Goal: Task Accomplishment & Management: Manage account settings

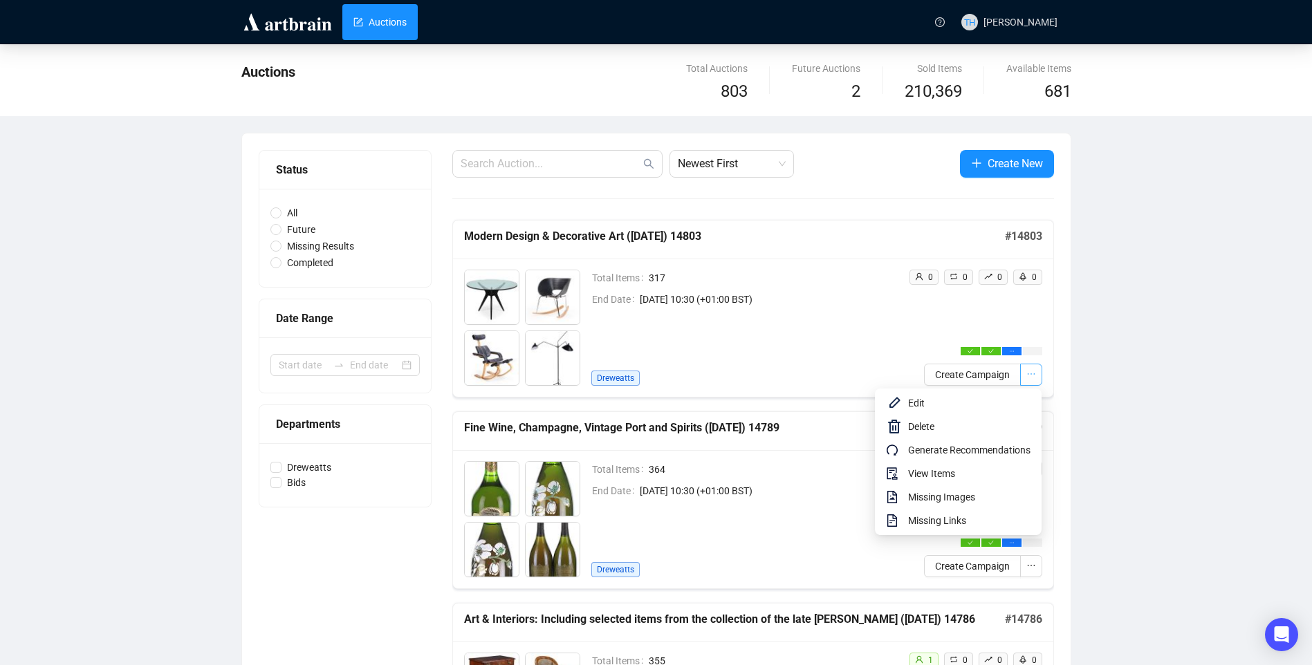
click at [1029, 376] on icon "ellipsis" at bounding box center [1032, 374] width 10 height 10
click at [974, 471] on span "View Items" at bounding box center [969, 473] width 122 height 15
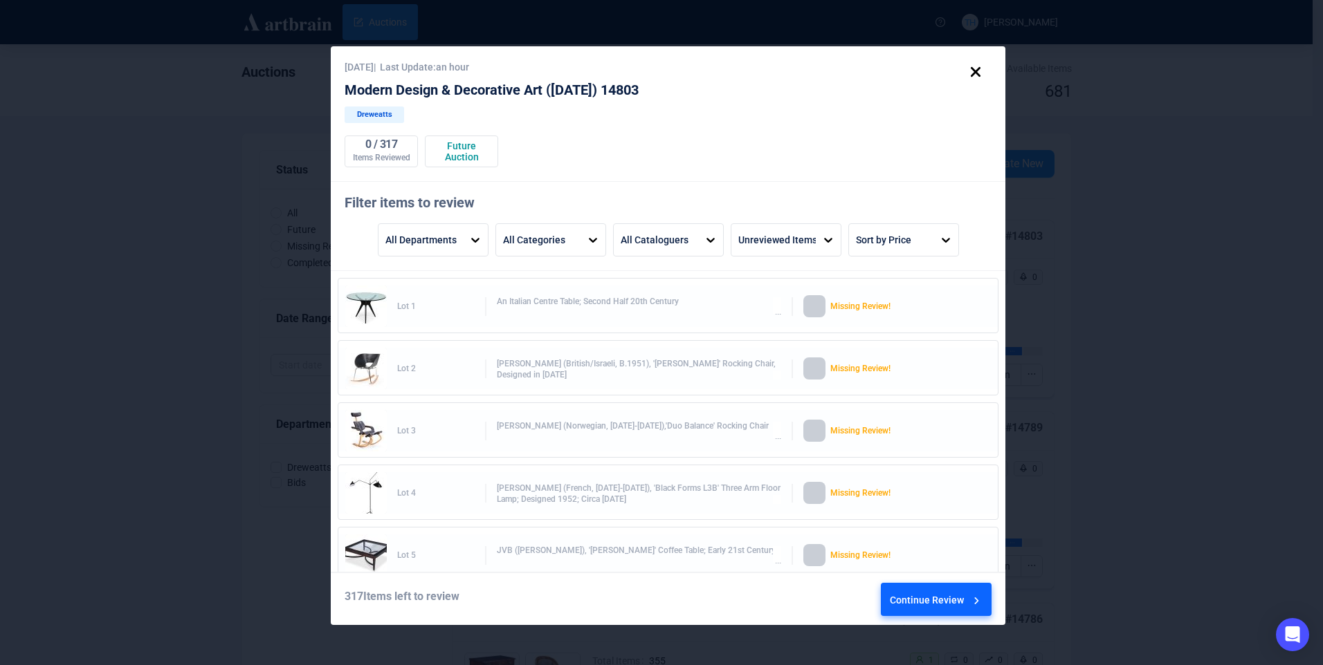
click at [969, 593] on div at bounding box center [976, 604] width 14 height 33
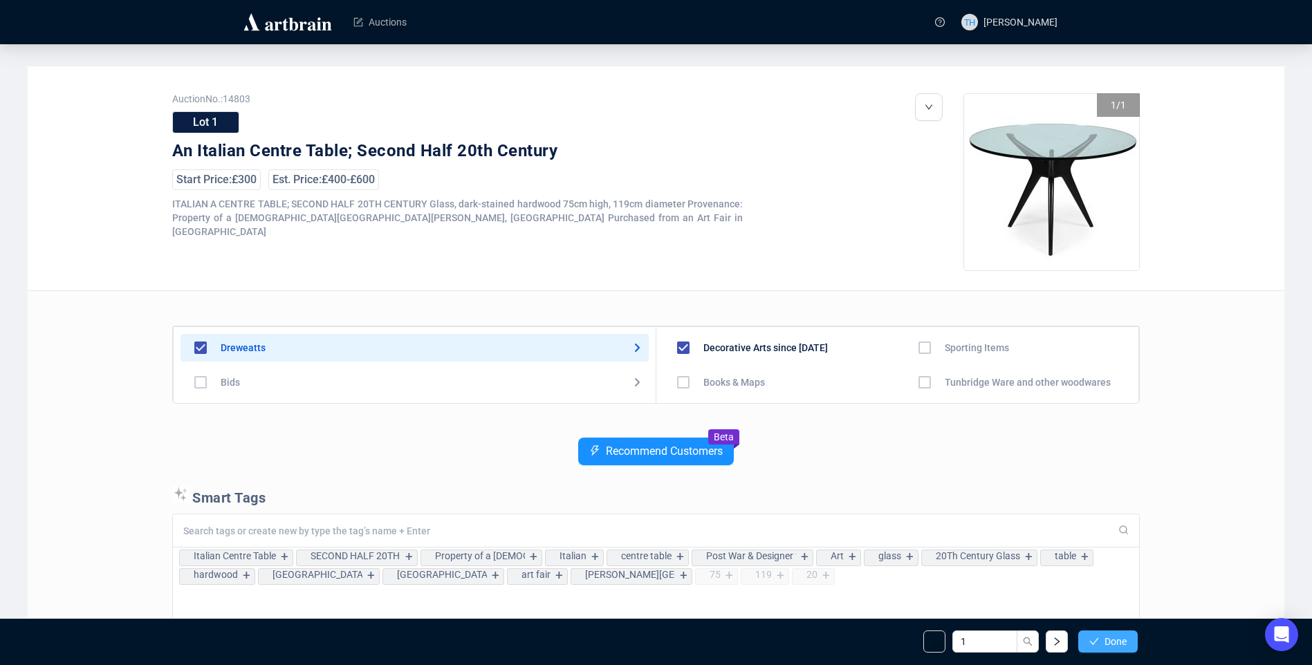
click at [1103, 636] on button "Done" at bounding box center [1107, 642] width 59 height 22
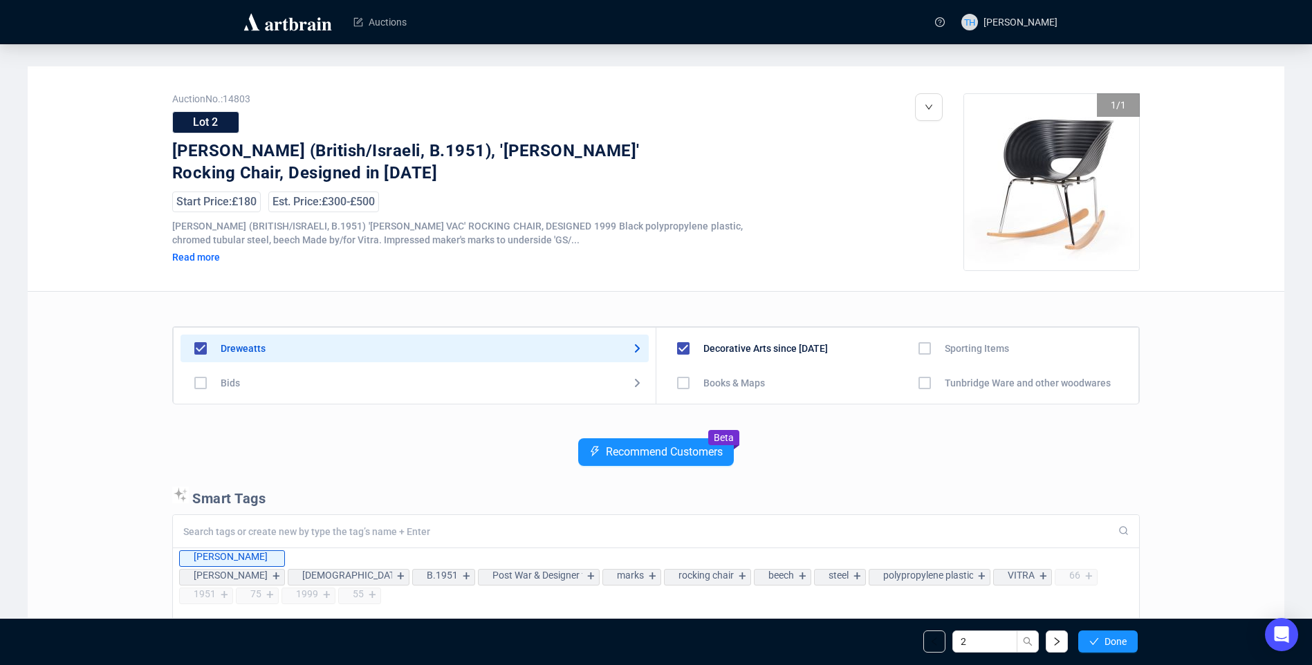
click at [1103, 636] on button "Done" at bounding box center [1107, 642] width 59 height 22
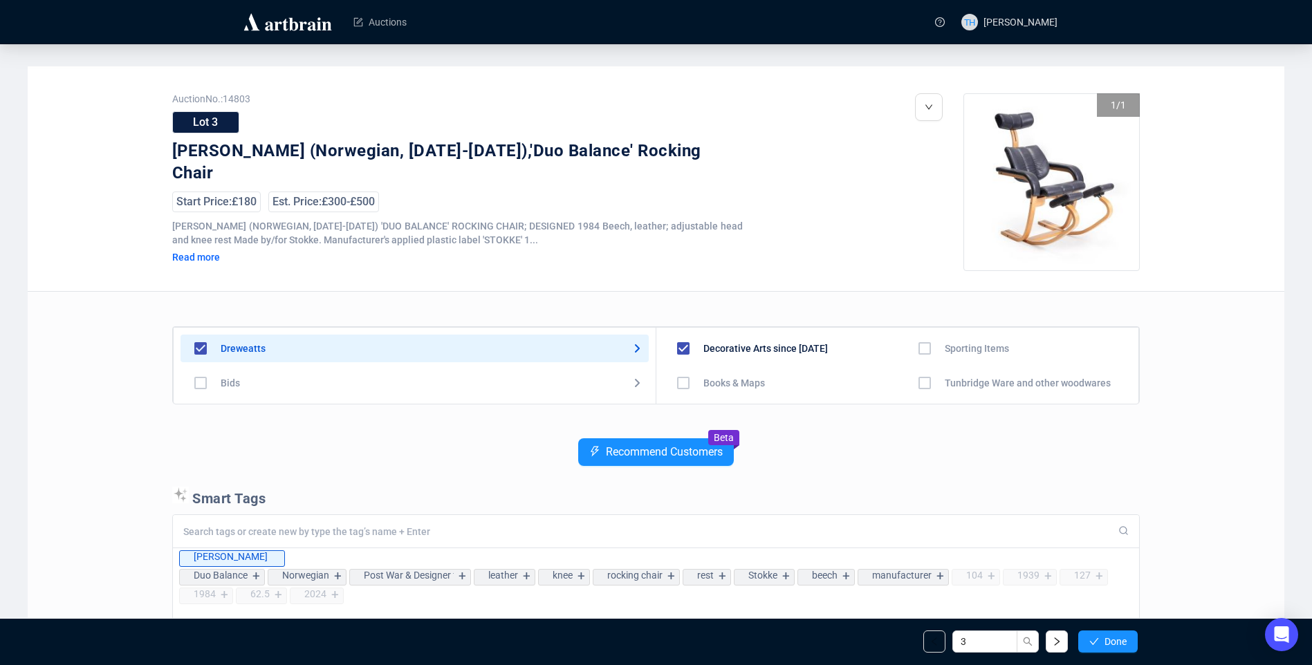
click at [1103, 636] on button "Done" at bounding box center [1107, 642] width 59 height 22
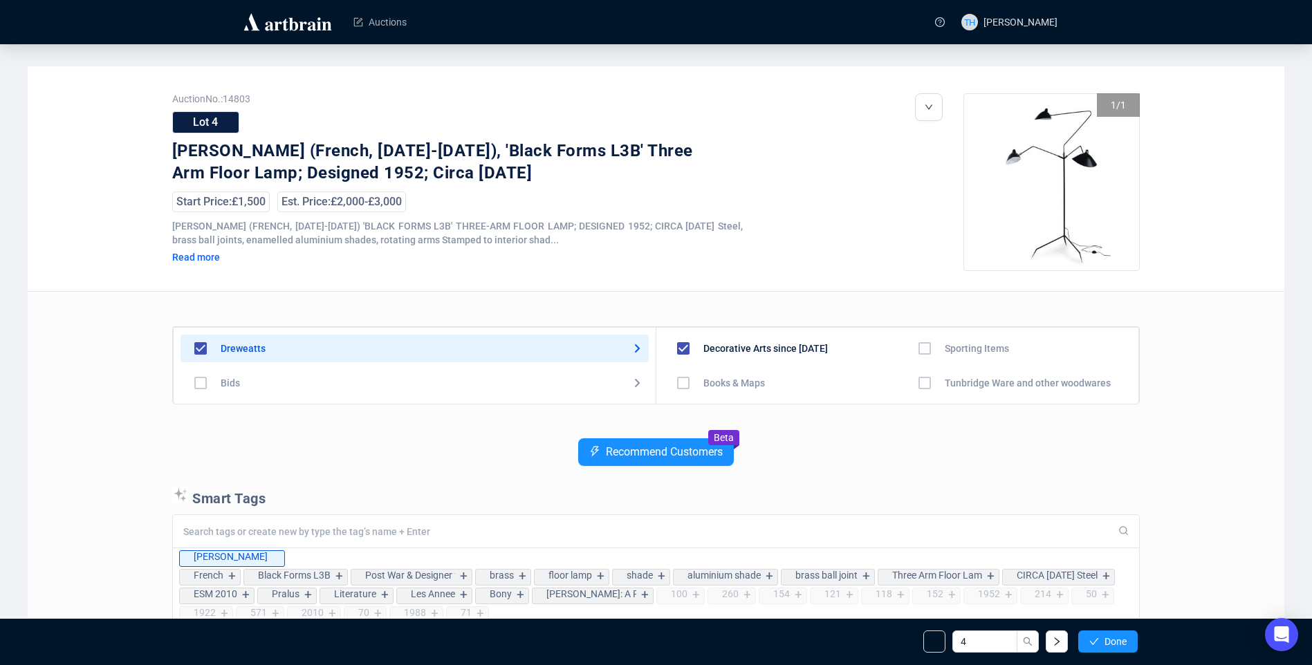
click at [1103, 636] on button "Done" at bounding box center [1107, 642] width 59 height 22
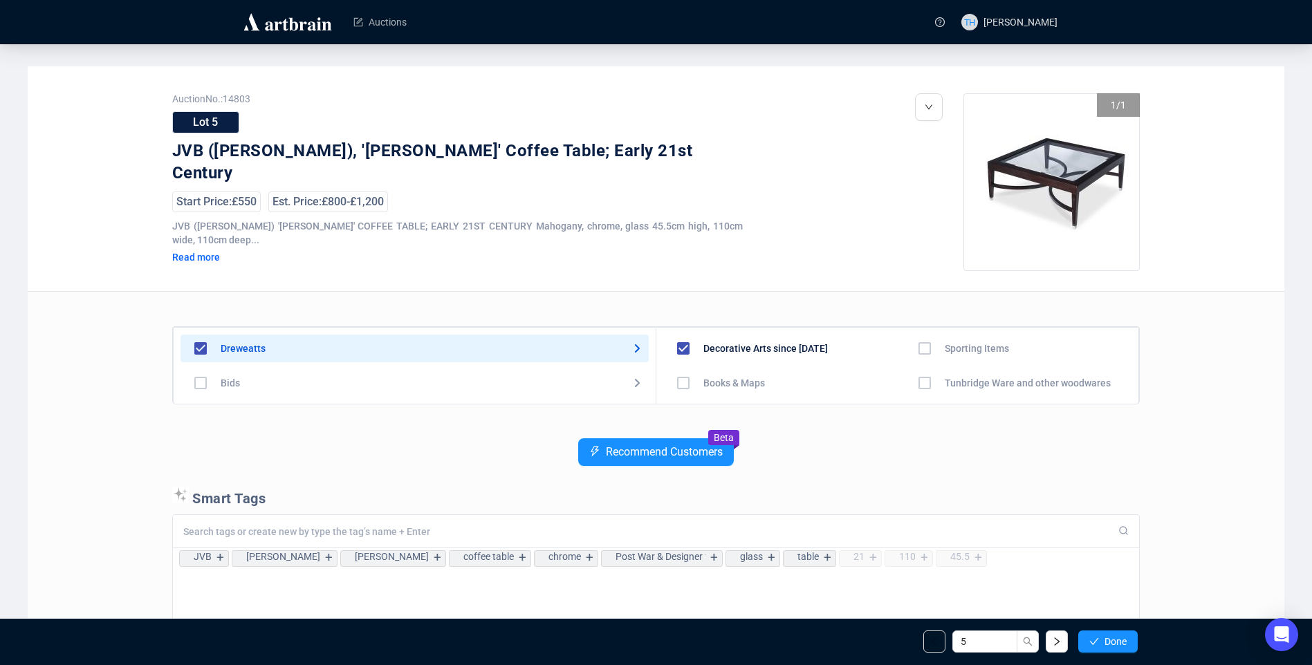
click at [1103, 636] on button "Done" at bounding box center [1107, 642] width 59 height 22
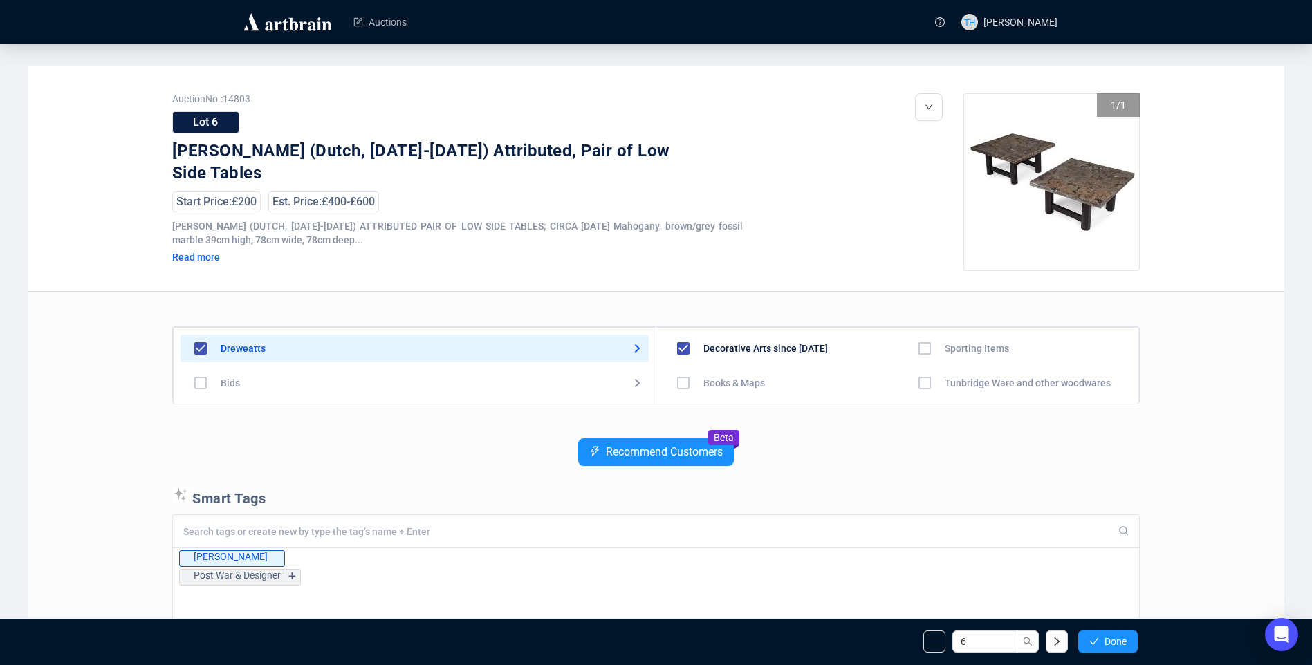
click at [1103, 636] on button "Done" at bounding box center [1107, 642] width 59 height 22
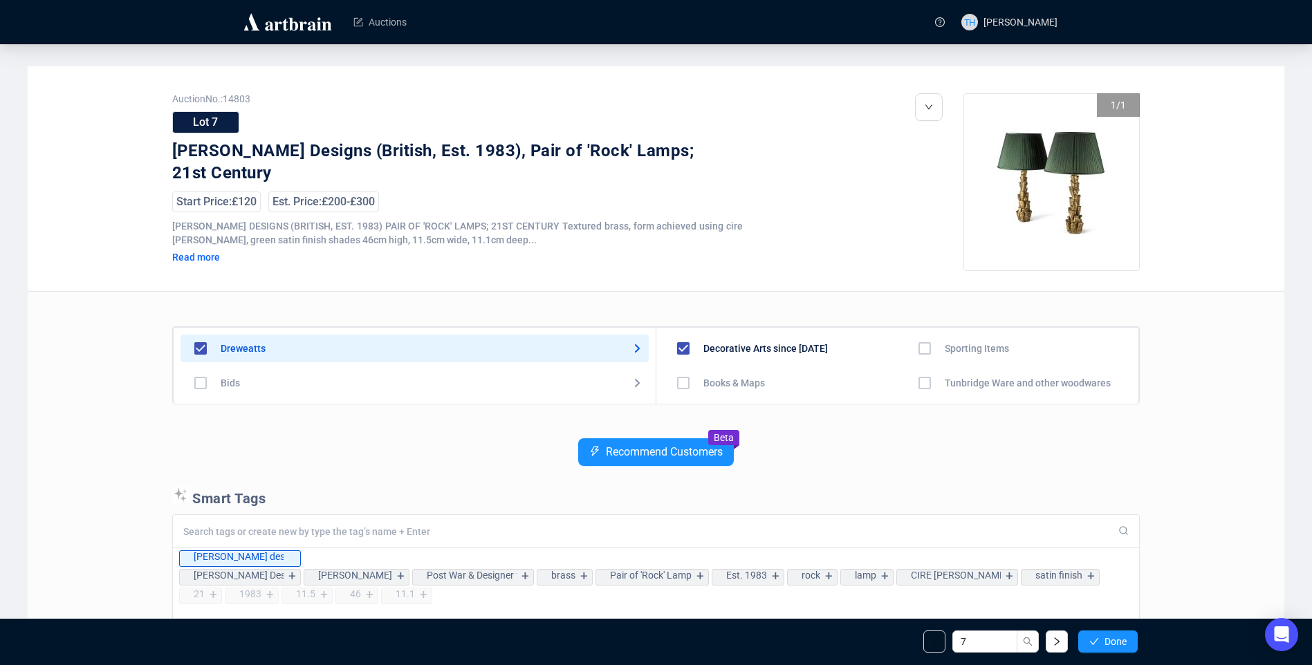
click at [1103, 636] on button "Done" at bounding box center [1107, 642] width 59 height 22
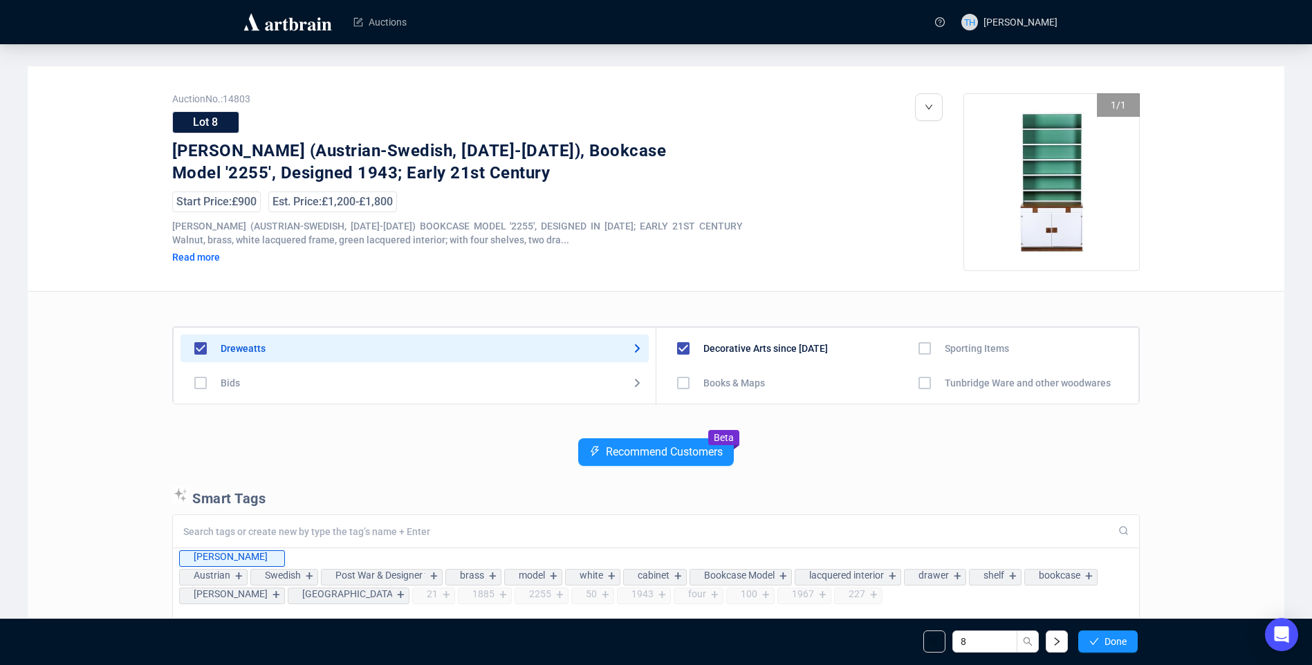
click at [1103, 636] on button "Done" at bounding box center [1107, 642] width 59 height 22
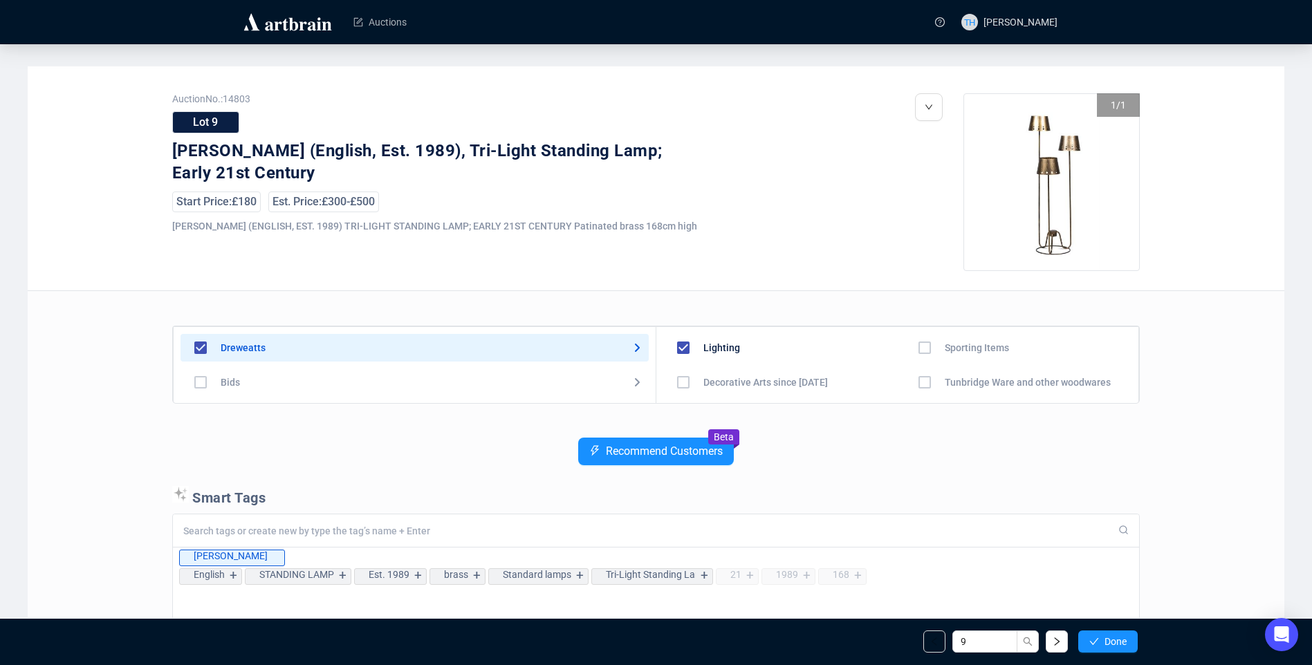
click at [1103, 636] on button "Done" at bounding box center [1107, 642] width 59 height 22
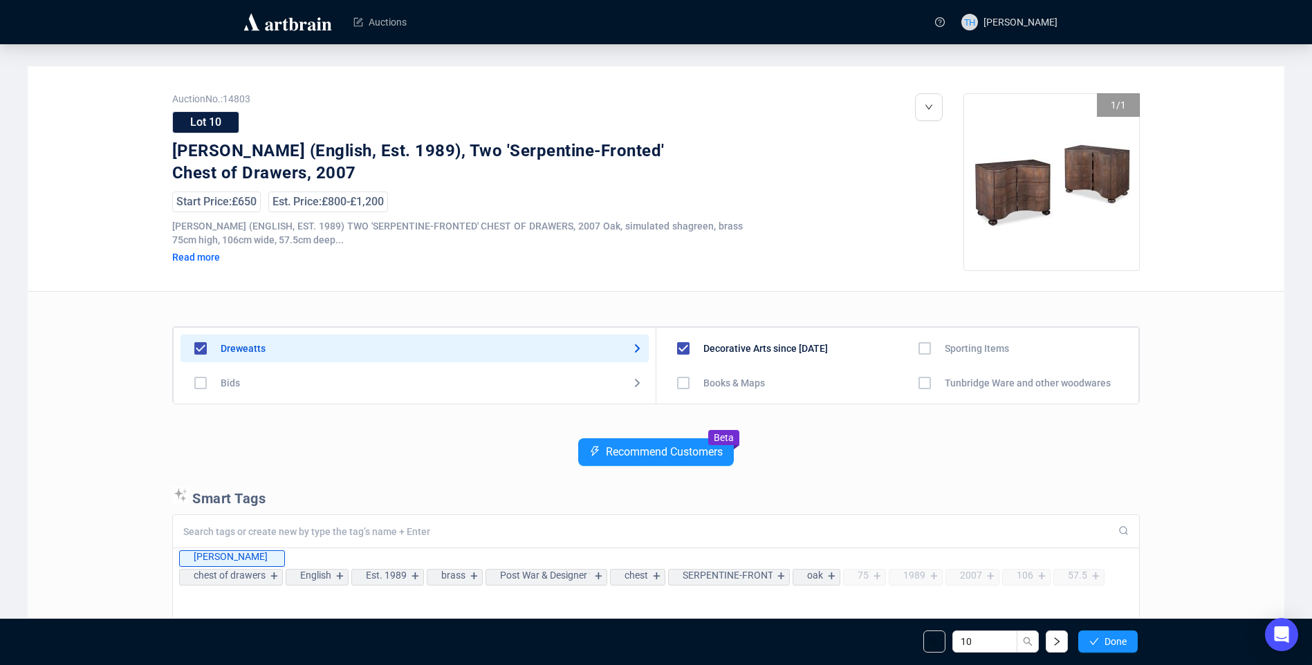
click at [1103, 636] on button "Done" at bounding box center [1107, 642] width 59 height 22
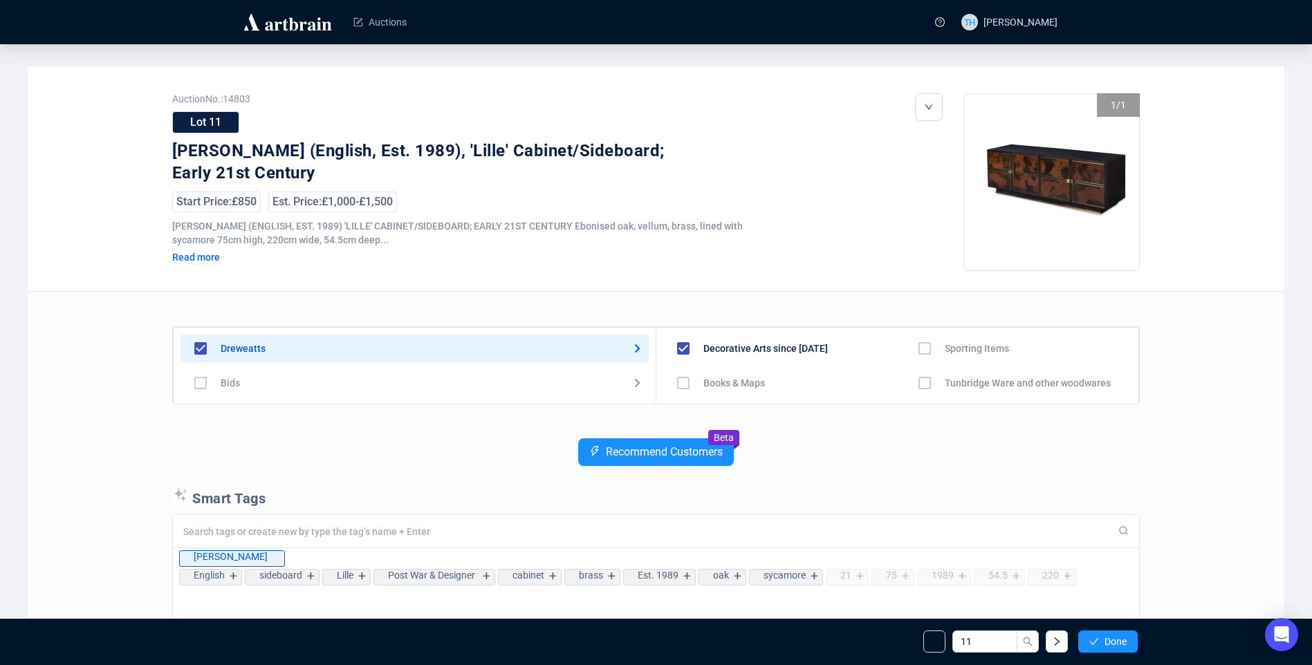
click at [1103, 636] on button "Done" at bounding box center [1107, 642] width 59 height 22
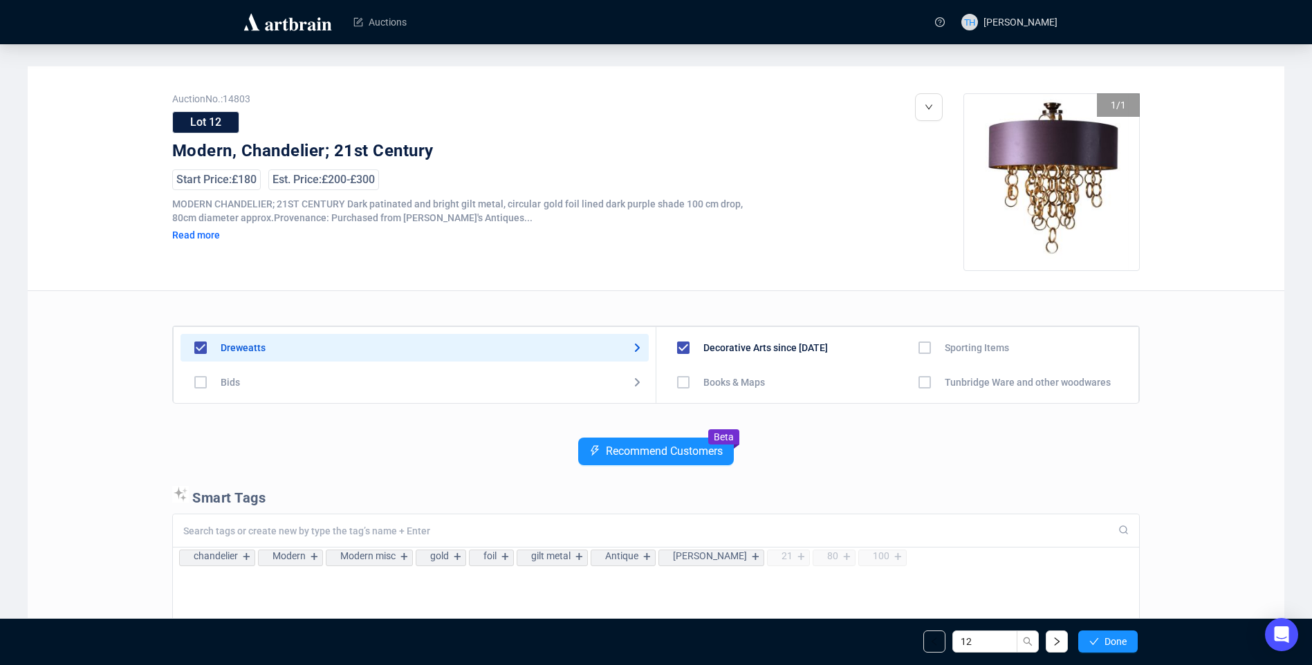
click at [1103, 636] on button "Done" at bounding box center [1107, 642] width 59 height 22
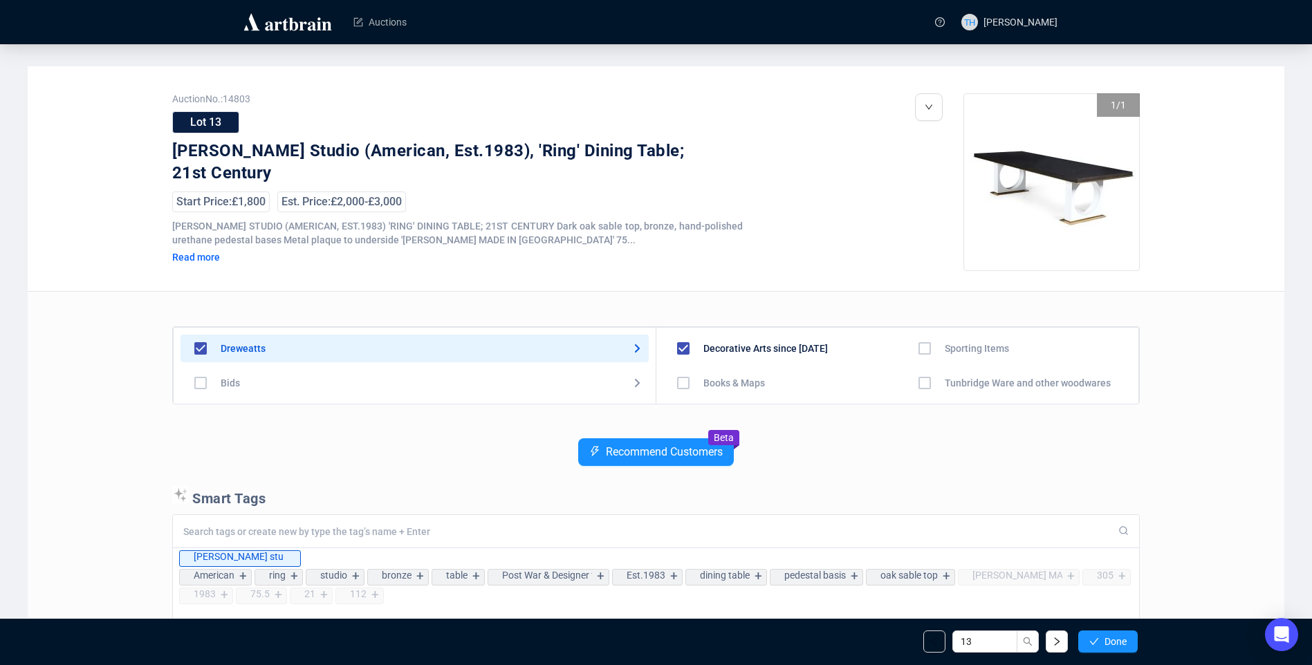
click at [1103, 636] on button "Done" at bounding box center [1107, 642] width 59 height 22
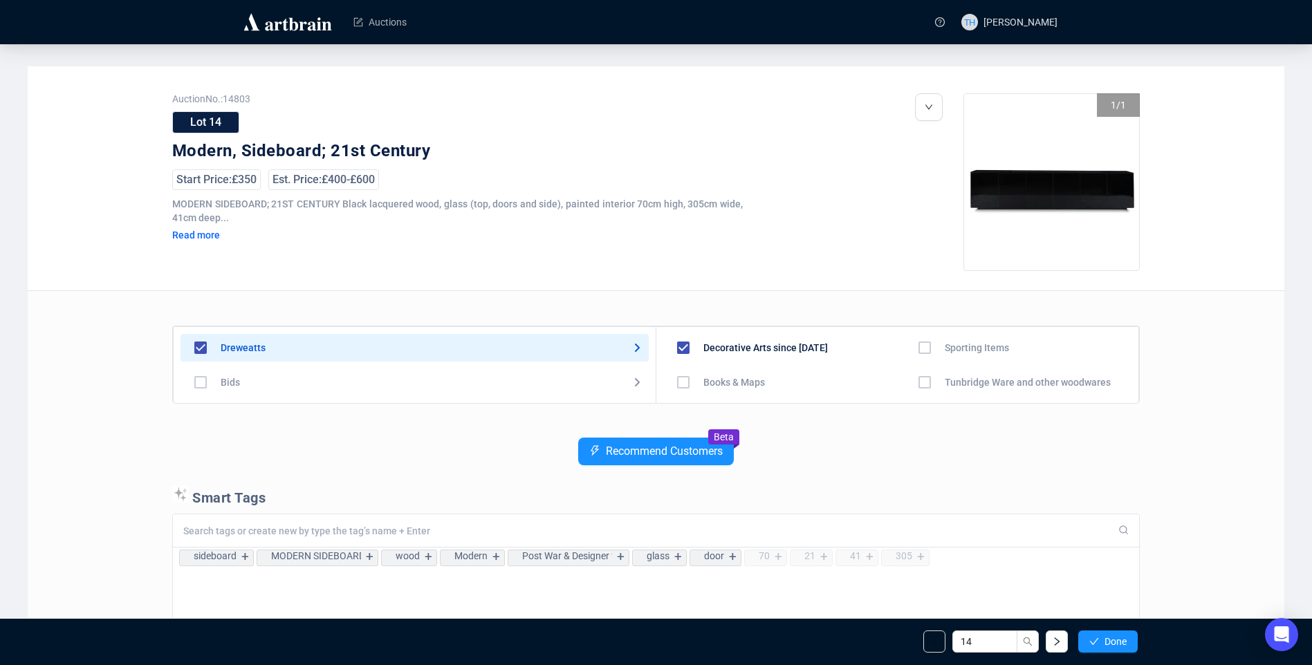
click at [1103, 636] on button "Done" at bounding box center [1107, 642] width 59 height 22
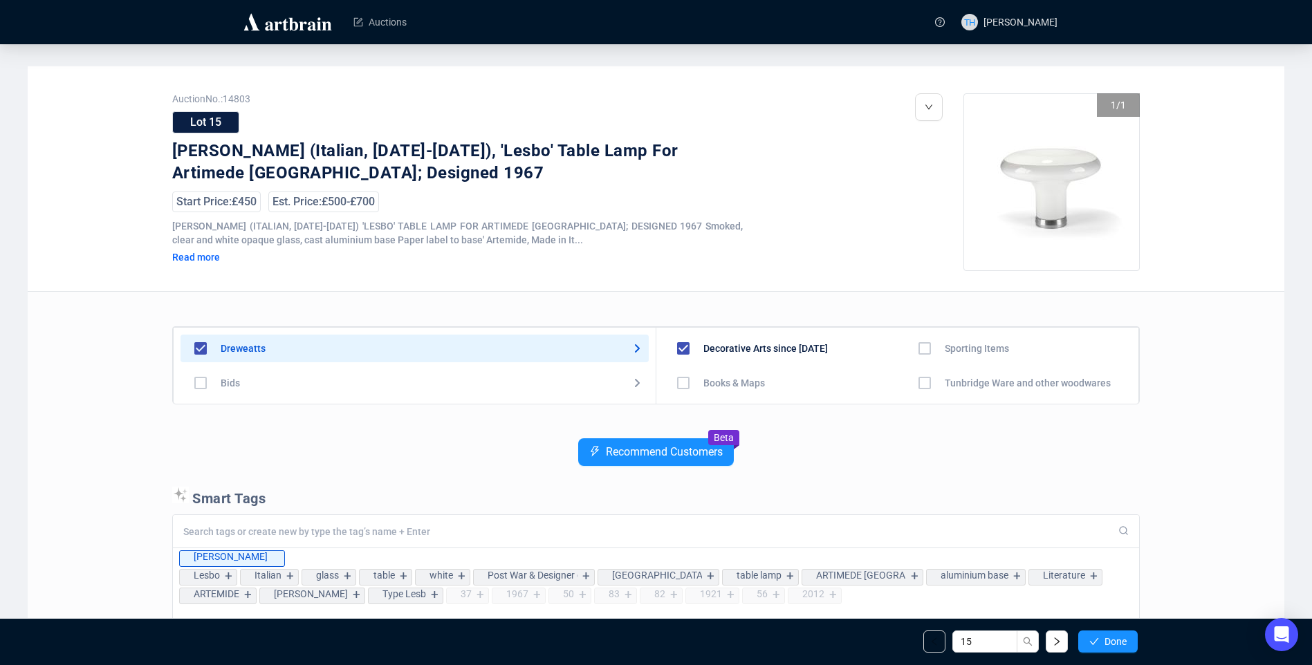
click at [1103, 636] on button "Done" at bounding box center [1107, 642] width 59 height 22
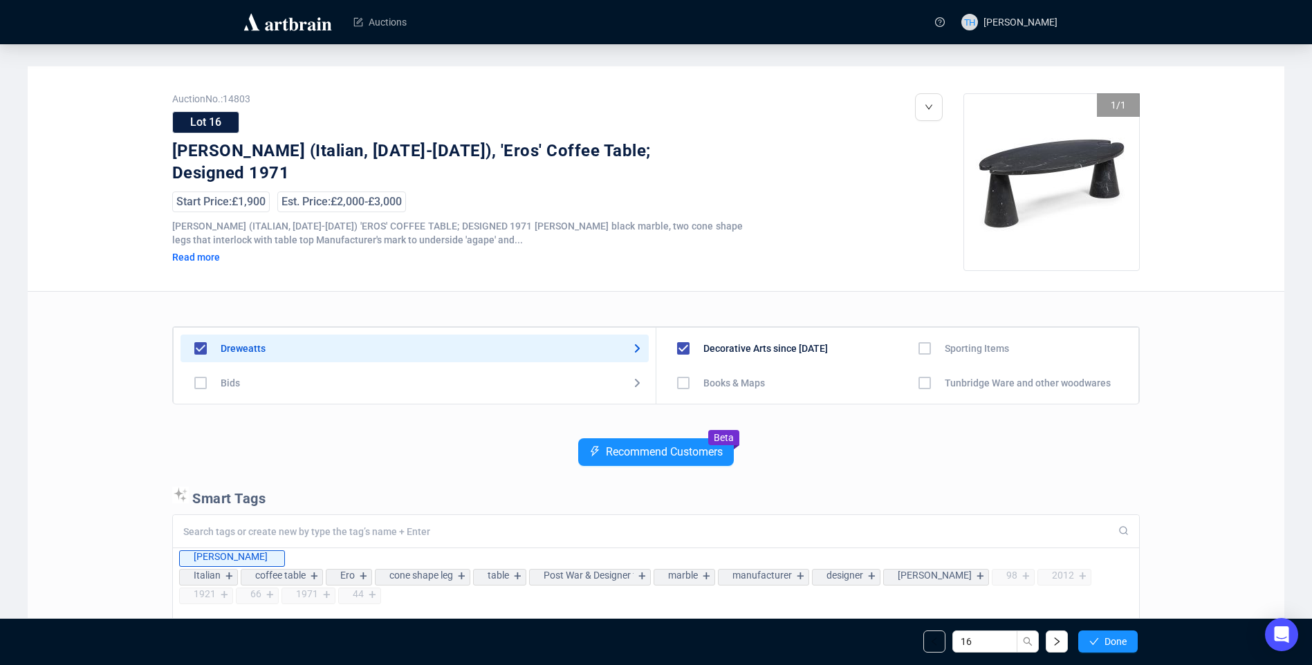
click at [1103, 636] on button "Done" at bounding box center [1107, 642] width 59 height 22
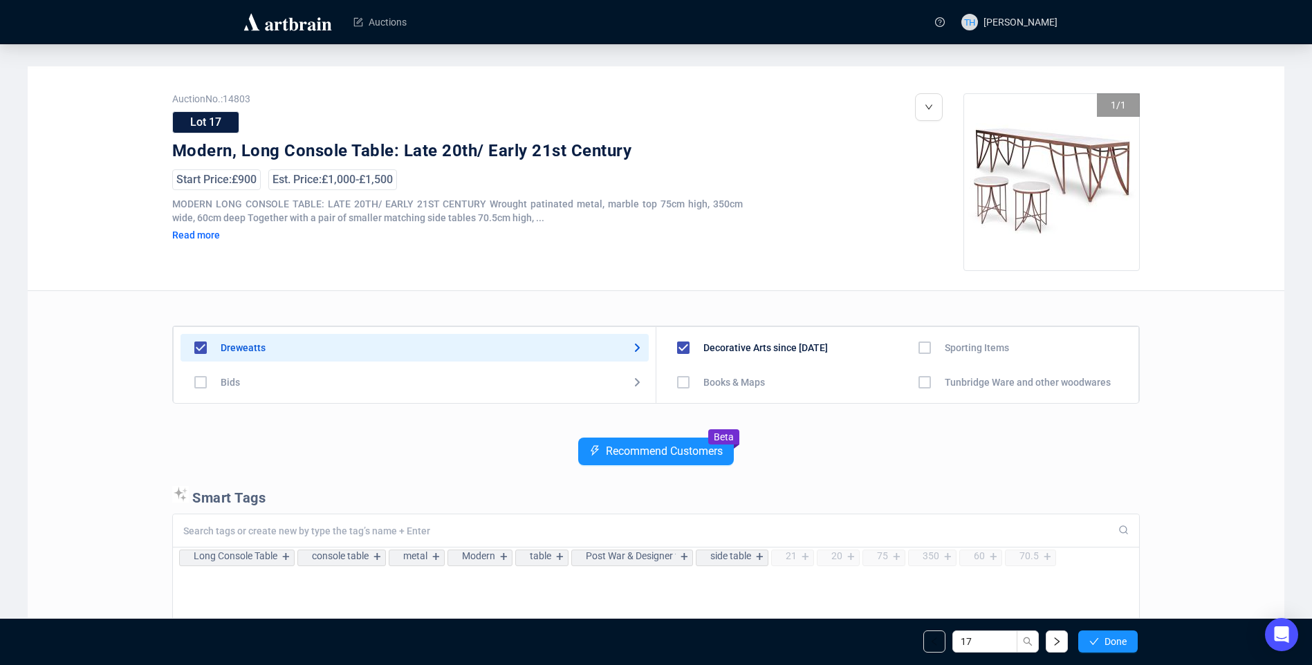
click at [1103, 636] on button "Done" at bounding box center [1107, 642] width 59 height 22
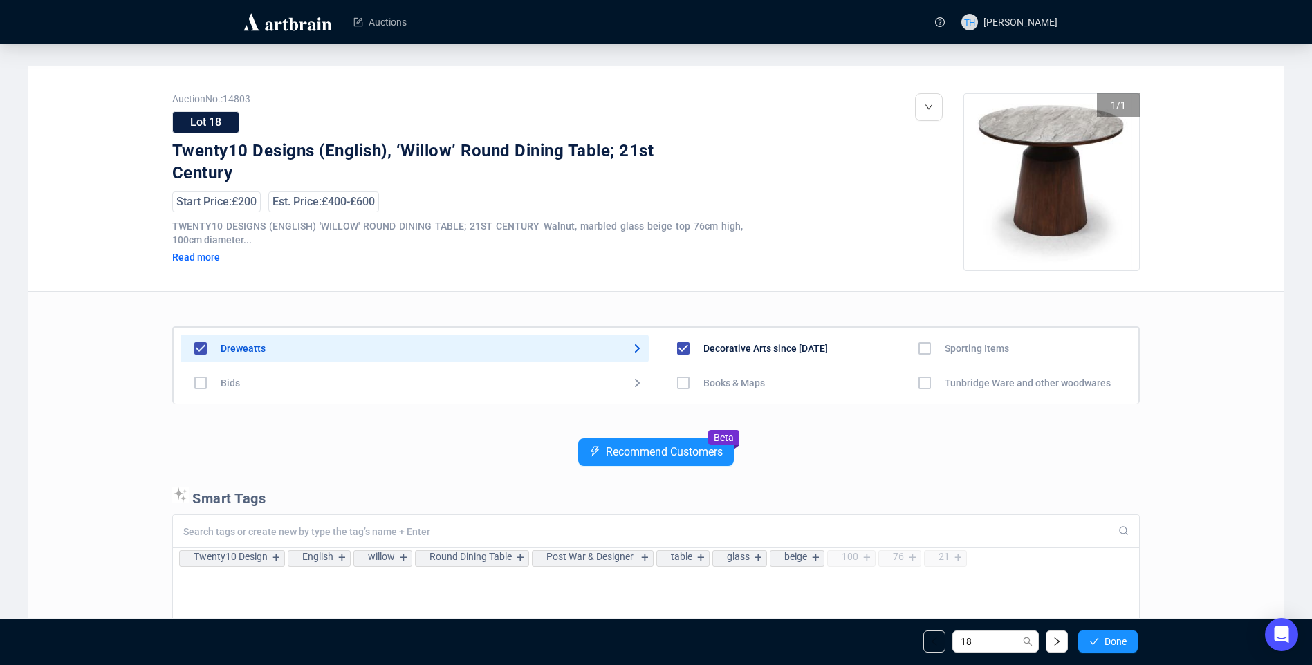
click at [1103, 636] on button "Done" at bounding box center [1107, 642] width 59 height 22
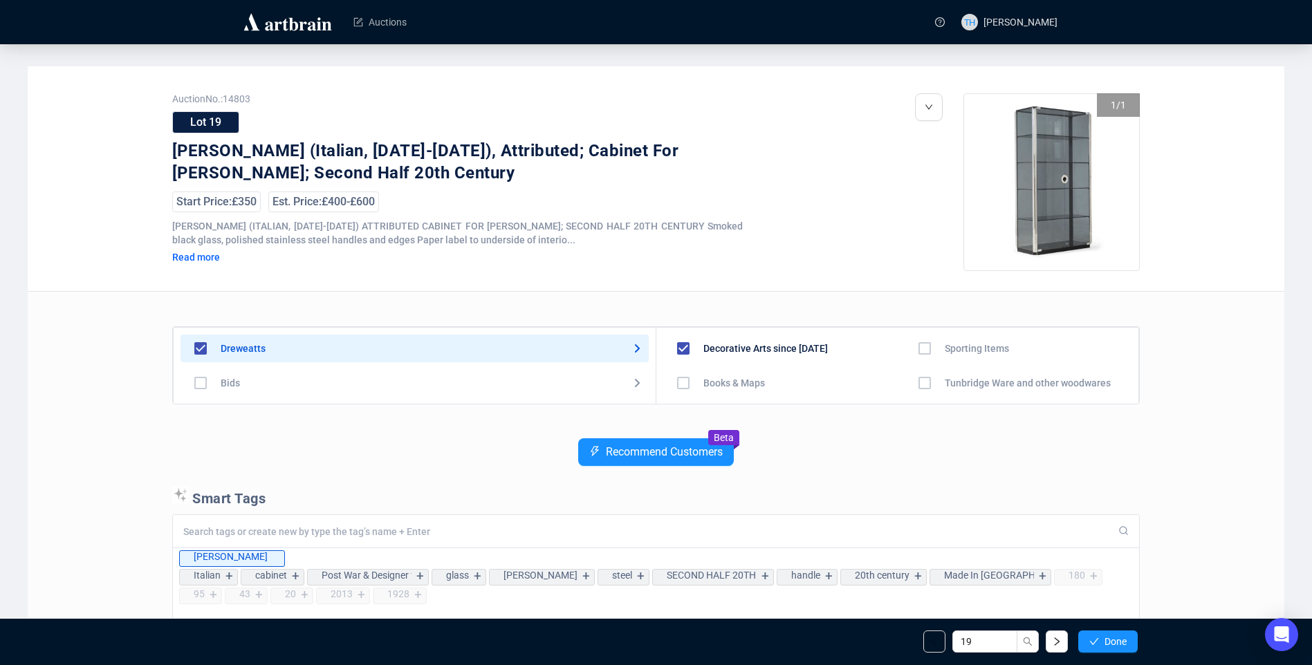
click at [1103, 636] on button "Done" at bounding box center [1107, 642] width 59 height 22
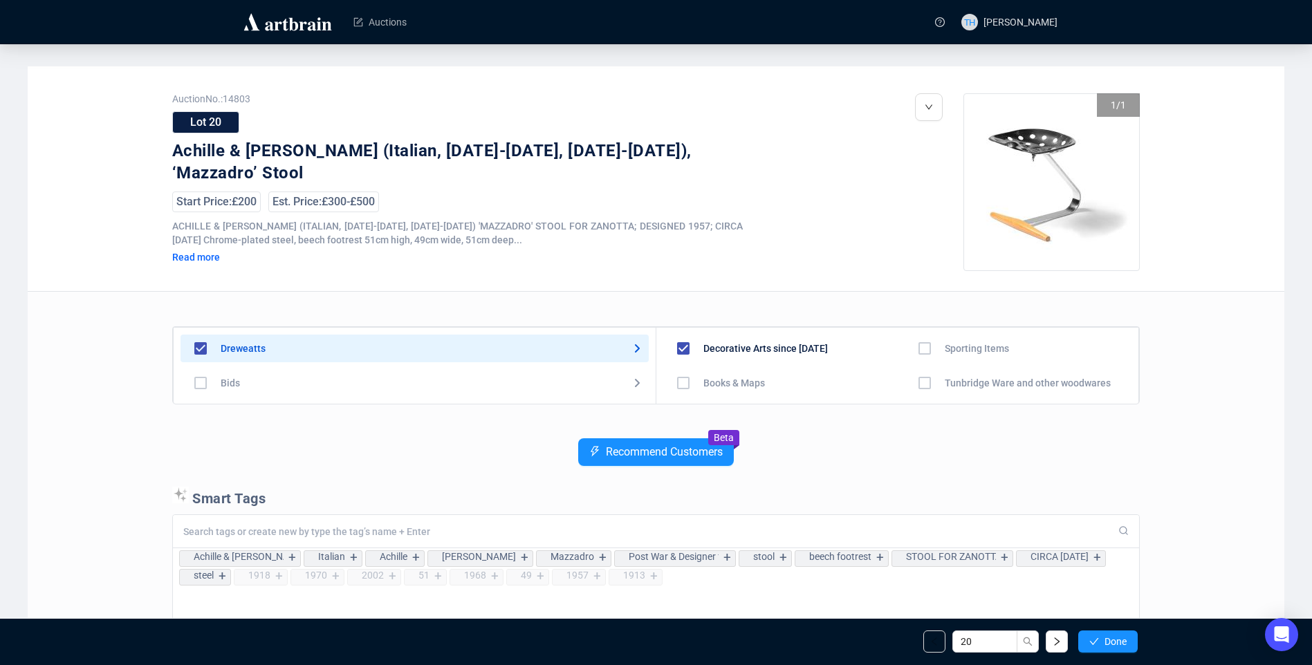
click at [1103, 636] on button "Done" at bounding box center [1107, 642] width 59 height 22
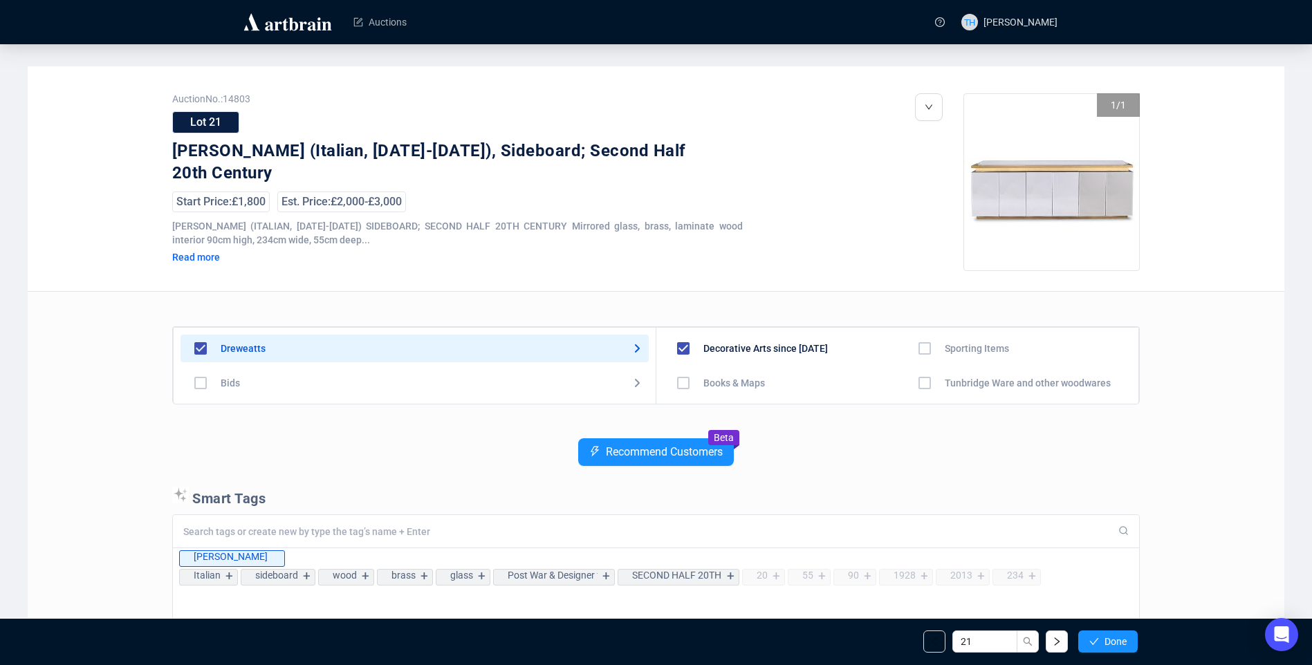
click at [1103, 636] on button "Done" at bounding box center [1107, 642] width 59 height 22
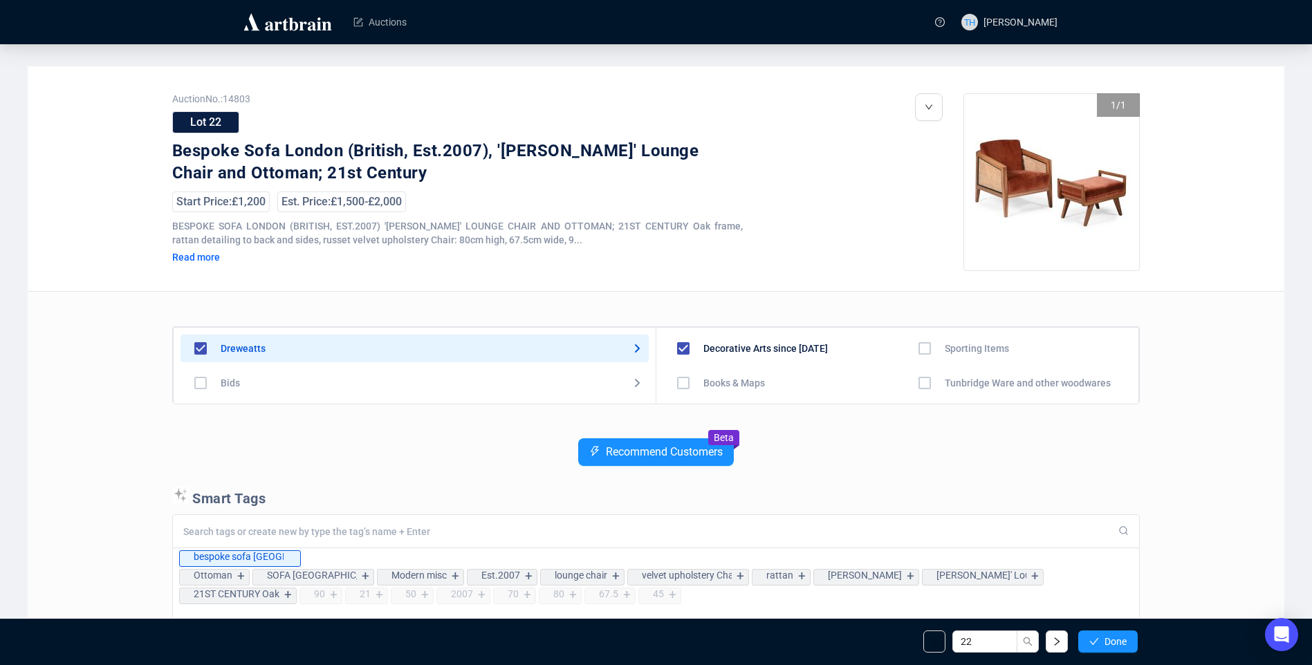
click at [1103, 636] on button "Done" at bounding box center [1107, 642] width 59 height 22
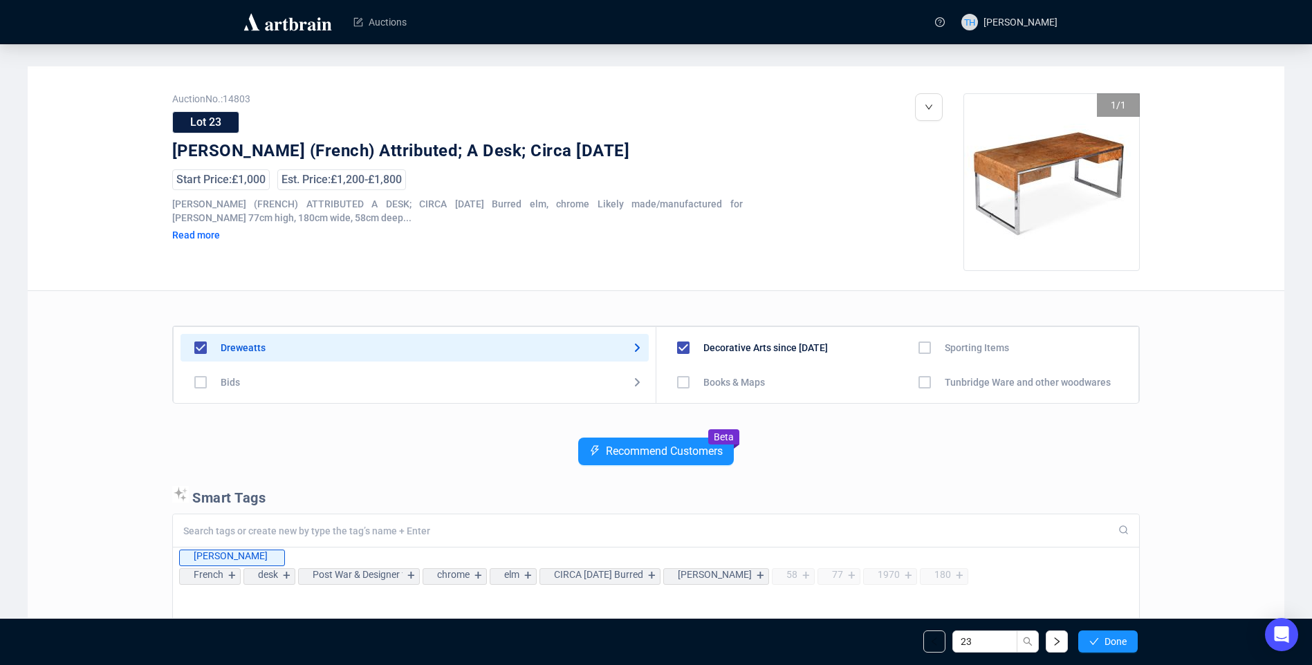
click at [1103, 636] on button "Done" at bounding box center [1107, 642] width 59 height 22
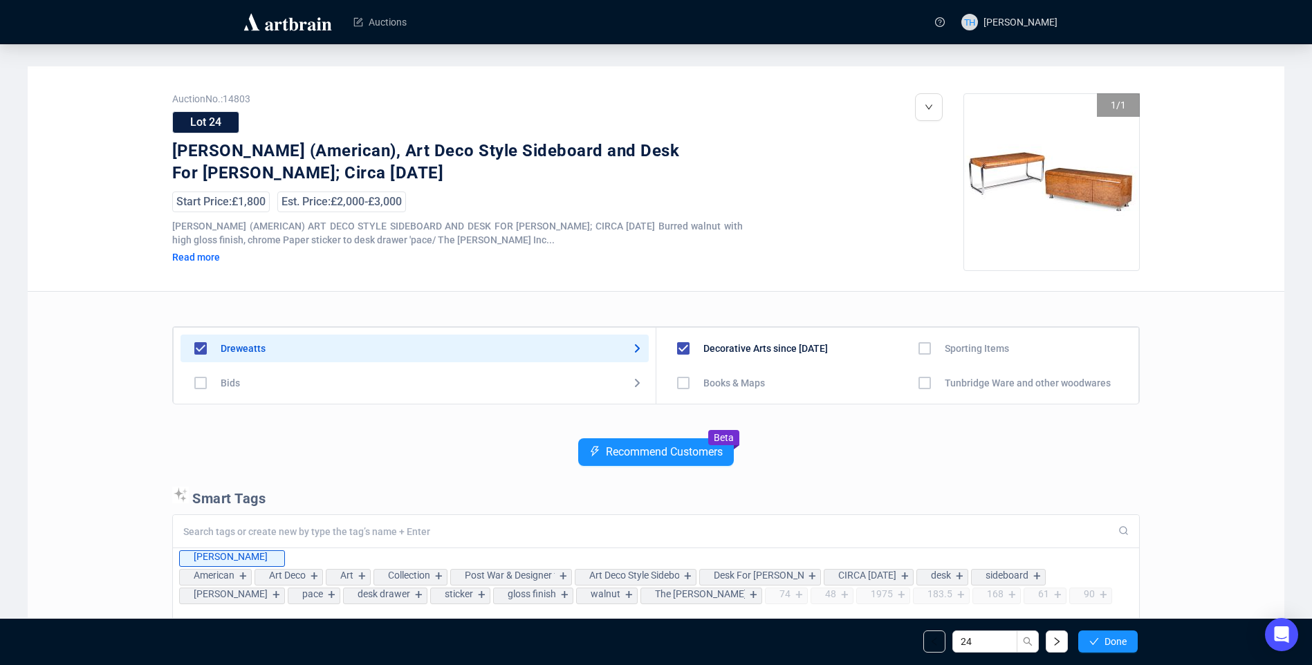
click at [1103, 636] on button "Done" at bounding box center [1107, 642] width 59 height 22
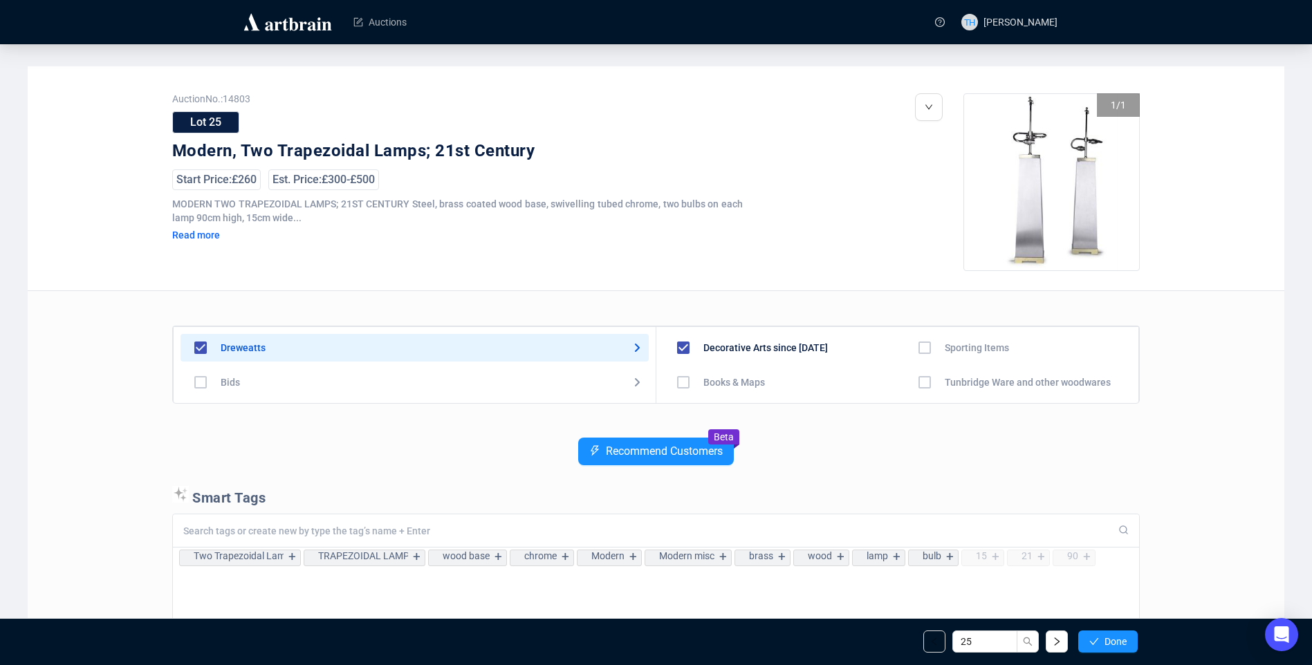
click at [1103, 636] on button "Done" at bounding box center [1107, 642] width 59 height 22
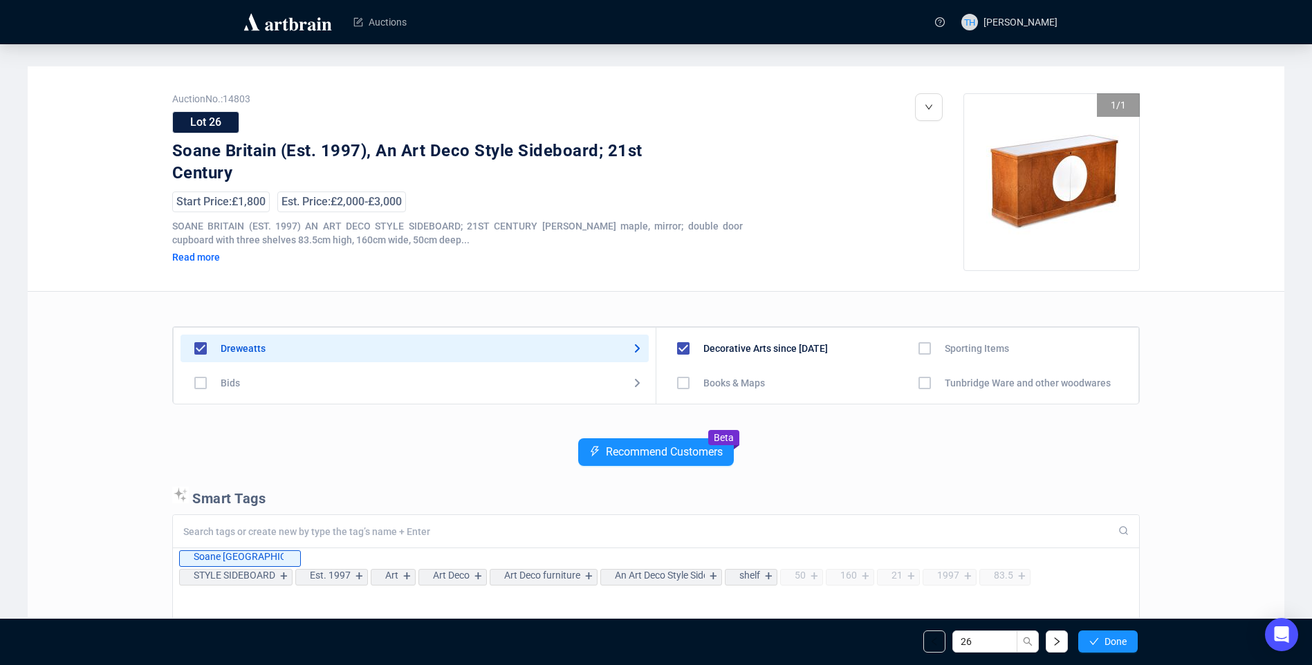
click at [1103, 636] on button "Done" at bounding box center [1107, 642] width 59 height 22
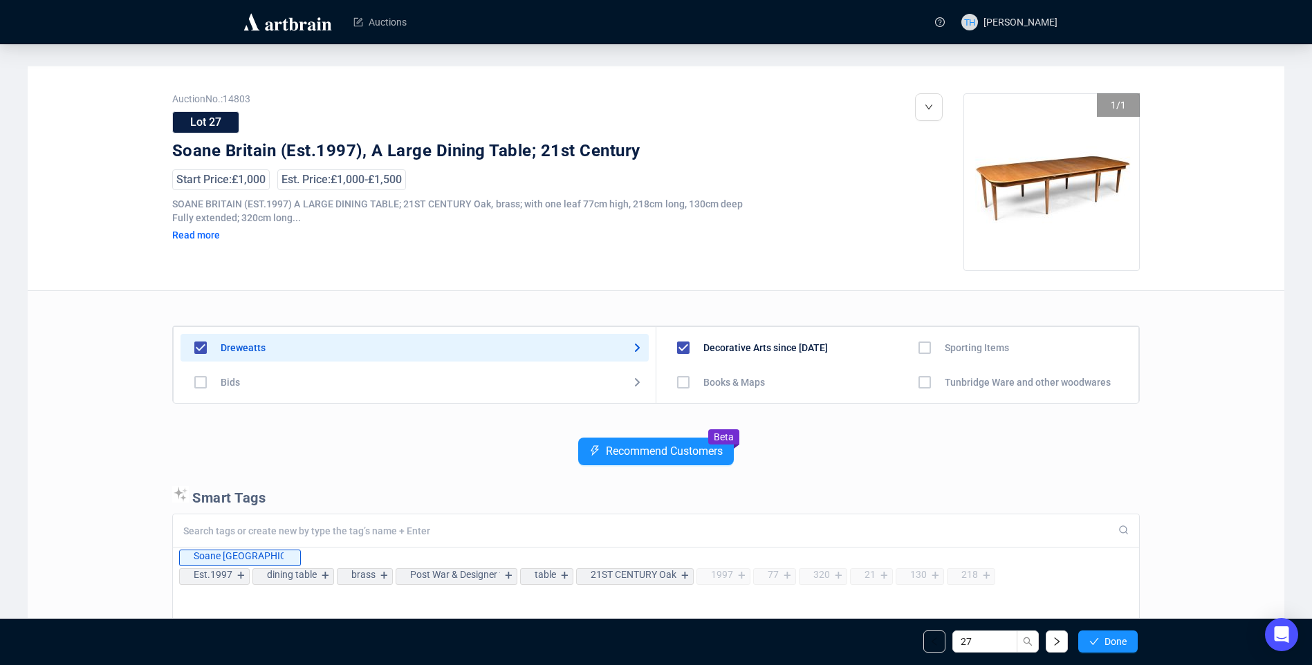
click at [1103, 636] on button "Done" at bounding box center [1107, 642] width 59 height 22
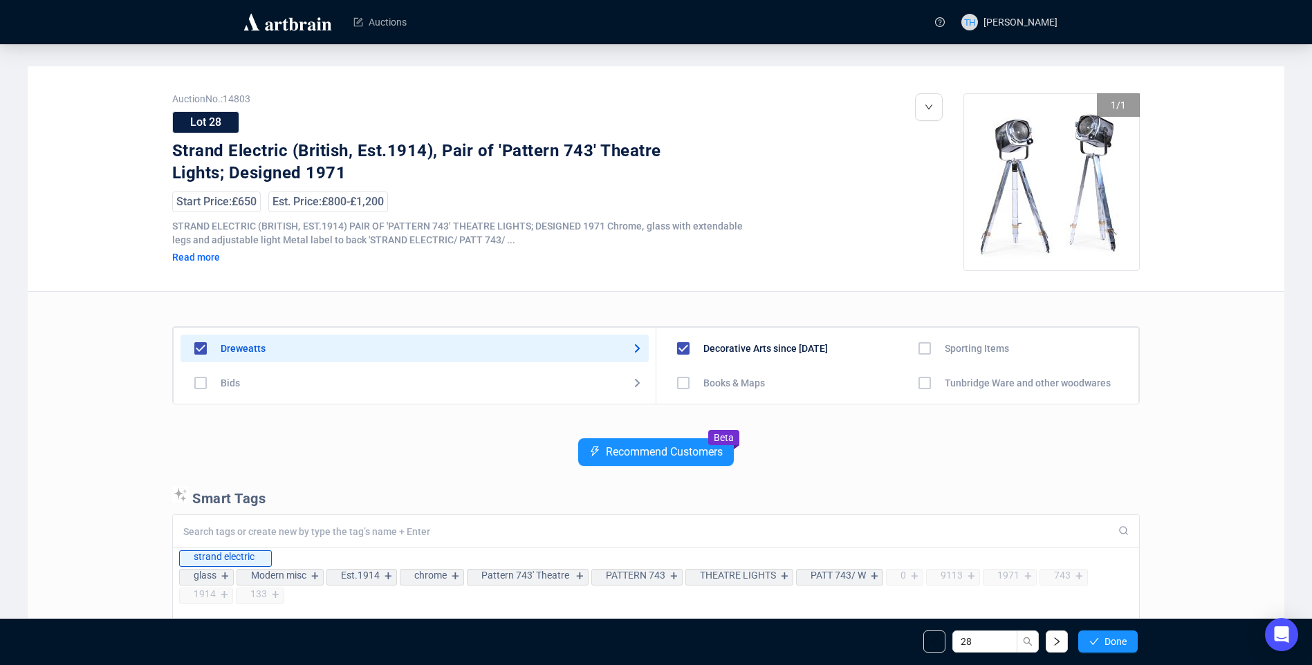
click at [1103, 636] on button "Done" at bounding box center [1107, 642] width 59 height 22
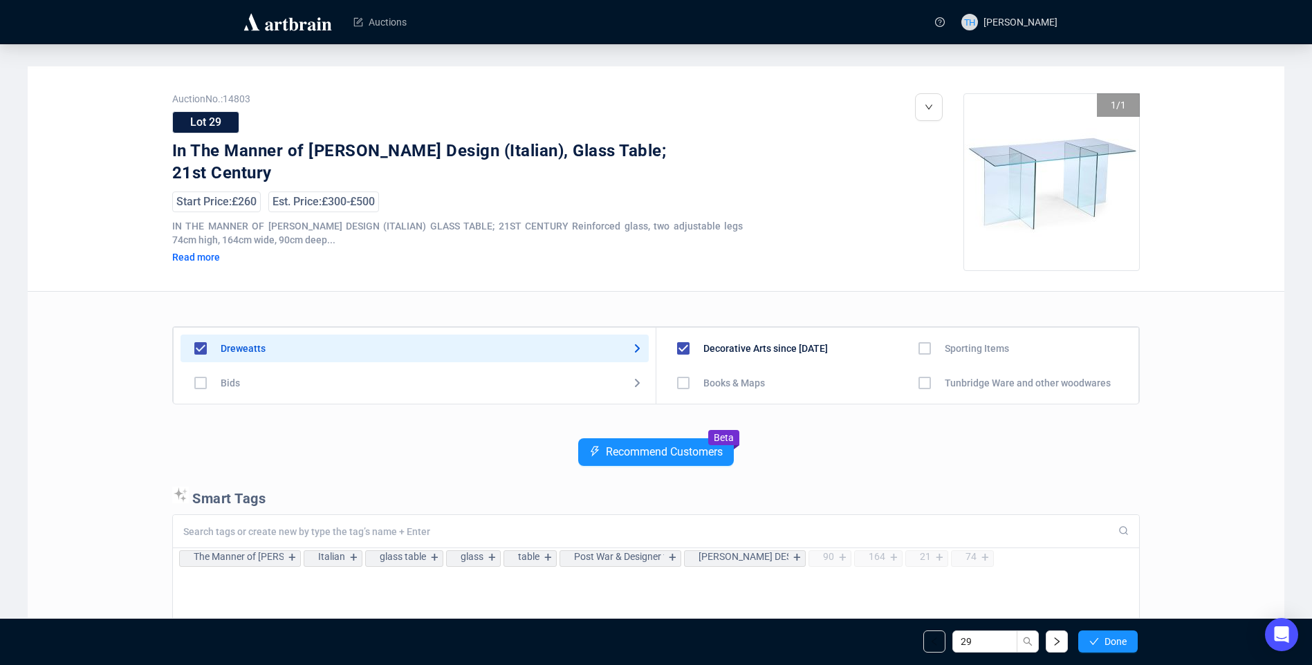
click at [1103, 636] on button "Done" at bounding box center [1107, 642] width 59 height 22
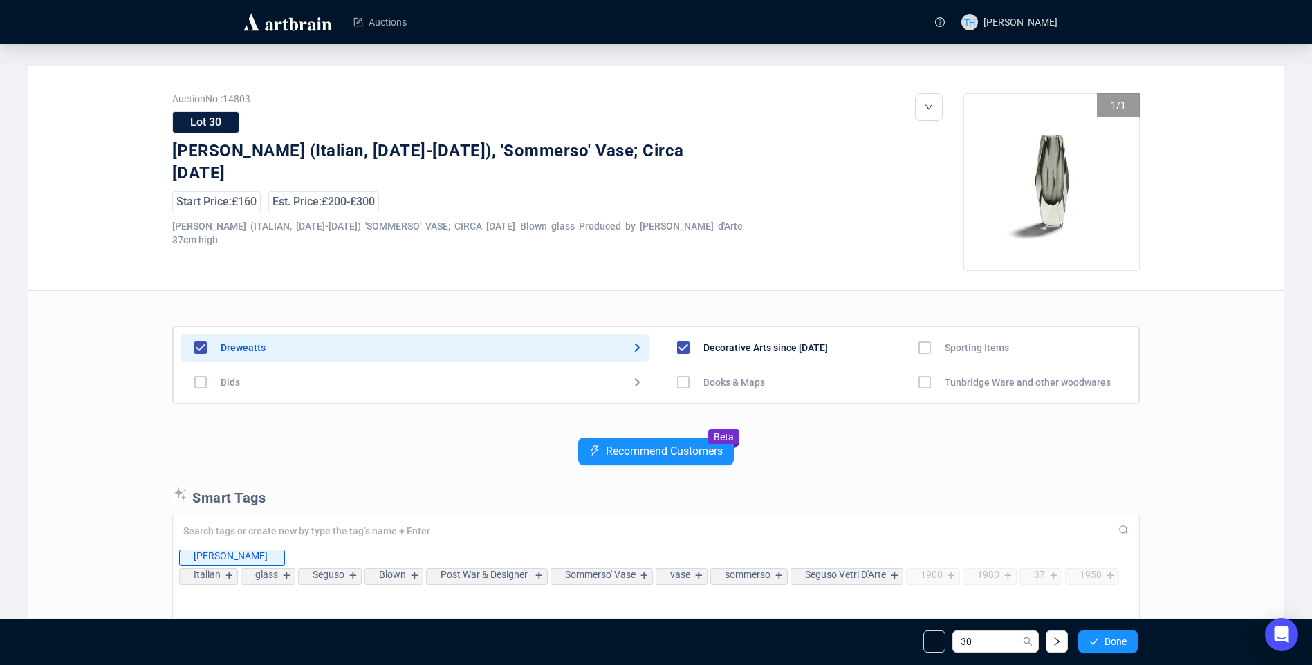
click at [1103, 636] on button "Done" at bounding box center [1107, 642] width 59 height 22
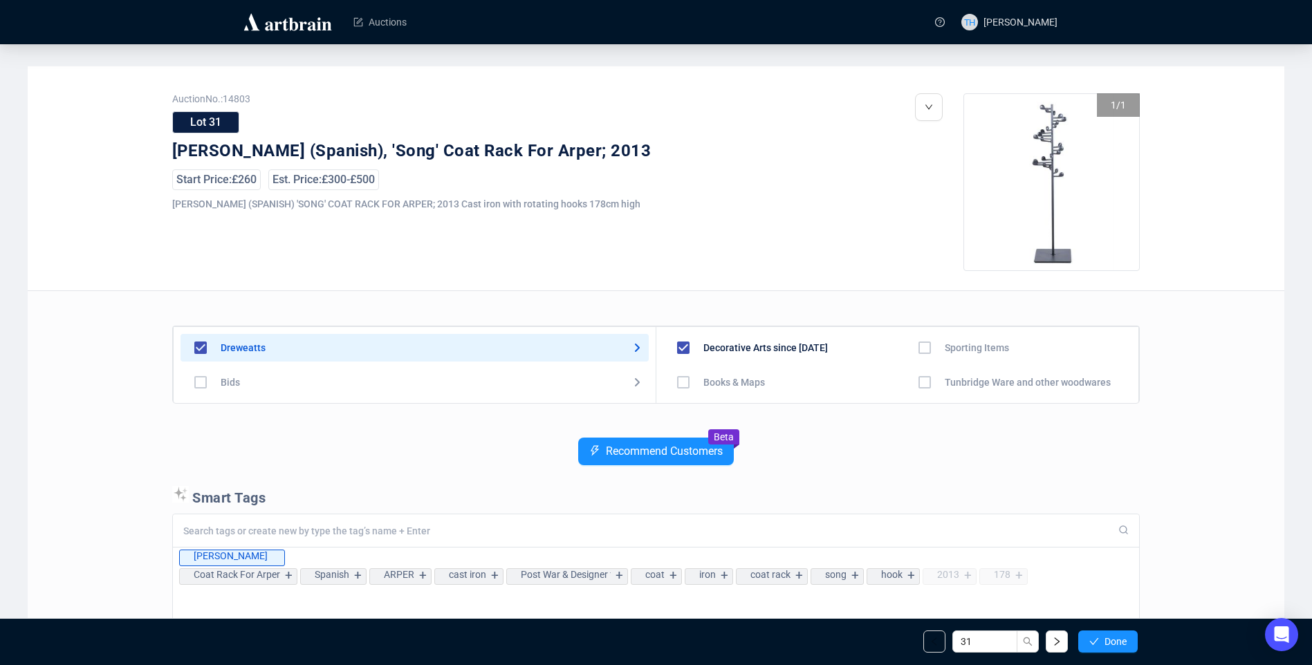
click at [1103, 636] on button "Done" at bounding box center [1107, 642] width 59 height 22
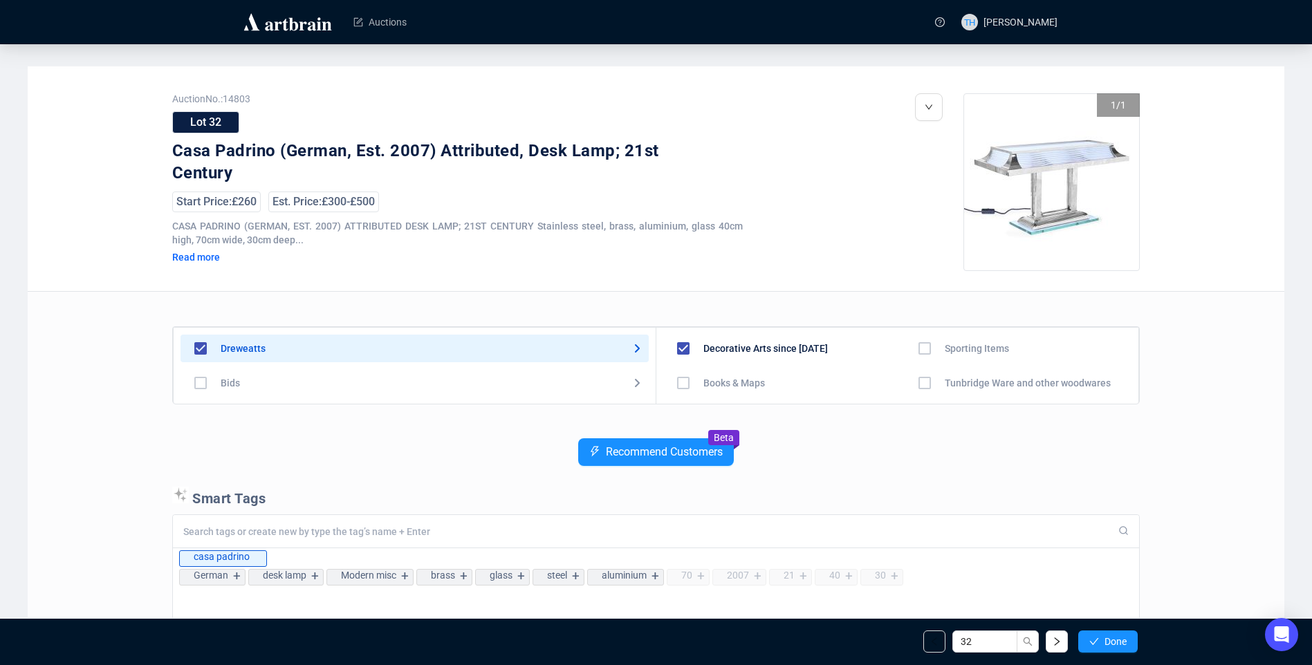
click at [1103, 636] on button "Done" at bounding box center [1107, 642] width 59 height 22
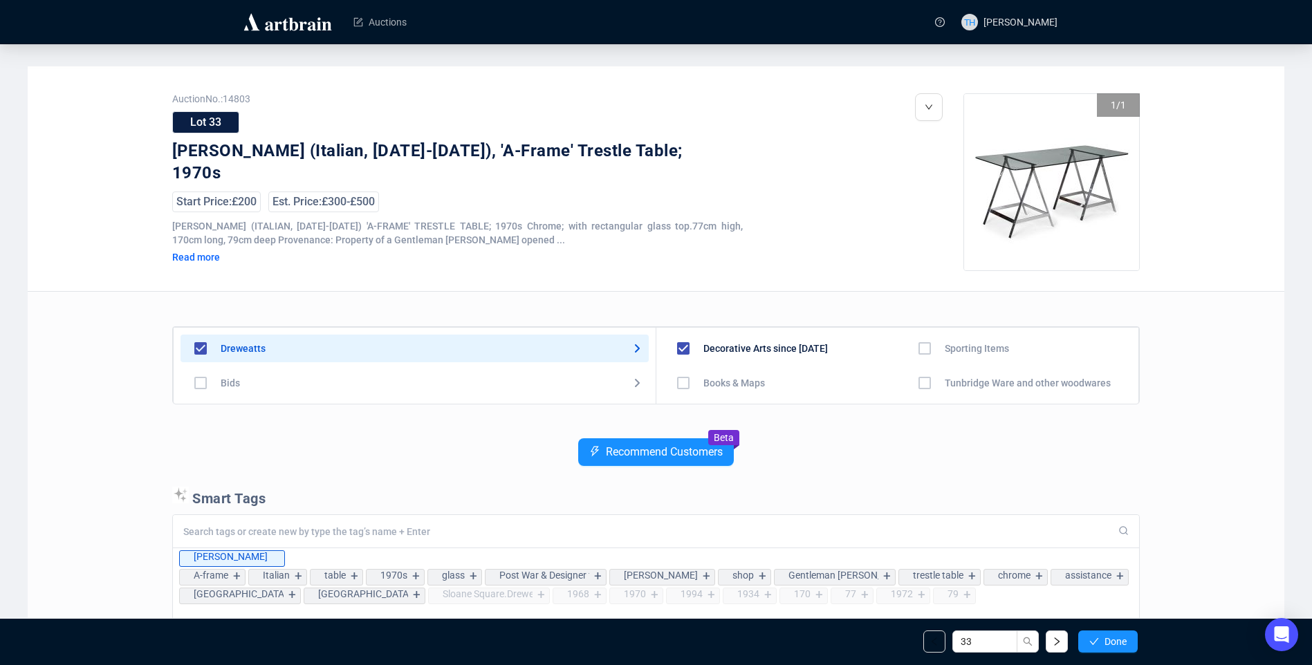
click at [1103, 636] on button "Done" at bounding box center [1107, 642] width 59 height 22
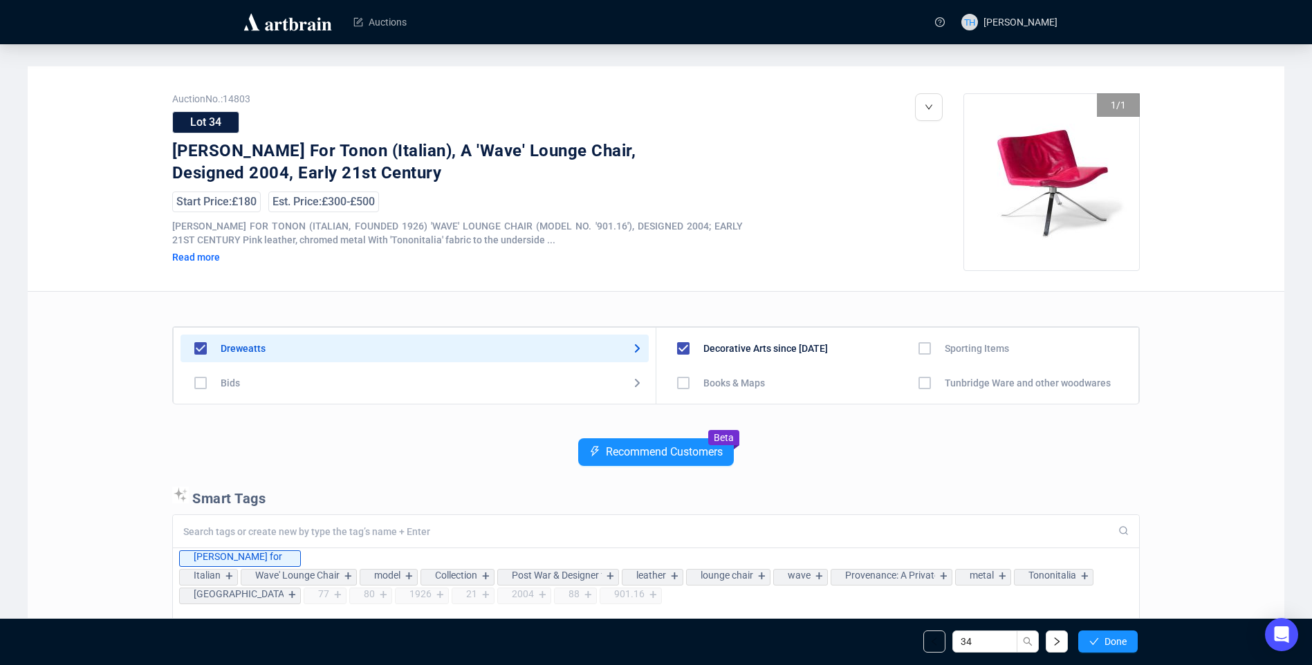
click at [1103, 636] on button "Done" at bounding box center [1107, 642] width 59 height 22
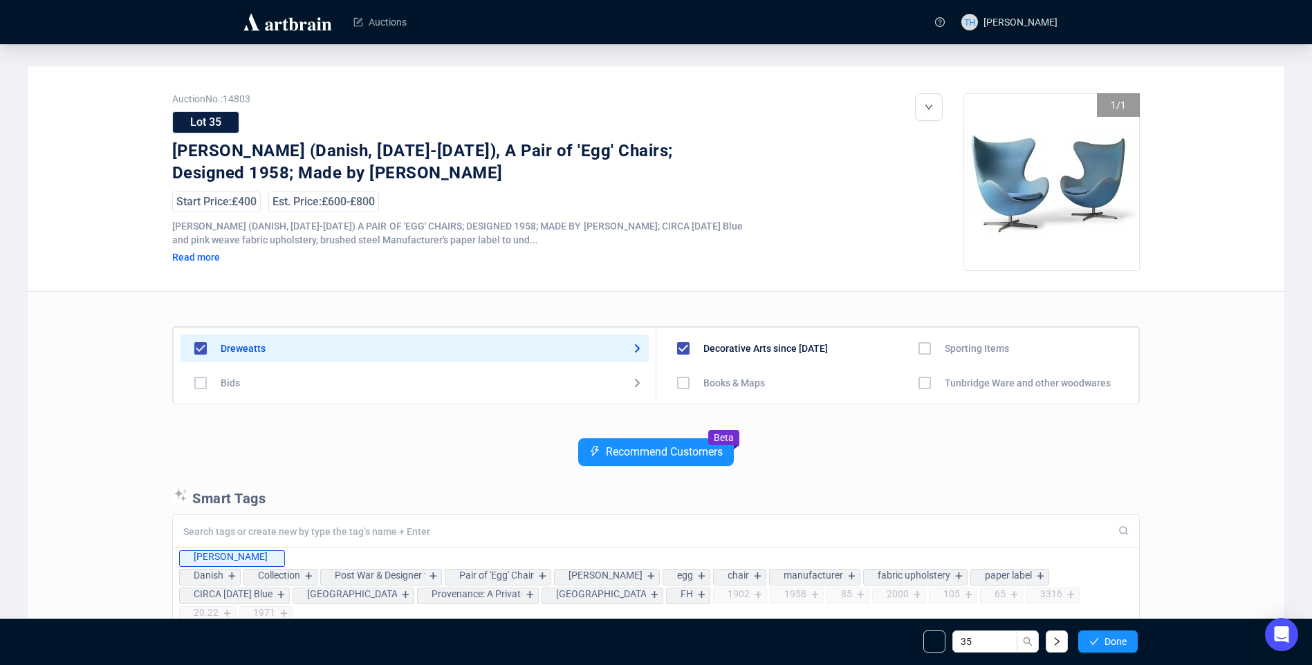
click at [1103, 636] on button "Done" at bounding box center [1107, 642] width 59 height 22
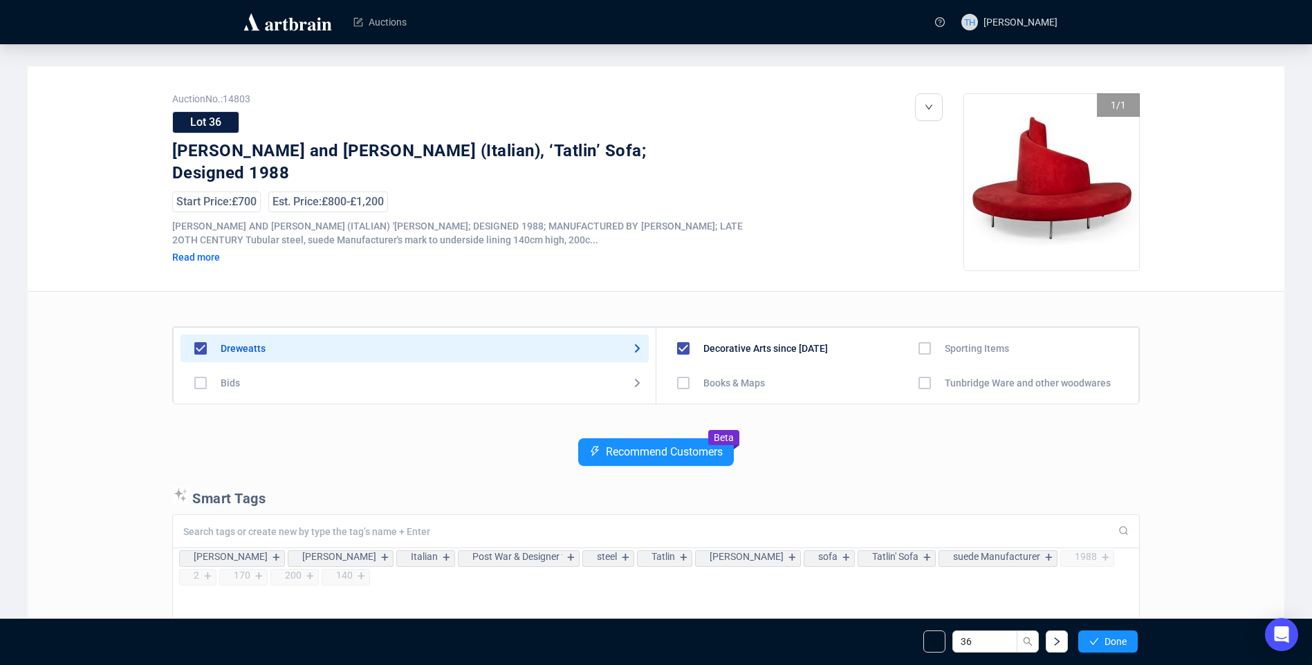
click at [1103, 636] on button "Done" at bounding box center [1107, 642] width 59 height 22
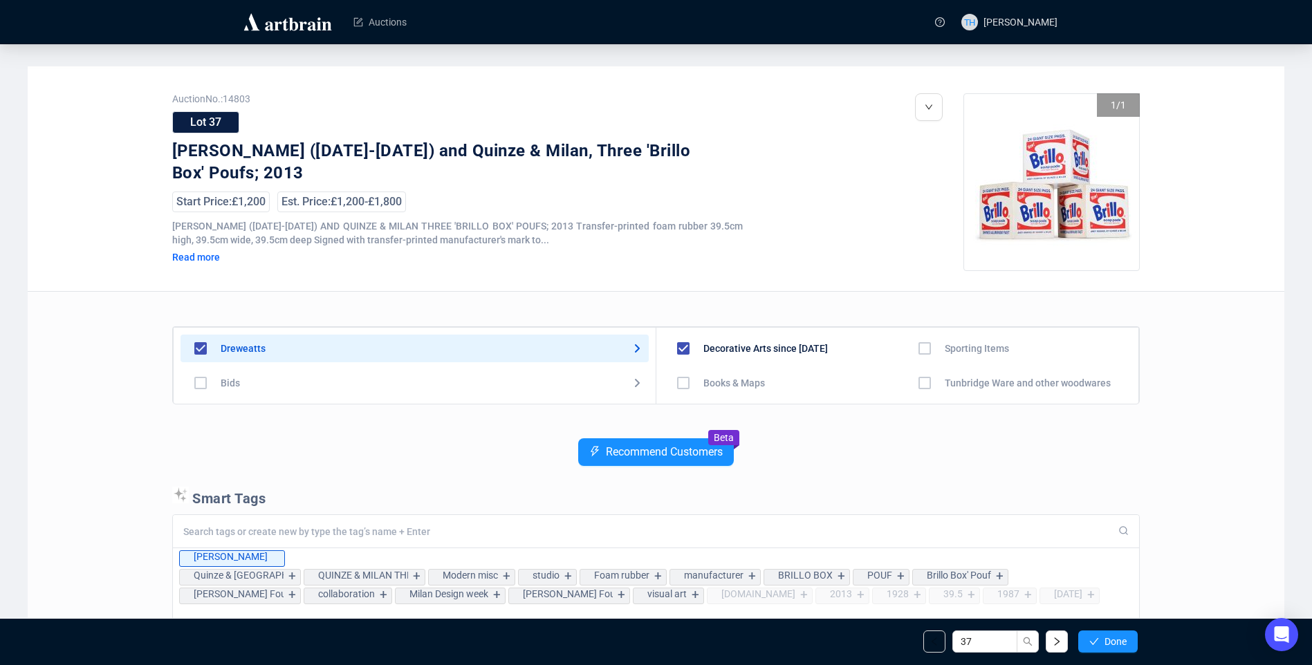
click at [1103, 636] on button "Done" at bounding box center [1107, 642] width 59 height 22
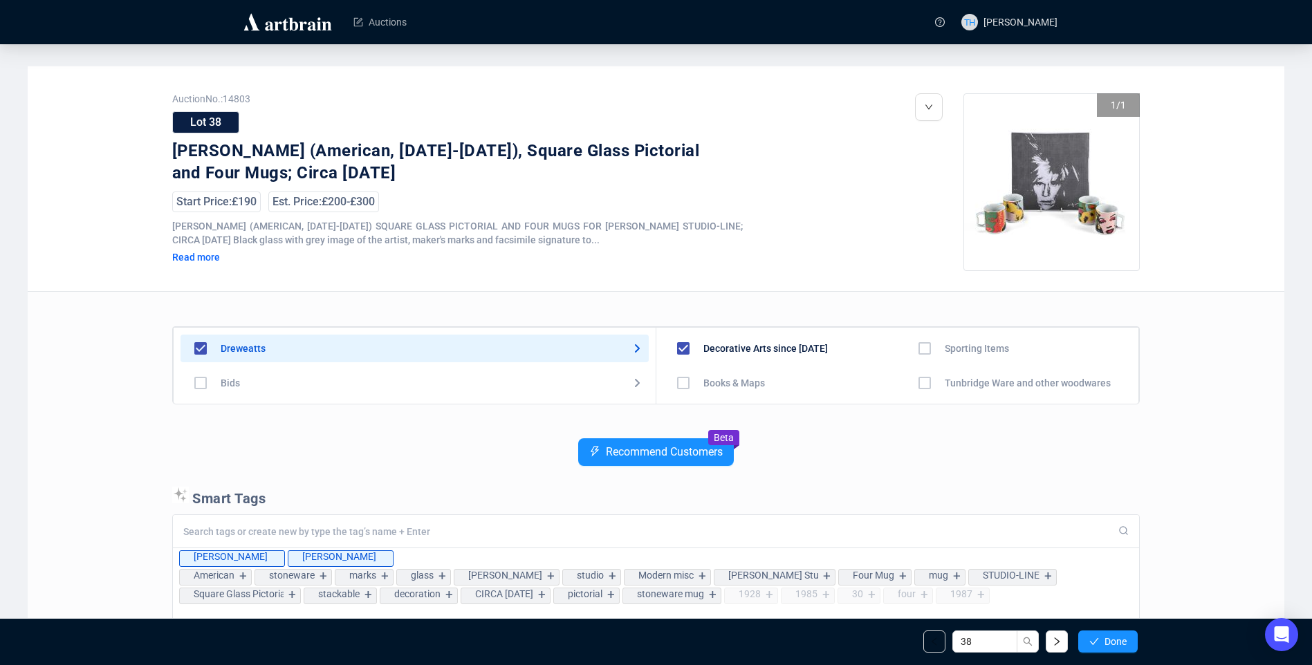
click at [1103, 636] on button "Done" at bounding box center [1107, 642] width 59 height 22
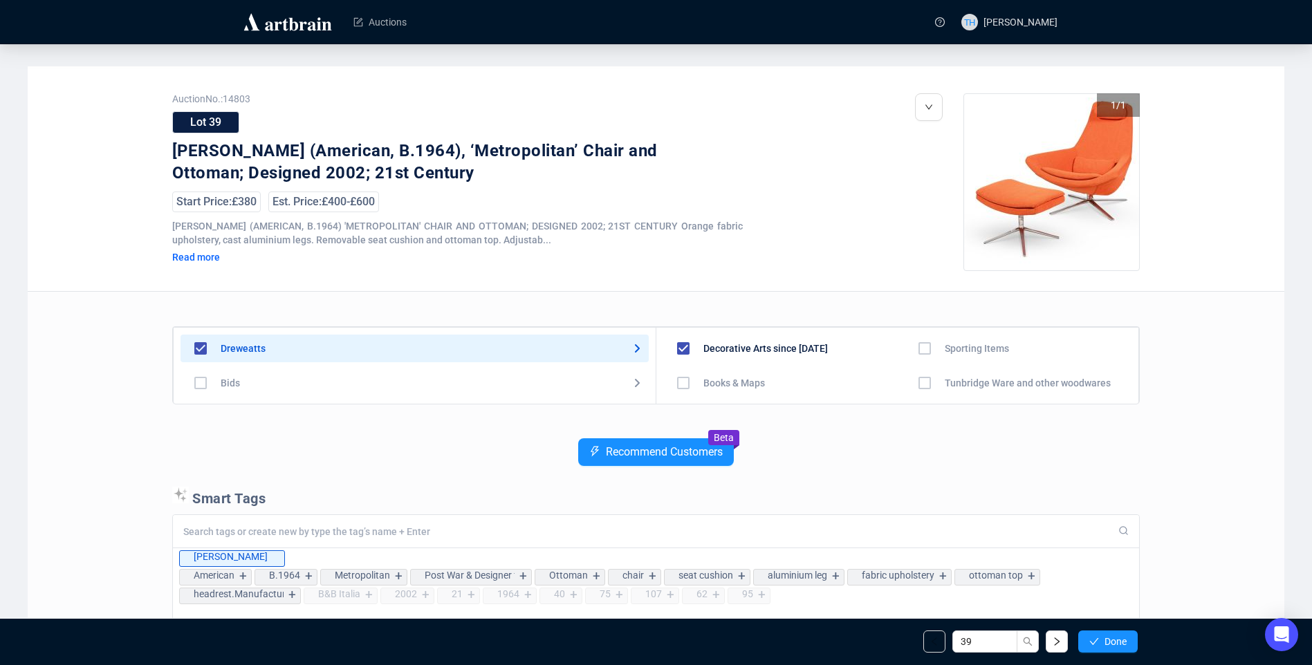
click at [1103, 636] on button "Done" at bounding box center [1107, 642] width 59 height 22
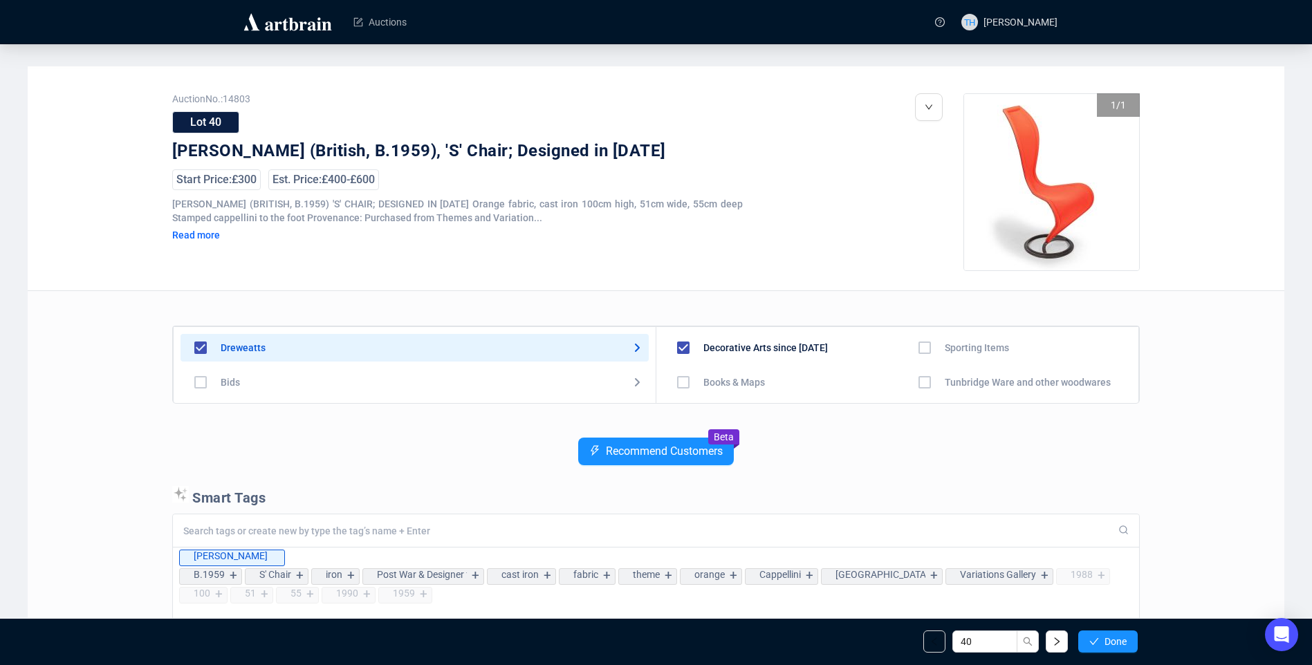
click at [1103, 636] on button "Done" at bounding box center [1107, 642] width 59 height 22
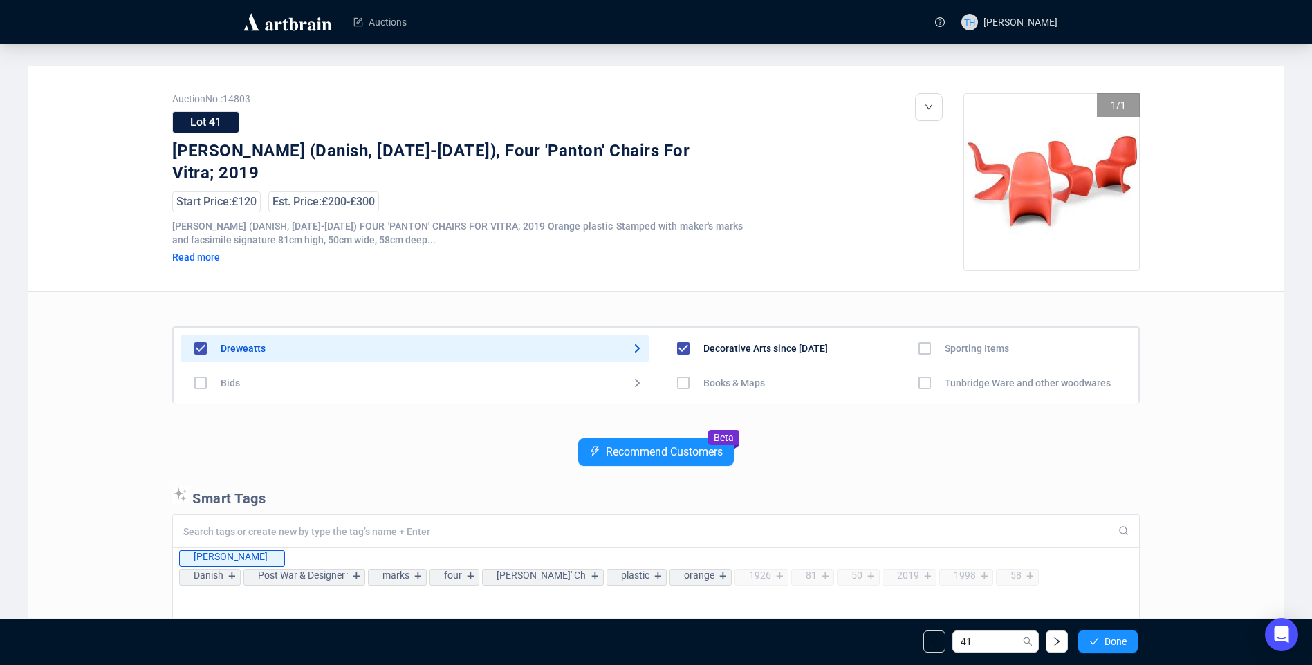
click at [1103, 636] on button "Done" at bounding box center [1107, 642] width 59 height 22
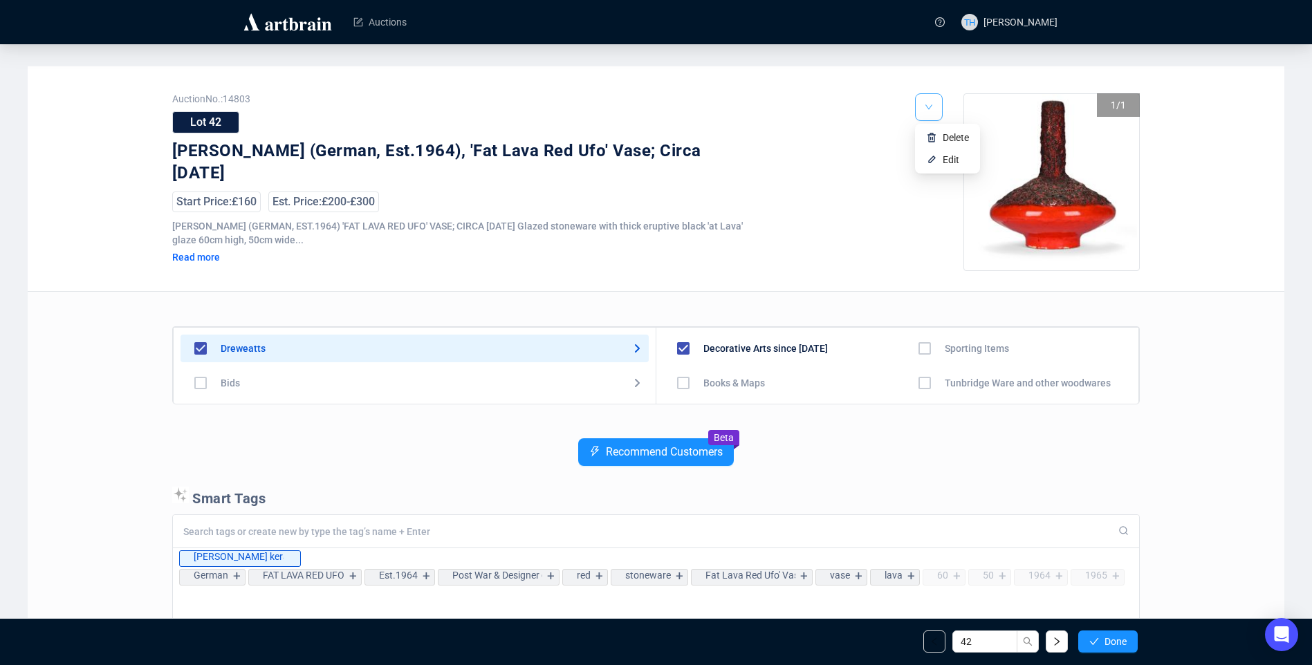
click at [921, 105] on button "button" at bounding box center [929, 107] width 28 height 28
click at [942, 165] on li "Edit" at bounding box center [947, 160] width 59 height 22
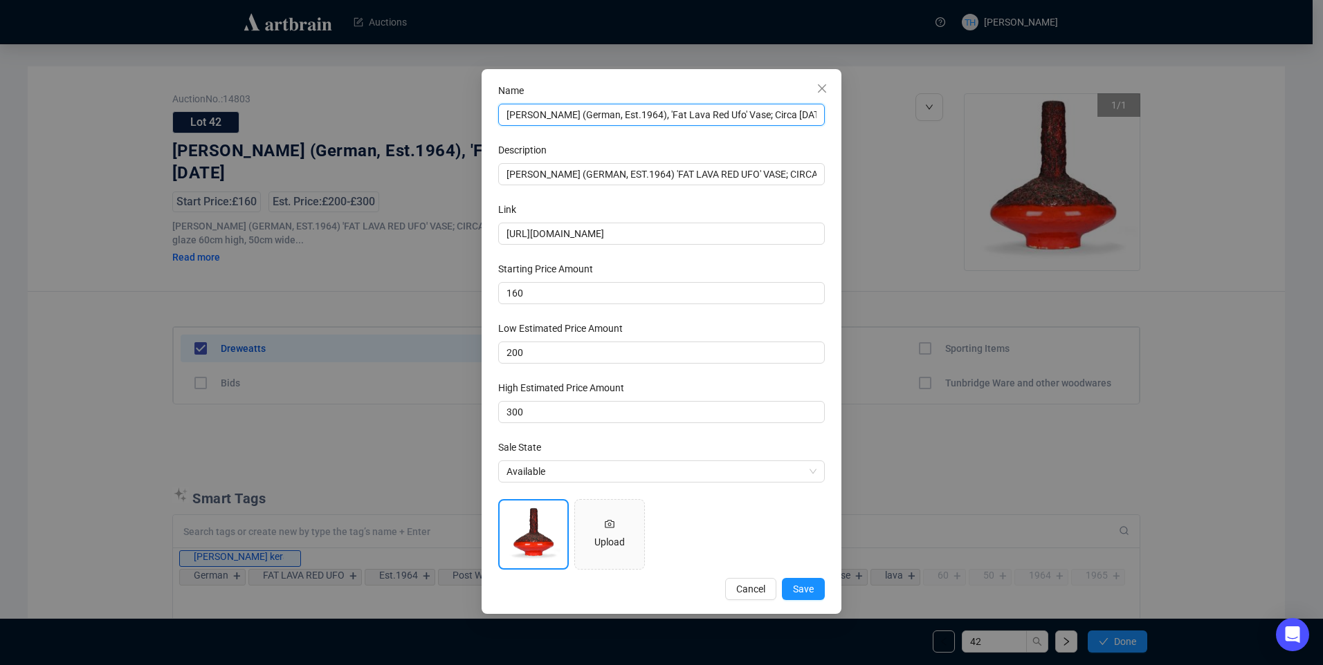
click at [722, 118] on input "[PERSON_NAME] (German, Est.1964), 'Fat Lava Red Ufo' Vase; Circa [DATE]" at bounding box center [661, 115] width 327 height 22
type input "[PERSON_NAME] (German, Est.1964), 'Fat Lava Red UFO' Vase; Circa [DATE]"
click at [798, 590] on span "Save" at bounding box center [803, 589] width 21 height 15
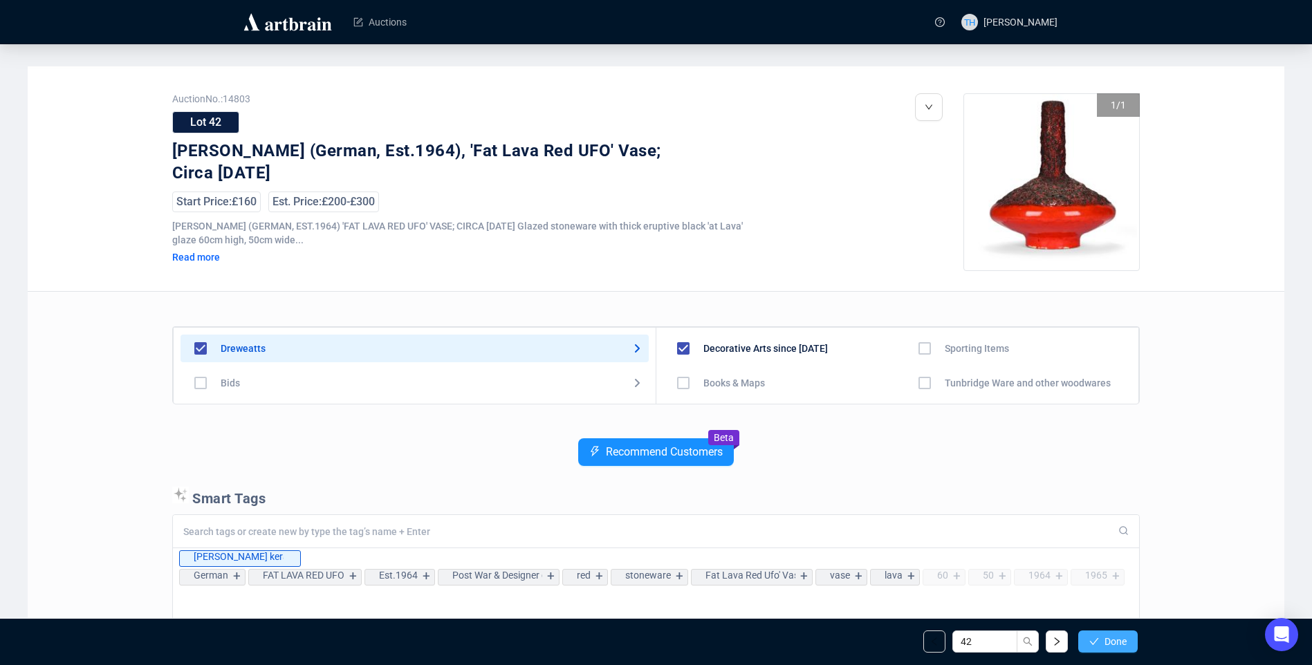
click at [1094, 643] on icon "check" at bounding box center [1094, 642] width 9 height 7
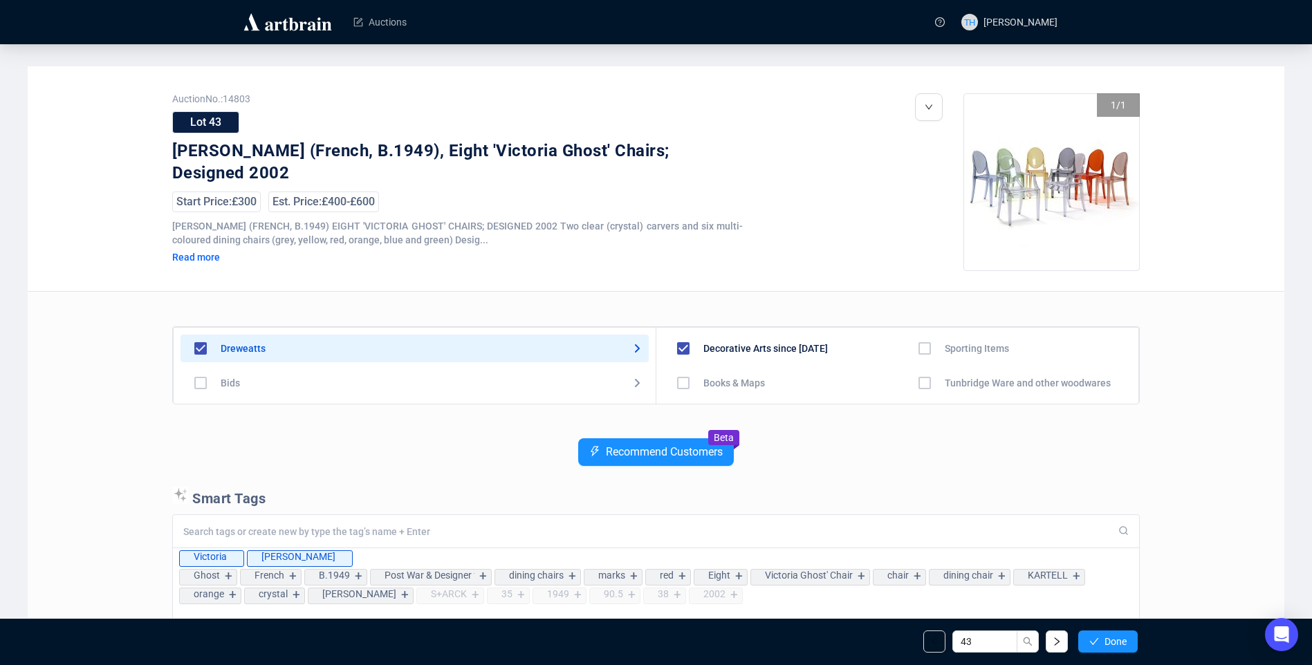
click at [1094, 643] on icon "check" at bounding box center [1094, 642] width 9 height 7
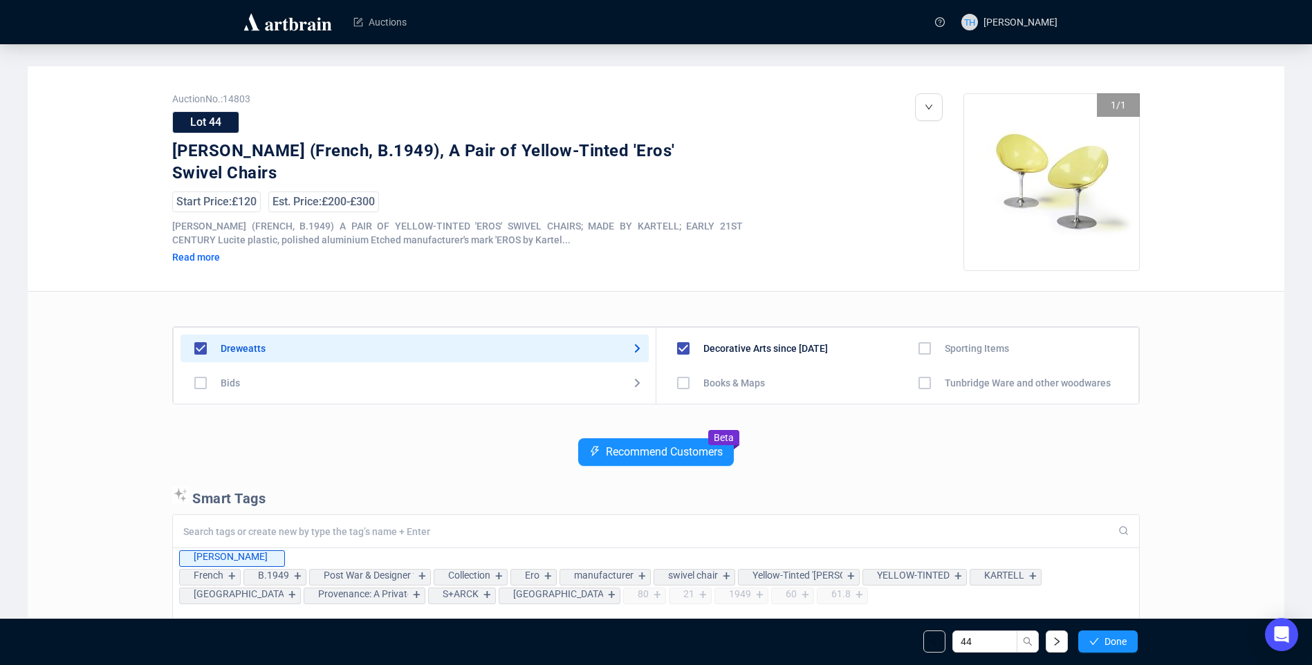
click at [1094, 643] on icon "check" at bounding box center [1094, 642] width 9 height 7
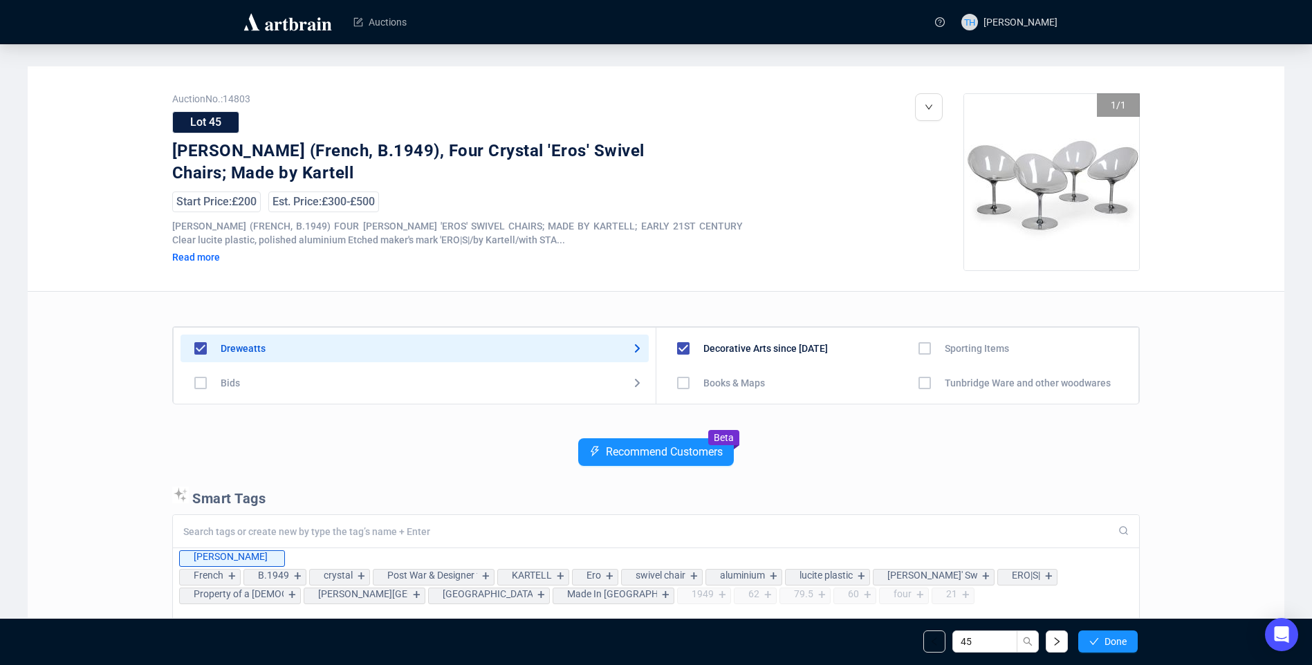
click at [1094, 643] on icon "check" at bounding box center [1094, 642] width 9 height 7
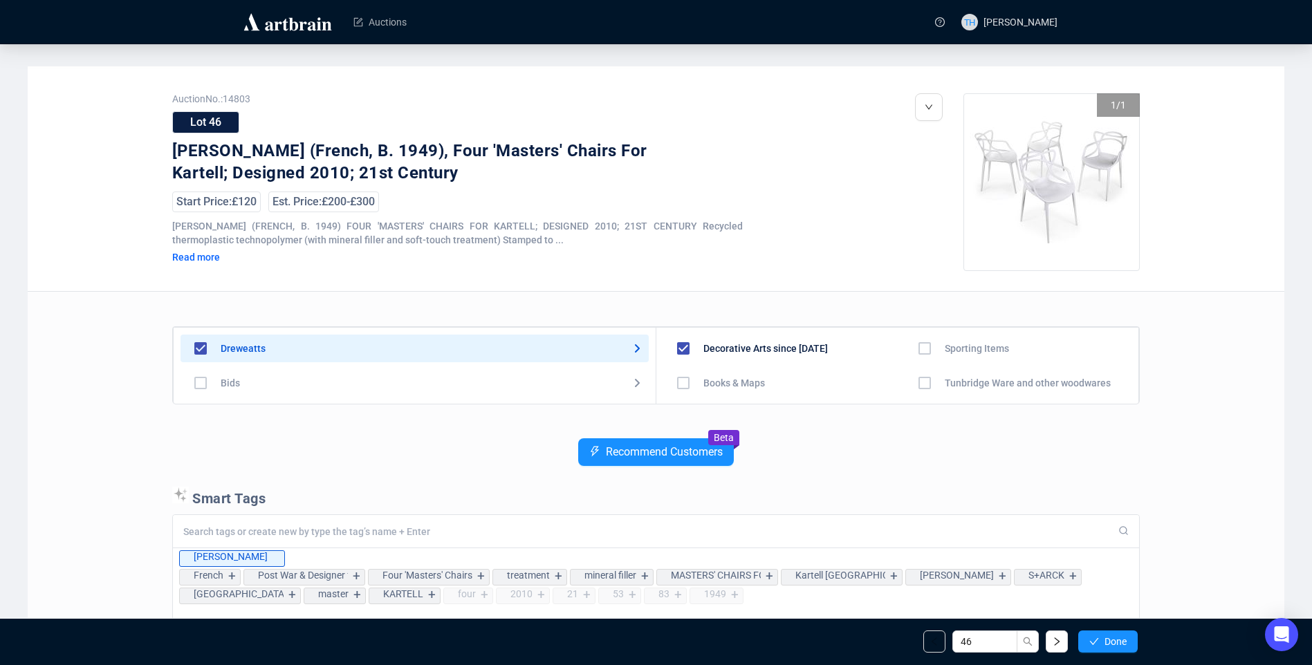
click at [1094, 643] on icon "check" at bounding box center [1094, 642] width 9 height 7
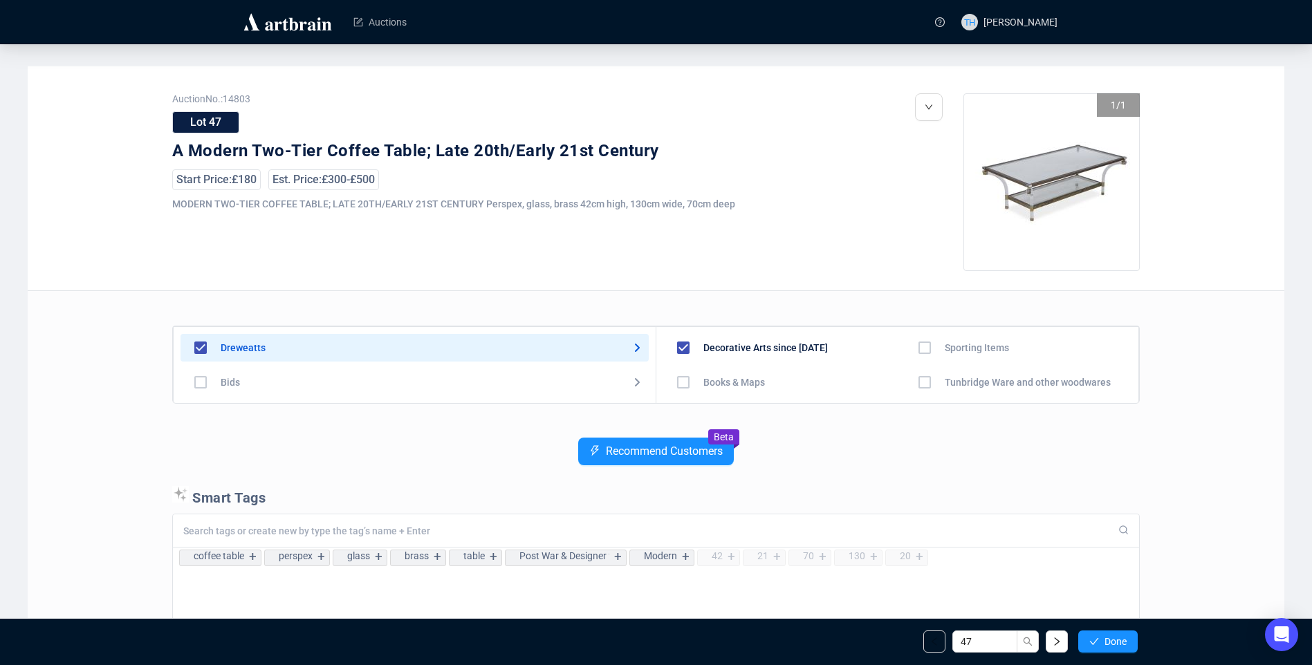
click at [1094, 643] on icon "check" at bounding box center [1094, 642] width 9 height 7
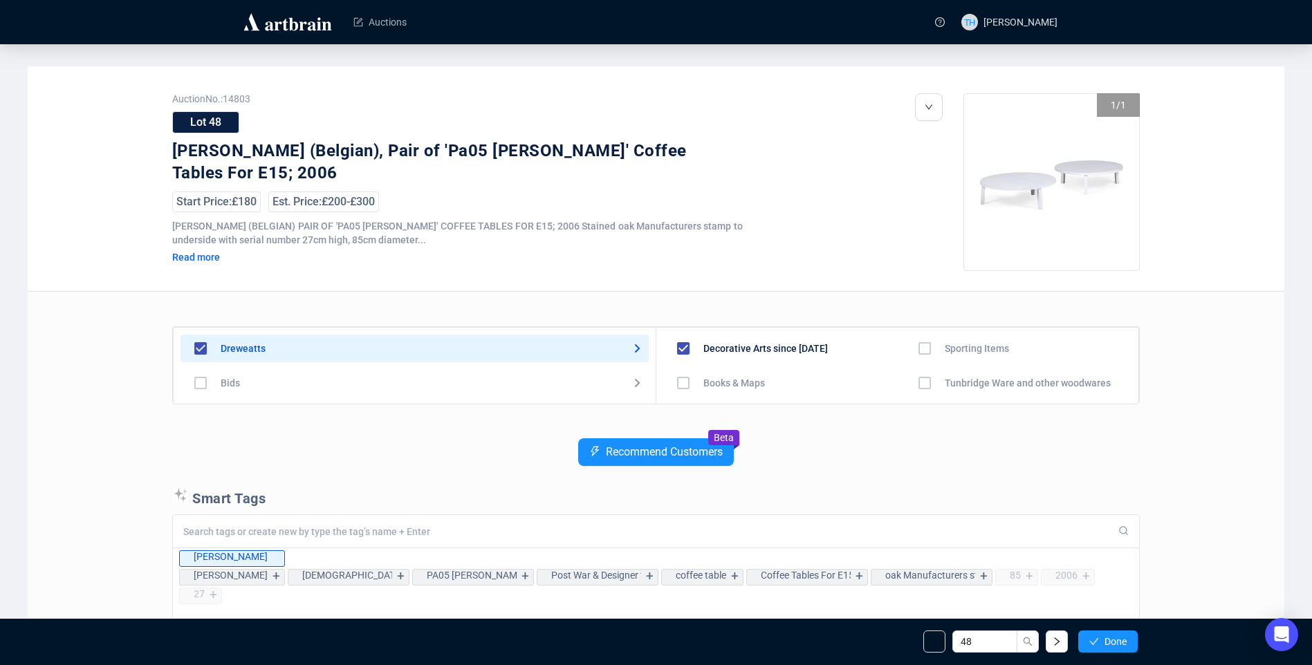
click at [1094, 643] on icon "check" at bounding box center [1094, 642] width 9 height 7
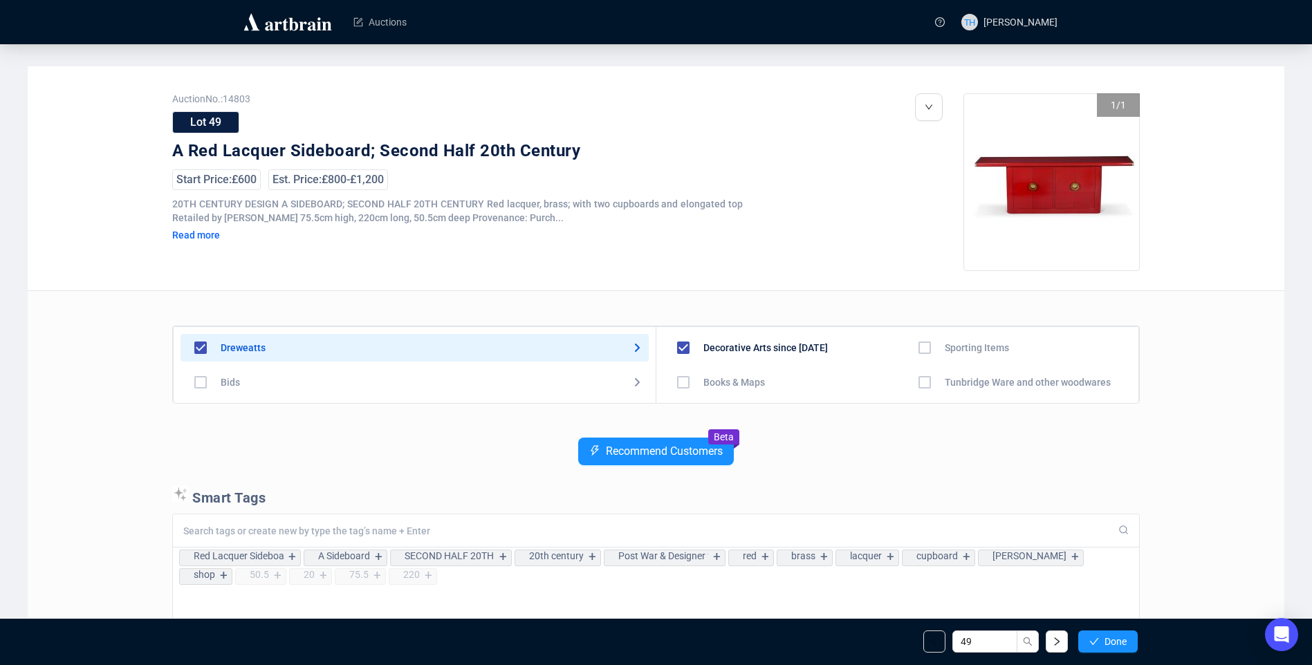
click at [1094, 643] on icon "check" at bounding box center [1094, 642] width 9 height 7
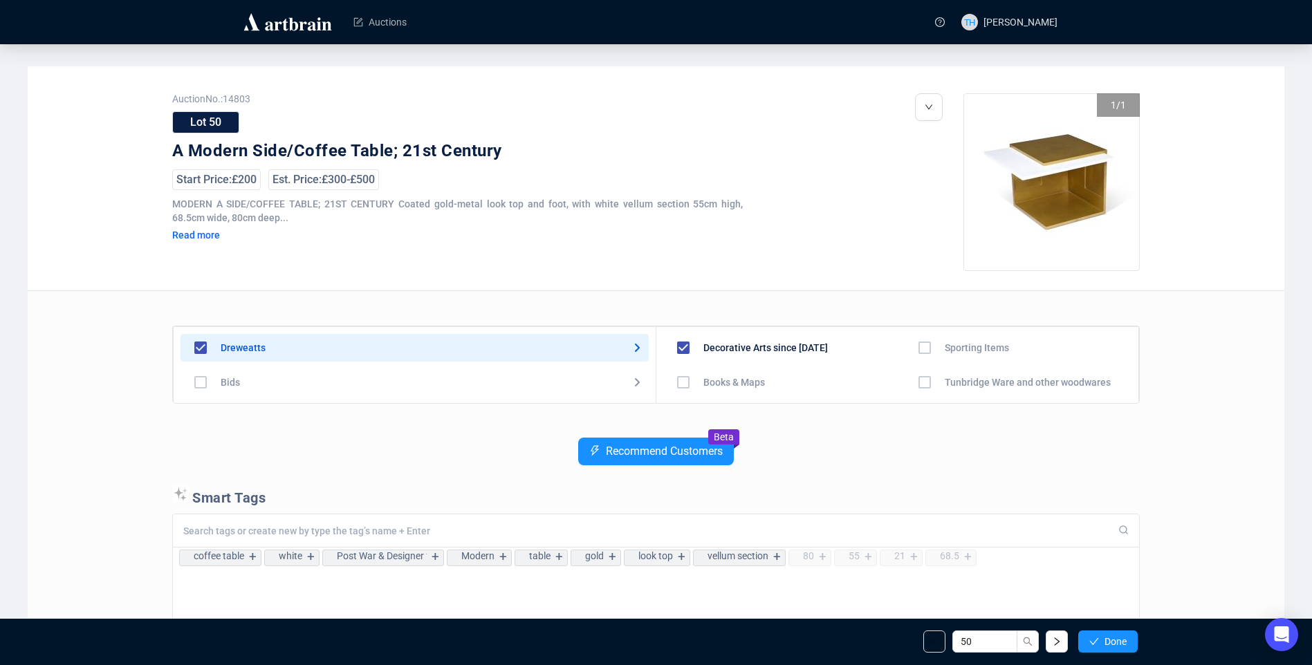
click at [1094, 643] on icon "check" at bounding box center [1094, 642] width 9 height 7
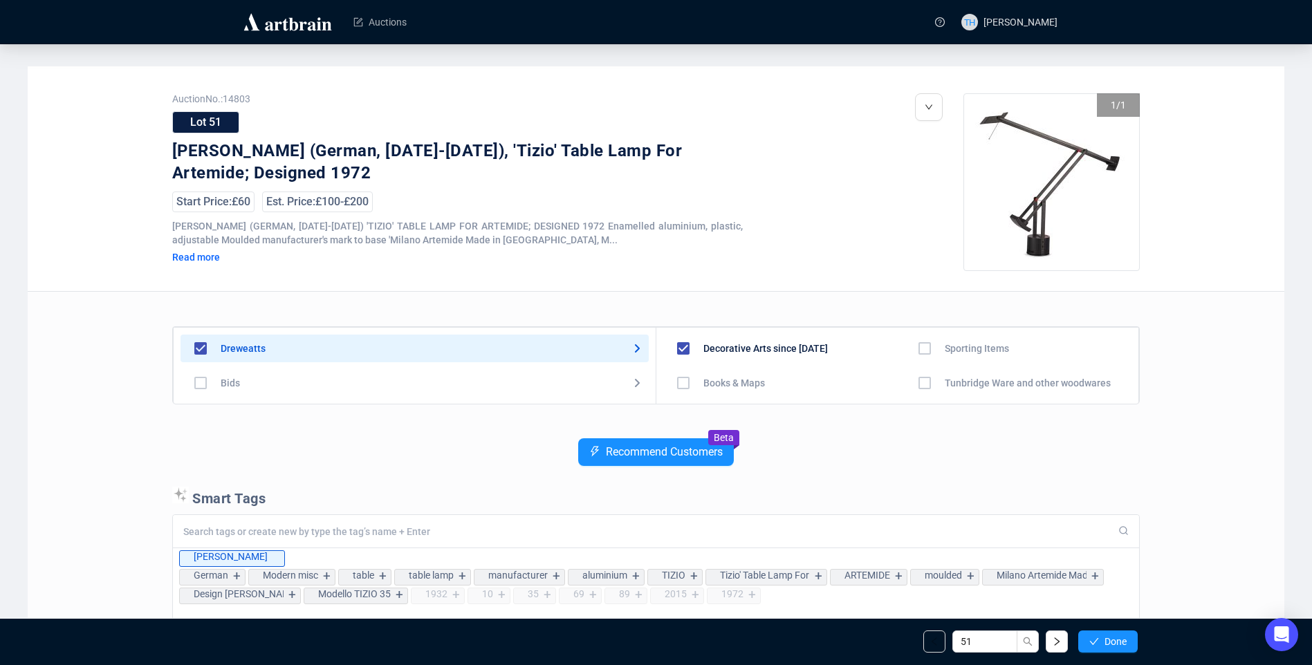
click at [1094, 643] on icon "check" at bounding box center [1094, 642] width 9 height 7
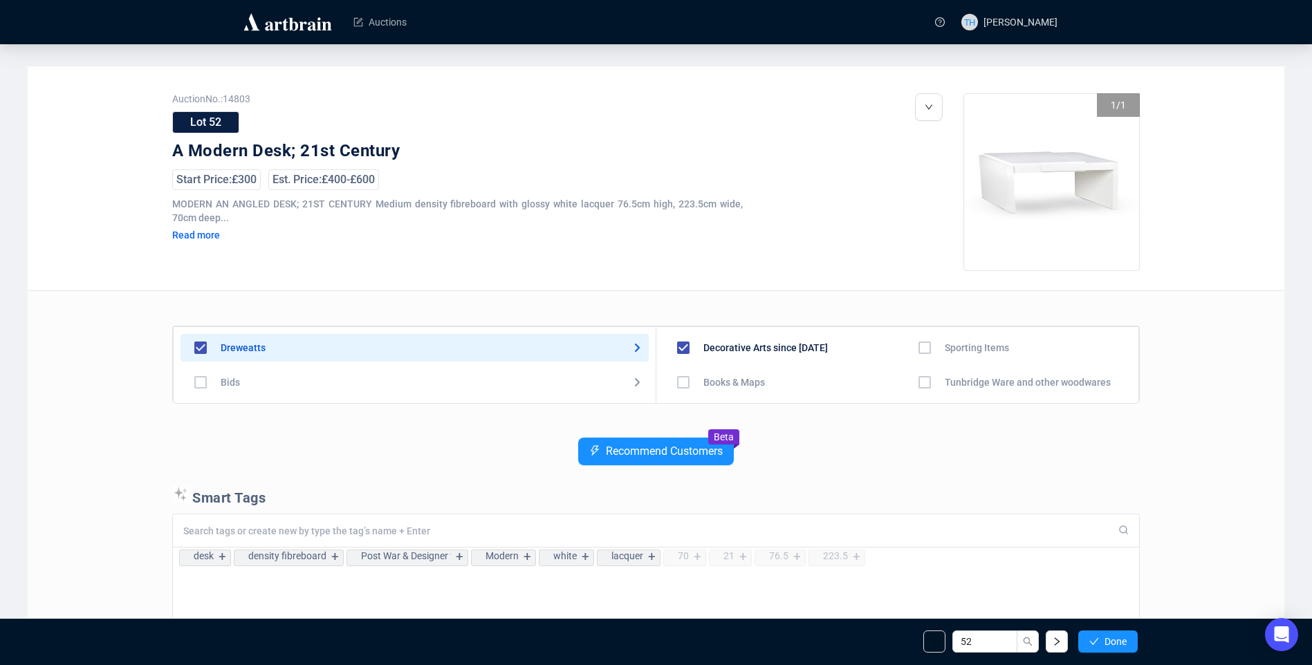
click at [1094, 643] on icon "check" at bounding box center [1094, 642] width 9 height 7
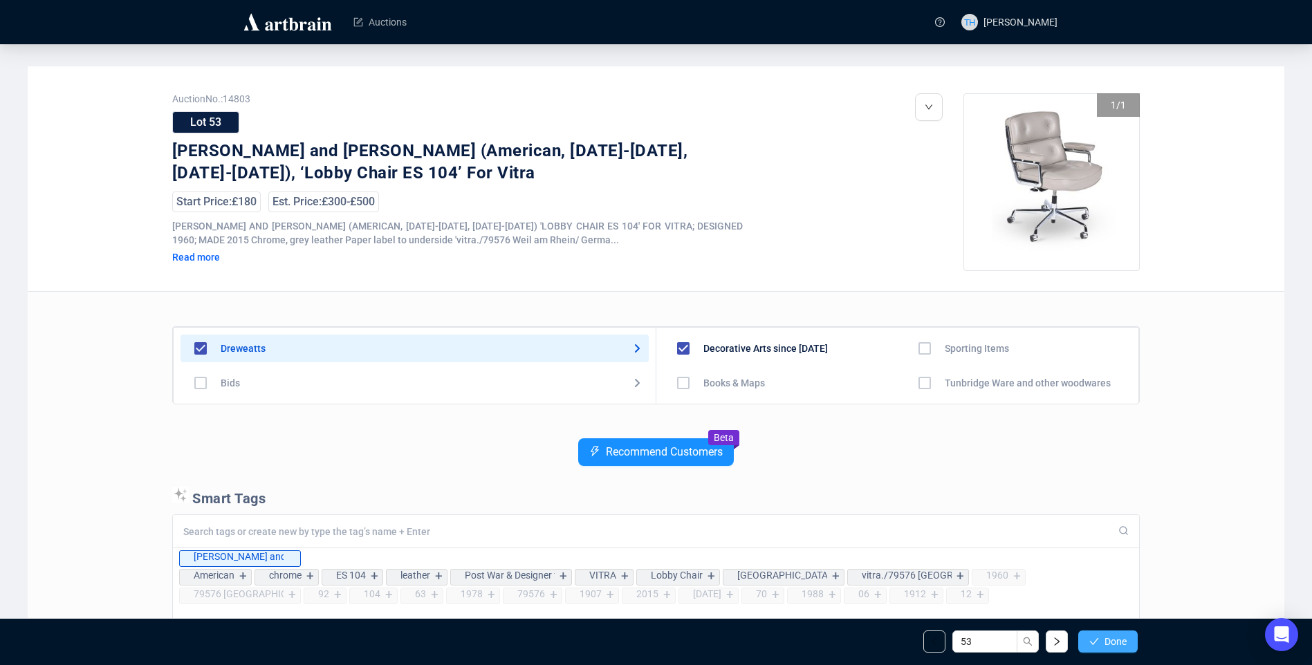
click at [1108, 640] on span "Done" at bounding box center [1116, 641] width 22 height 11
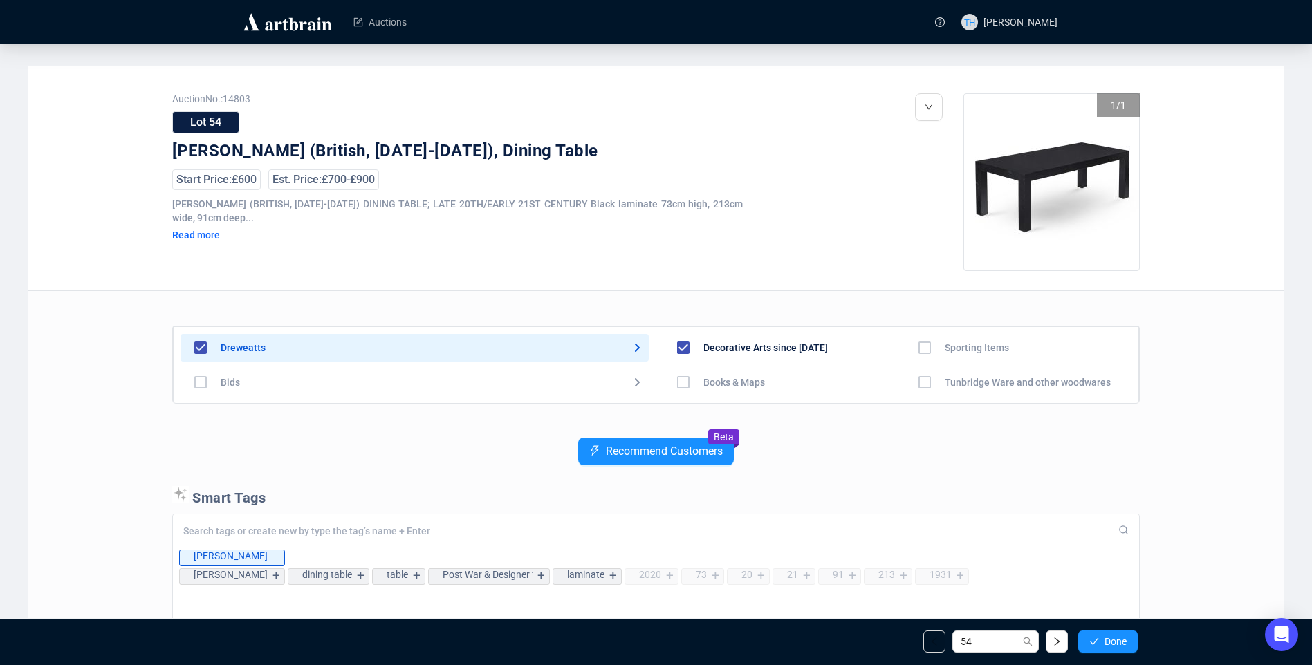
click at [1108, 640] on span "Done" at bounding box center [1116, 641] width 22 height 11
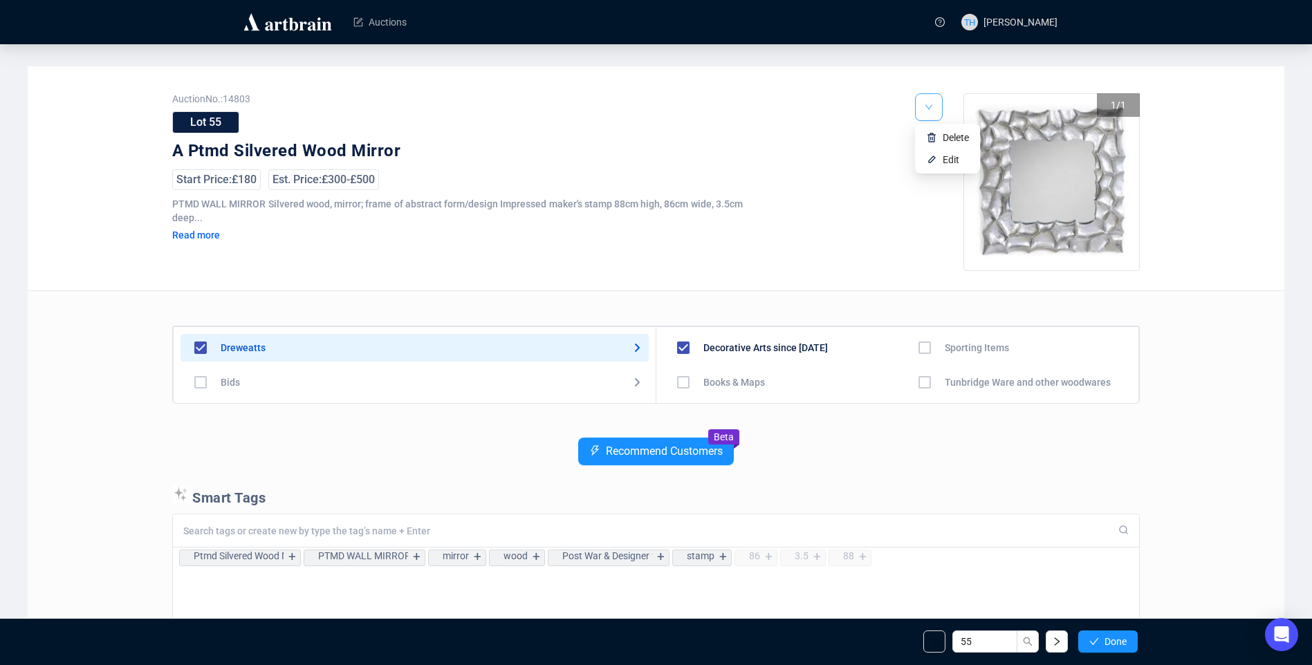
click at [930, 104] on icon "down" at bounding box center [929, 107] width 8 height 8
click at [940, 158] on li "Edit" at bounding box center [947, 160] width 59 height 22
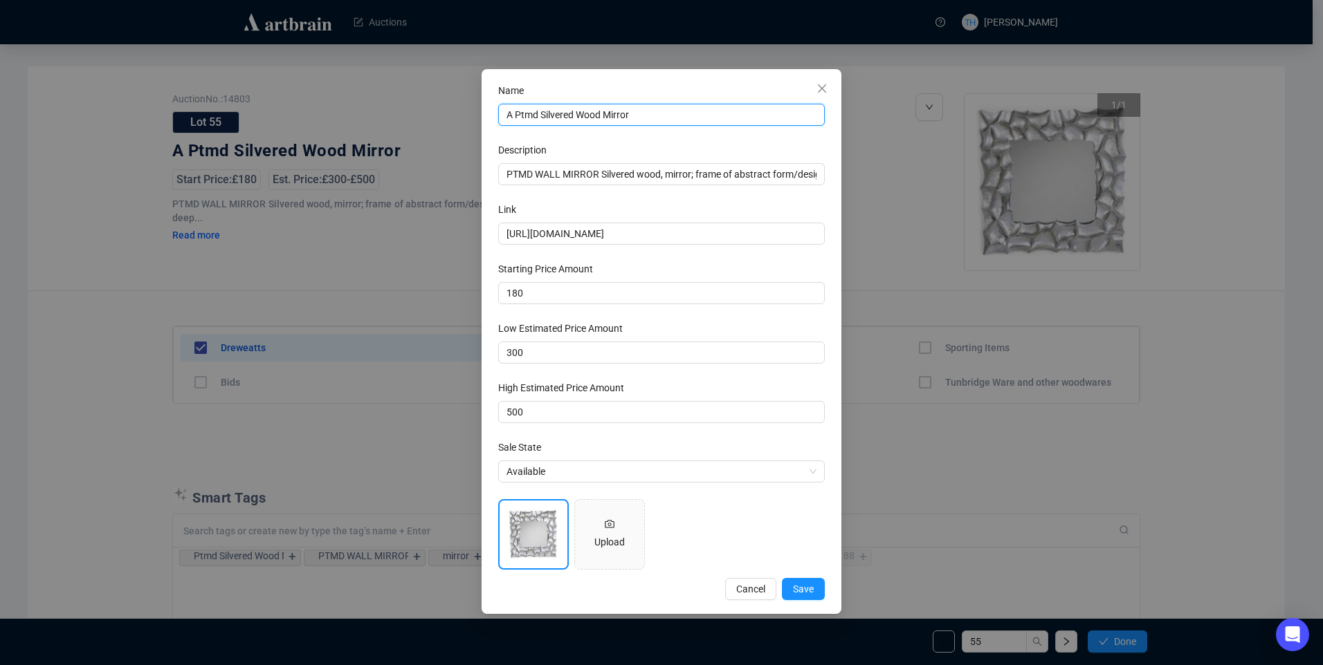
click at [538, 113] on input "A Ptmd Silvered Wood Mirror" at bounding box center [661, 115] width 327 height 22
type input "A PTMD Silvered Wood Mirror"
click at [798, 591] on span "Save" at bounding box center [803, 589] width 21 height 15
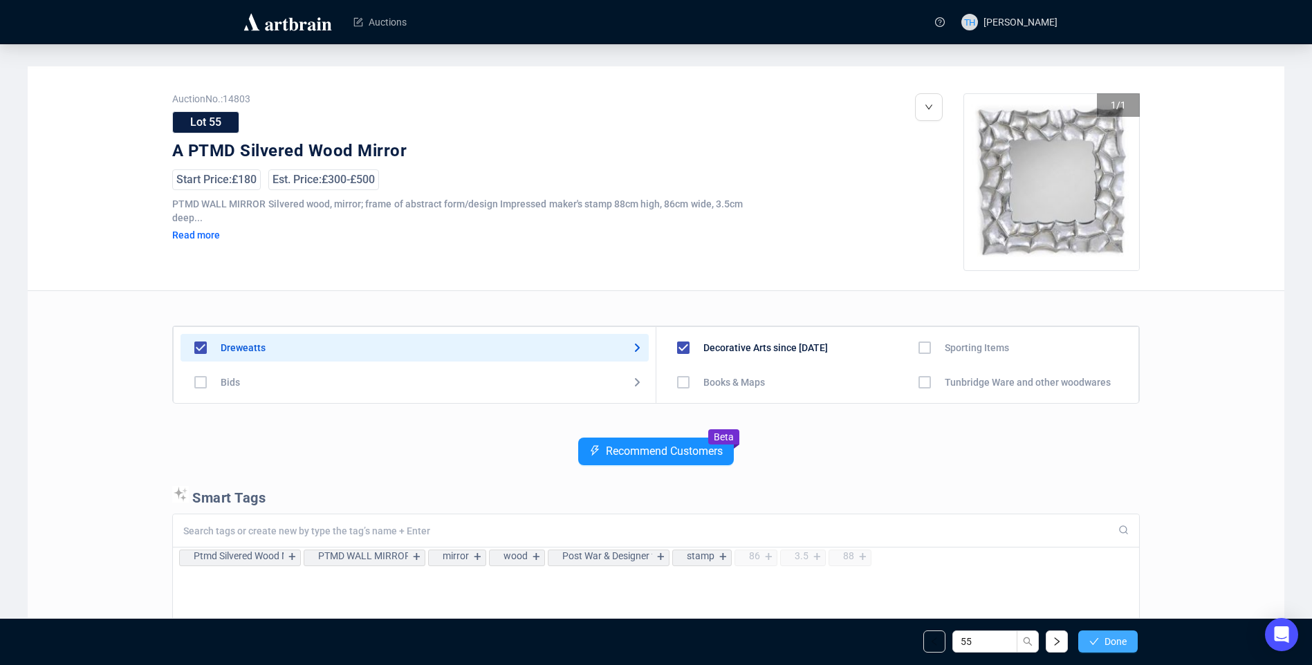
click at [1123, 636] on span "Done" at bounding box center [1116, 641] width 22 height 11
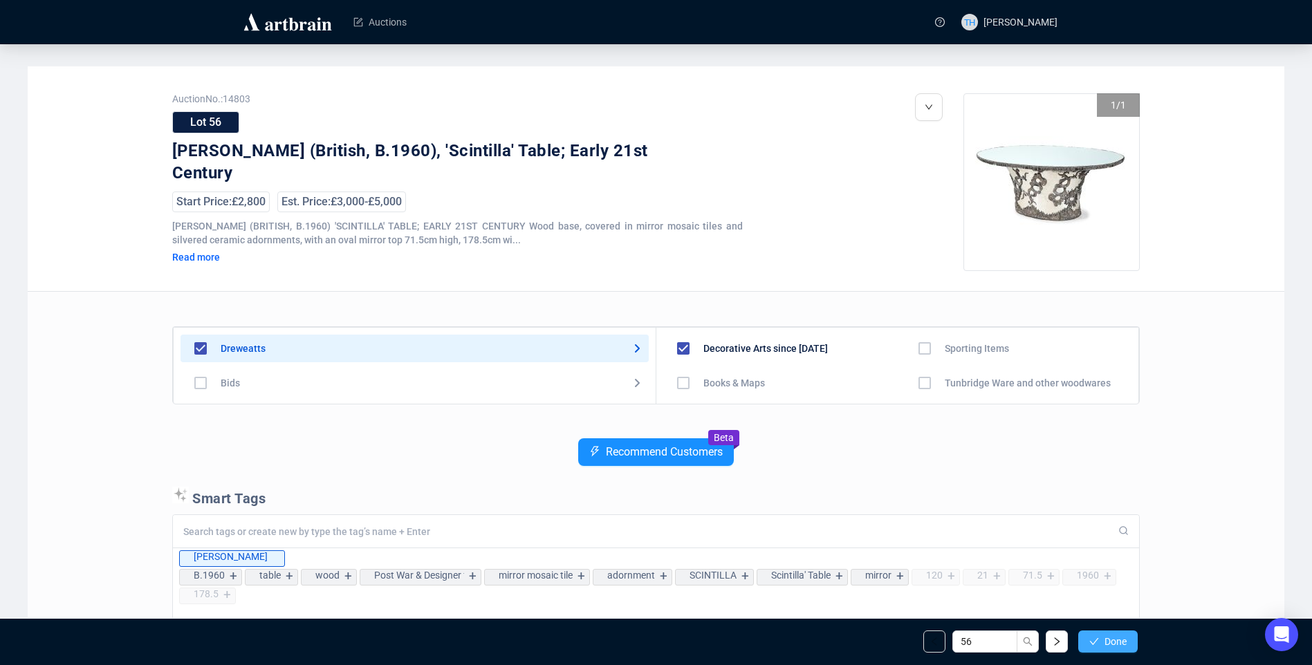
click at [1119, 640] on span "Done" at bounding box center [1116, 641] width 22 height 11
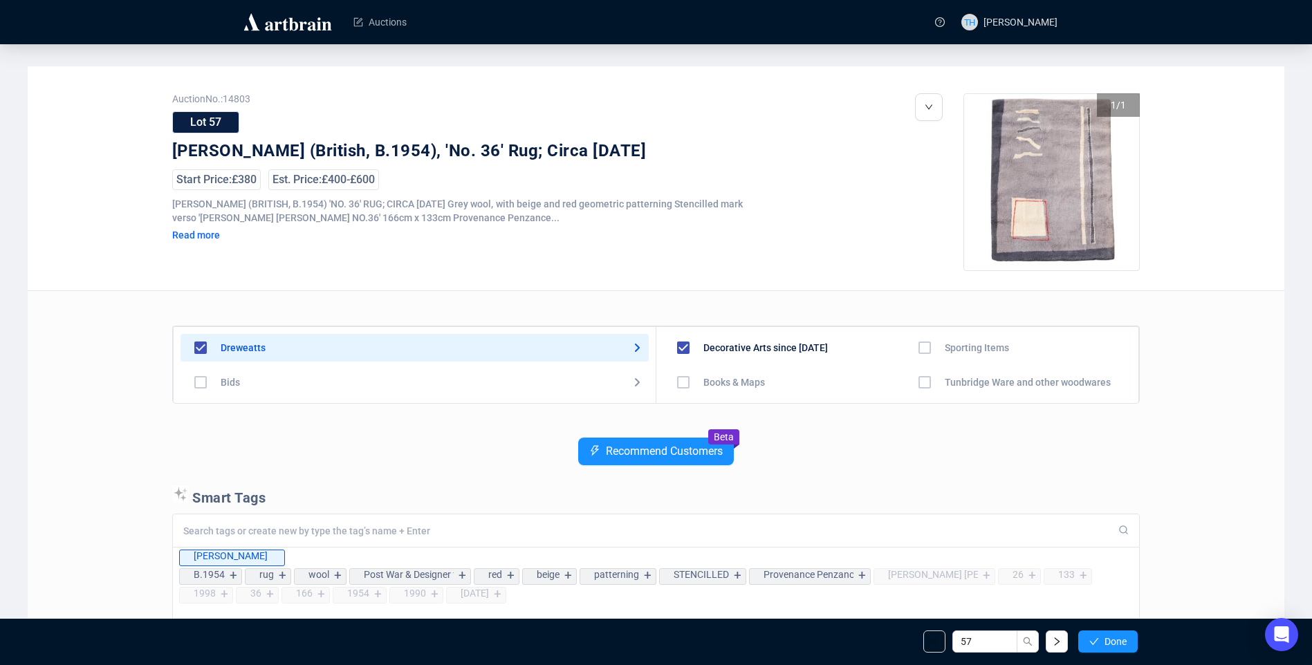
click at [1119, 640] on span "Done" at bounding box center [1116, 641] width 22 height 11
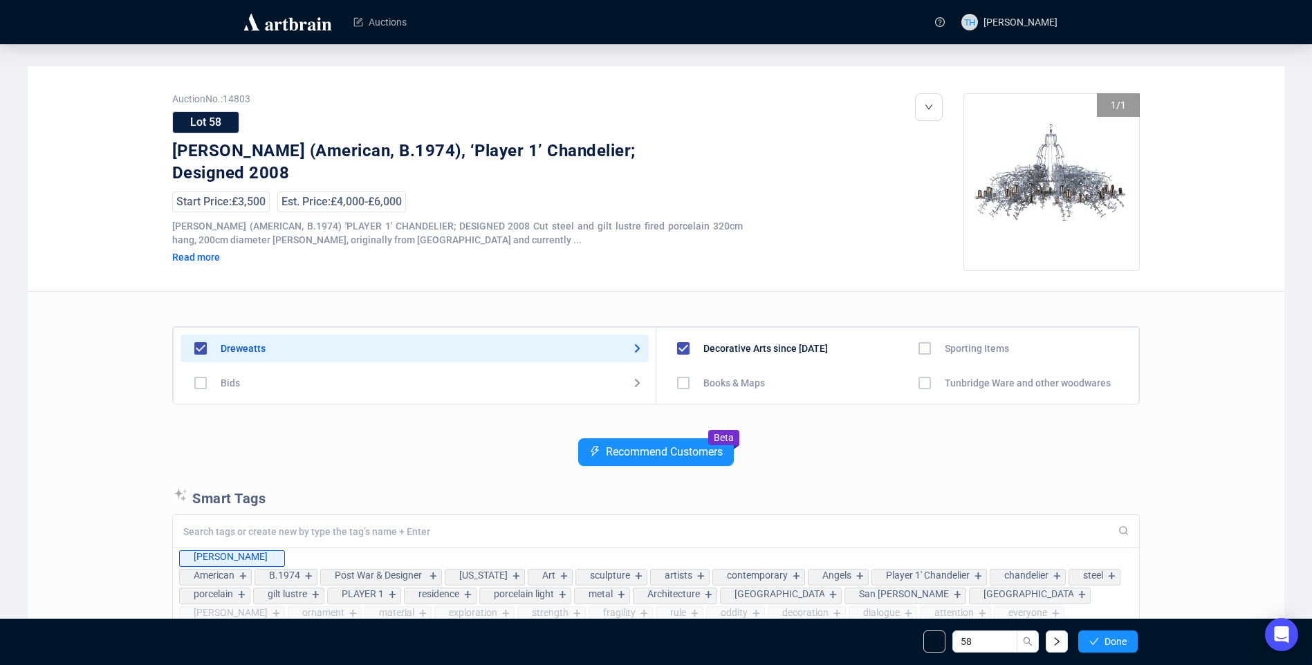
click at [1119, 640] on span "Done" at bounding box center [1116, 641] width 22 height 11
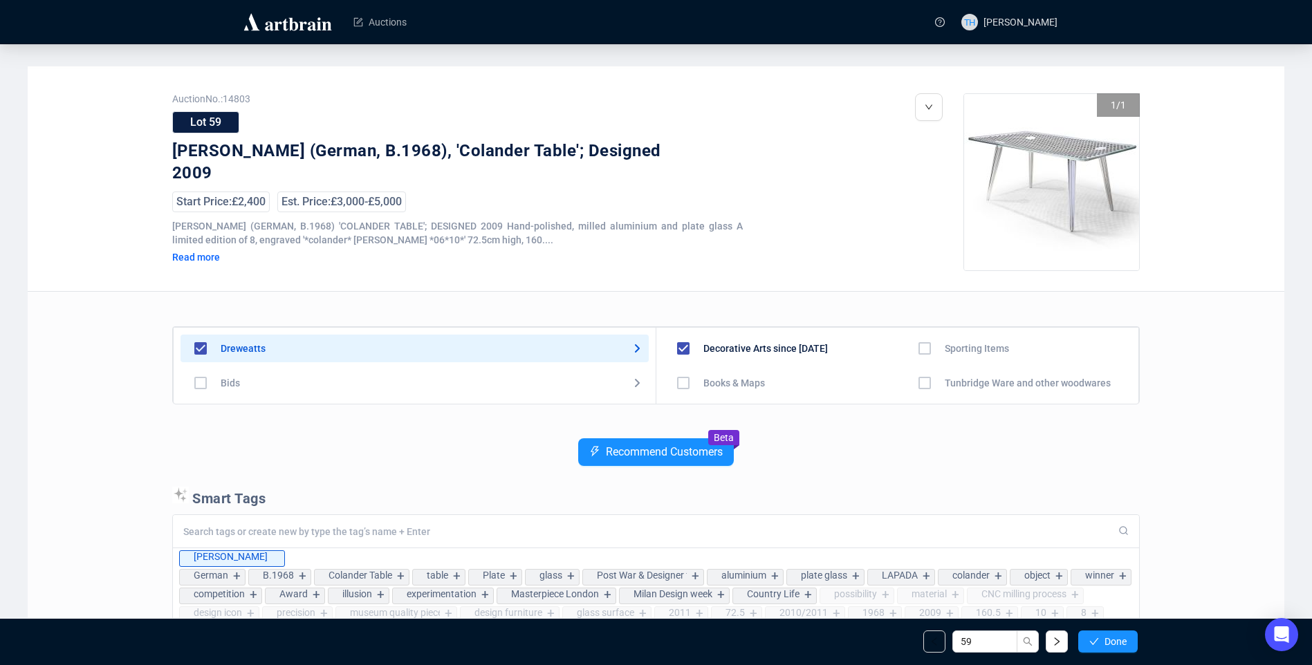
click at [1119, 640] on span "Done" at bounding box center [1116, 641] width 22 height 11
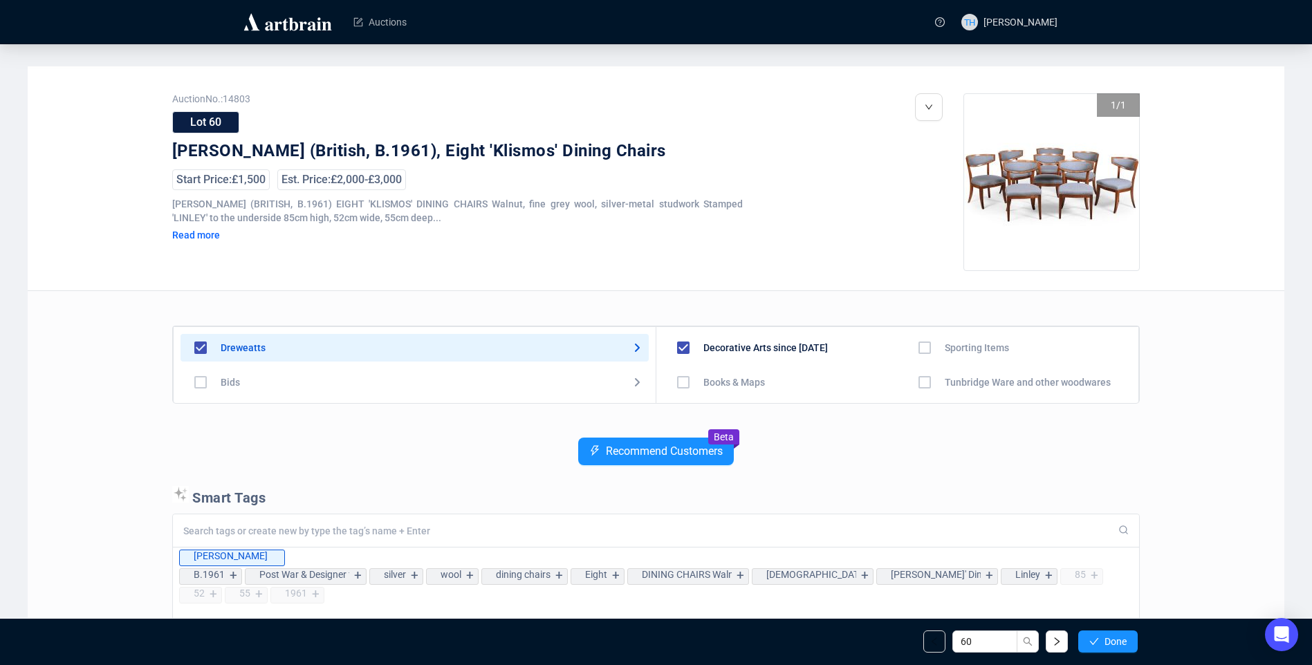
click at [1119, 640] on span "Done" at bounding box center [1116, 641] width 22 height 11
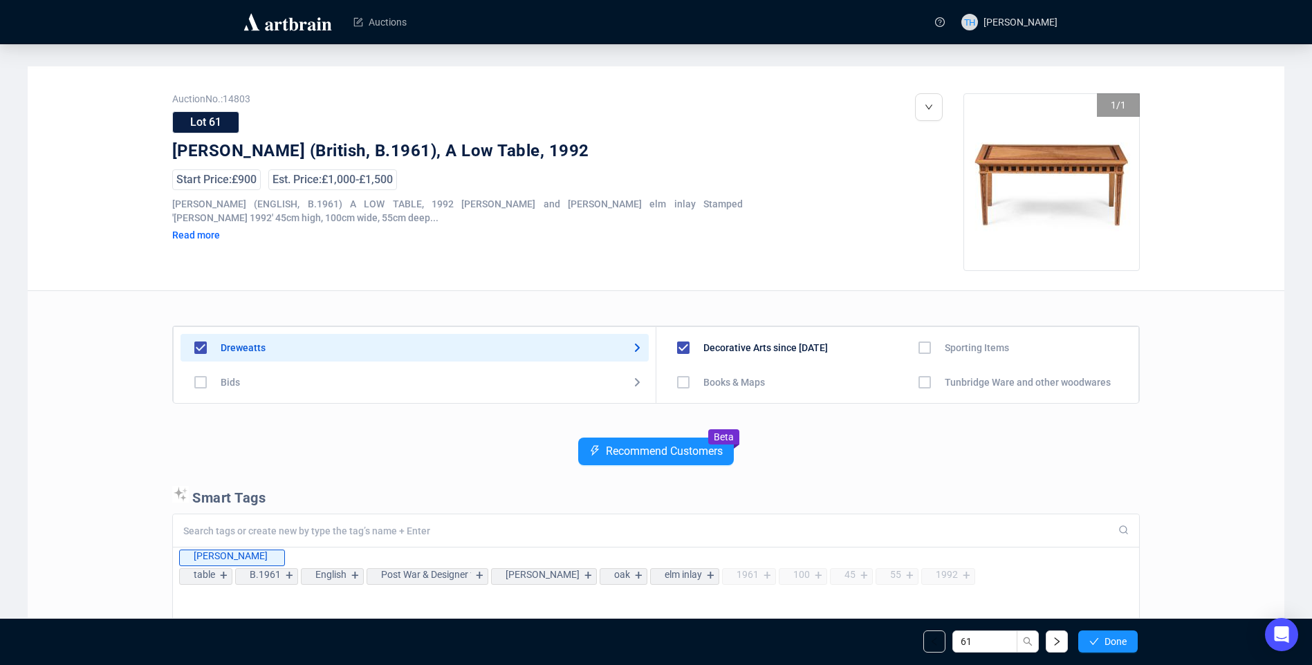
click at [1119, 640] on span "Done" at bounding box center [1116, 641] width 22 height 11
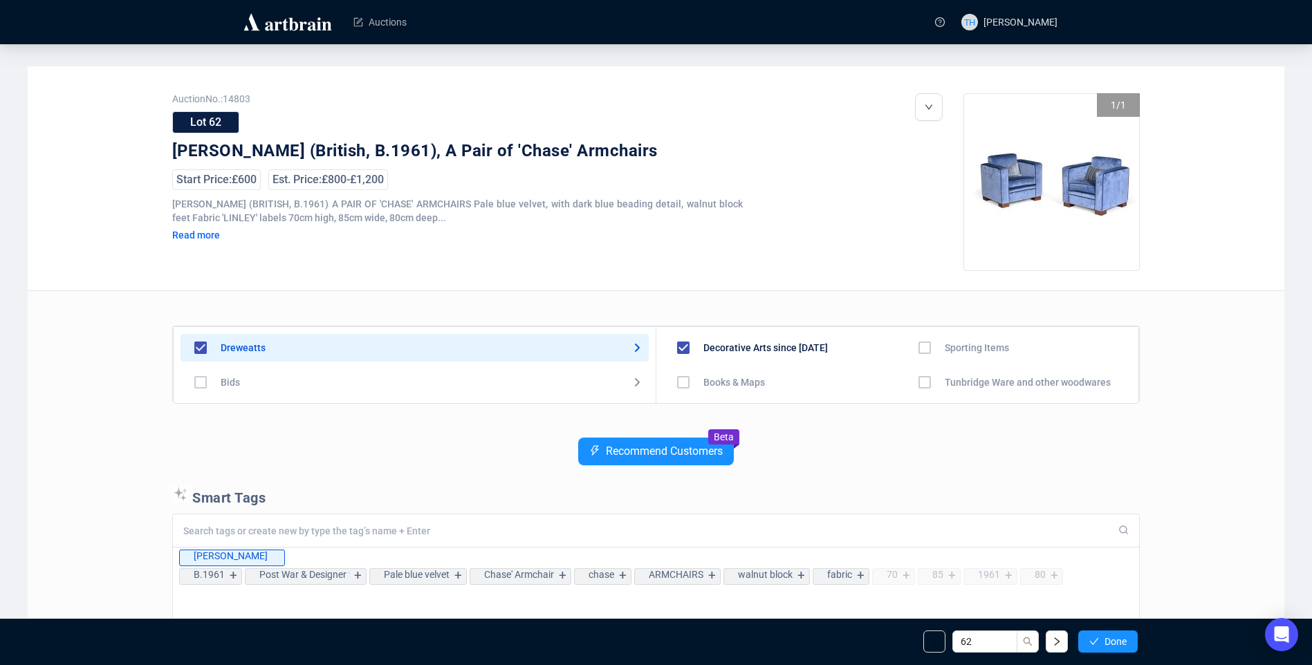
click at [1119, 640] on span "Done" at bounding box center [1116, 641] width 22 height 11
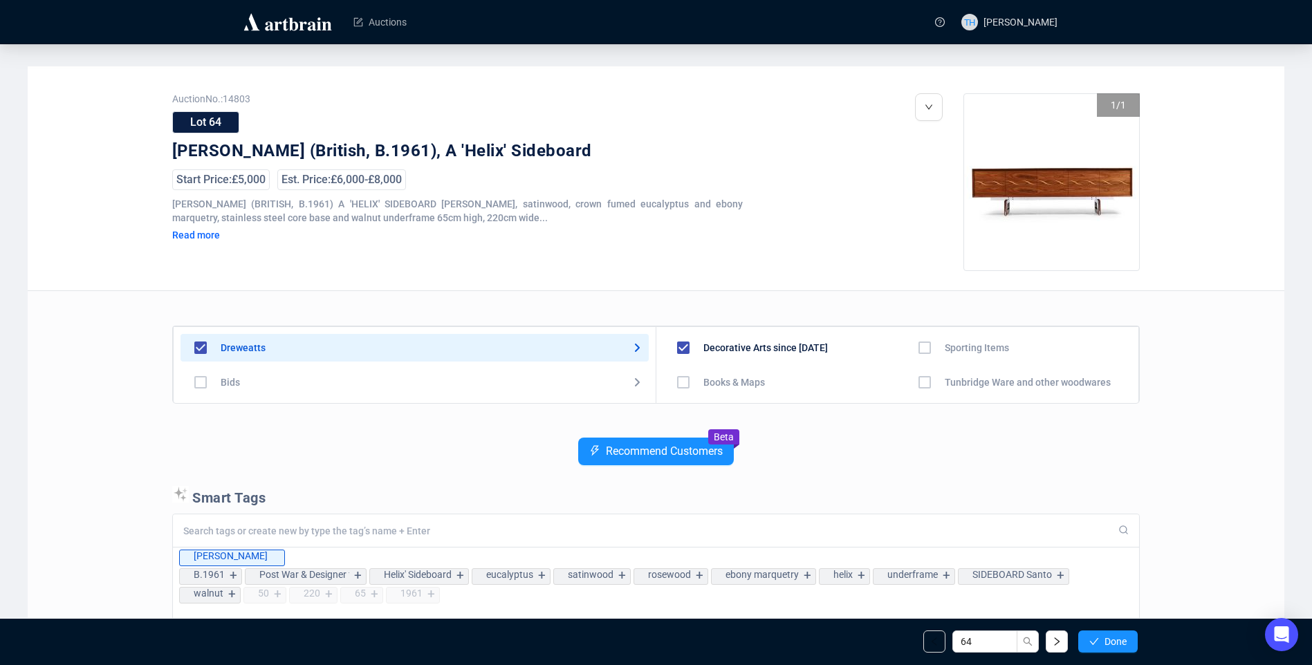
click at [1119, 640] on span "Done" at bounding box center [1116, 641] width 22 height 11
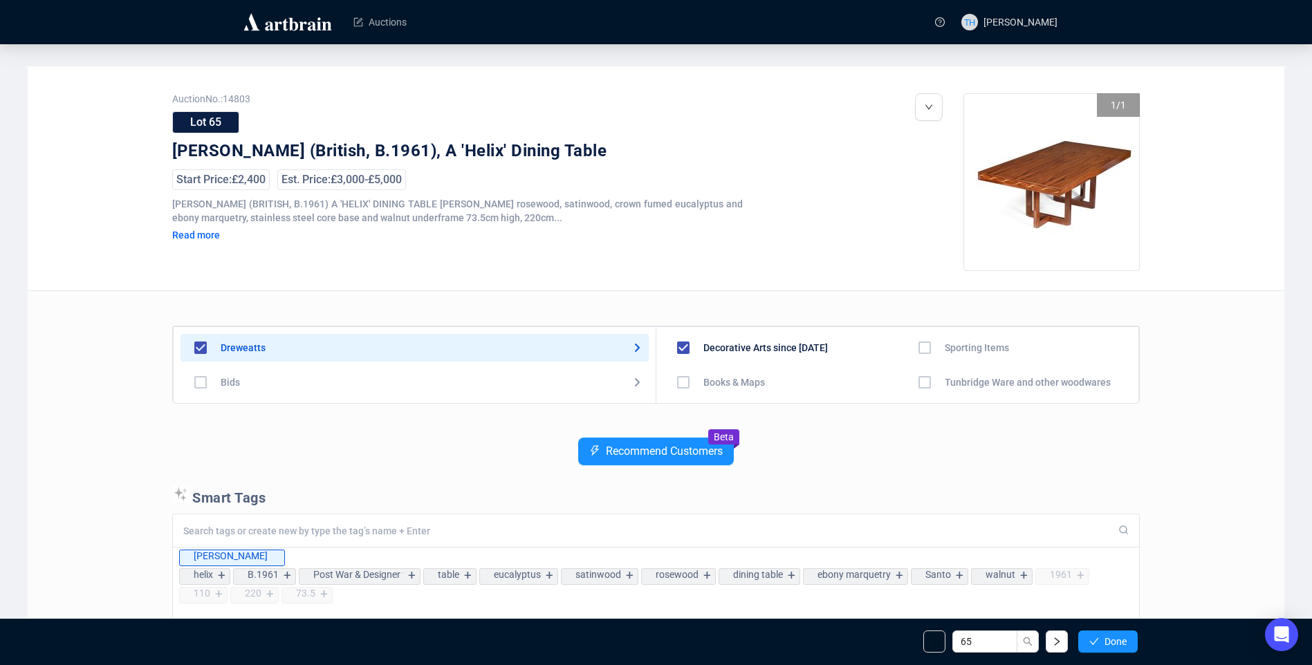
click at [1119, 640] on span "Done" at bounding box center [1116, 641] width 22 height 11
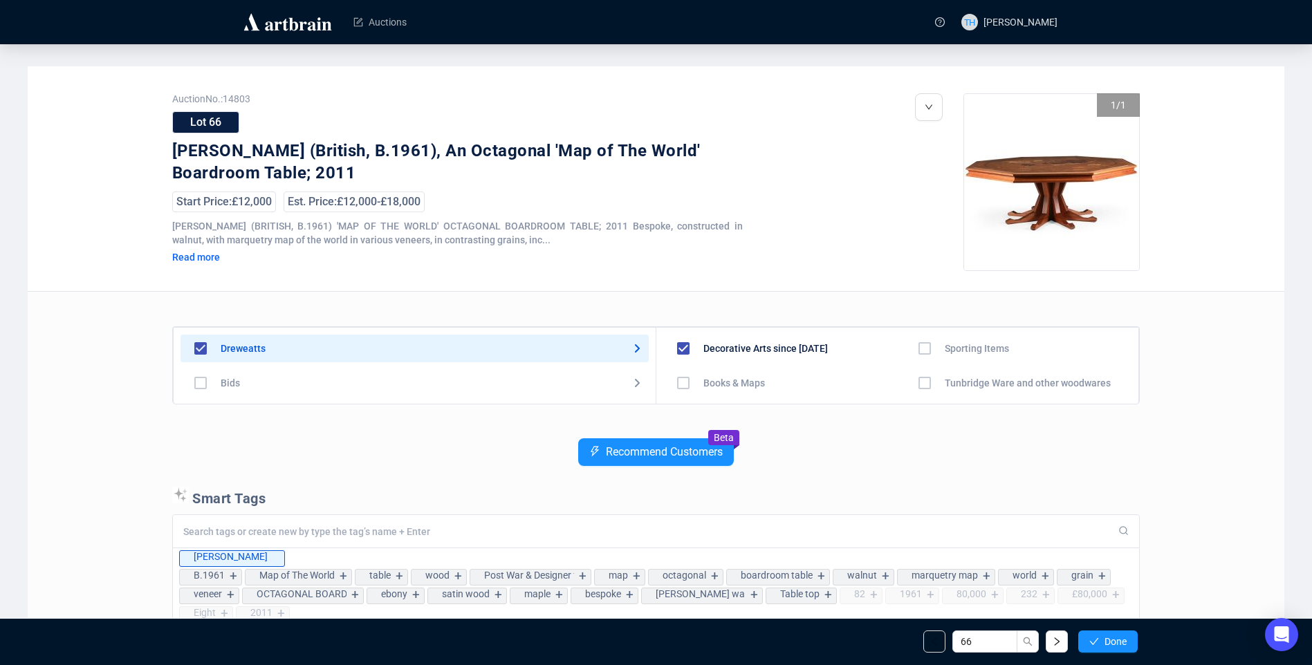
click at [1119, 640] on span "Done" at bounding box center [1116, 641] width 22 height 11
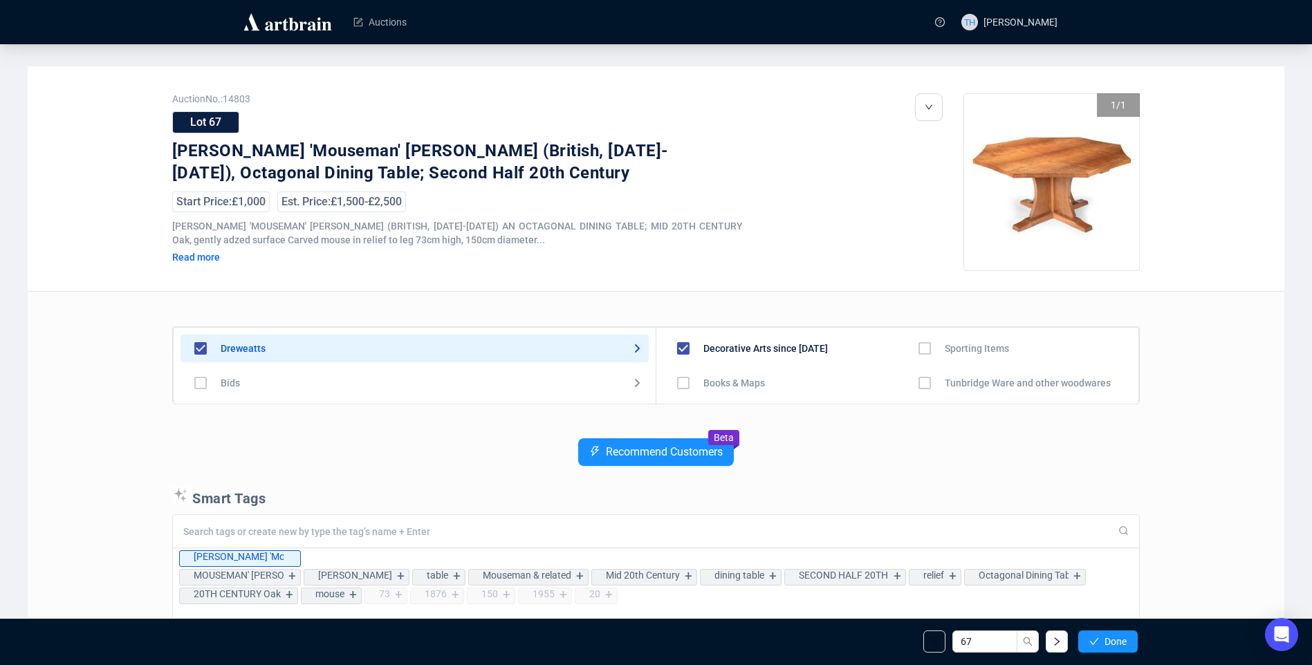
click at [1119, 640] on span "Done" at bounding box center [1116, 641] width 22 height 11
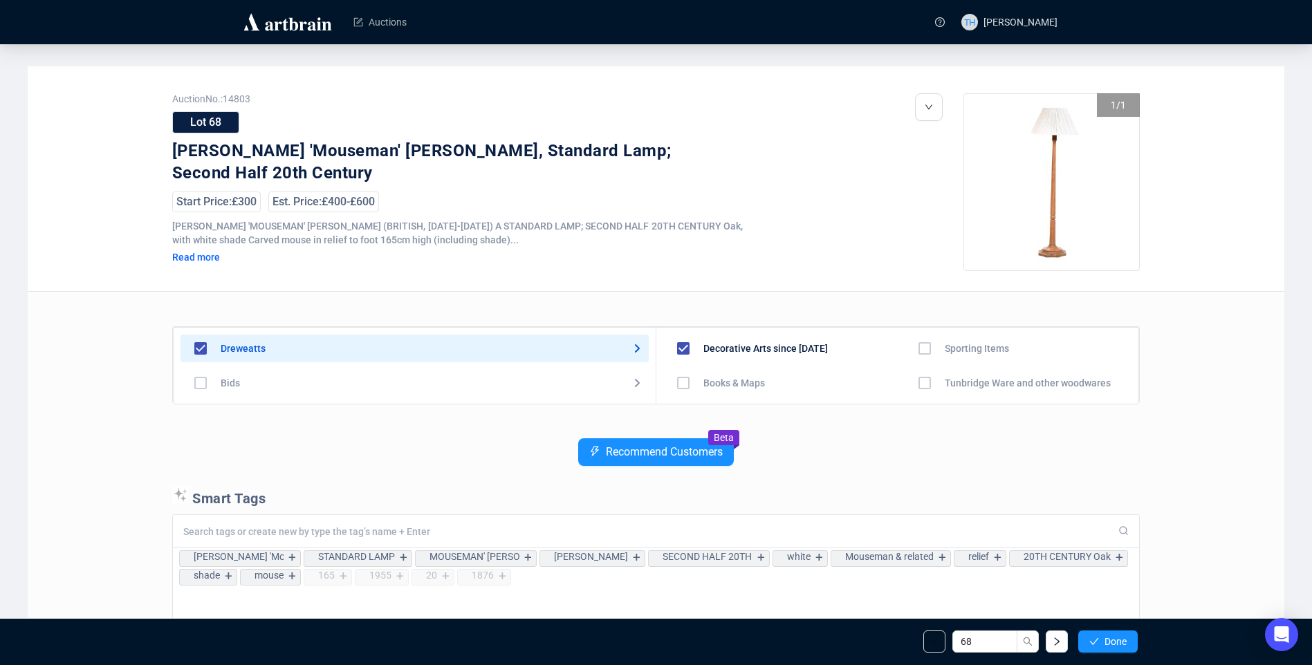
click at [1119, 640] on span "Done" at bounding box center [1116, 641] width 22 height 11
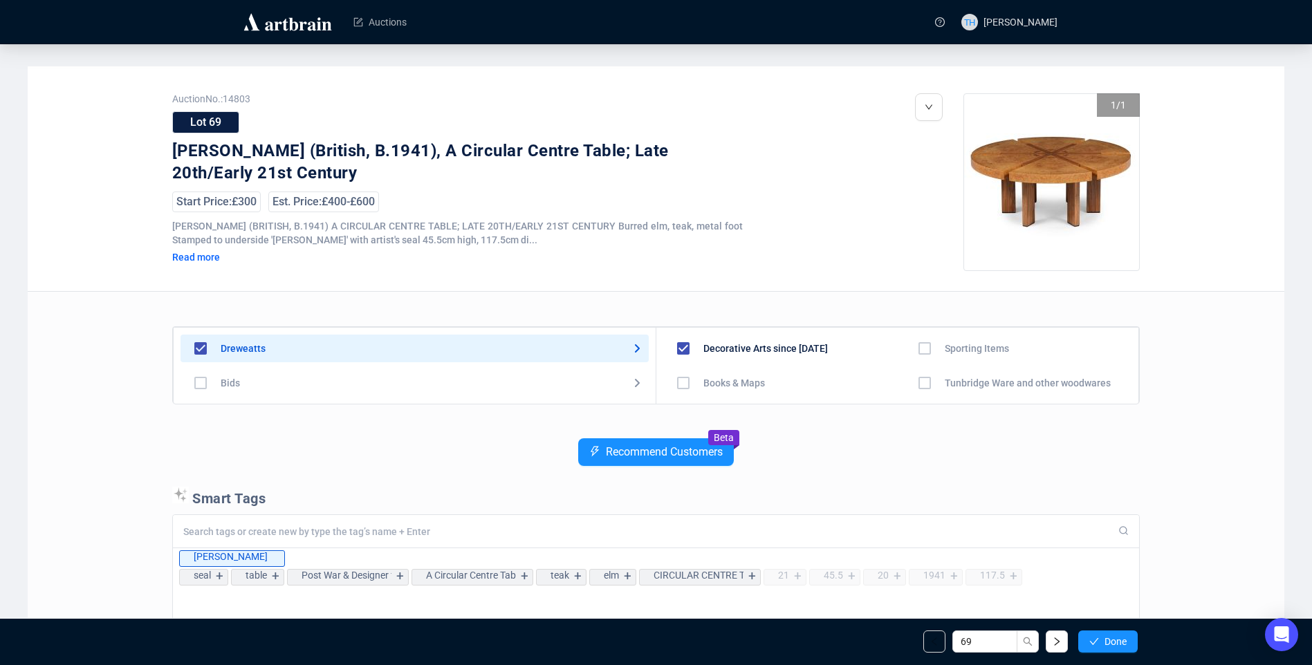
click at [1119, 640] on span "Done" at bounding box center [1116, 641] width 22 height 11
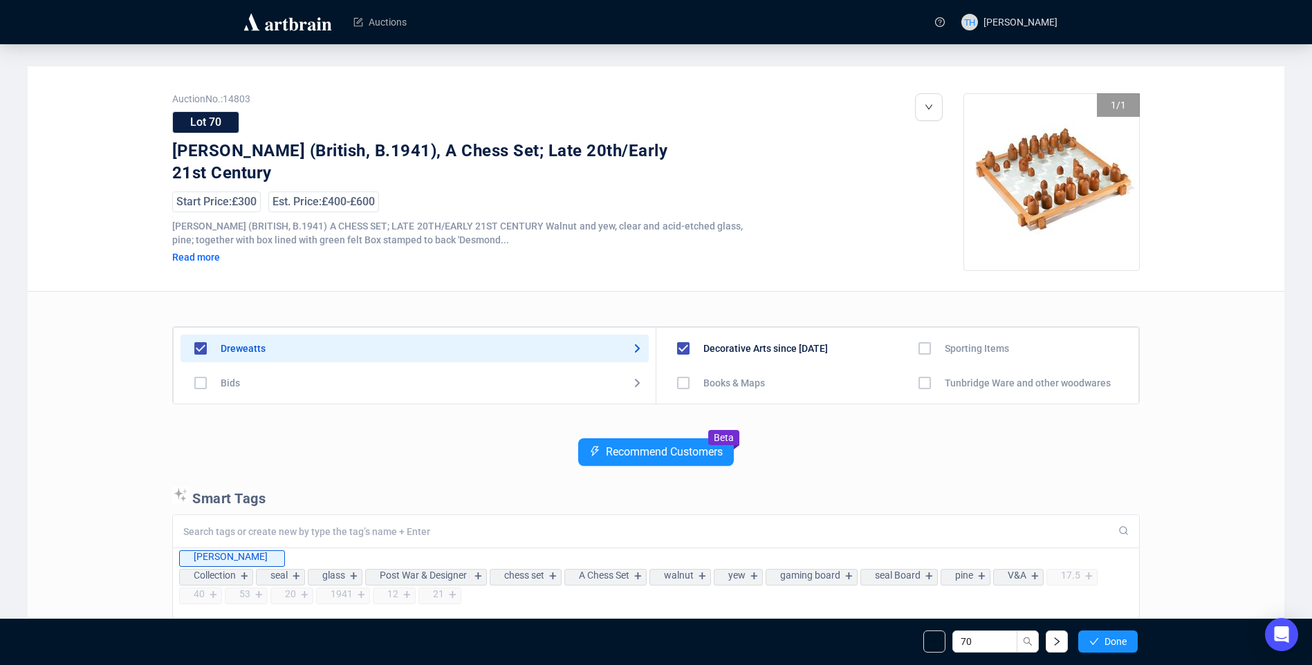
click at [1119, 640] on span "Done" at bounding box center [1116, 641] width 22 height 11
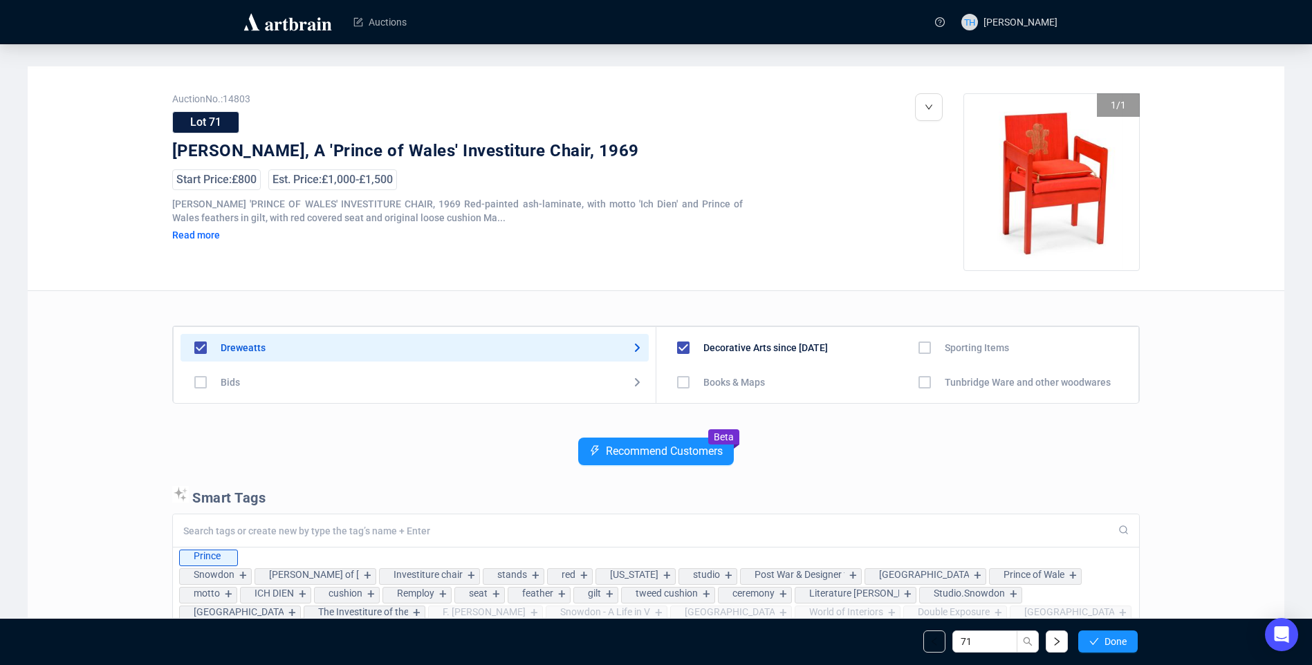
click at [1119, 640] on span "Done" at bounding box center [1116, 641] width 22 height 11
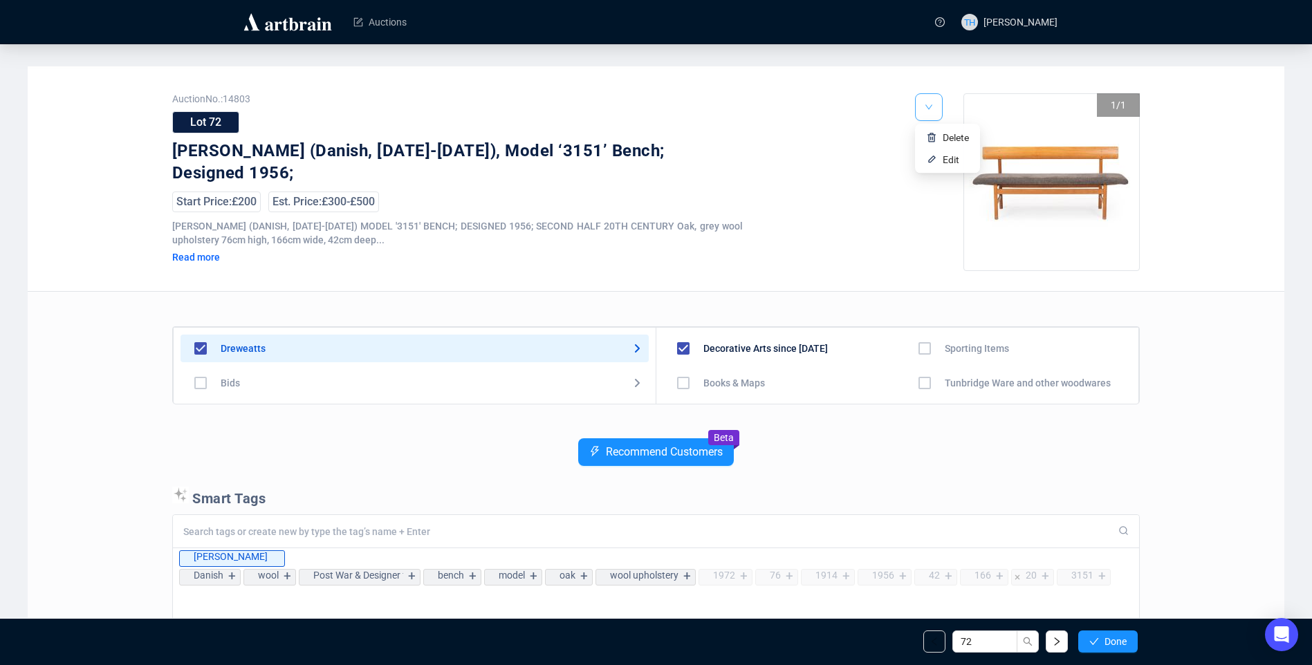
click at [938, 106] on button "button" at bounding box center [929, 107] width 28 height 28
click at [944, 162] on span "Edit" at bounding box center [951, 159] width 17 height 11
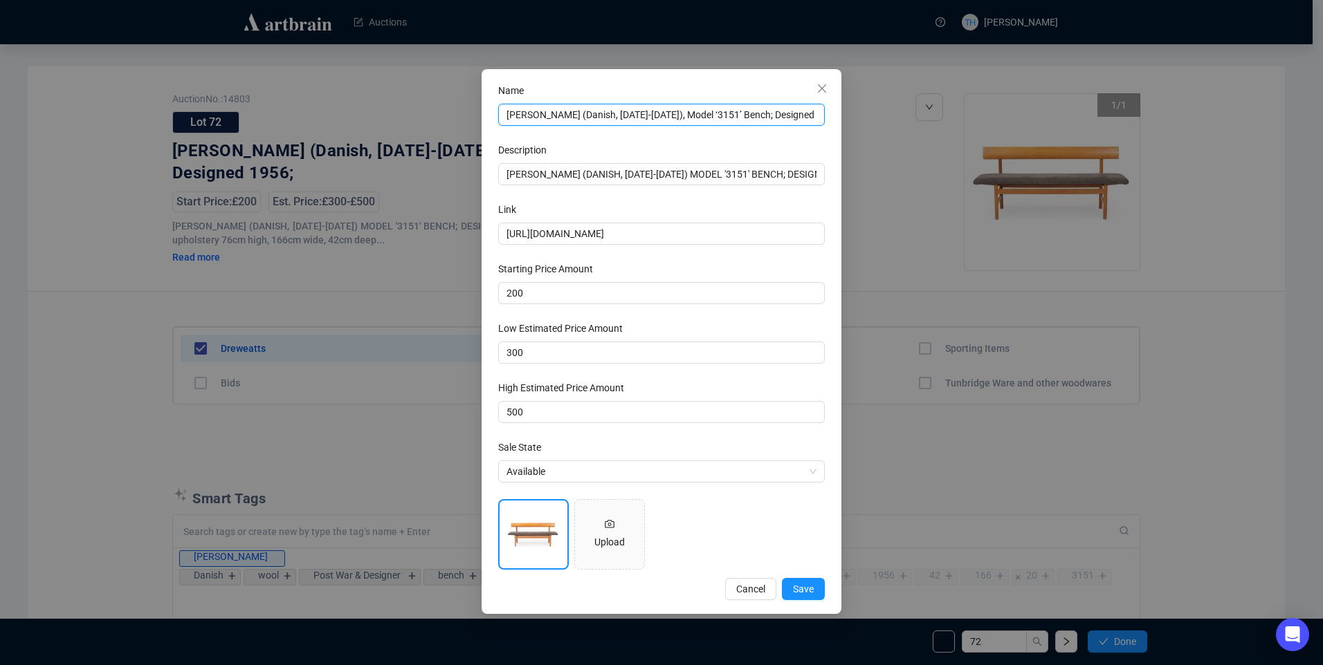
click at [807, 119] on input "[PERSON_NAME] (Danish, [DATE]-[DATE]), Model ‘3151’ Bench; Designed 1956;" at bounding box center [661, 115] width 327 height 22
drag, startPoint x: 811, startPoint y: 113, endPoint x: 834, endPoint y: 113, distance: 23.5
click at [834, 113] on div "Name [PERSON_NAME] (Danish, [DATE]-[DATE]), Model ‘3151’ Bench; Designed 1956; …" at bounding box center [661, 341] width 360 height 545
click at [821, 113] on input "[PERSON_NAME] (Danish, [DATE]-[DATE]), Model ‘3151’ Bench; Designed 1956;" at bounding box center [661, 115] width 327 height 22
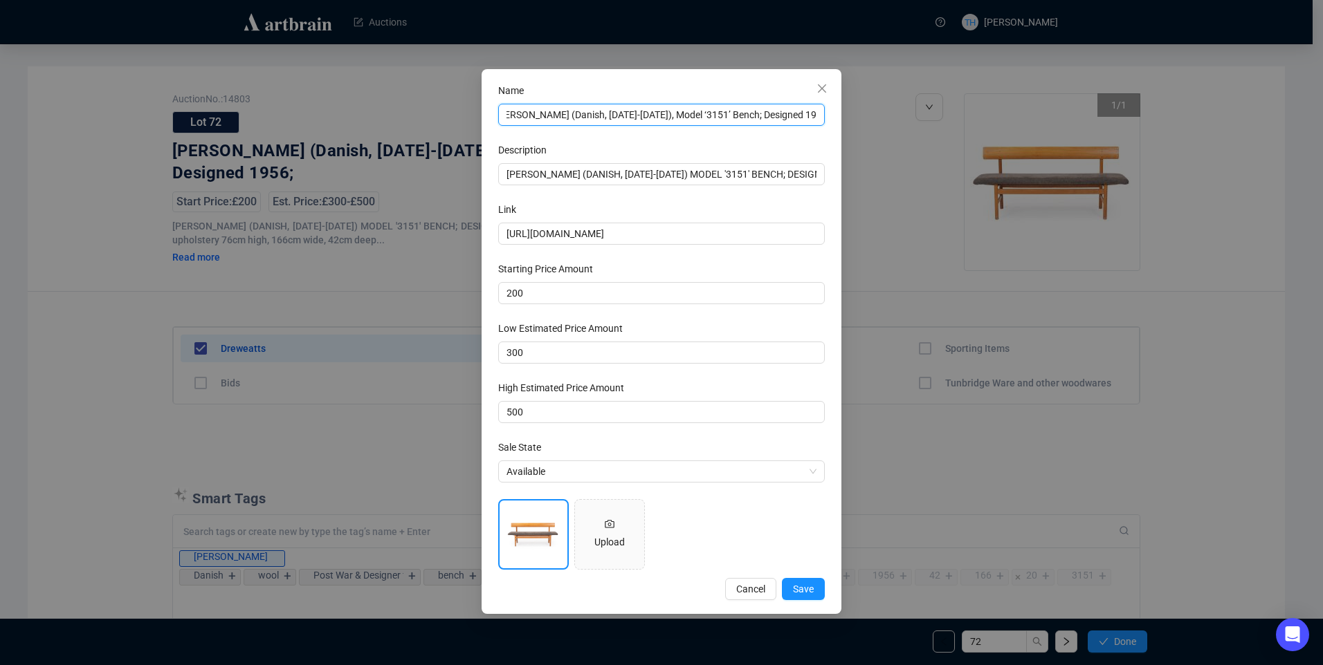
scroll to position [0, 9]
type input "[PERSON_NAME] (Danish, [DATE]-[DATE]), Model ‘3151’ Bench; Designed 1956"
click at [802, 589] on span "Save" at bounding box center [803, 589] width 21 height 15
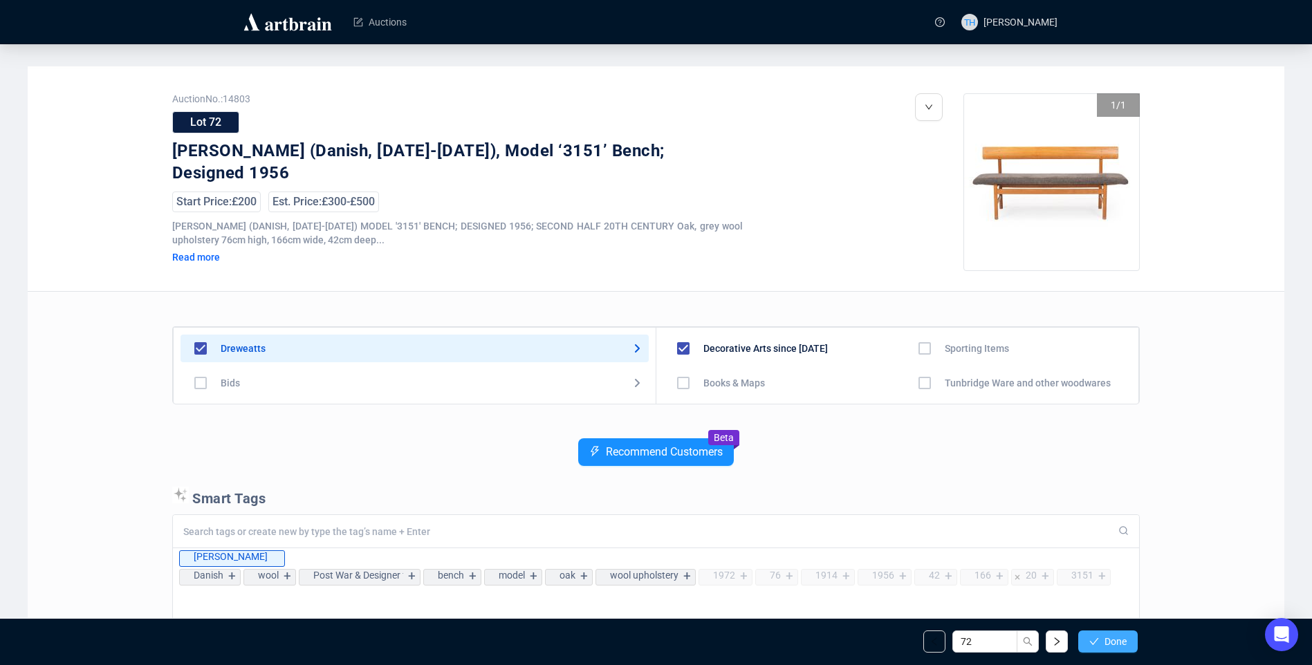
click at [1097, 643] on icon "check" at bounding box center [1095, 642] width 10 height 10
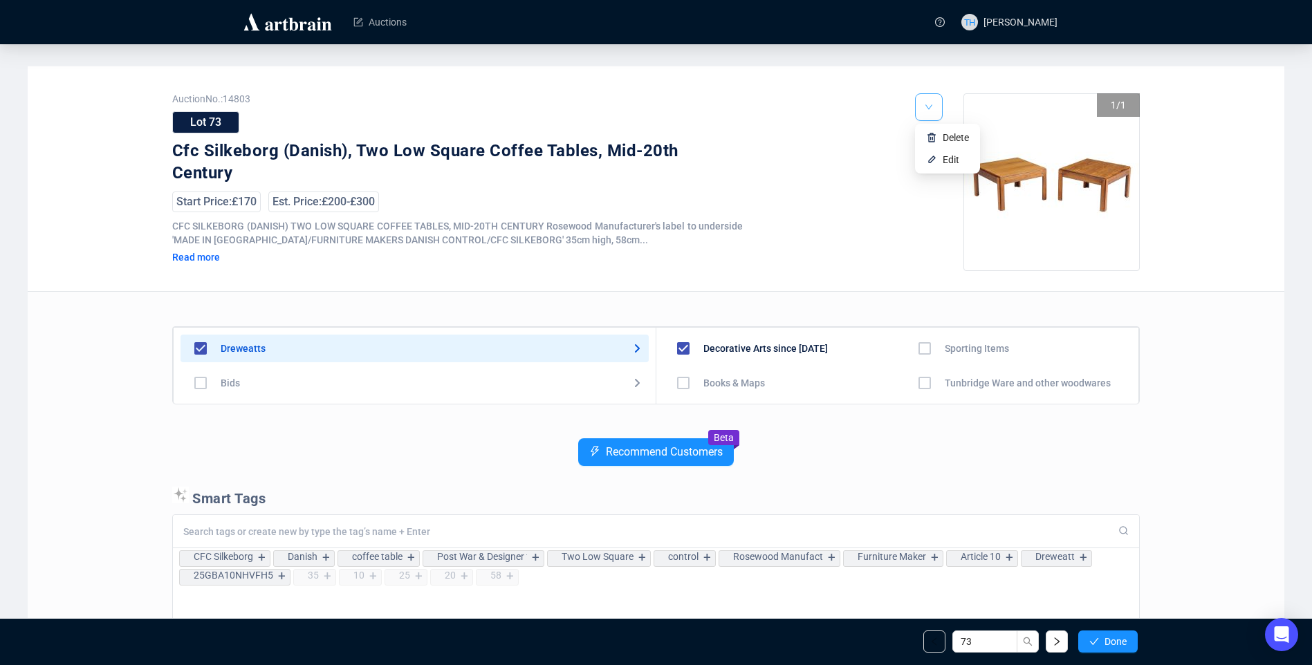
click at [935, 111] on button "button" at bounding box center [929, 107] width 28 height 28
click at [952, 164] on span "Edit" at bounding box center [951, 159] width 17 height 11
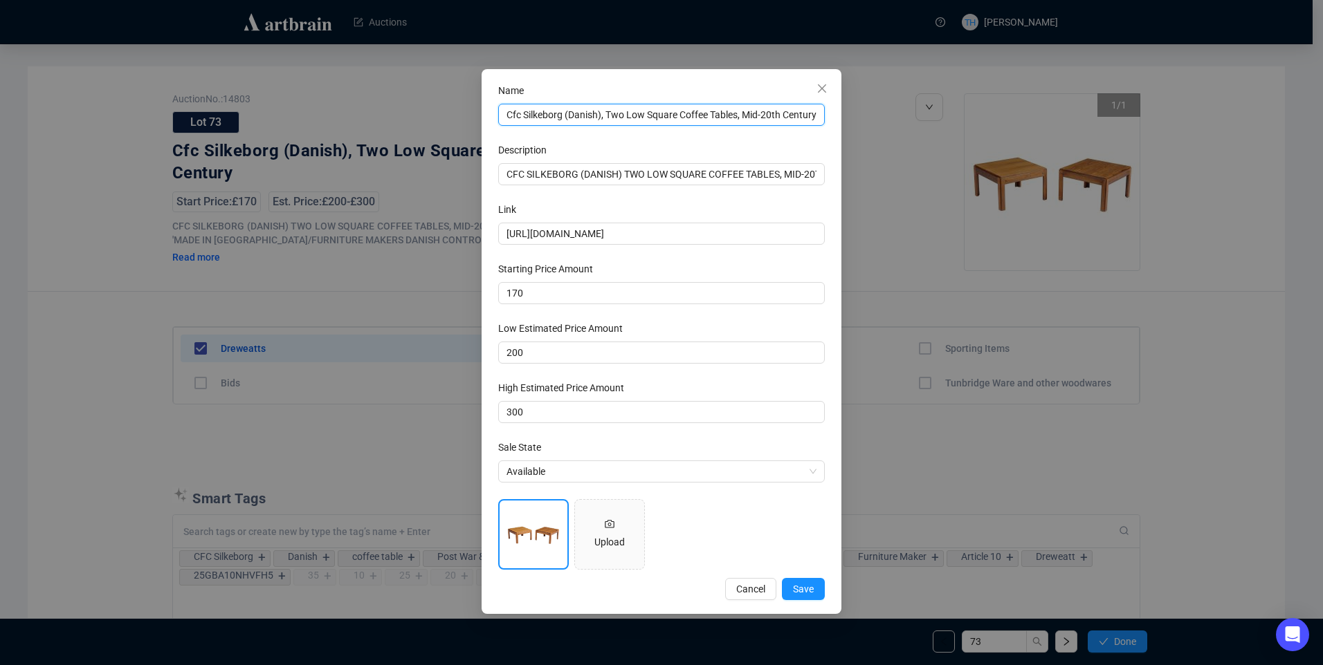
click at [519, 116] on input "Cfc Silkeborg (Danish), Two Low Square Coffee Tables, Mid-20th Century" at bounding box center [661, 115] width 327 height 22
type input "CFC Silkeborg (Danish), Two Low Square Coffee Tables, Mid-20th Century"
click at [807, 585] on span "Save" at bounding box center [803, 589] width 21 height 15
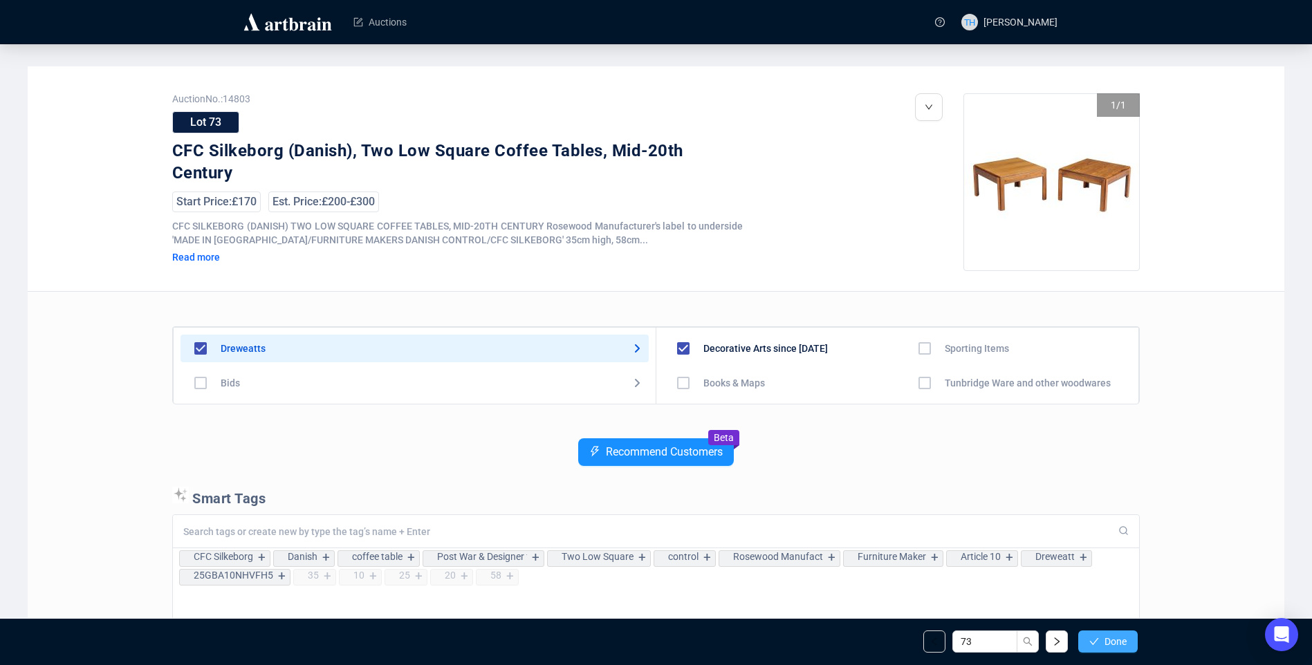
click at [1108, 645] on span "Done" at bounding box center [1116, 641] width 22 height 11
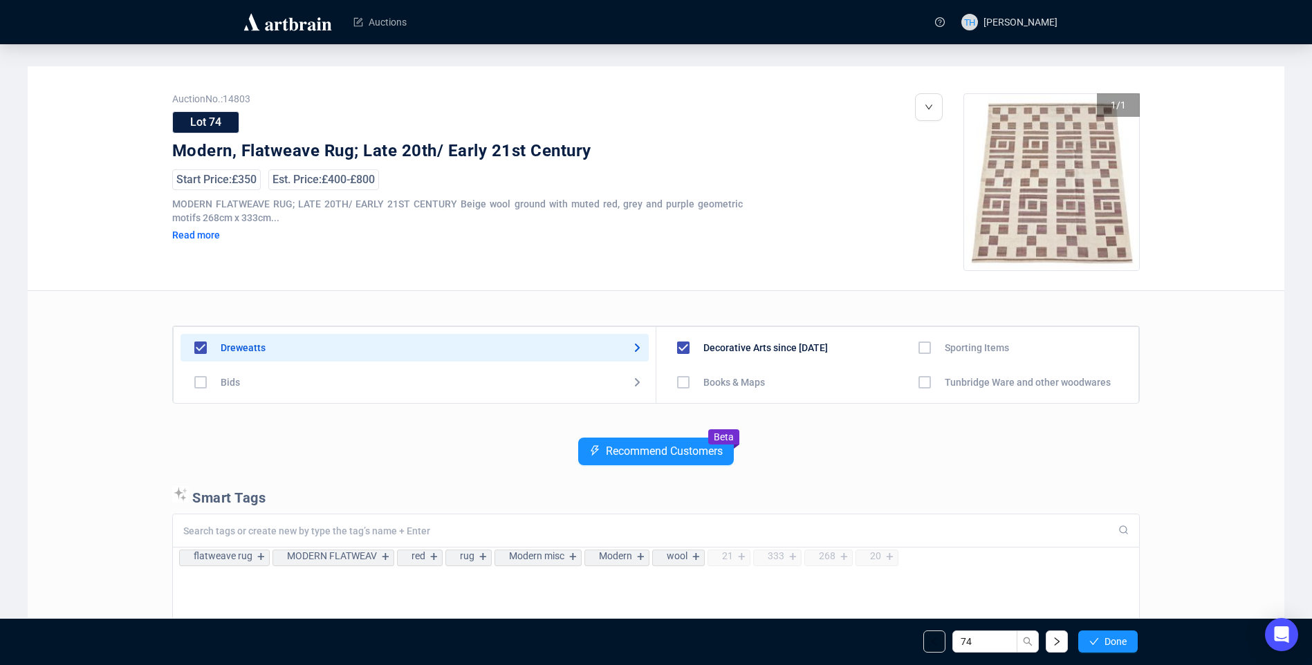
click at [1108, 645] on span "Done" at bounding box center [1116, 641] width 22 height 11
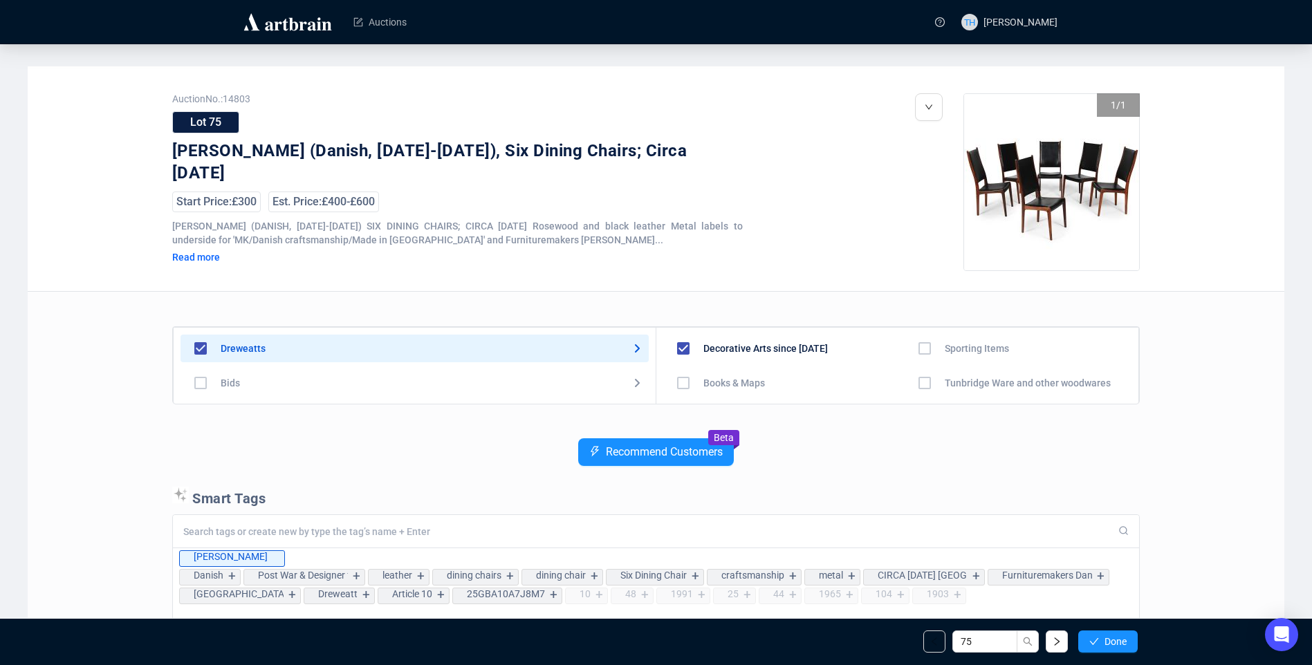
click at [1108, 645] on span "Done" at bounding box center [1116, 641] width 22 height 11
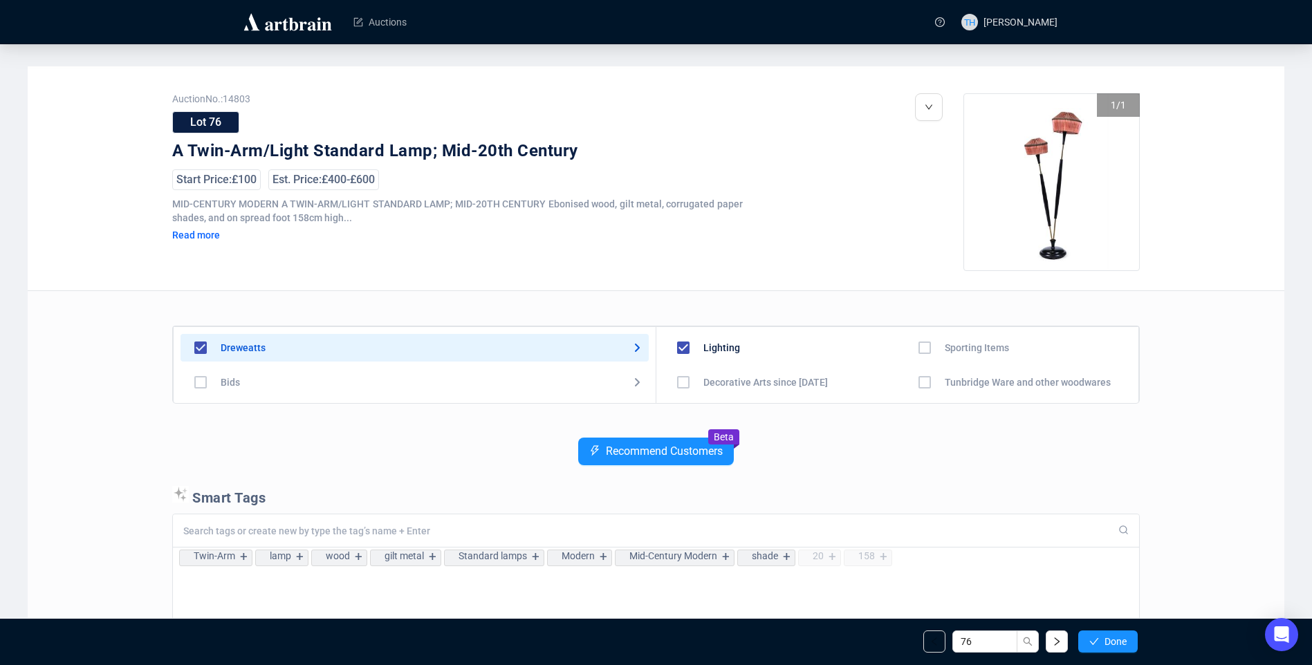
click at [1108, 645] on span "Done" at bounding box center [1116, 641] width 22 height 11
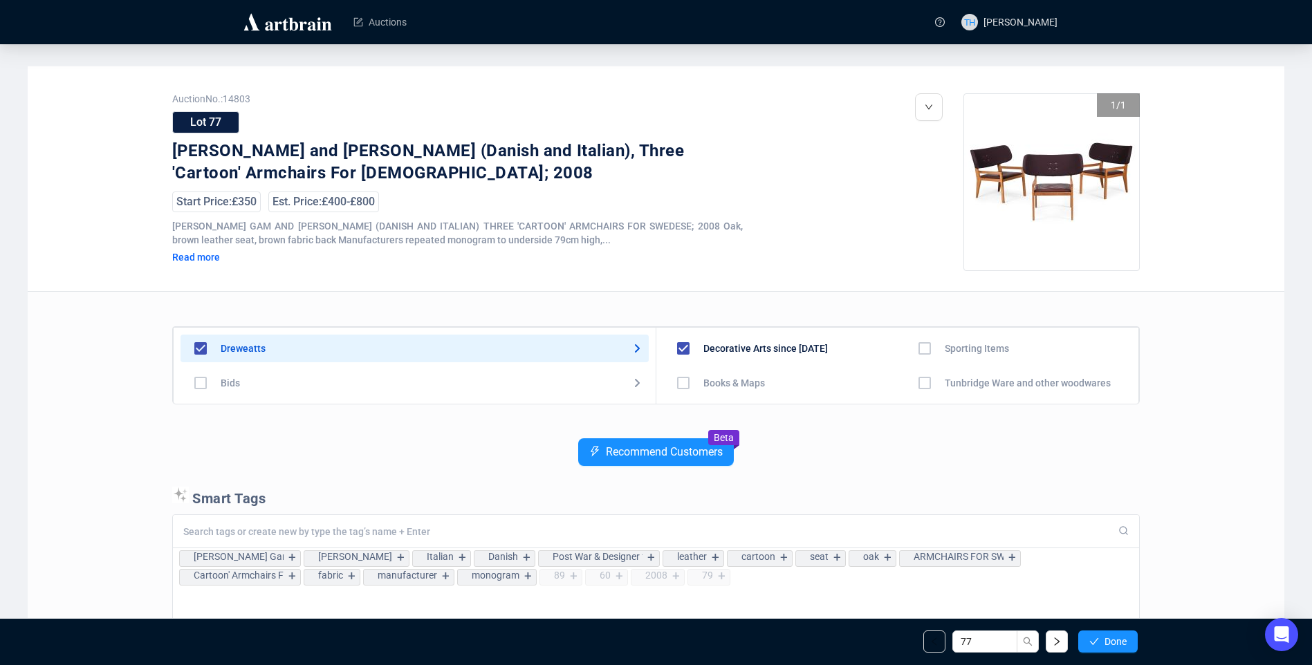
click at [1108, 645] on span "Done" at bounding box center [1116, 641] width 22 height 11
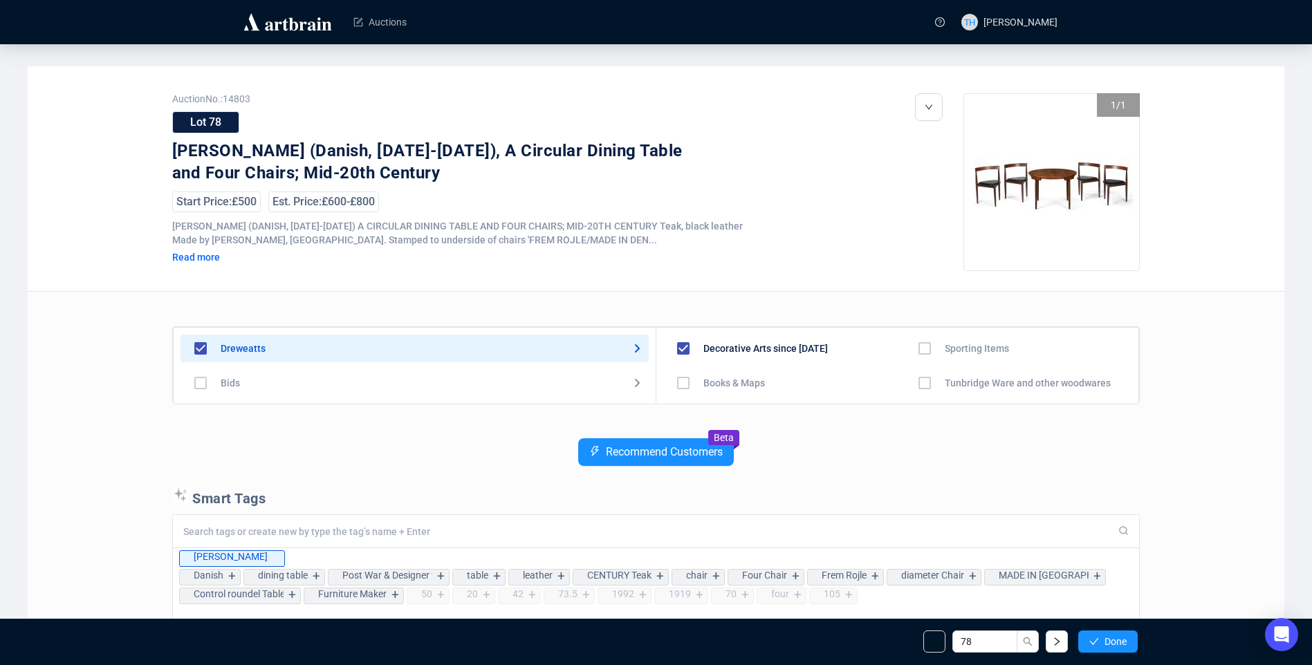
click at [1108, 645] on span "Done" at bounding box center [1116, 641] width 22 height 11
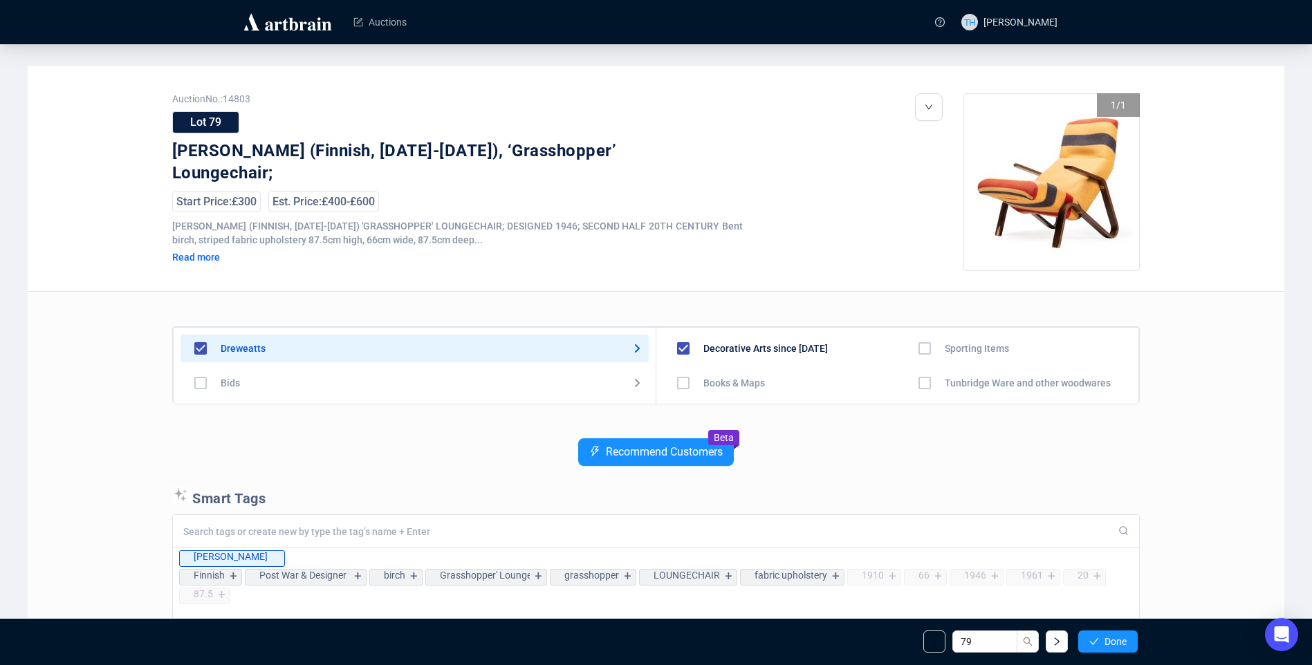
click at [1108, 645] on span "Done" at bounding box center [1116, 641] width 22 height 11
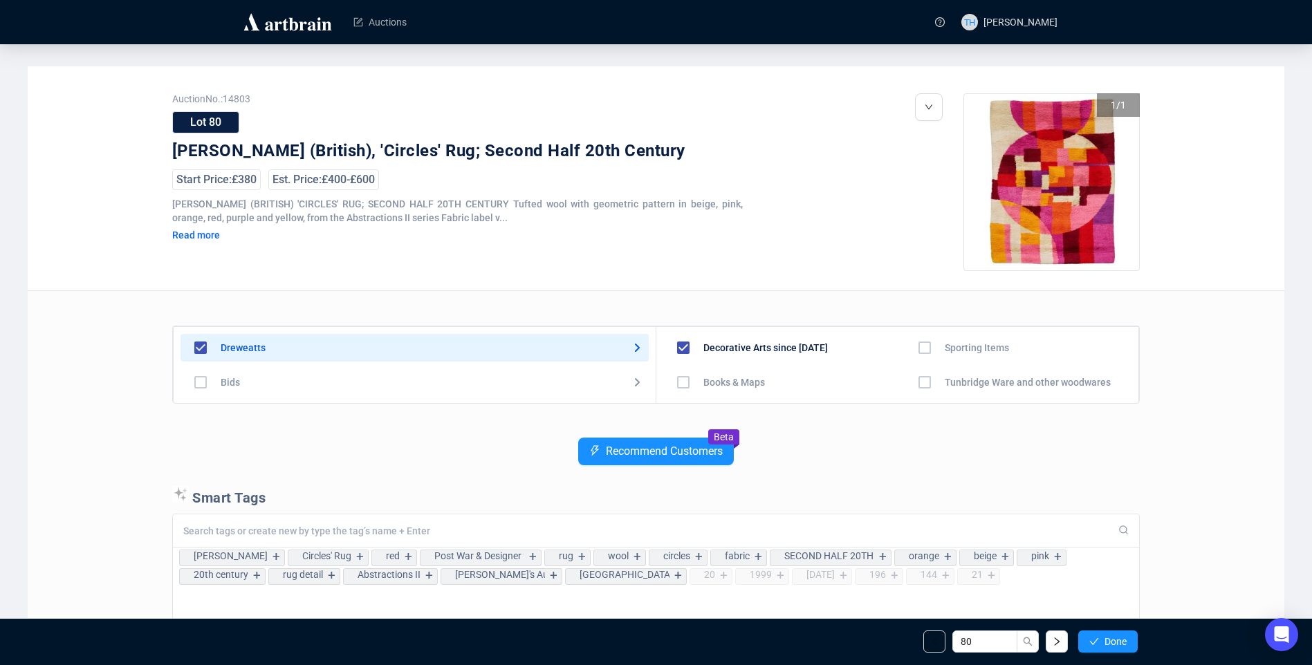
click at [1108, 645] on span "Done" at bounding box center [1116, 641] width 22 height 11
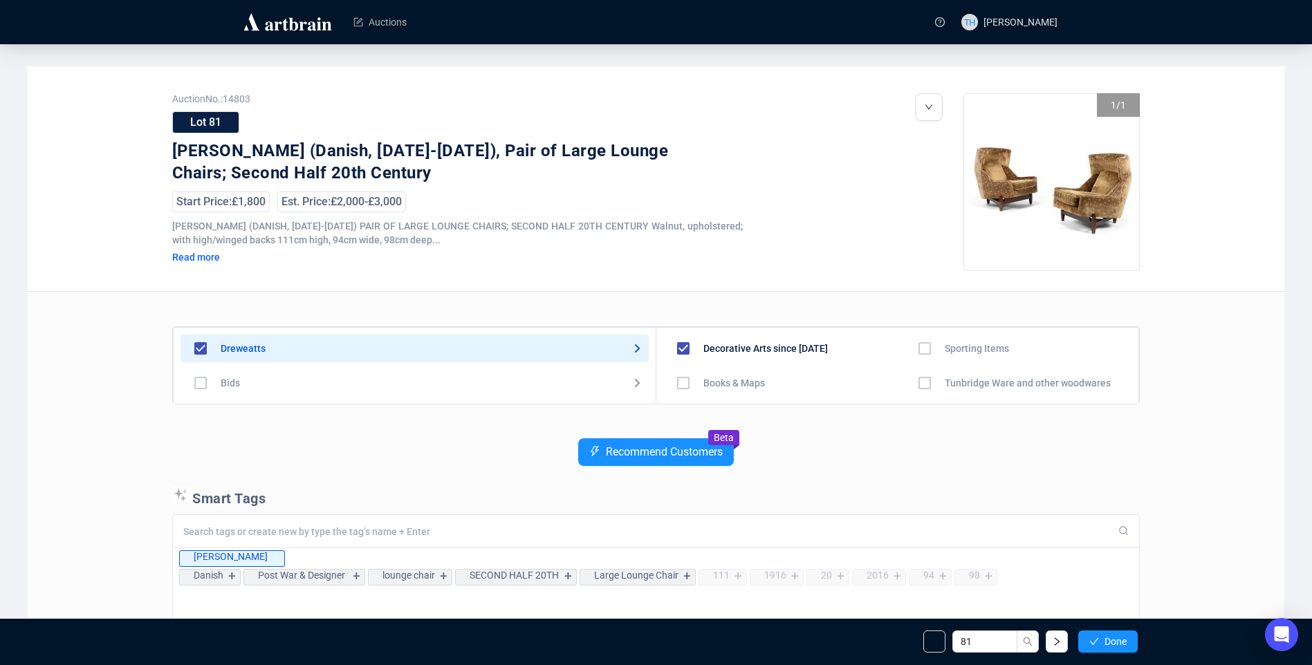
click at [1108, 645] on span "Done" at bounding box center [1116, 641] width 22 height 11
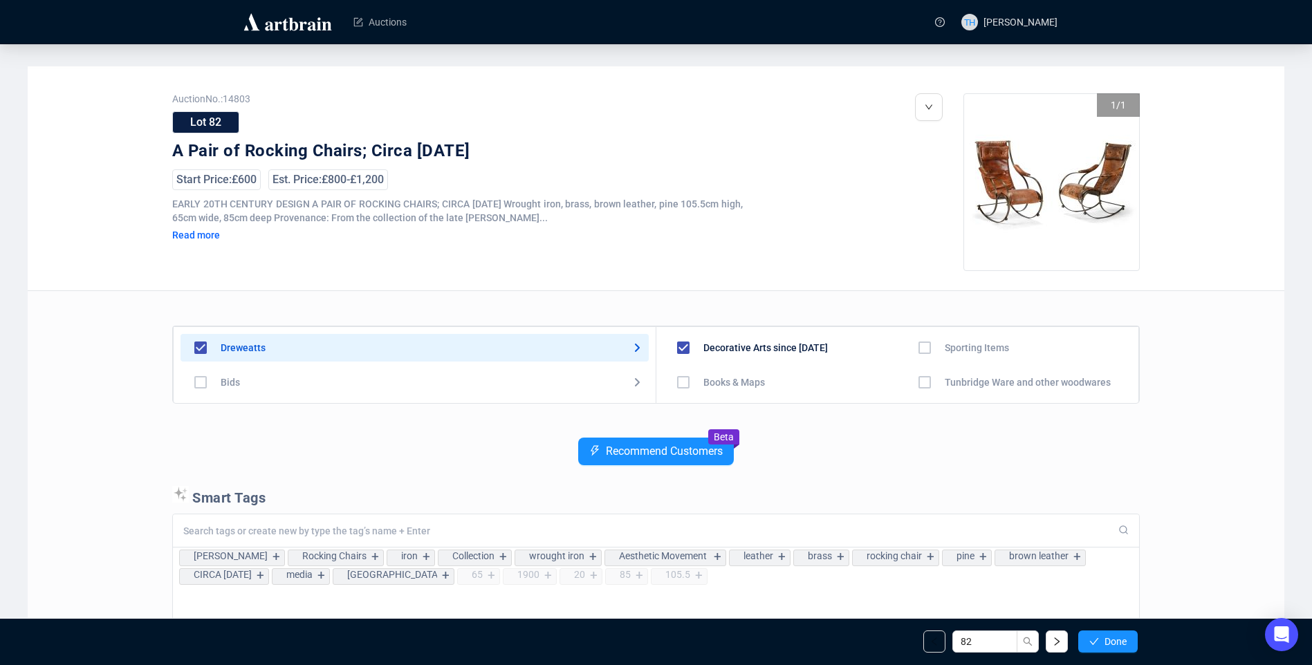
click at [1108, 645] on span "Done" at bounding box center [1116, 641] width 22 height 11
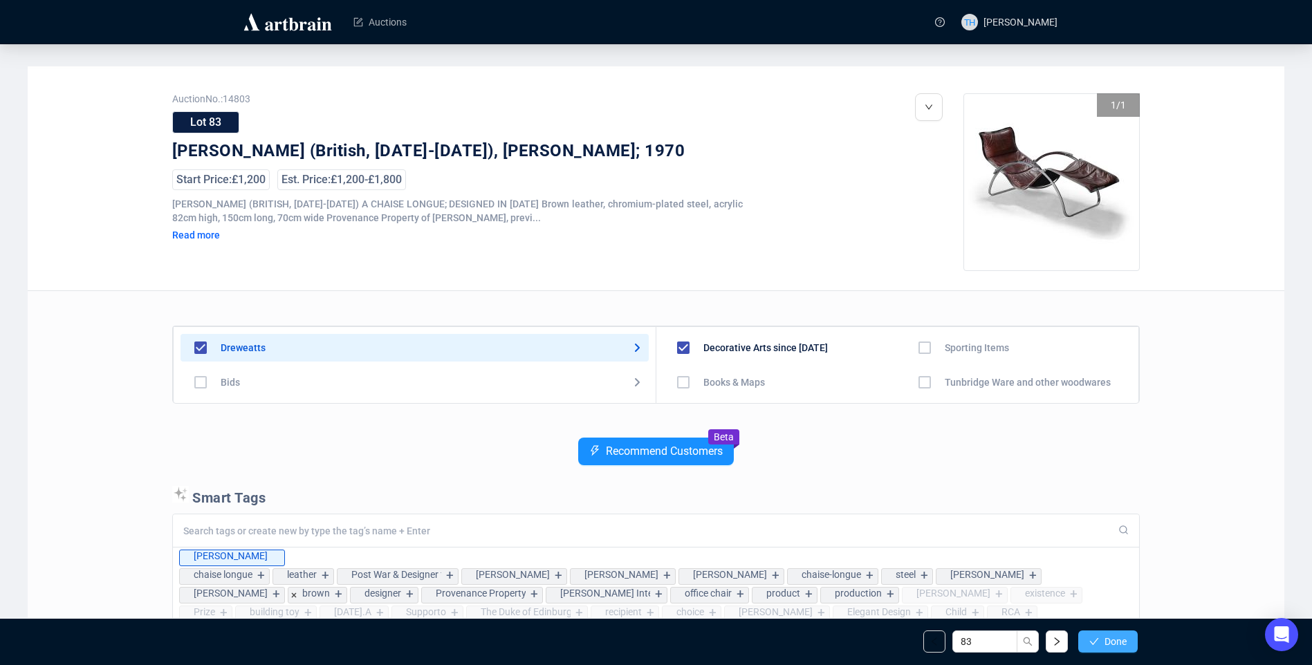
click at [1112, 641] on span "Done" at bounding box center [1116, 641] width 22 height 11
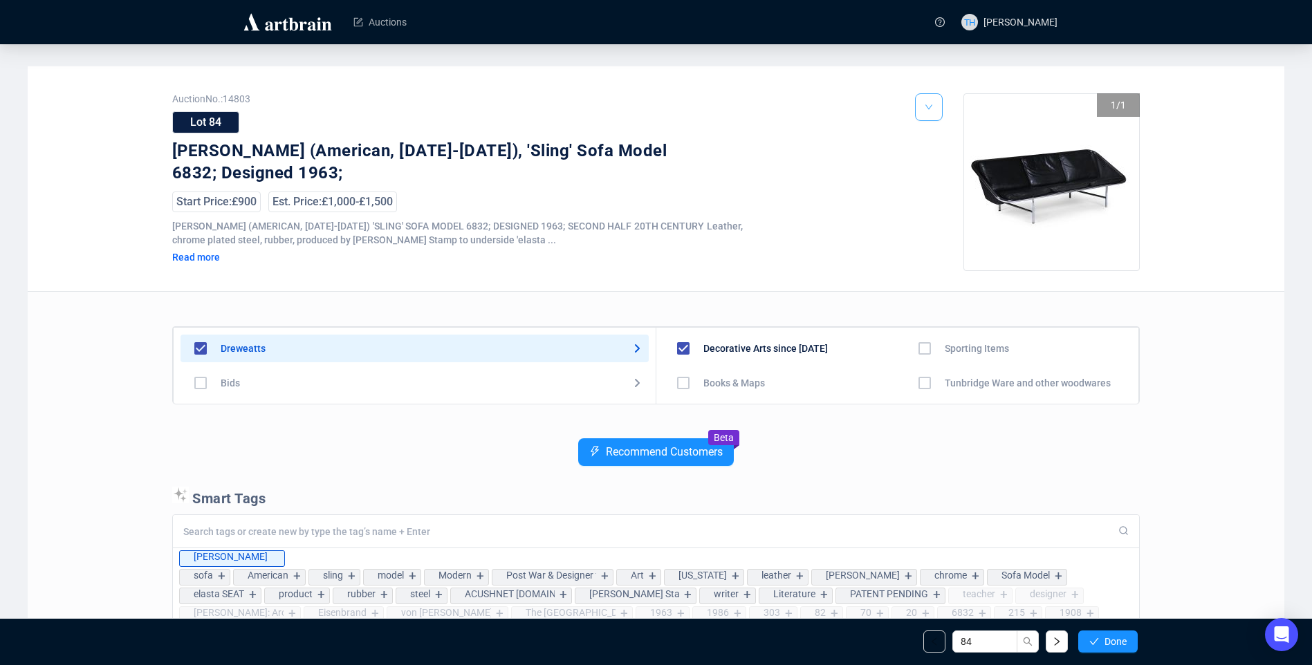
click at [935, 107] on button "button" at bounding box center [929, 107] width 28 height 28
click at [935, 158] on img at bounding box center [931, 159] width 11 height 11
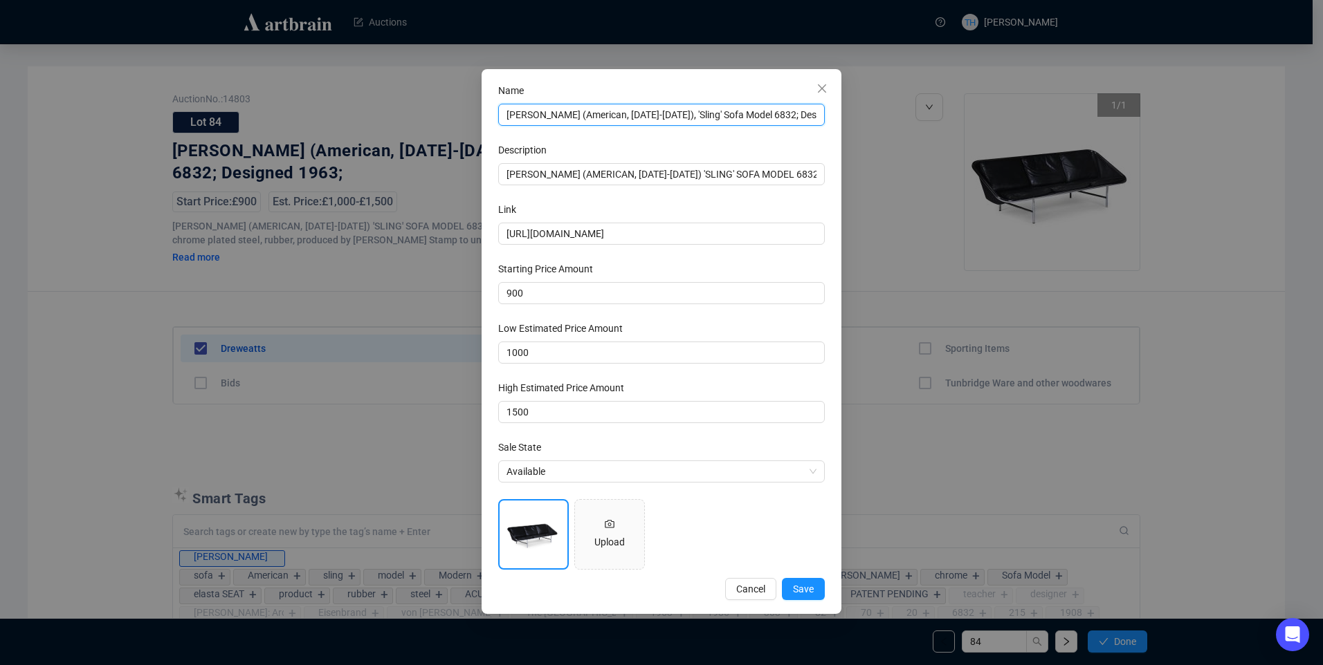
scroll to position [0, 29]
drag, startPoint x: 790, startPoint y: 119, endPoint x: 820, endPoint y: 118, distance: 30.4
click at [820, 118] on input "[PERSON_NAME] (American, [DATE]-[DATE]), 'Sling' Sofa Model 6832; Designed 1963;" at bounding box center [661, 115] width 327 height 22
click at [815, 116] on input "[PERSON_NAME] (American, [DATE]-[DATE]), 'Sling' Sofa Model 6832; Designed 1963;" at bounding box center [661, 115] width 327 height 22
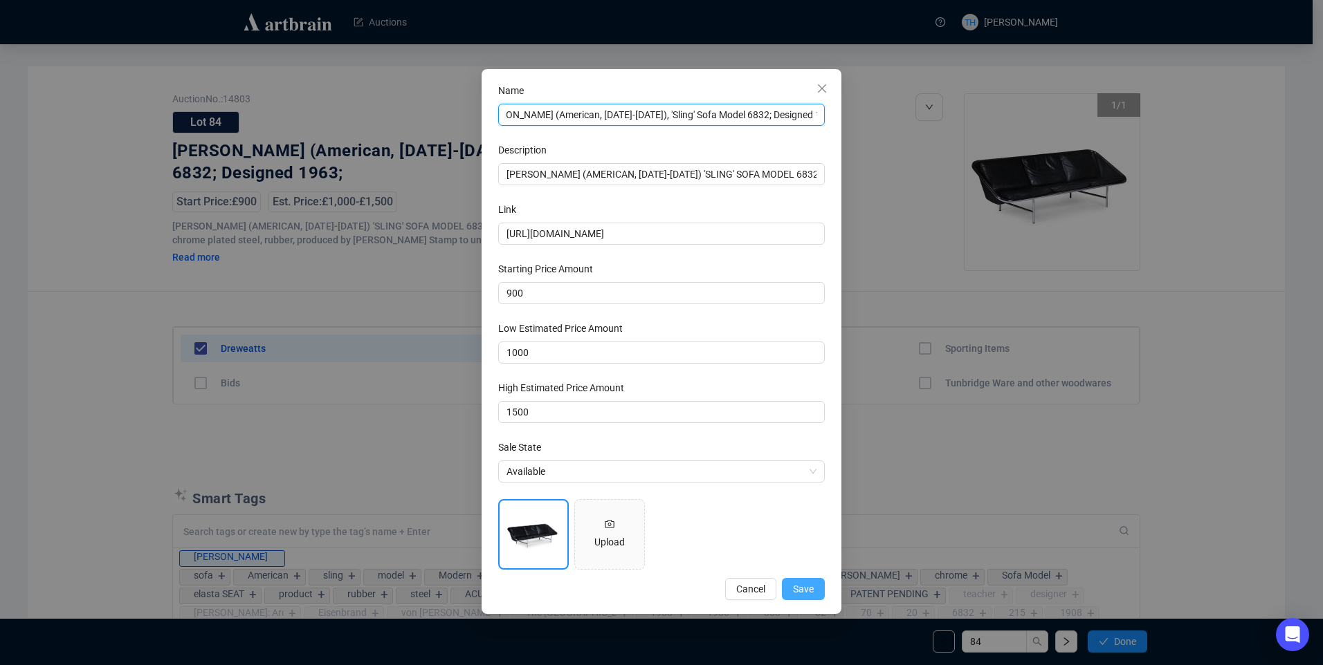
type input "[PERSON_NAME] (American, [DATE]-[DATE]), 'Sling' Sofa Model 6832; Designed 1963"
click at [803, 584] on span "Save" at bounding box center [803, 589] width 21 height 15
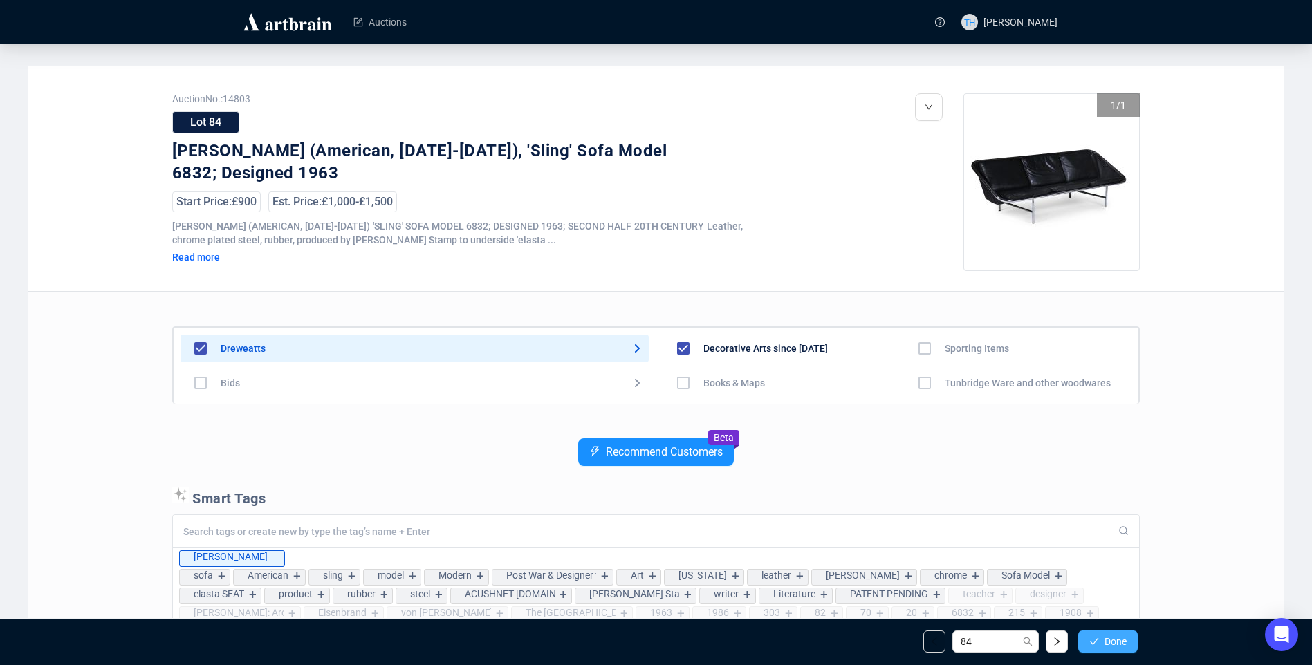
click at [1096, 635] on button "Done" at bounding box center [1107, 642] width 59 height 22
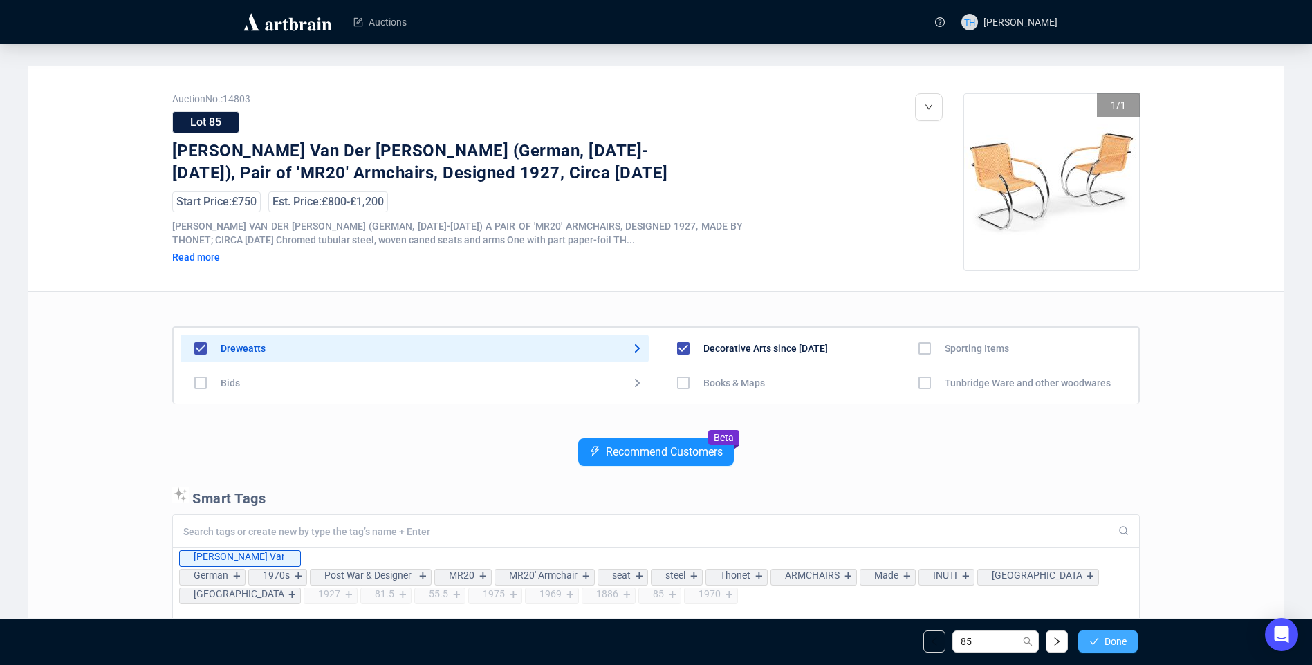
click at [1105, 639] on span "Done" at bounding box center [1116, 641] width 22 height 11
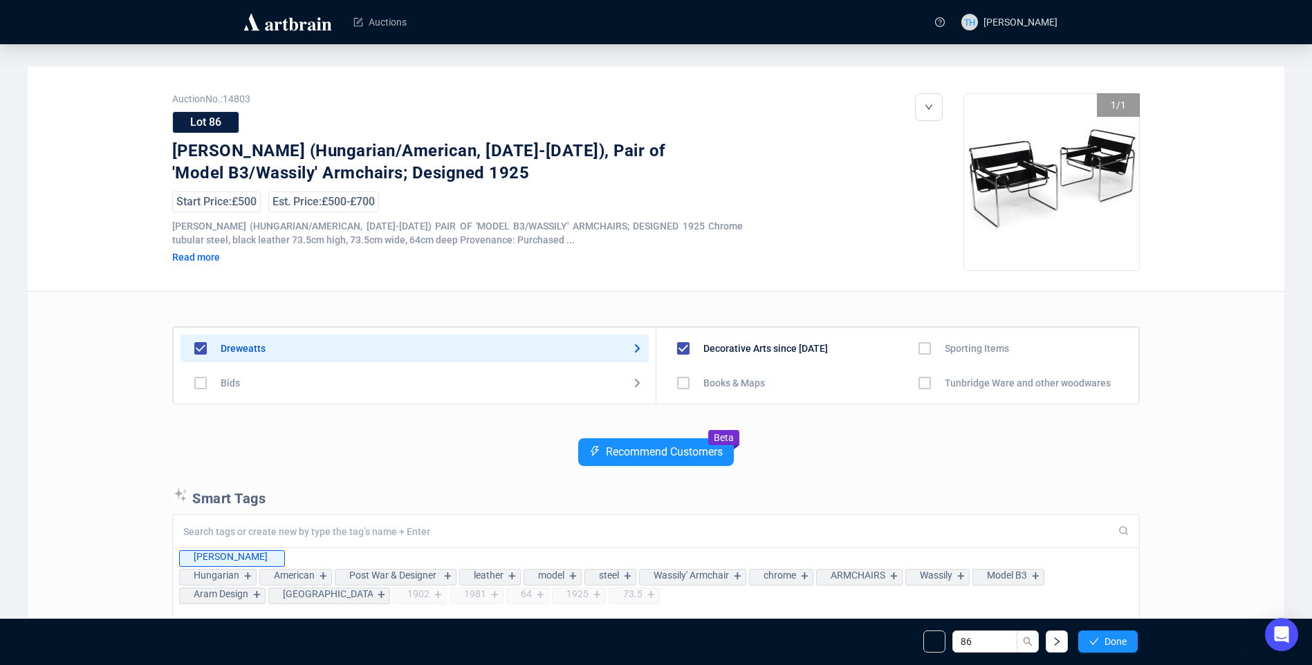
click at [1105, 639] on span "Done" at bounding box center [1116, 641] width 22 height 11
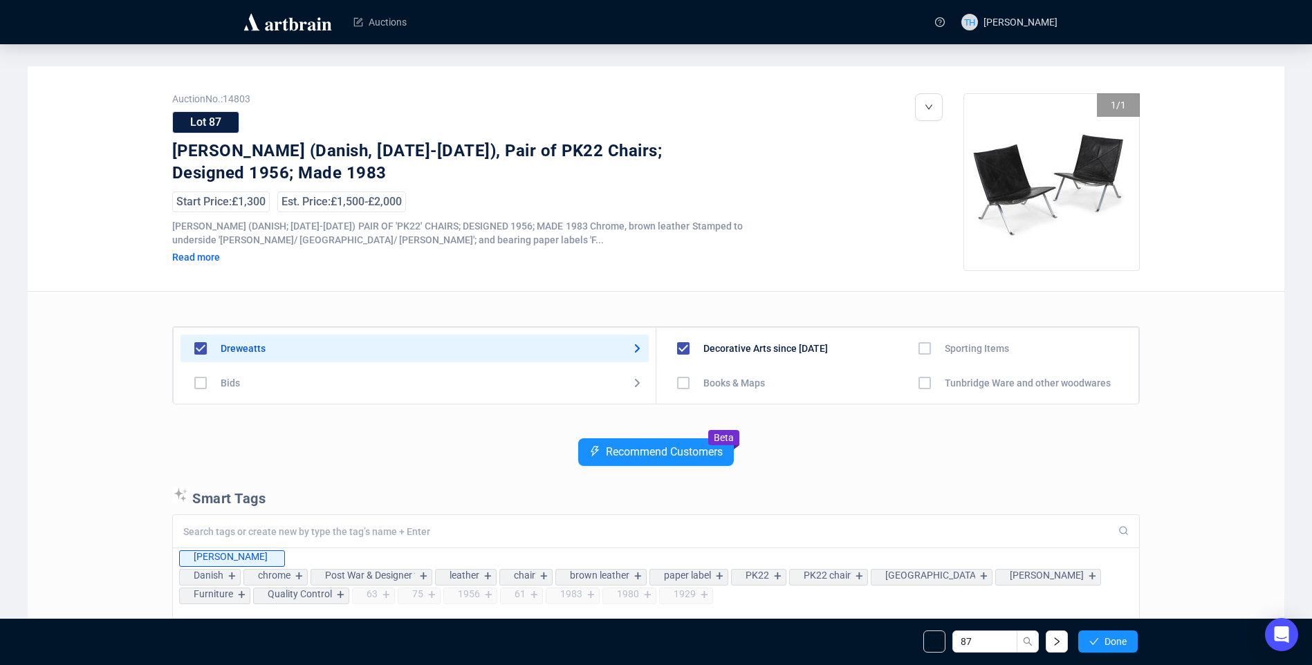
click at [1105, 639] on span "Done" at bounding box center [1116, 641] width 22 height 11
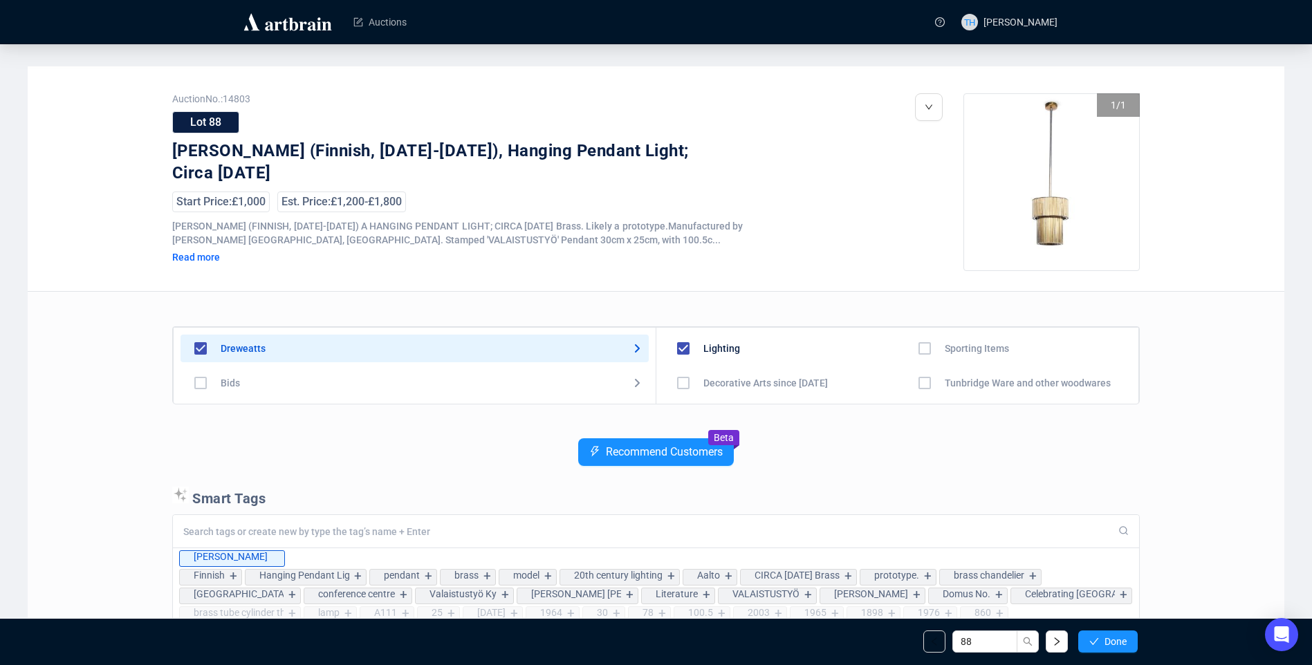
click at [1105, 639] on span "Done" at bounding box center [1116, 641] width 22 height 11
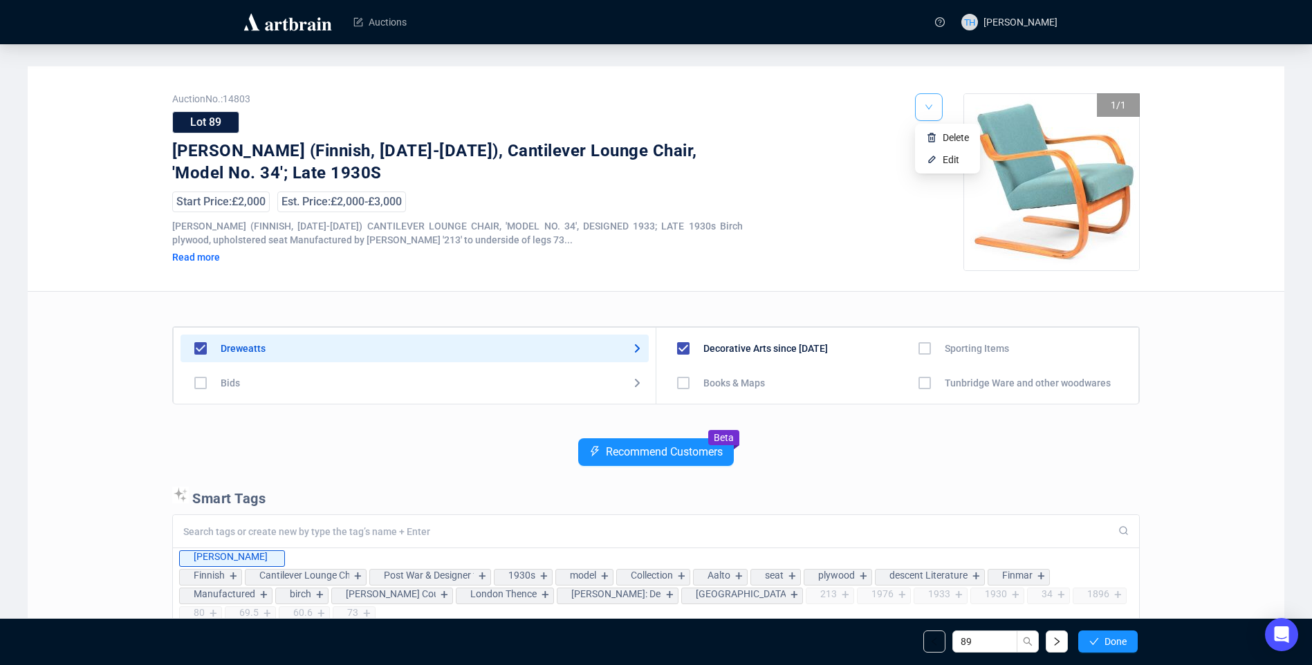
click at [926, 107] on icon "down" at bounding box center [929, 107] width 8 height 8
click at [942, 159] on li "Edit" at bounding box center [947, 160] width 59 height 22
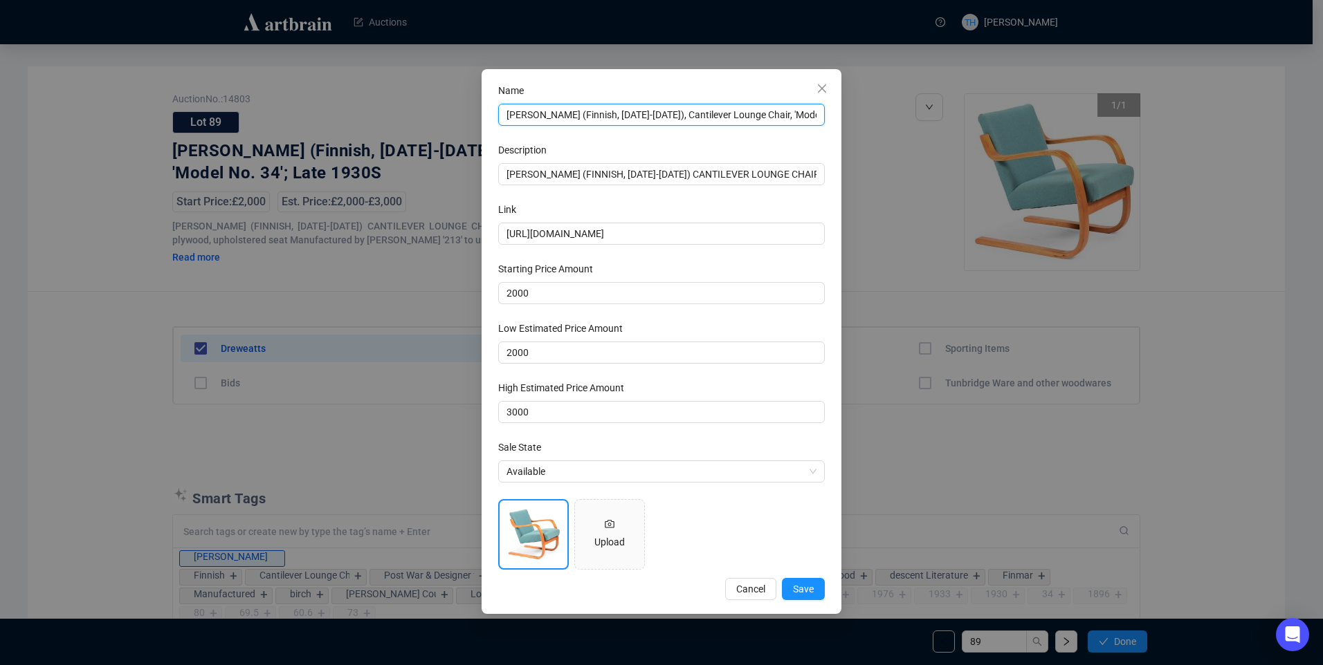
click at [796, 114] on input "[PERSON_NAME] (Finnish, [DATE]-[DATE]), Cantilever Lounge Chair, 'Model No. 34'…" at bounding box center [661, 115] width 327 height 22
drag, startPoint x: 814, startPoint y: 115, endPoint x: 831, endPoint y: 117, distance: 16.7
click at [831, 117] on div "Name [PERSON_NAME] (Finnish, [DATE]-[DATE]), Cantilever Lounge Chair, 'Model No…" at bounding box center [661, 341] width 360 height 545
click at [815, 114] on input "[PERSON_NAME] (Finnish, [DATE]-[DATE]), Cantilever Lounge Chair, 'Model No. 34'…" at bounding box center [661, 115] width 327 height 22
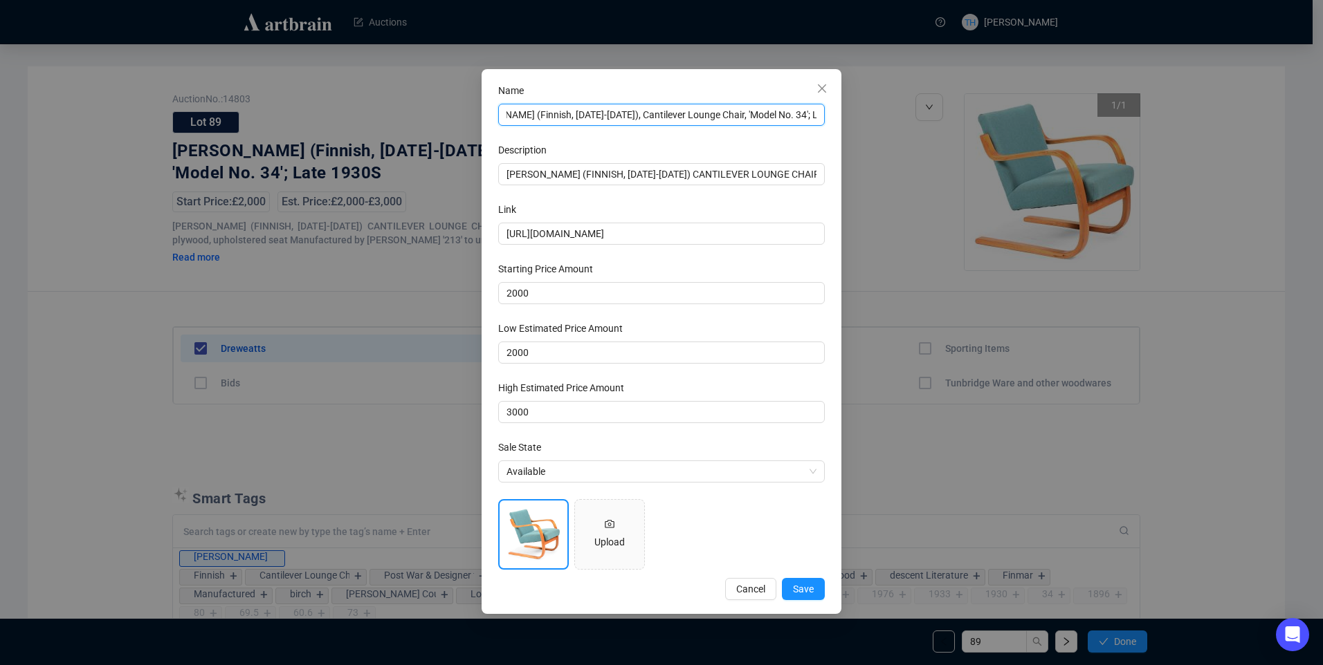
scroll to position [0, 50]
type input "[PERSON_NAME] (Finnish, [DATE]-[DATE]), Cantilever Lounge Chair, 'Model No. 34'…"
click at [806, 583] on span "Save" at bounding box center [803, 589] width 21 height 15
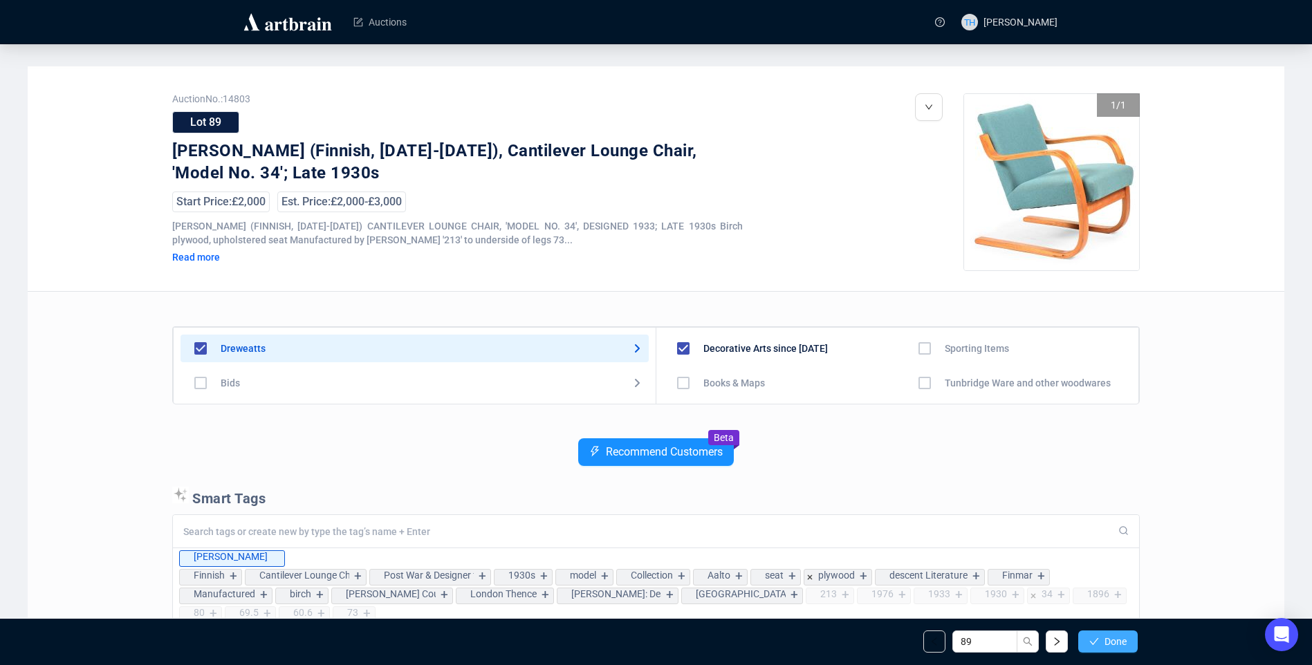
click at [1116, 638] on span "Done" at bounding box center [1116, 641] width 22 height 11
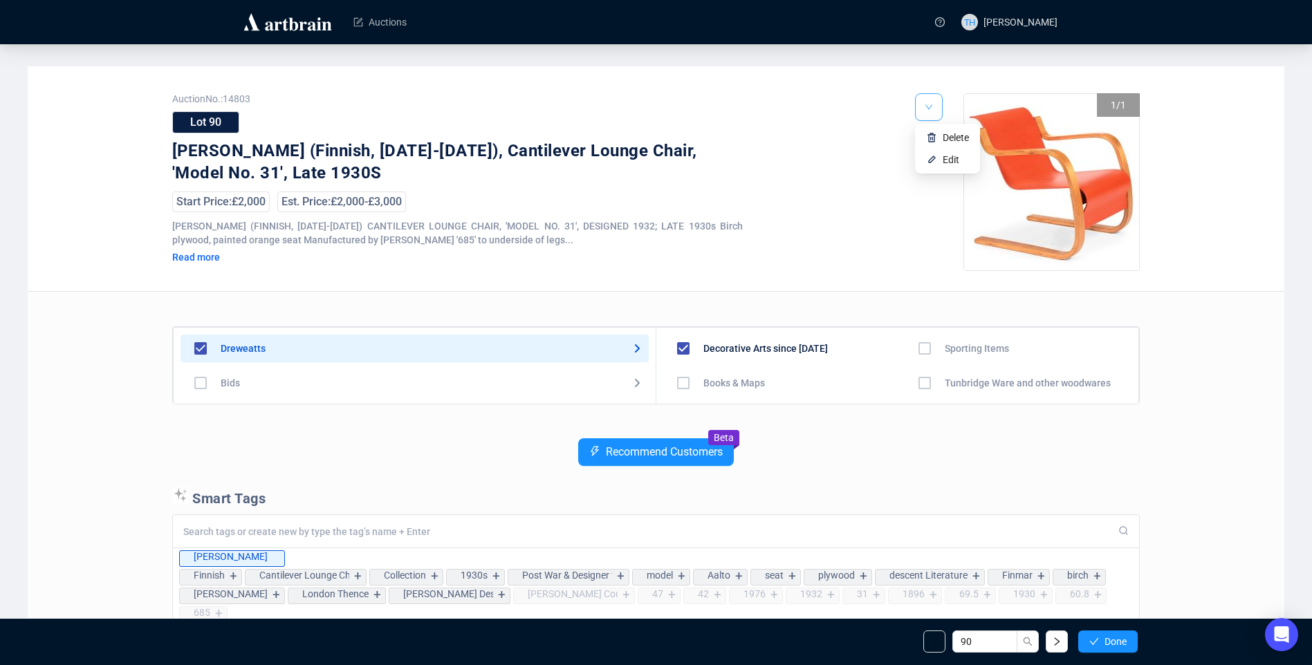
click at [924, 106] on button "button" at bounding box center [929, 107] width 28 height 28
click at [947, 165] on span "Edit" at bounding box center [951, 159] width 17 height 11
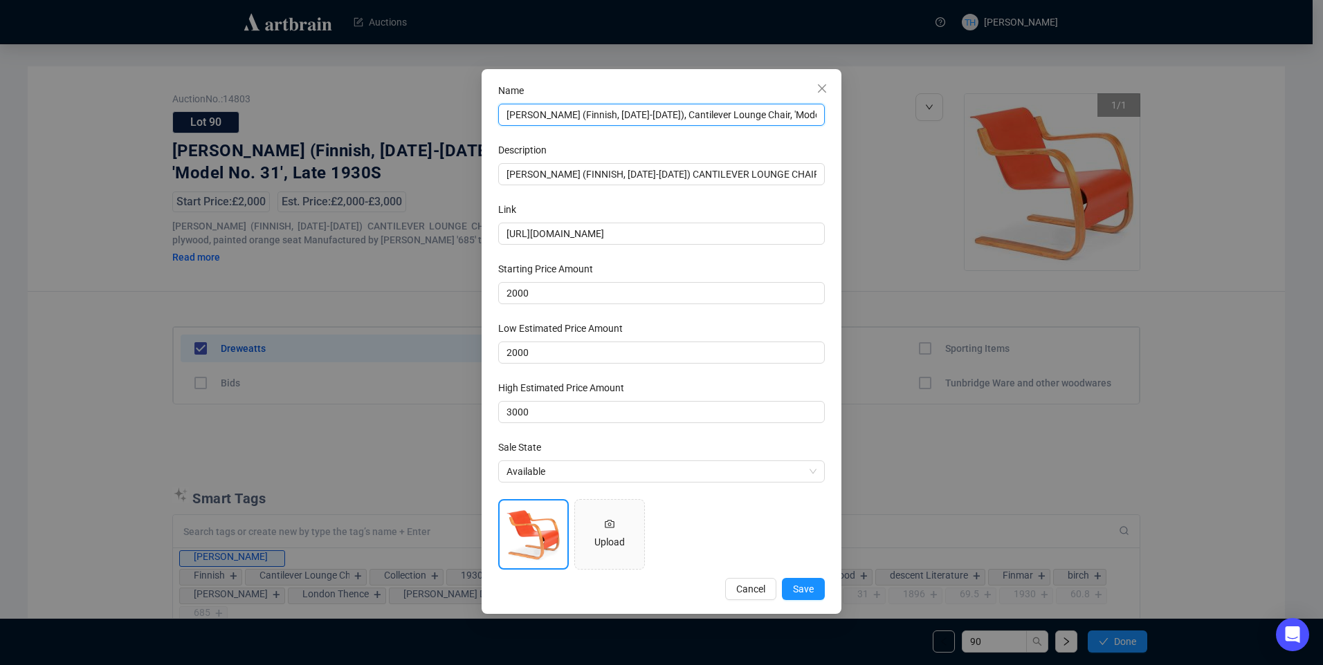
scroll to position [0, 51]
drag, startPoint x: 788, startPoint y: 113, endPoint x: 856, endPoint y: 118, distance: 68.7
click at [856, 118] on div "Name [PERSON_NAME] (Finnish, [DATE]-[DATE]), Cantilever Lounge Chair, 'Model No…" at bounding box center [661, 332] width 1323 height 665
click at [820, 116] on input "[PERSON_NAME] (Finnish, [DATE]-[DATE]), Cantilever Lounge Chair, 'Model No. 31'…" at bounding box center [661, 115] width 327 height 22
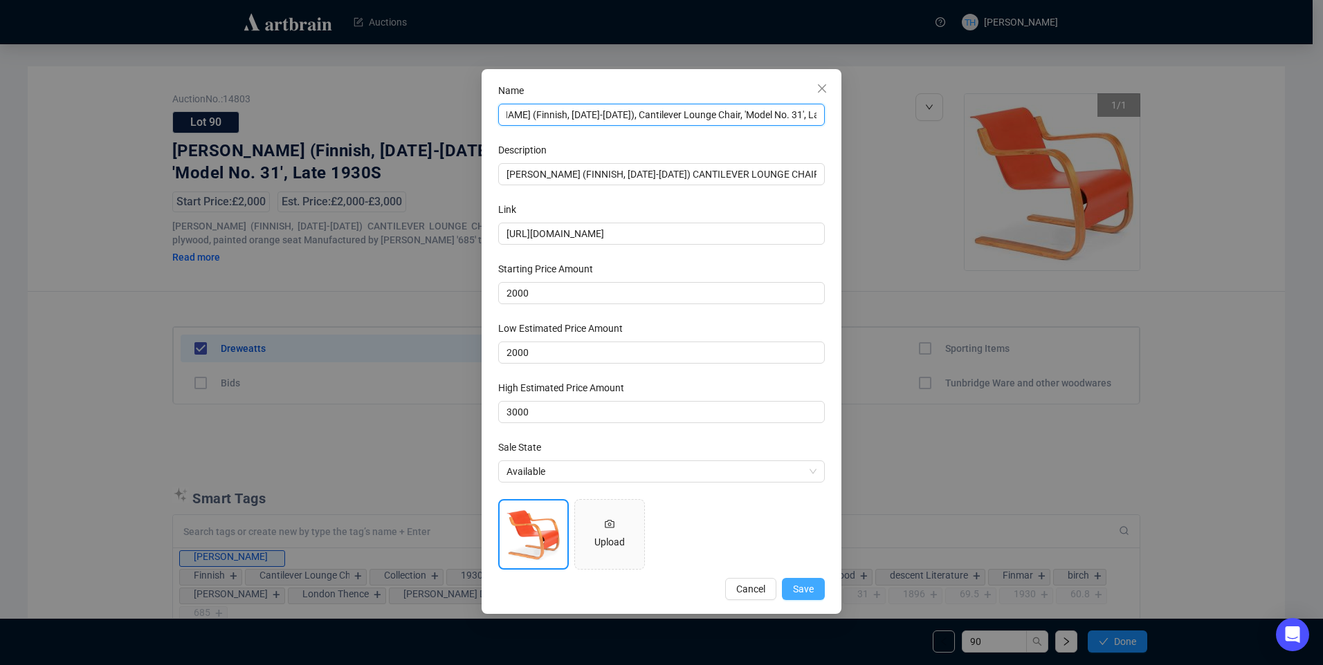
type input "[PERSON_NAME] (Finnish, [DATE]-[DATE]), Cantilever Lounge Chair, 'Model No. 31'…"
drag, startPoint x: 800, startPoint y: 590, endPoint x: 801, endPoint y: 580, distance: 10.5
click at [800, 589] on span "Save" at bounding box center [803, 589] width 21 height 15
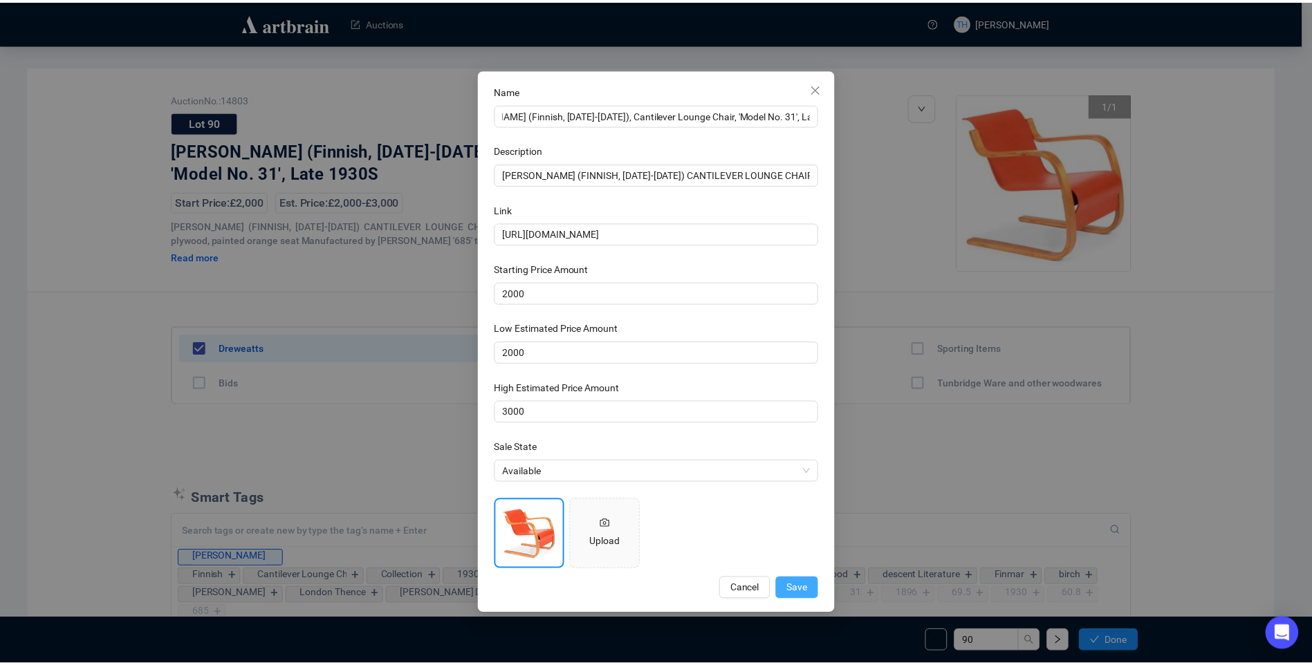
scroll to position [0, 0]
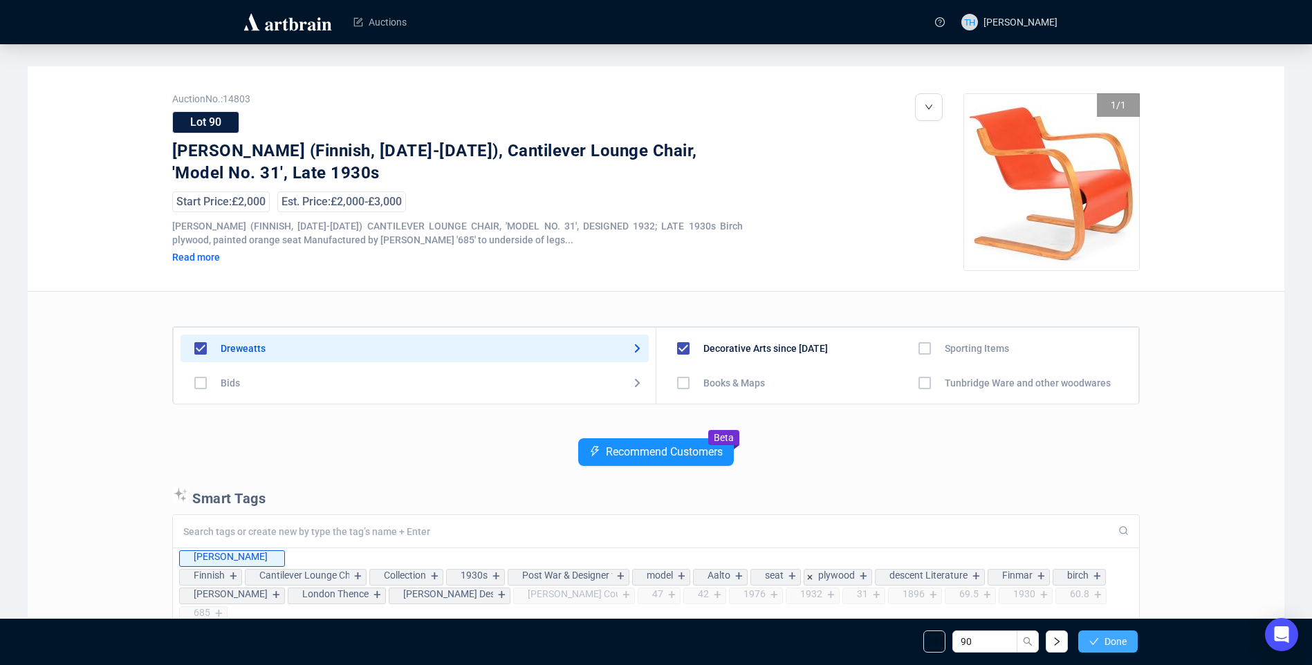
click at [1117, 639] on span "Done" at bounding box center [1116, 641] width 22 height 11
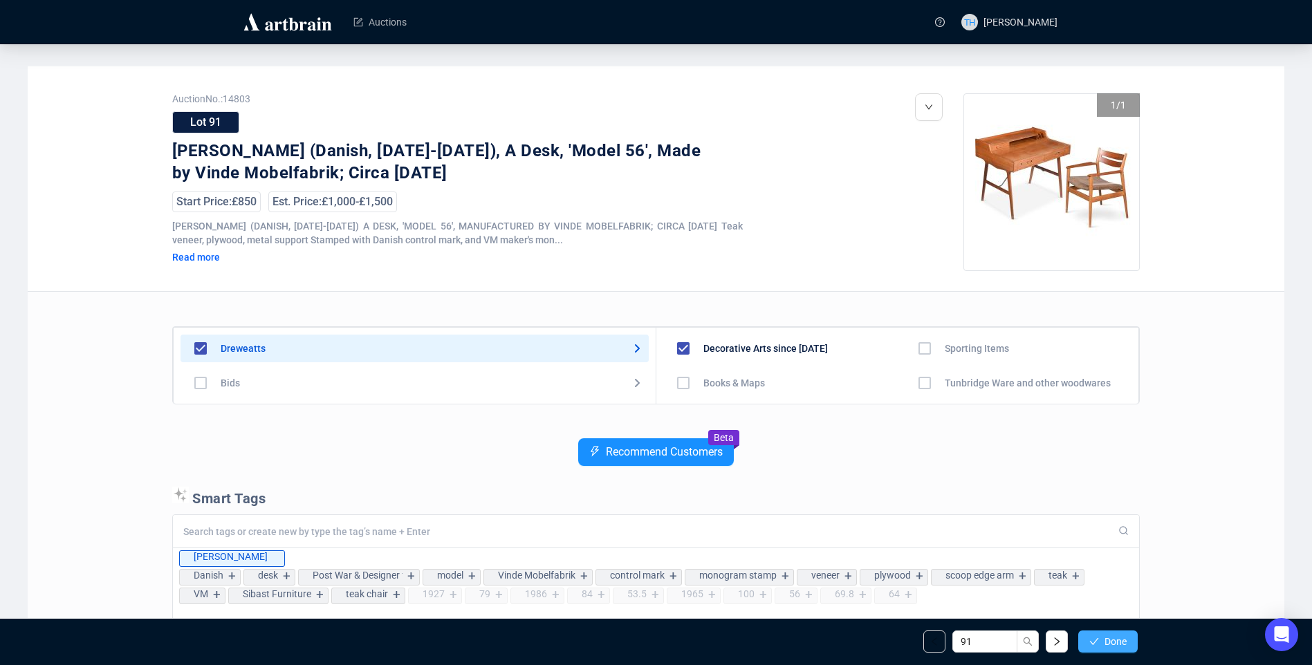
click at [1115, 644] on span "Done" at bounding box center [1116, 641] width 22 height 11
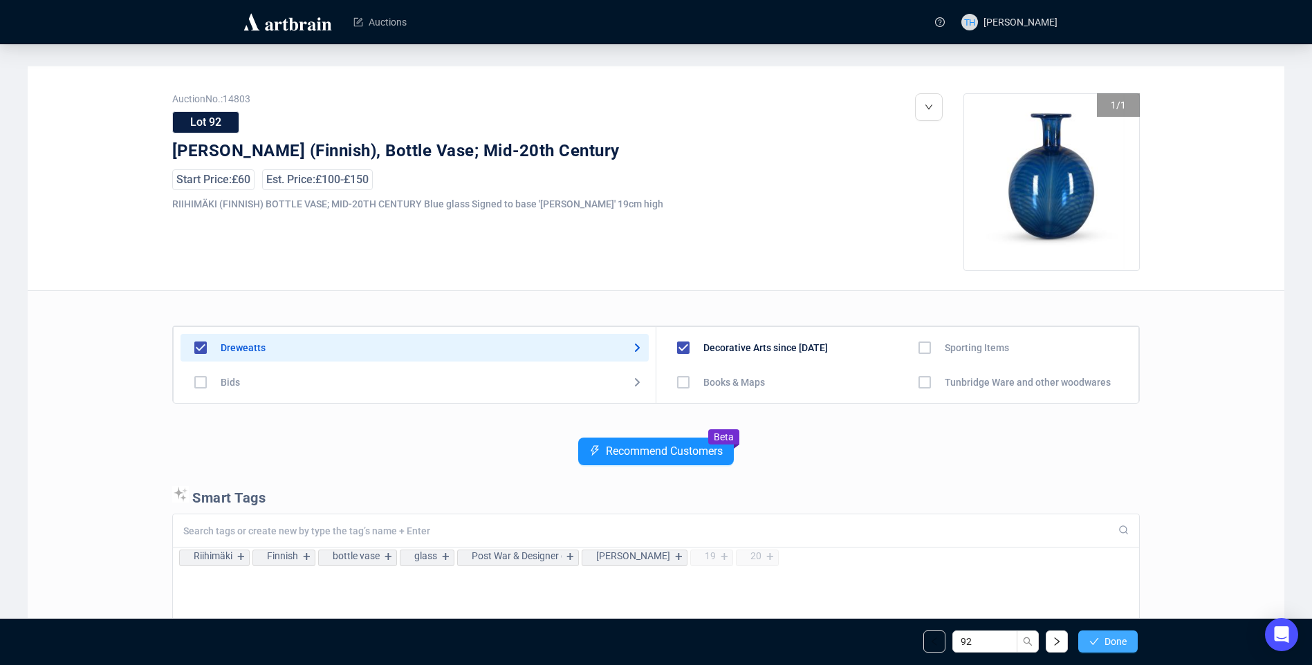
click at [1100, 643] on button "Done" at bounding box center [1107, 642] width 59 height 22
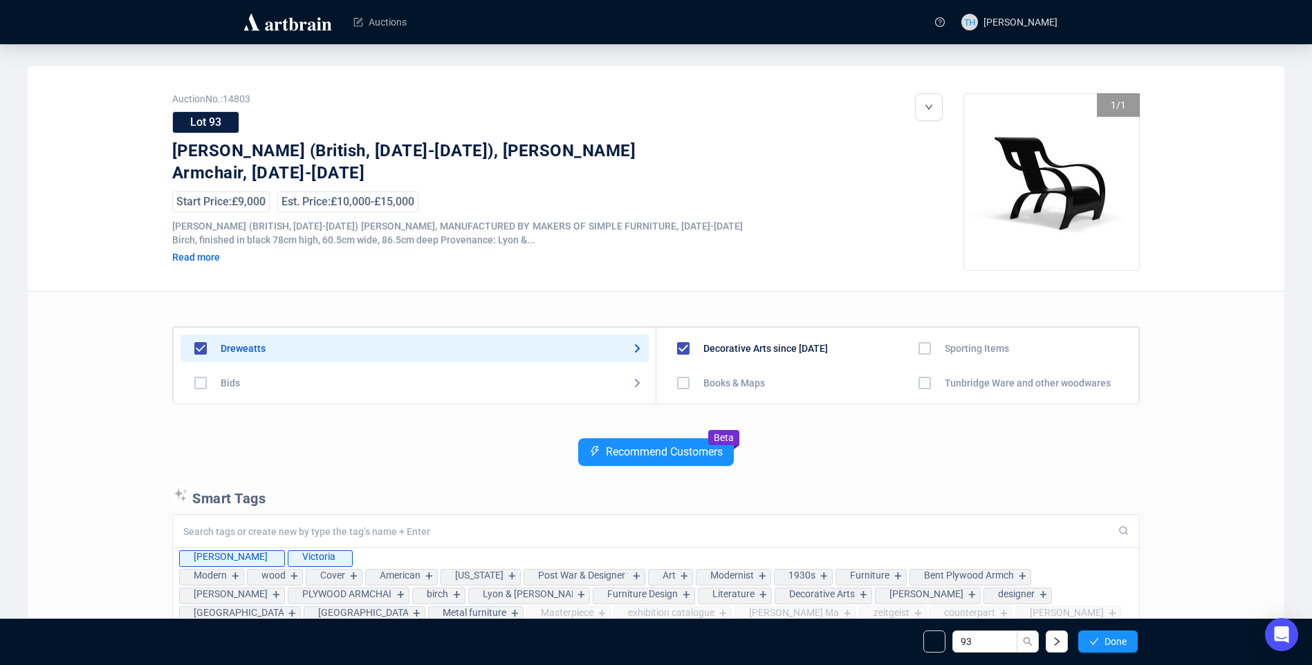
click at [1100, 643] on button "Done" at bounding box center [1107, 642] width 59 height 22
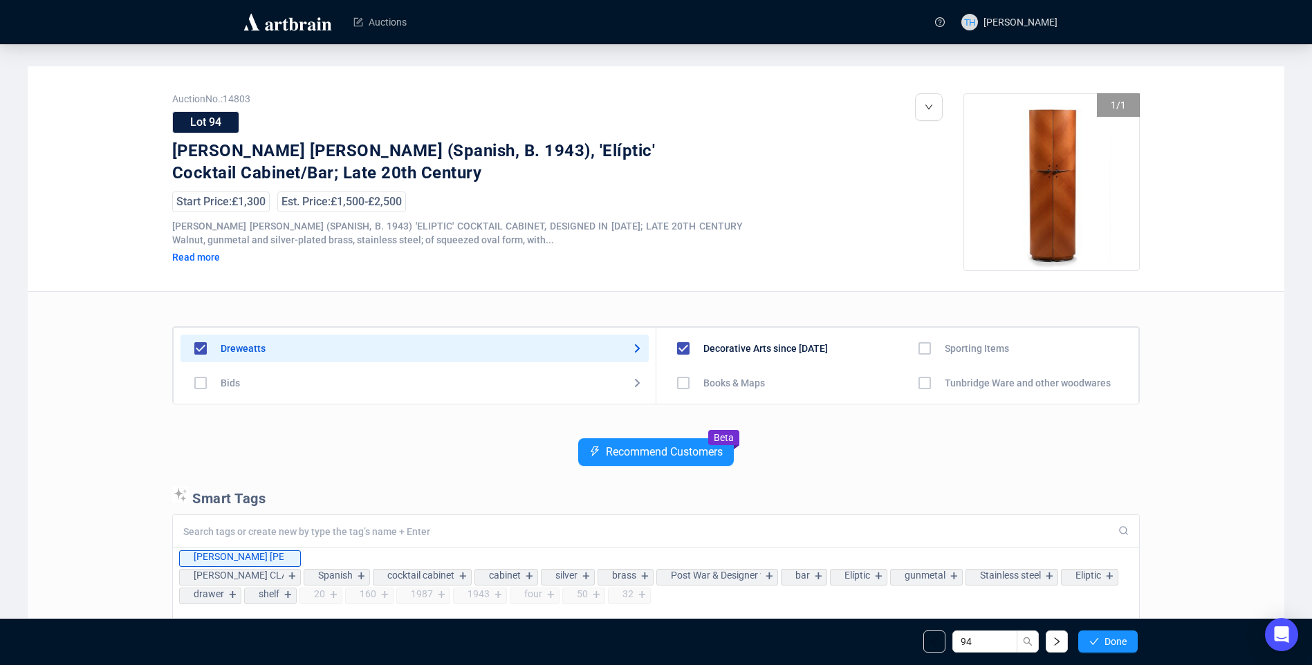
click at [1100, 643] on button "Done" at bounding box center [1107, 642] width 59 height 22
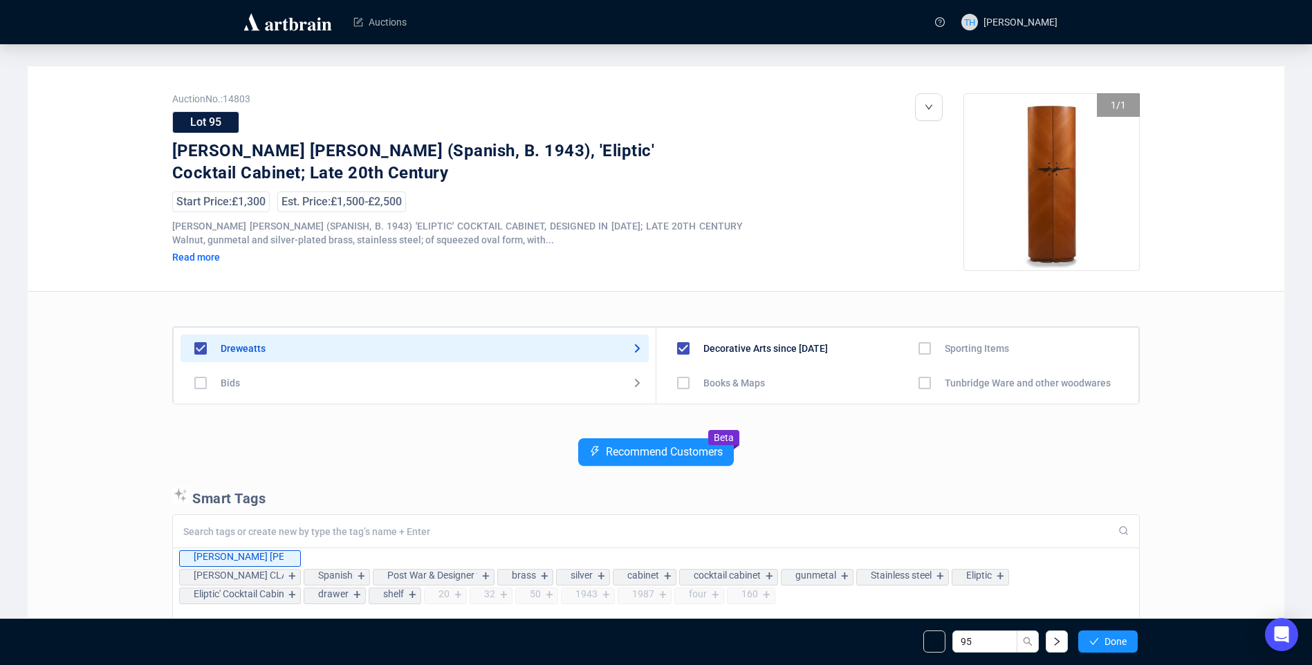
click at [1100, 643] on button "Done" at bounding box center [1107, 642] width 59 height 22
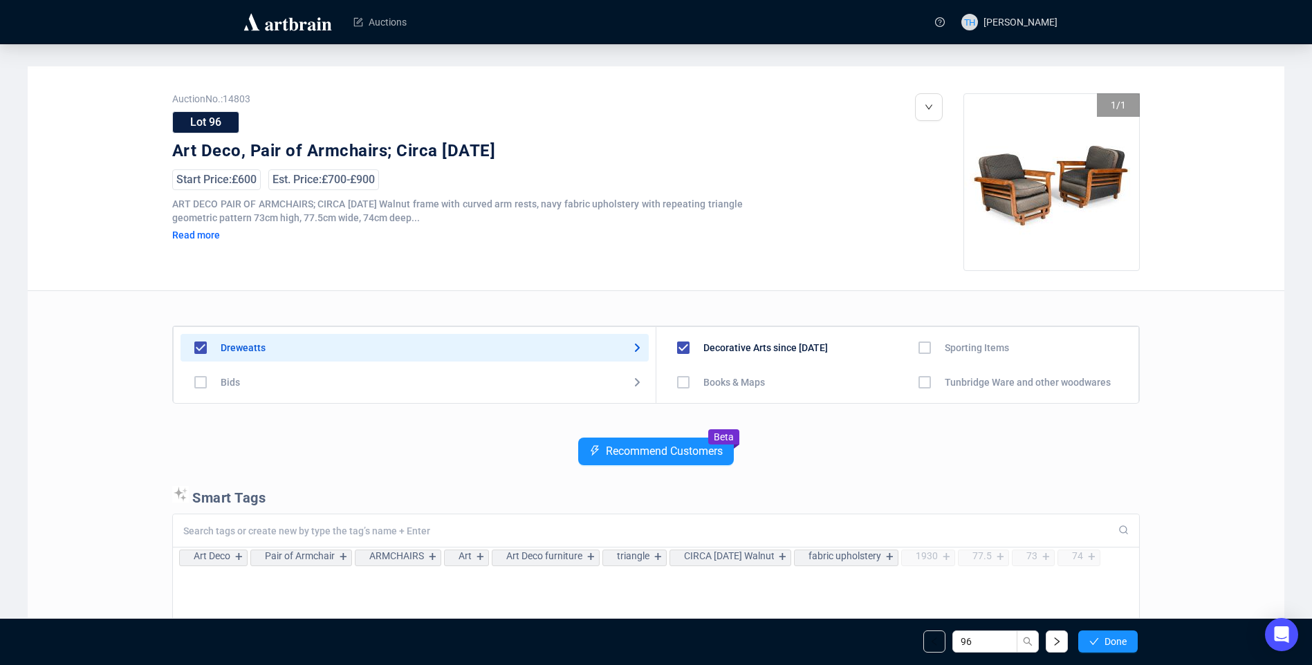
click at [1100, 643] on button "Done" at bounding box center [1107, 642] width 59 height 22
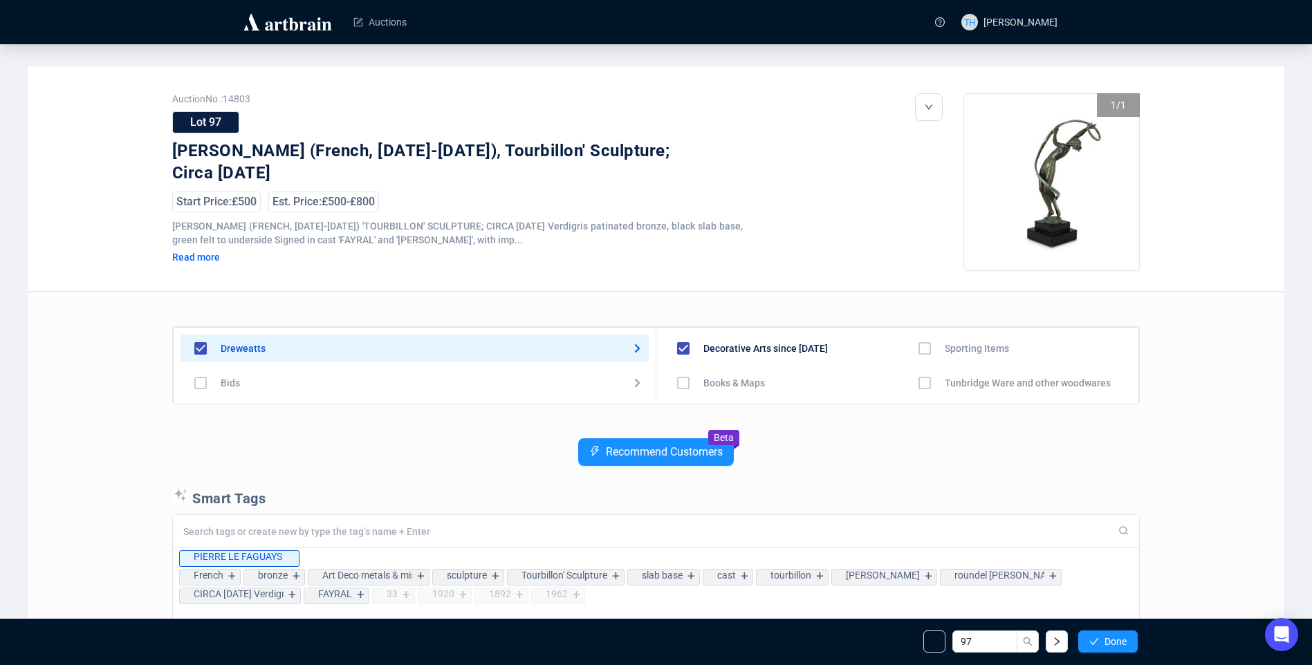
click at [1100, 643] on button "Done" at bounding box center [1107, 642] width 59 height 22
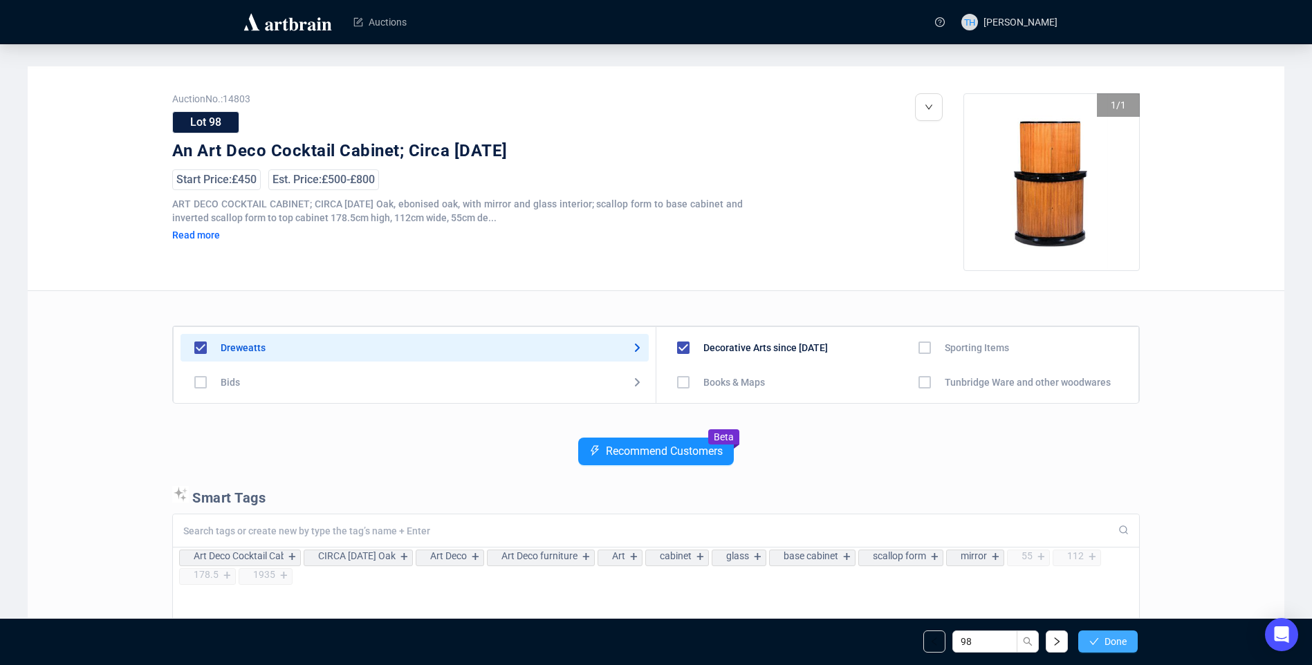
click at [1113, 642] on span "Done" at bounding box center [1116, 641] width 22 height 11
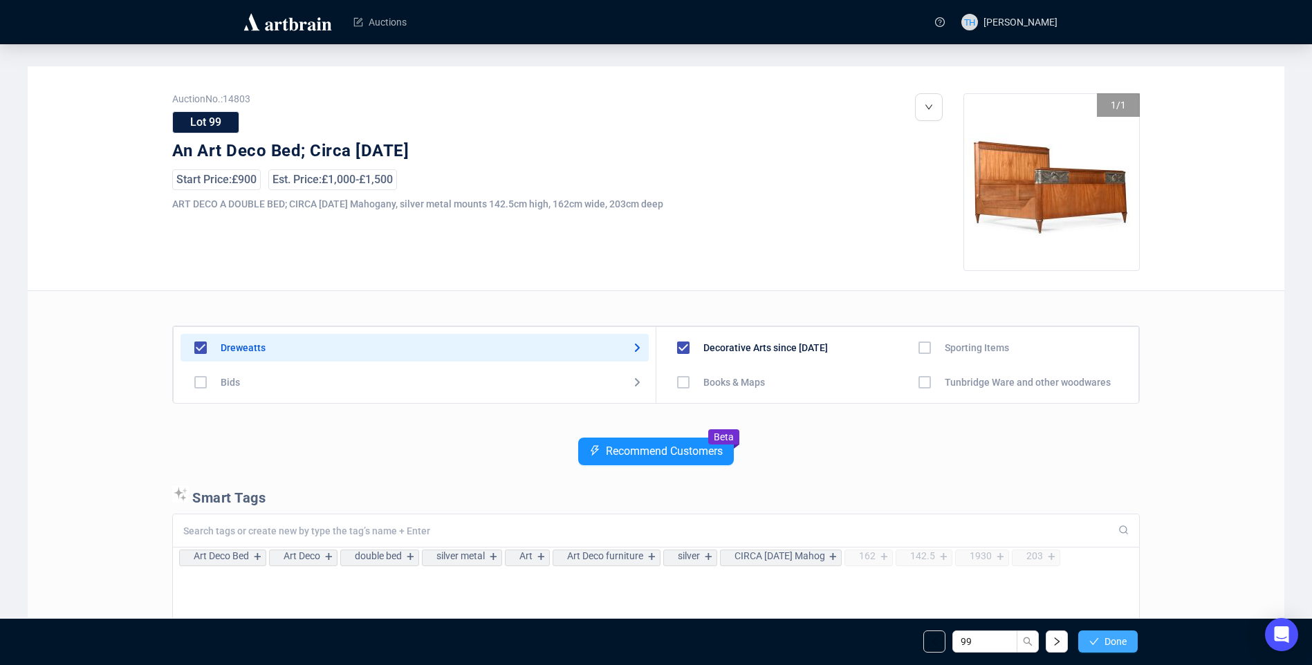
click at [1109, 639] on span "Done" at bounding box center [1116, 641] width 22 height 11
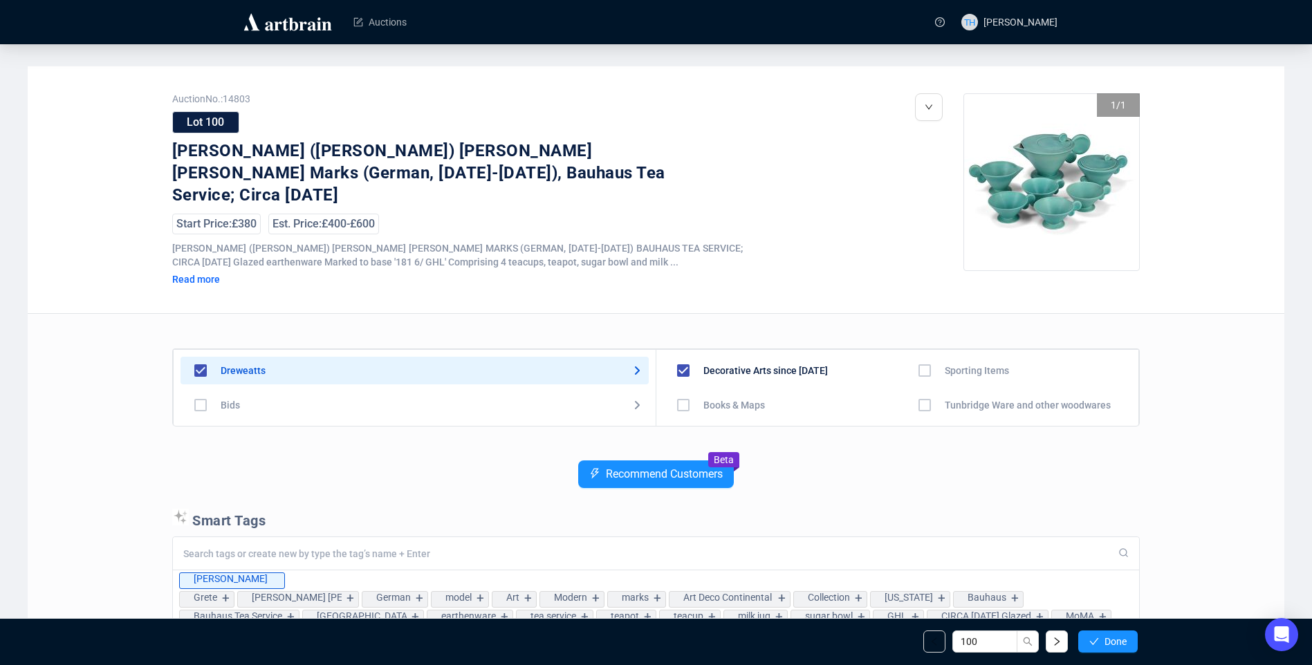
click at [1109, 639] on span "Done" at bounding box center [1116, 641] width 22 height 11
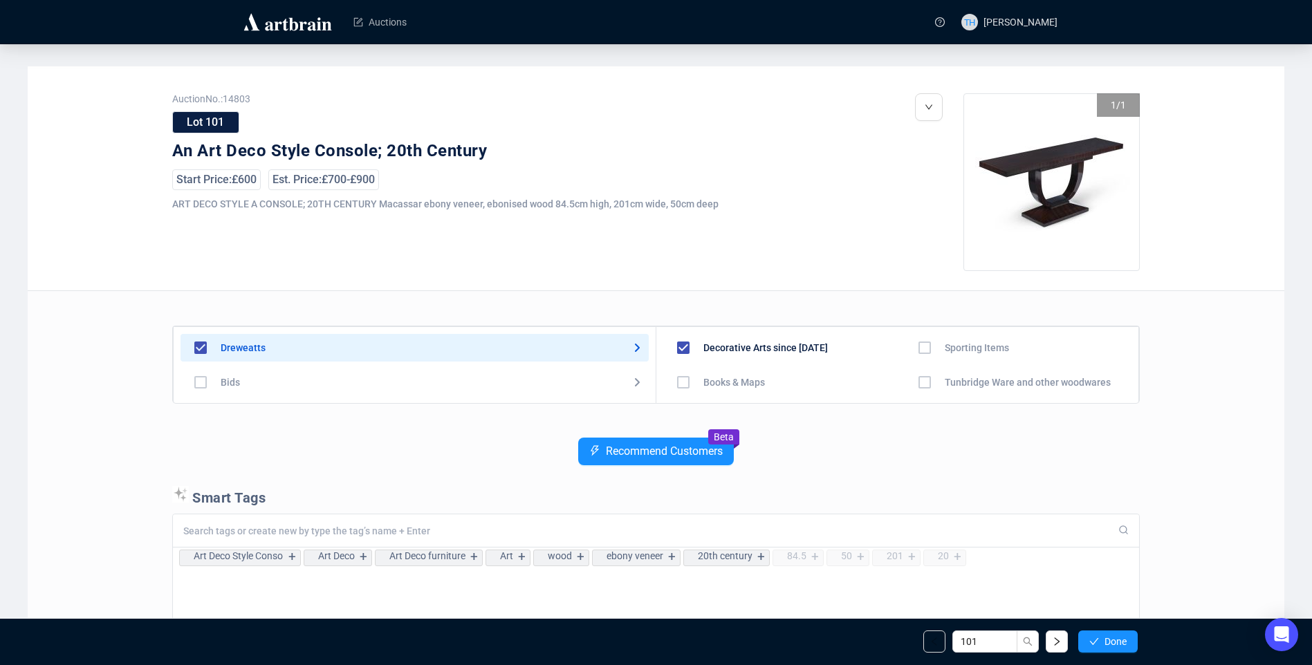
click at [1109, 639] on span "Done" at bounding box center [1116, 641] width 22 height 11
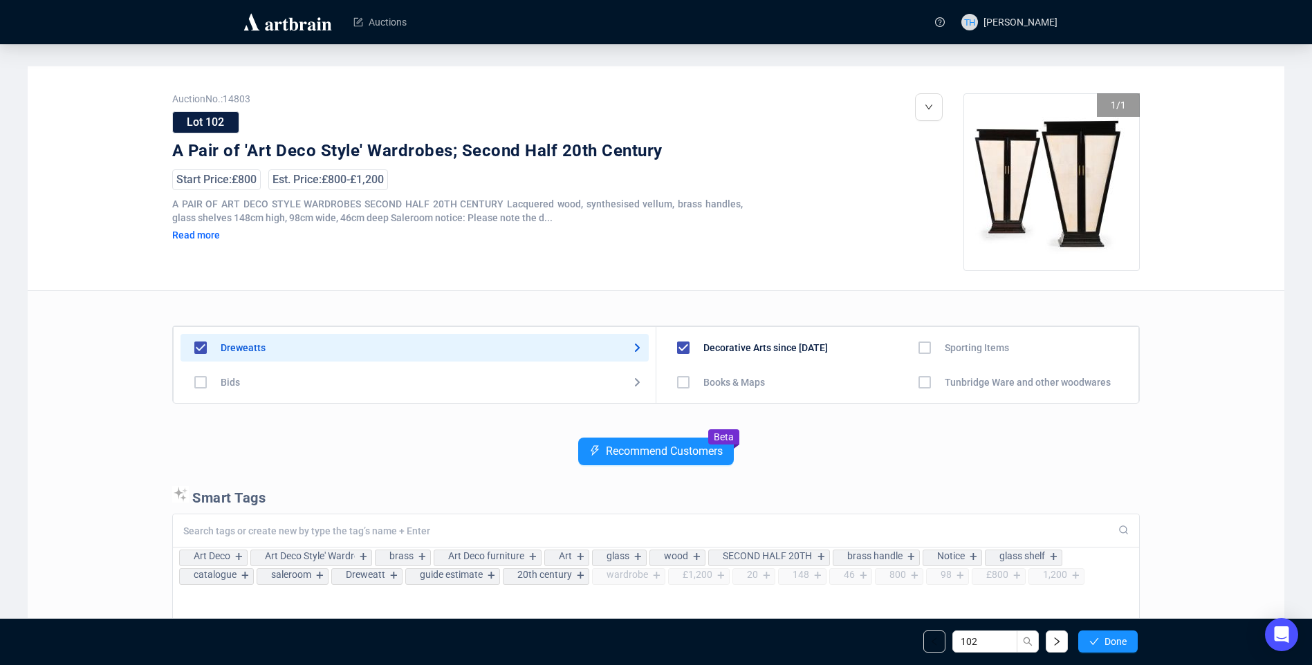
click at [1109, 639] on span "Done" at bounding box center [1116, 641] width 22 height 11
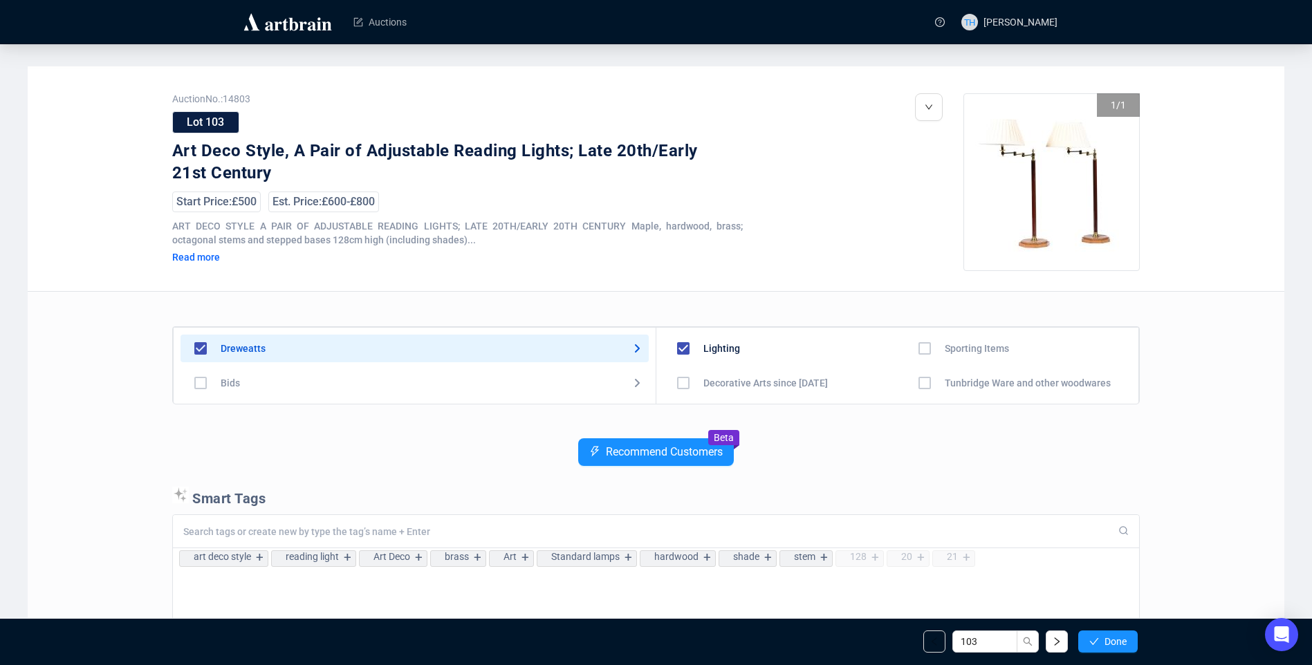
click at [1109, 639] on span "Done" at bounding box center [1116, 641] width 22 height 11
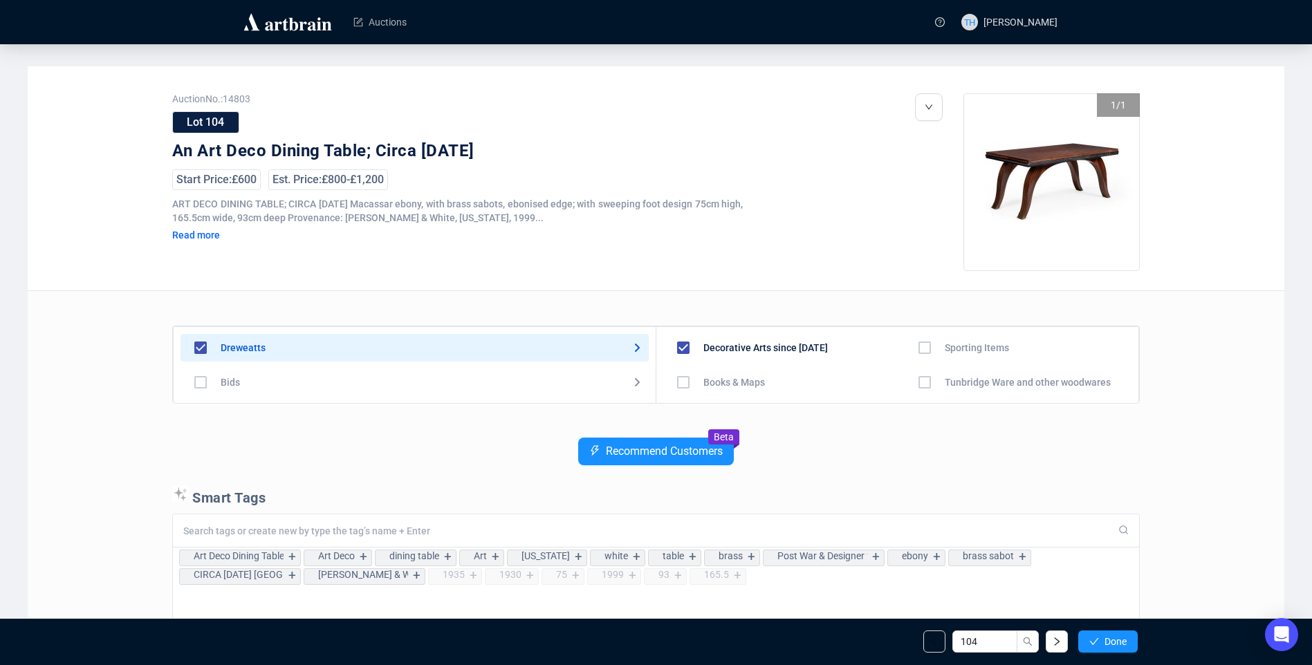
click at [1109, 639] on span "Done" at bounding box center [1116, 641] width 22 height 11
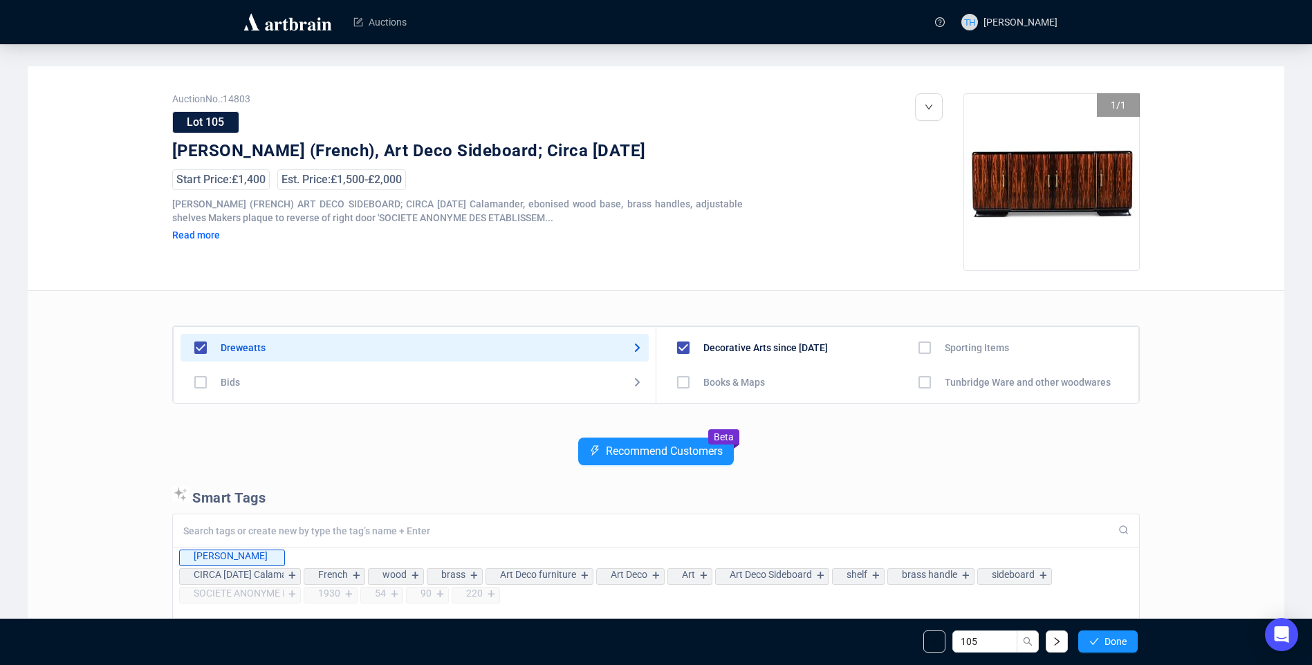
click at [1109, 639] on span "Done" at bounding box center [1116, 641] width 22 height 11
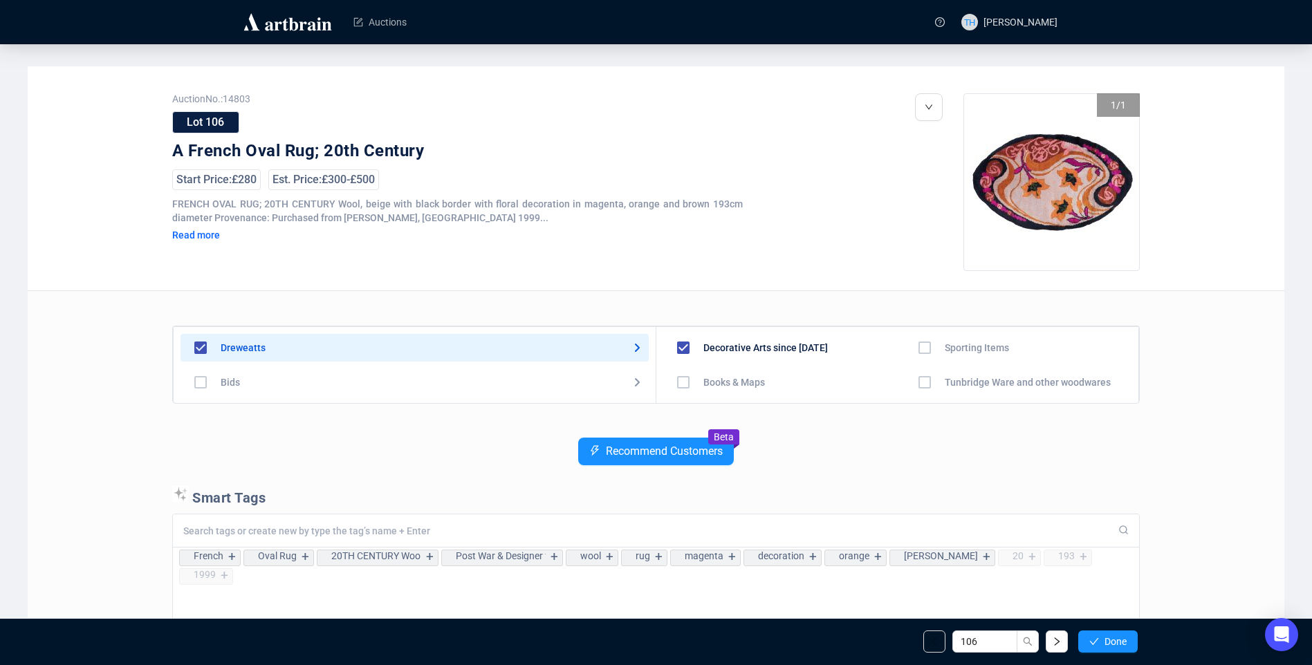
click at [1109, 639] on span "Done" at bounding box center [1116, 641] width 22 height 11
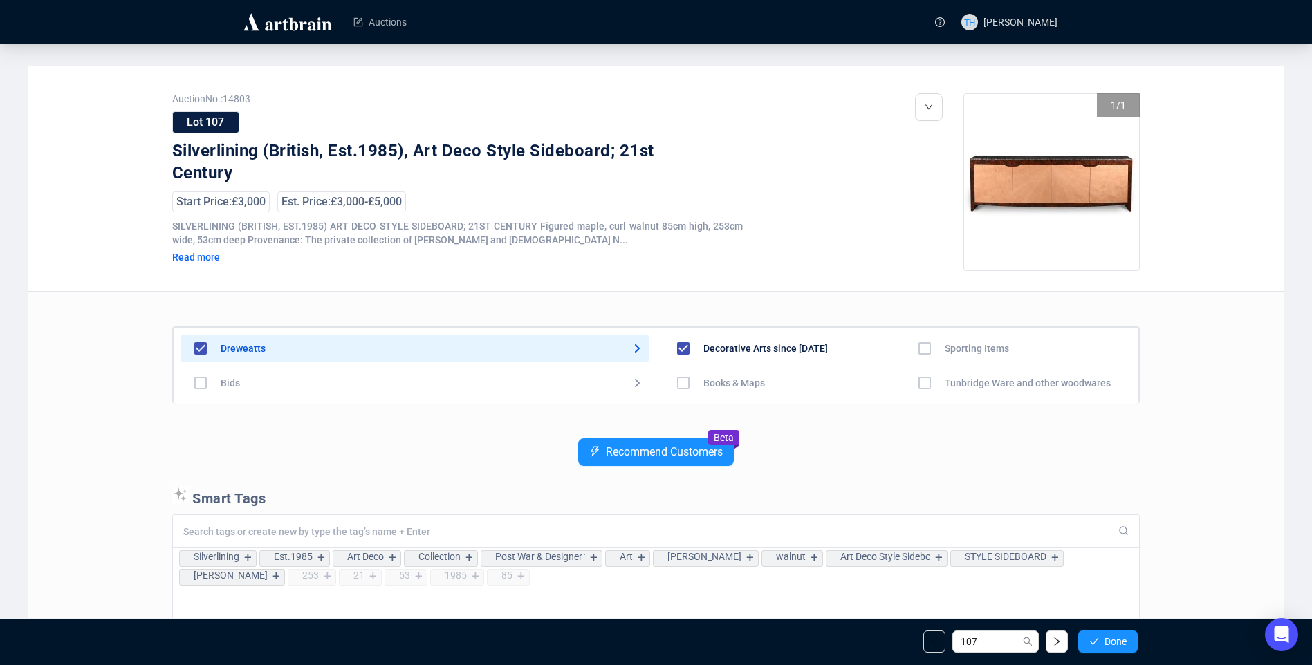
click at [1109, 639] on span "Done" at bounding box center [1116, 641] width 22 height 11
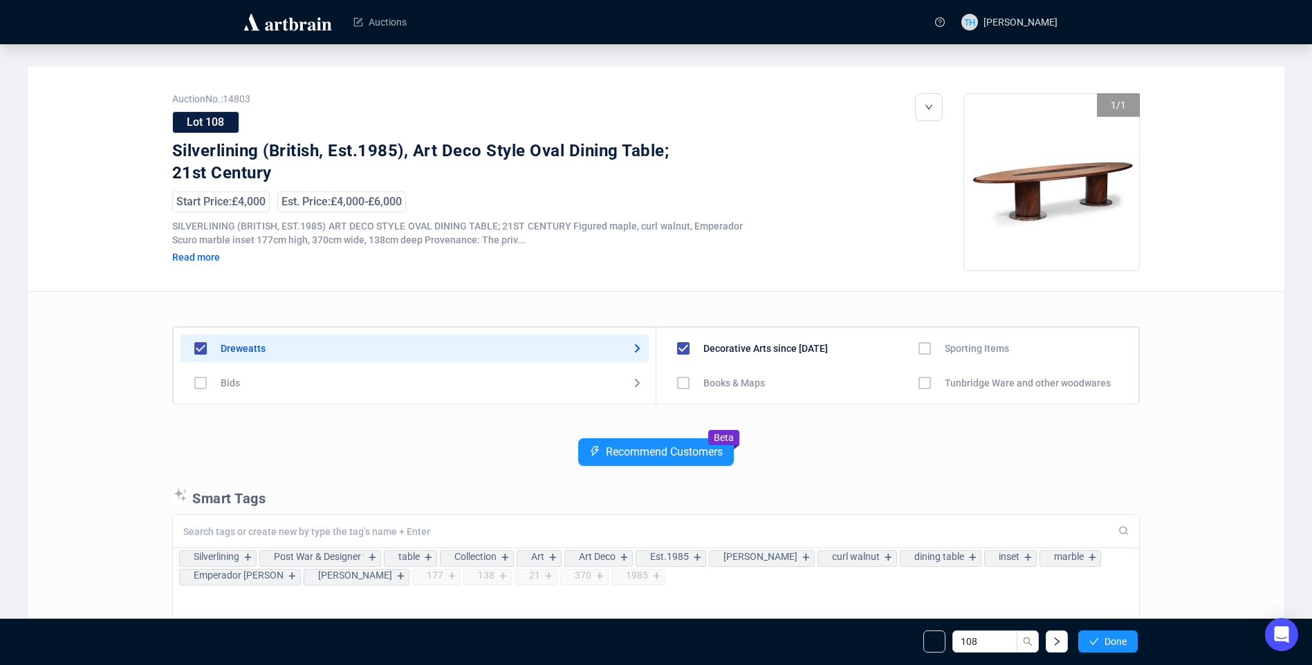
click at [1109, 639] on span "Done" at bounding box center [1116, 641] width 22 height 11
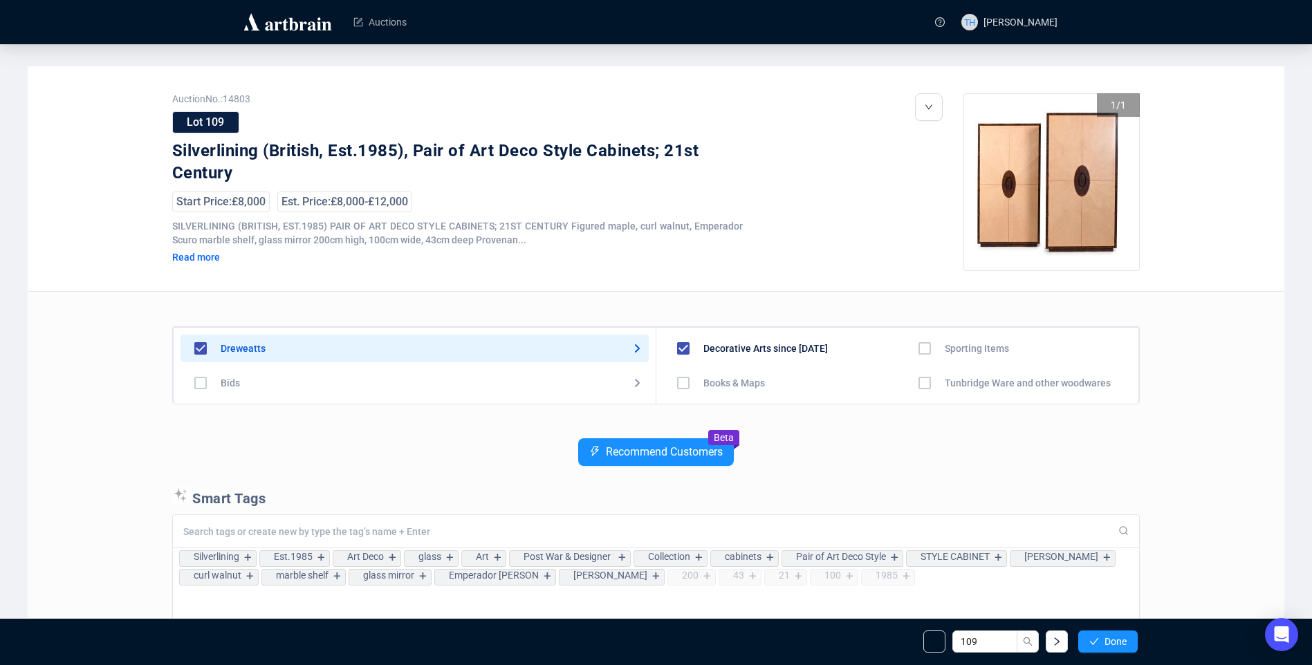
click at [1109, 639] on span "Done" at bounding box center [1116, 641] width 22 height 11
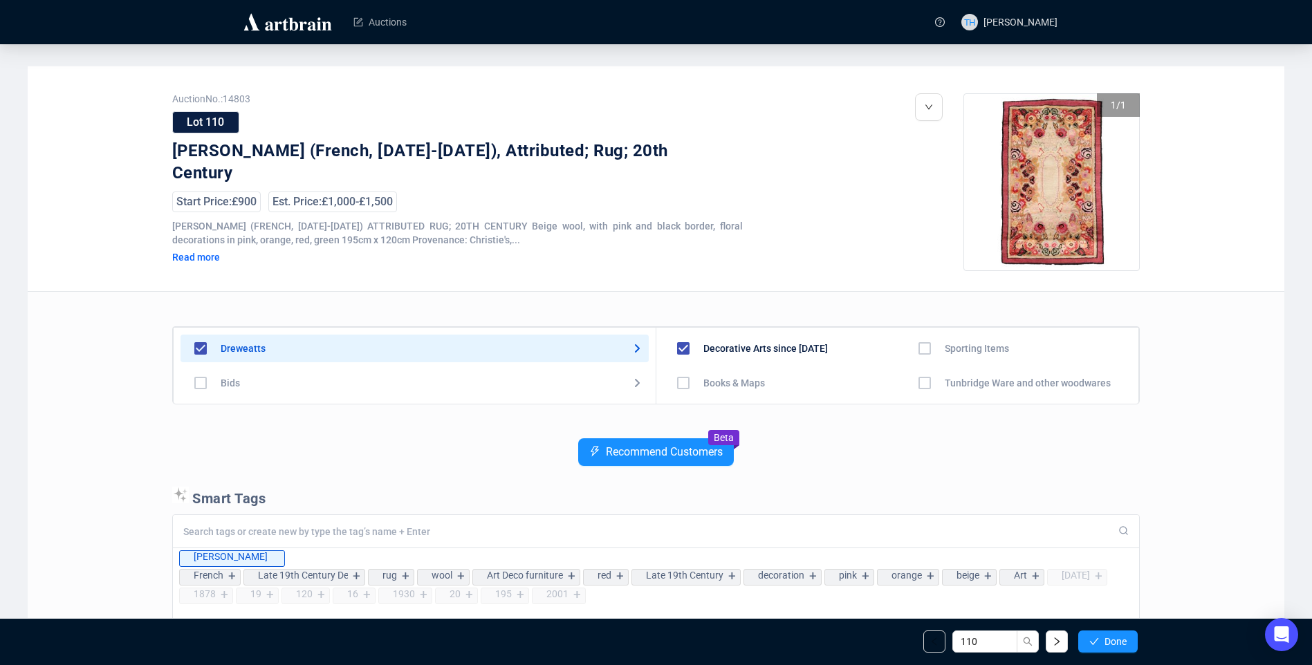
click at [1109, 639] on span "Done" at bounding box center [1116, 641] width 22 height 11
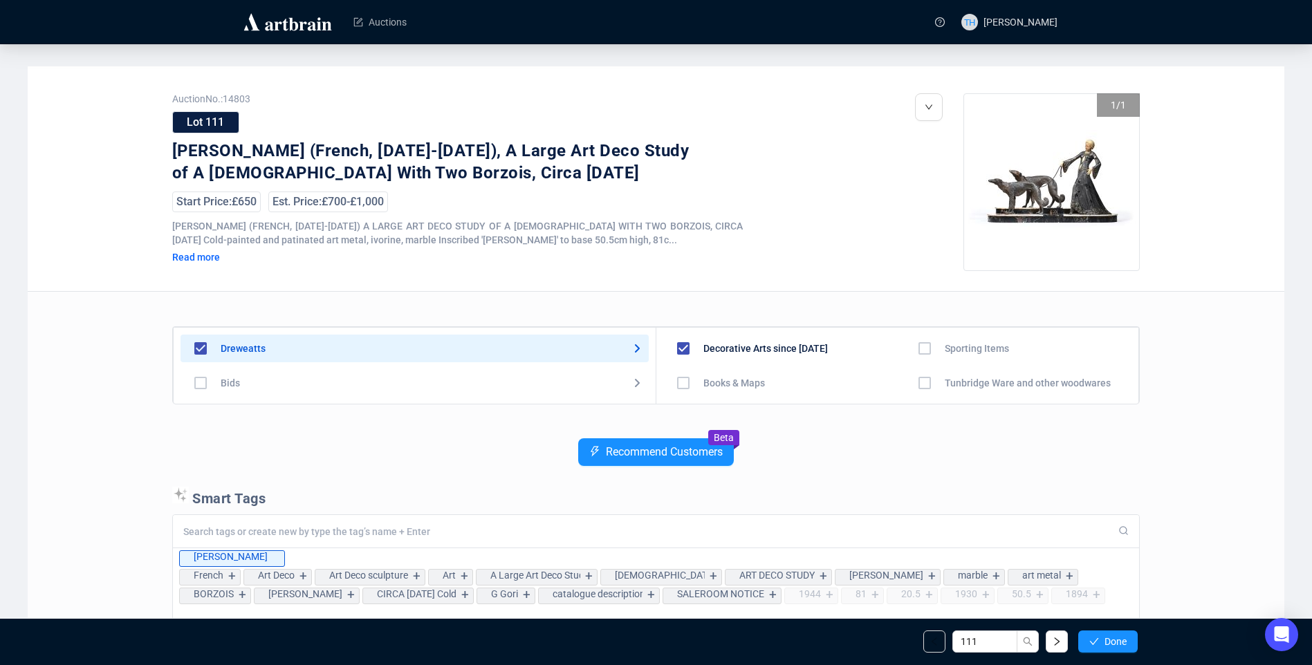
click at [1109, 639] on span "Done" at bounding box center [1116, 641] width 22 height 11
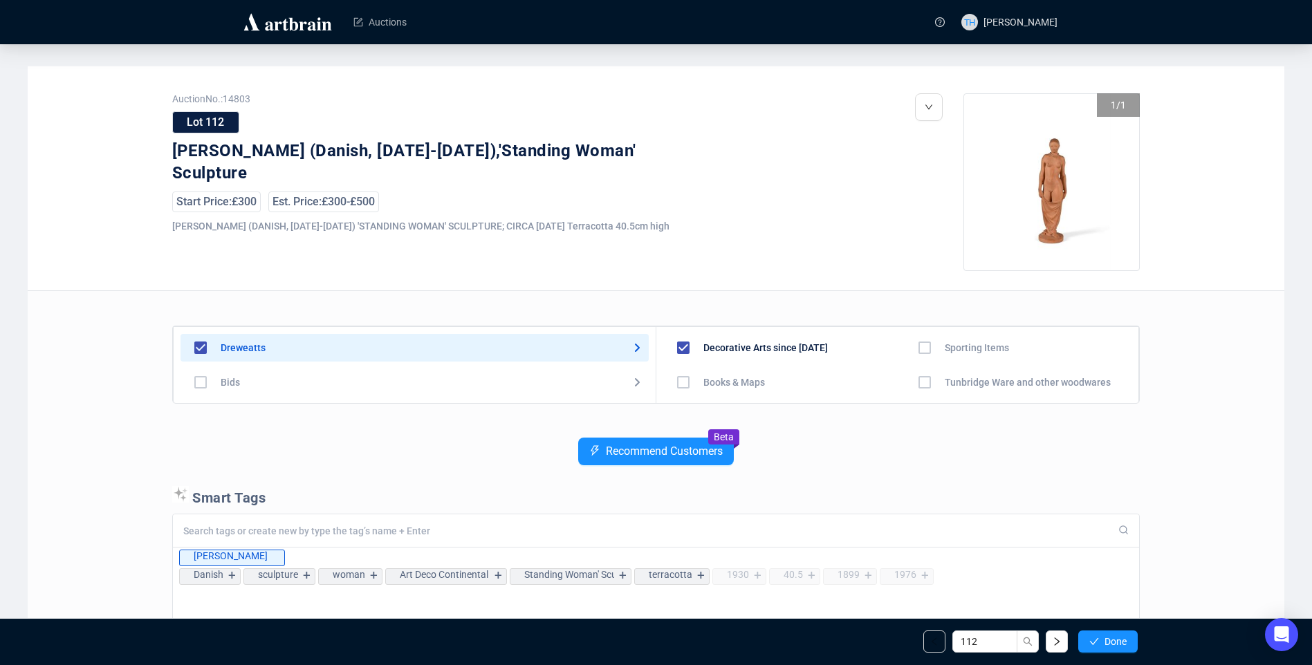
click at [1109, 639] on span "Done" at bounding box center [1116, 641] width 22 height 11
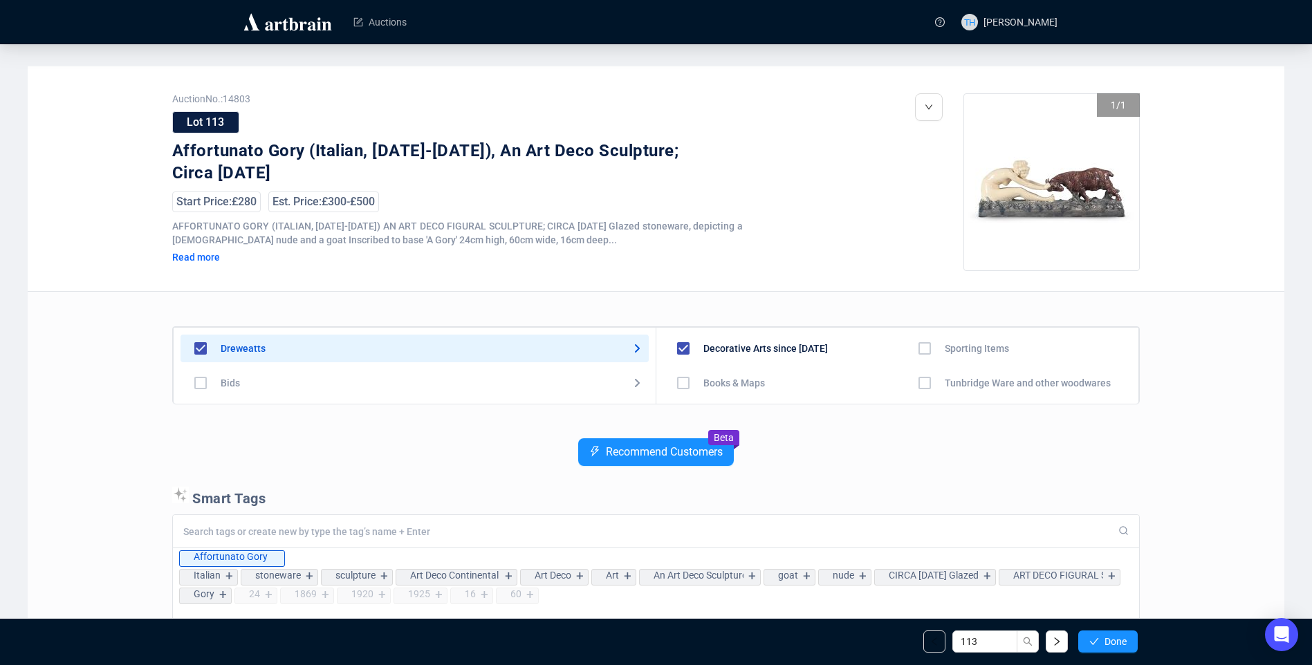
click at [1109, 639] on span "Done" at bounding box center [1116, 641] width 22 height 11
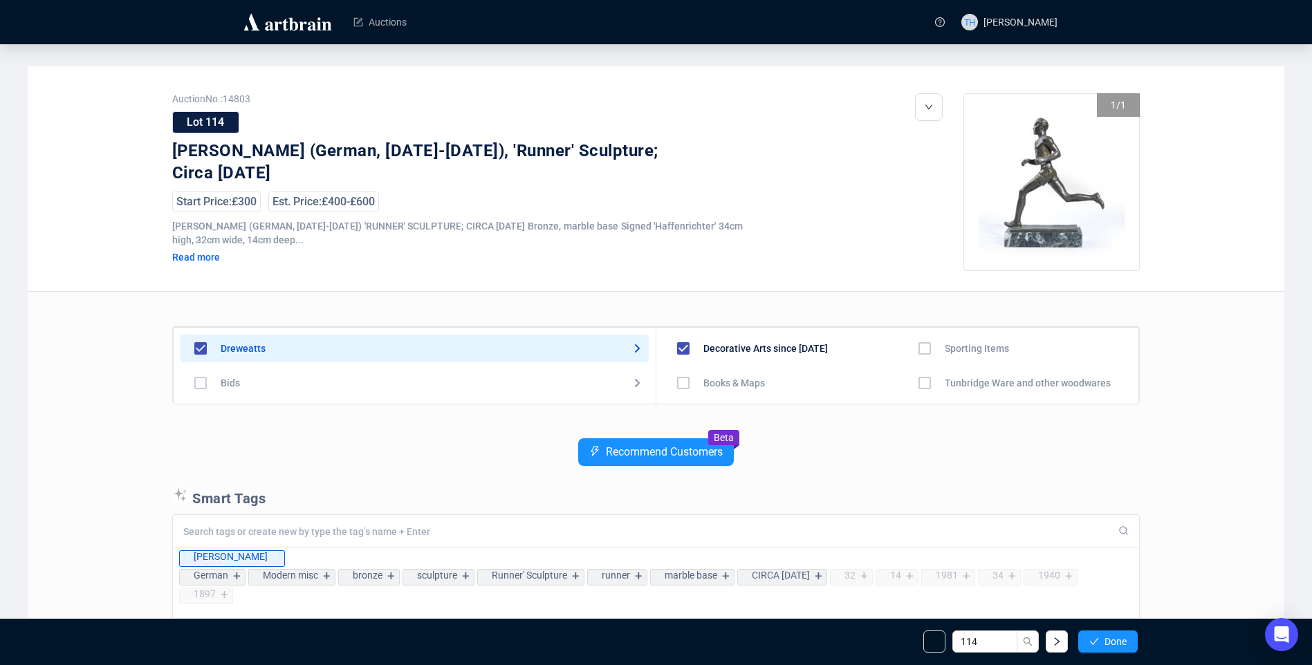
click at [1109, 639] on span "Done" at bounding box center [1116, 641] width 22 height 11
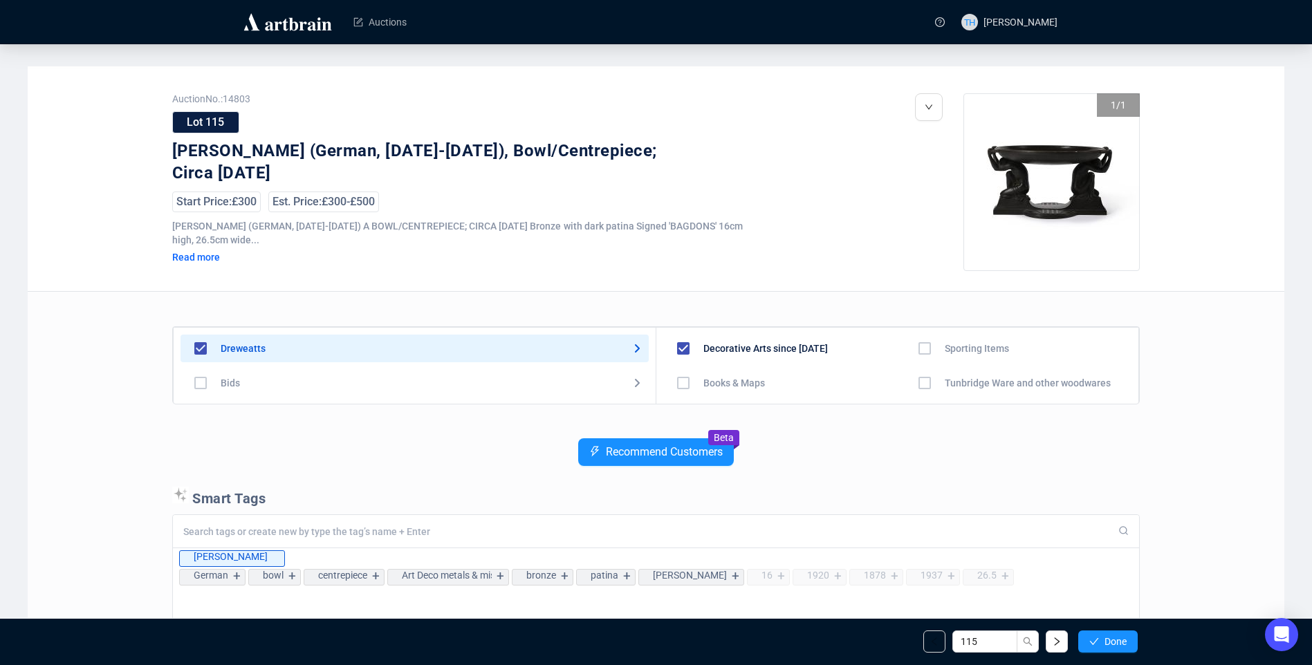
click at [1109, 639] on span "Done" at bounding box center [1116, 641] width 22 height 11
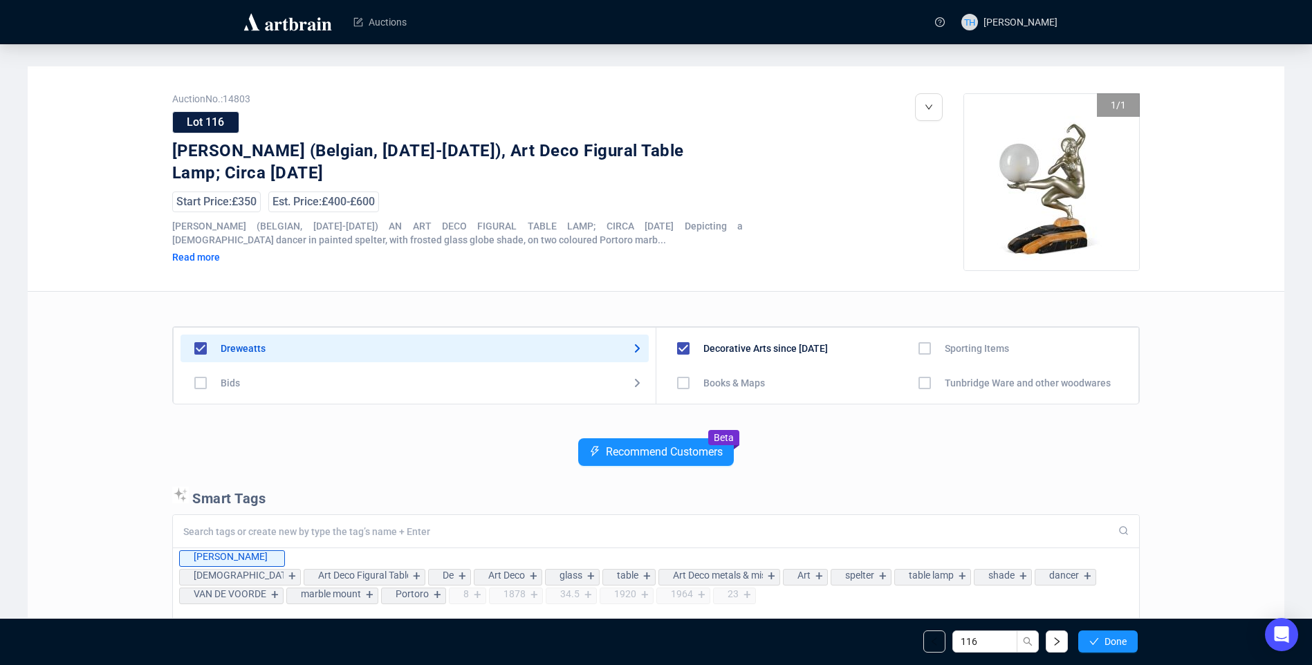
click at [1109, 639] on span "Done" at bounding box center [1116, 641] width 22 height 11
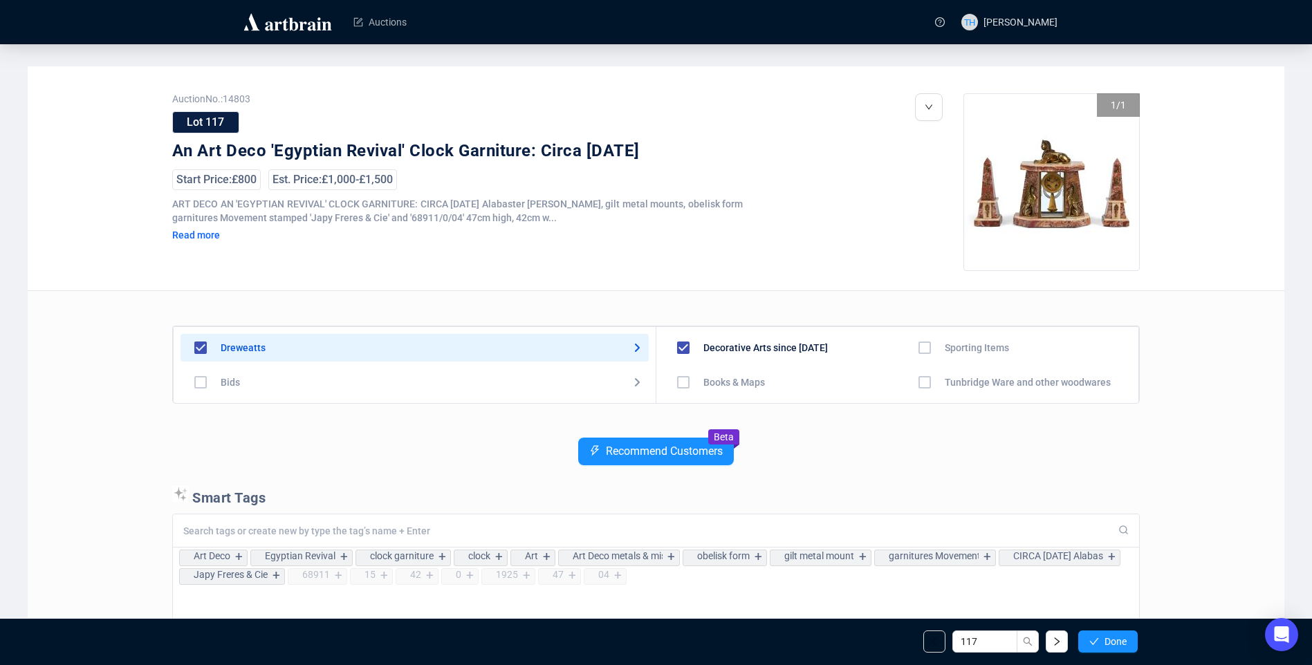
click at [1109, 639] on span "Done" at bounding box center [1116, 641] width 22 height 11
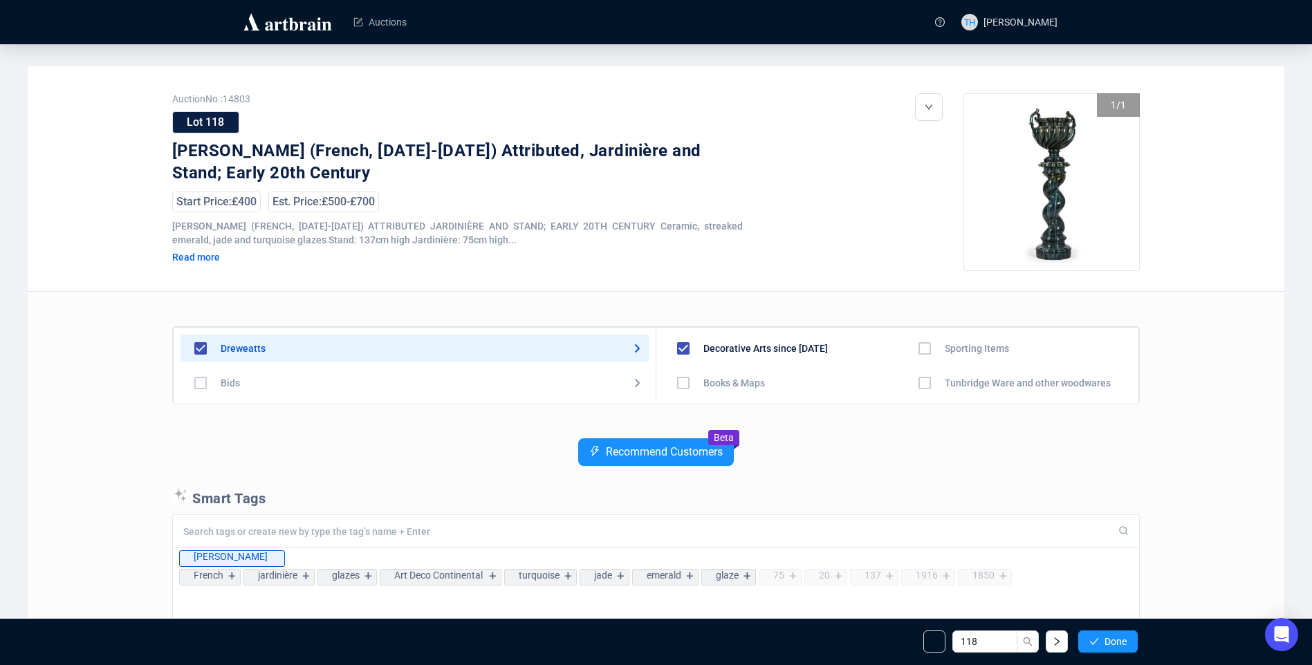
click at [1109, 639] on span "Done" at bounding box center [1116, 641] width 22 height 11
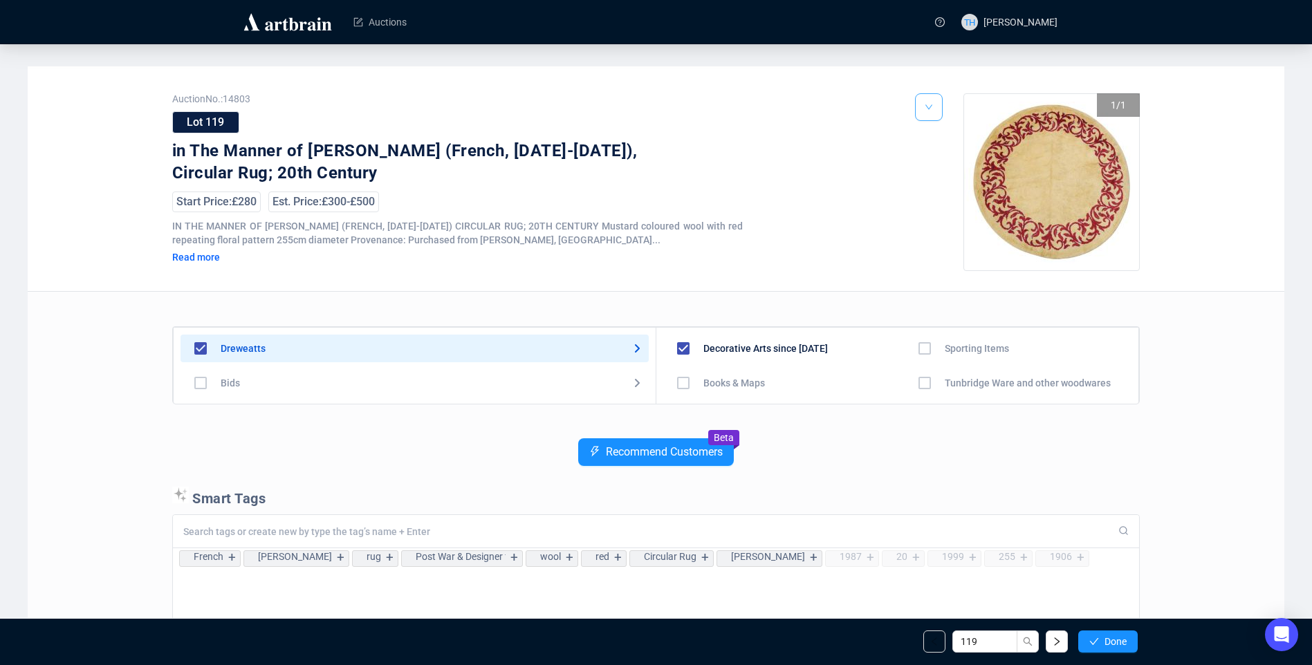
click at [936, 107] on button "button" at bounding box center [929, 107] width 28 height 28
click at [950, 161] on span "Edit" at bounding box center [951, 159] width 17 height 11
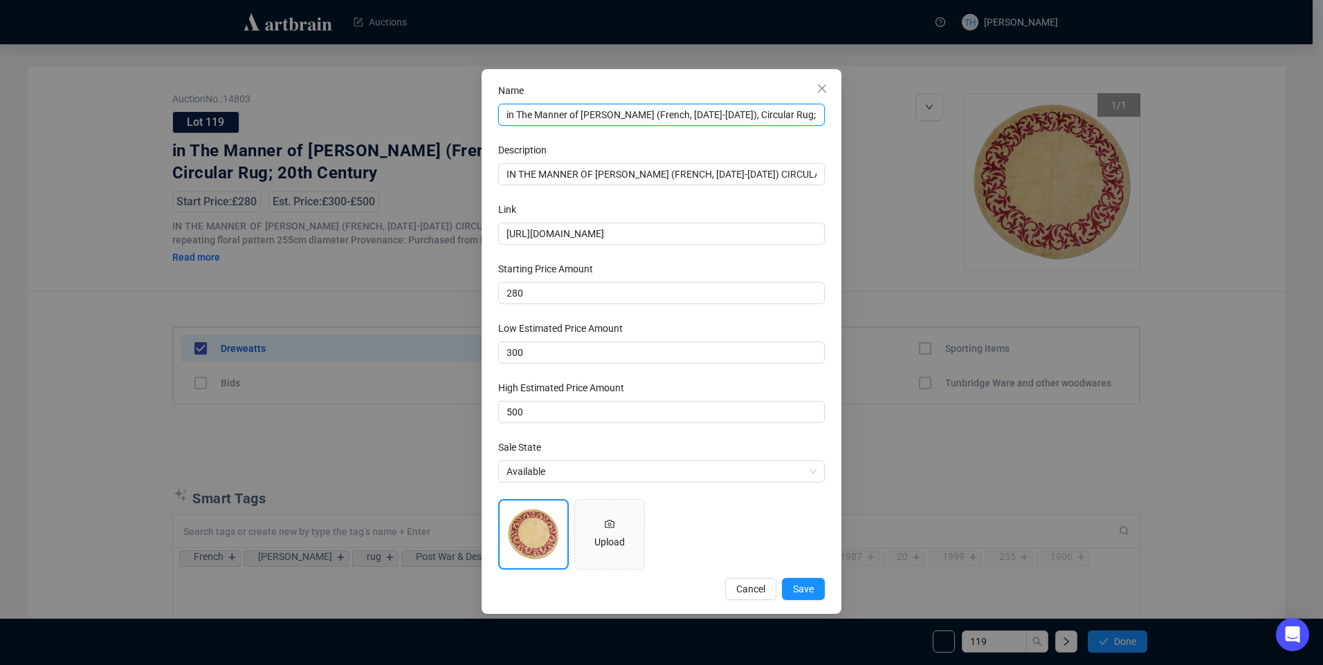
drag, startPoint x: 510, startPoint y: 118, endPoint x: 552, endPoint y: 186, distance: 80.4
click at [510, 118] on input "in The Manner of [PERSON_NAME] (French, [DATE]-[DATE]), Circular Rug; 20th Cent…" at bounding box center [661, 115] width 327 height 22
type input "In The Manner of [PERSON_NAME] (French, [DATE]-[DATE]), Circular Rug; 20th Cent…"
click at [787, 589] on button "Save" at bounding box center [803, 589] width 43 height 22
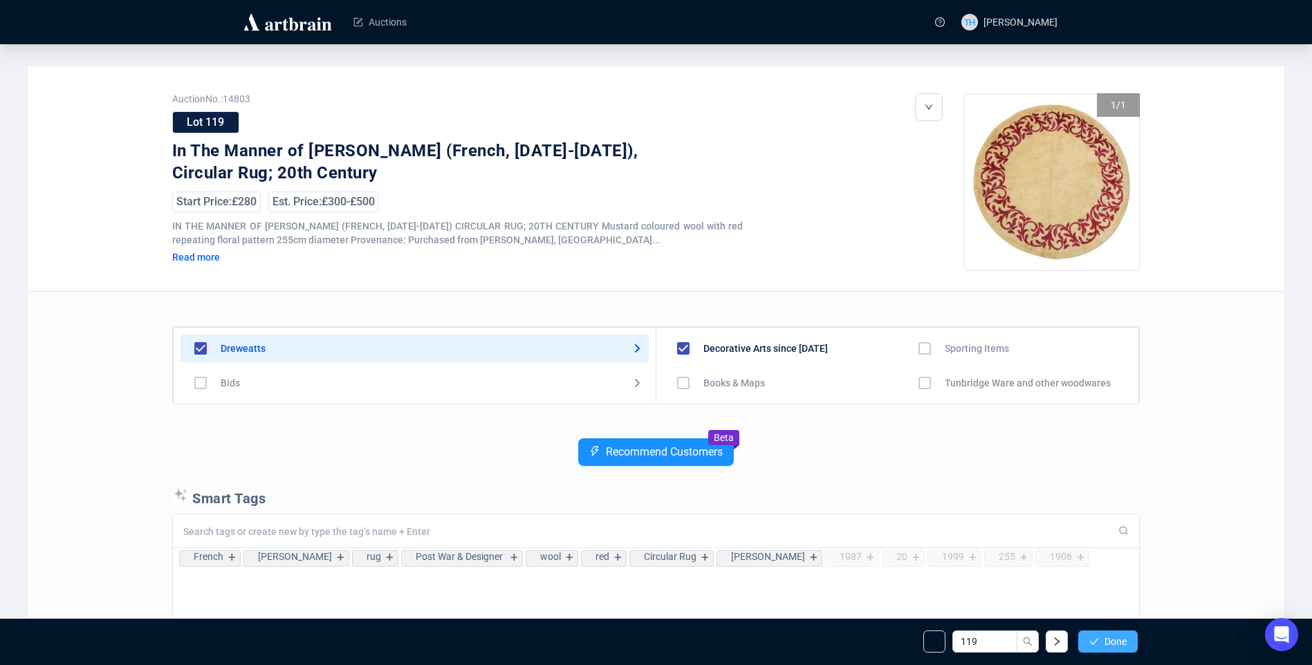
click at [1119, 636] on span "Done" at bounding box center [1116, 641] width 22 height 11
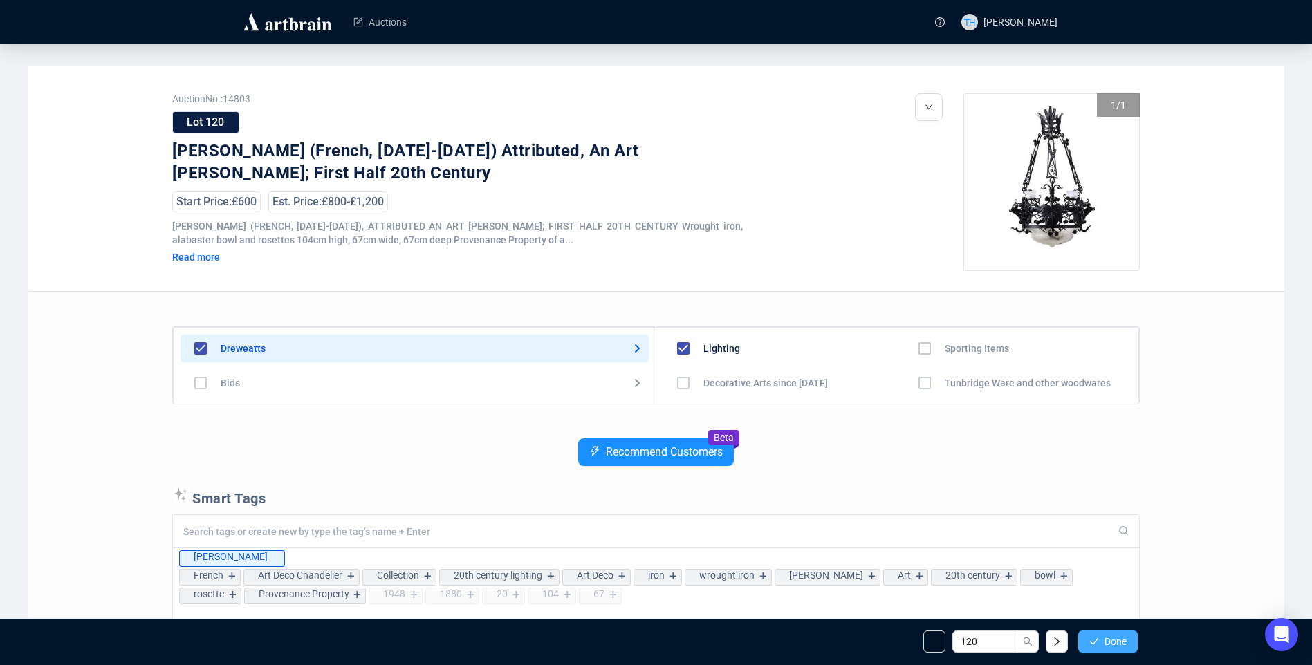
click at [1110, 641] on span "Done" at bounding box center [1116, 641] width 22 height 11
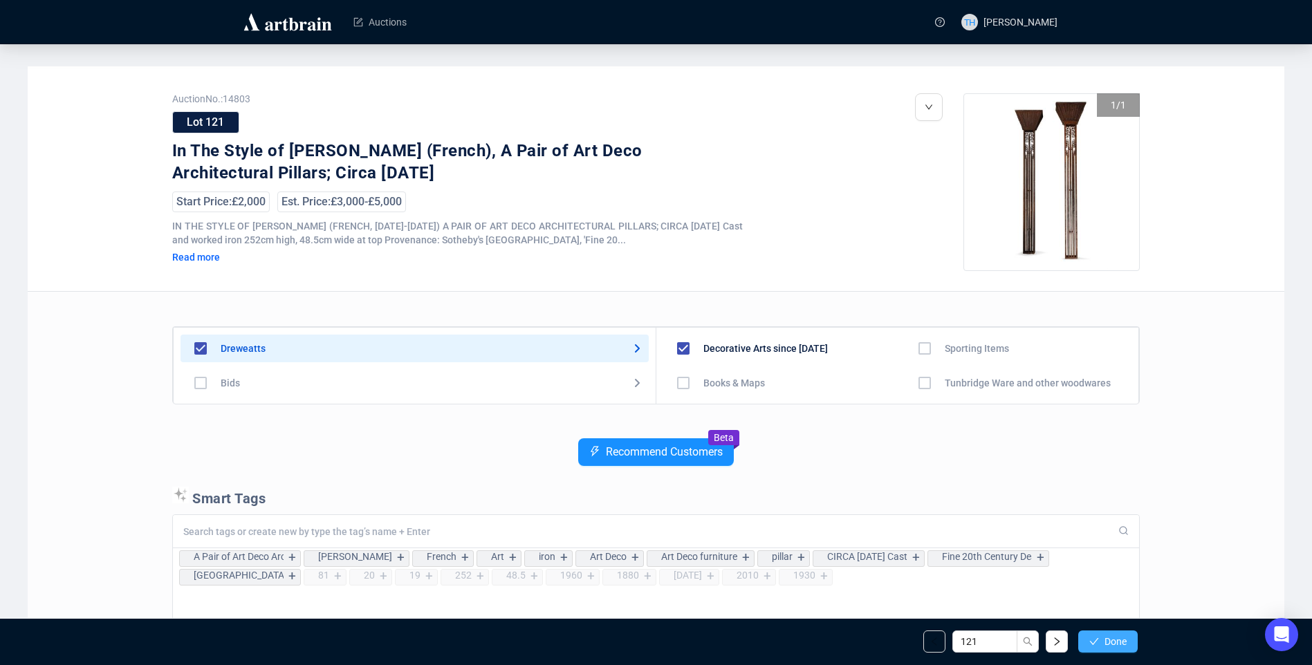
click at [1109, 641] on span "Done" at bounding box center [1116, 641] width 22 height 11
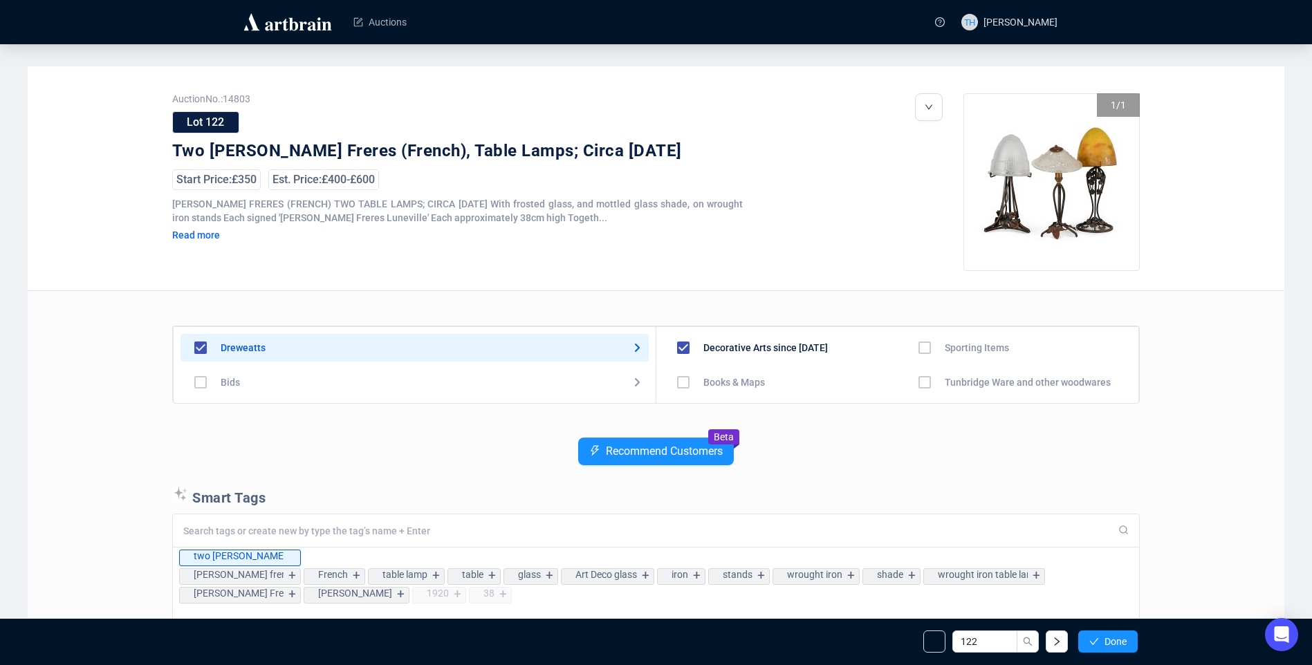
click at [1109, 641] on span "Done" at bounding box center [1116, 641] width 22 height 11
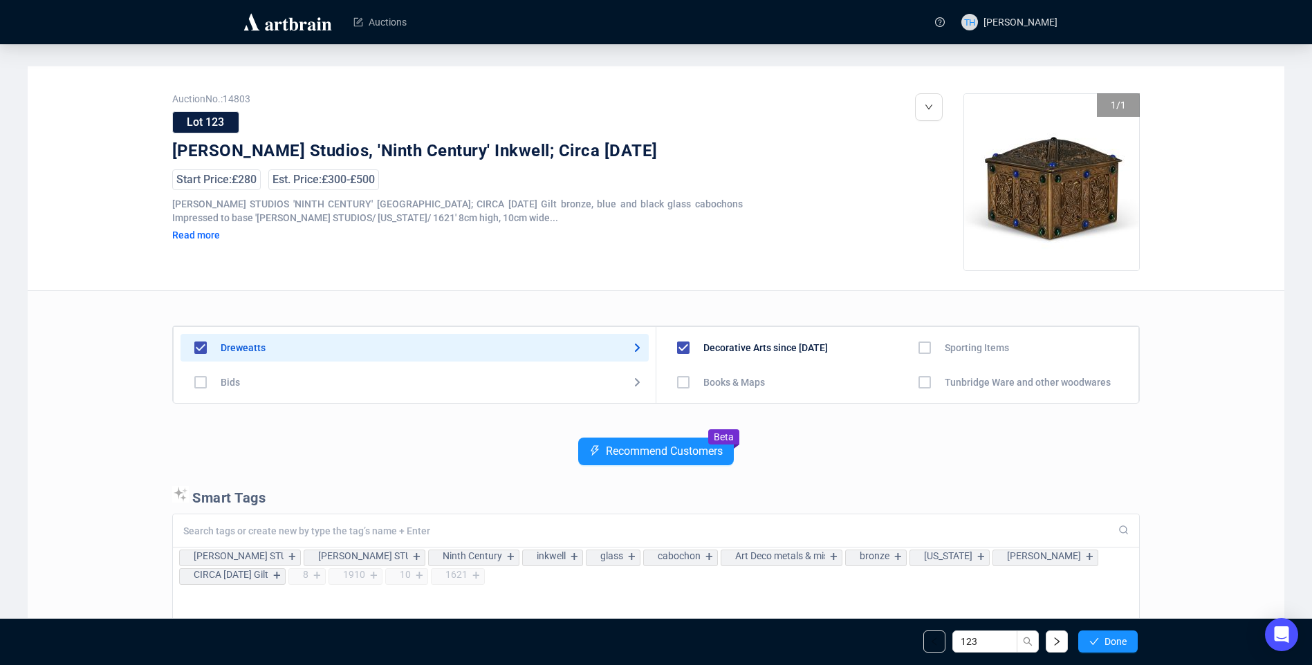
click at [1109, 641] on span "Done" at bounding box center [1116, 641] width 22 height 11
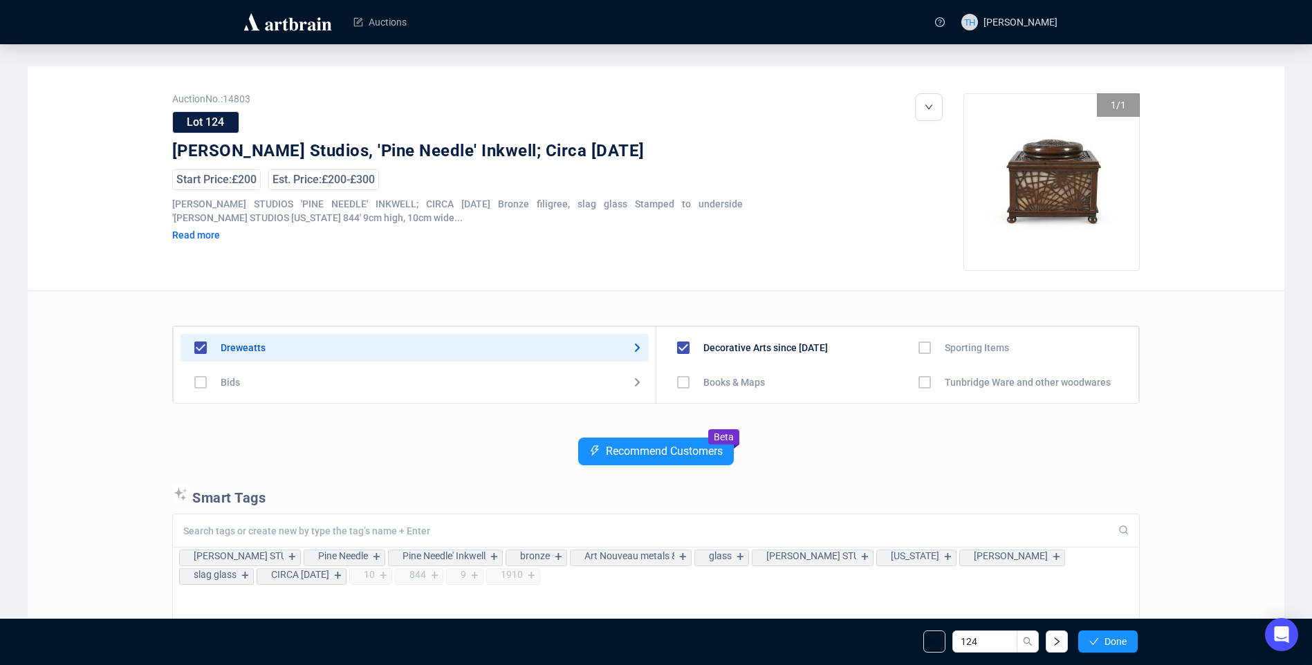
click at [1109, 641] on span "Done" at bounding box center [1116, 641] width 22 height 11
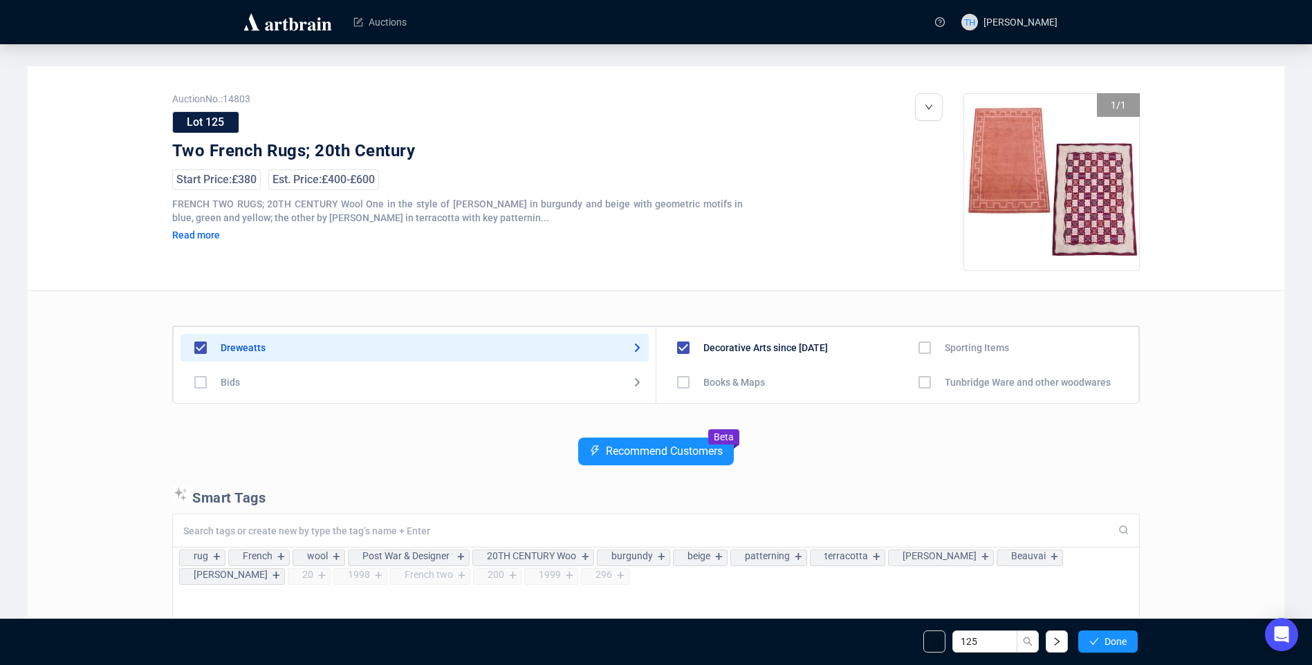
click at [1109, 641] on span "Done" at bounding box center [1116, 641] width 22 height 11
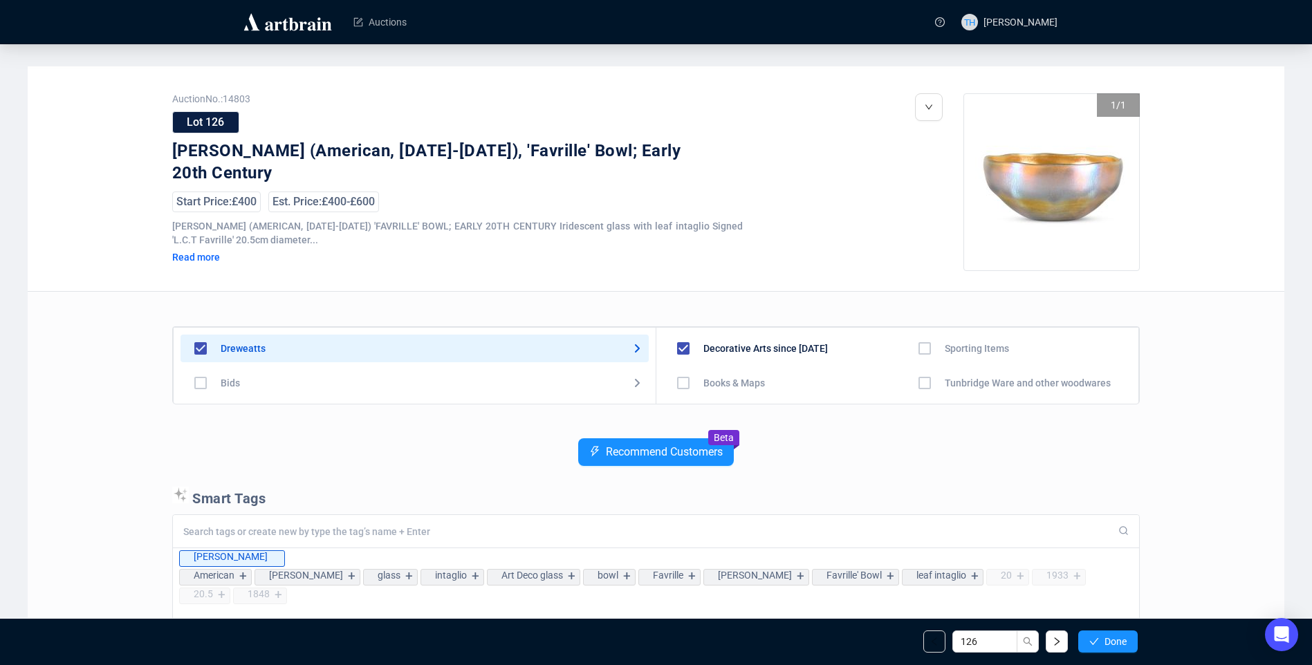
click at [1109, 641] on span "Done" at bounding box center [1116, 641] width 22 height 11
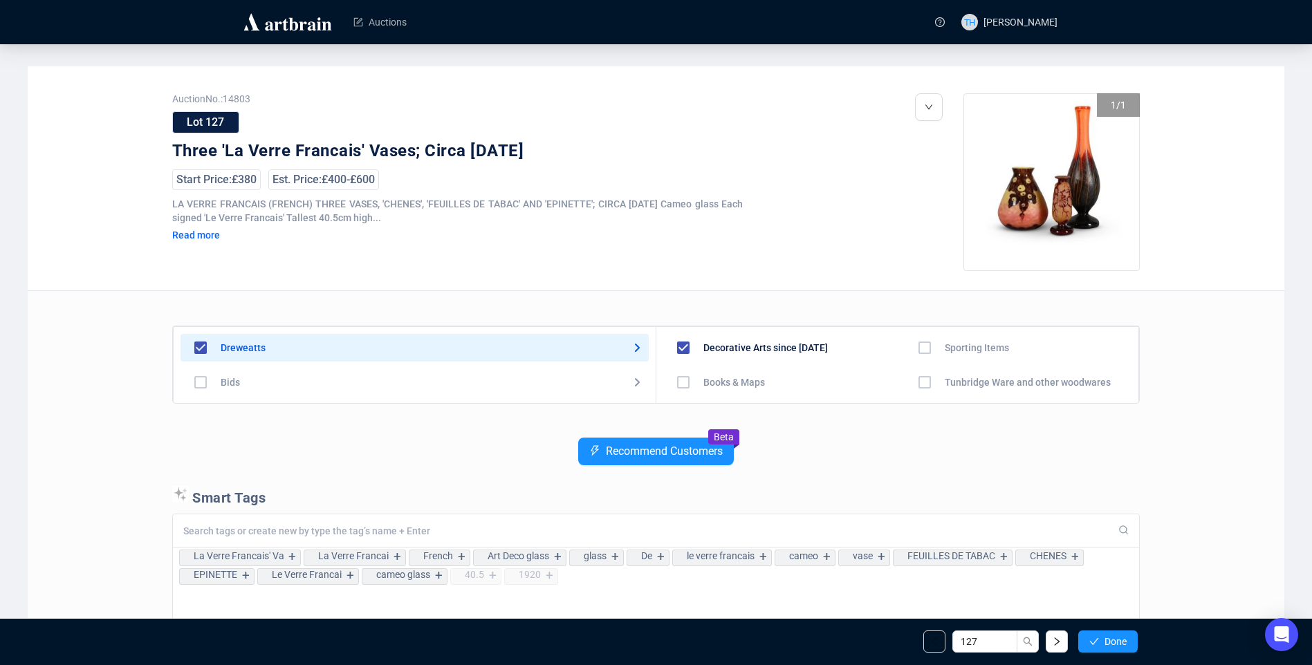
click at [1109, 641] on span "Done" at bounding box center [1116, 641] width 22 height 11
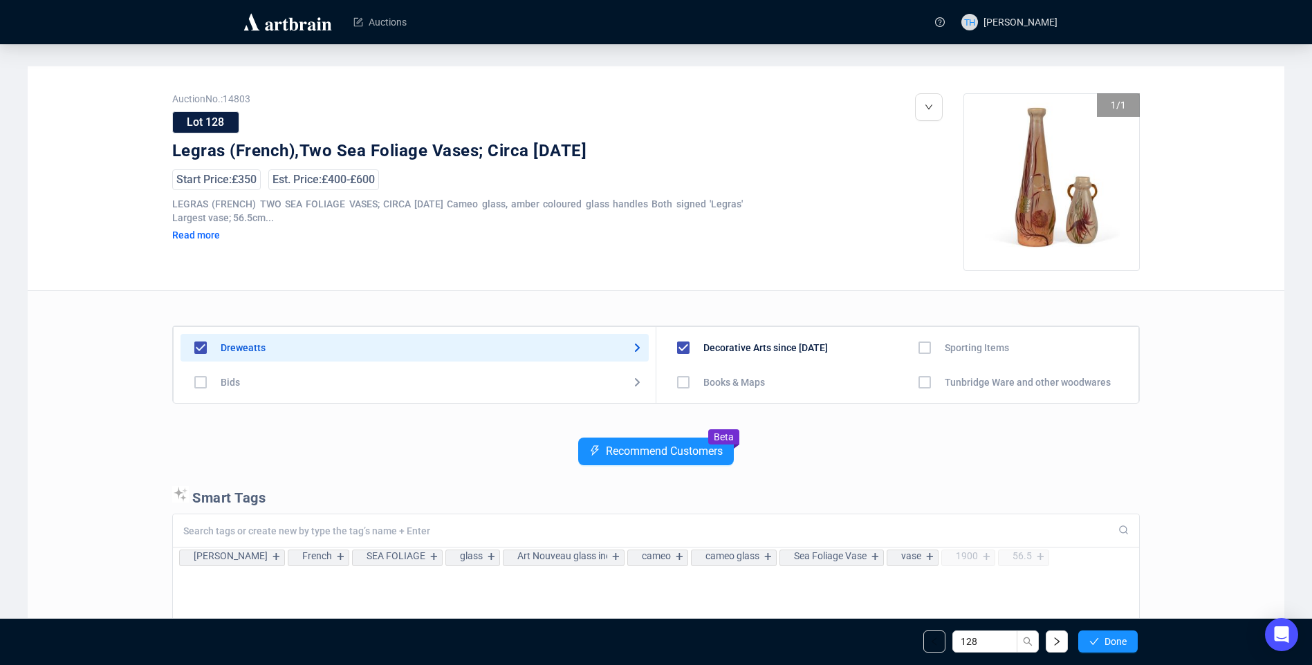
click at [1109, 641] on span "Done" at bounding box center [1116, 641] width 22 height 11
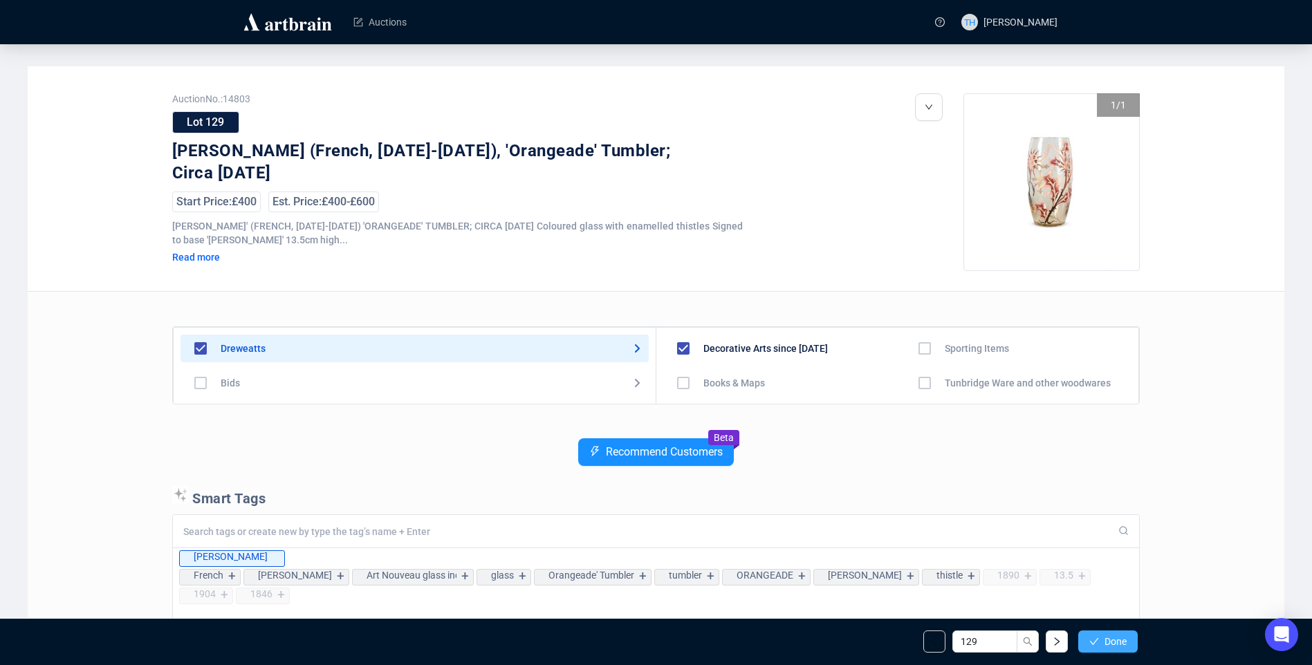
click at [1118, 642] on span "Done" at bounding box center [1116, 641] width 22 height 11
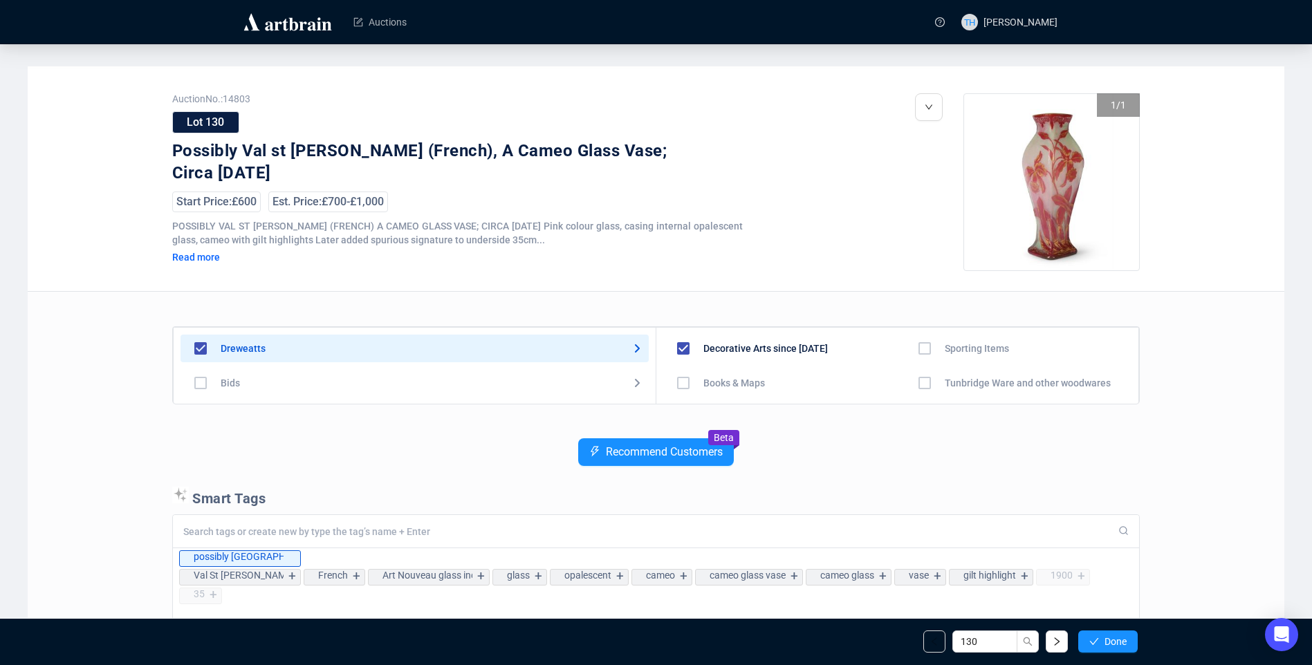
drag, startPoint x: 1119, startPoint y: 645, endPoint x: 1134, endPoint y: 627, distance: 23.1
click at [1119, 645] on span "Done" at bounding box center [1116, 641] width 22 height 11
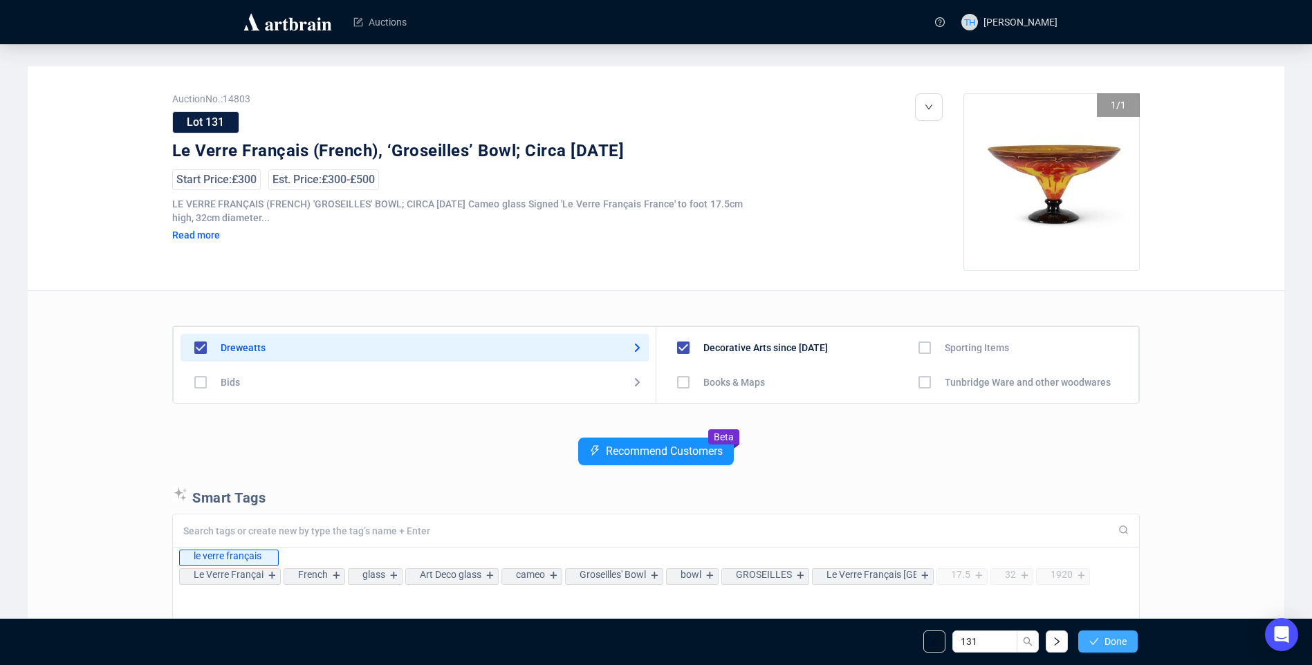
click at [1124, 639] on span "Done" at bounding box center [1116, 641] width 22 height 11
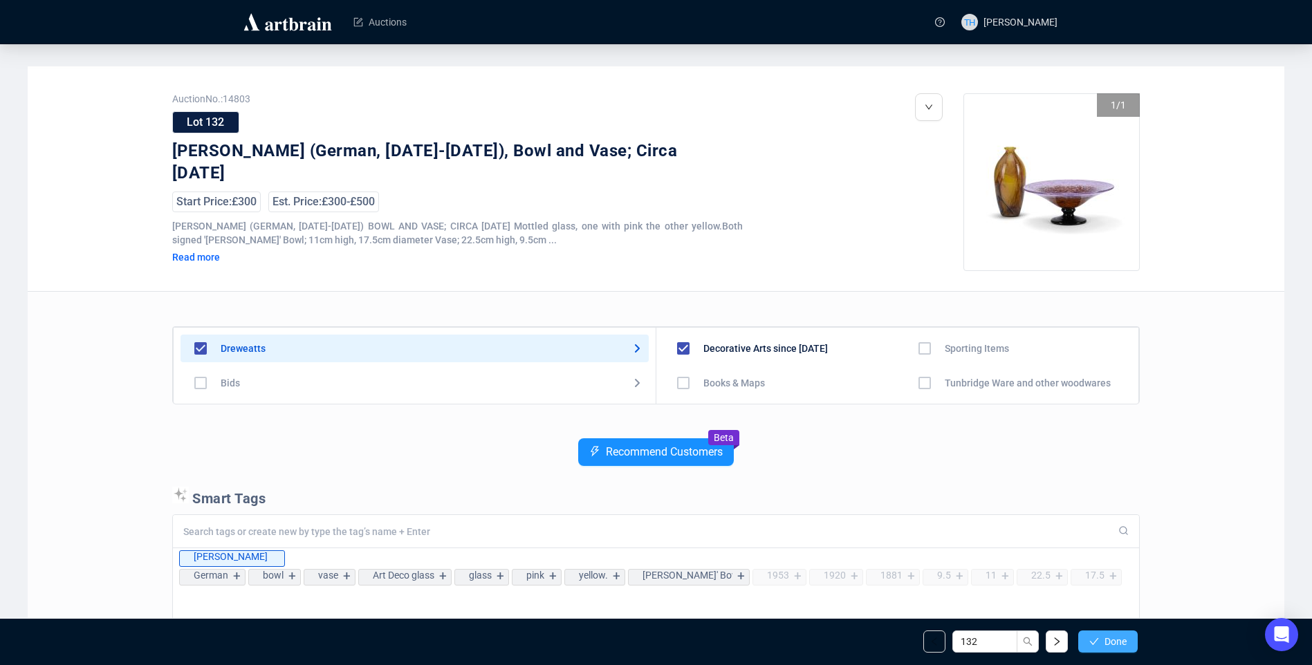
click at [1117, 647] on span "Done" at bounding box center [1116, 641] width 22 height 11
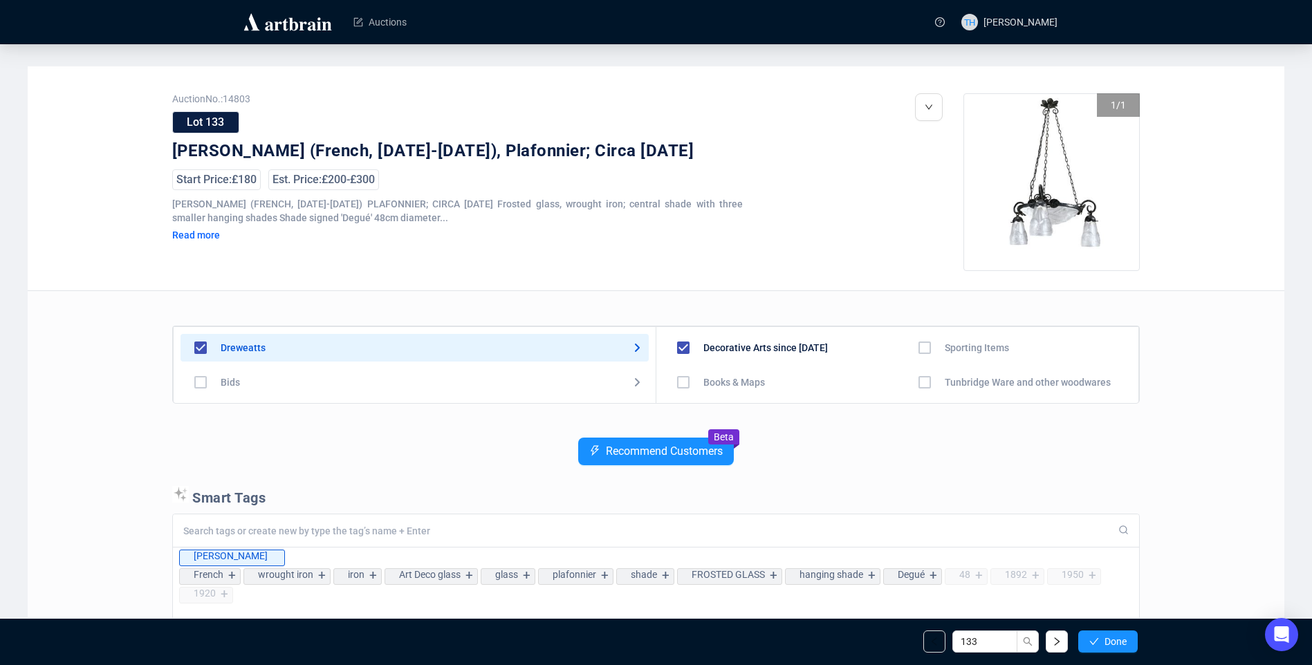
click at [1117, 647] on span "Done" at bounding box center [1116, 641] width 22 height 11
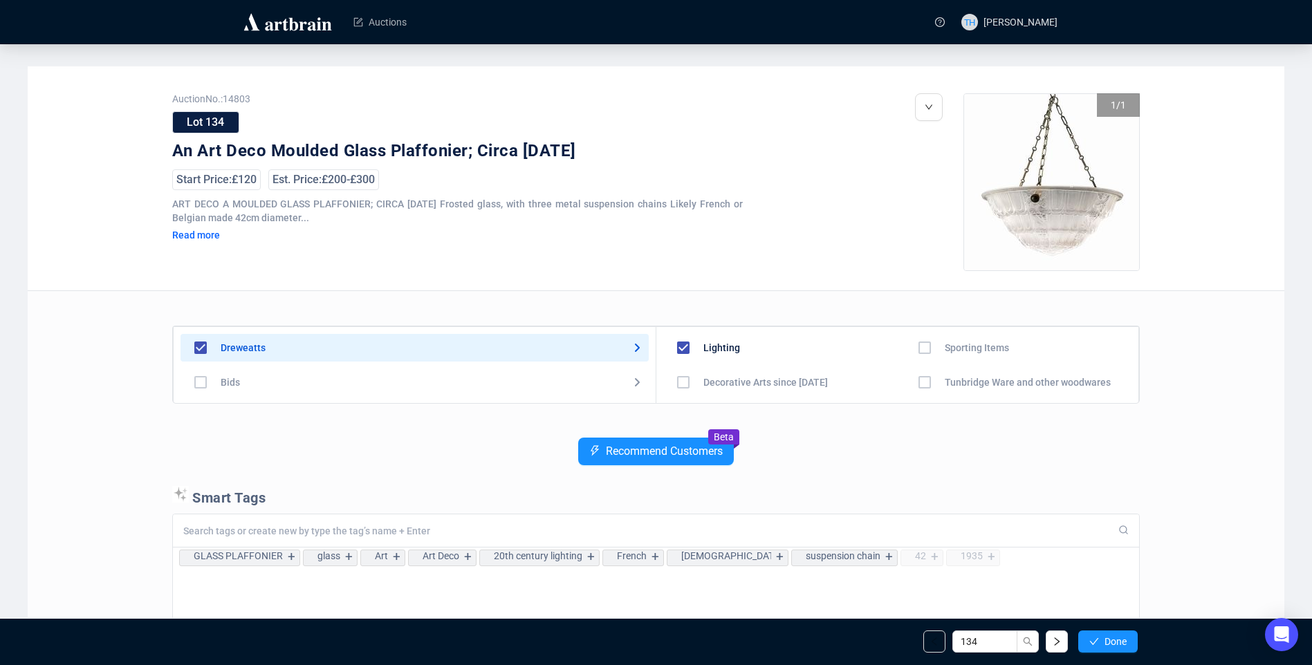
click at [1117, 647] on span "Done" at bounding box center [1116, 641] width 22 height 11
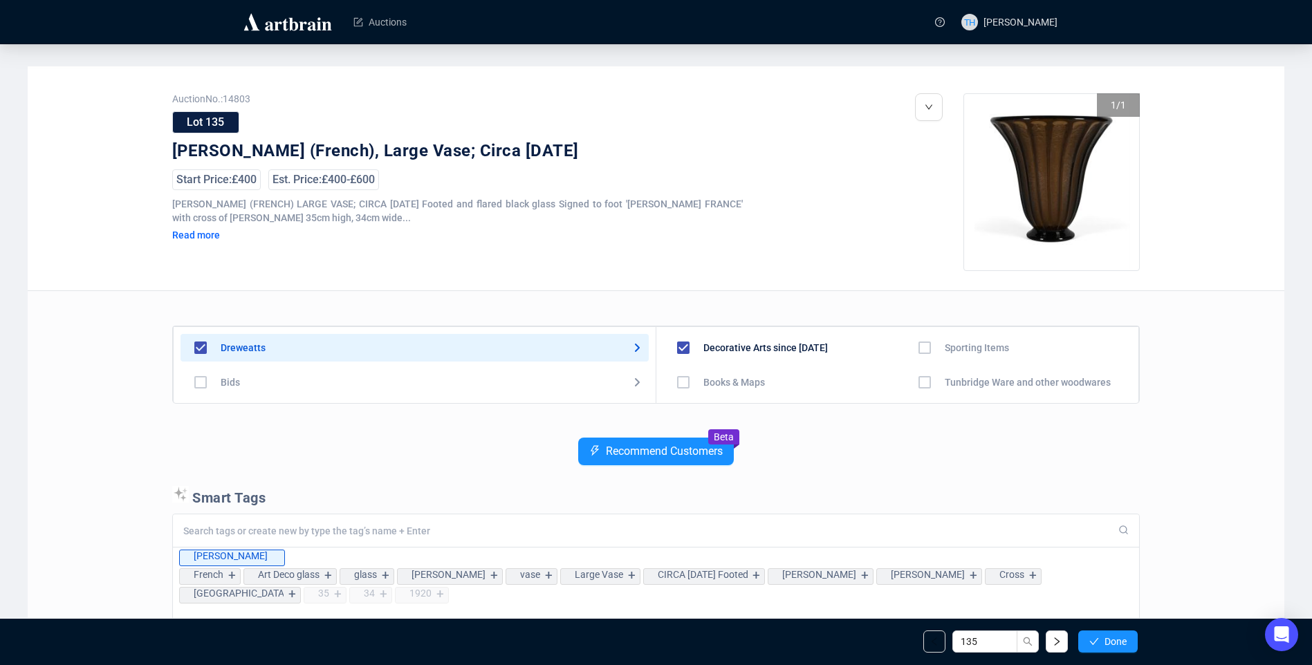
click at [1117, 647] on span "Done" at bounding box center [1116, 641] width 22 height 11
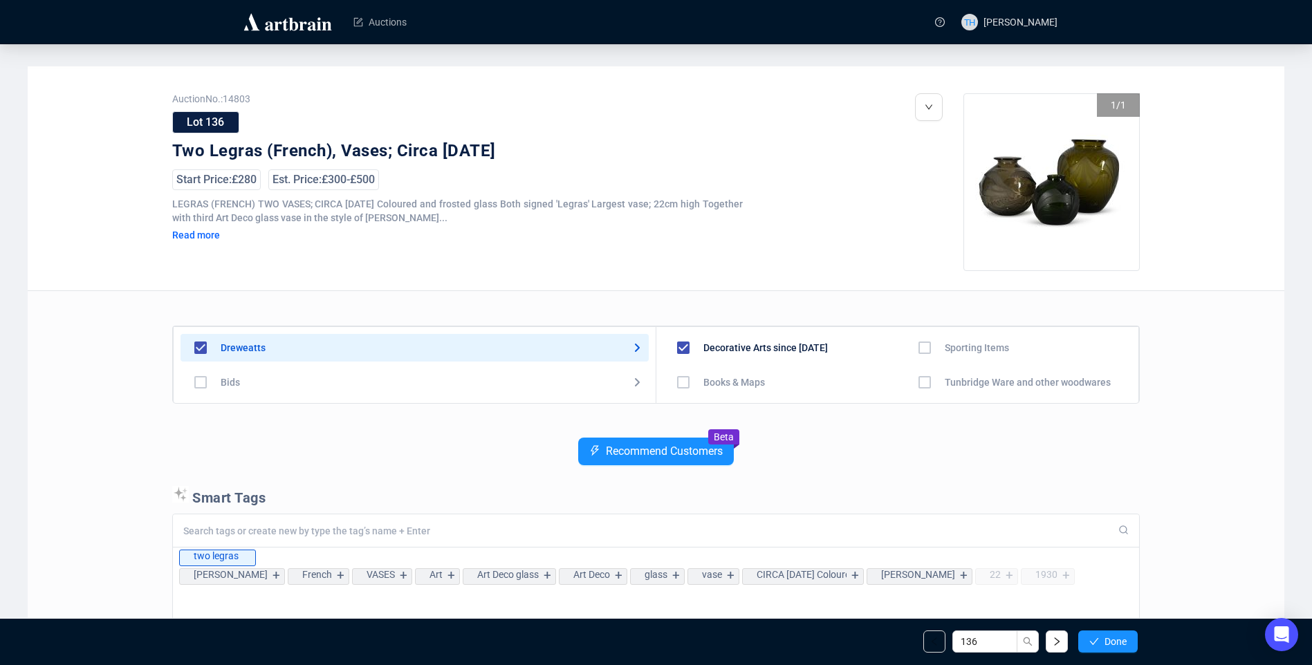
click at [1117, 647] on span "Done" at bounding box center [1116, 641] width 22 height 11
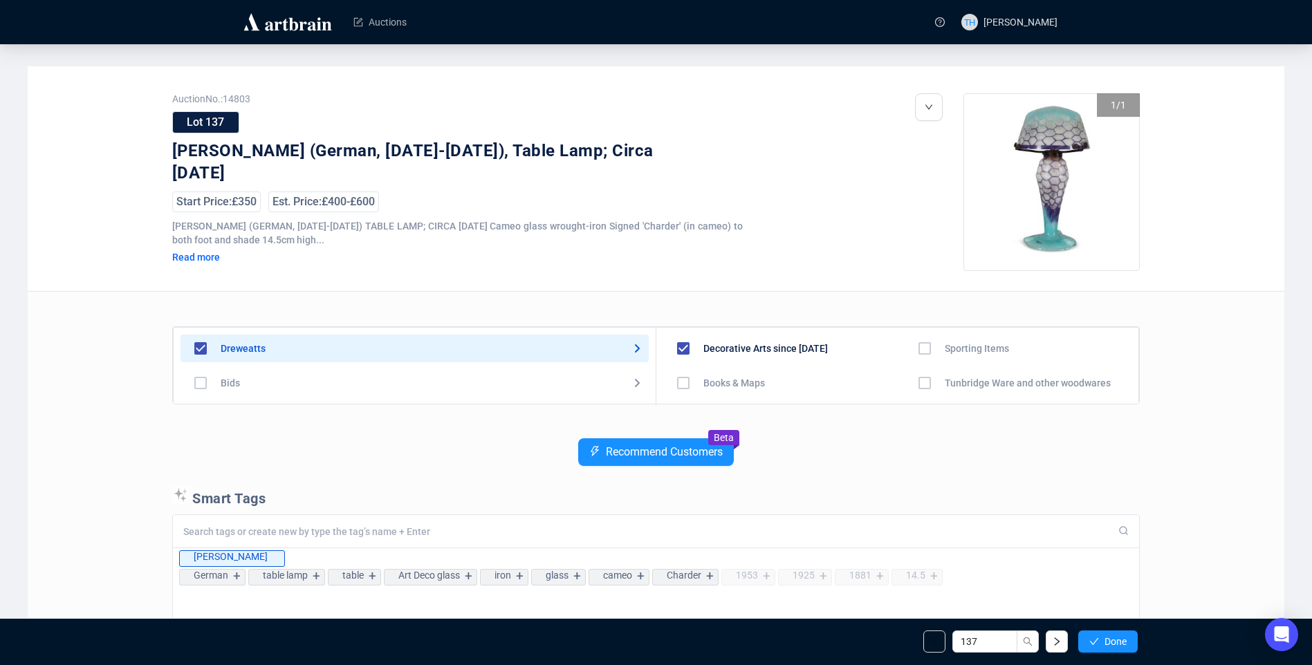
click at [1117, 647] on span "Done" at bounding box center [1116, 641] width 22 height 11
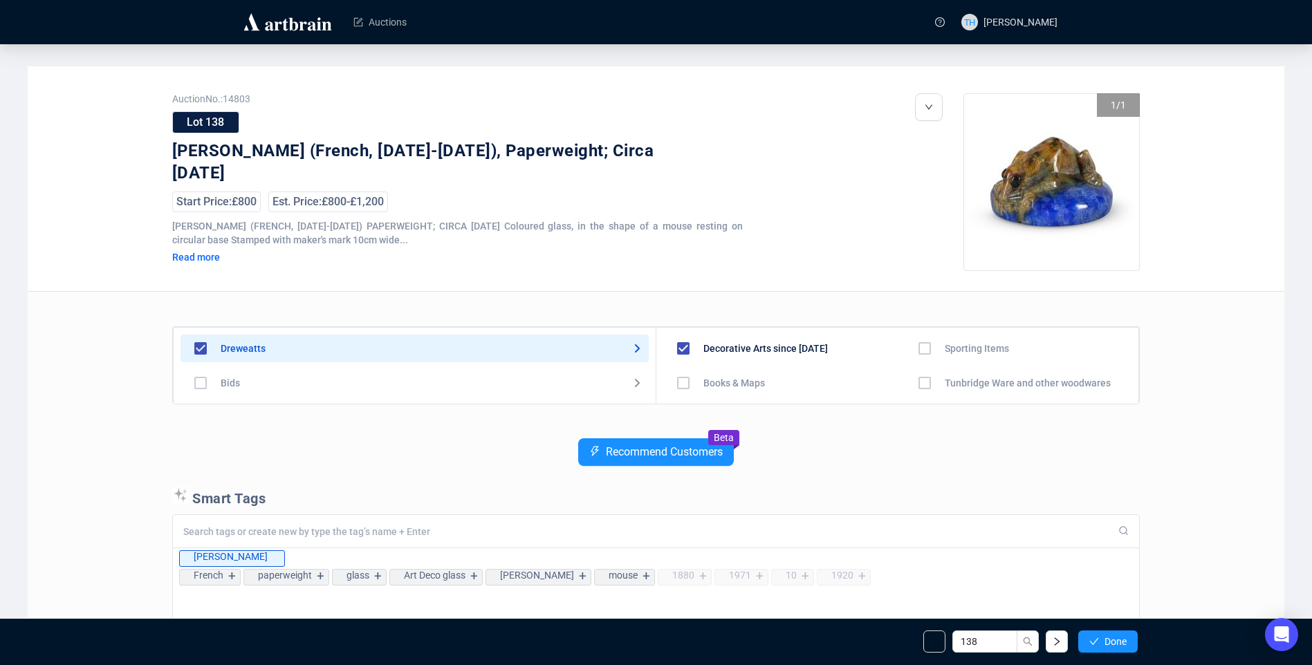
click at [1117, 647] on span "Done" at bounding box center [1116, 641] width 22 height 11
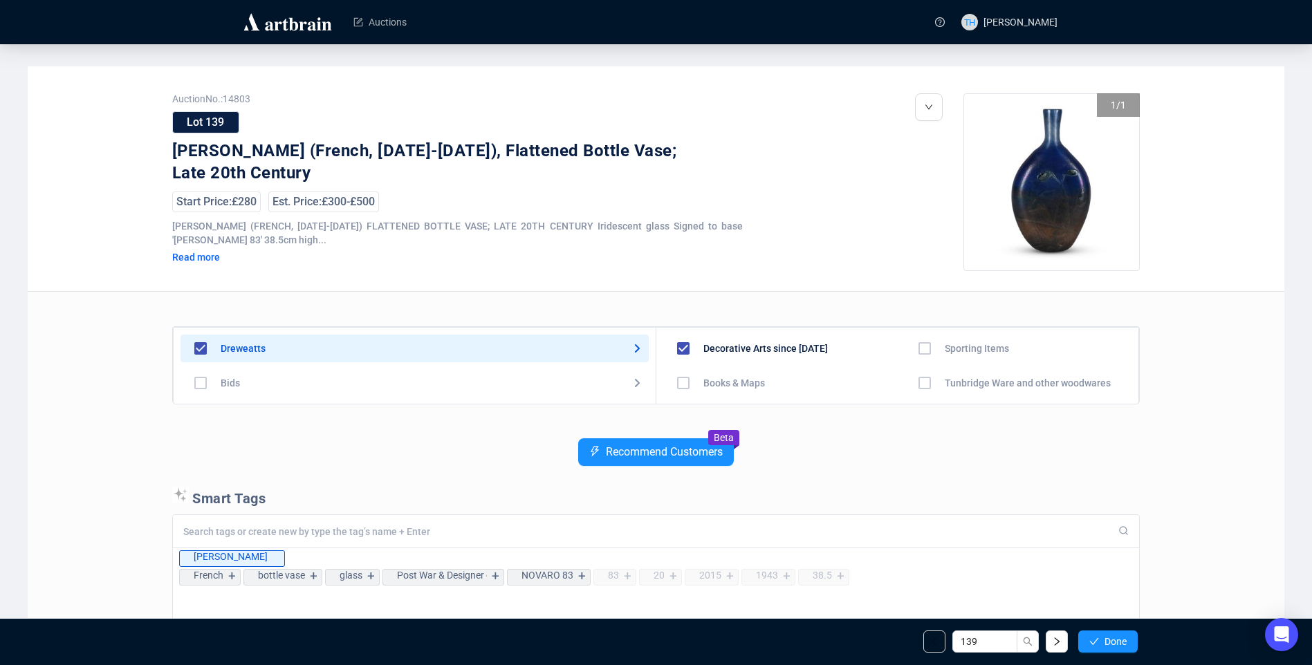
click at [1117, 647] on span "Done" at bounding box center [1116, 641] width 22 height 11
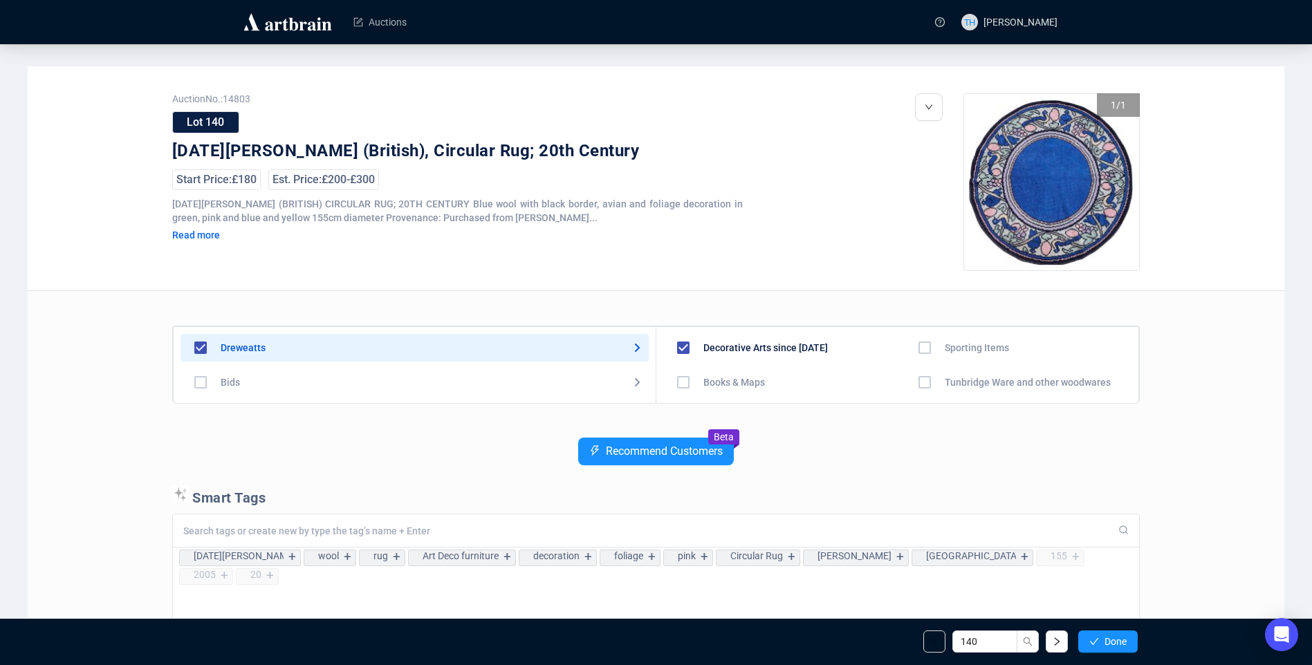
click at [1117, 647] on span "Done" at bounding box center [1116, 641] width 22 height 11
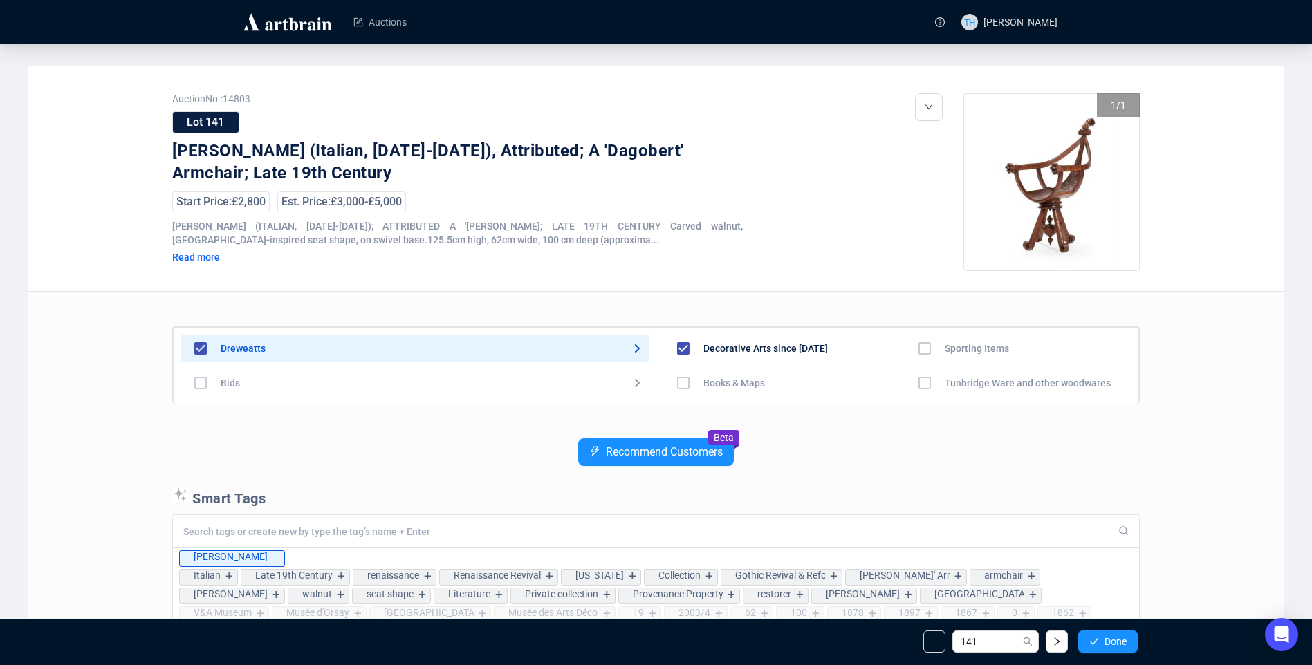
click at [1117, 647] on span "Done" at bounding box center [1116, 641] width 22 height 11
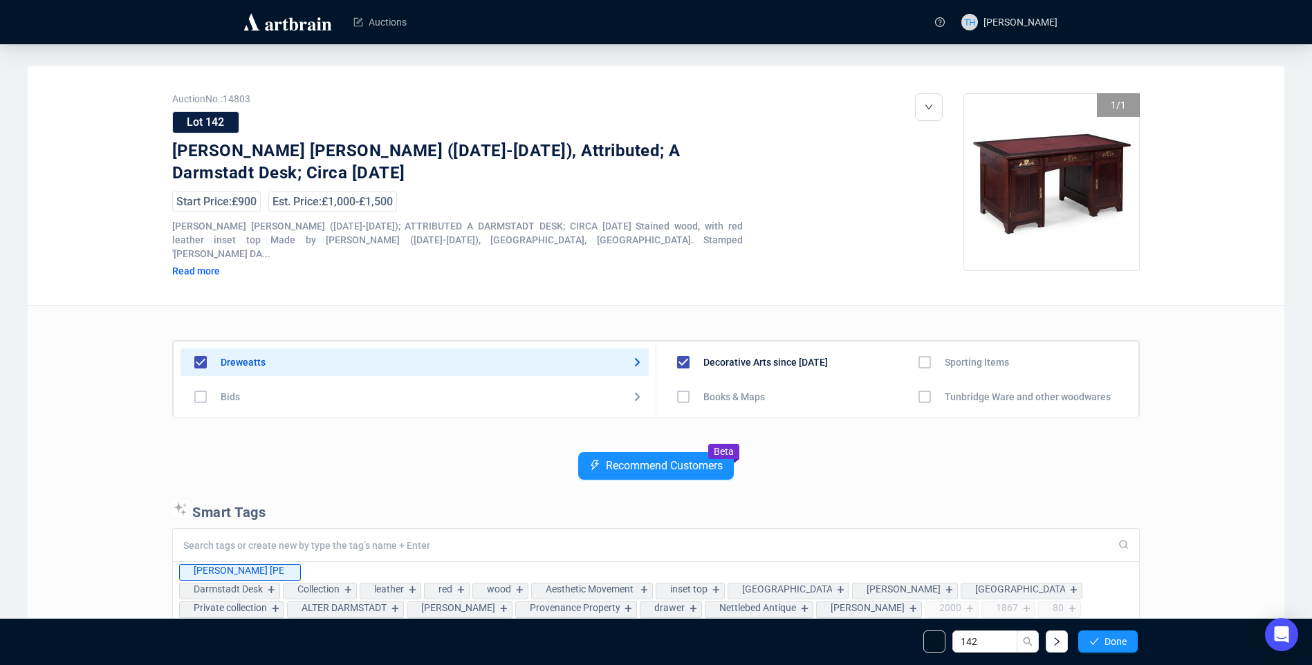
click at [1117, 647] on span "Done" at bounding box center [1116, 641] width 22 height 11
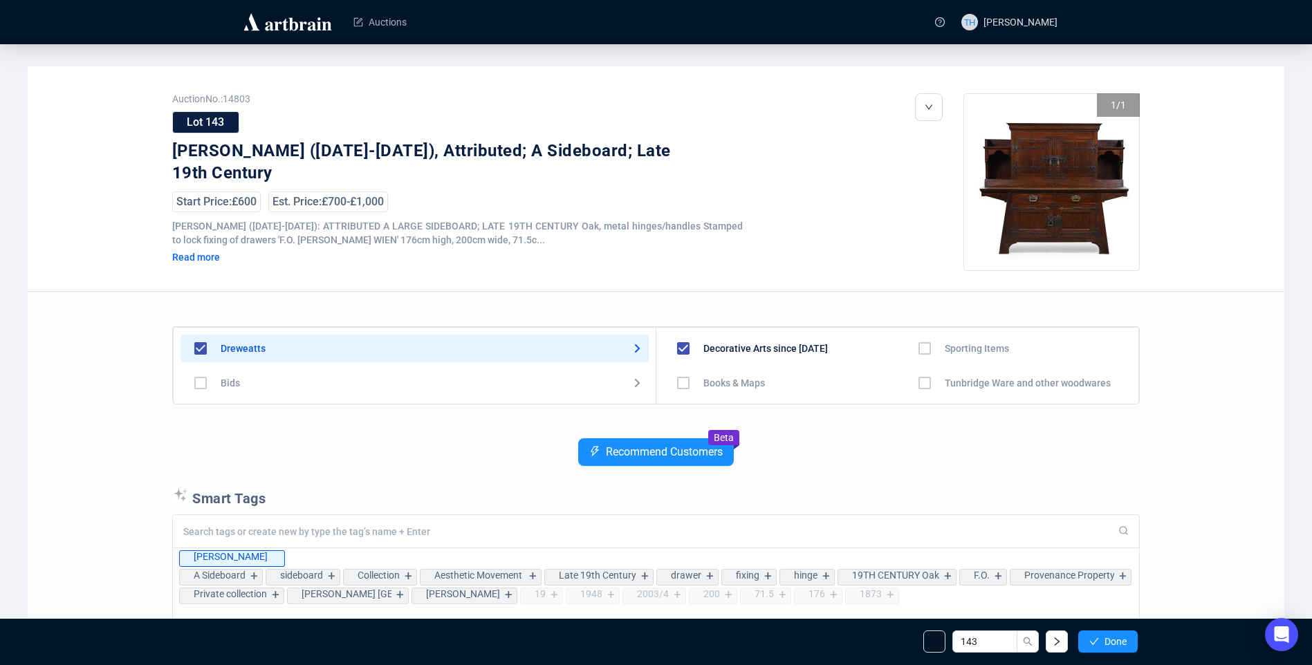
click at [1117, 647] on span "Done" at bounding box center [1116, 641] width 22 height 11
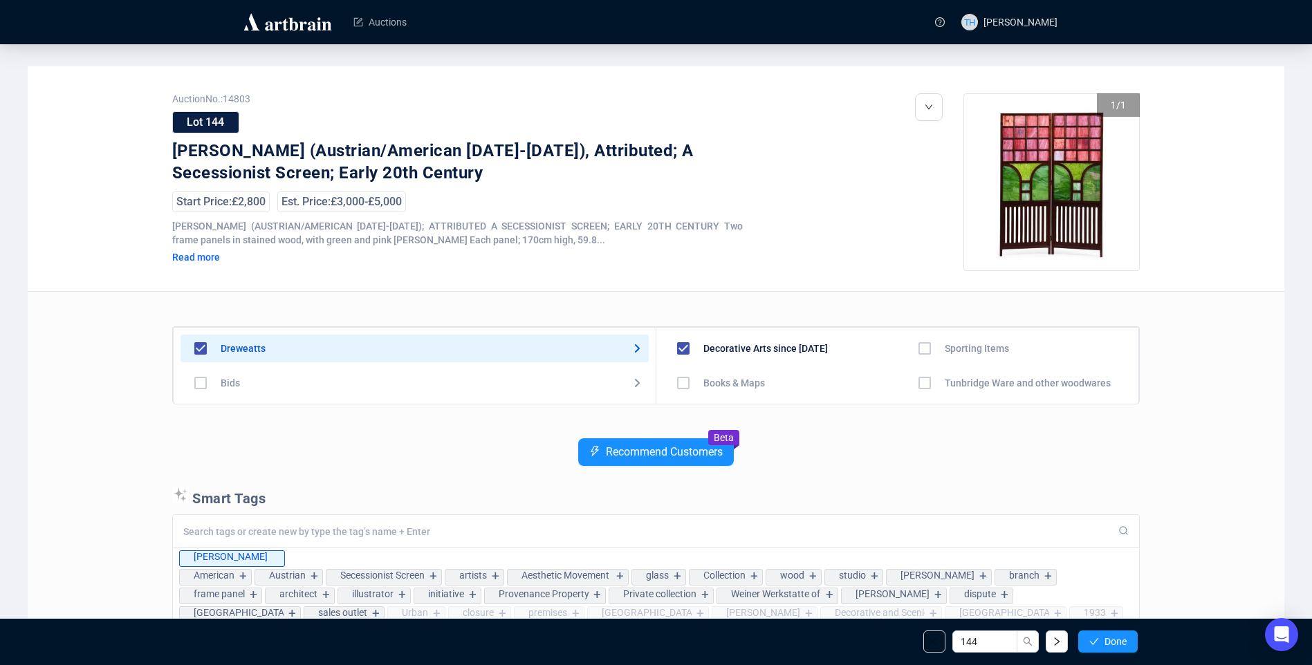
click at [1117, 647] on span "Done" at bounding box center [1116, 641] width 22 height 11
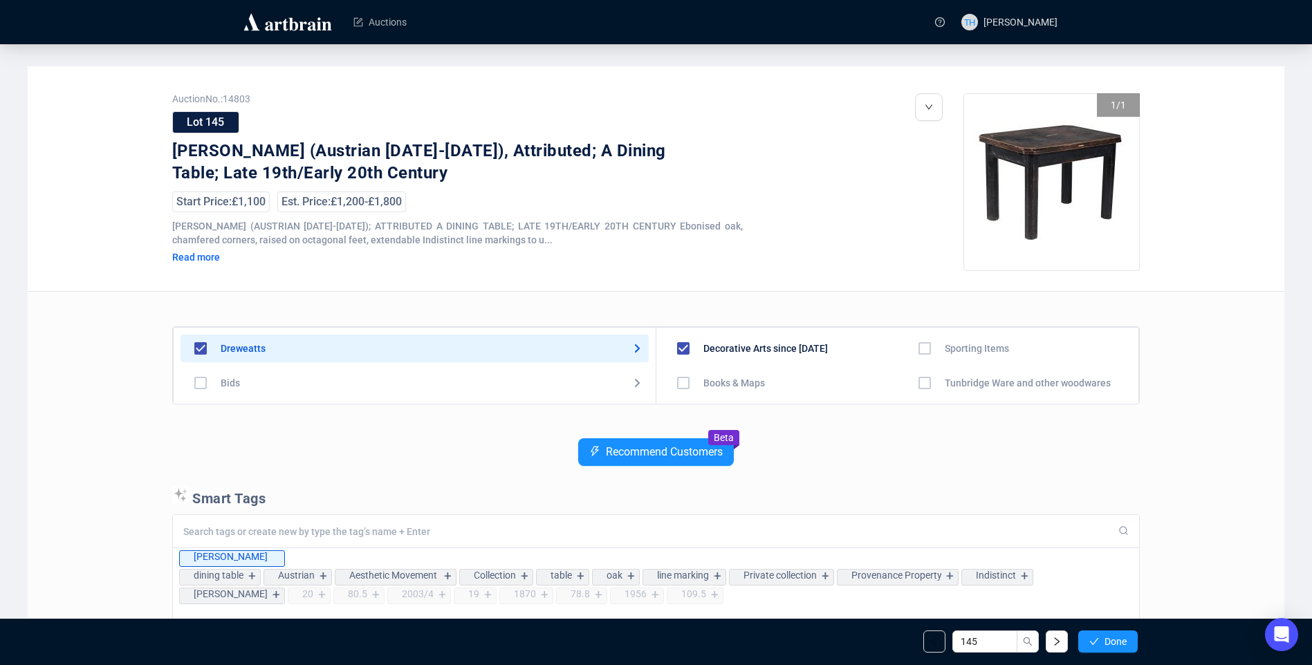
click at [1117, 647] on span "Done" at bounding box center [1116, 641] width 22 height 11
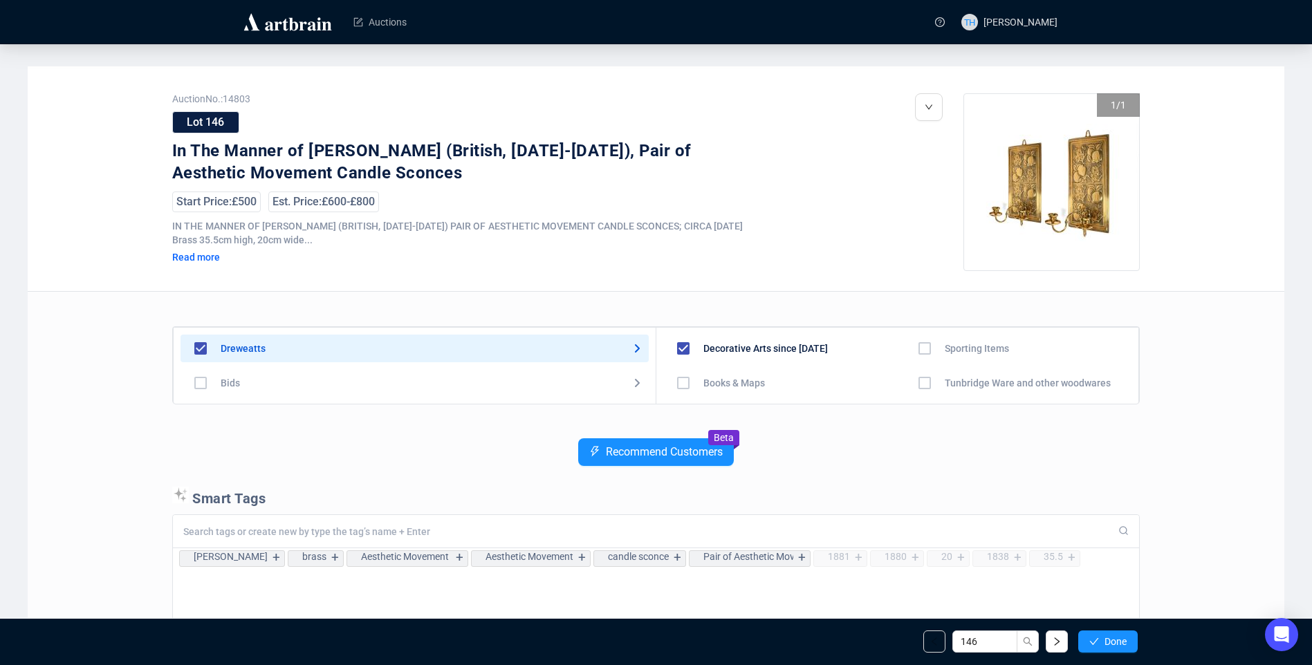
click at [1117, 647] on span "Done" at bounding box center [1116, 641] width 22 height 11
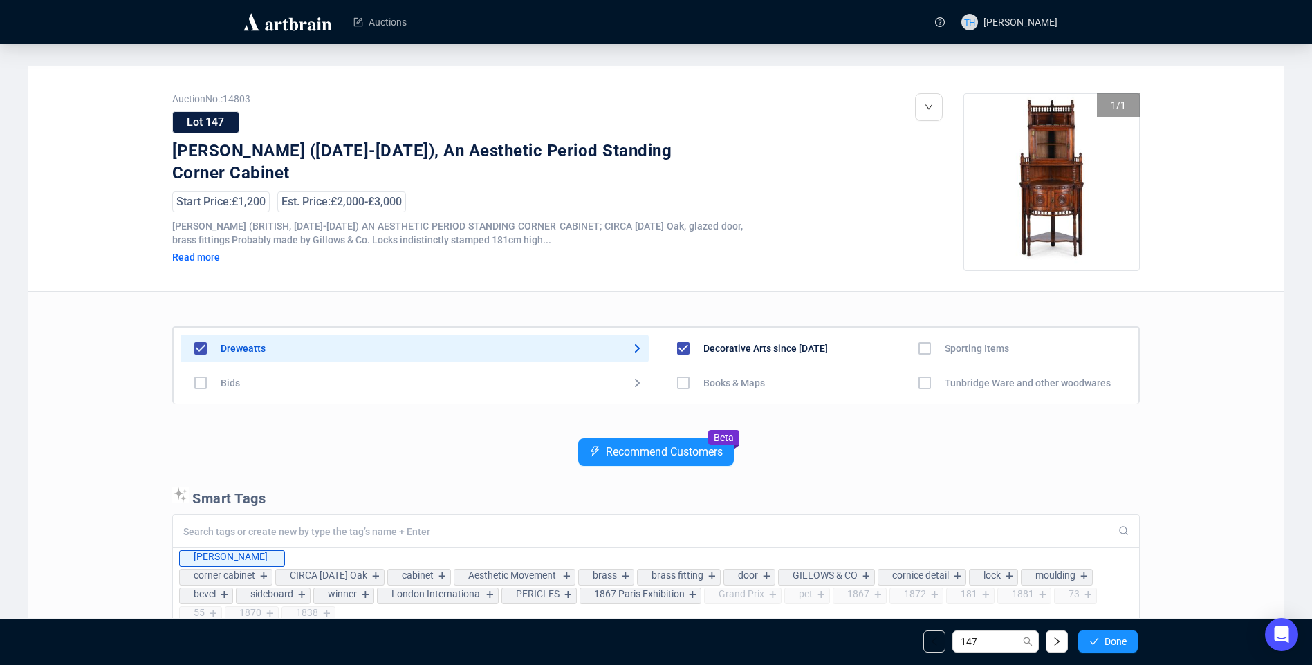
click at [1117, 647] on span "Done" at bounding box center [1116, 641] width 22 height 11
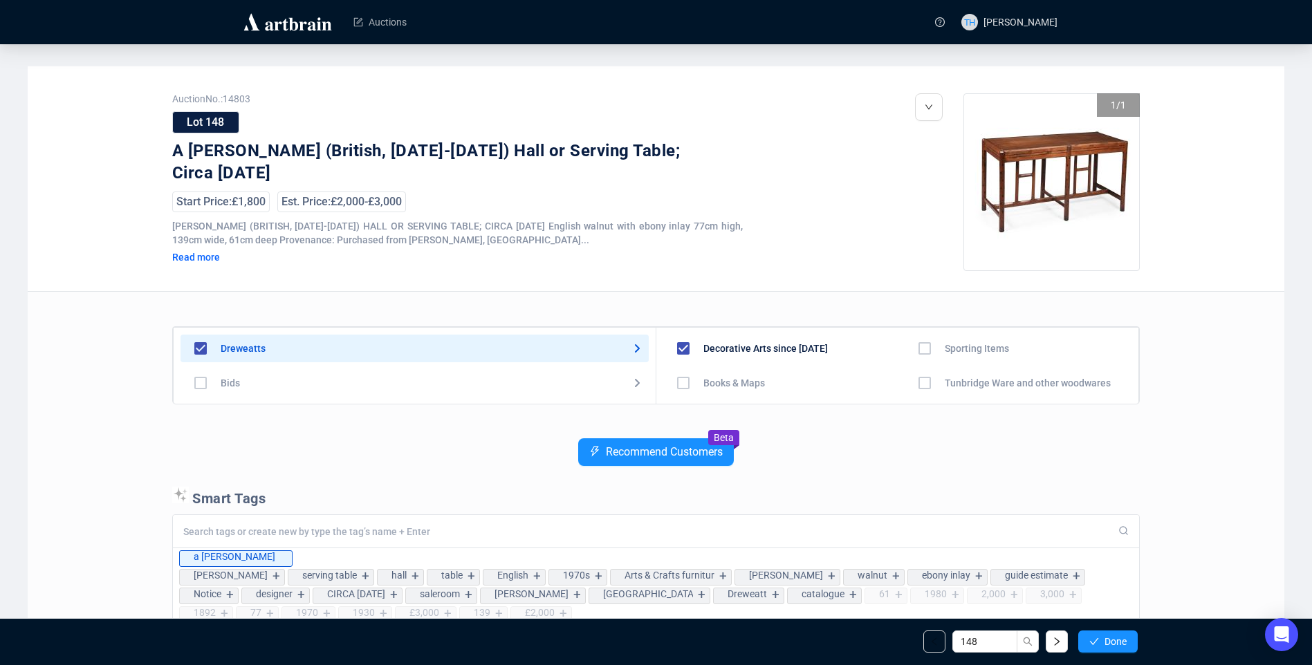
click at [1117, 647] on span "Done" at bounding box center [1116, 641] width 22 height 11
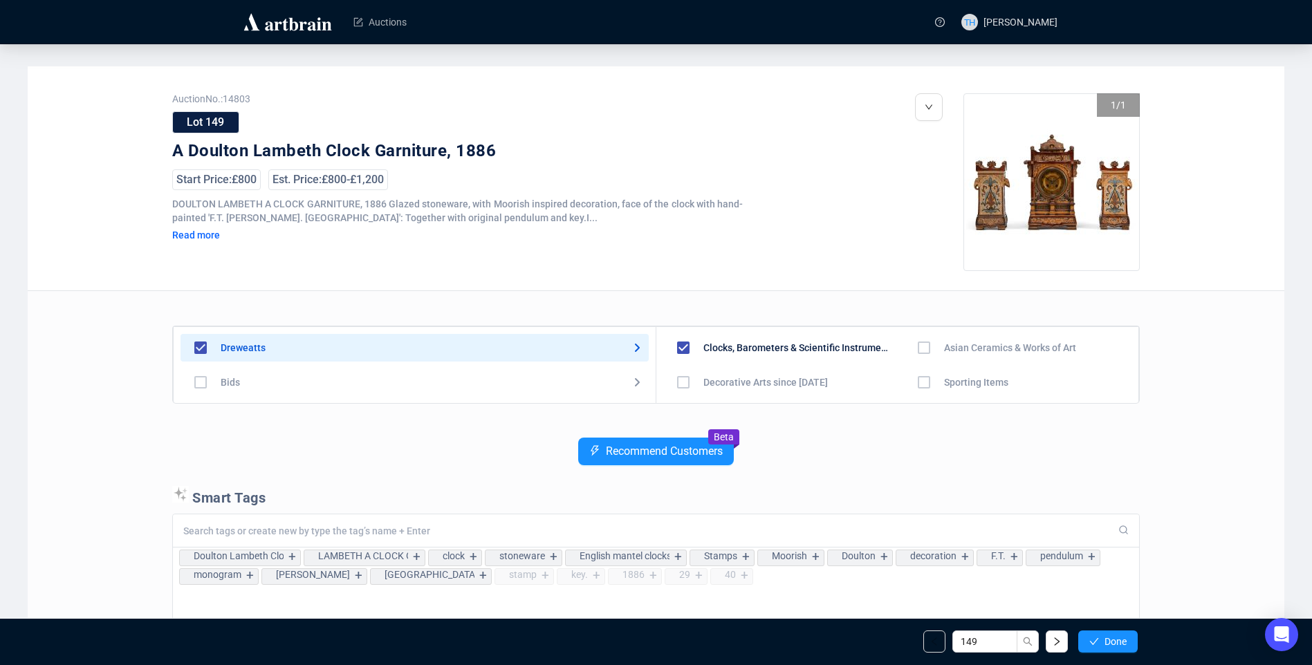
click at [1117, 647] on span "Done" at bounding box center [1116, 641] width 22 height 11
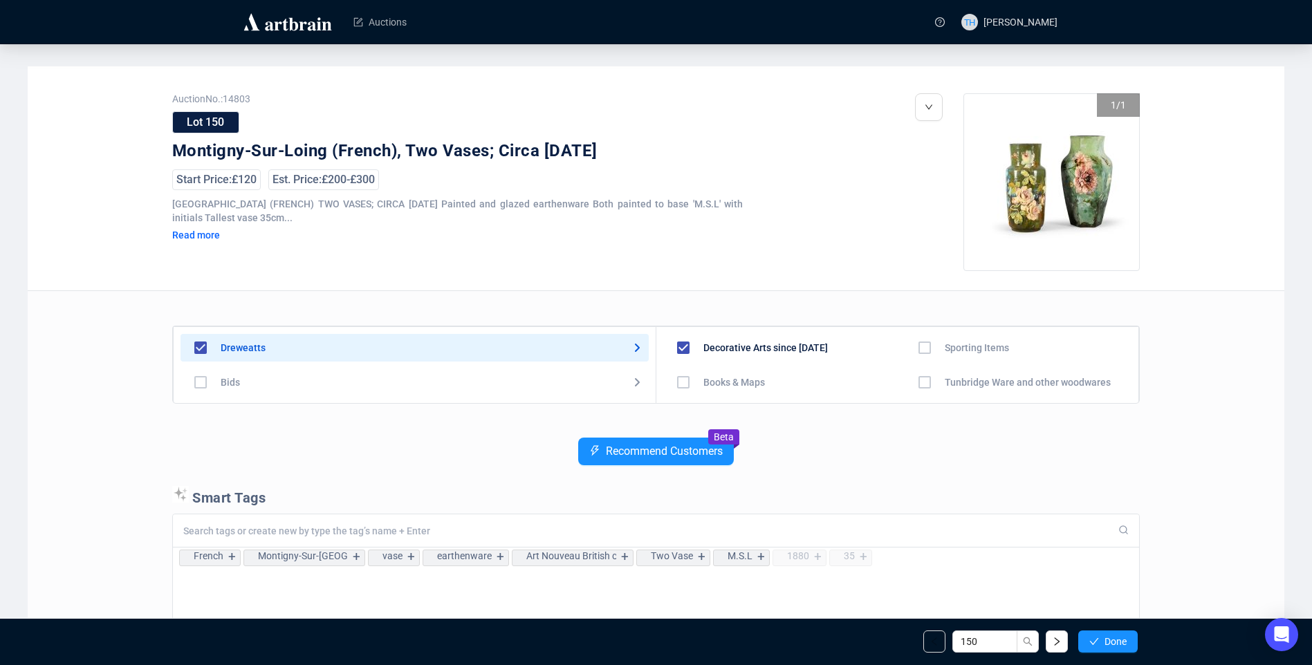
click at [1117, 647] on span "Done" at bounding box center [1116, 641] width 22 height 11
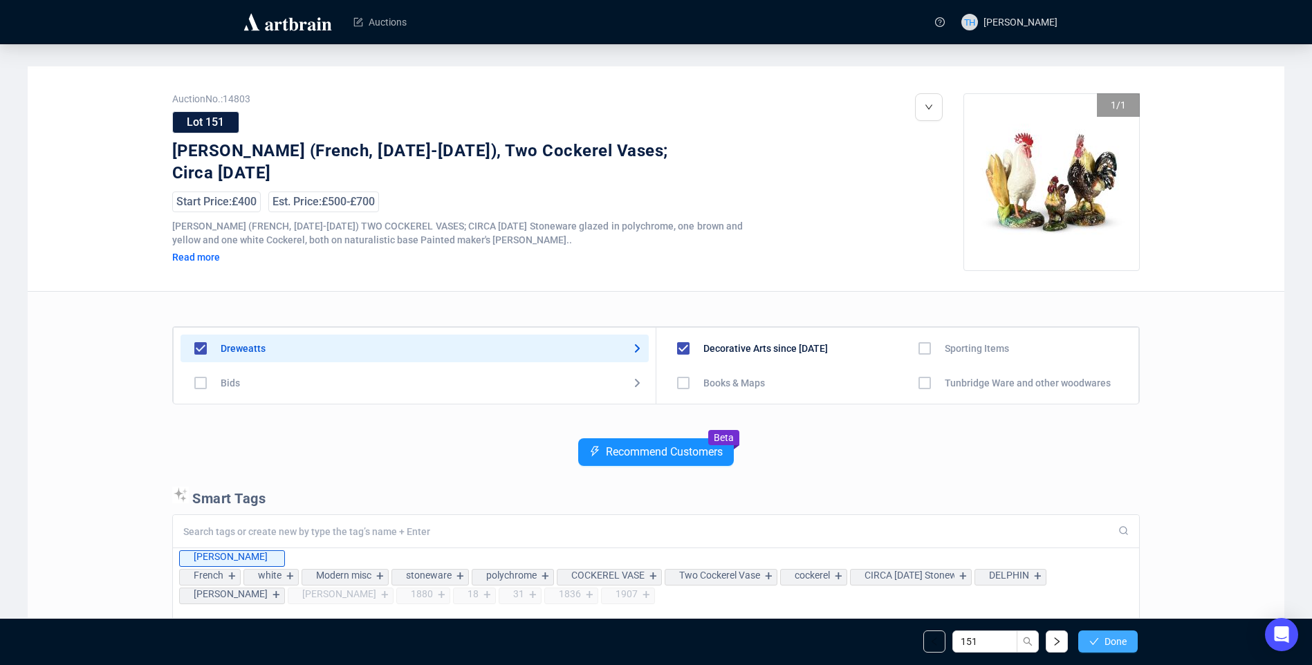
click at [1117, 647] on span "Done" at bounding box center [1116, 641] width 22 height 11
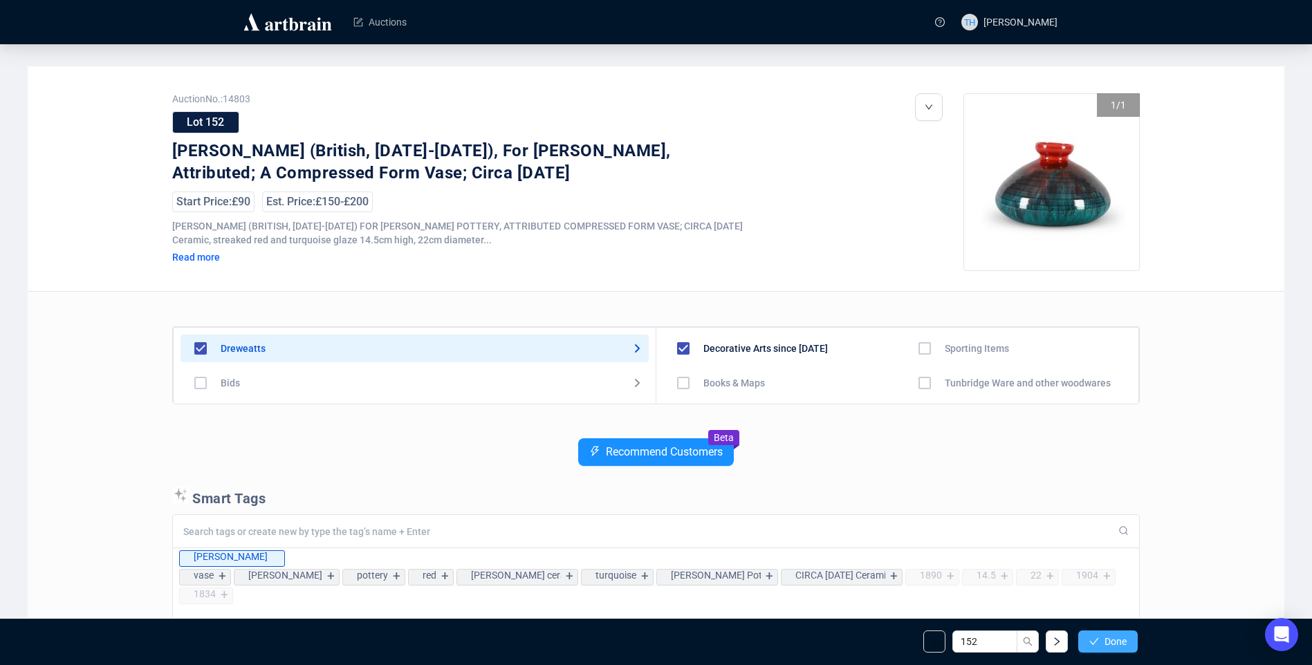
click at [1108, 642] on span "Done" at bounding box center [1116, 641] width 22 height 11
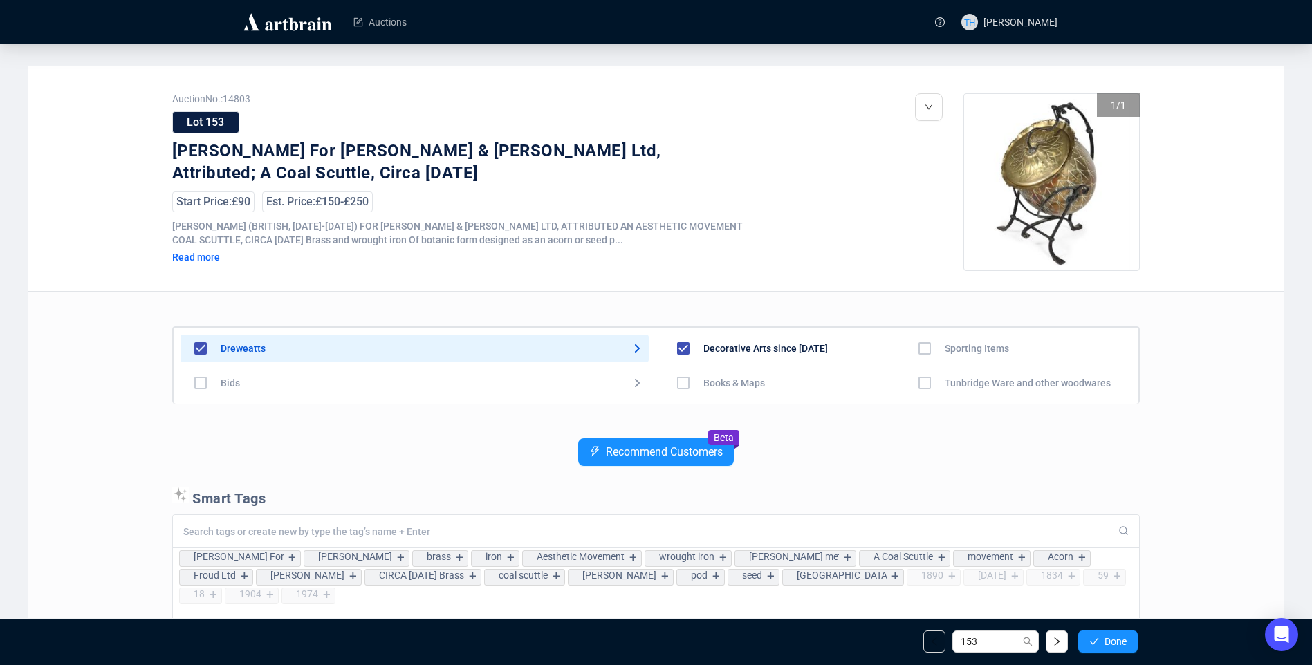
click at [1108, 642] on span "Done" at bounding box center [1116, 641] width 22 height 11
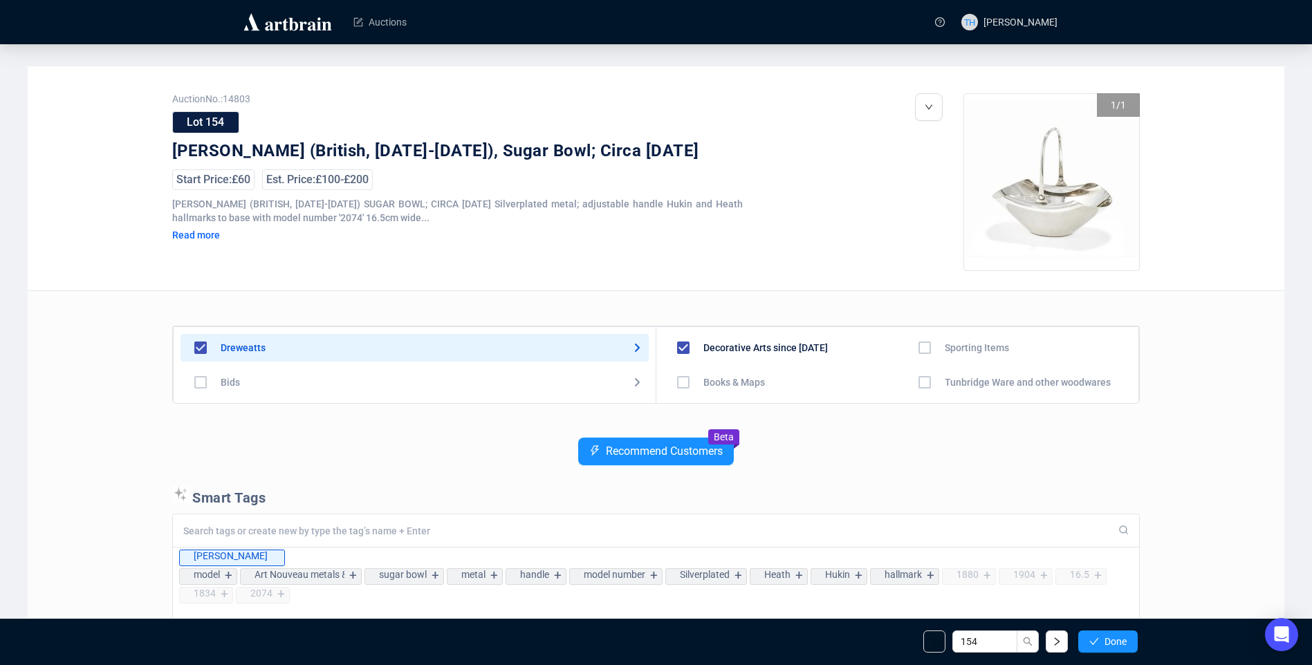
click at [1108, 642] on span "Done" at bounding box center [1116, 641] width 22 height 11
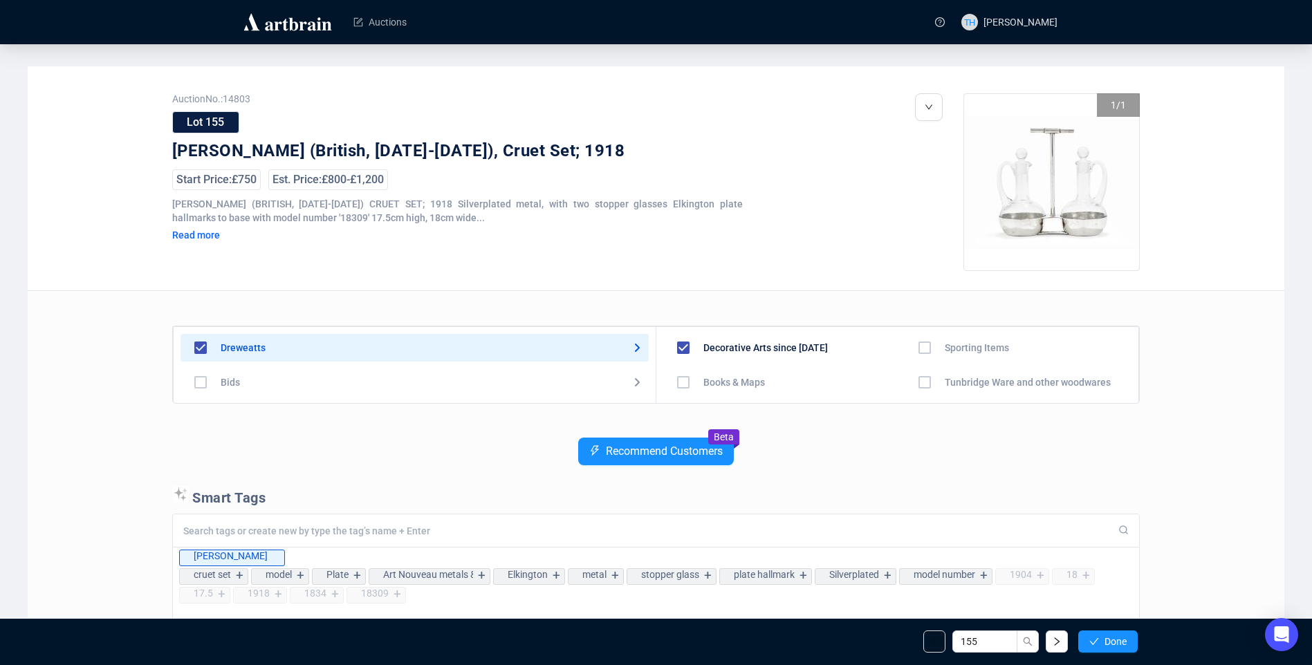
click at [1108, 642] on span "Done" at bounding box center [1116, 641] width 22 height 11
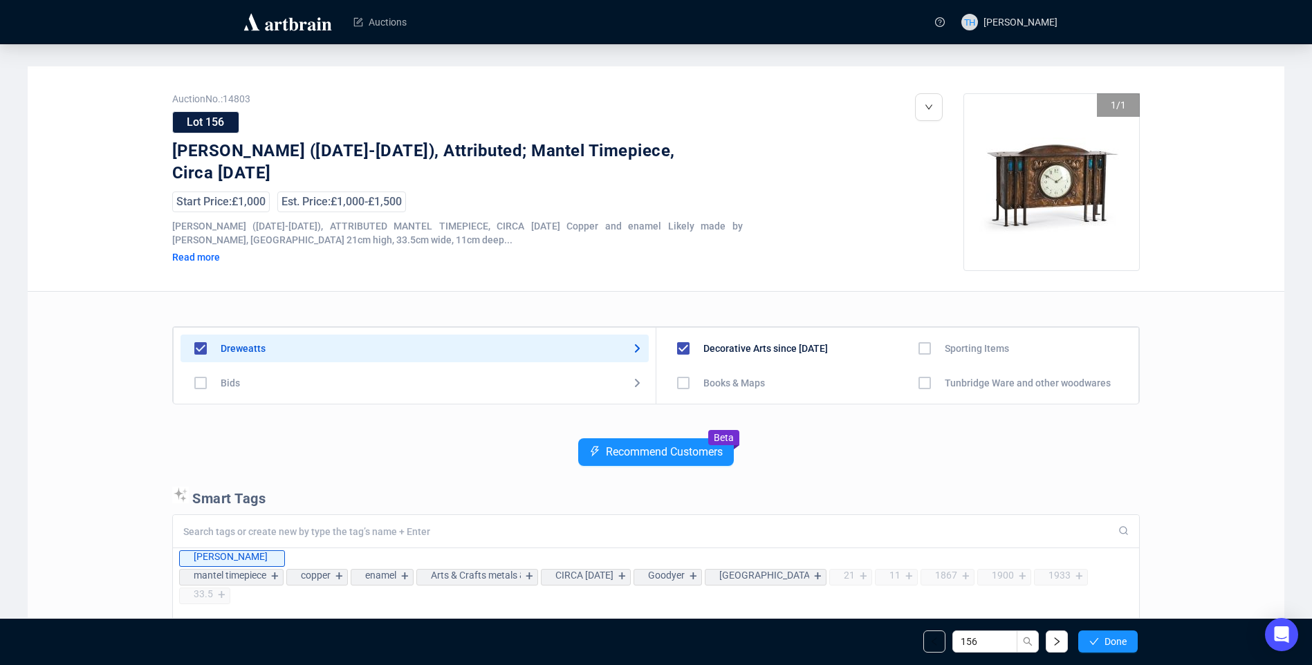
click at [1108, 642] on span "Done" at bounding box center [1116, 641] width 22 height 11
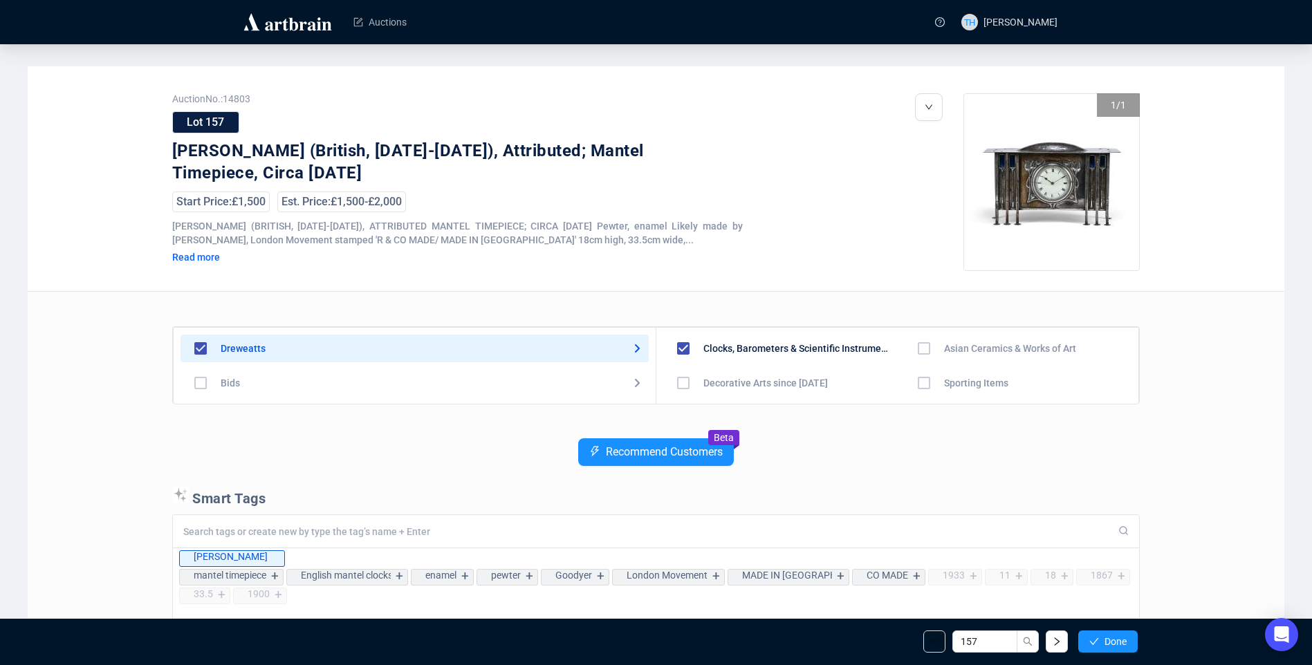
click at [1108, 642] on span "Done" at bounding box center [1116, 641] width 22 height 11
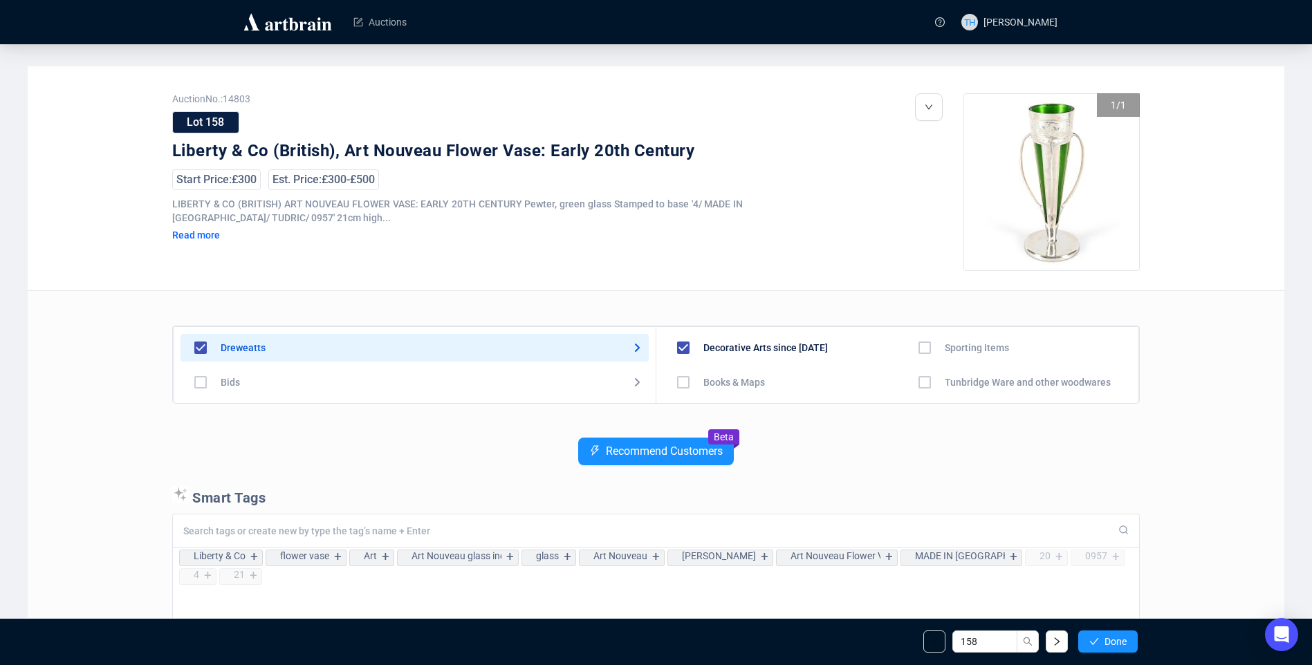
click at [1108, 642] on span "Done" at bounding box center [1116, 641] width 22 height 11
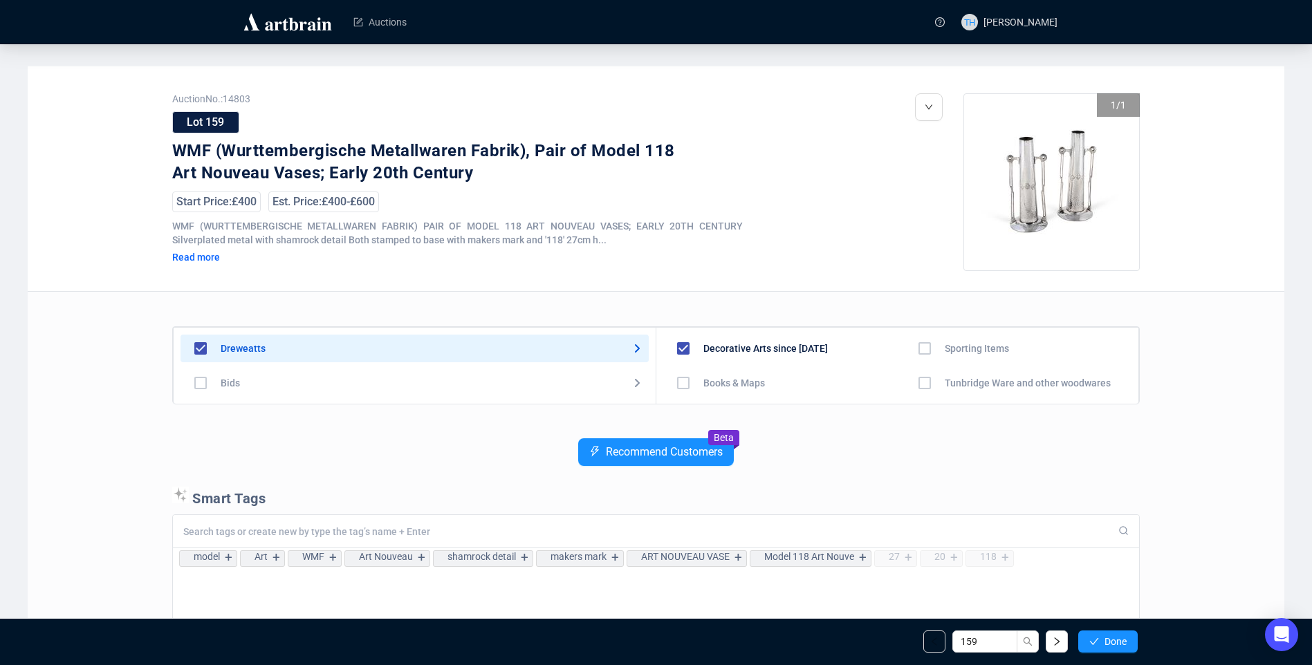
click at [1108, 642] on span "Done" at bounding box center [1116, 641] width 22 height 11
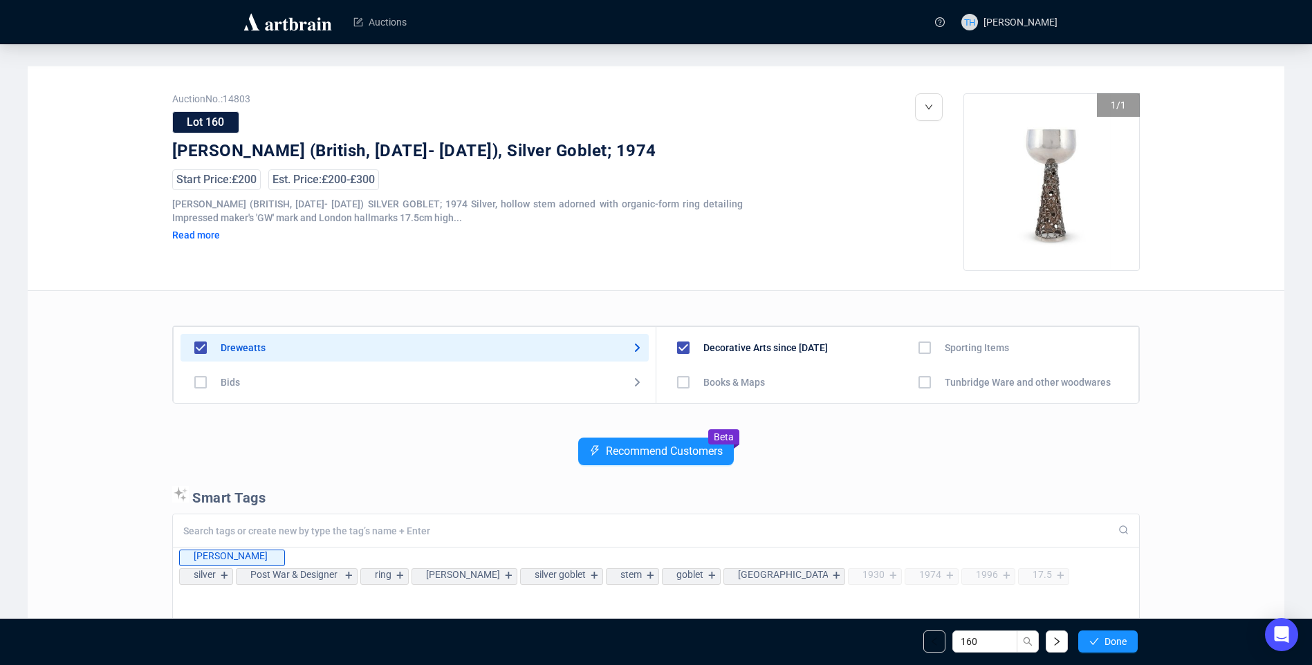
click at [1108, 642] on span "Done" at bounding box center [1116, 641] width 22 height 11
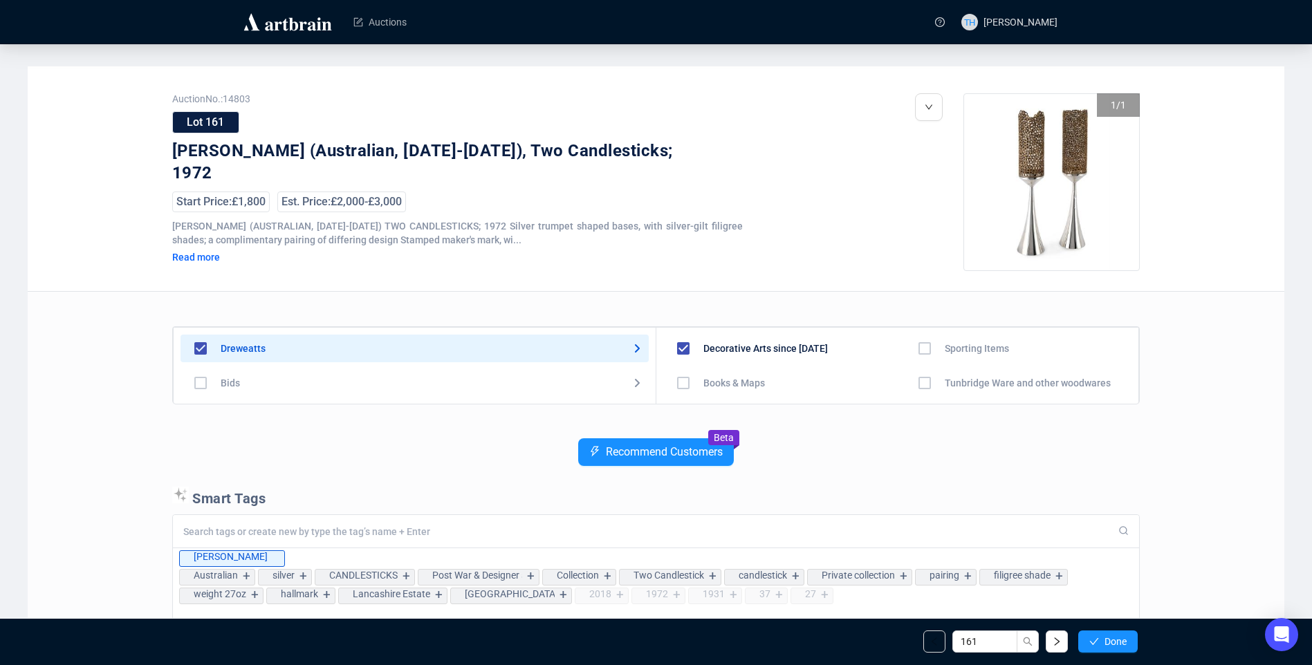
click at [1108, 642] on span "Done" at bounding box center [1116, 641] width 22 height 11
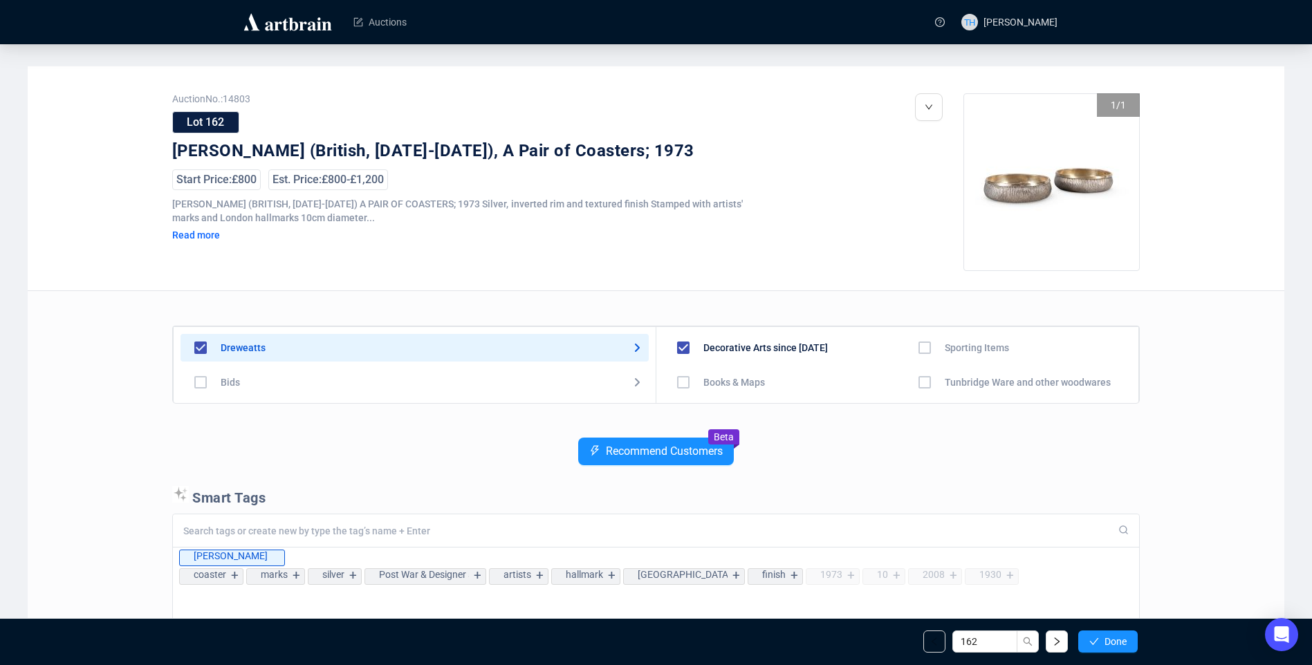
click at [1108, 642] on span "Done" at bounding box center [1116, 641] width 22 height 11
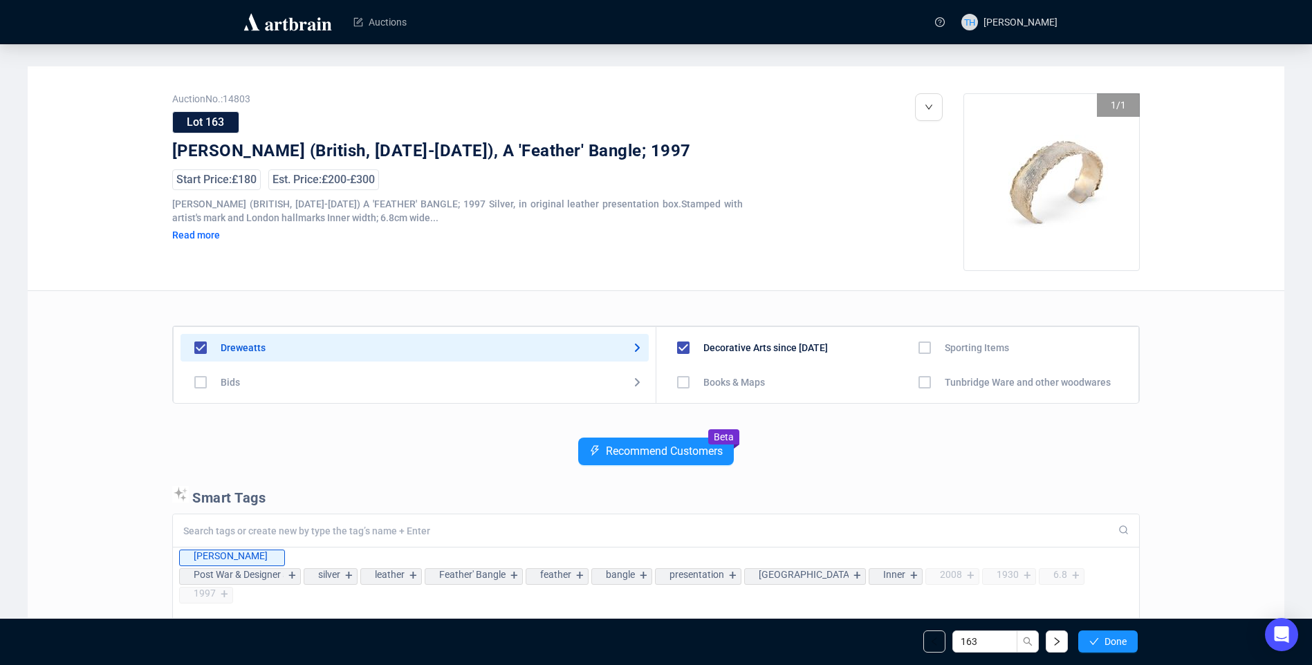
click at [1108, 642] on span "Done" at bounding box center [1116, 641] width 22 height 11
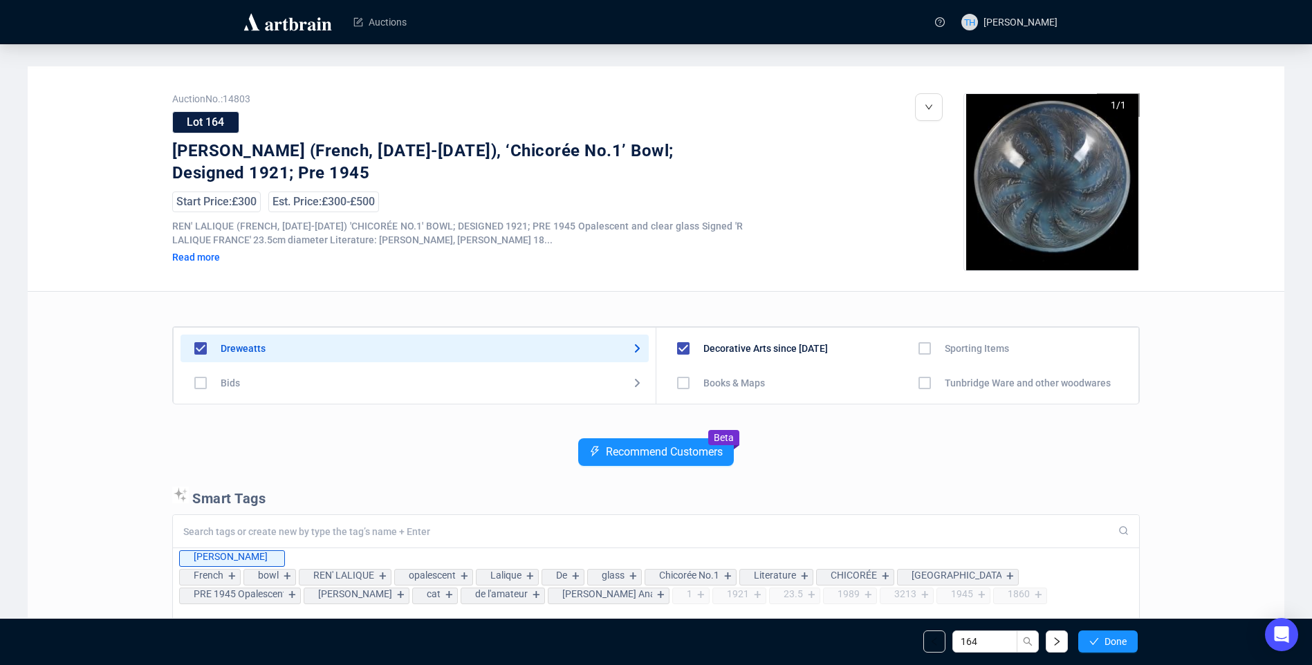
click at [1108, 642] on span "Done" at bounding box center [1116, 641] width 22 height 11
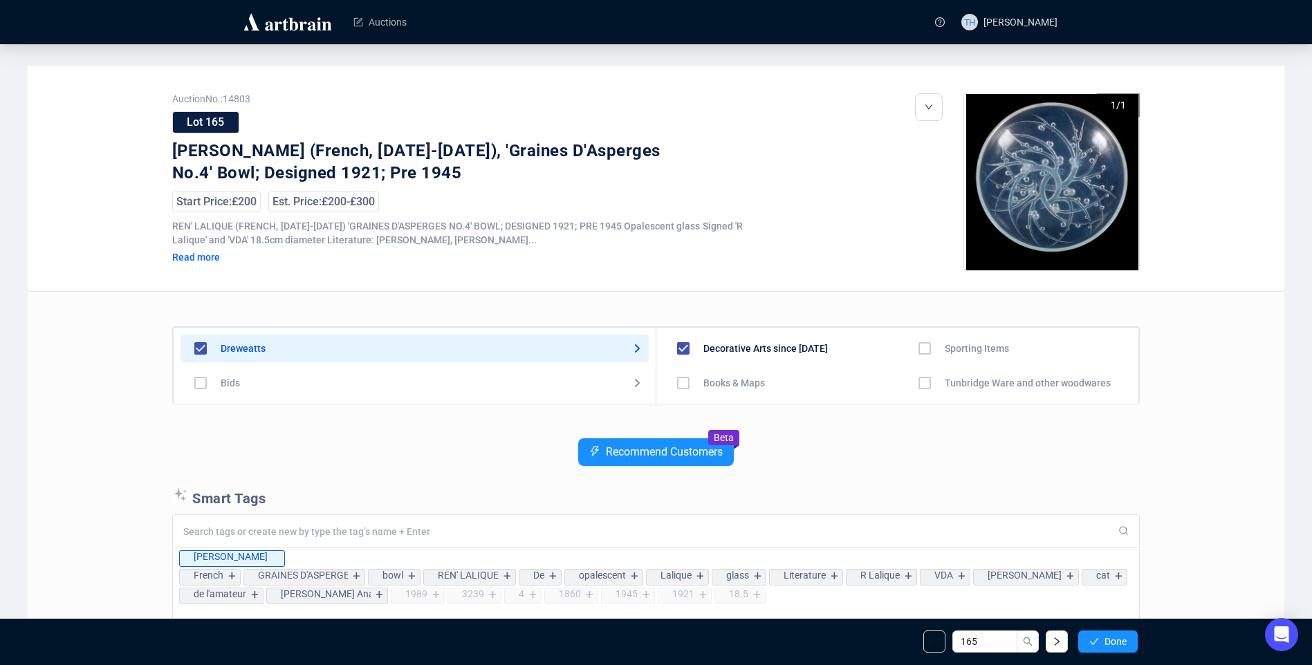
click at [1108, 642] on span "Done" at bounding box center [1116, 641] width 22 height 11
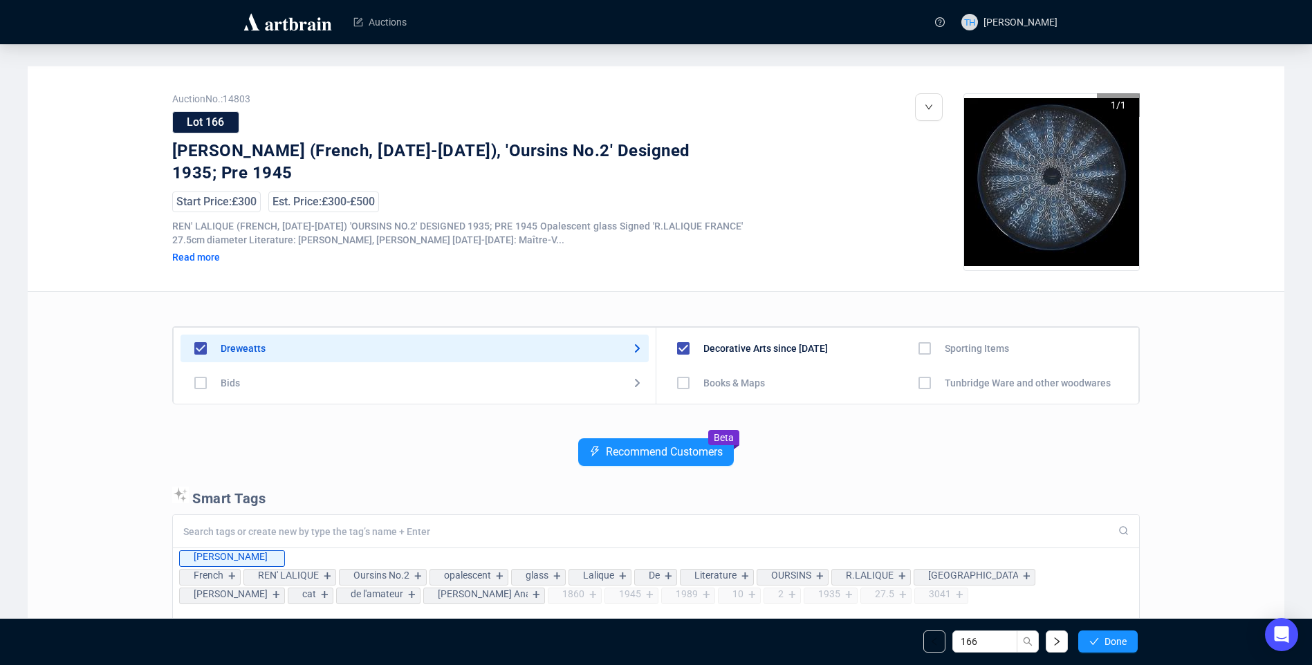
click at [1108, 642] on span "Done" at bounding box center [1116, 641] width 22 height 11
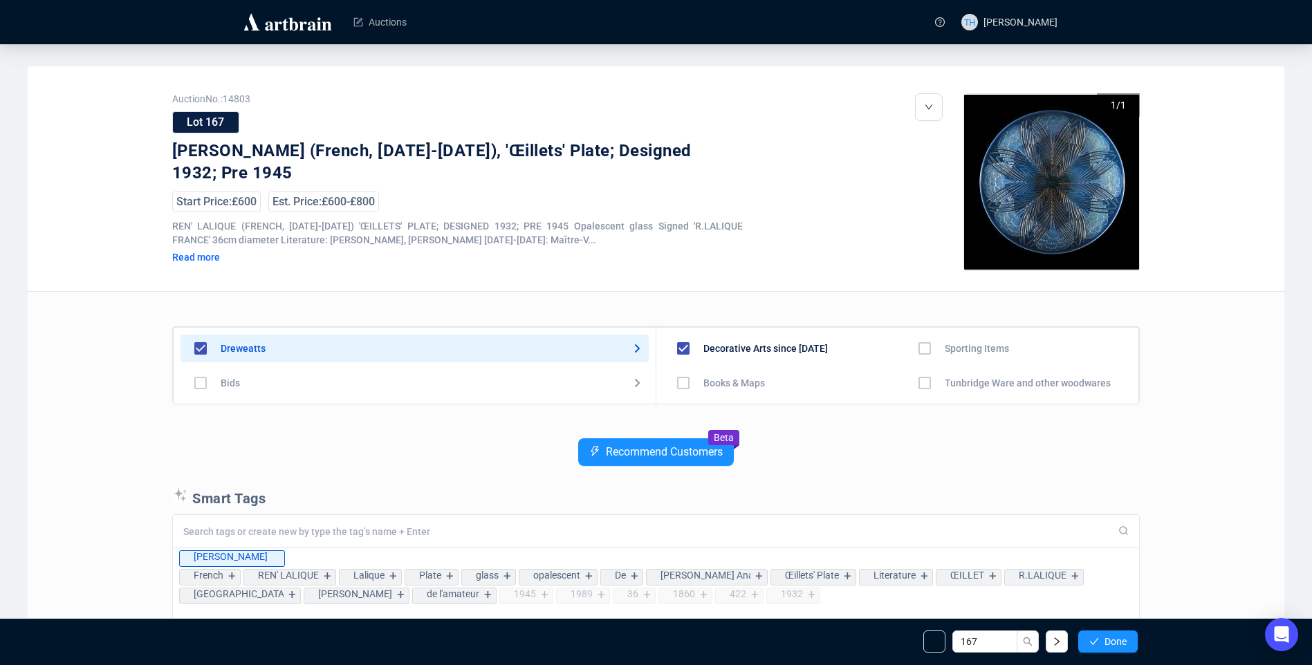
click at [1108, 642] on span "Done" at bounding box center [1116, 641] width 22 height 11
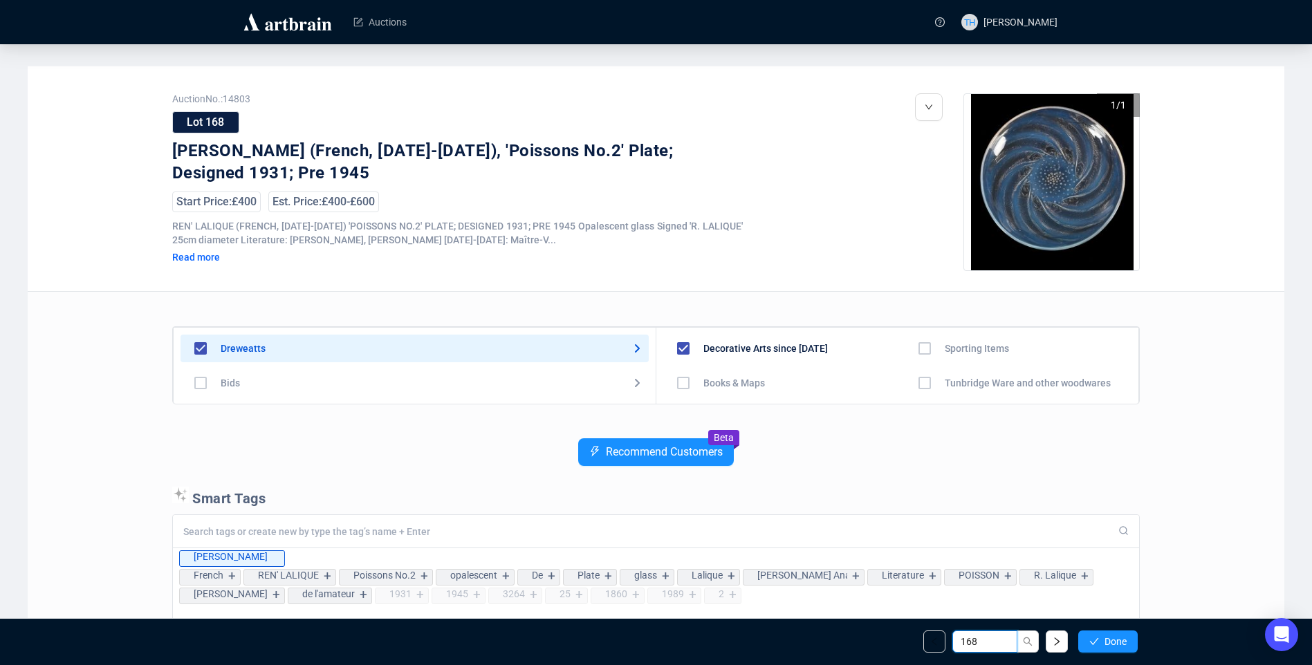
click at [987, 639] on input "168" at bounding box center [985, 642] width 65 height 22
type input "167"
click at [1025, 639] on icon "search" at bounding box center [1028, 642] width 10 height 10
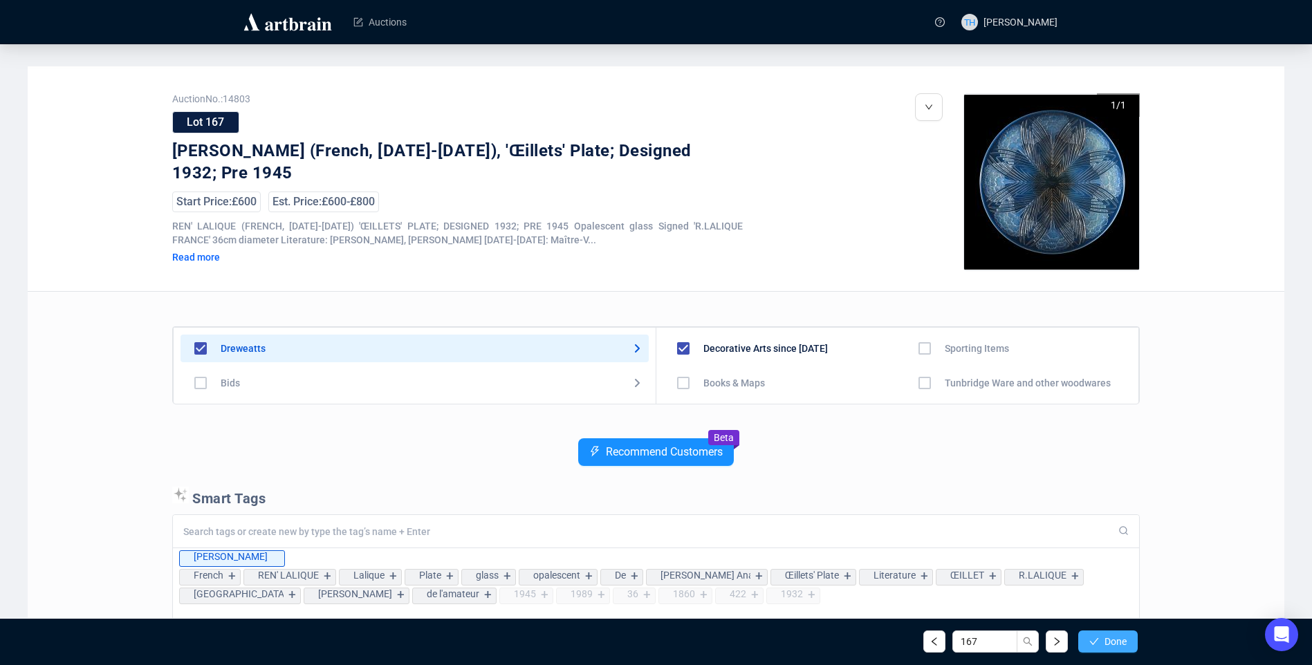
click at [1112, 642] on span "Done" at bounding box center [1116, 641] width 22 height 11
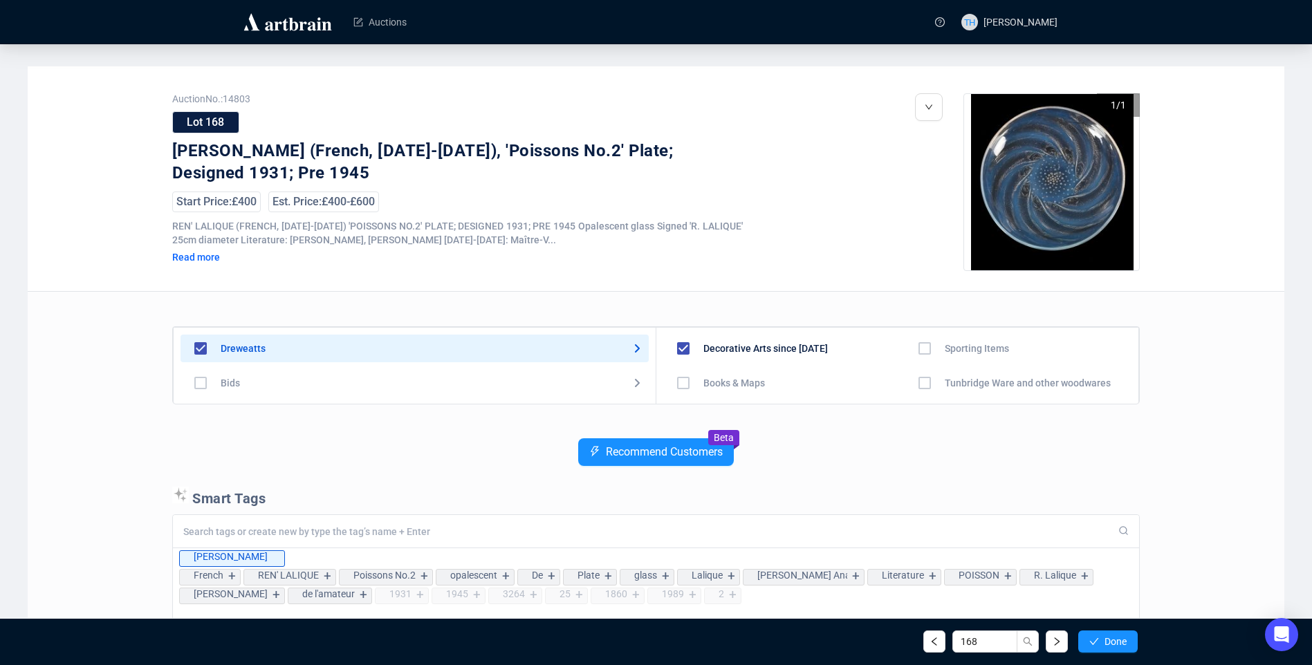
click at [1112, 642] on span "Done" at bounding box center [1116, 641] width 22 height 11
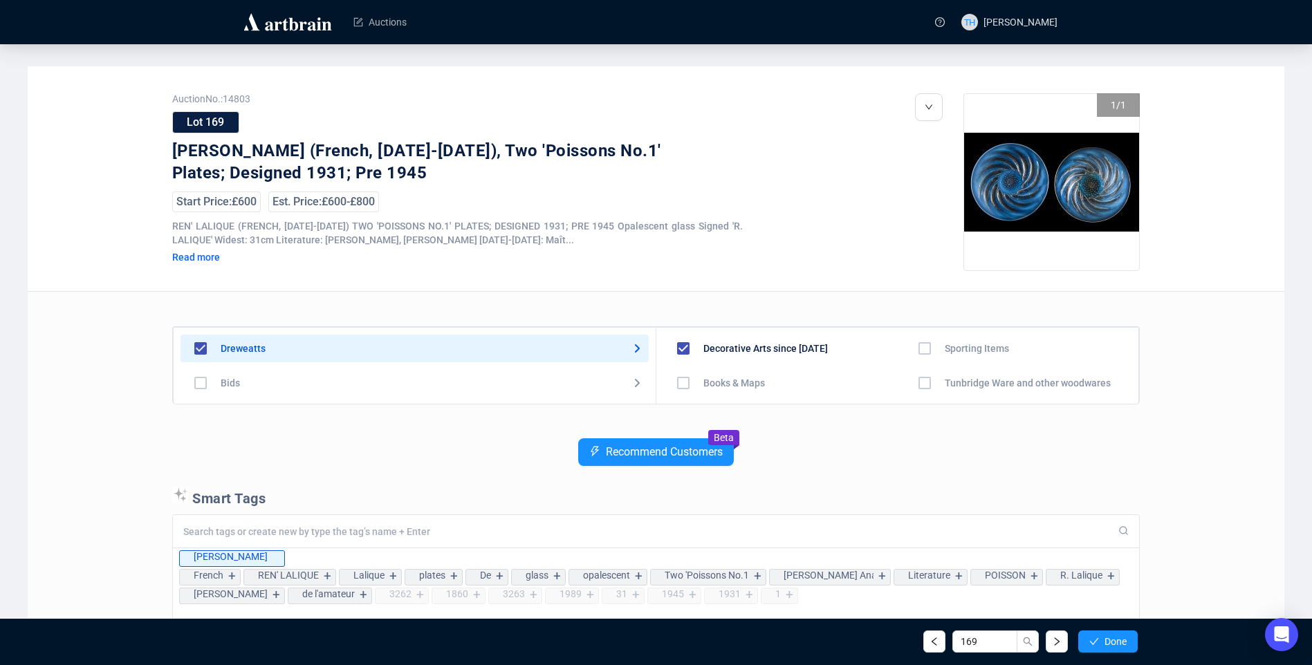
click at [1112, 642] on span "Done" at bounding box center [1116, 641] width 22 height 11
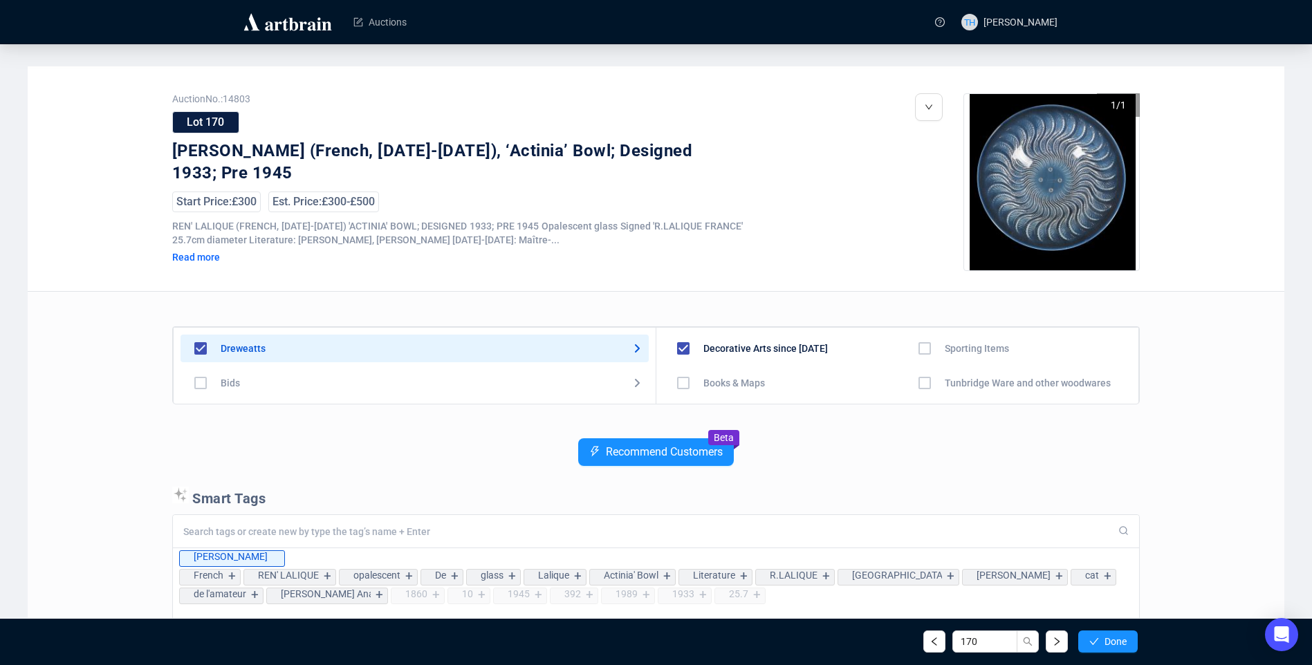
click at [1112, 642] on span "Done" at bounding box center [1116, 641] width 22 height 11
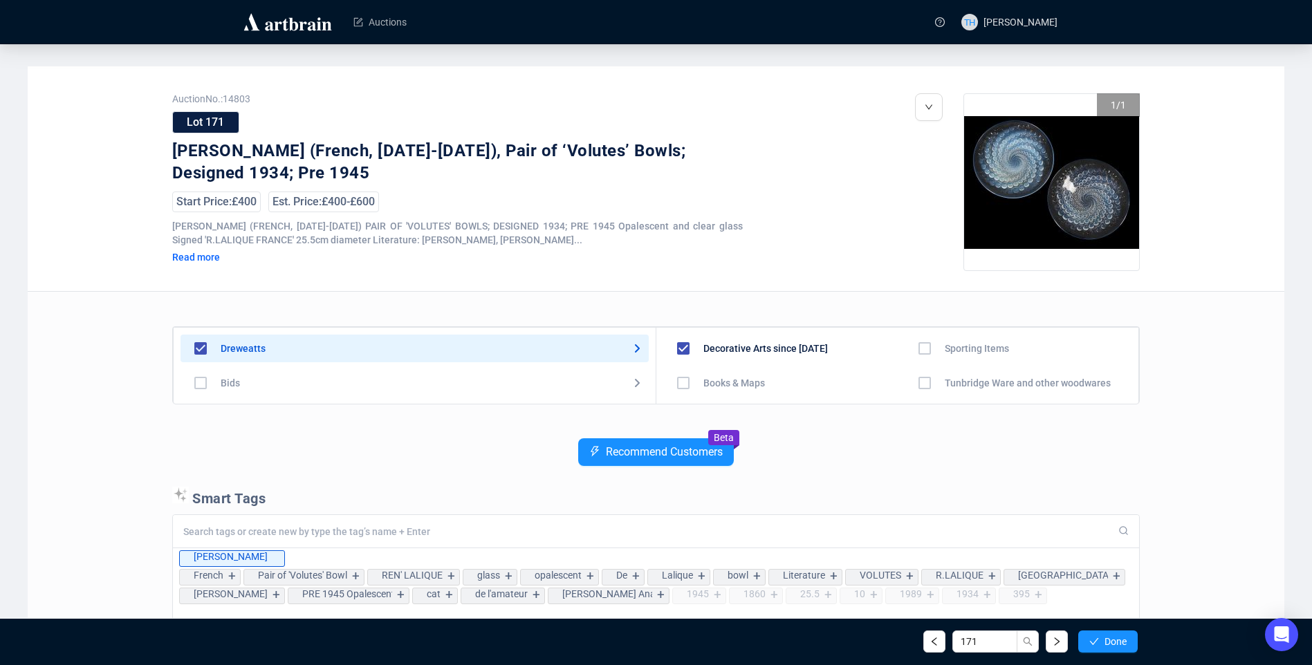
click at [1112, 642] on span "Done" at bounding box center [1116, 641] width 22 height 11
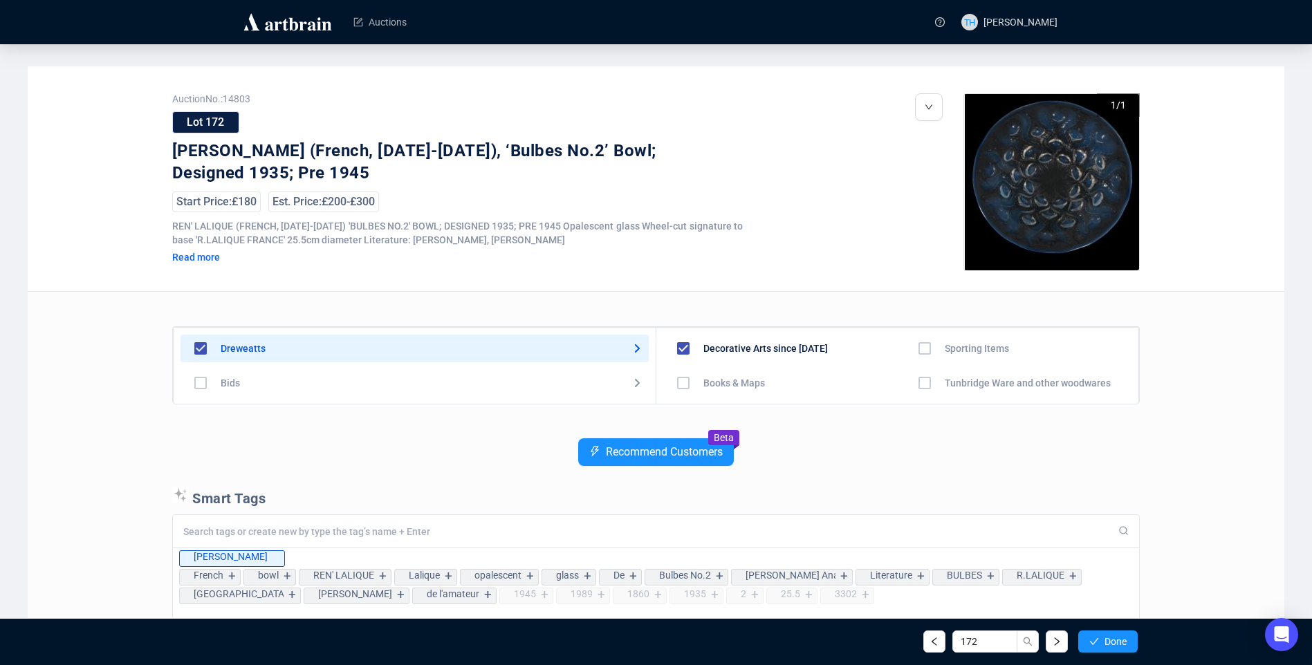
click at [1112, 642] on span "Done" at bounding box center [1116, 641] width 22 height 11
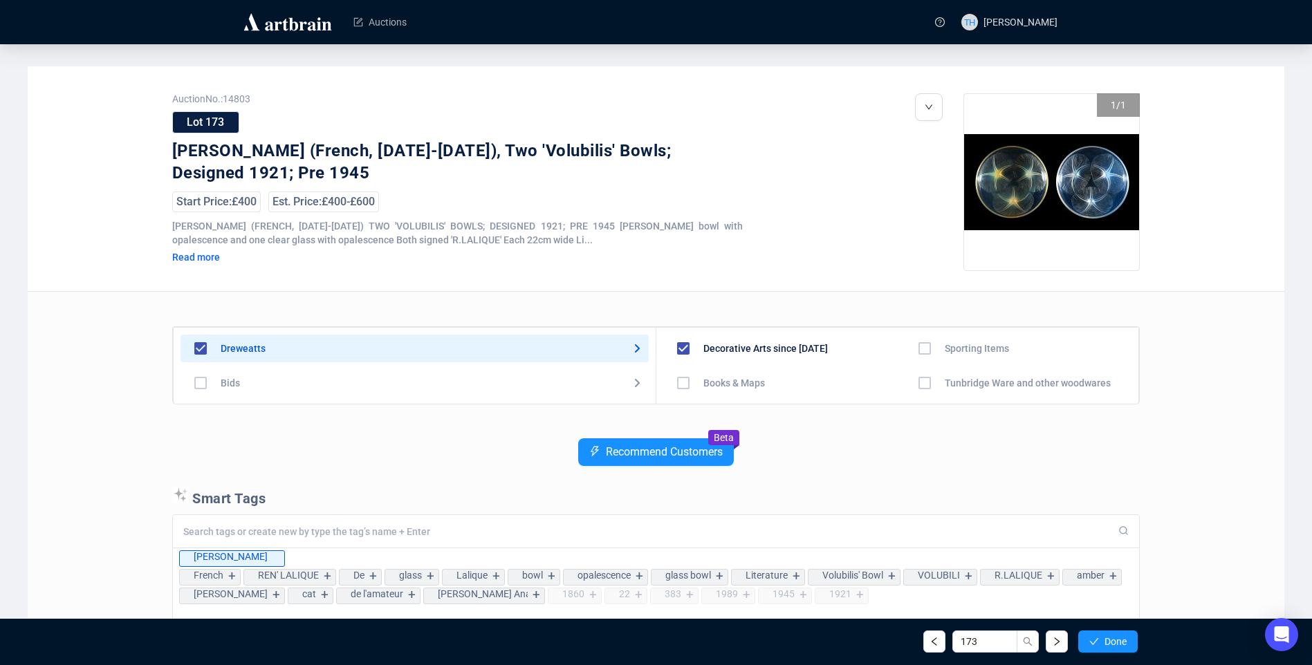
click at [1112, 642] on span "Done" at bounding box center [1116, 641] width 22 height 11
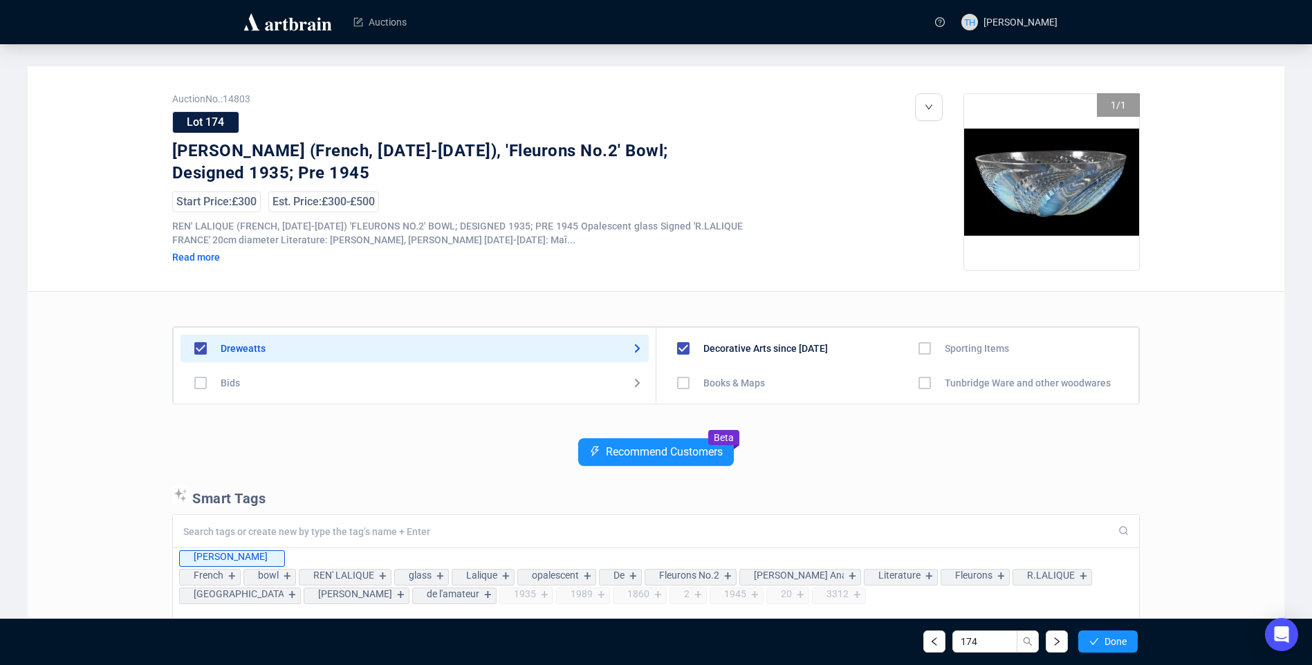
click at [1112, 642] on span "Done" at bounding box center [1116, 641] width 22 height 11
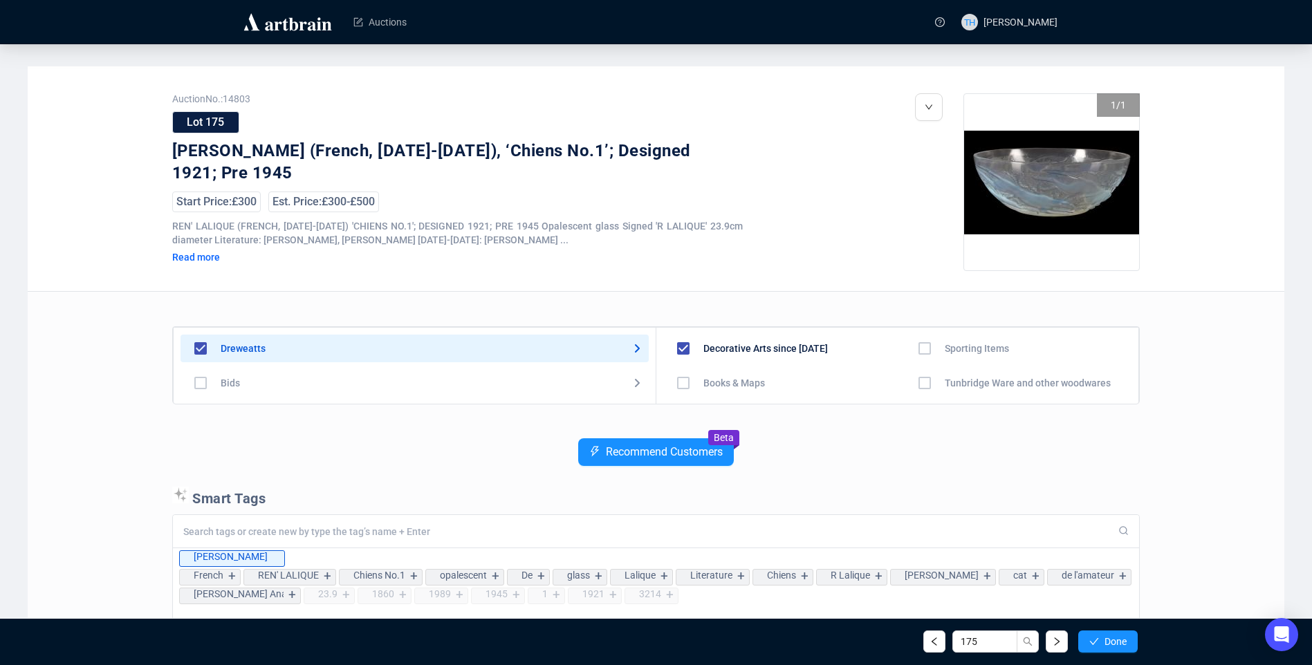
click at [1112, 642] on span "Done" at bounding box center [1116, 641] width 22 height 11
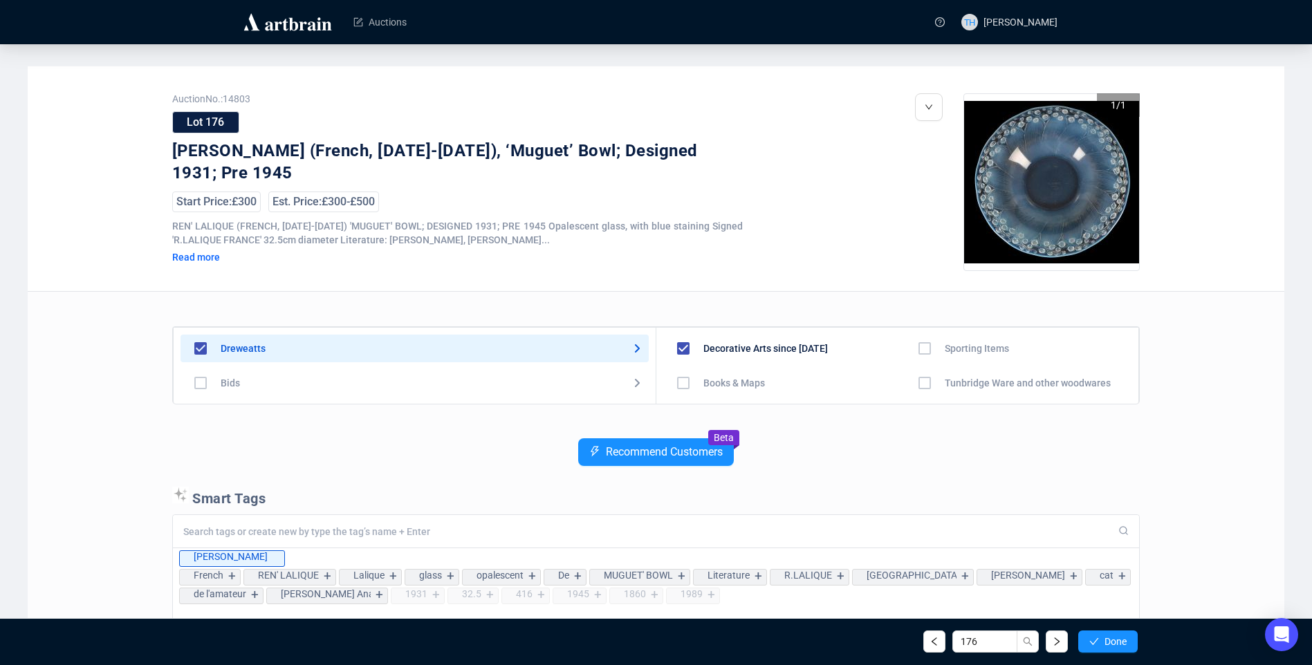
click at [1112, 642] on span "Done" at bounding box center [1116, 641] width 22 height 11
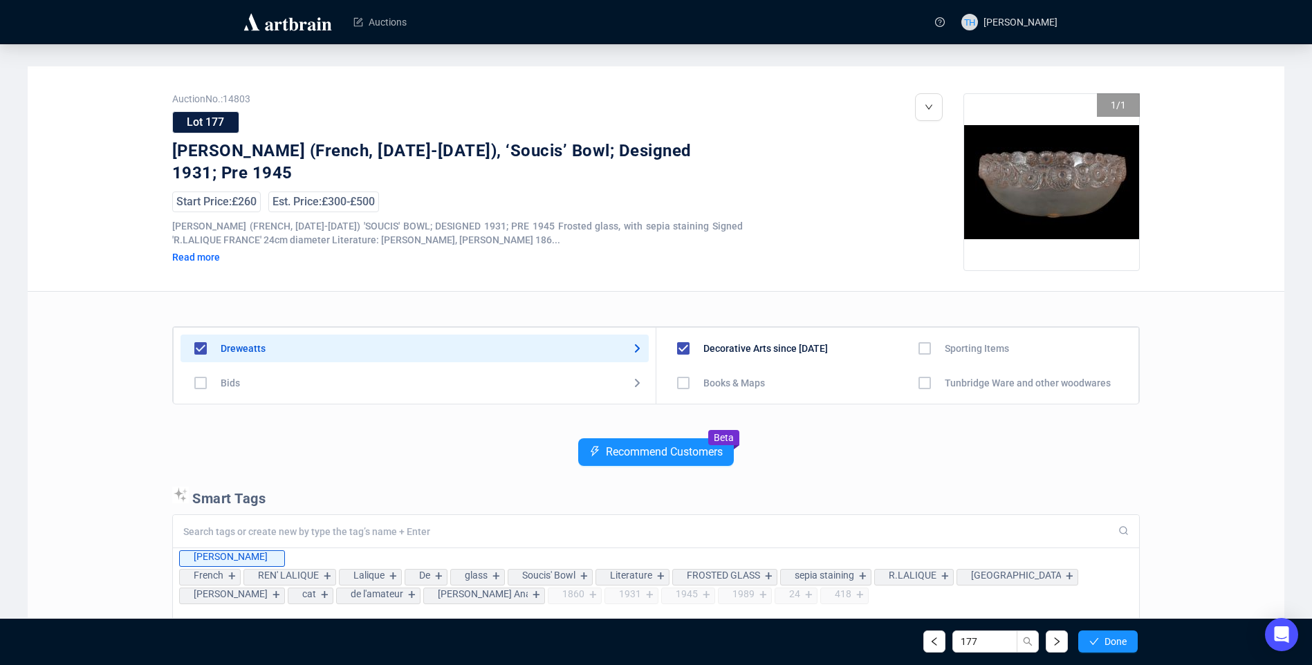
click at [1112, 642] on span "Done" at bounding box center [1116, 641] width 22 height 11
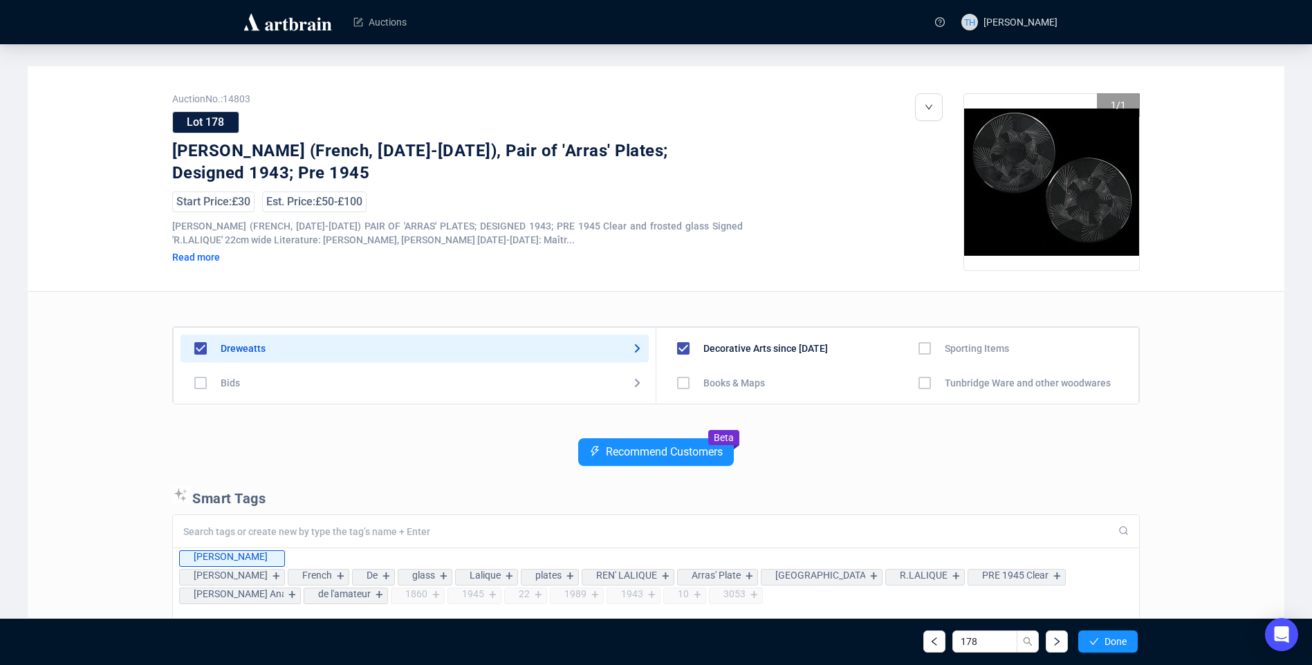
click at [1112, 642] on span "Done" at bounding box center [1116, 641] width 22 height 11
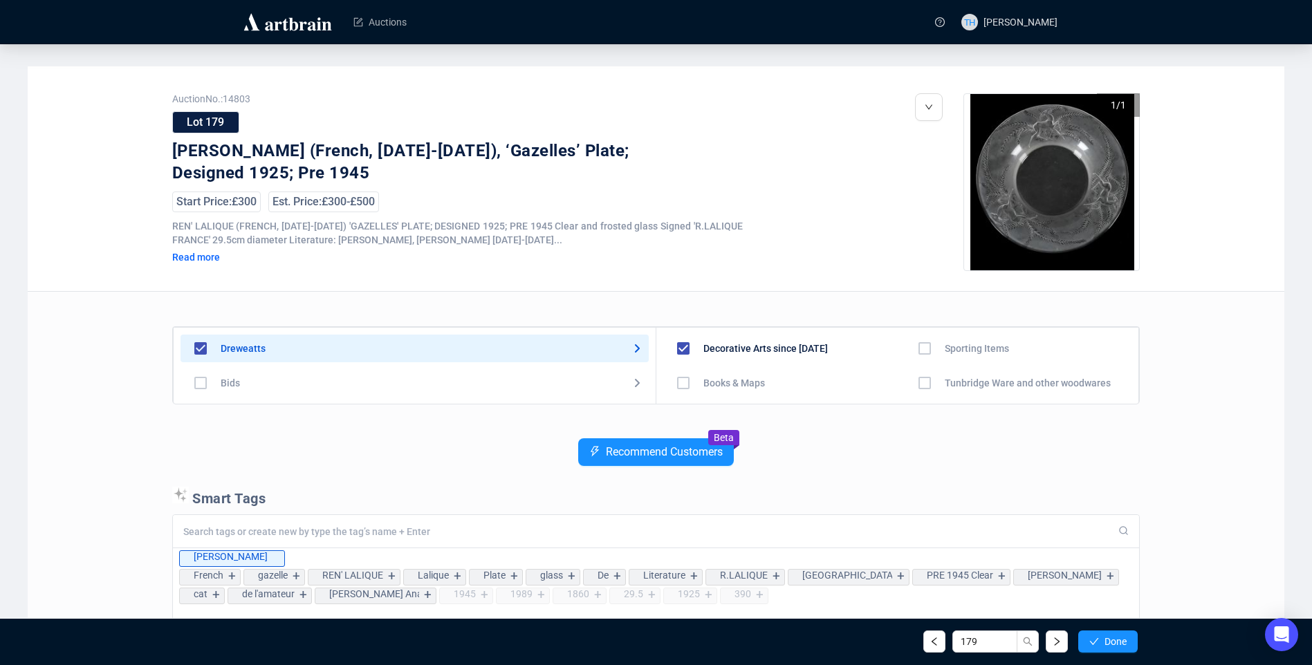
click at [1112, 642] on span "Done" at bounding box center [1116, 641] width 22 height 11
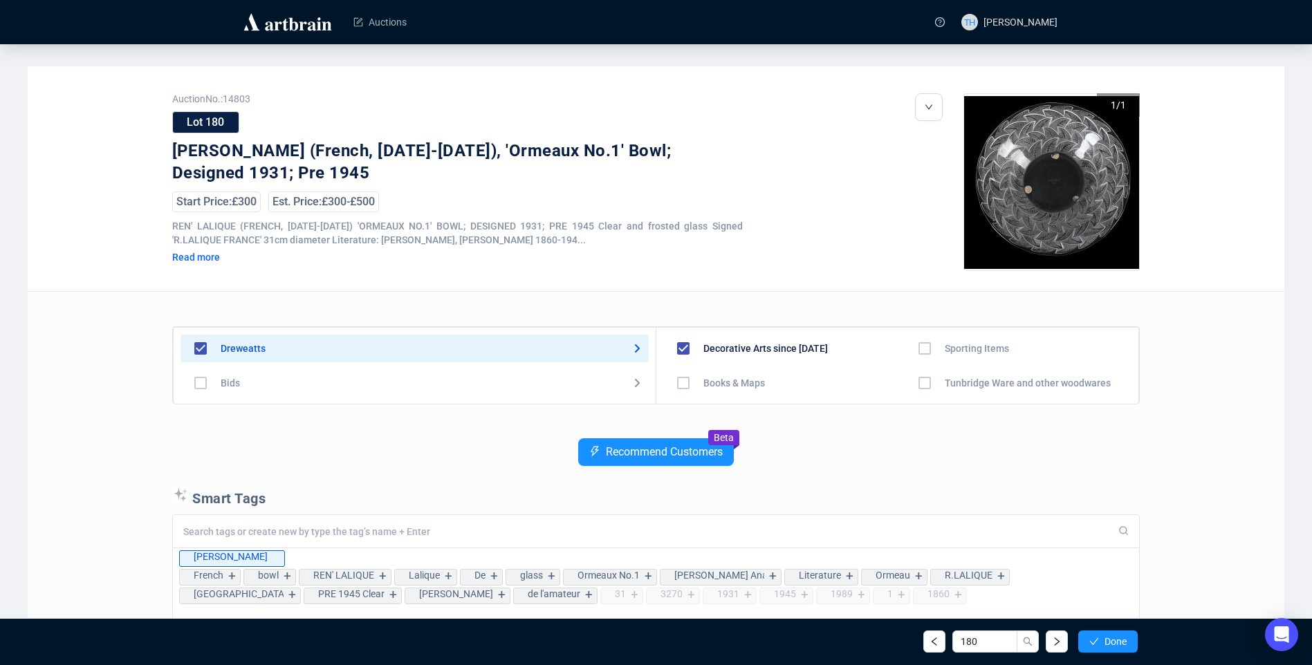
click at [1112, 642] on span "Done" at bounding box center [1116, 641] width 22 height 11
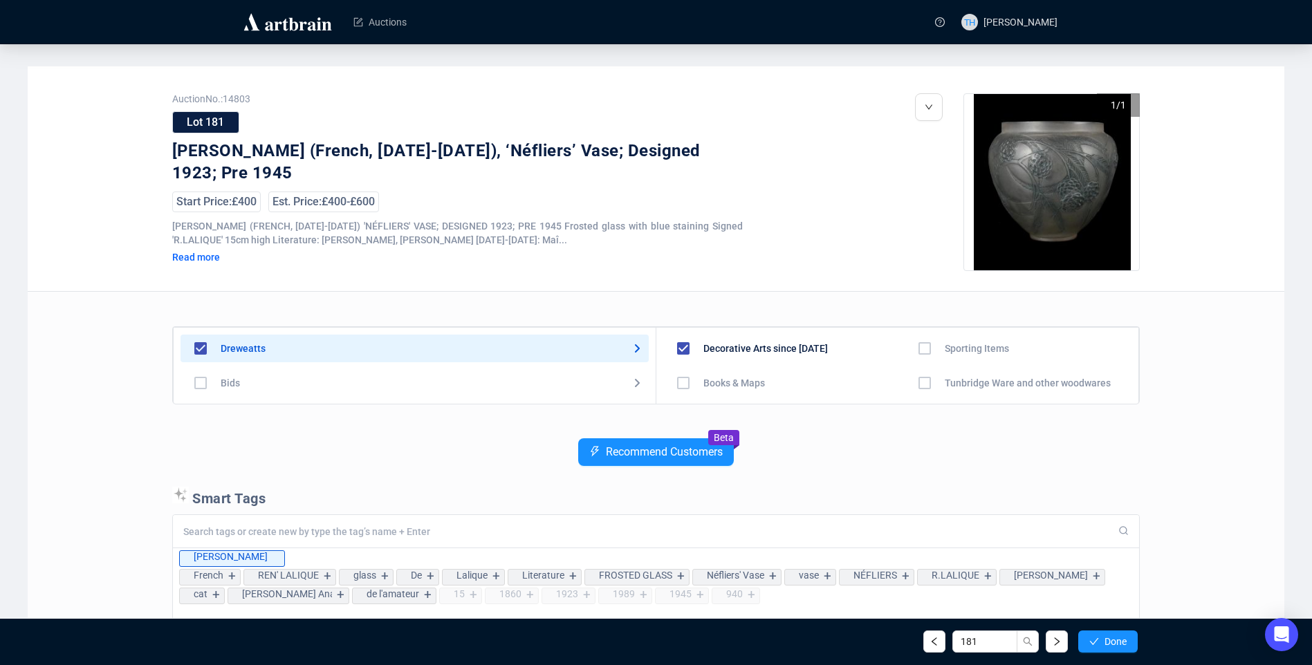
click at [1112, 642] on span "Done" at bounding box center [1116, 641] width 22 height 11
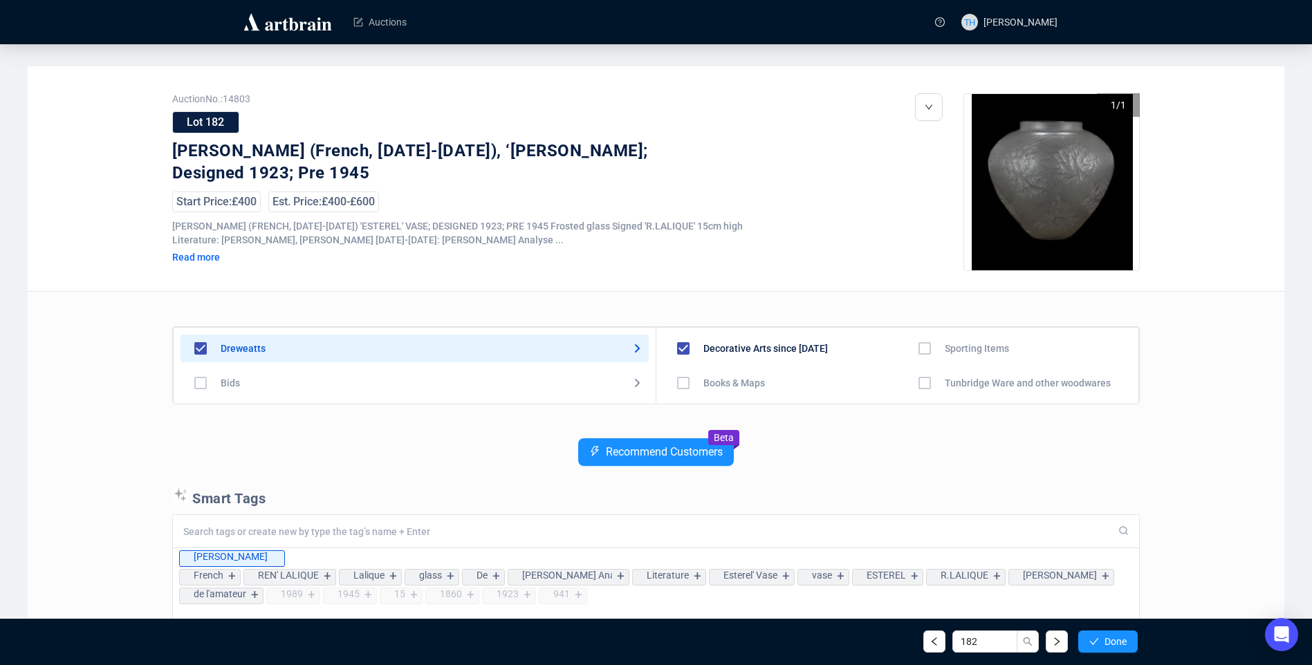
click at [1112, 642] on span "Done" at bounding box center [1116, 641] width 22 height 11
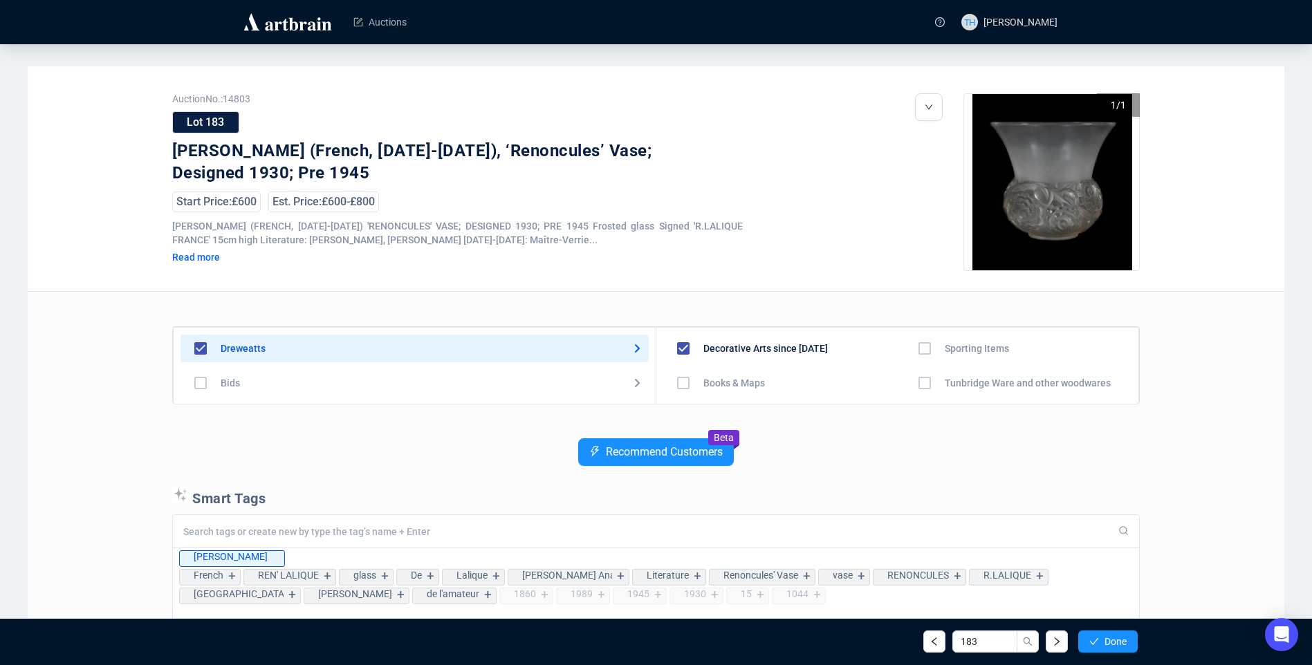
click at [1112, 642] on span "Done" at bounding box center [1116, 641] width 22 height 11
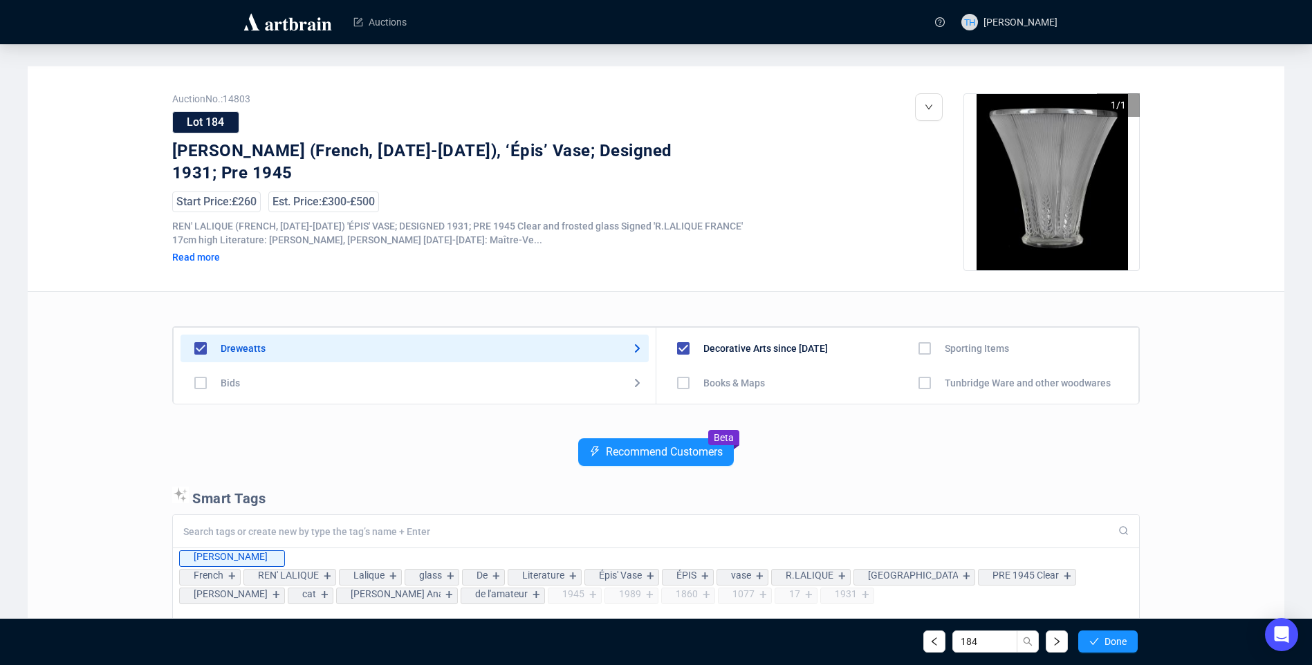
click at [1112, 642] on span "Done" at bounding box center [1116, 641] width 22 height 11
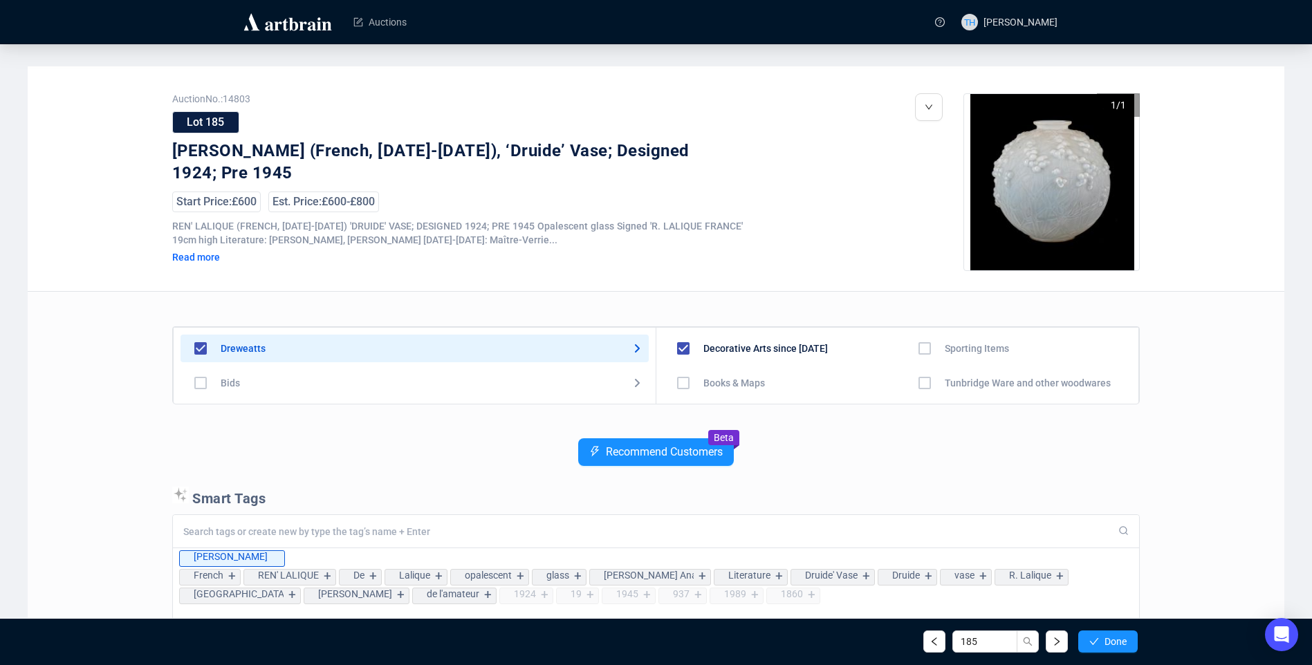
click at [1112, 642] on span "Done" at bounding box center [1116, 641] width 22 height 11
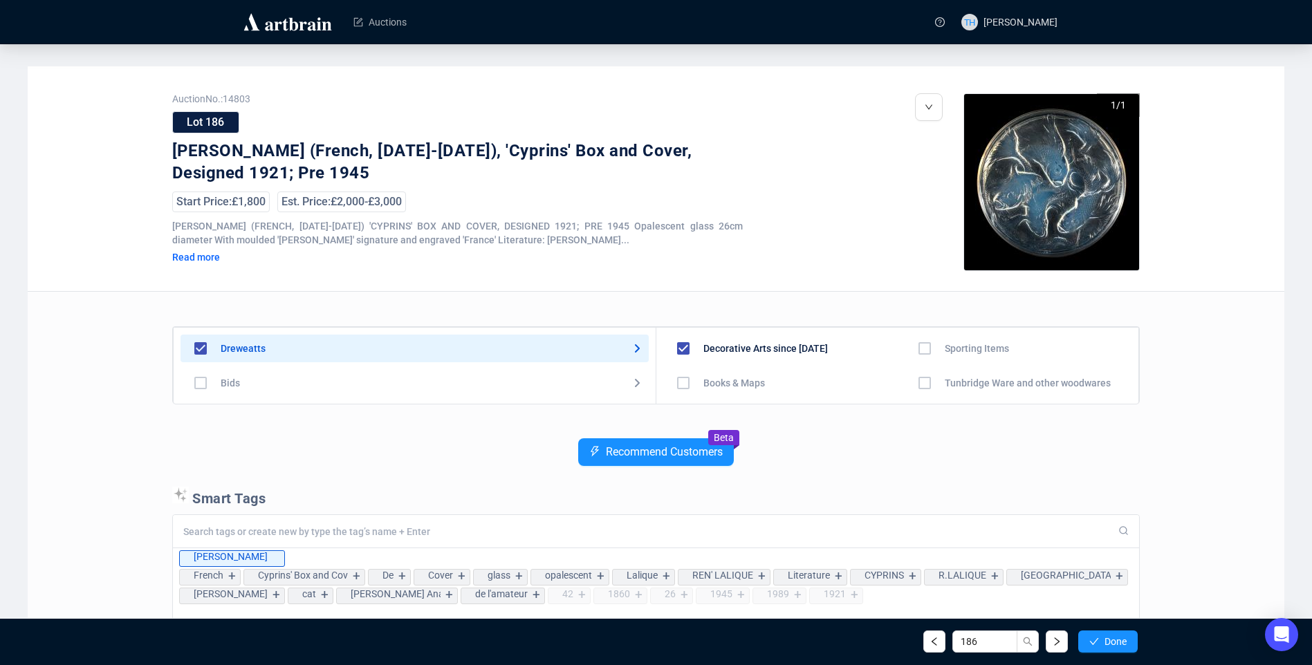
click at [1112, 642] on span "Done" at bounding box center [1116, 641] width 22 height 11
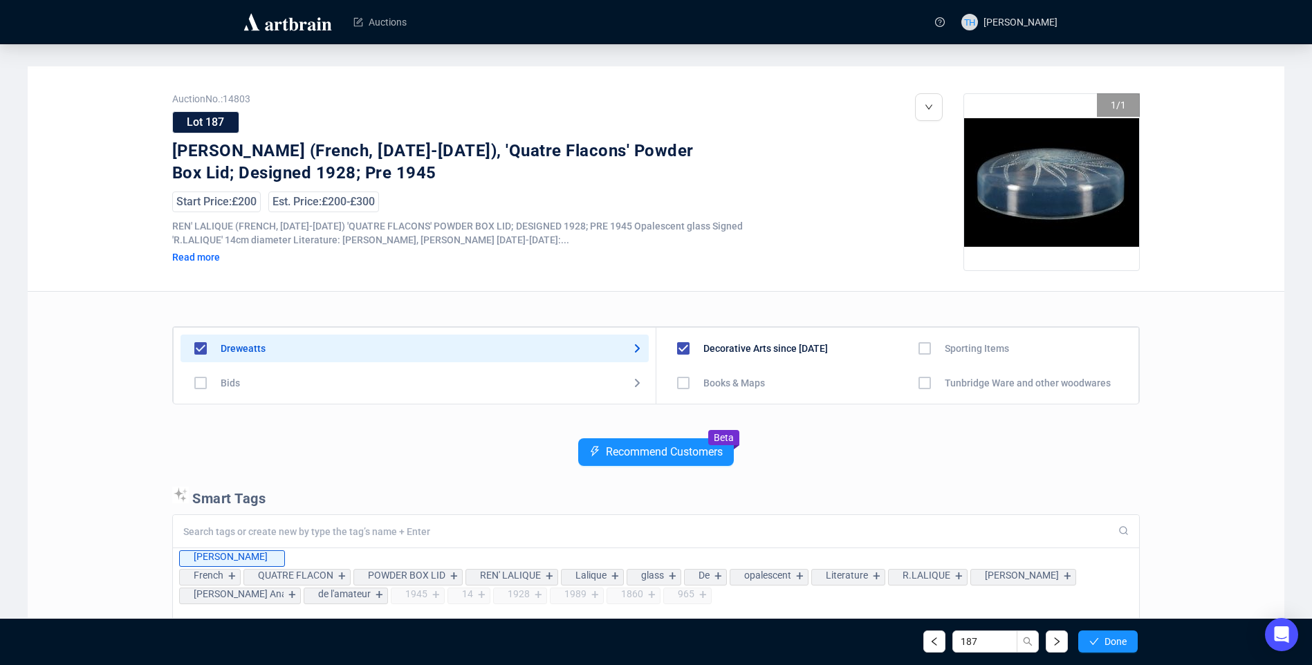
click at [1112, 642] on span "Done" at bounding box center [1116, 641] width 22 height 11
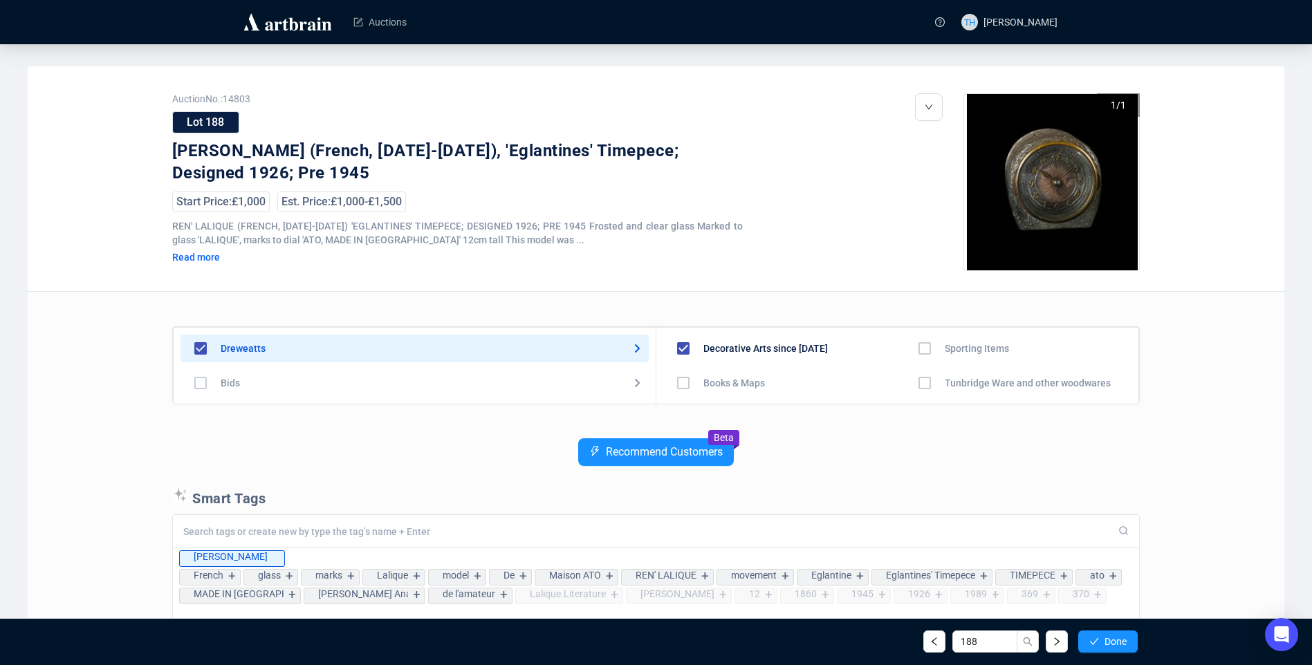
click at [1112, 642] on span "Done" at bounding box center [1116, 641] width 22 height 11
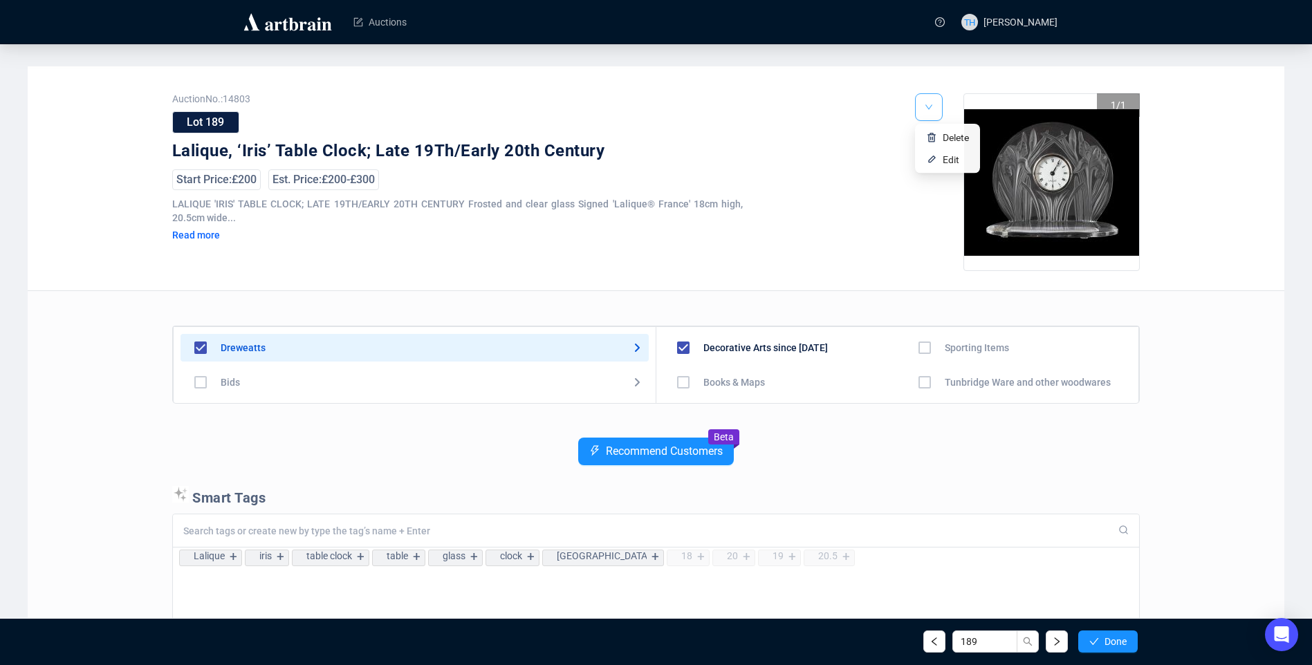
click at [929, 110] on icon "down" at bounding box center [929, 107] width 7 height 5
click at [940, 161] on li "Edit" at bounding box center [947, 160] width 59 height 22
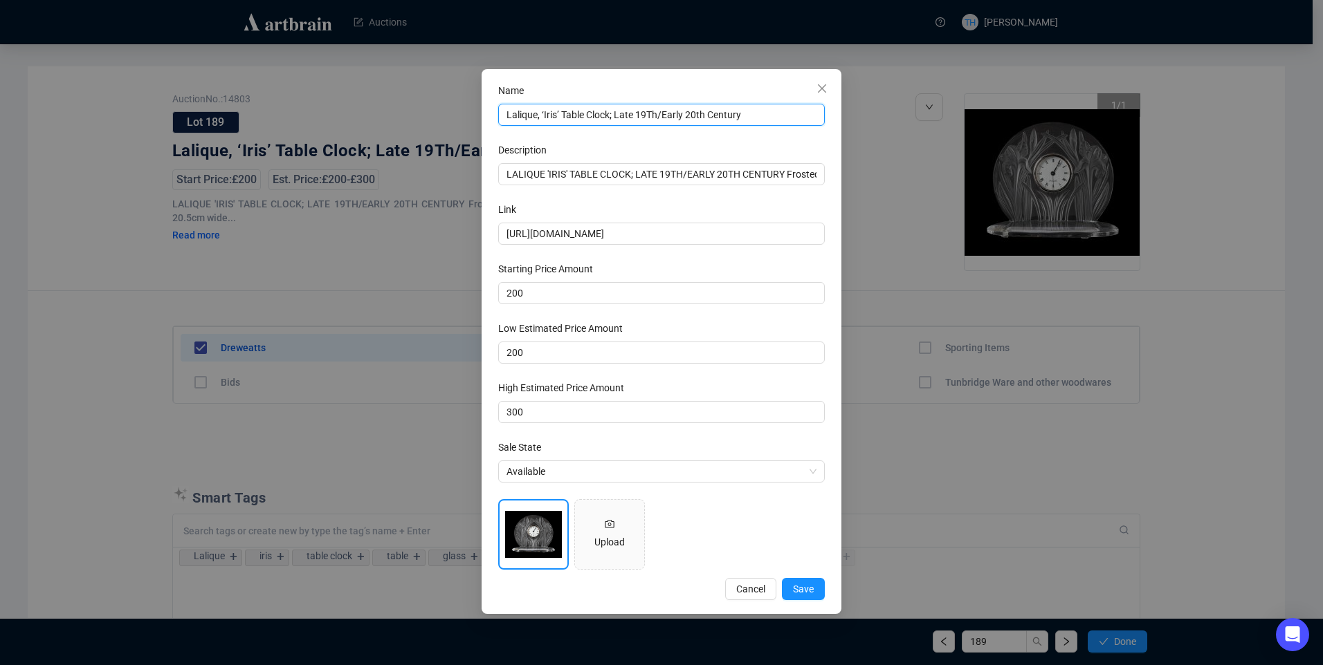
click at [648, 116] on input "Lalique, ‘Iris’ Table Clock; Late 19Th/Early 20th Century" at bounding box center [661, 115] width 327 height 22
type input "Lalique, ‘Iris’ Table Clock; Late 19th/Early 20th Century"
click at [820, 590] on button "Save" at bounding box center [803, 589] width 43 height 22
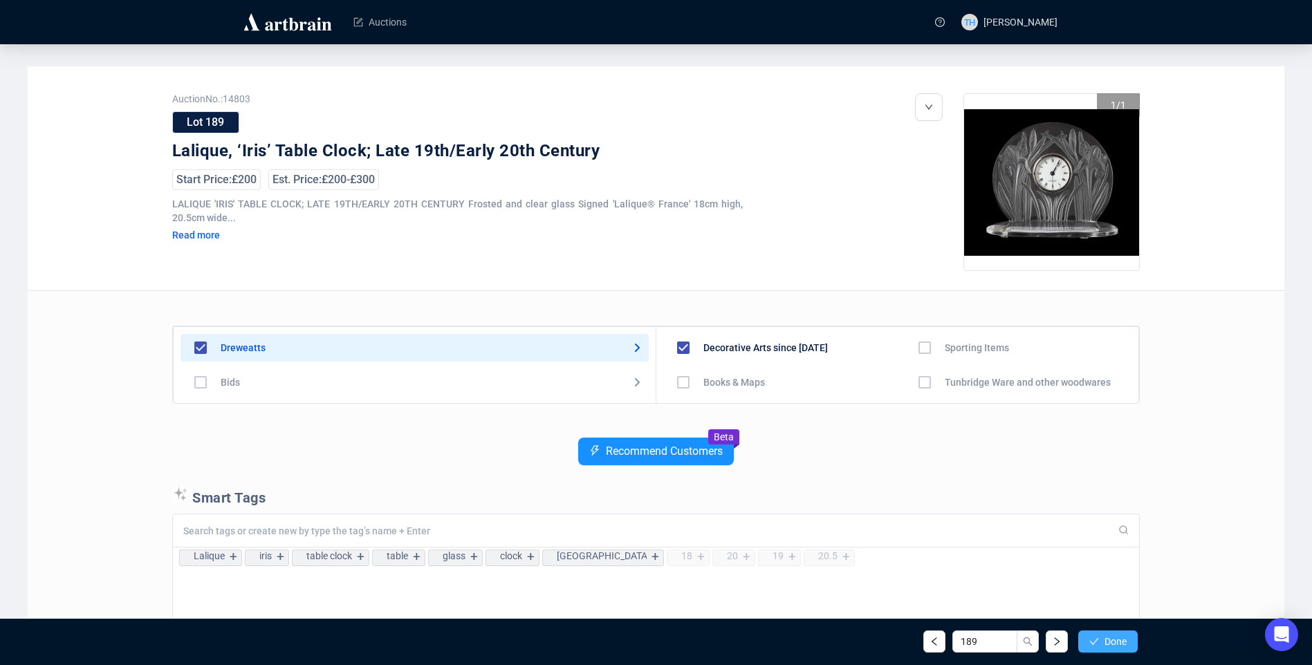
click at [1109, 639] on span "Done" at bounding box center [1116, 641] width 22 height 11
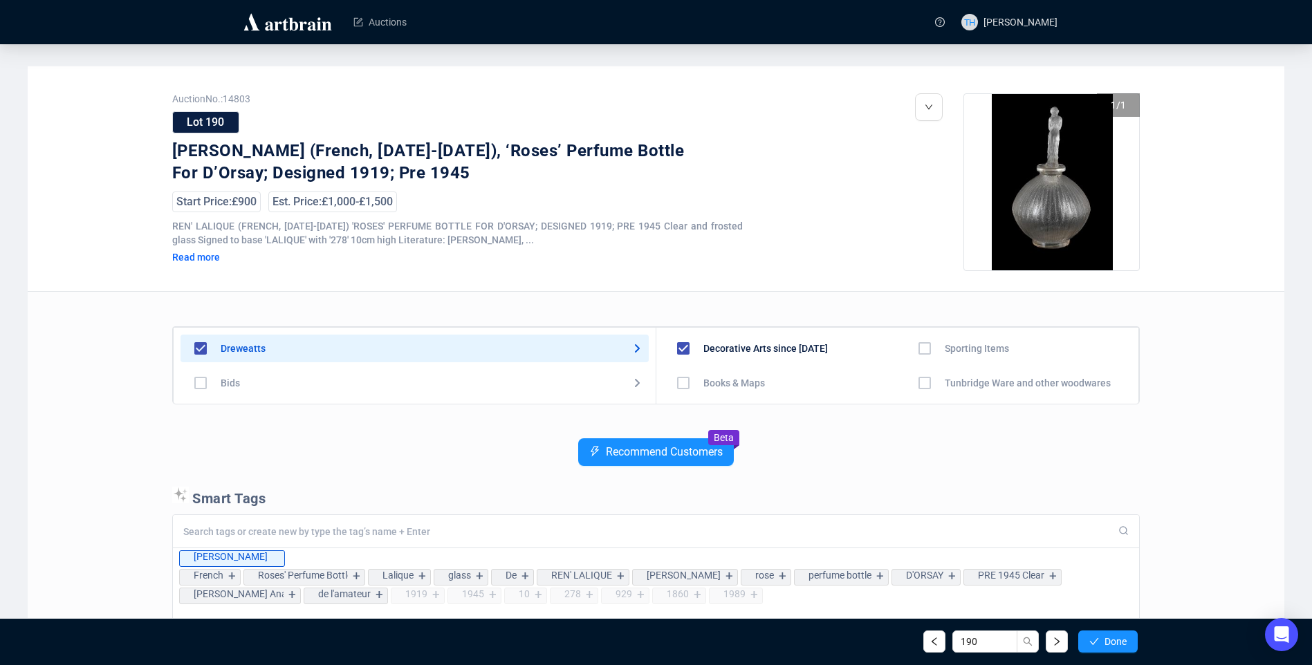
click at [1109, 639] on span "Done" at bounding box center [1116, 641] width 22 height 11
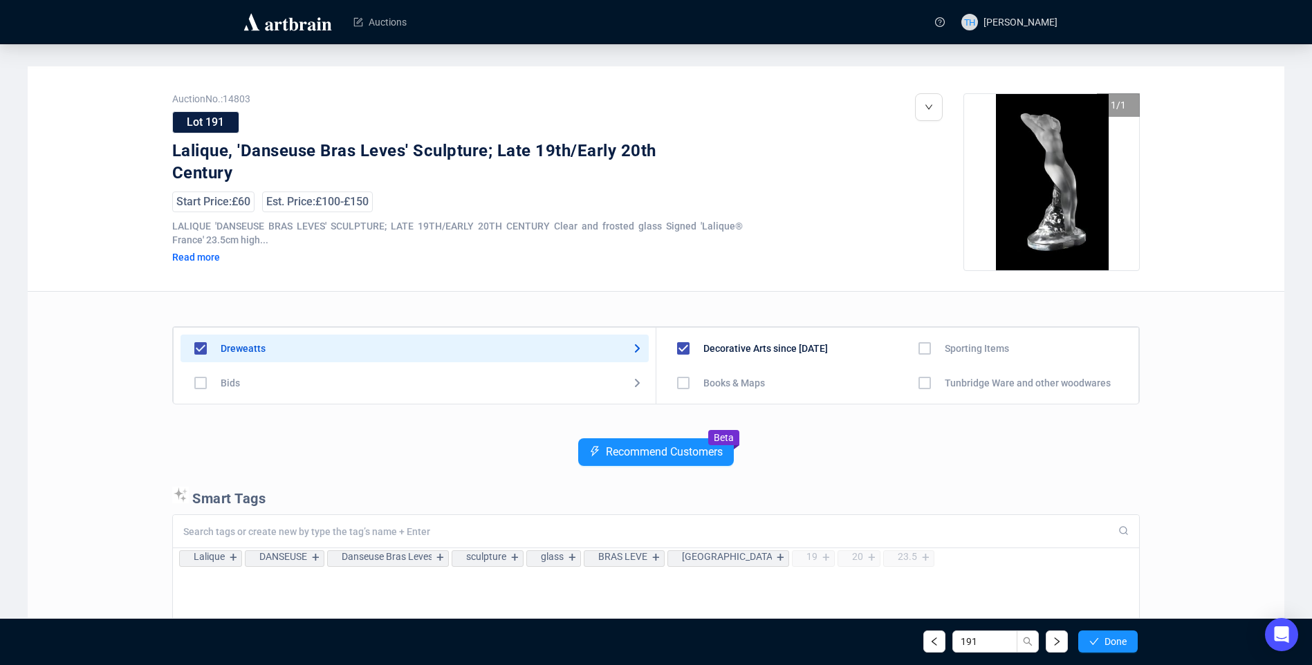
click at [1109, 639] on span "Done" at bounding box center [1116, 641] width 22 height 11
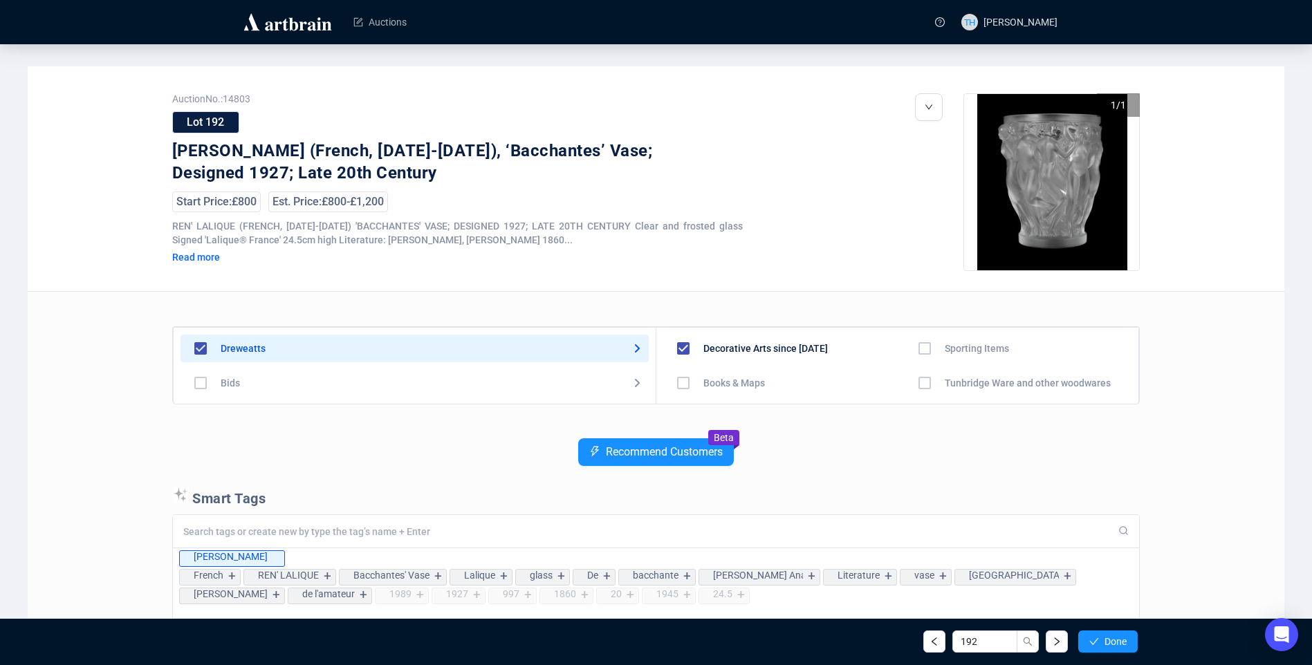
click at [1109, 639] on span "Done" at bounding box center [1116, 641] width 22 height 11
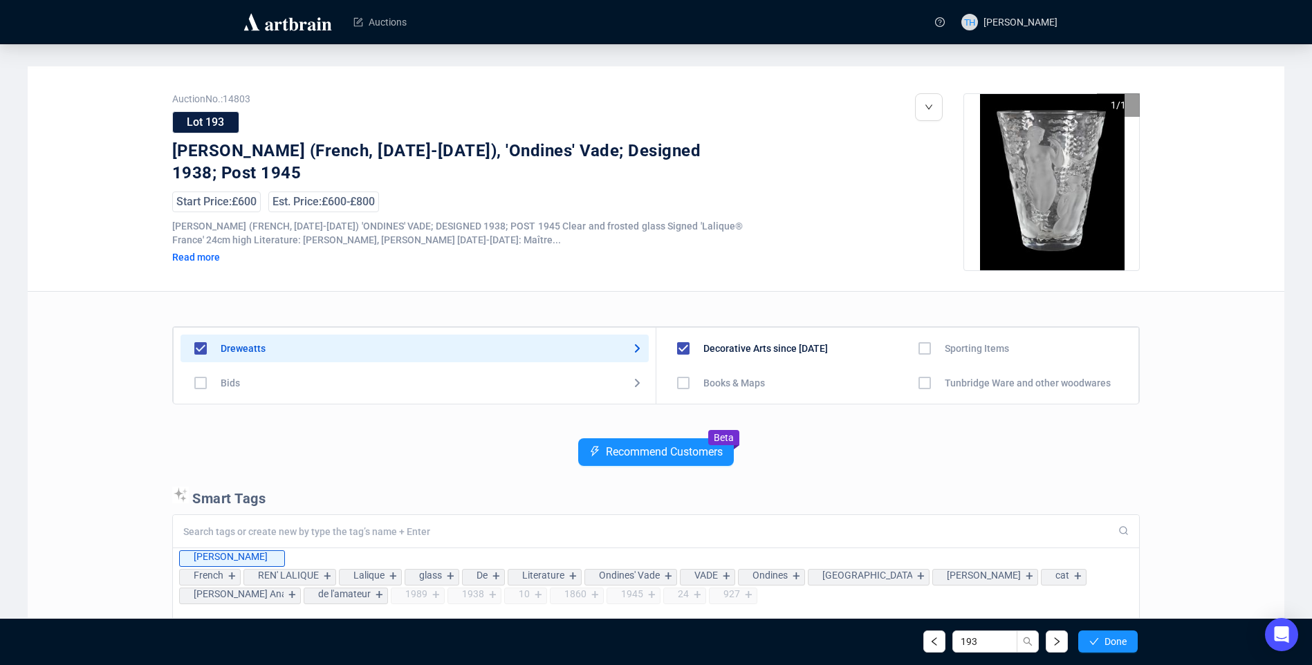
click at [1109, 639] on span "Done" at bounding box center [1116, 641] width 22 height 11
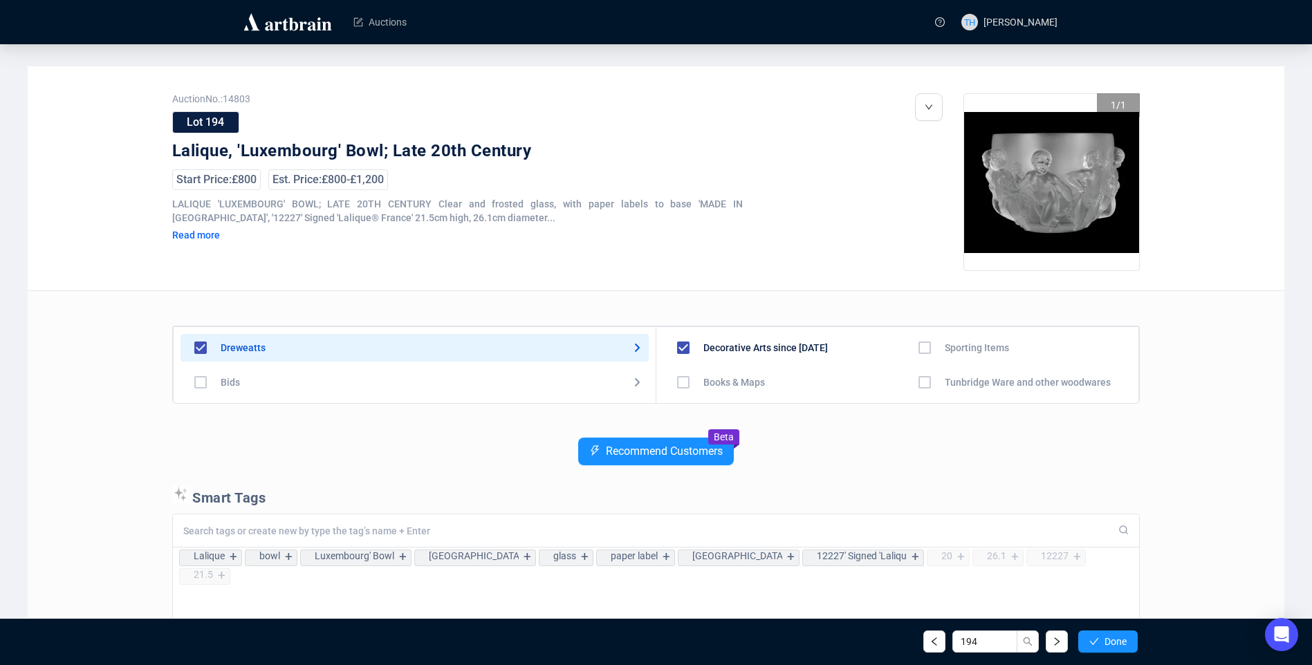
click at [1109, 639] on span "Done" at bounding box center [1116, 641] width 22 height 11
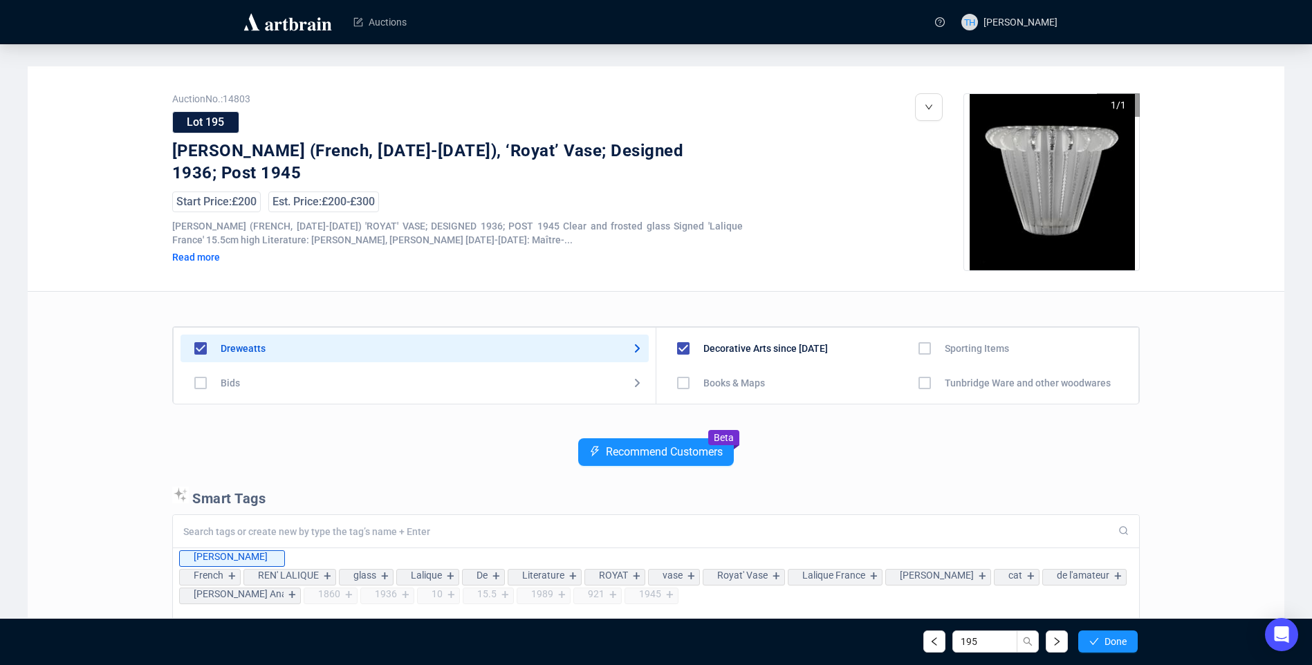
click at [1109, 639] on span "Done" at bounding box center [1116, 641] width 22 height 11
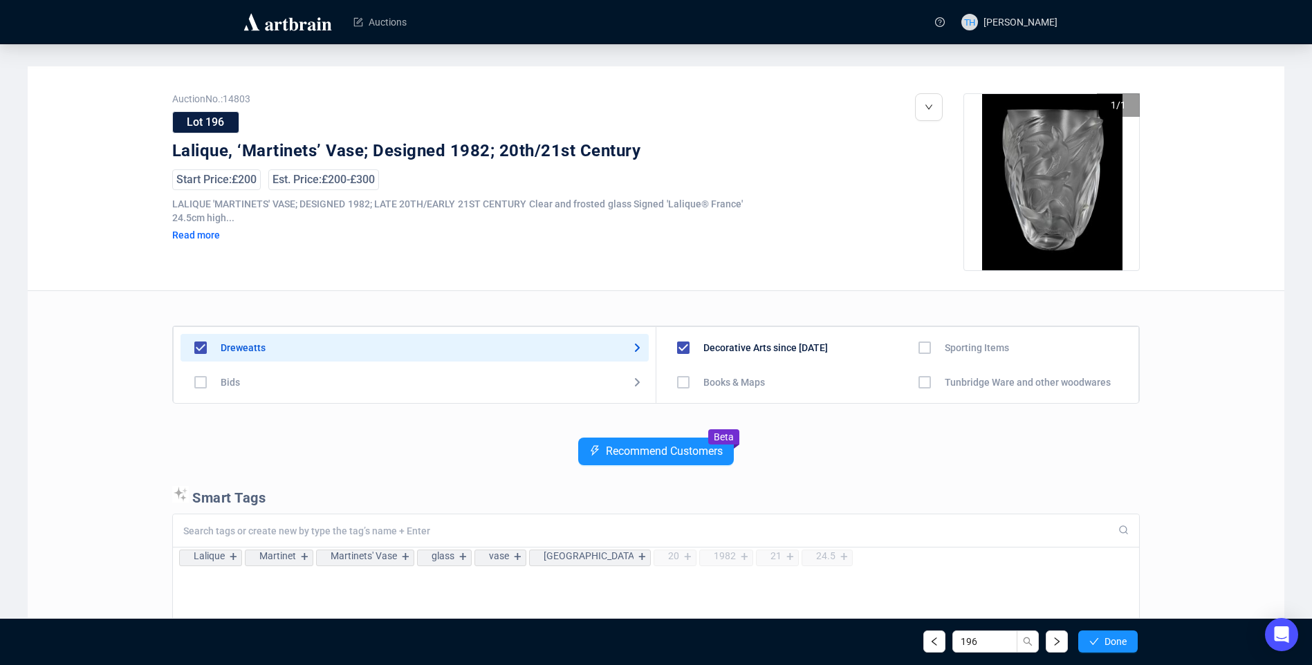
click at [1109, 639] on span "Done" at bounding box center [1116, 641] width 22 height 11
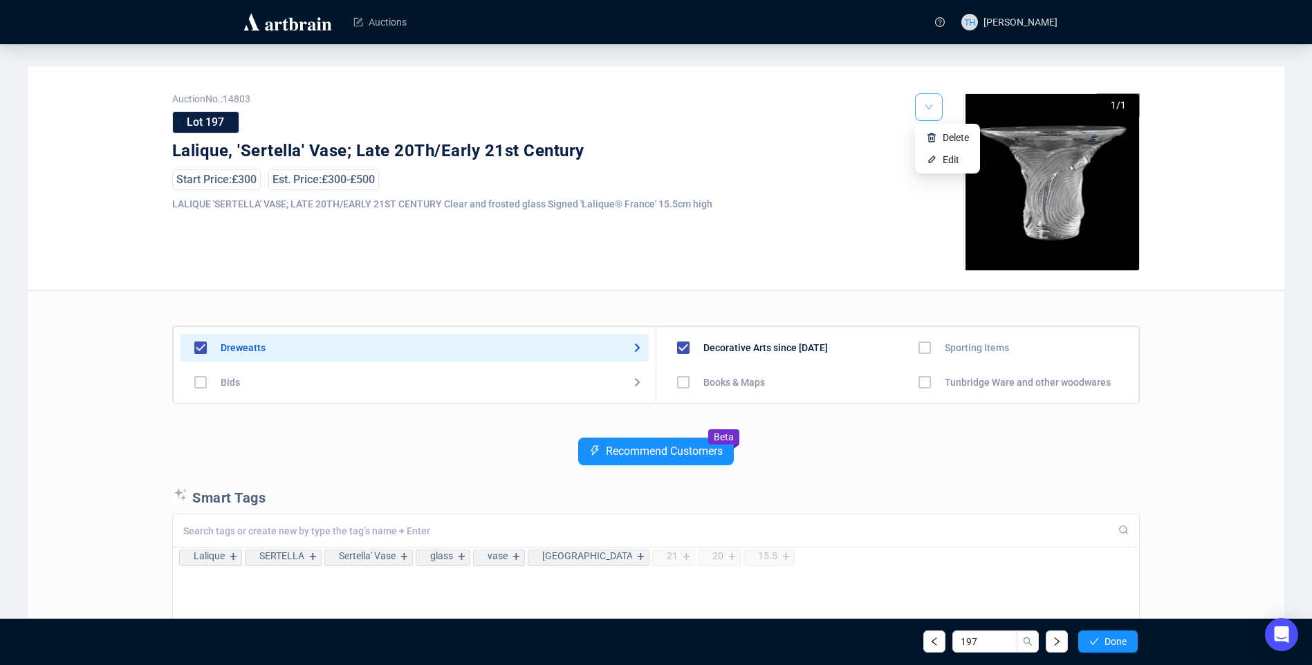
click at [930, 109] on icon "down" at bounding box center [929, 107] width 8 height 8
click at [944, 160] on span "Edit" at bounding box center [951, 159] width 17 height 11
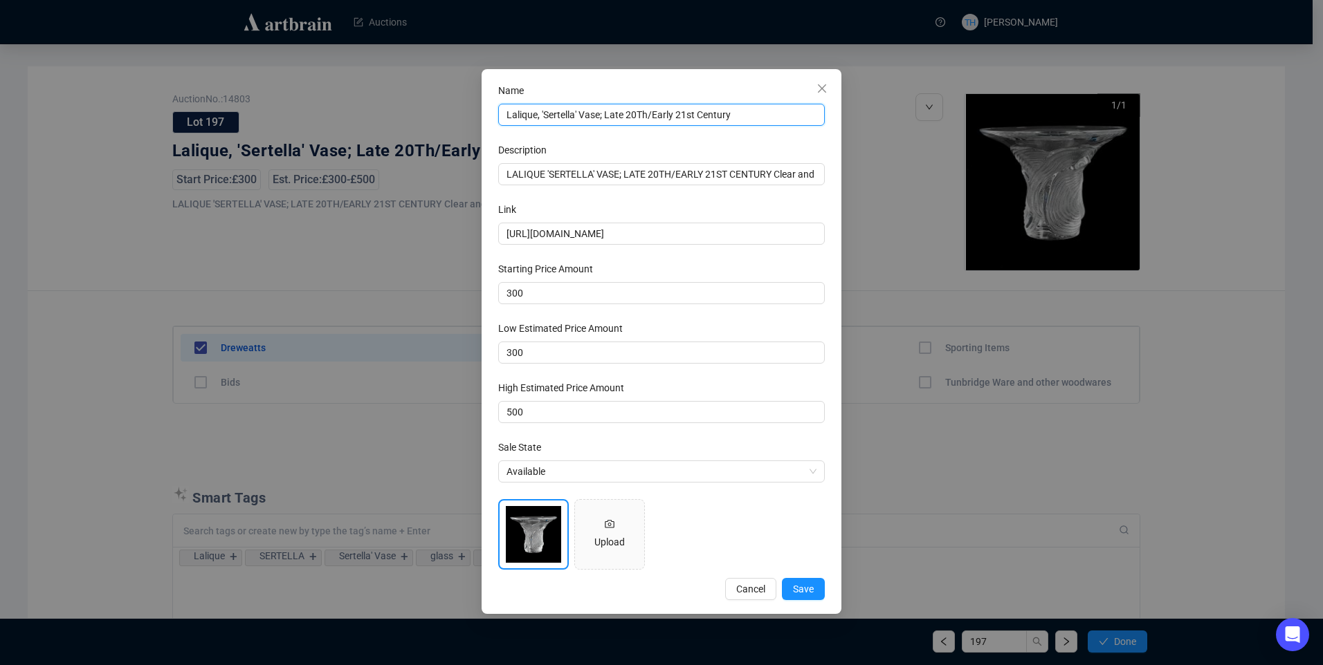
click at [641, 115] on input "Lalique, 'Sertella' Vase; Late 20Th/Early 21st Century" at bounding box center [661, 115] width 327 height 22
type input "Lalique, 'Sertella' Vase; Late 20th/Early 21st Century"
click at [802, 582] on span "Save" at bounding box center [803, 589] width 21 height 15
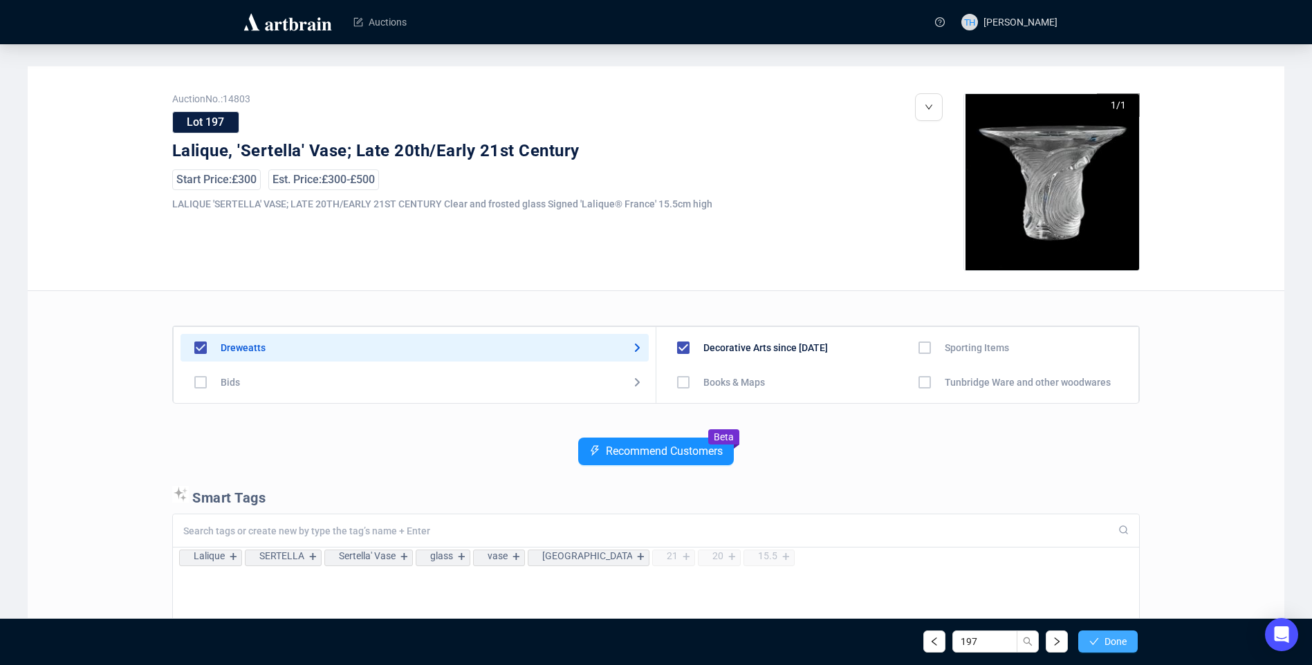
click at [1114, 636] on span "Done" at bounding box center [1116, 641] width 22 height 11
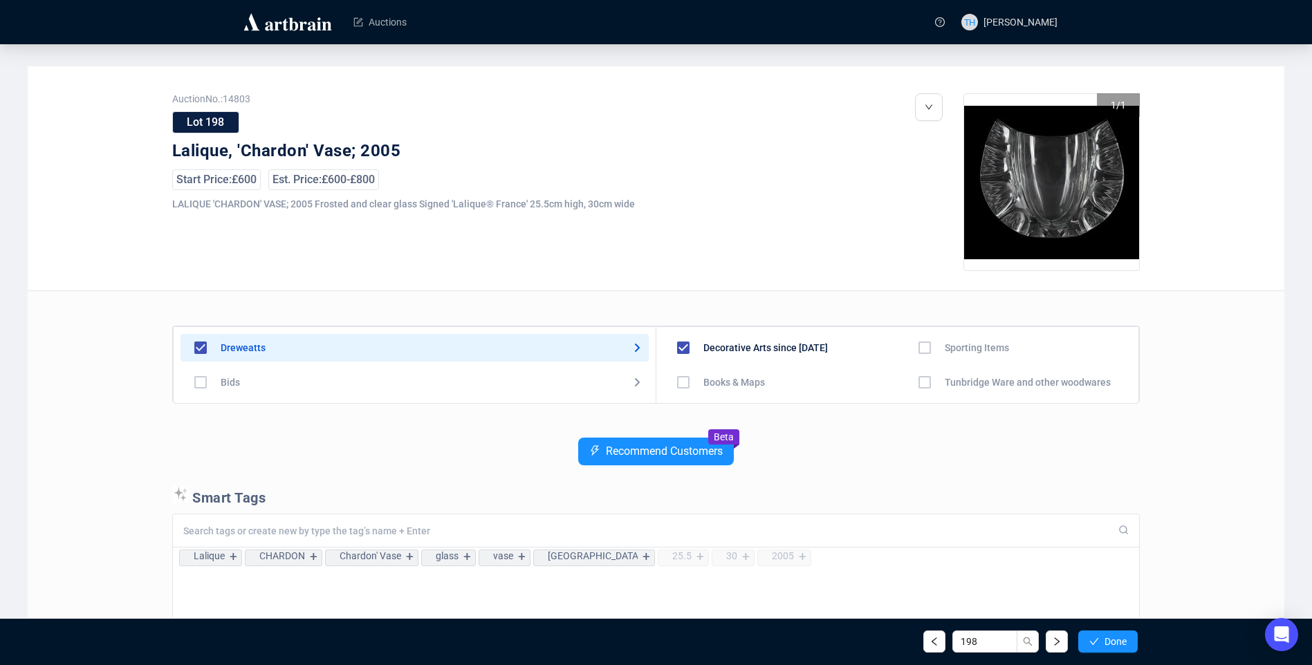
click at [1114, 636] on span "Done" at bounding box center [1116, 641] width 22 height 11
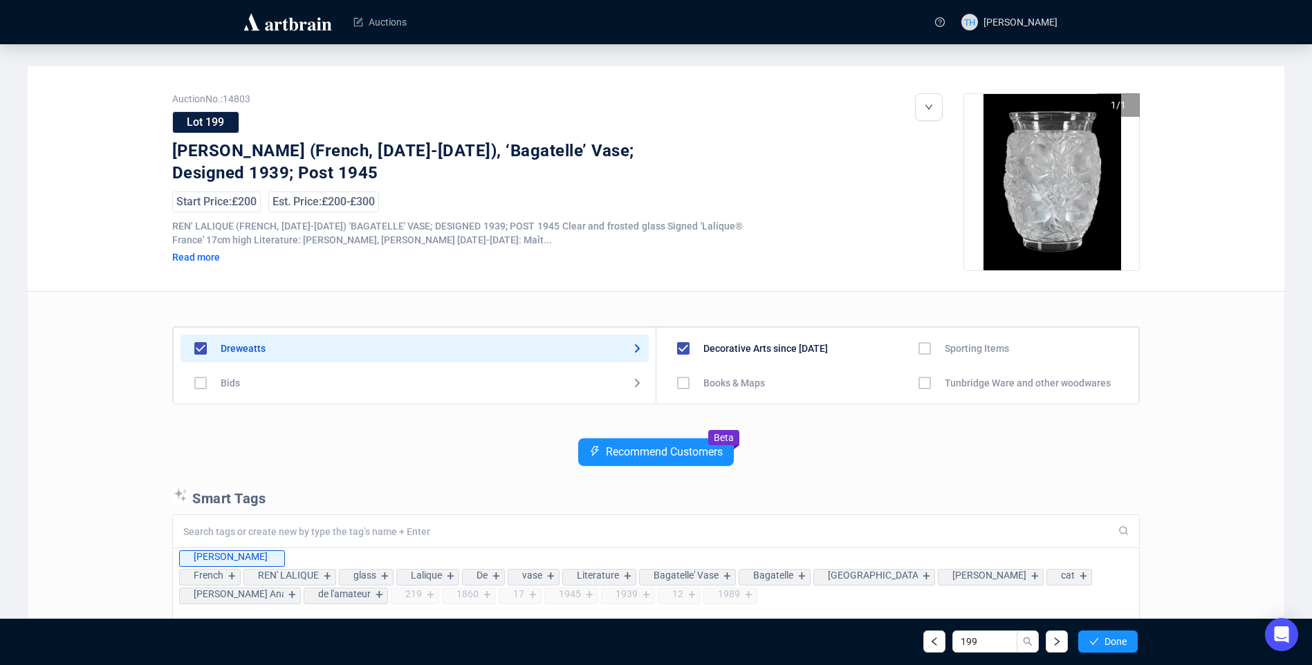
click at [1114, 636] on span "Done" at bounding box center [1116, 641] width 22 height 11
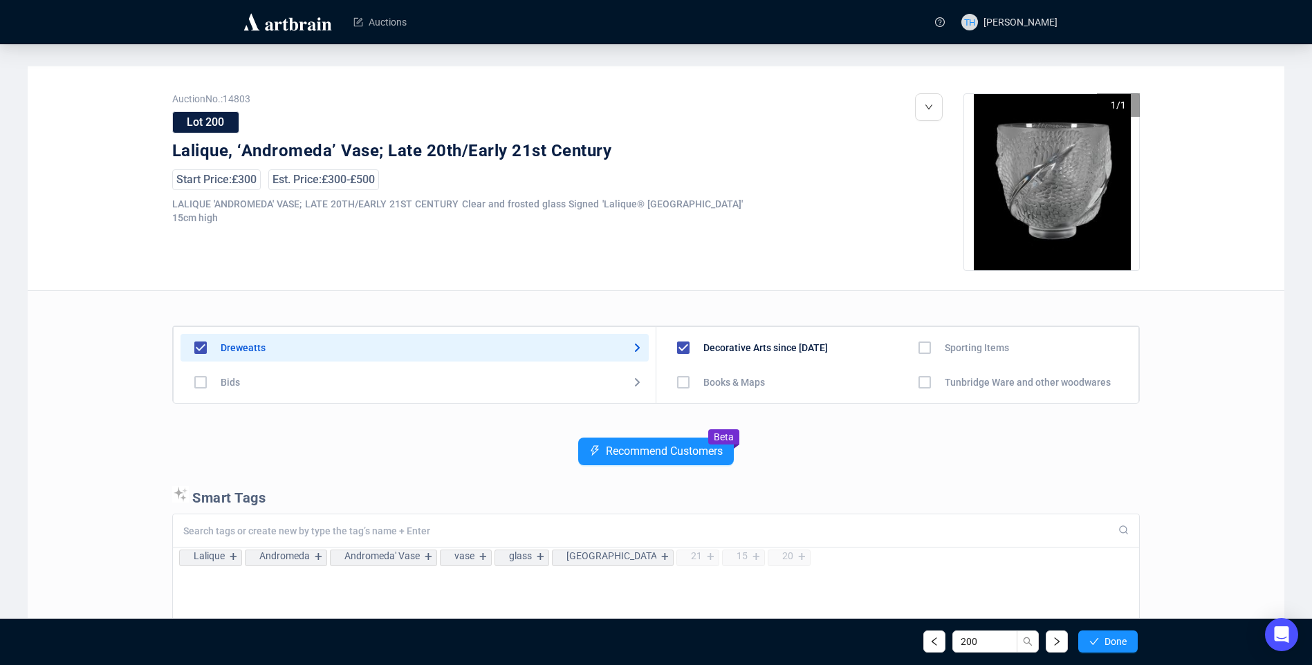
click at [1114, 636] on span "Done" at bounding box center [1116, 641] width 22 height 11
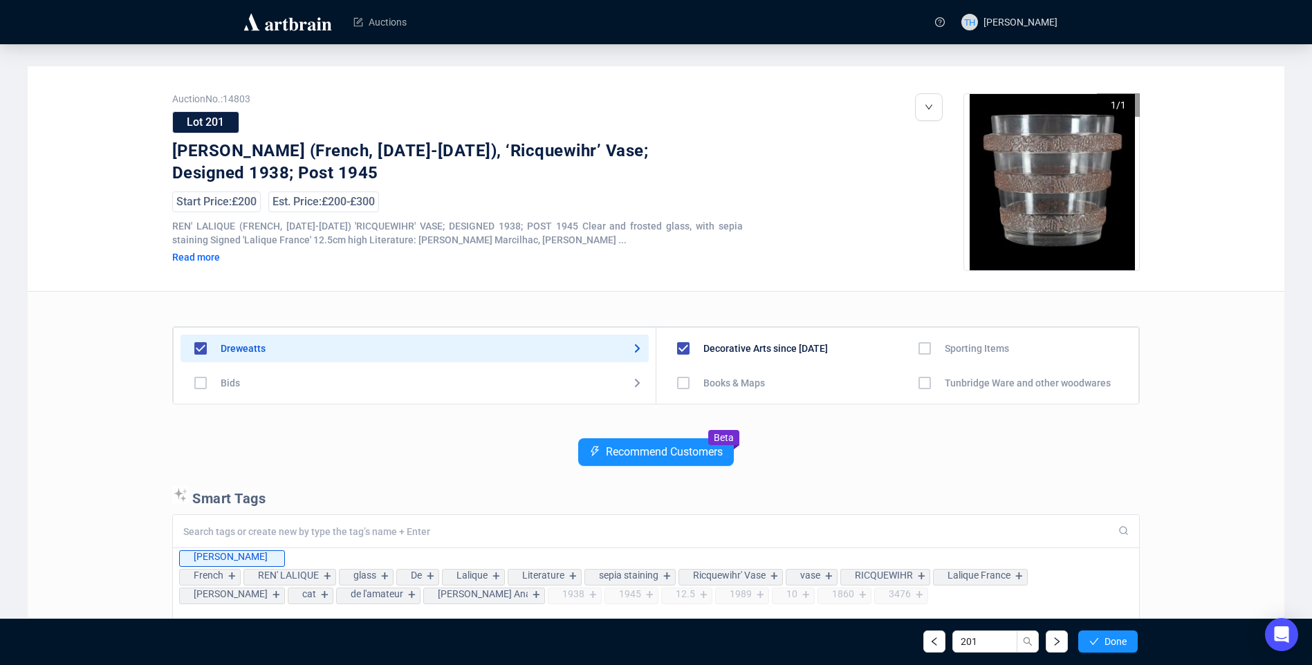
click at [1114, 636] on span "Done" at bounding box center [1116, 641] width 22 height 11
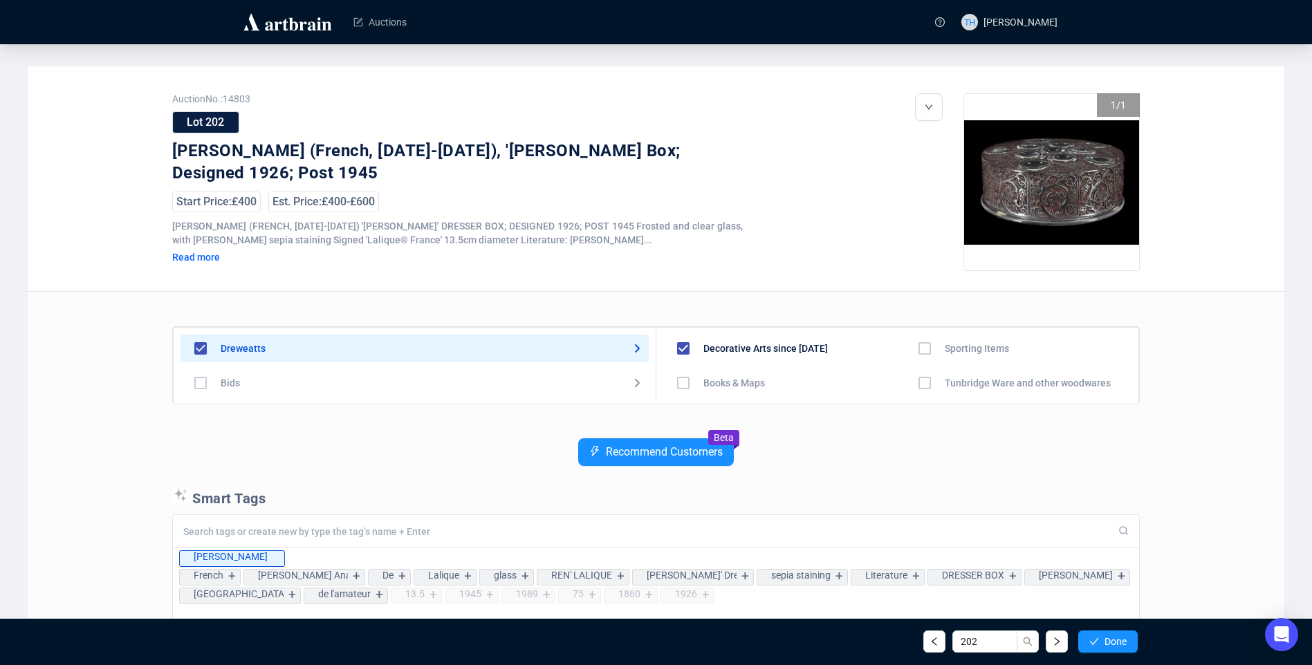
click at [1114, 636] on span "Done" at bounding box center [1116, 641] width 22 height 11
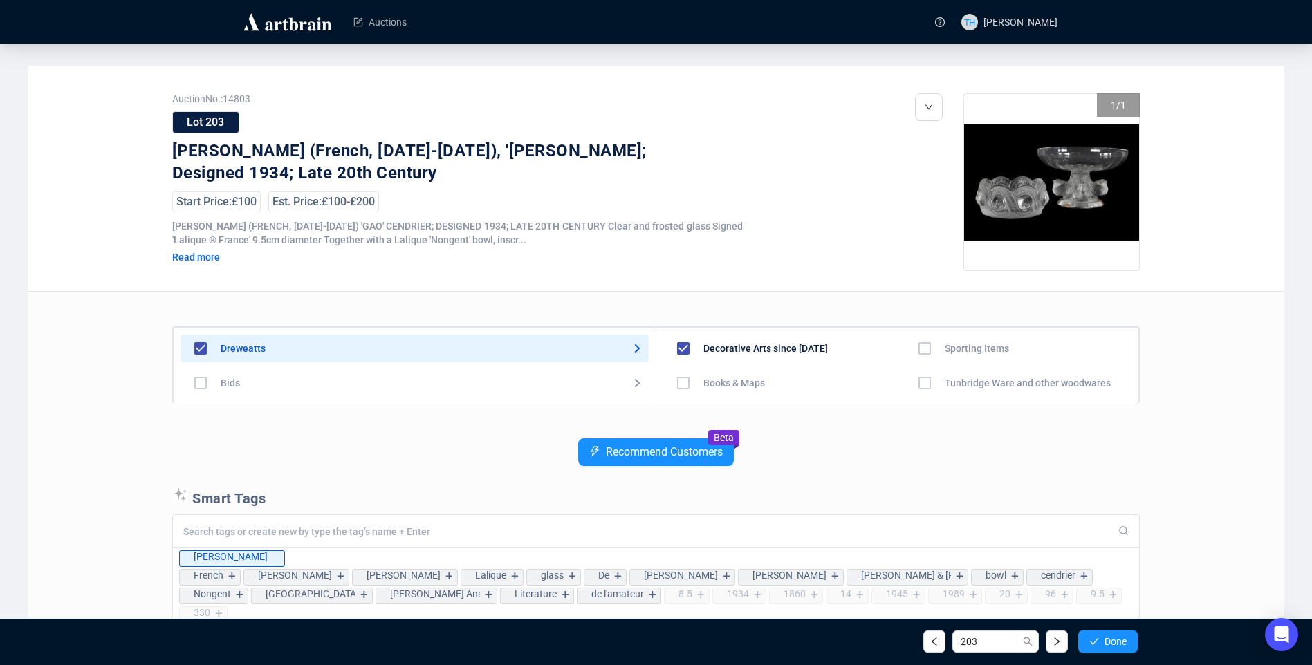
click at [1114, 636] on span "Done" at bounding box center [1116, 641] width 22 height 11
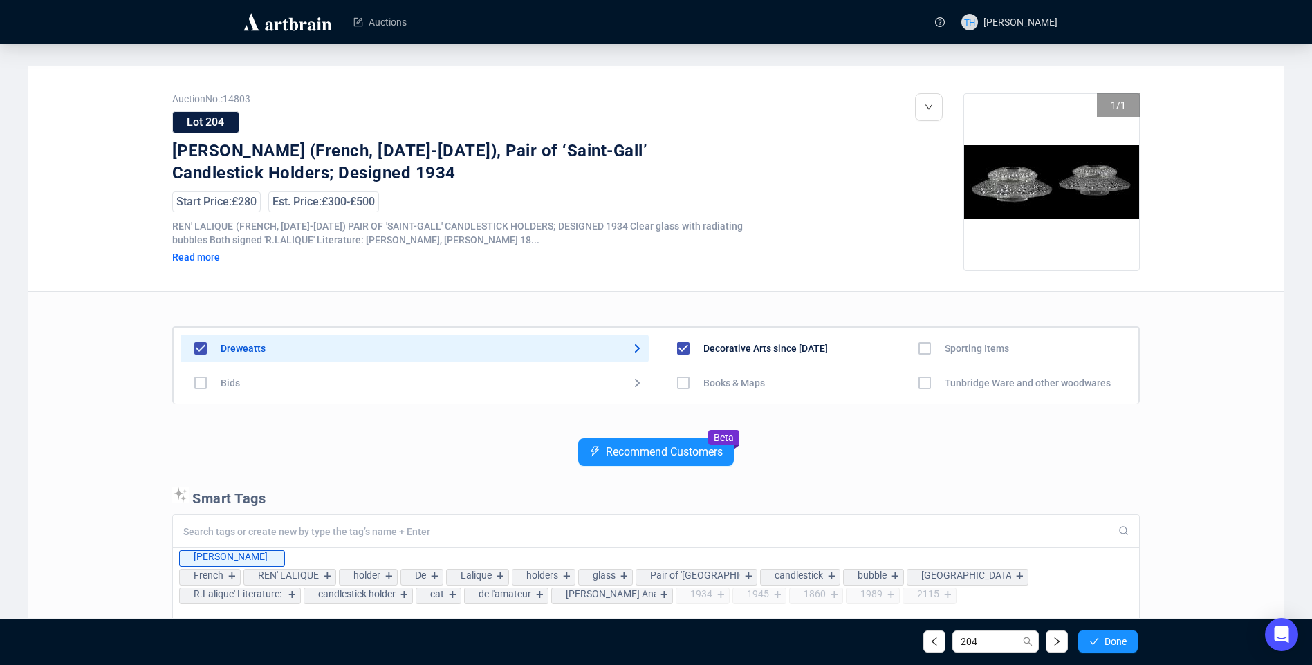
click at [1114, 636] on span "Done" at bounding box center [1116, 641] width 22 height 11
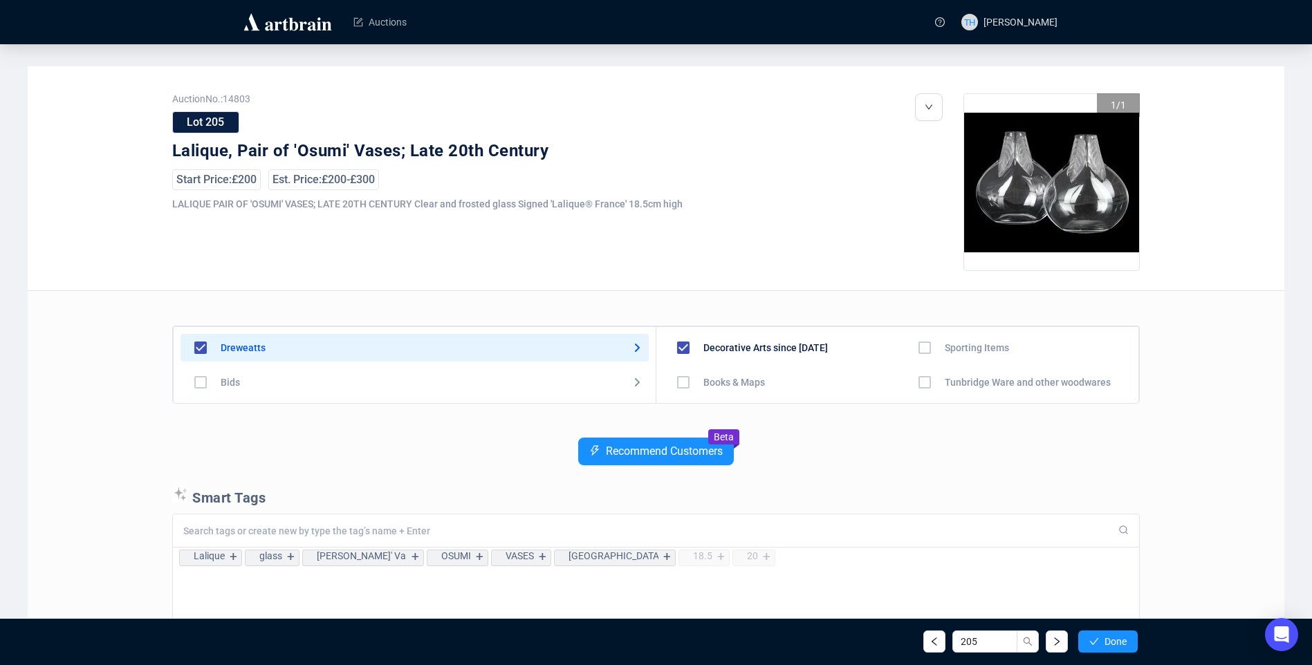
click at [1114, 636] on span "Done" at bounding box center [1116, 641] width 22 height 11
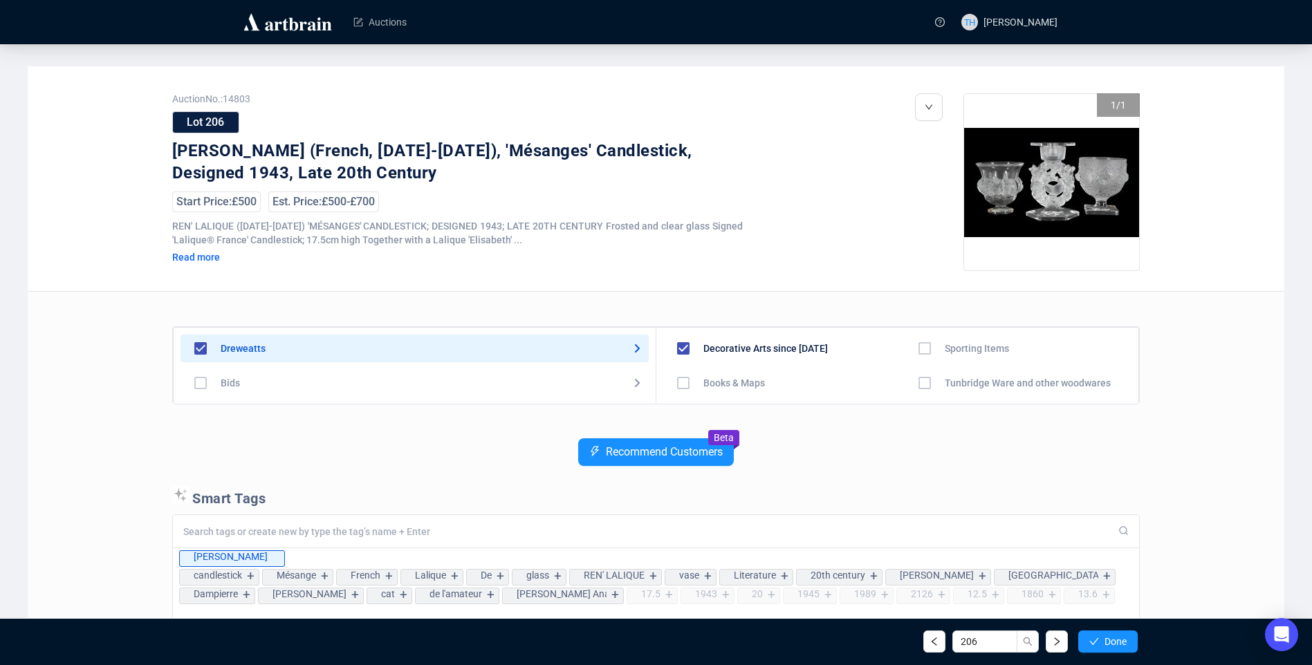
click at [1114, 636] on span "Done" at bounding box center [1116, 641] width 22 height 11
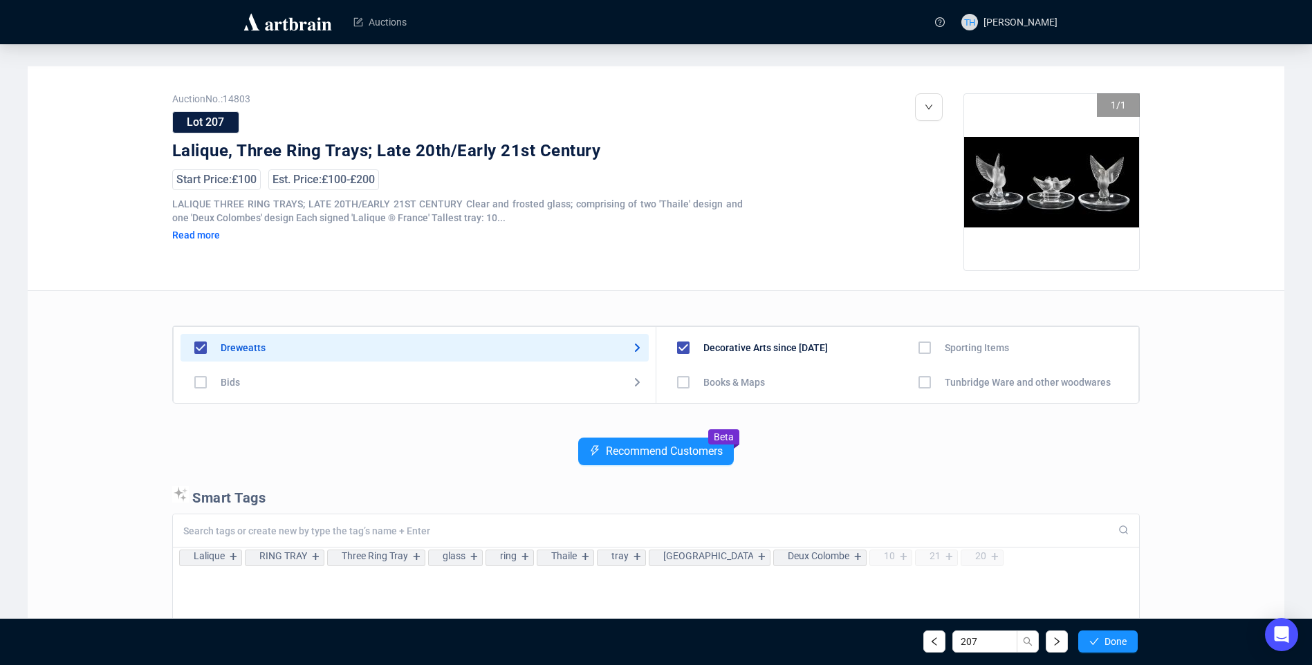
click at [1114, 636] on span "Done" at bounding box center [1116, 641] width 22 height 11
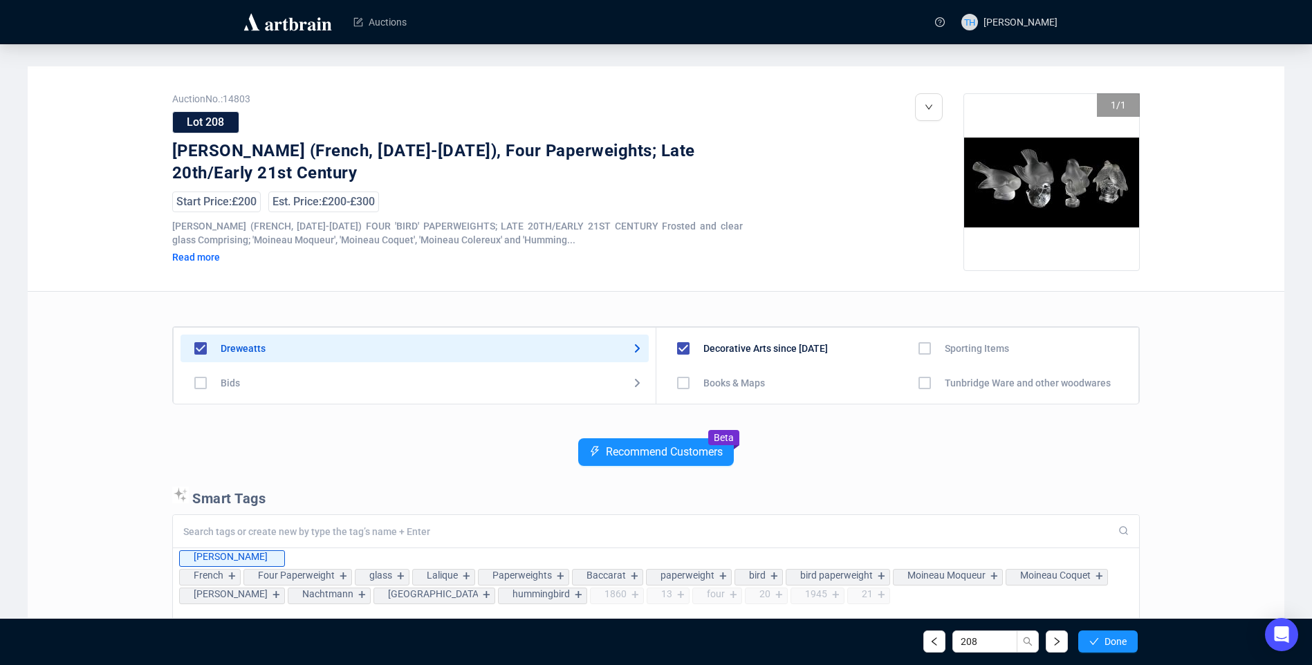
click at [1114, 636] on span "Done" at bounding box center [1116, 641] width 22 height 11
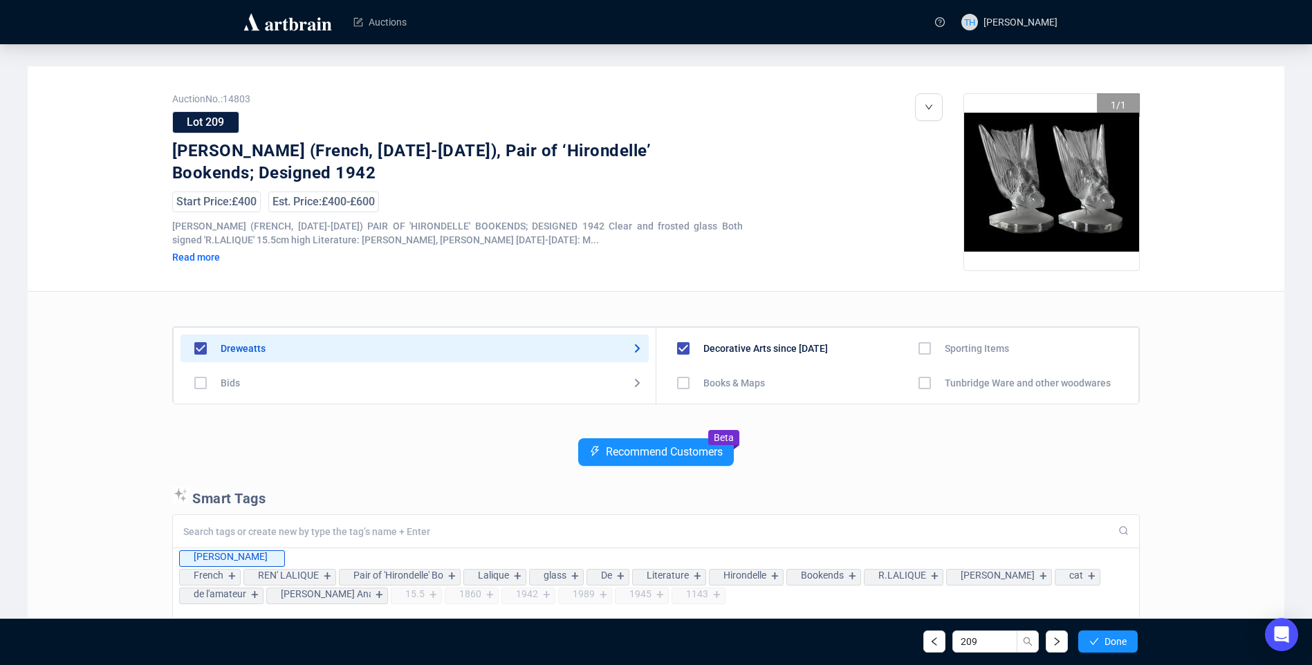
click at [1114, 636] on span "Done" at bounding box center [1116, 641] width 22 height 11
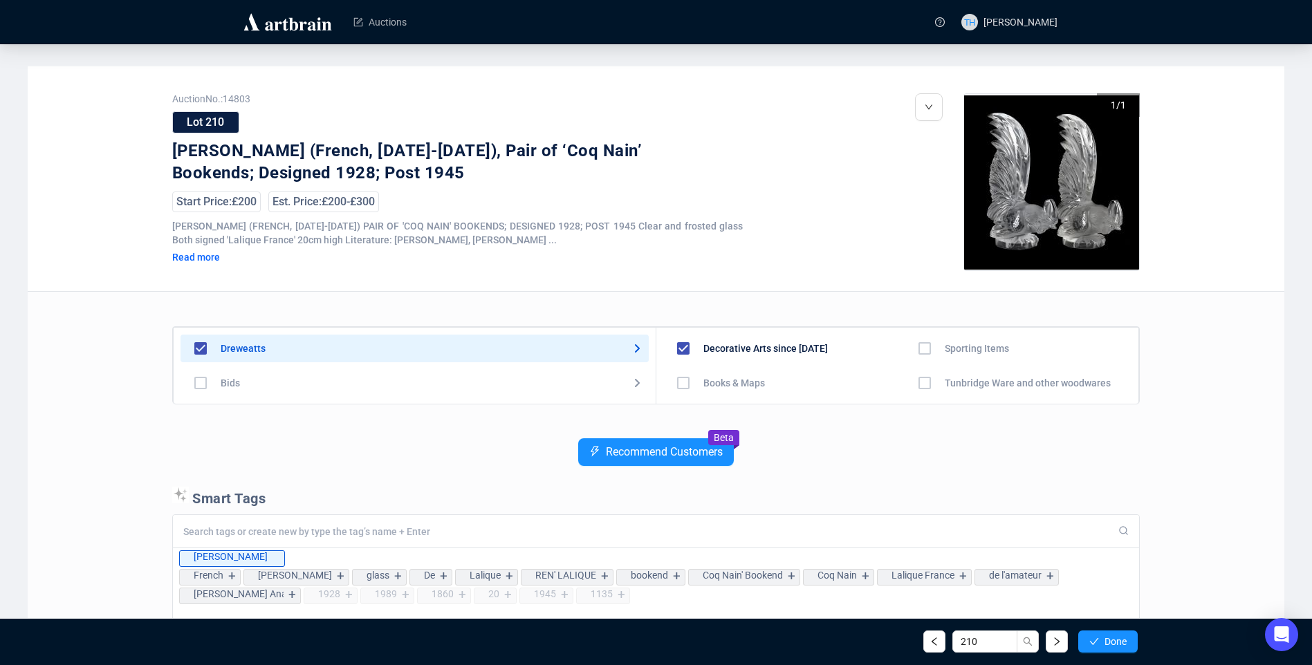
click at [1114, 636] on span "Done" at bounding box center [1116, 641] width 22 height 11
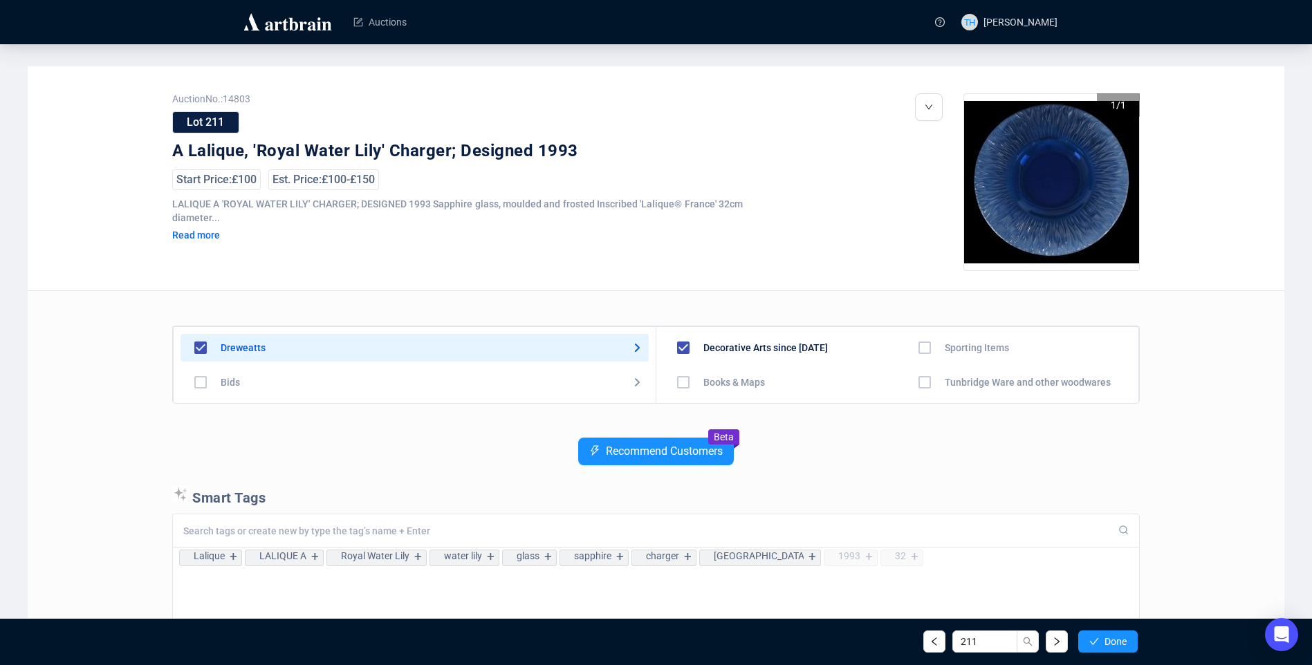
click at [1114, 636] on span "Done" at bounding box center [1116, 641] width 22 height 11
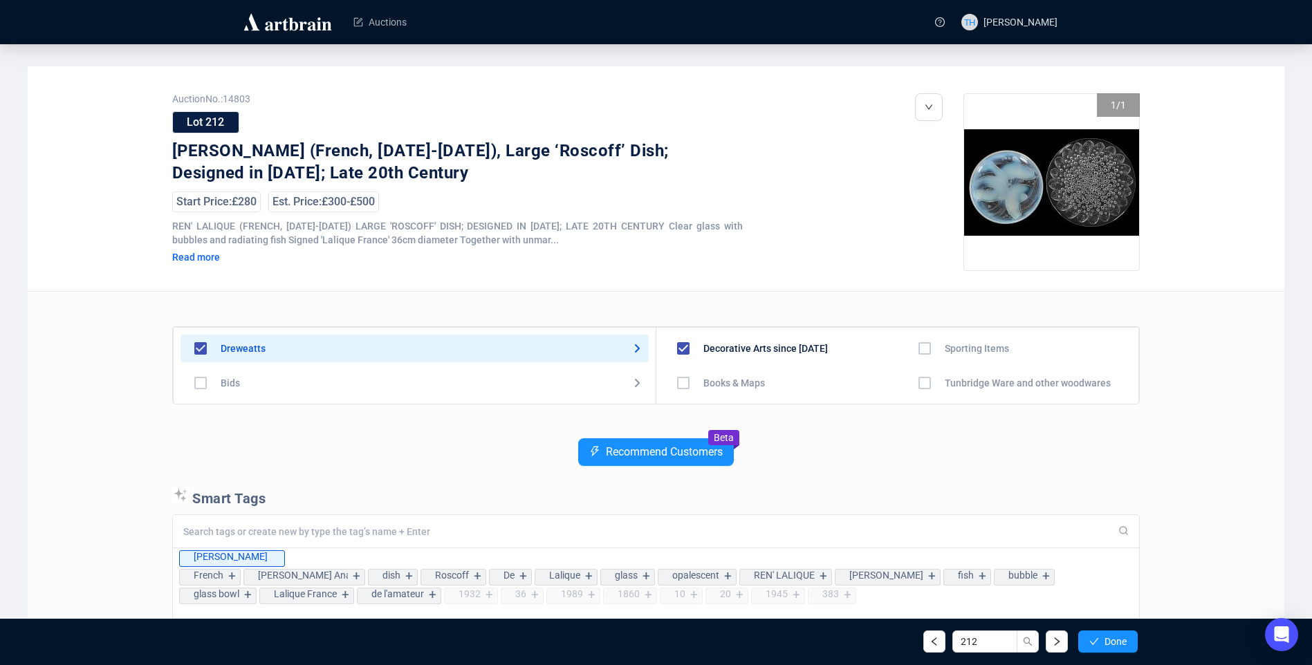
click at [1114, 636] on span "Done" at bounding box center [1116, 641] width 22 height 11
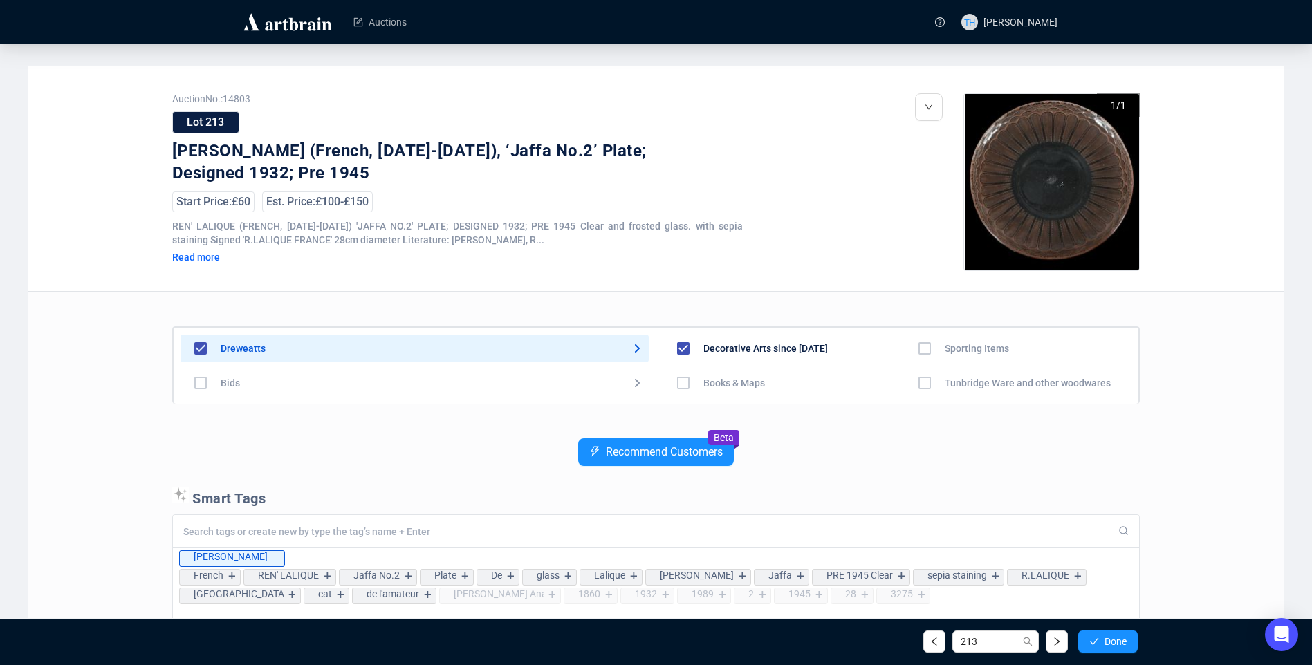
click at [1114, 636] on span "Done" at bounding box center [1116, 641] width 22 height 11
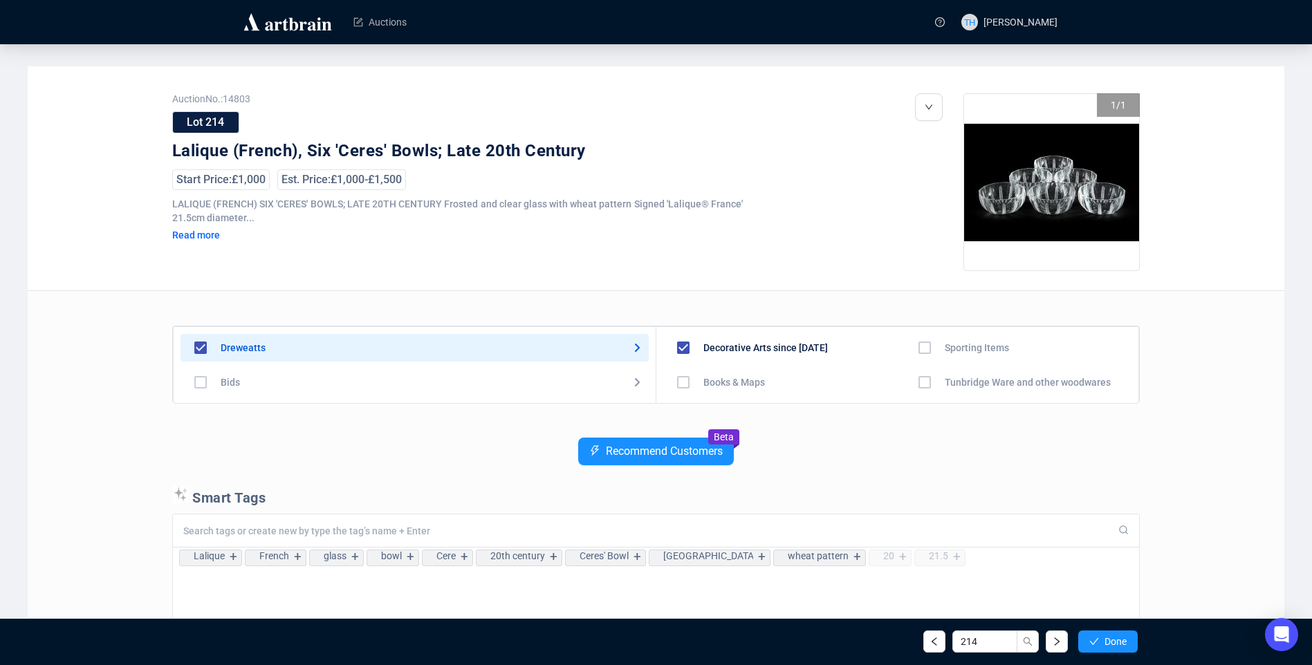
click at [1114, 636] on span "Done" at bounding box center [1116, 641] width 22 height 11
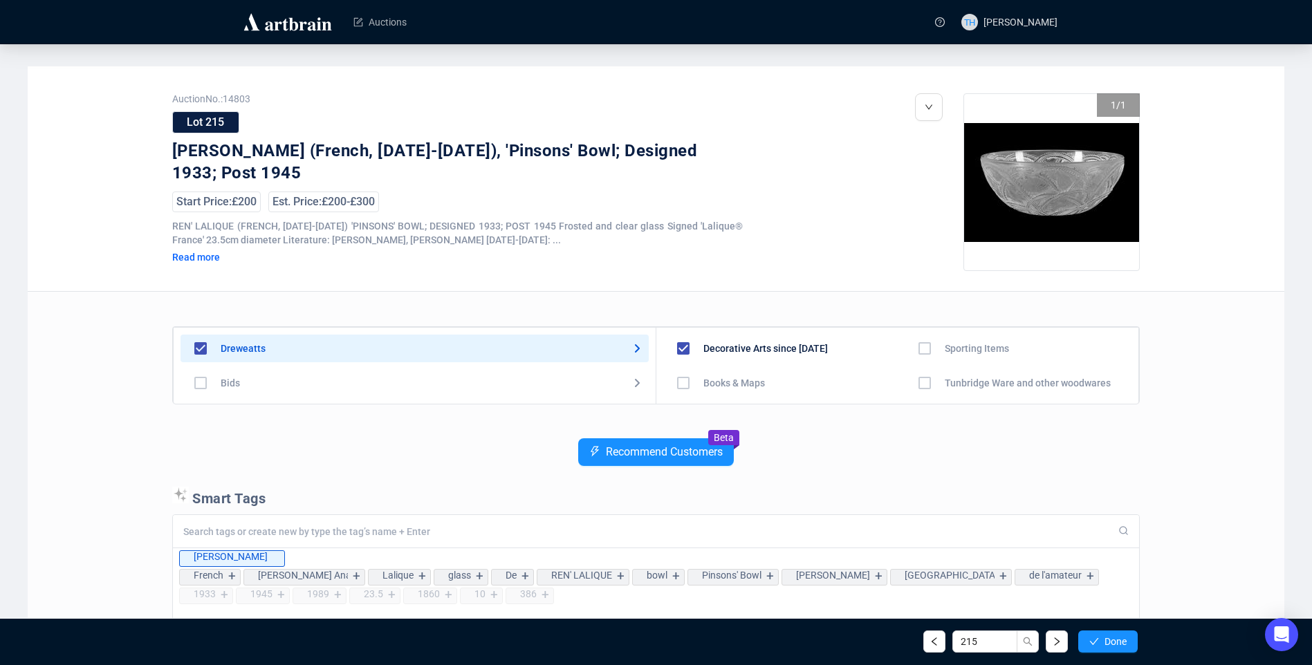
click at [1114, 636] on span "Done" at bounding box center [1116, 641] width 22 height 11
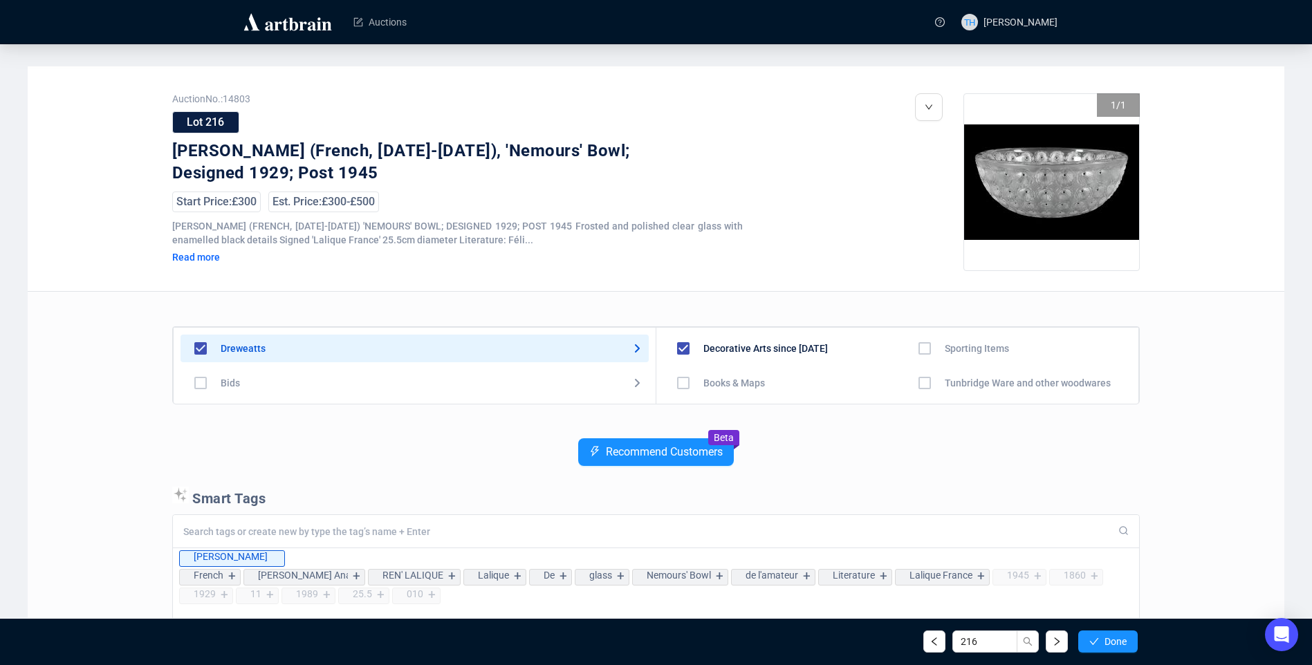
click at [1114, 636] on span "Done" at bounding box center [1116, 641] width 22 height 11
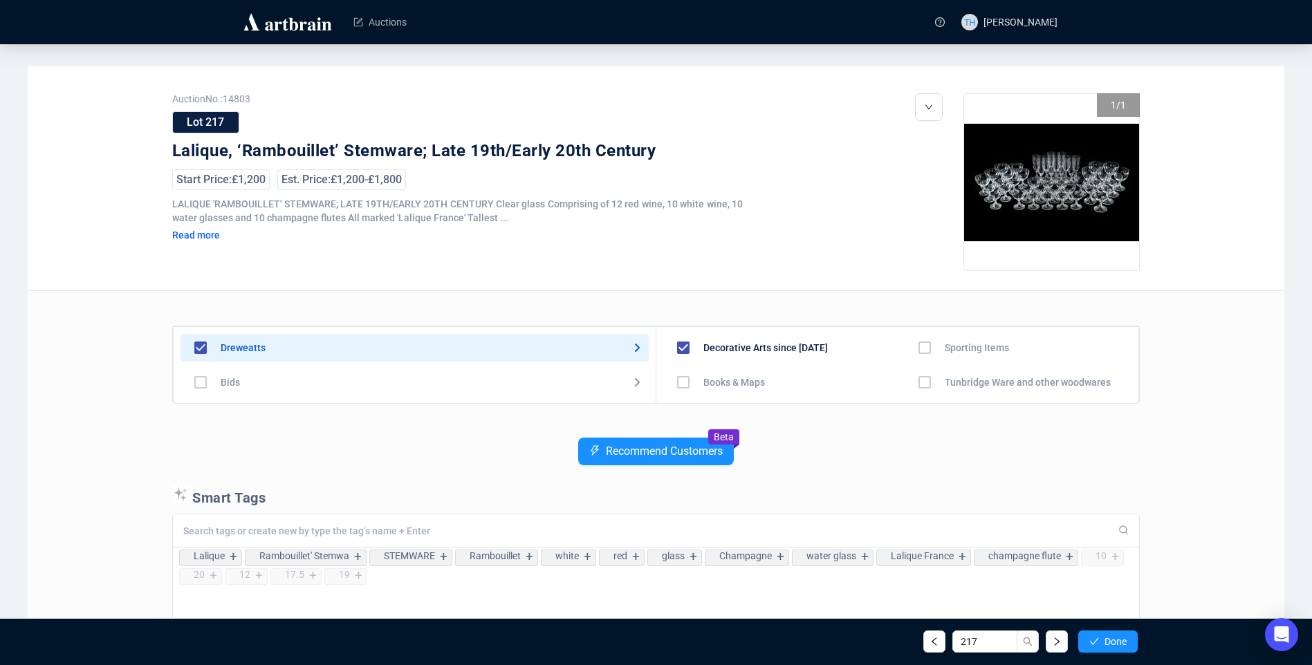
click at [1114, 636] on span "Done" at bounding box center [1116, 641] width 22 height 11
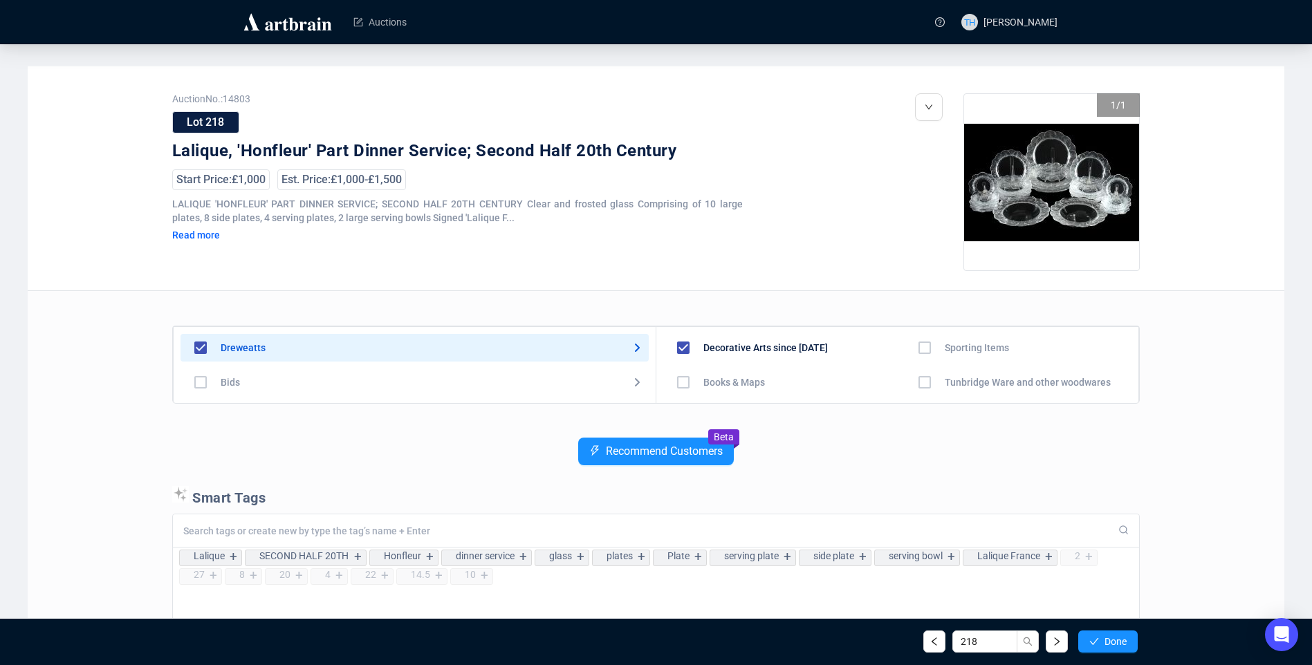
click at [1114, 636] on span "Done" at bounding box center [1116, 641] width 22 height 11
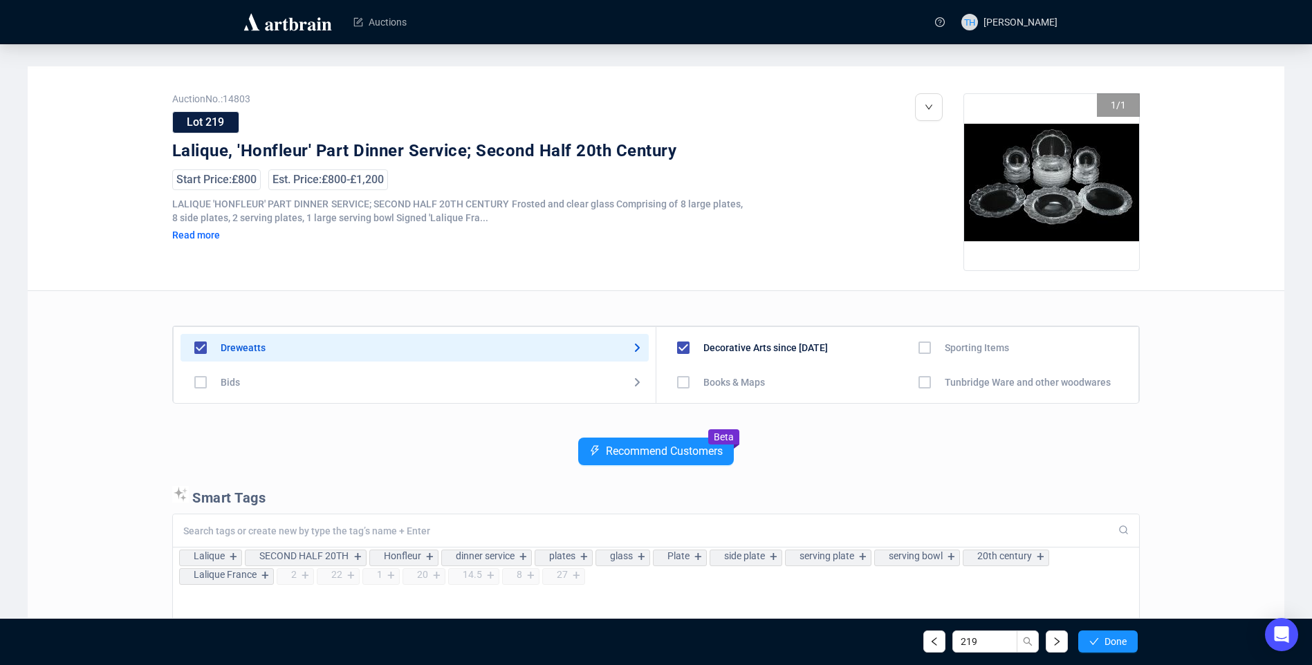
click at [1114, 636] on span "Done" at bounding box center [1116, 641] width 22 height 11
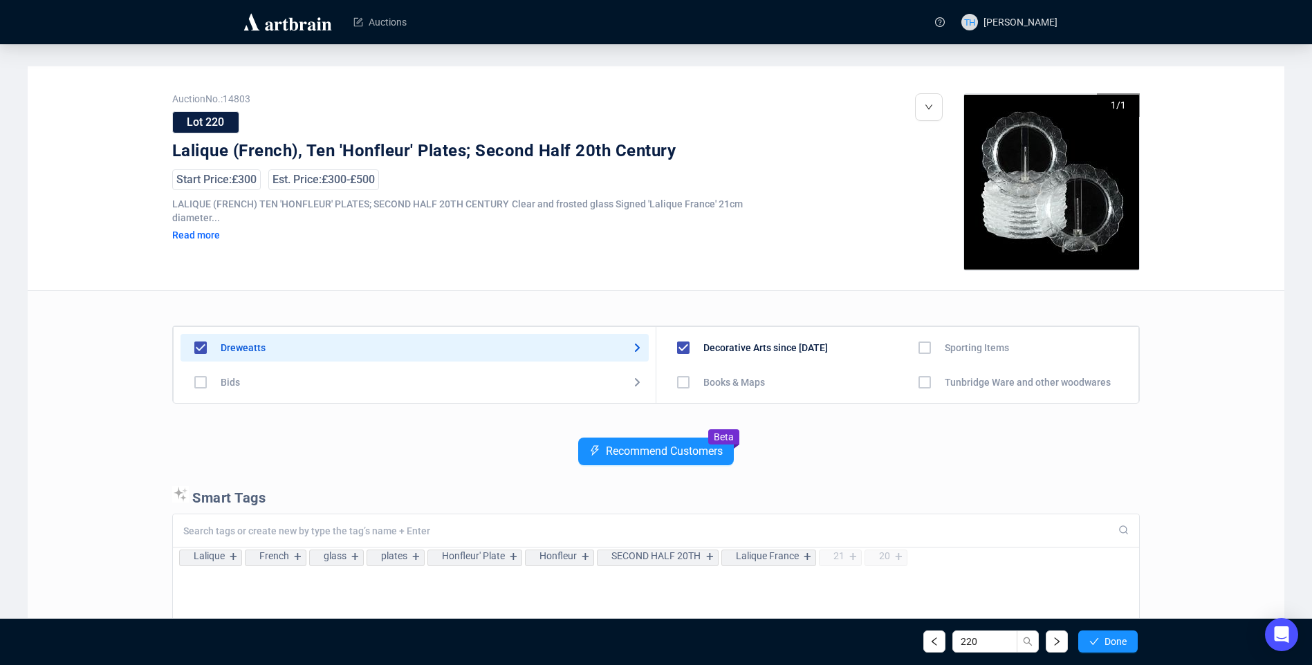
click at [1114, 636] on span "Done" at bounding box center [1116, 641] width 22 height 11
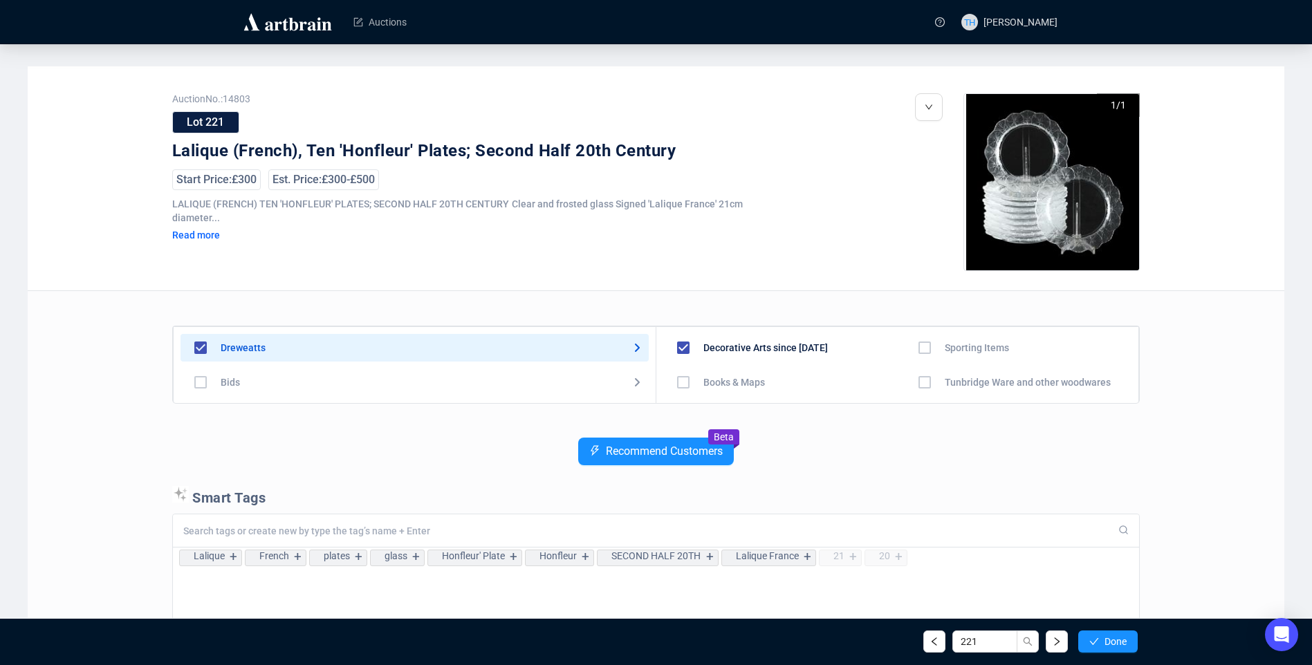
click at [1114, 636] on span "Done" at bounding box center [1116, 641] width 22 height 11
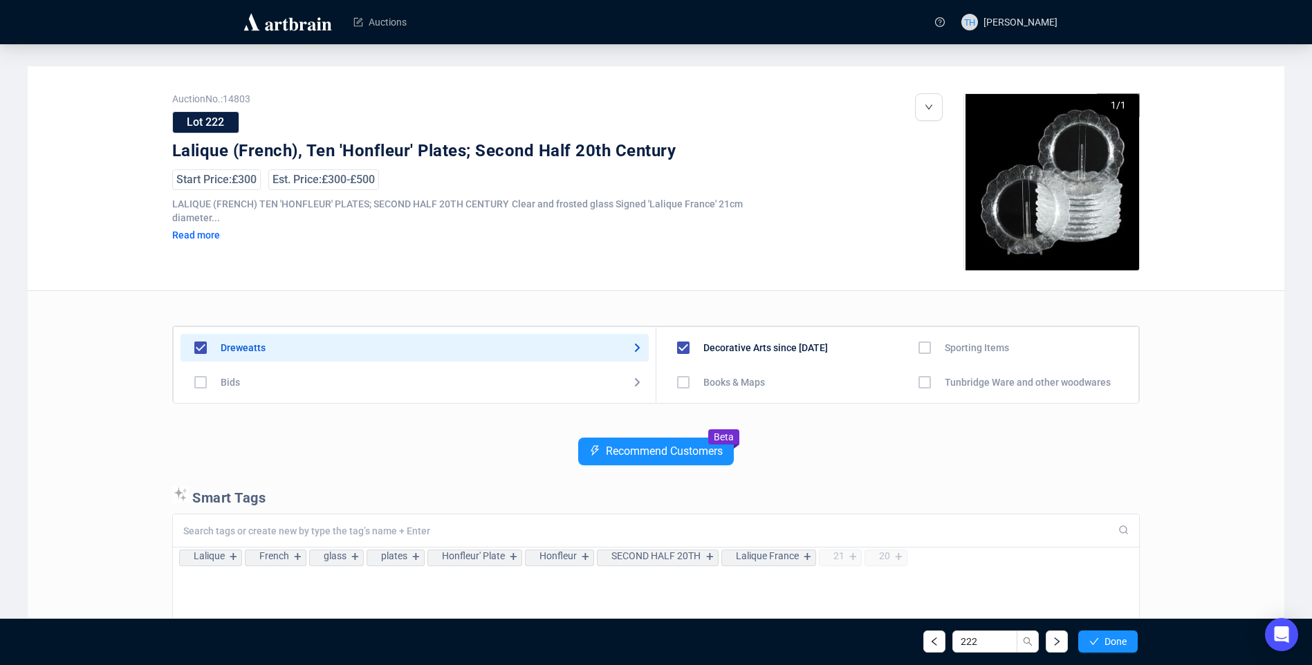
click at [1114, 636] on span "Done" at bounding box center [1116, 641] width 22 height 11
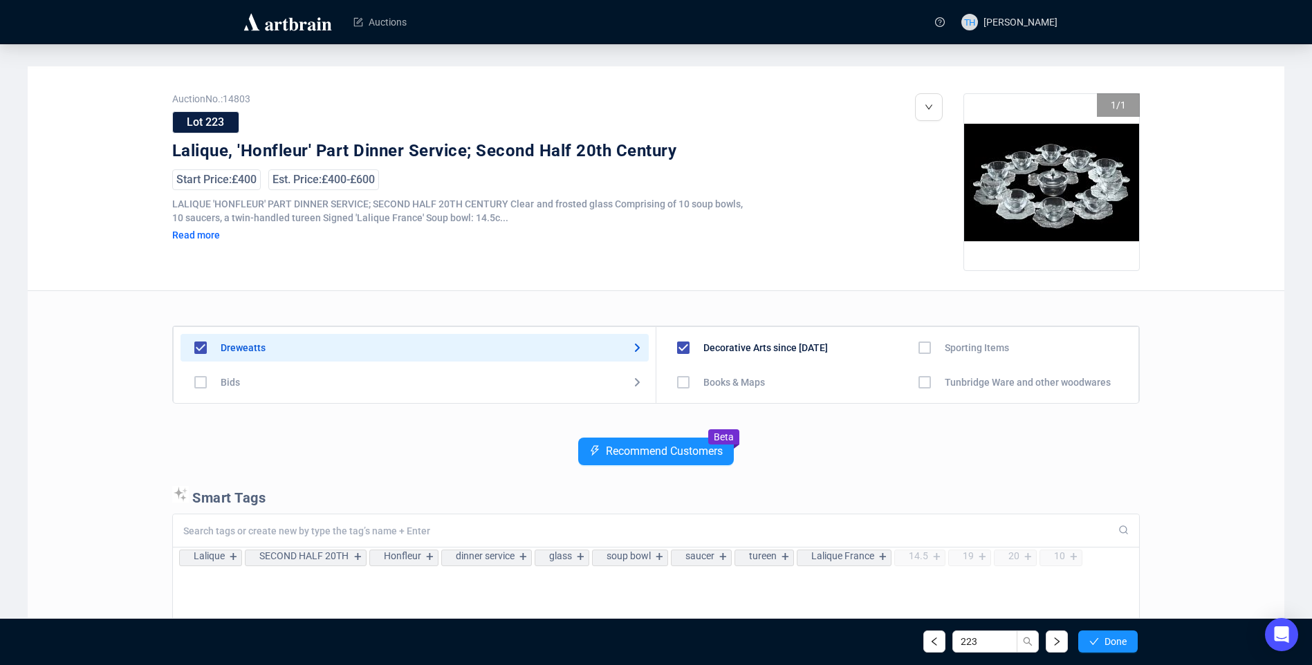
click at [1114, 636] on span "Done" at bounding box center [1116, 641] width 22 height 11
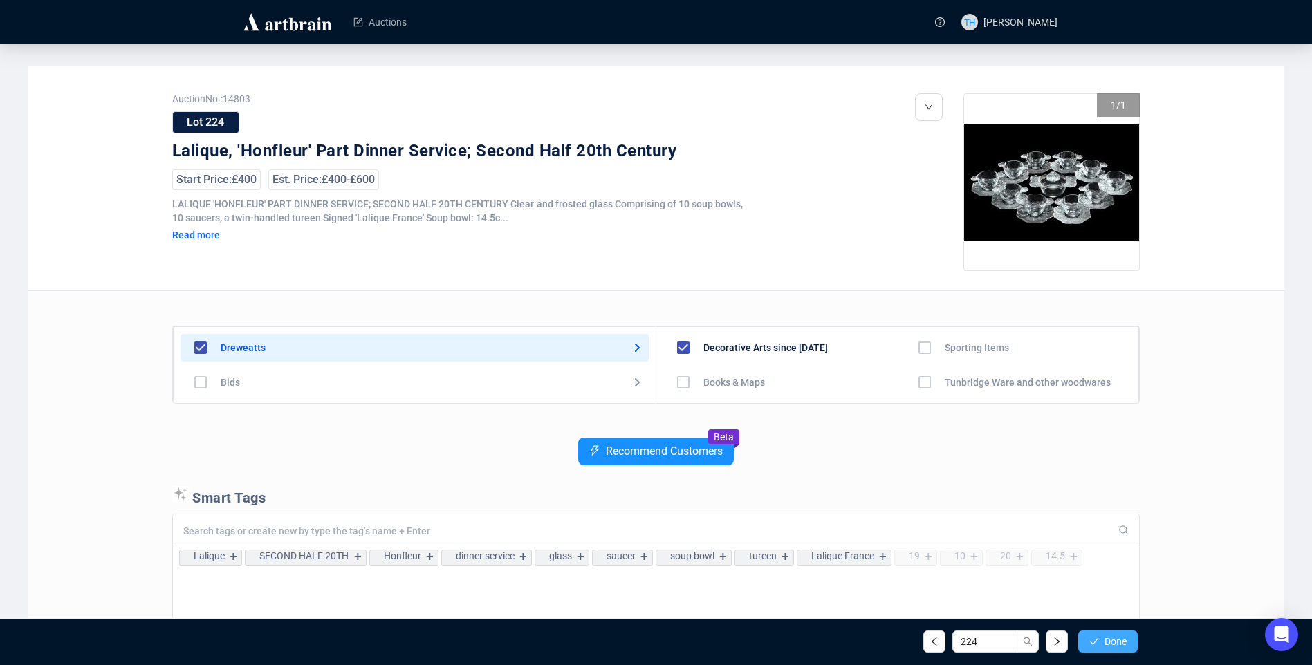
click at [1126, 637] on span "Done" at bounding box center [1116, 641] width 22 height 11
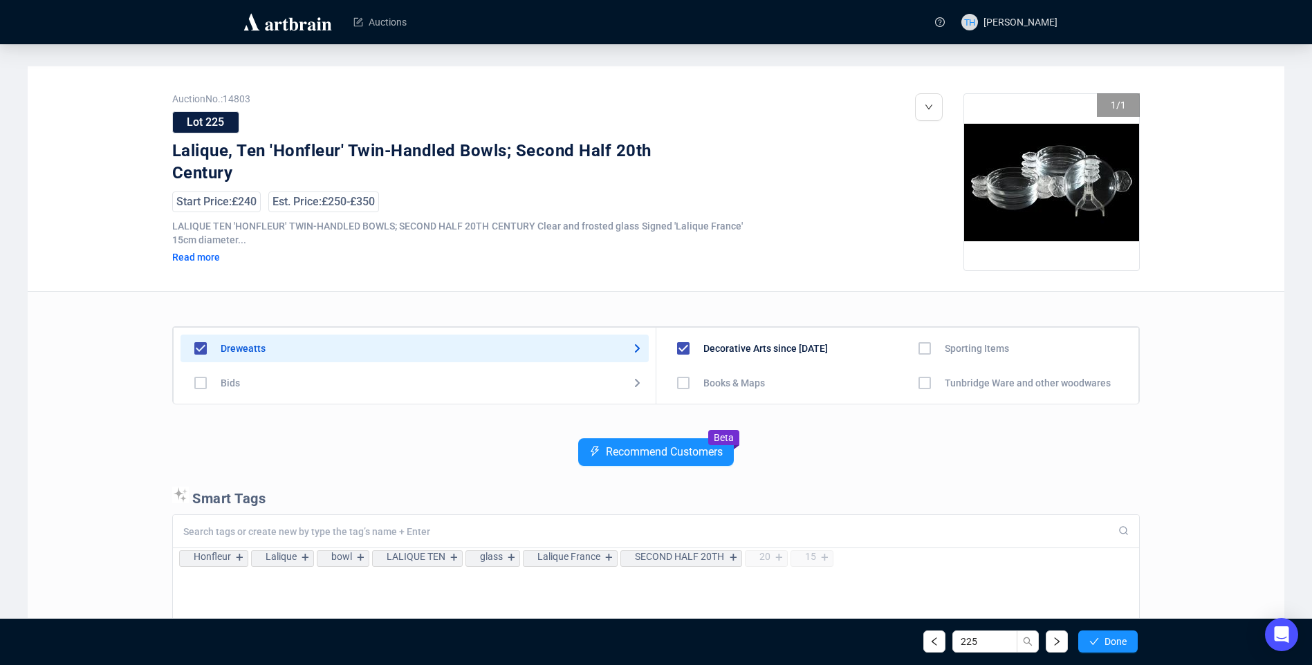
click at [1126, 637] on span "Done" at bounding box center [1116, 641] width 22 height 11
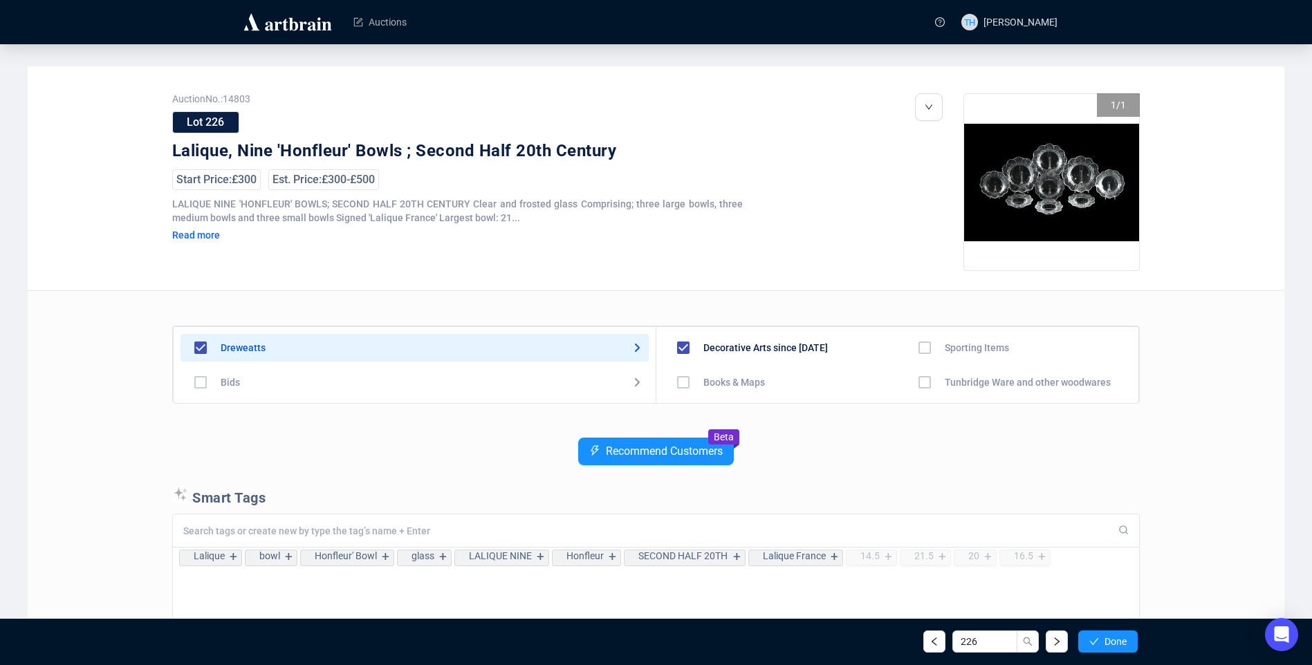
click at [1126, 637] on span "Done" at bounding box center [1116, 641] width 22 height 11
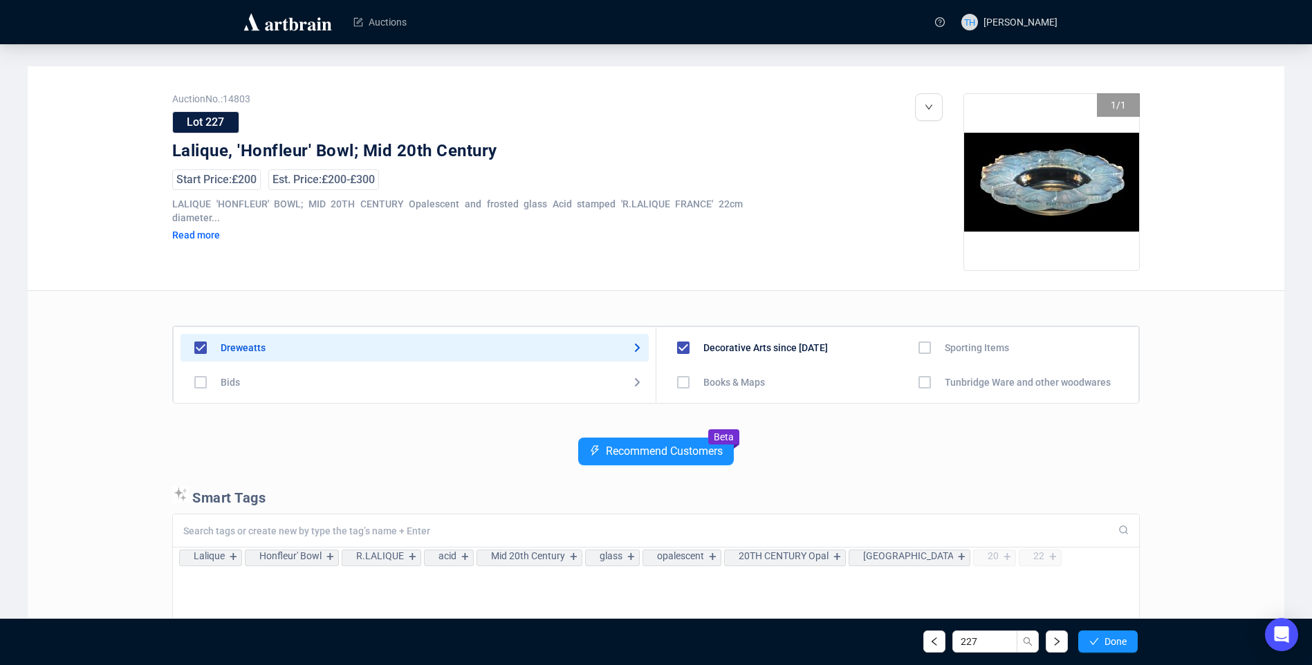
click at [1126, 637] on span "Done" at bounding box center [1116, 641] width 22 height 11
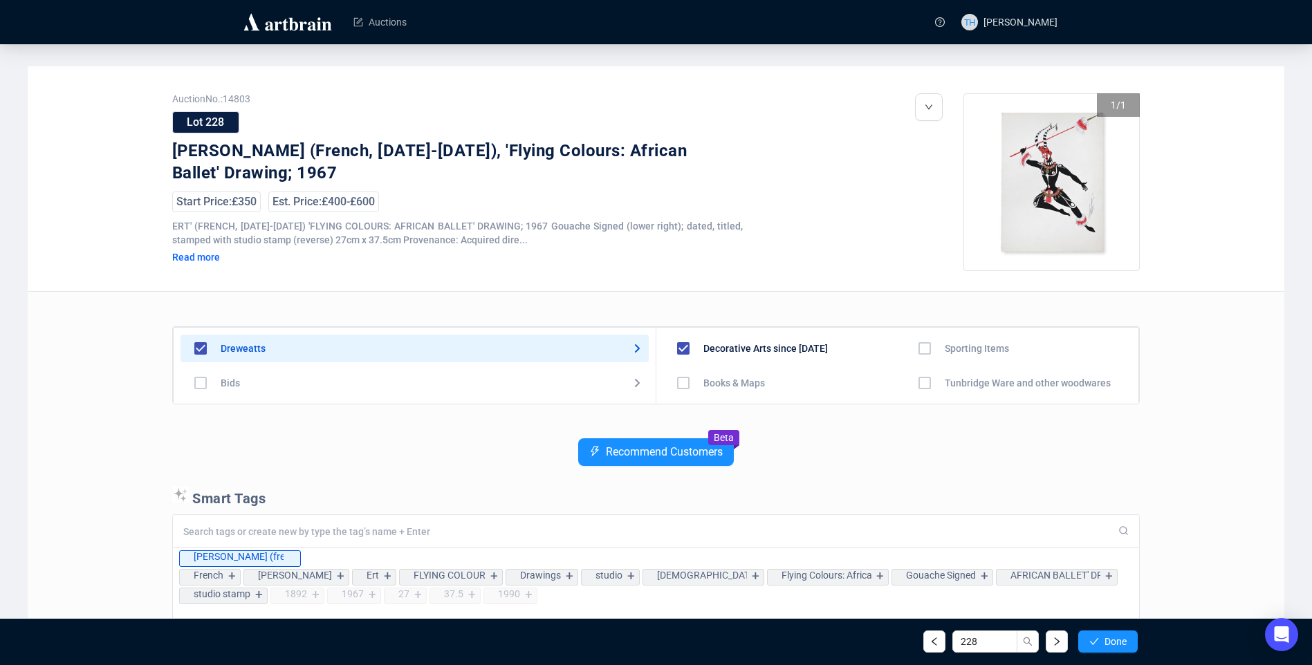
click at [1126, 637] on span "Done" at bounding box center [1116, 641] width 22 height 11
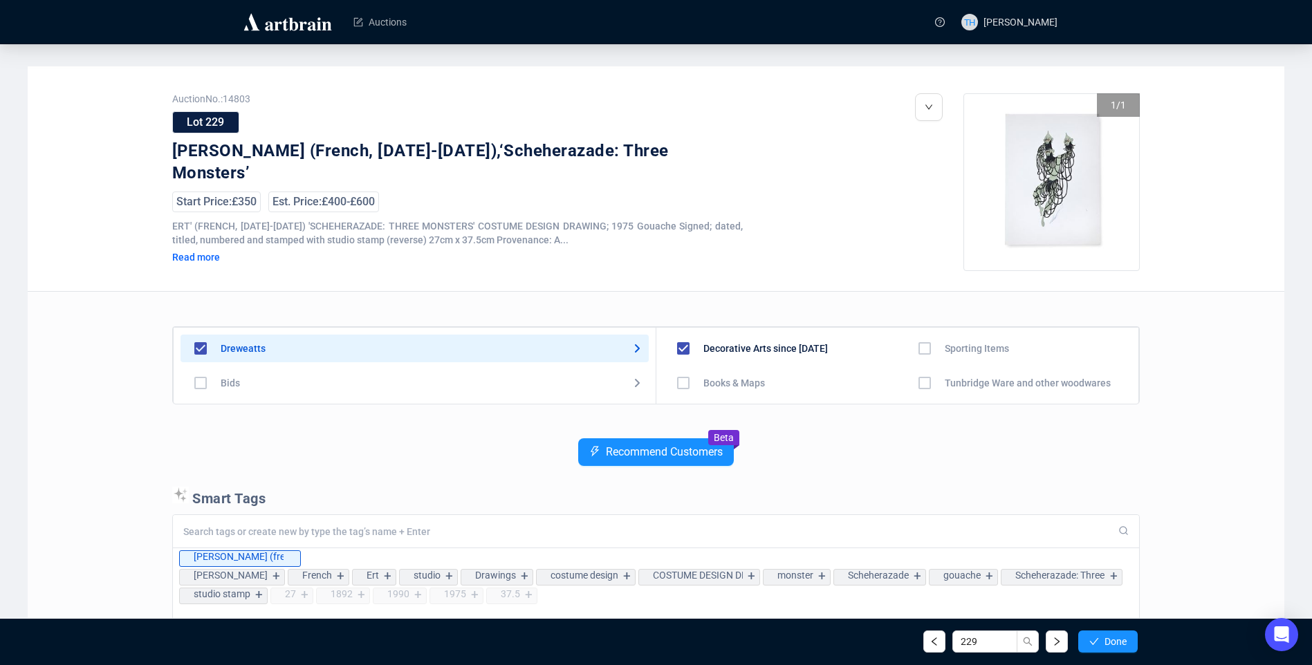
click at [1126, 637] on span "Done" at bounding box center [1116, 641] width 22 height 11
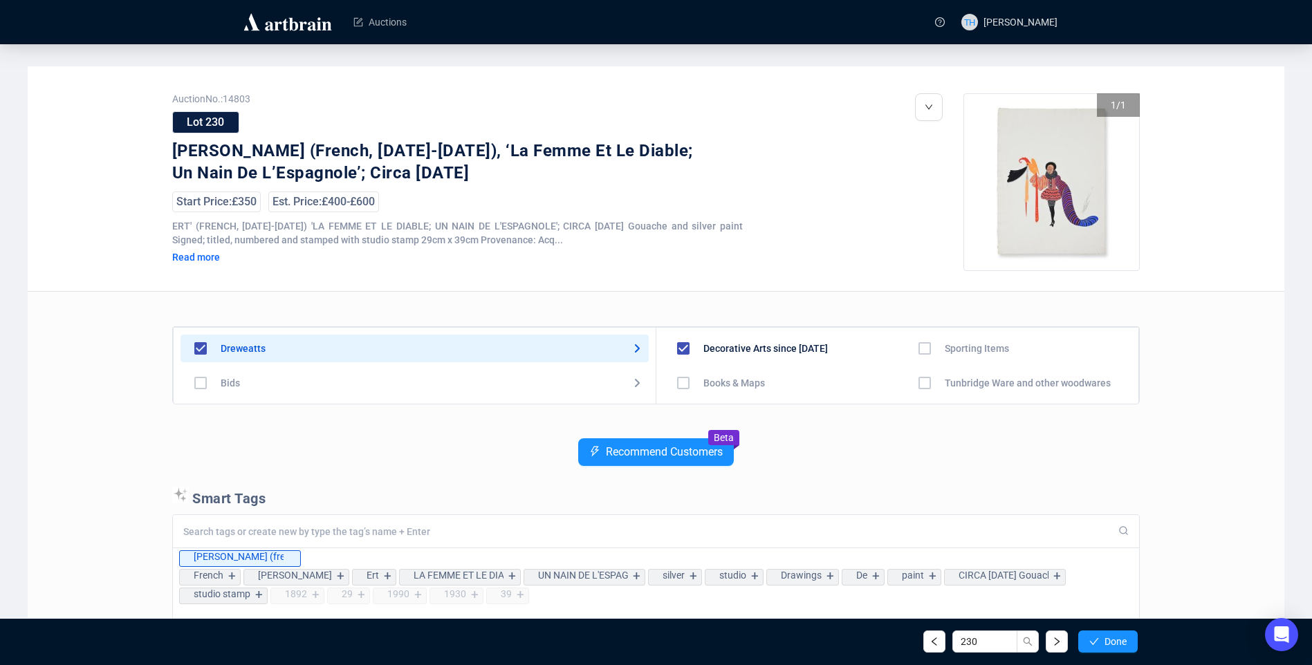
click at [1126, 637] on span "Done" at bounding box center [1116, 641] width 22 height 11
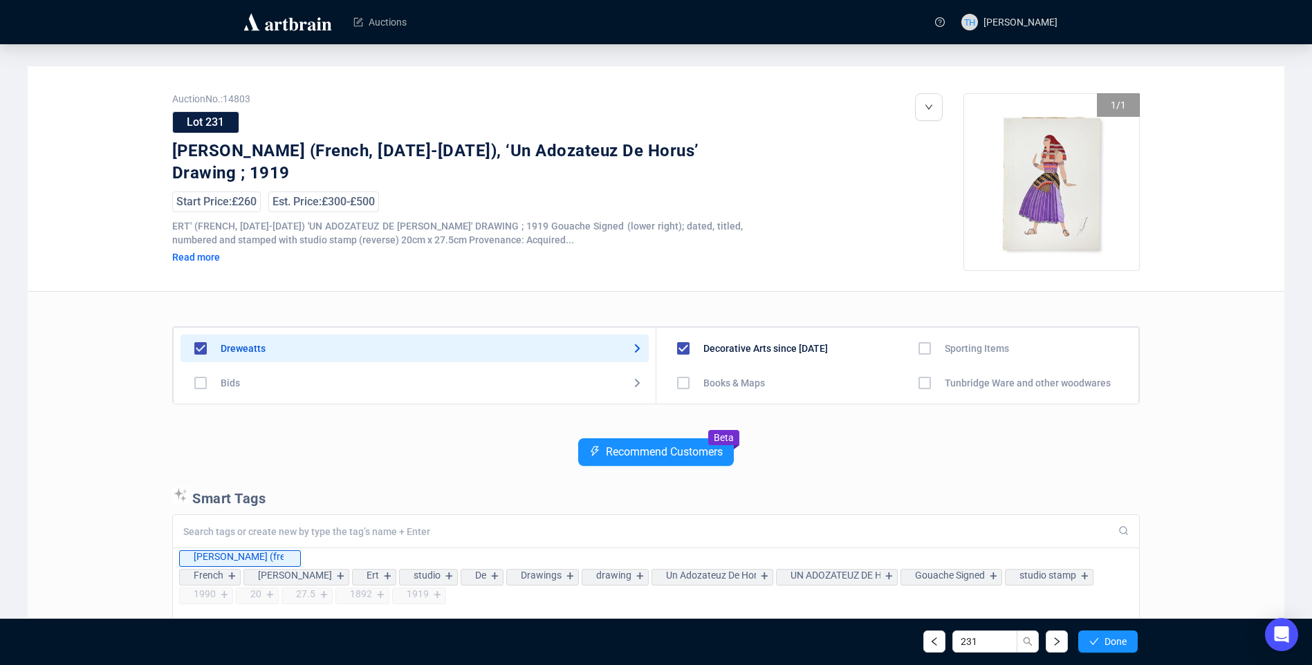
click at [1126, 637] on span "Done" at bounding box center [1116, 641] width 22 height 11
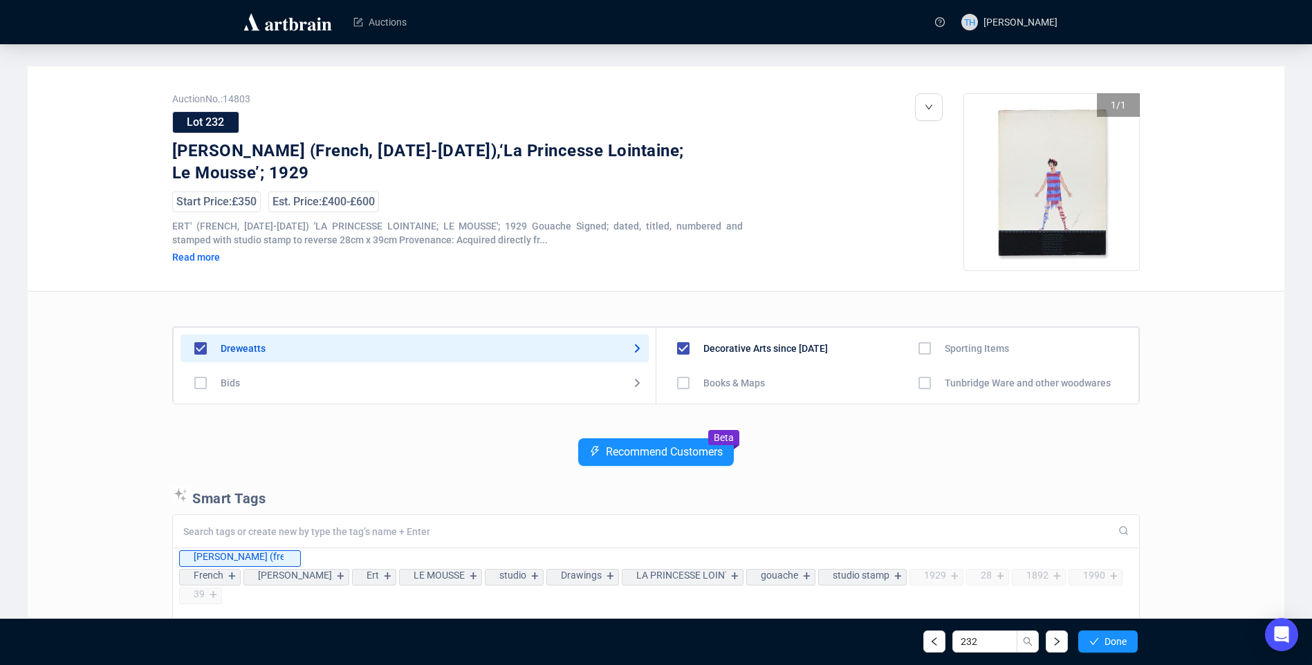
click at [1126, 637] on span "Done" at bounding box center [1116, 641] width 22 height 11
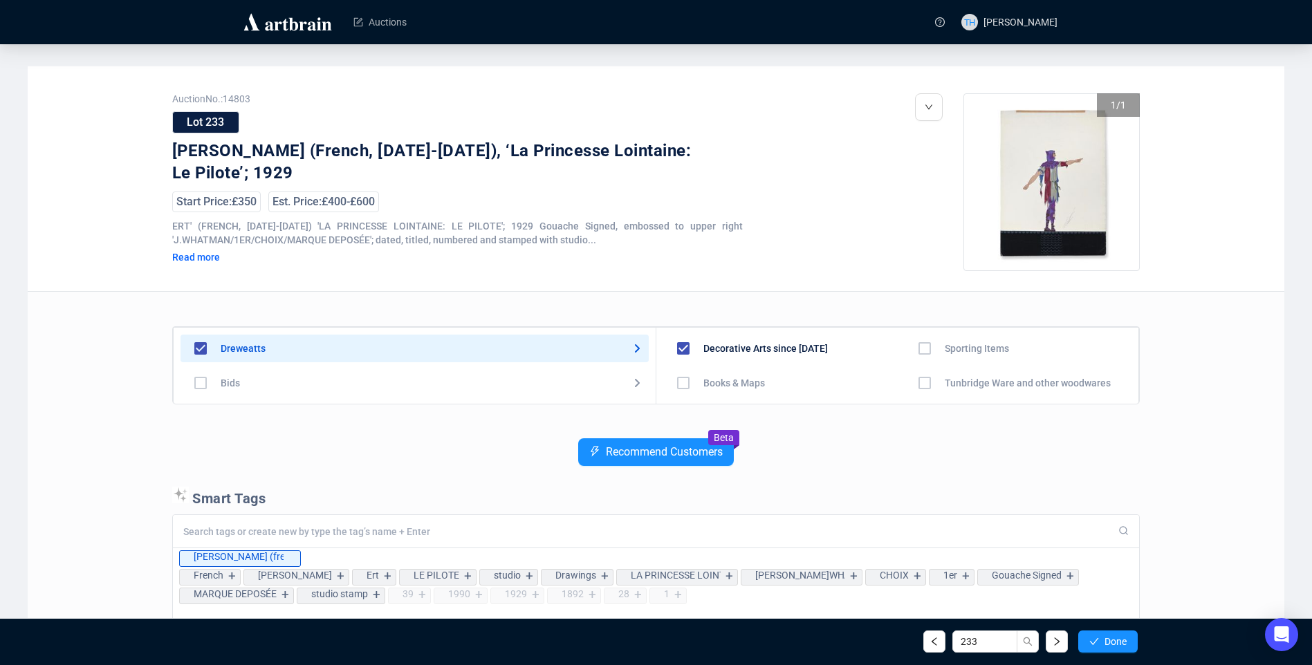
click at [1126, 637] on span "Done" at bounding box center [1116, 641] width 22 height 11
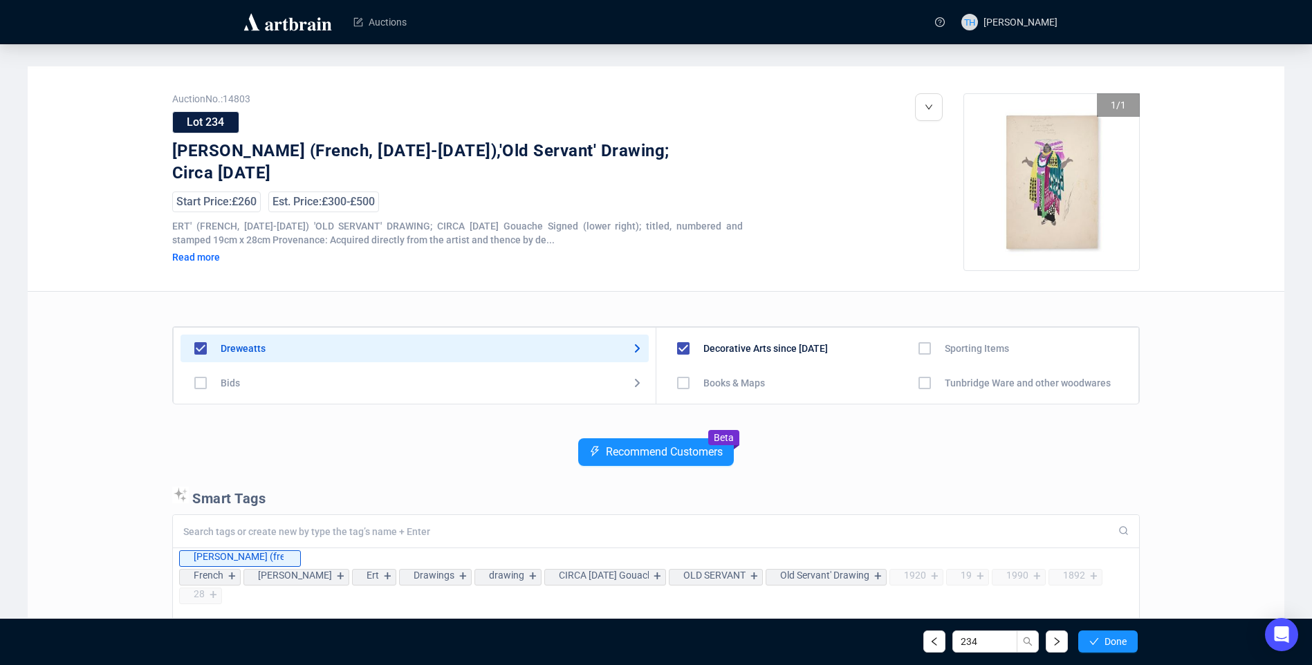
click at [1126, 637] on span "Done" at bounding box center [1116, 641] width 22 height 11
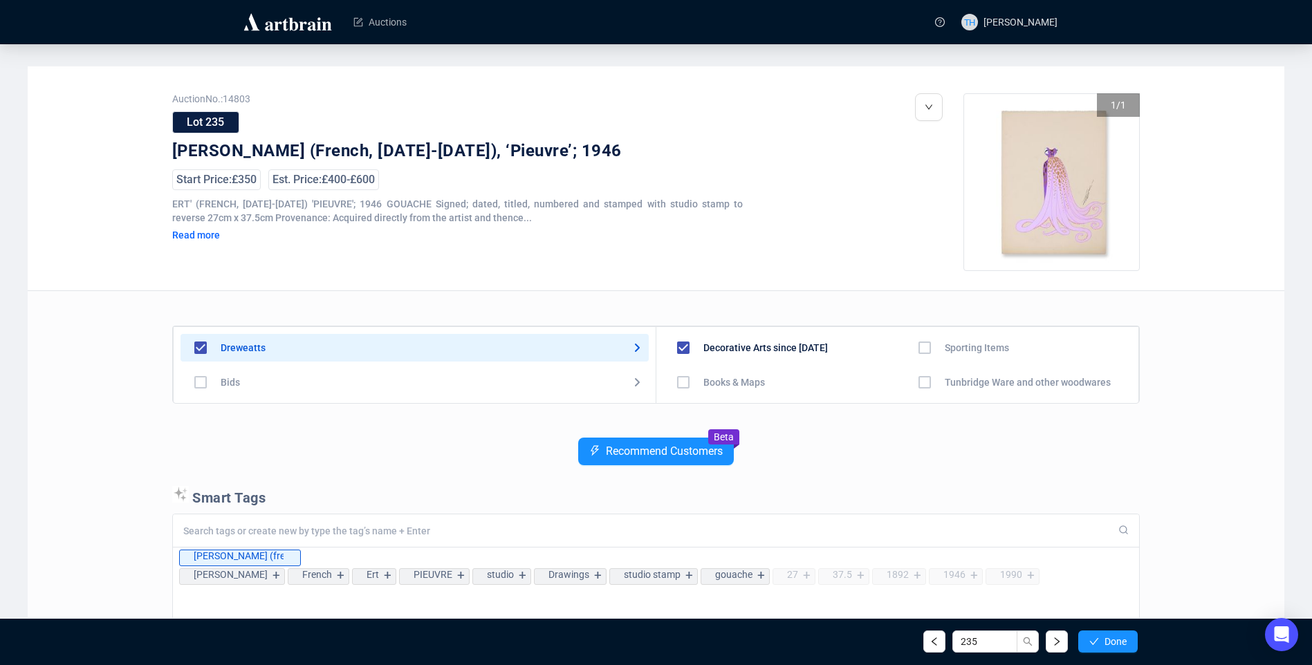
click at [1126, 637] on span "Done" at bounding box center [1116, 641] width 22 height 11
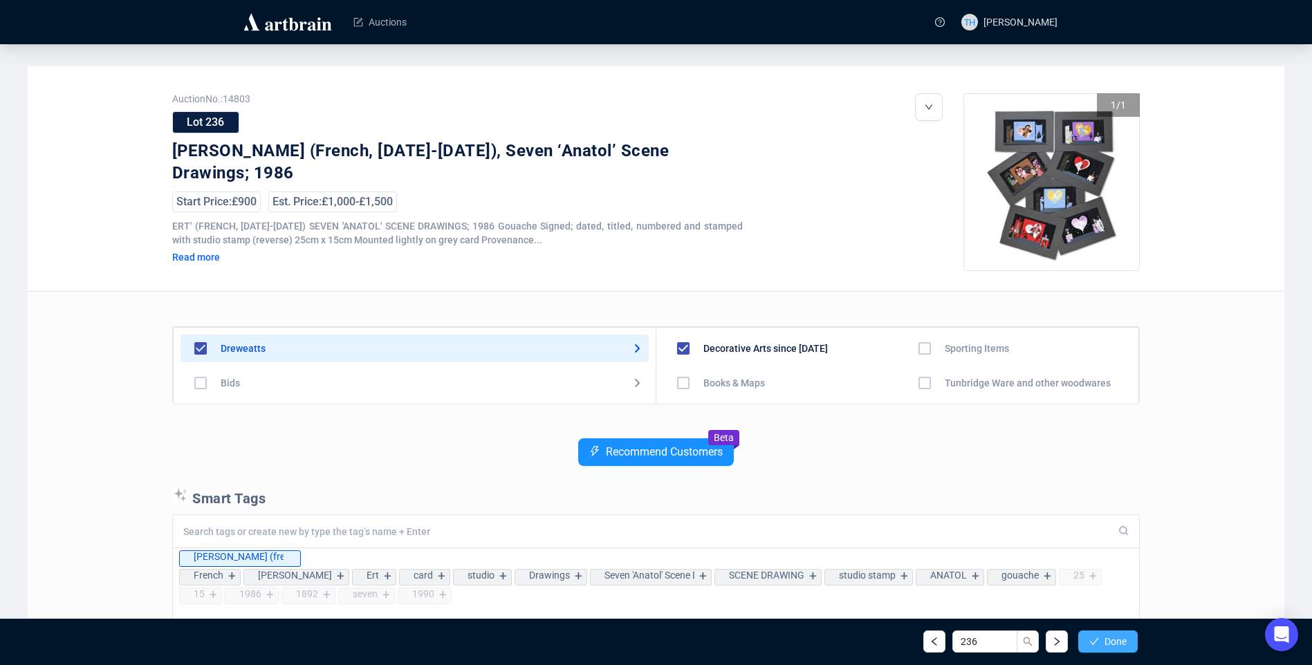
click at [1126, 637] on span "Done" at bounding box center [1116, 641] width 22 height 11
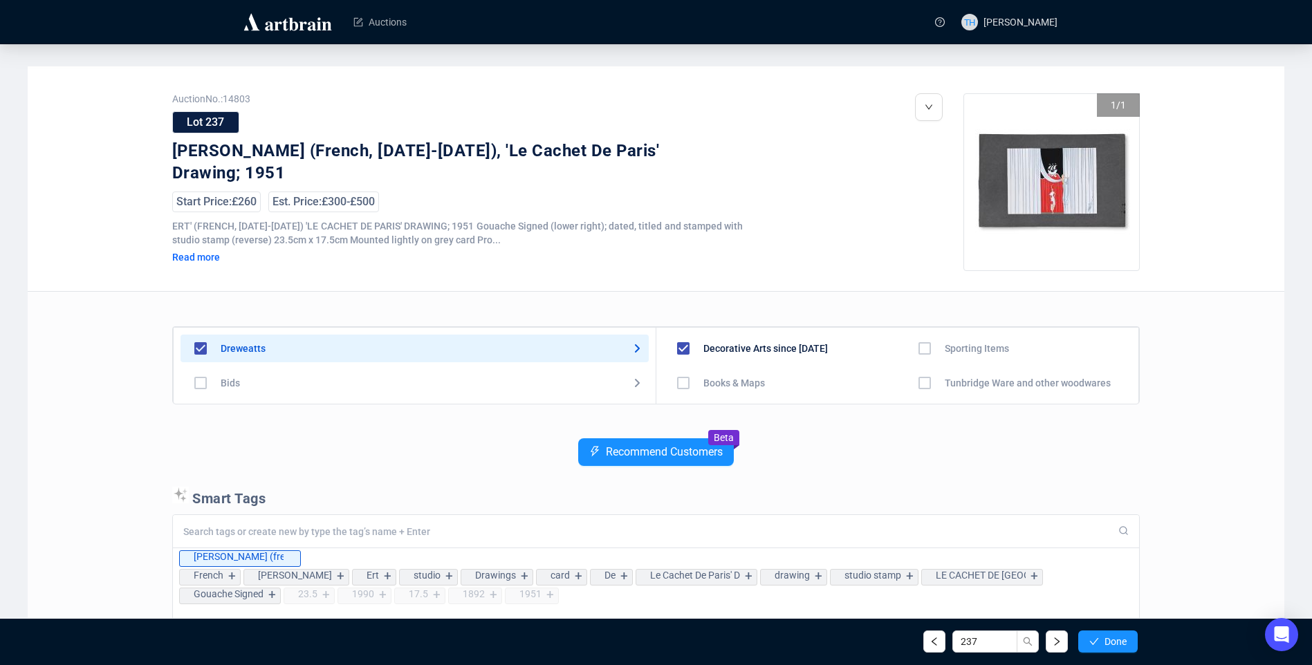
click at [1126, 637] on span "Done" at bounding box center [1116, 641] width 22 height 11
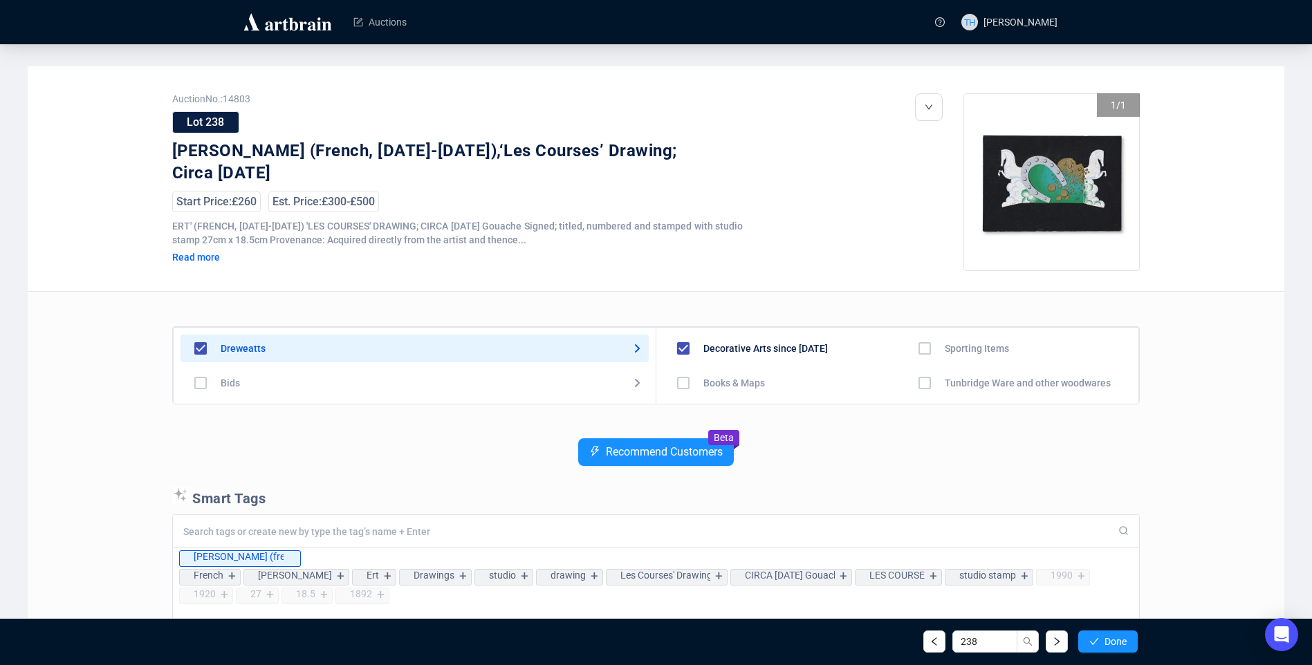
click at [1126, 637] on span "Done" at bounding box center [1116, 641] width 22 height 11
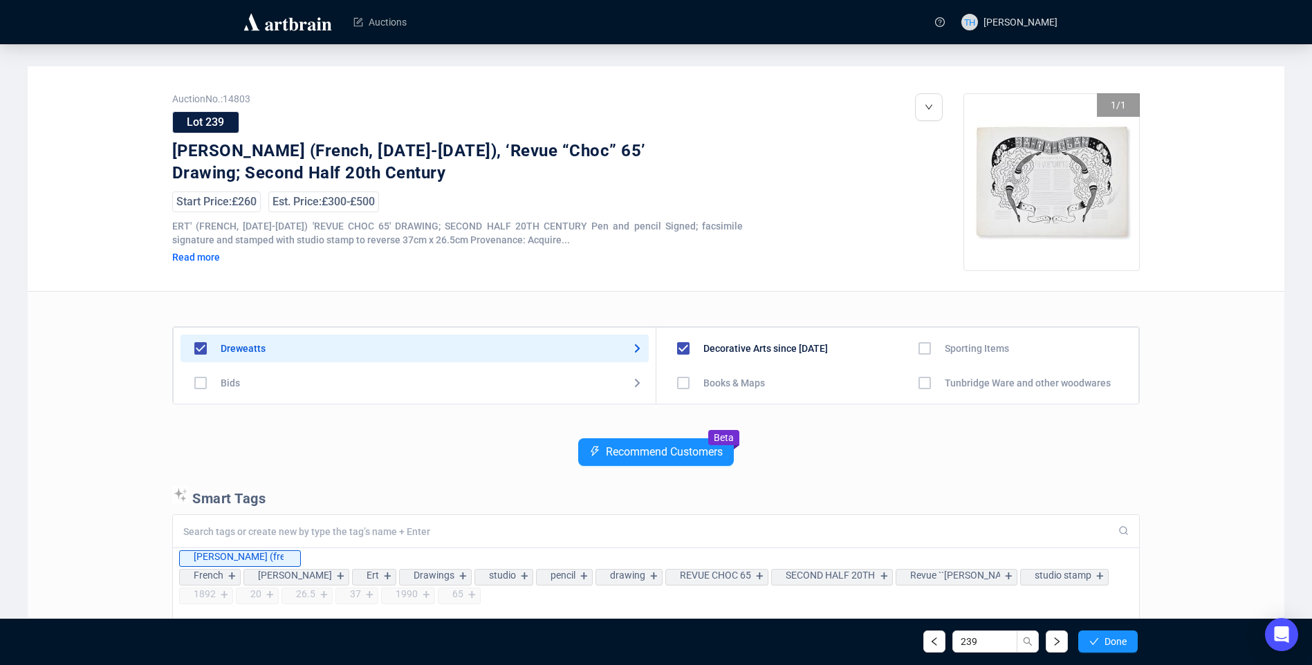
click at [1126, 637] on span "Done" at bounding box center [1116, 641] width 22 height 11
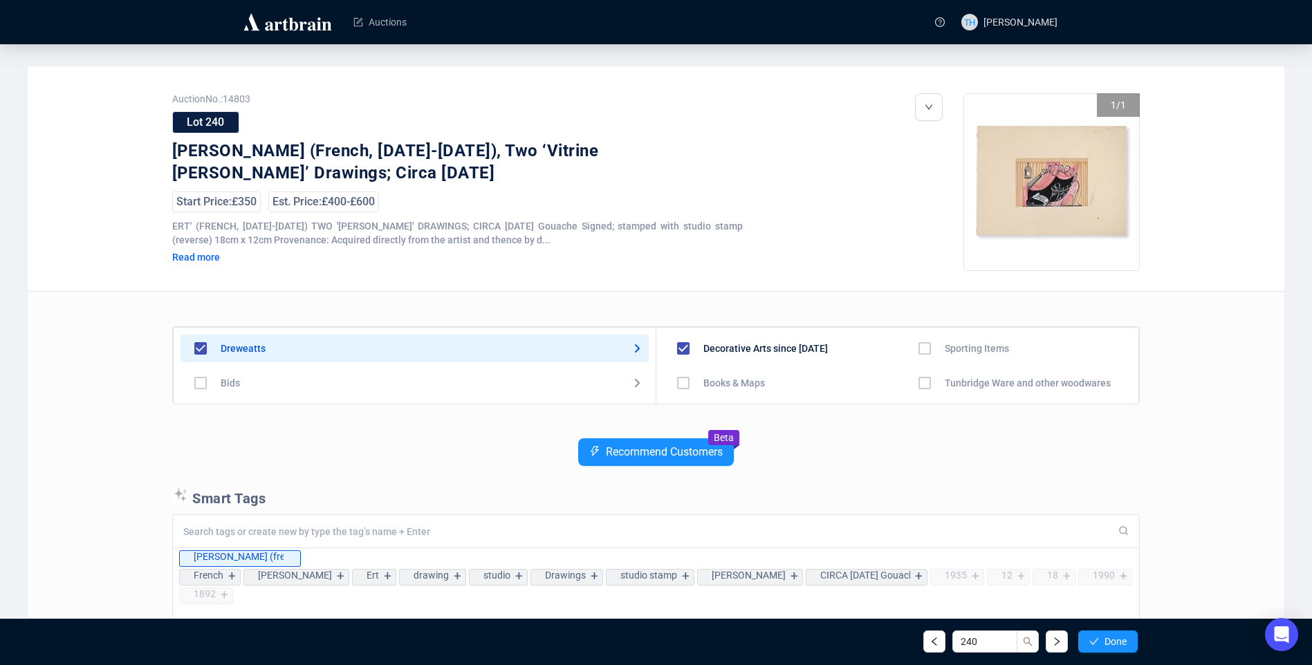
click at [1126, 637] on span "Done" at bounding box center [1116, 641] width 22 height 11
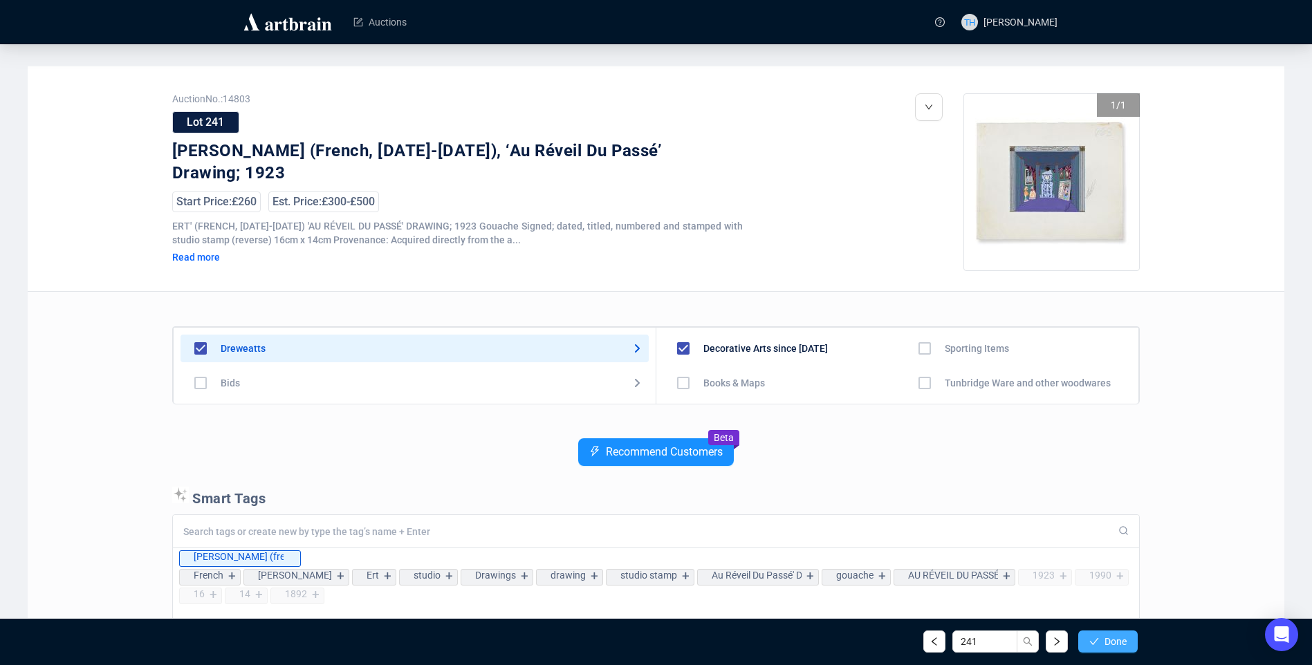
click at [1105, 638] on span "Done" at bounding box center [1116, 641] width 22 height 11
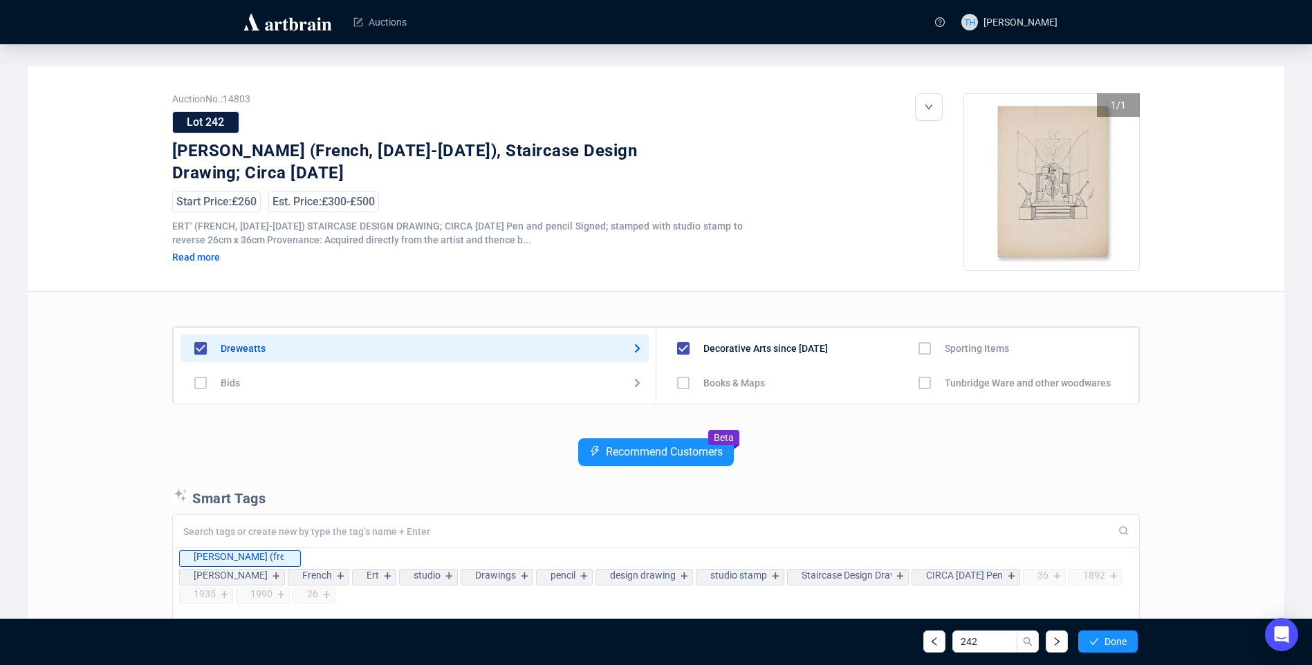
click at [1105, 638] on span "Done" at bounding box center [1116, 641] width 22 height 11
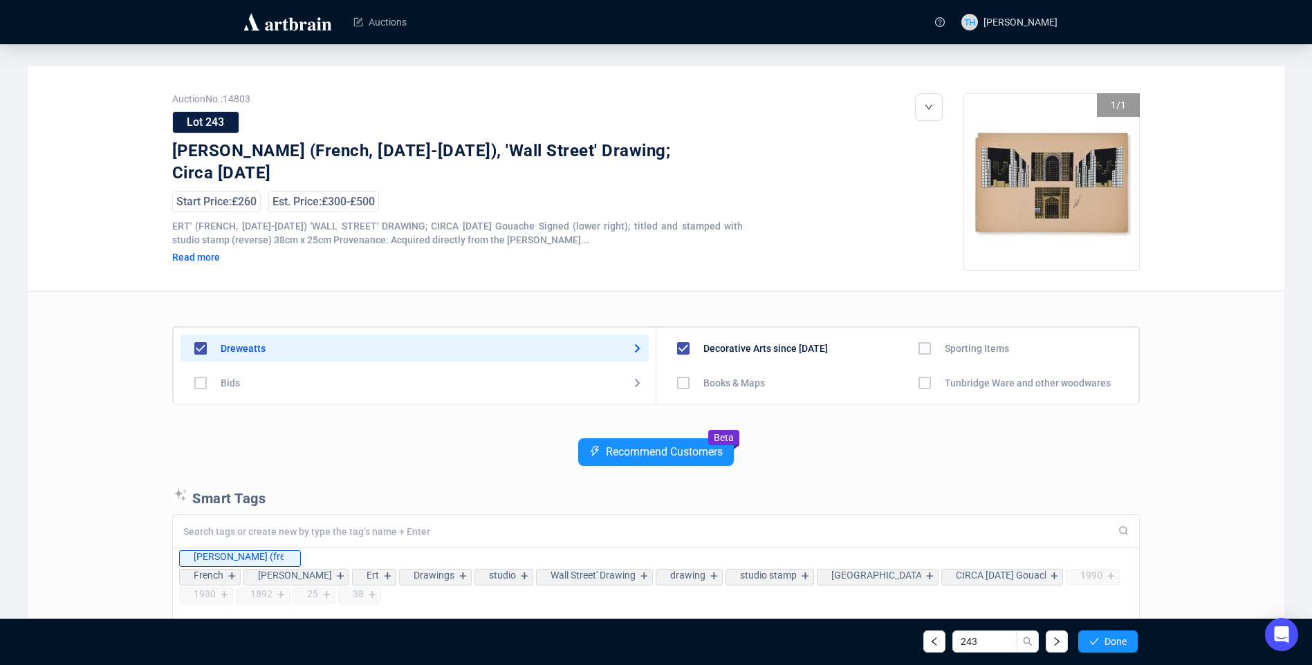
click at [1105, 638] on span "Done" at bounding box center [1116, 641] width 22 height 11
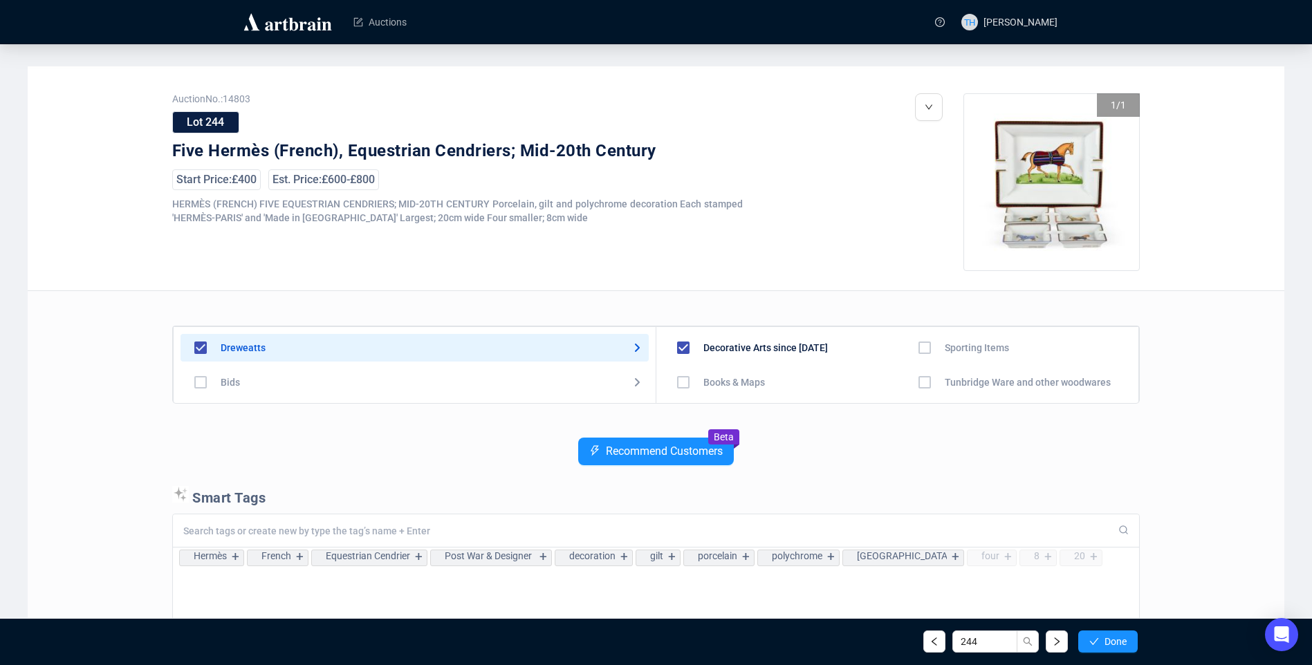
click at [1105, 638] on span "Done" at bounding box center [1116, 641] width 22 height 11
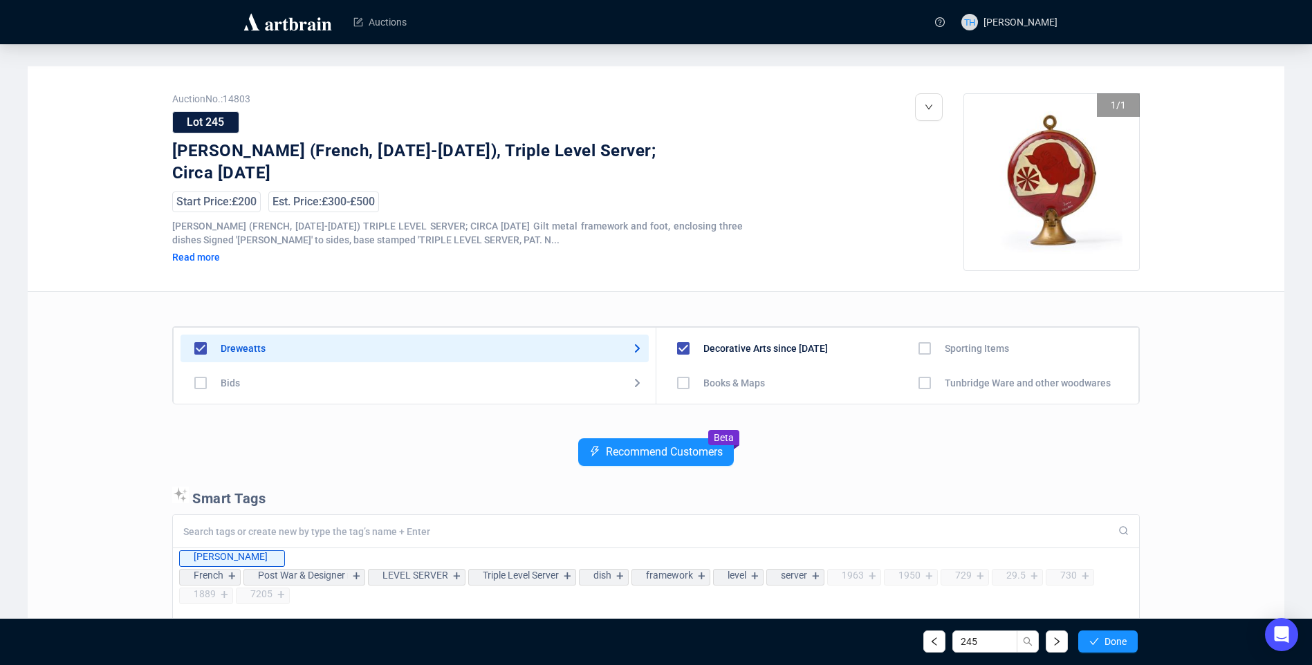
click at [1105, 638] on span "Done" at bounding box center [1116, 641] width 22 height 11
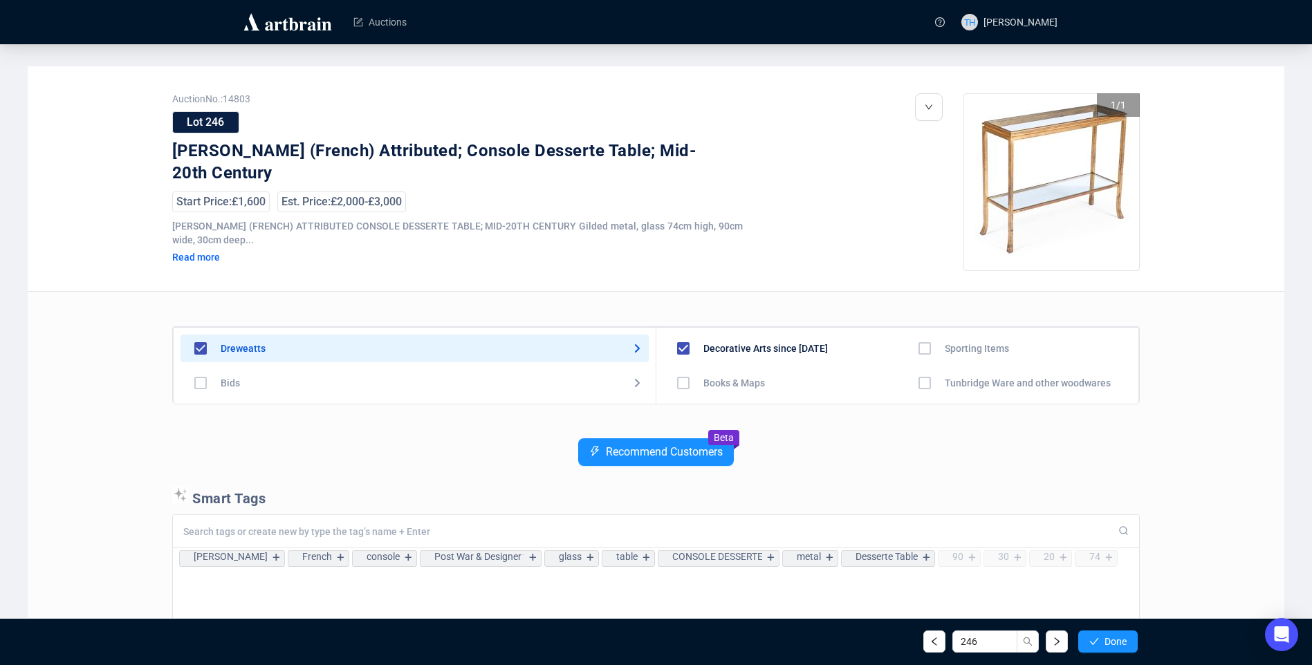
click at [1105, 638] on span "Done" at bounding box center [1116, 641] width 22 height 11
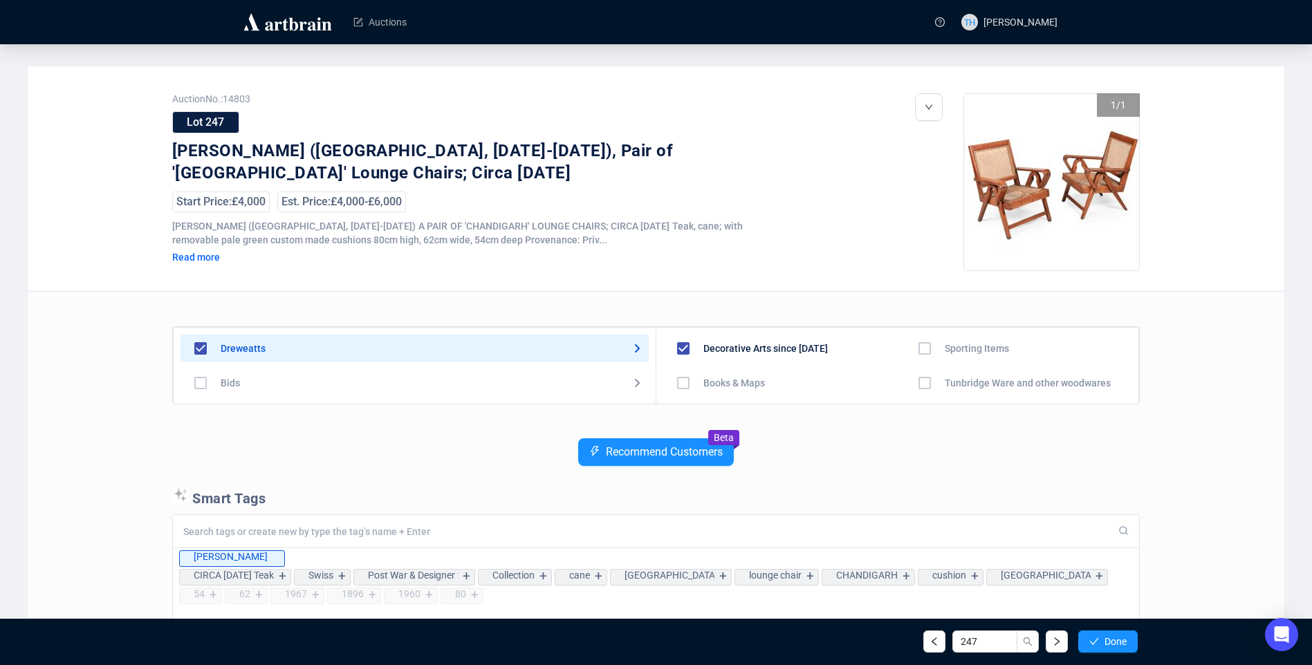
click at [1105, 638] on span "Done" at bounding box center [1116, 641] width 22 height 11
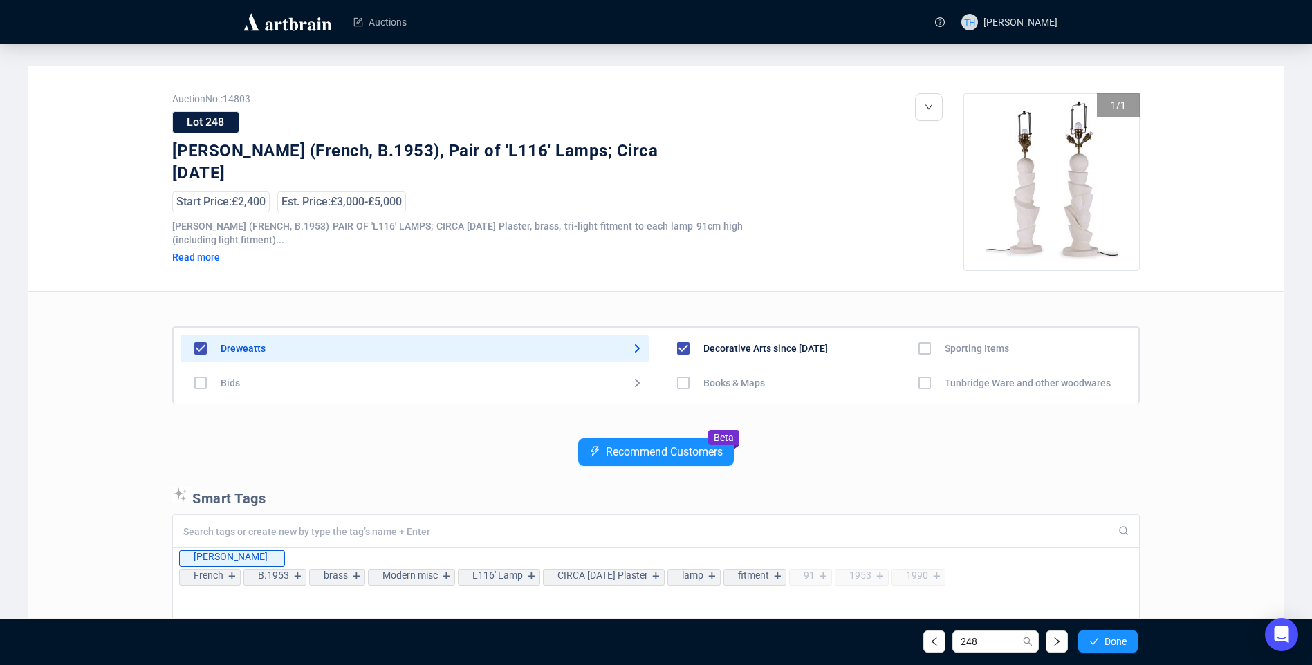
click at [1105, 638] on span "Done" at bounding box center [1116, 641] width 22 height 11
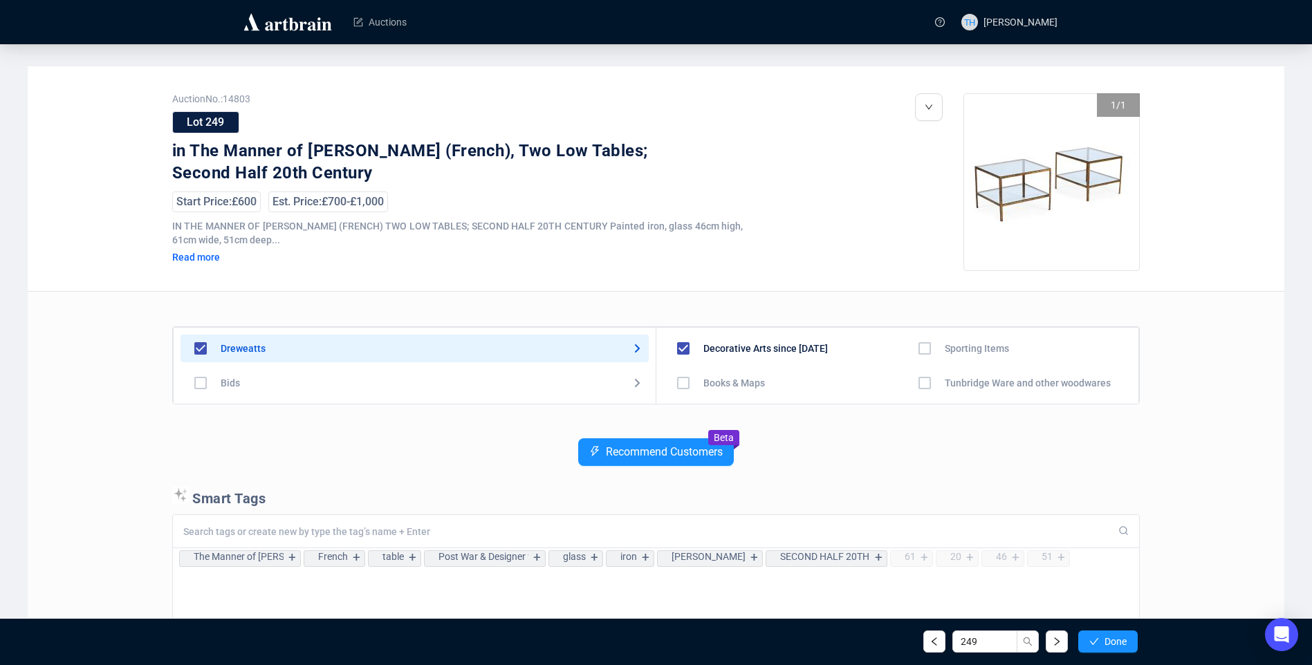
click at [1105, 638] on span "Done" at bounding box center [1116, 641] width 22 height 11
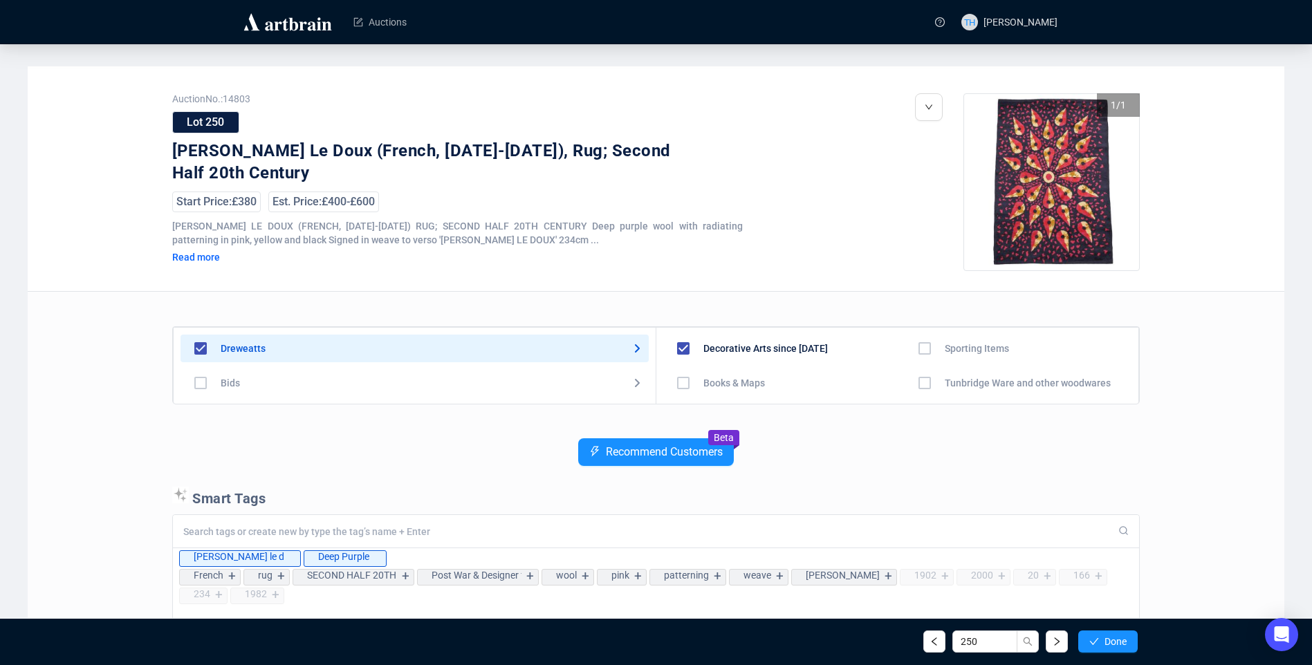
click at [1105, 638] on span "Done" at bounding box center [1116, 641] width 22 height 11
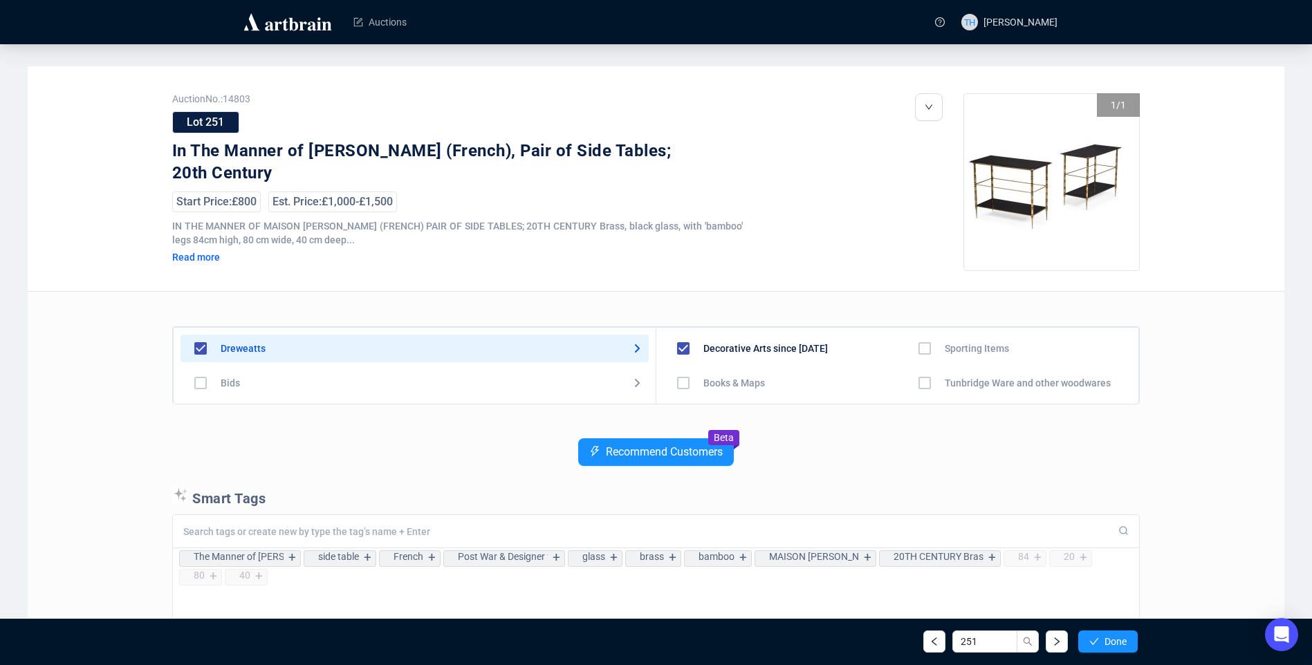
click at [1105, 638] on span "Done" at bounding box center [1116, 641] width 22 height 11
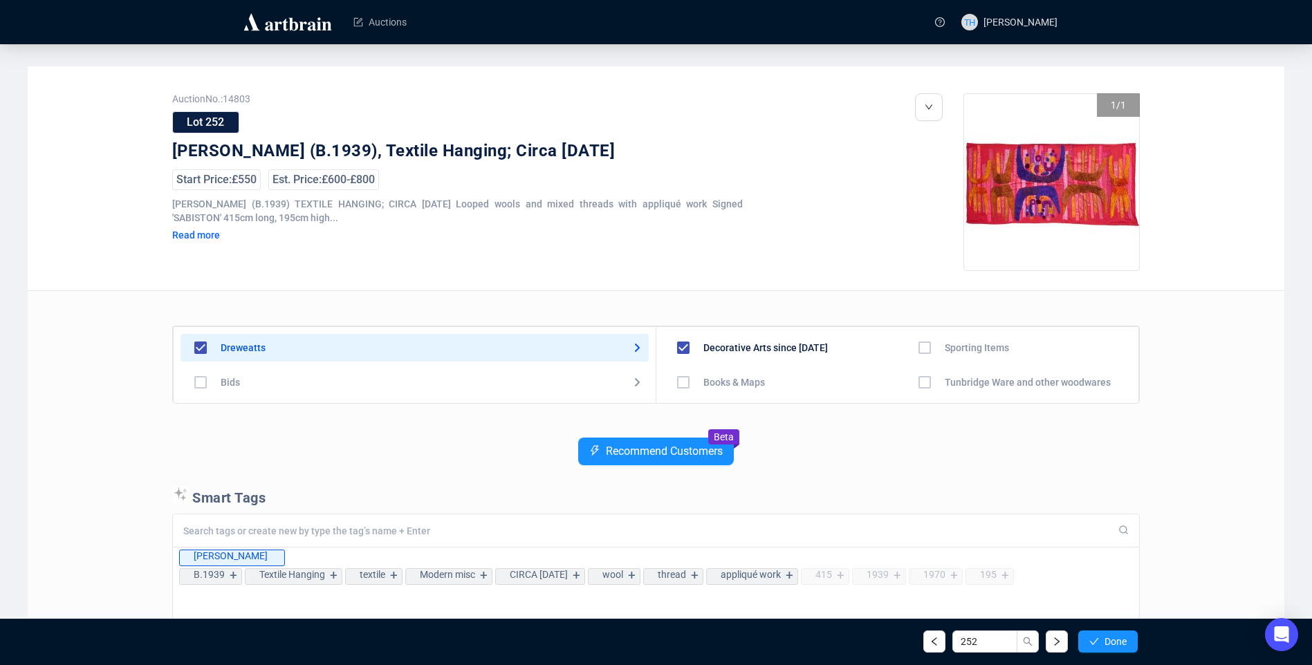
click at [1105, 638] on span "Done" at bounding box center [1116, 641] width 22 height 11
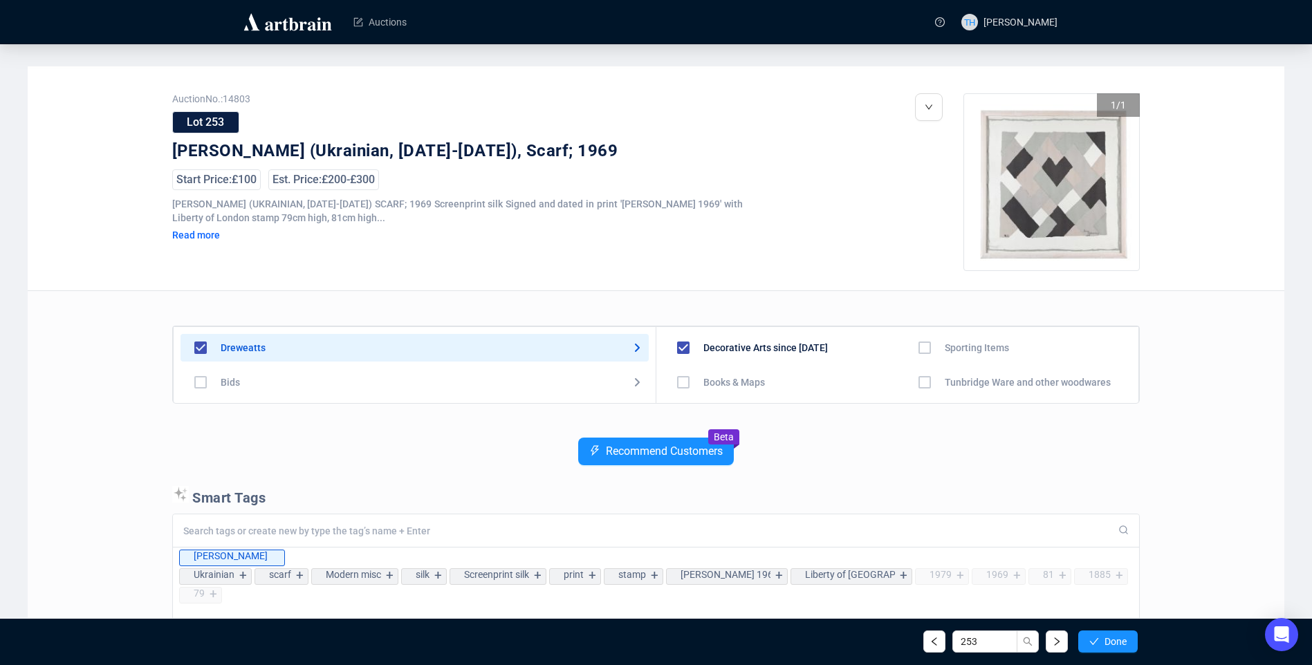
click at [1105, 638] on span "Done" at bounding box center [1116, 641] width 22 height 11
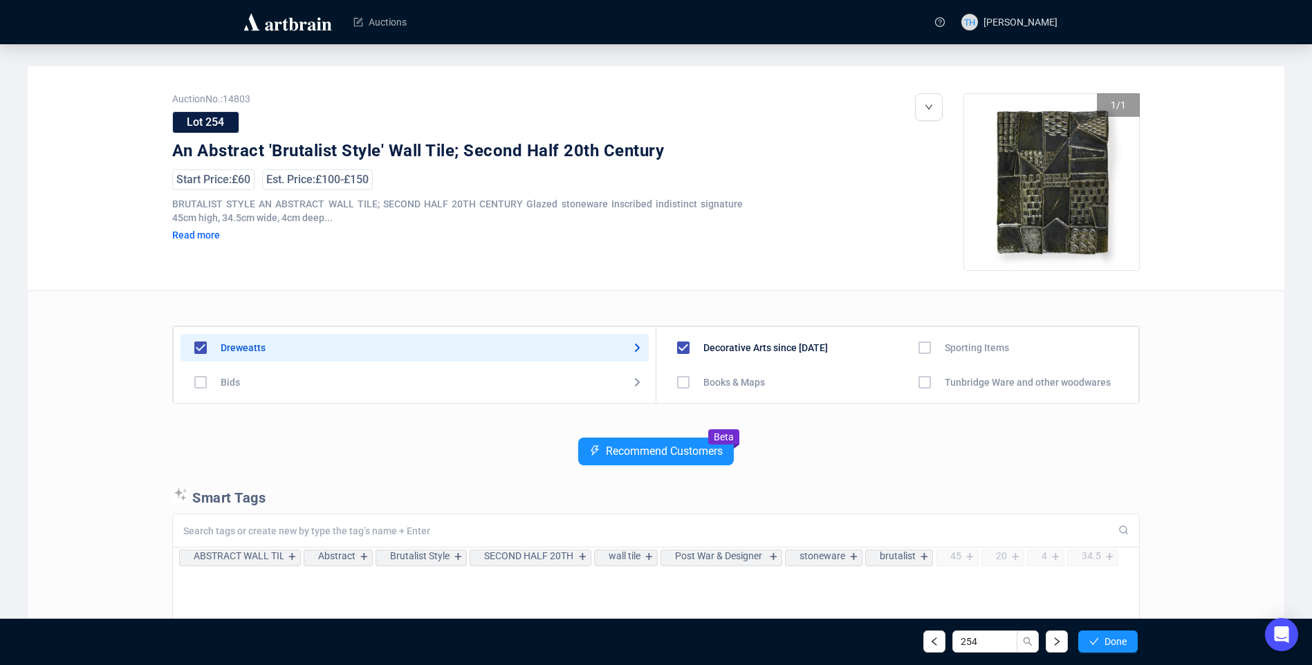
click at [1105, 638] on span "Done" at bounding box center [1116, 641] width 22 height 11
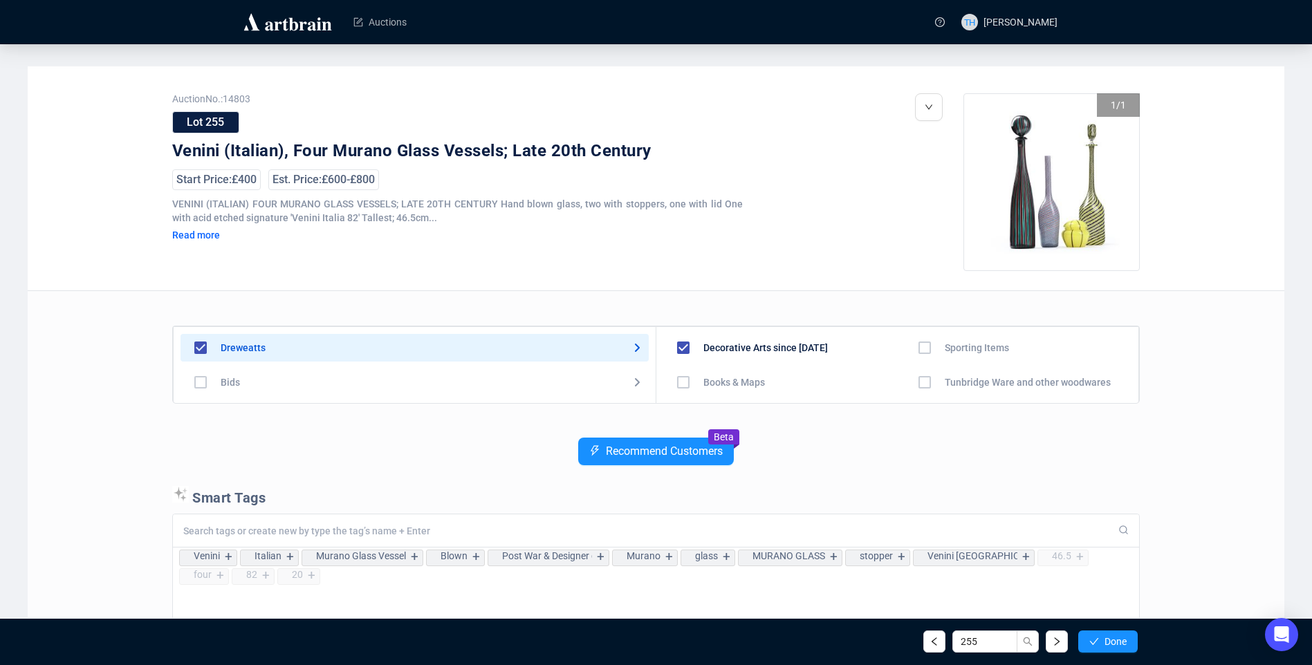
click at [1105, 638] on span "Done" at bounding box center [1116, 641] width 22 height 11
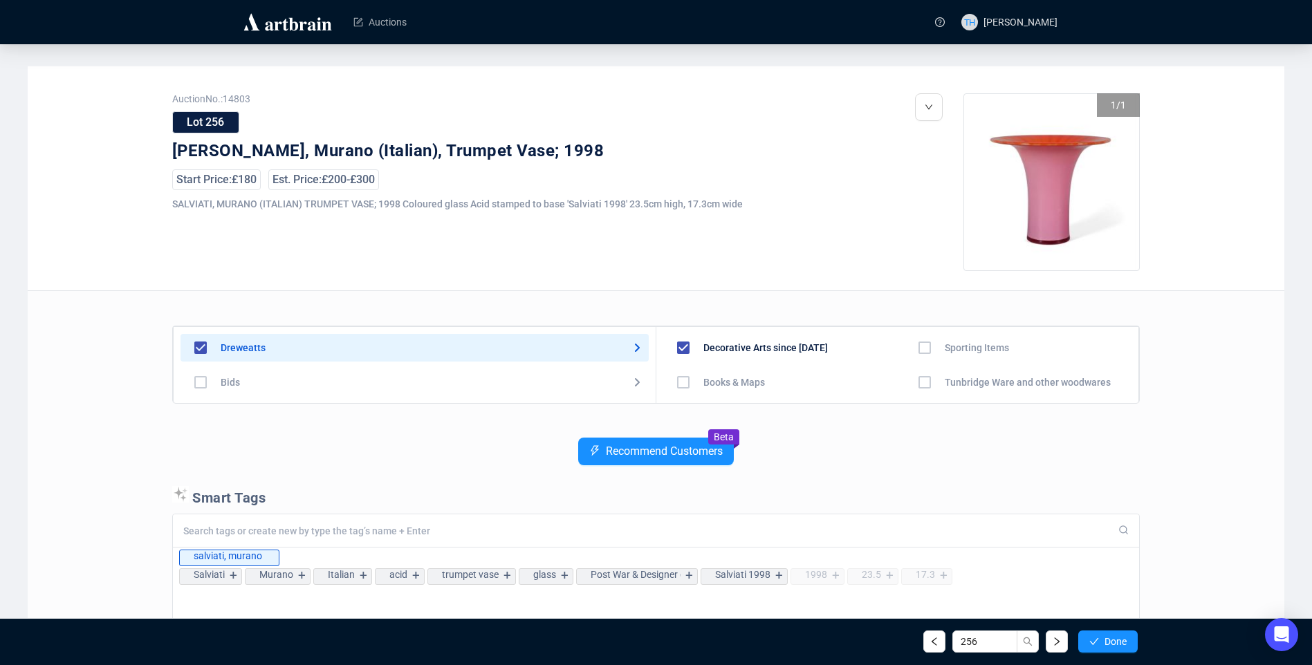
click at [1105, 638] on span "Done" at bounding box center [1116, 641] width 22 height 11
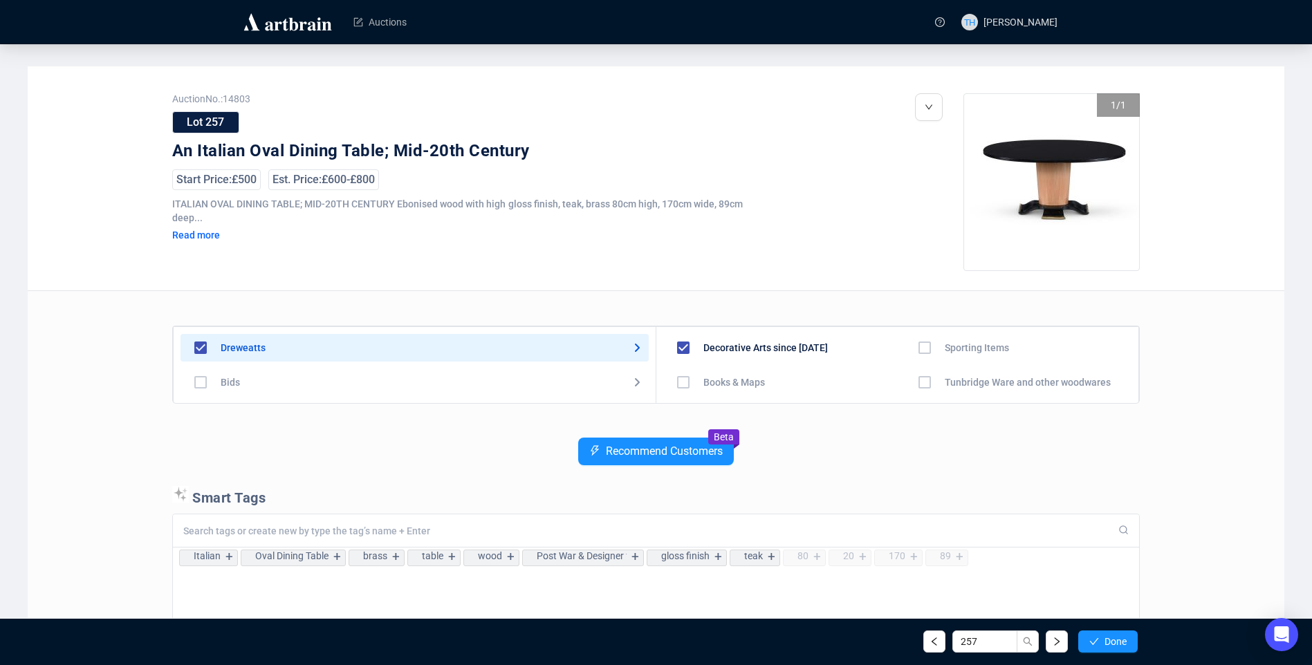
click at [1105, 638] on span "Done" at bounding box center [1116, 641] width 22 height 11
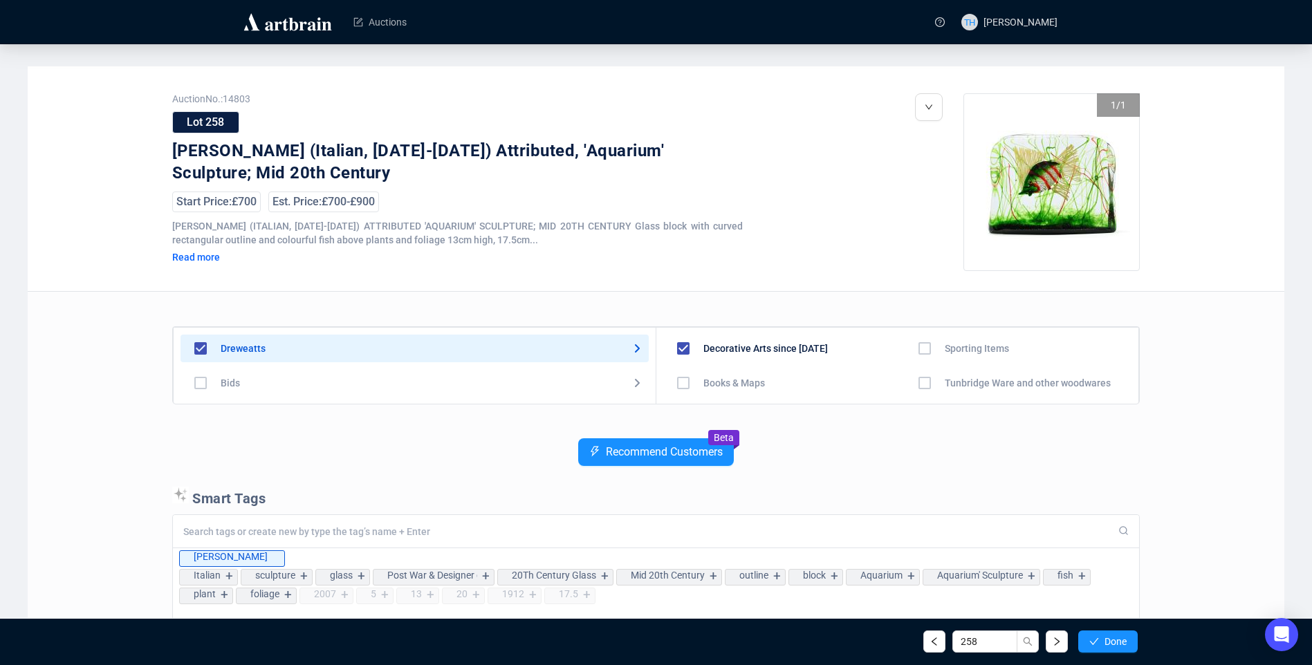
click at [1105, 638] on span "Done" at bounding box center [1116, 641] width 22 height 11
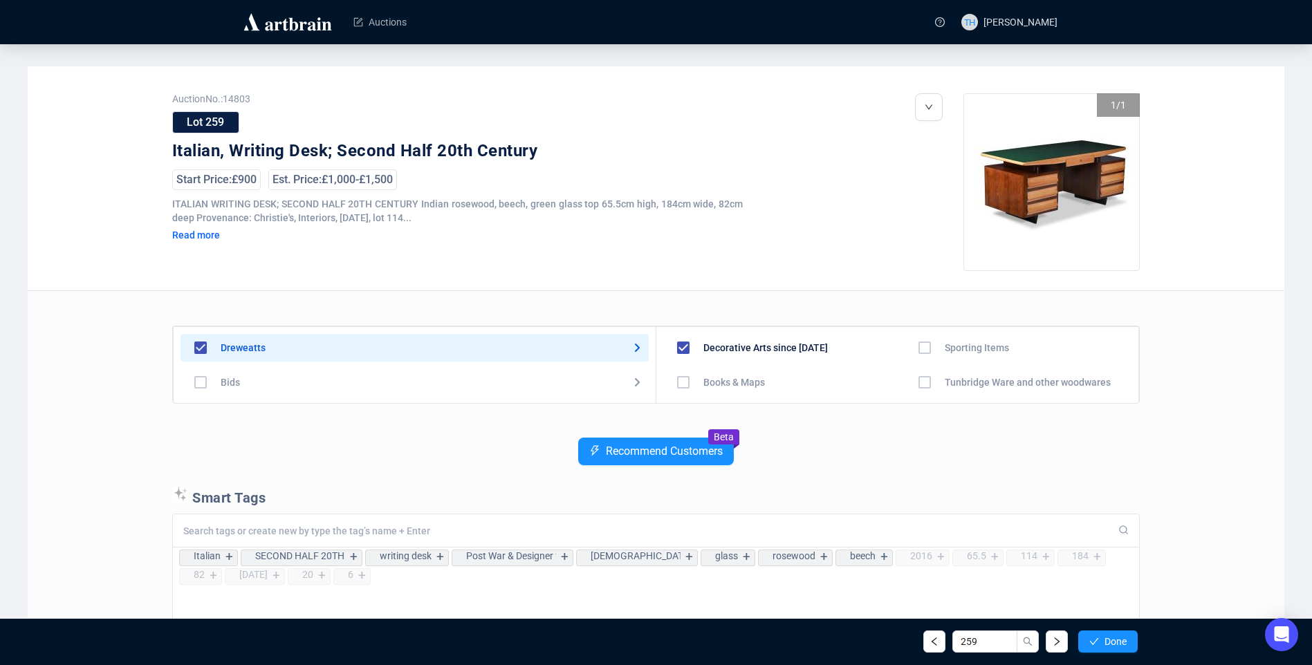
click at [1105, 638] on span "Done" at bounding box center [1116, 641] width 22 height 11
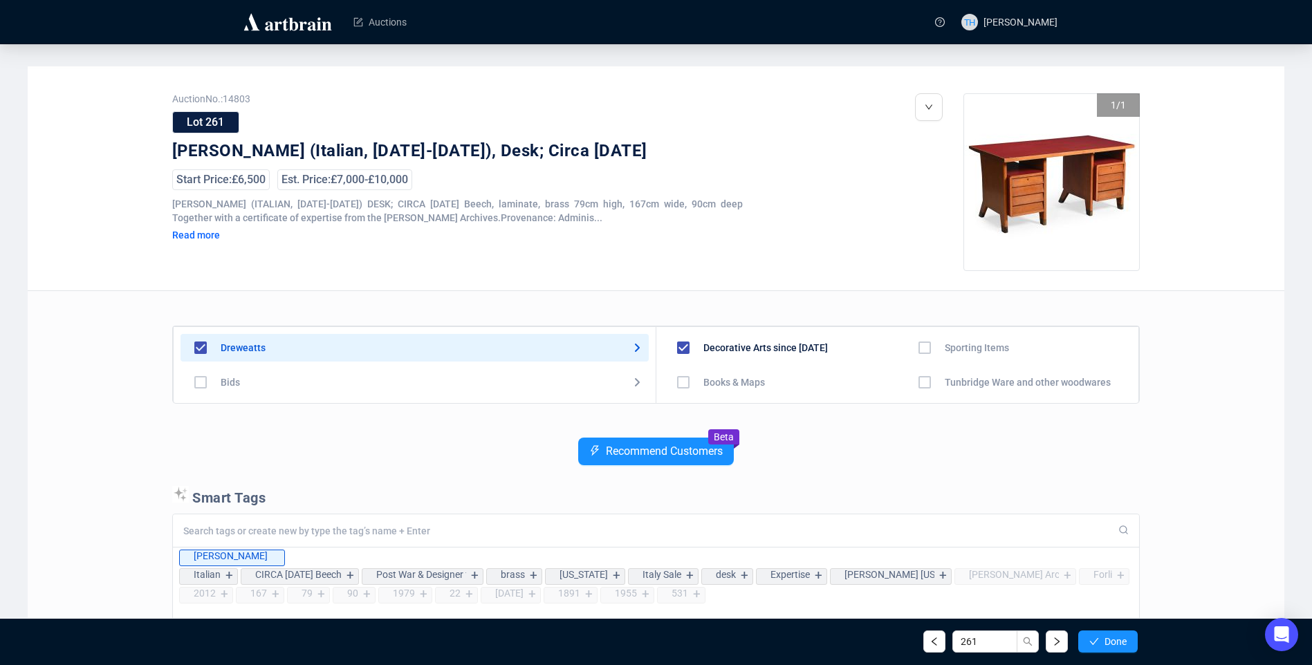
click at [1105, 638] on span "Done" at bounding box center [1116, 641] width 22 height 11
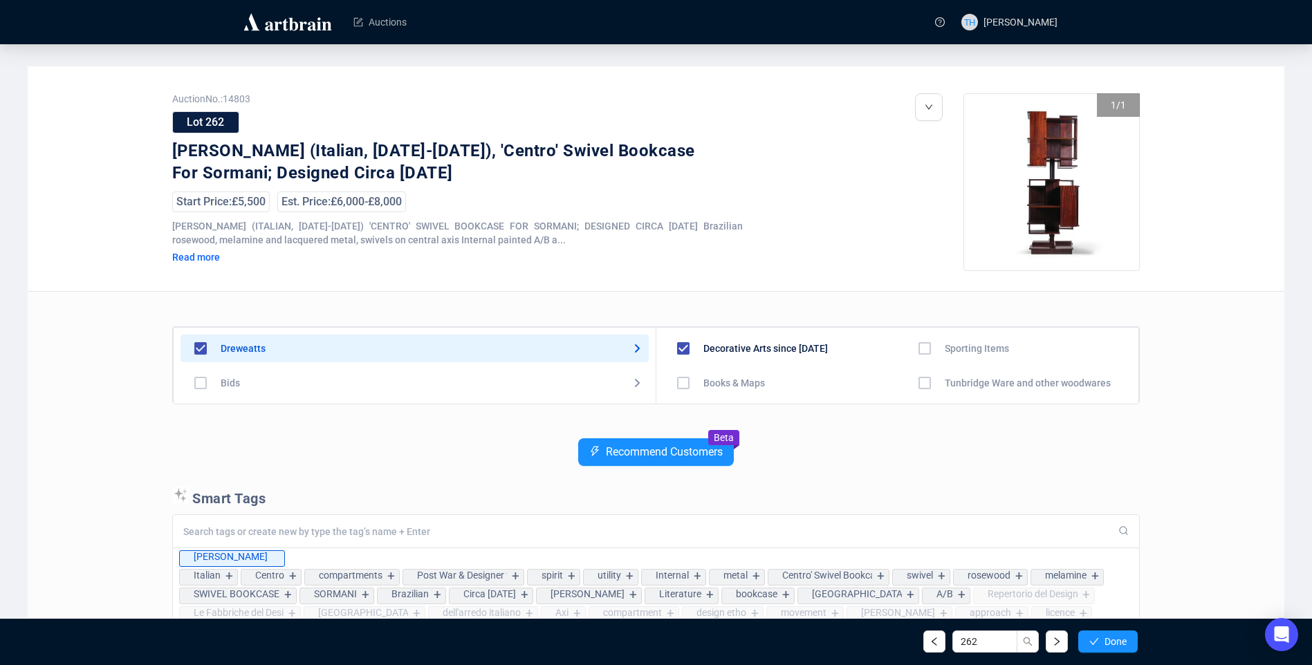
click at [1105, 638] on span "Done" at bounding box center [1116, 641] width 22 height 11
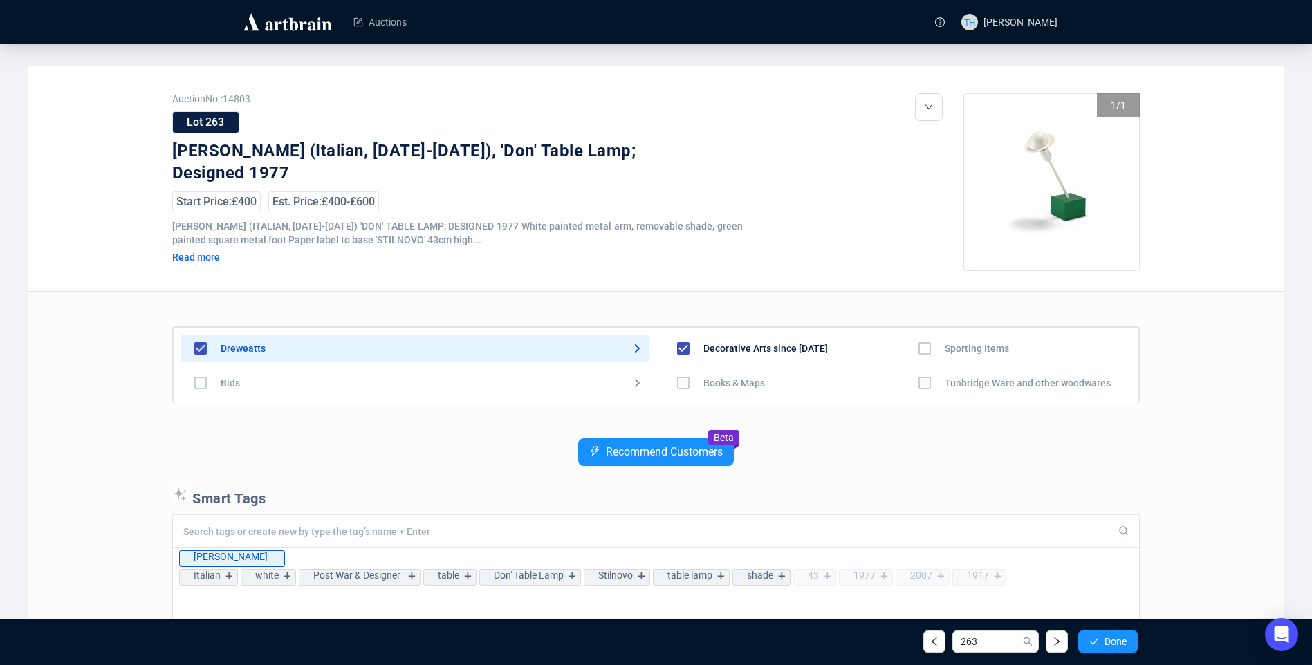
click at [1105, 638] on span "Done" at bounding box center [1116, 641] width 22 height 11
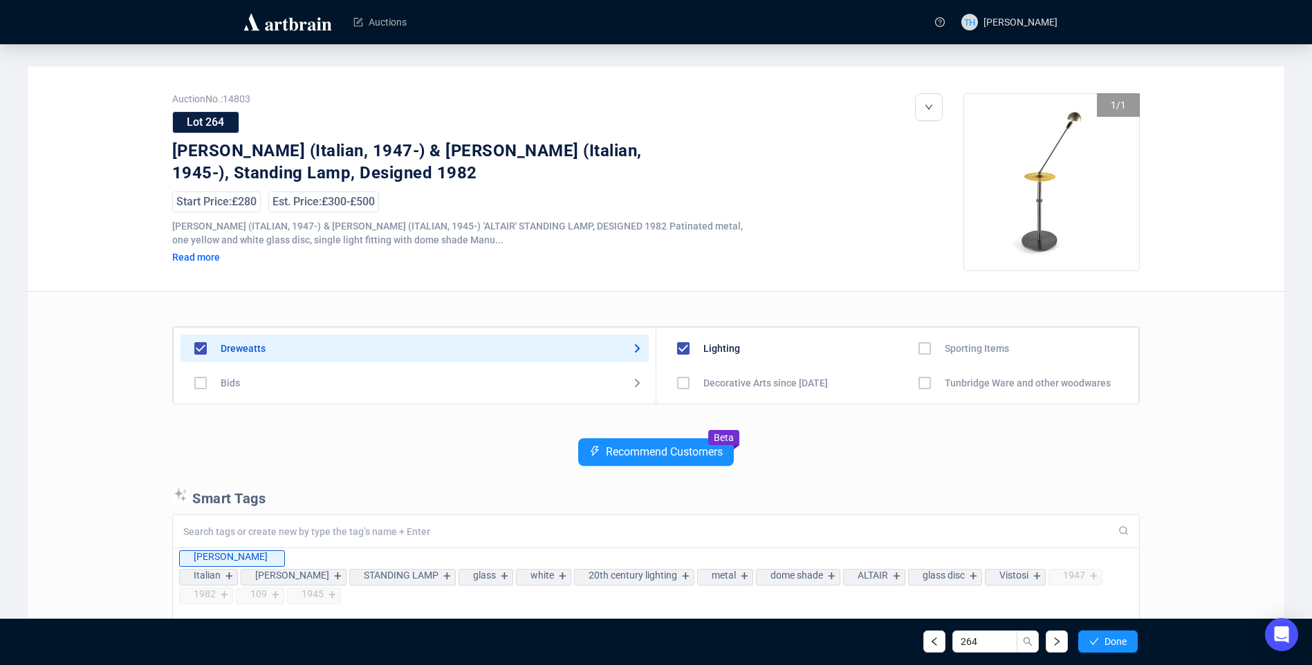
click at [1105, 638] on span "Done" at bounding box center [1116, 641] width 22 height 11
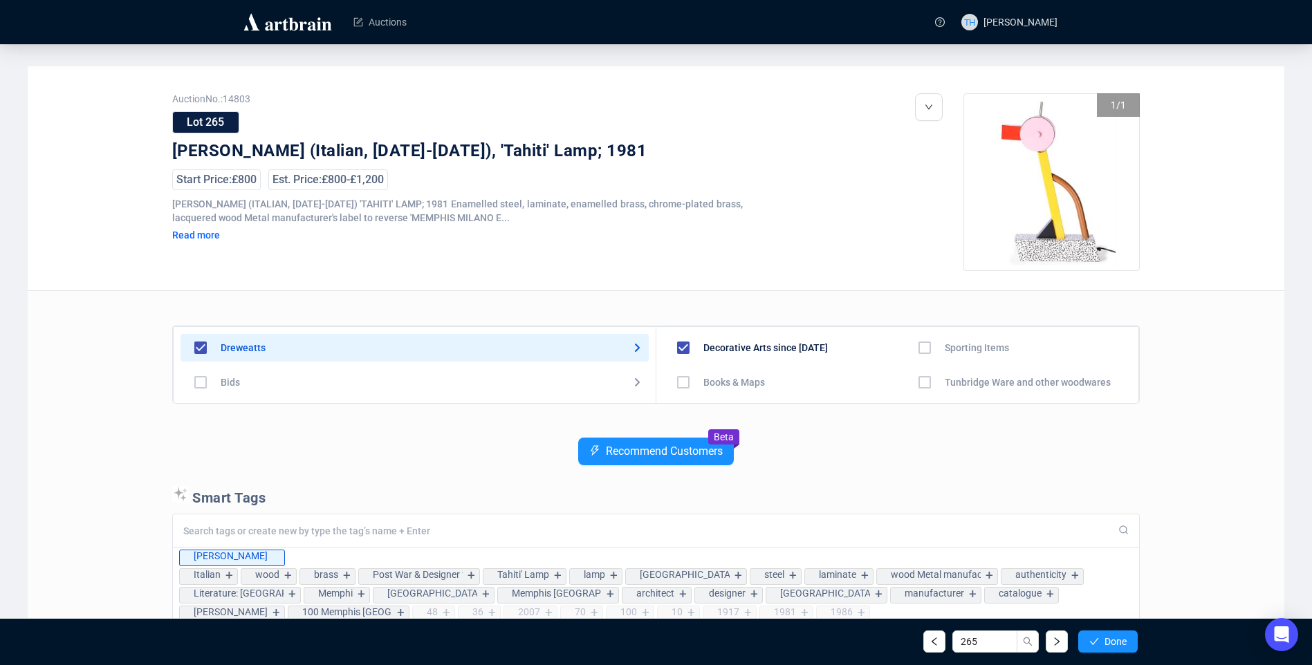
click at [1105, 638] on span "Done" at bounding box center [1116, 641] width 22 height 11
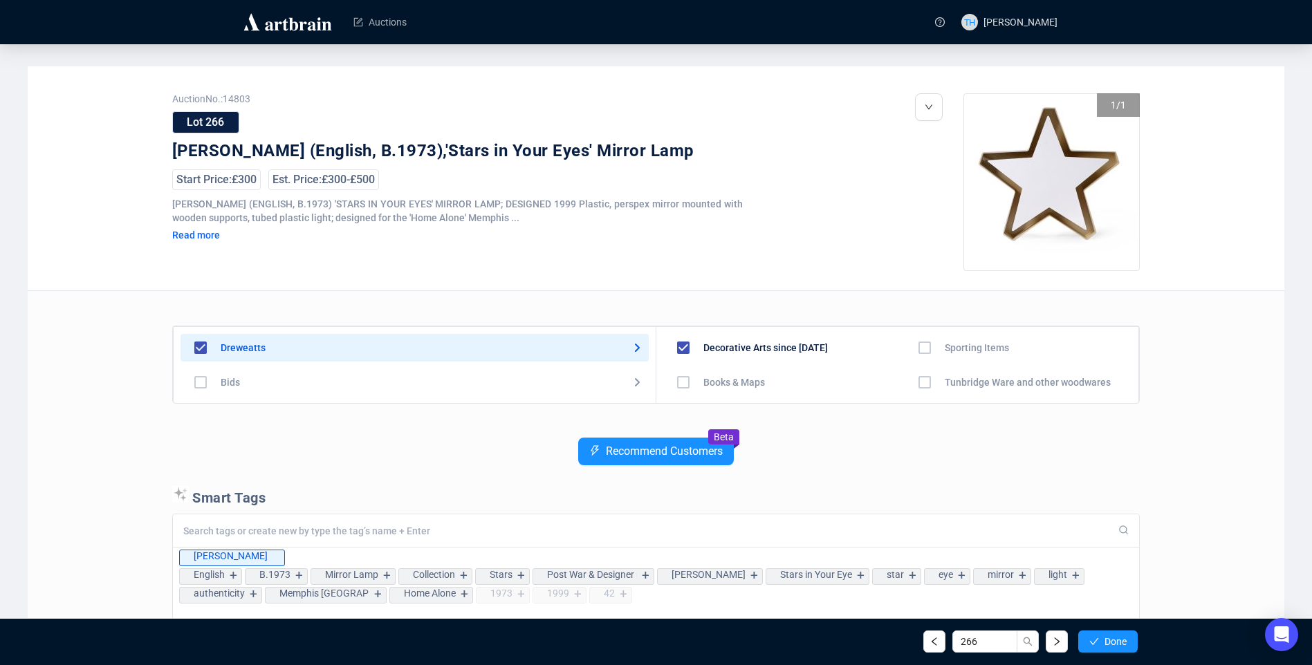
click at [1105, 638] on span "Done" at bounding box center [1116, 641] width 22 height 11
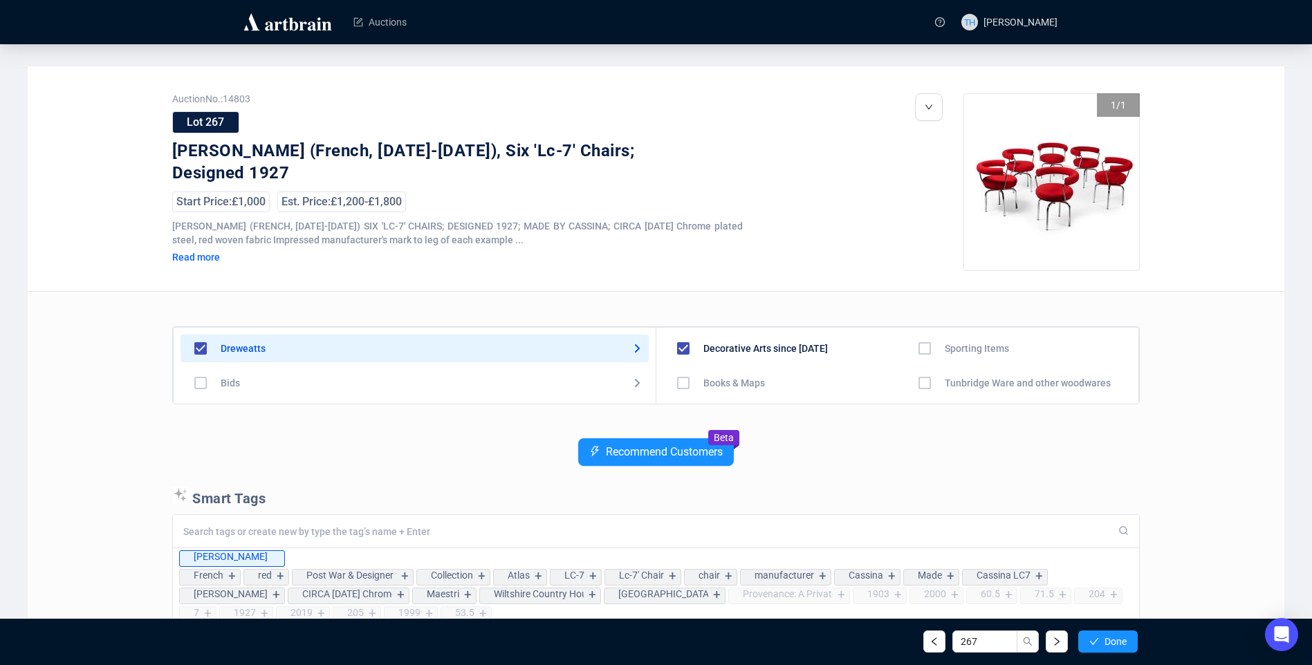
click at [1105, 638] on span "Done" at bounding box center [1116, 641] width 22 height 11
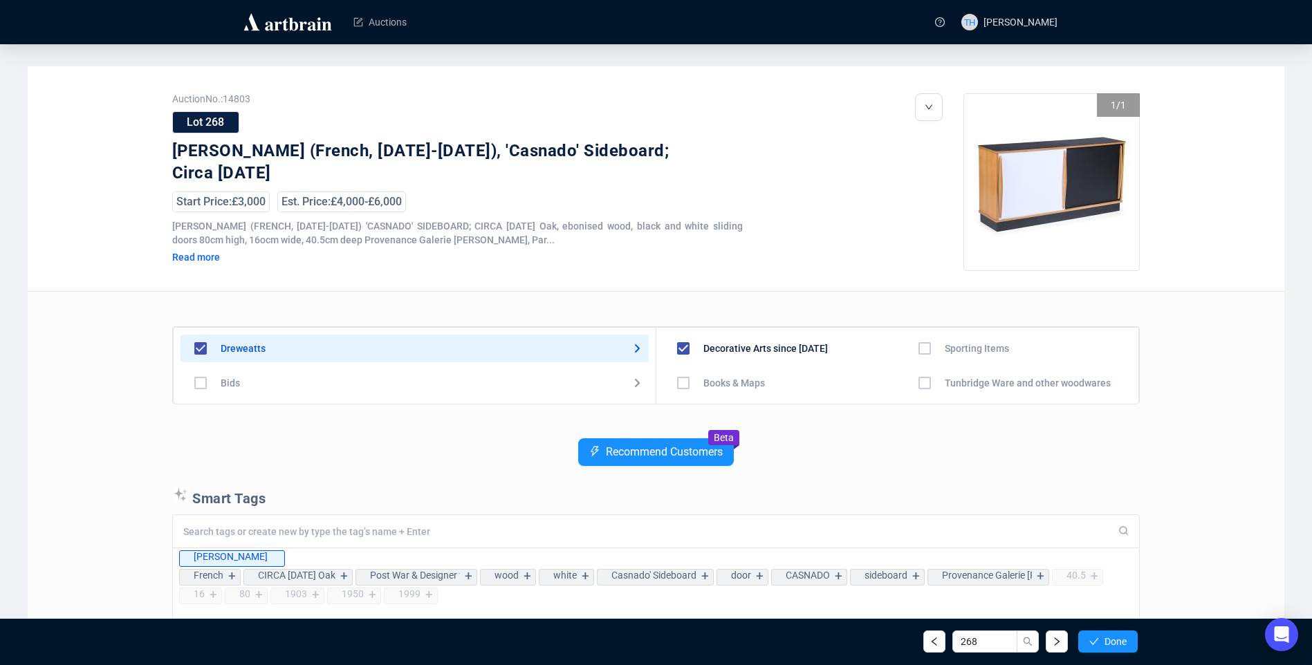
click at [1105, 638] on span "Done" at bounding box center [1116, 641] width 22 height 11
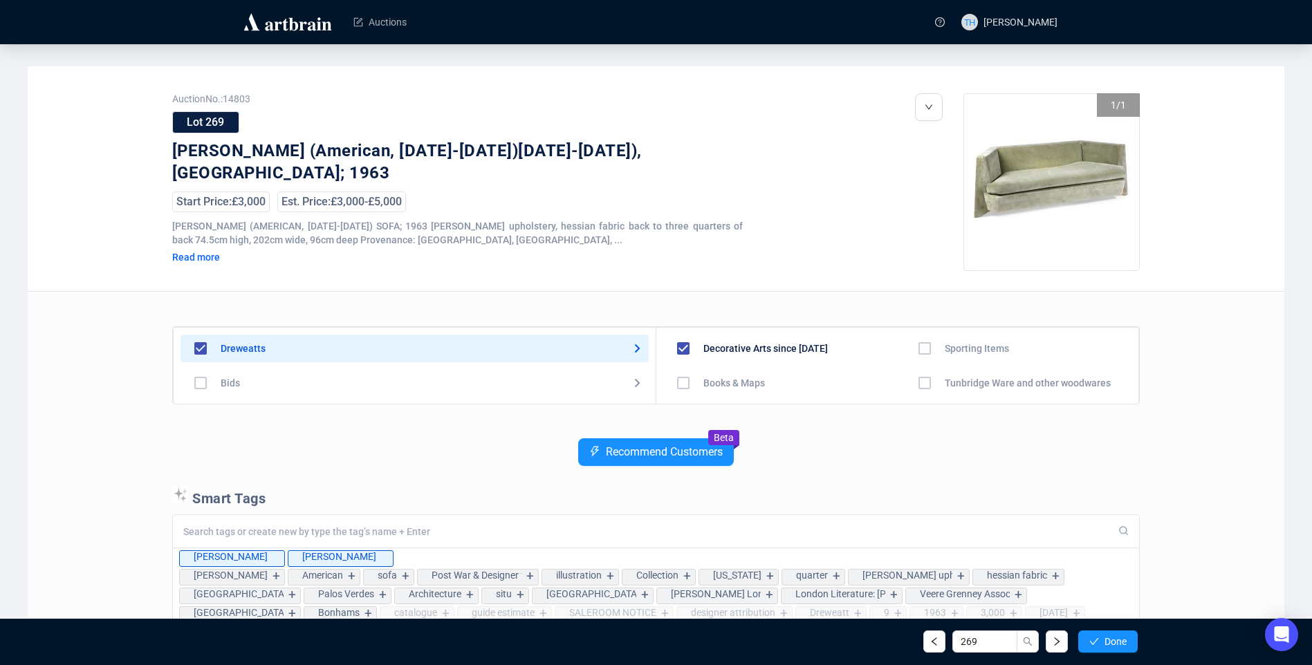
click at [1105, 638] on span "Done" at bounding box center [1116, 641] width 22 height 11
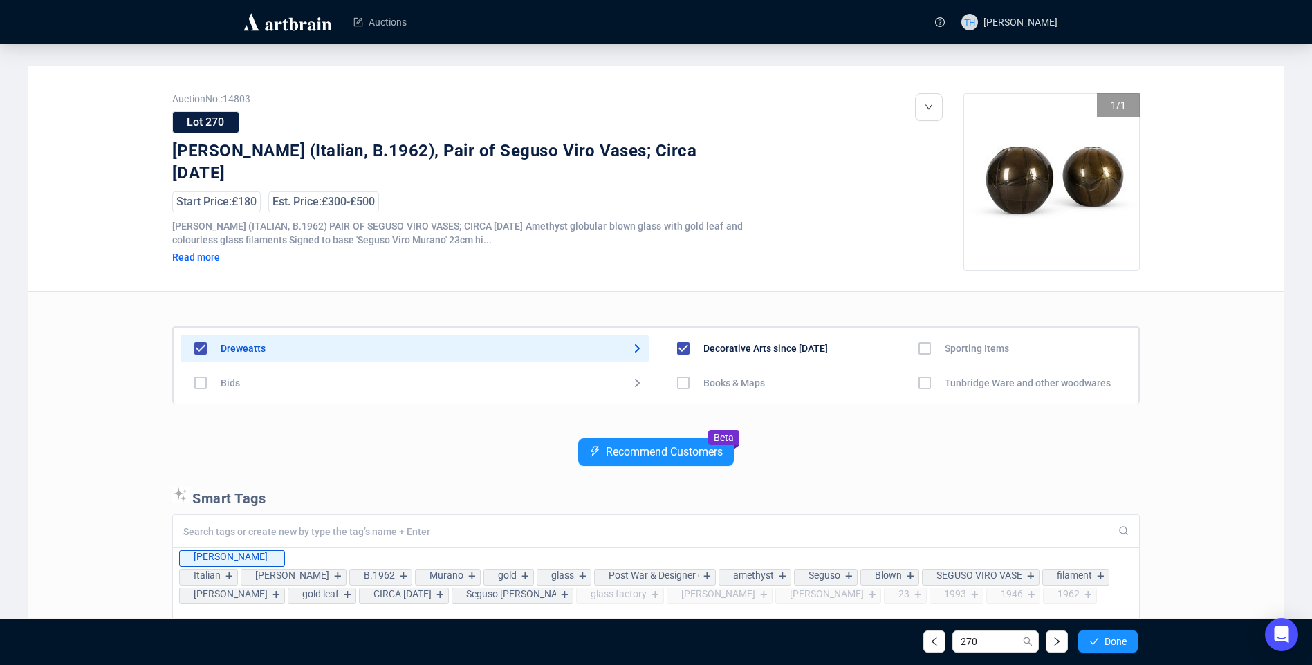
click at [1105, 638] on span "Done" at bounding box center [1116, 641] width 22 height 11
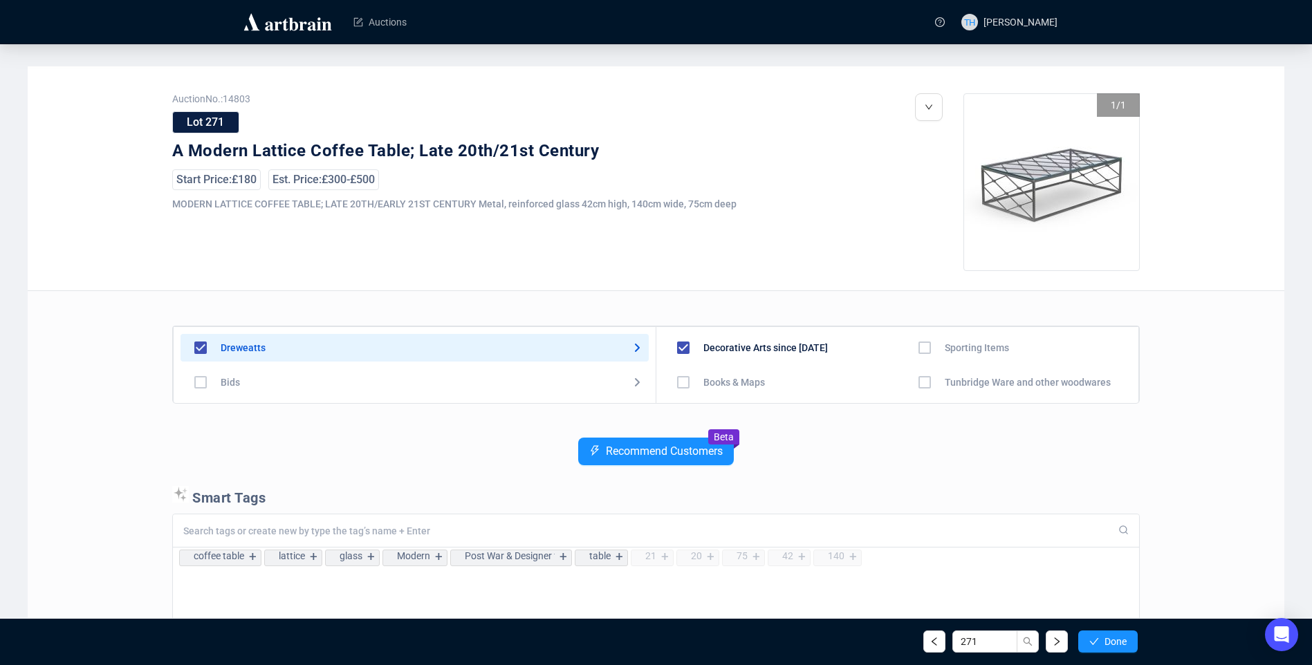
click at [1105, 638] on span "Done" at bounding box center [1116, 641] width 22 height 11
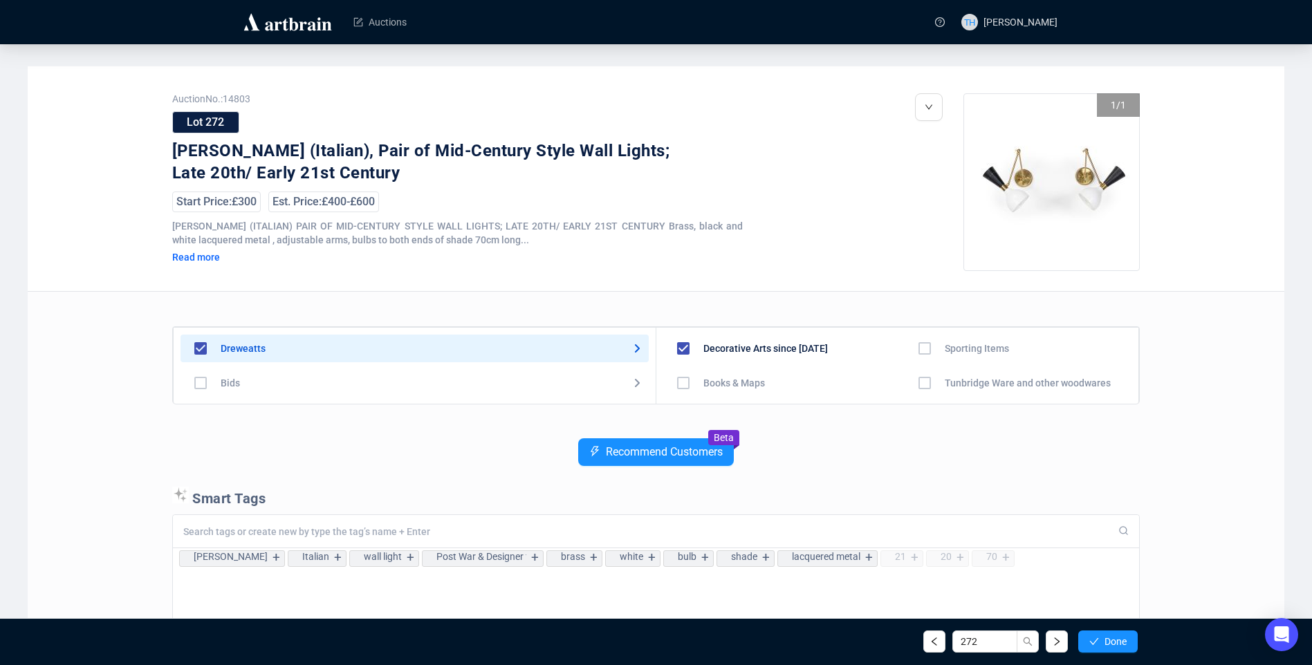
click at [1105, 638] on span "Done" at bounding box center [1116, 641] width 22 height 11
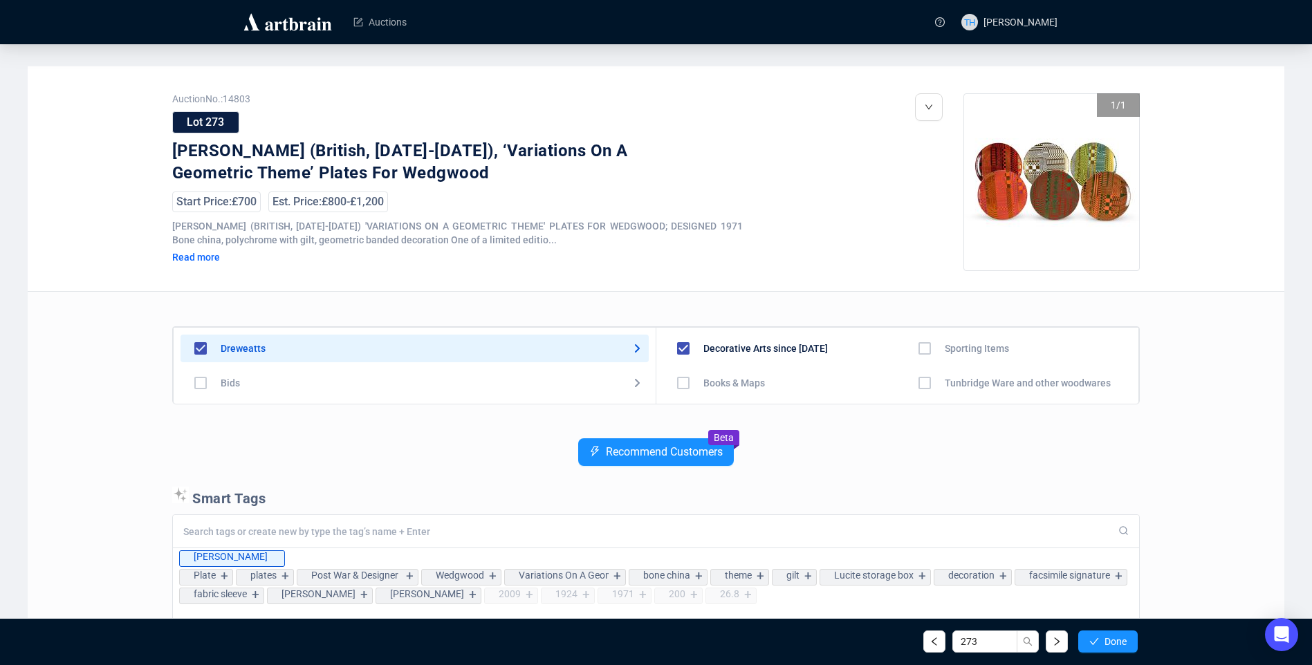
click at [1105, 638] on span "Done" at bounding box center [1116, 641] width 22 height 11
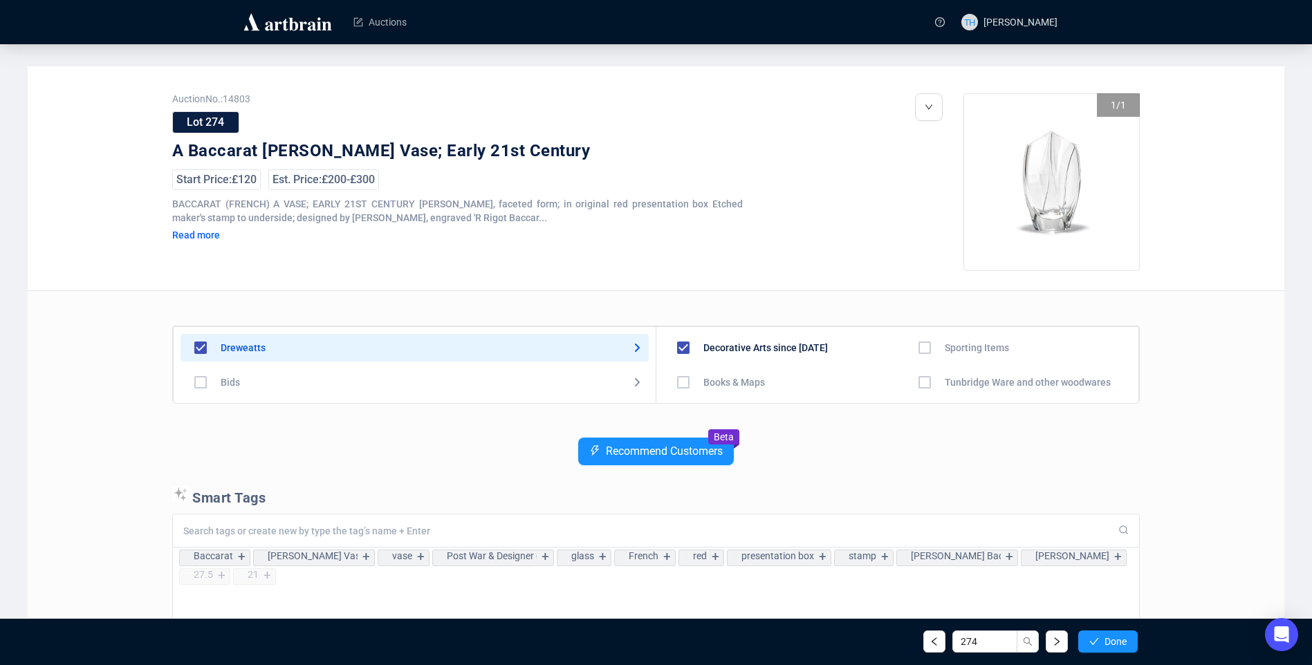
click at [1105, 638] on span "Done" at bounding box center [1116, 641] width 22 height 11
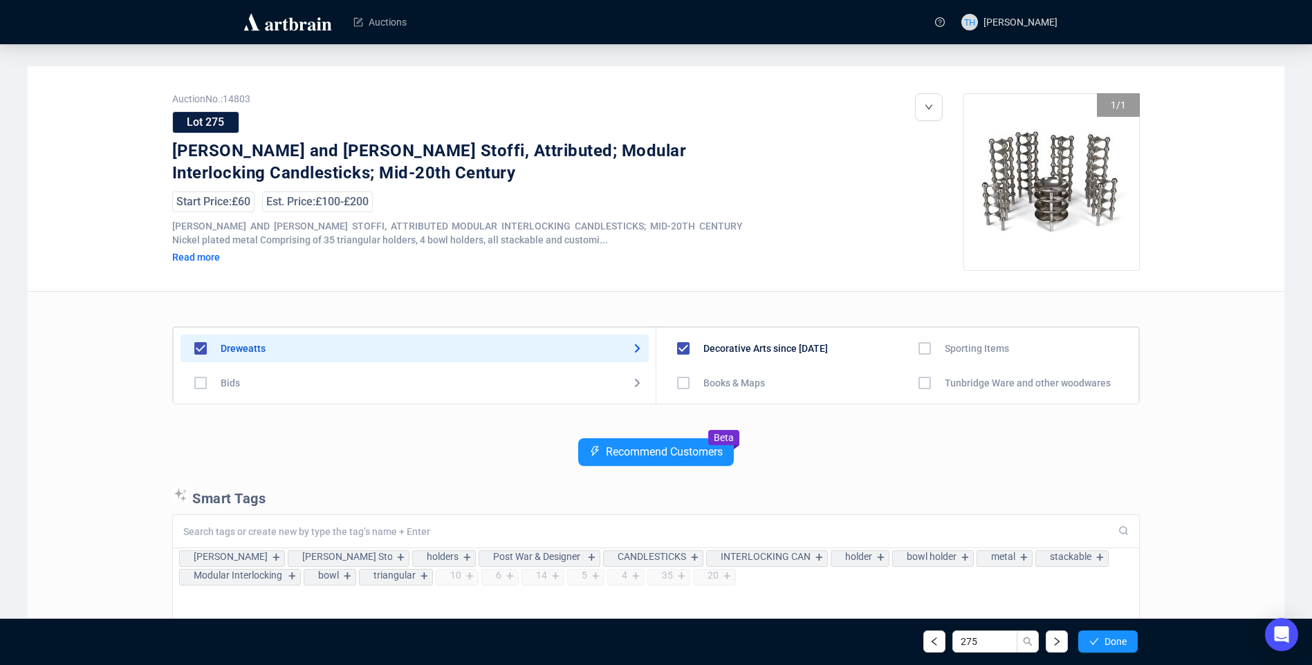
click at [1105, 638] on span "Done" at bounding box center [1116, 641] width 22 height 11
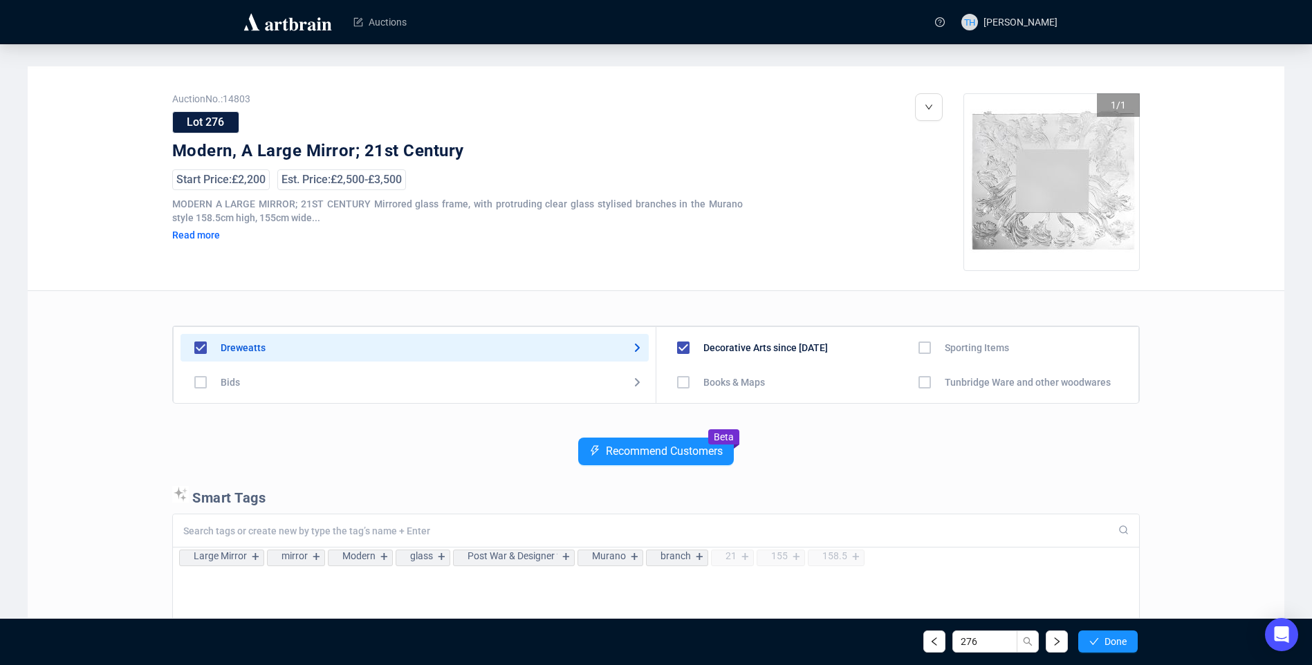
click at [1105, 638] on span "Done" at bounding box center [1116, 641] width 22 height 11
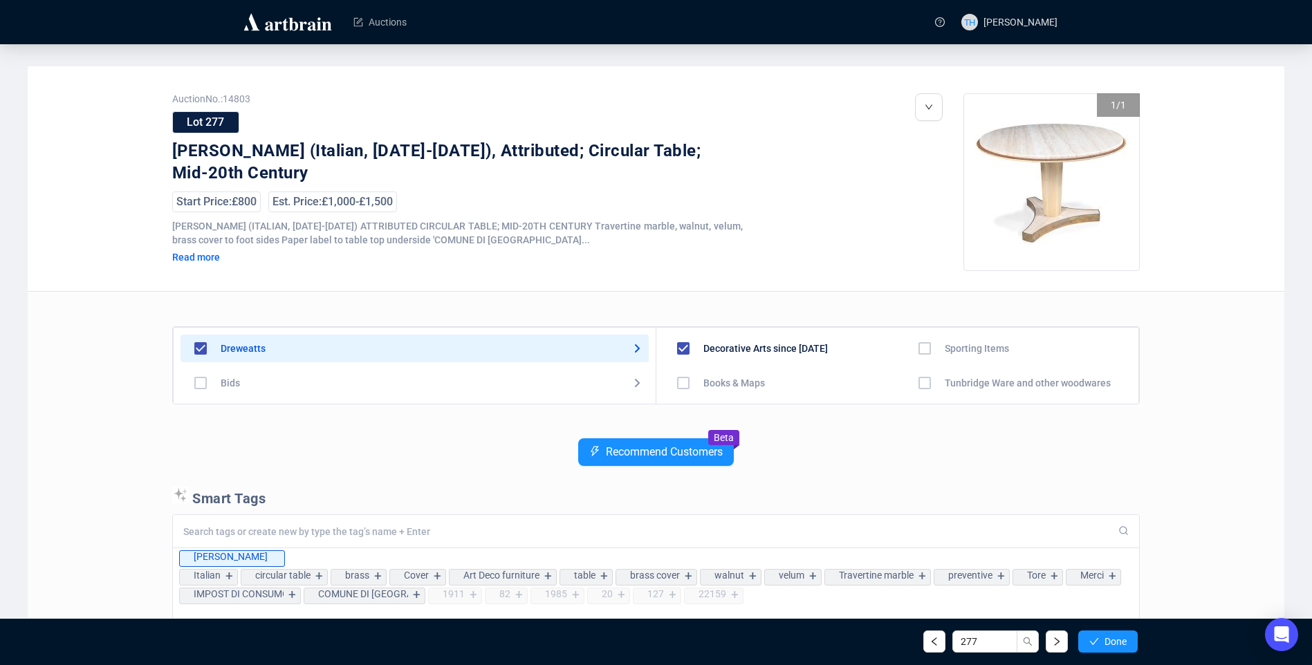
click at [1105, 638] on span "Done" at bounding box center [1116, 641] width 22 height 11
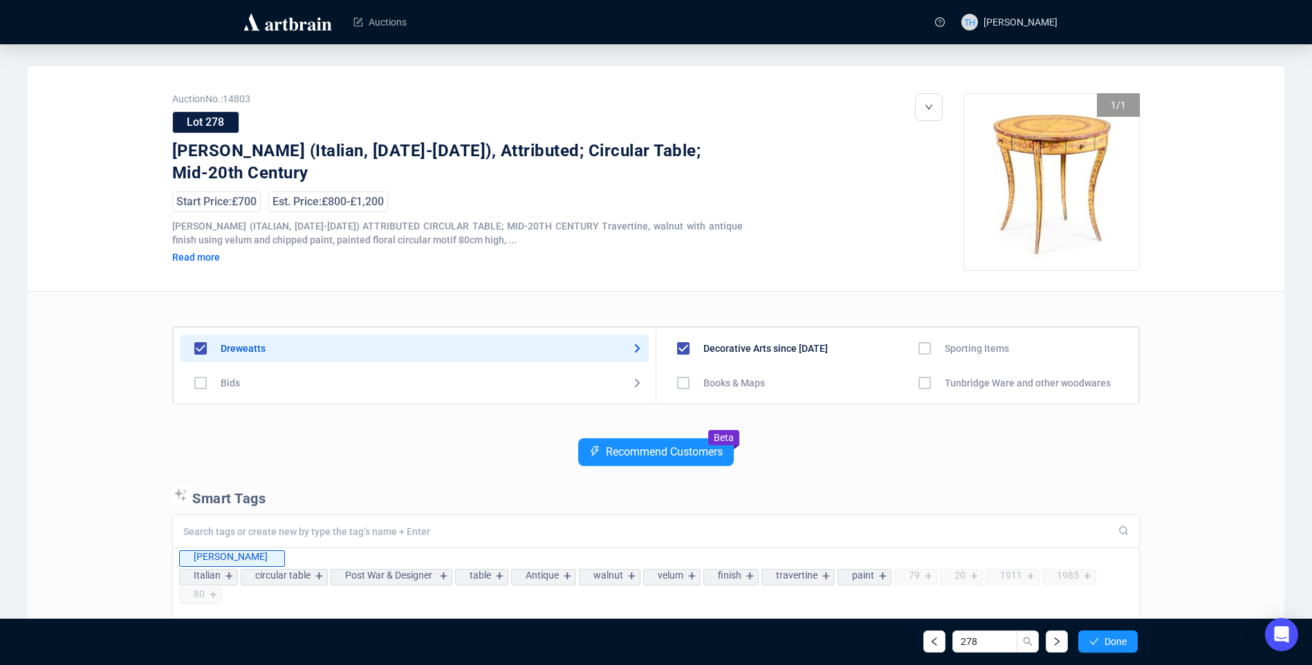
click at [1105, 638] on span "Done" at bounding box center [1116, 641] width 22 height 11
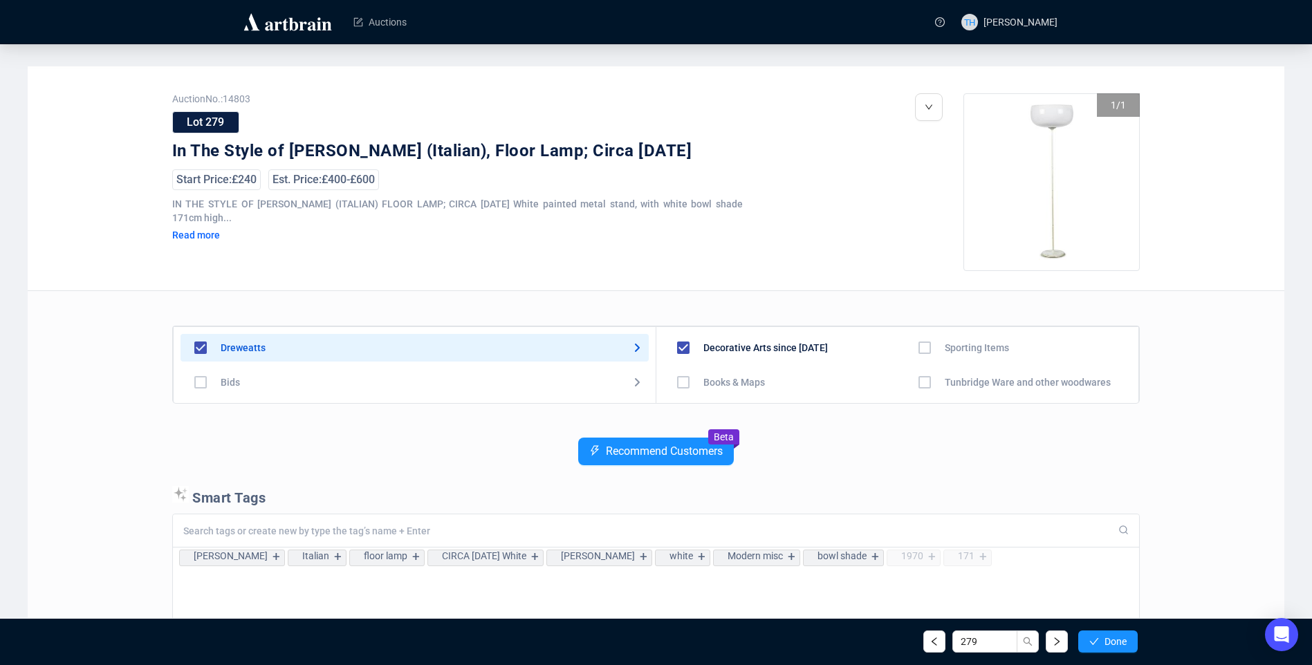
click at [1105, 638] on span "Done" at bounding box center [1116, 641] width 22 height 11
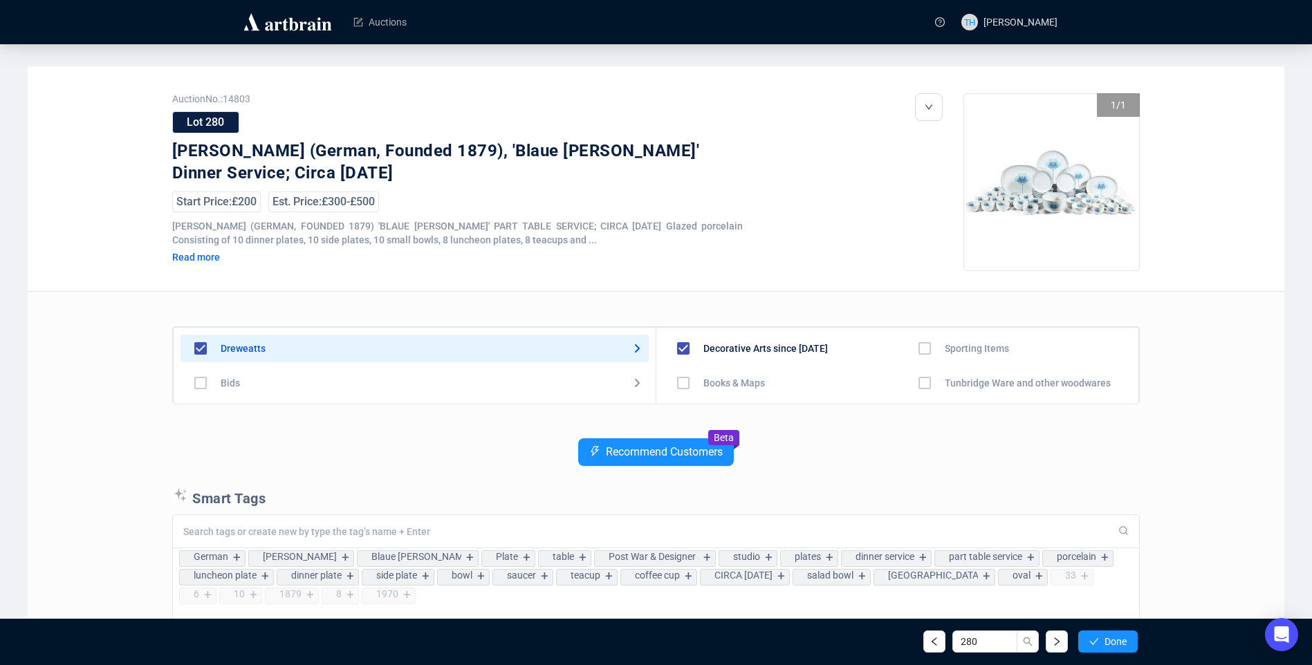
click at [1105, 638] on span "Done" at bounding box center [1116, 641] width 22 height 11
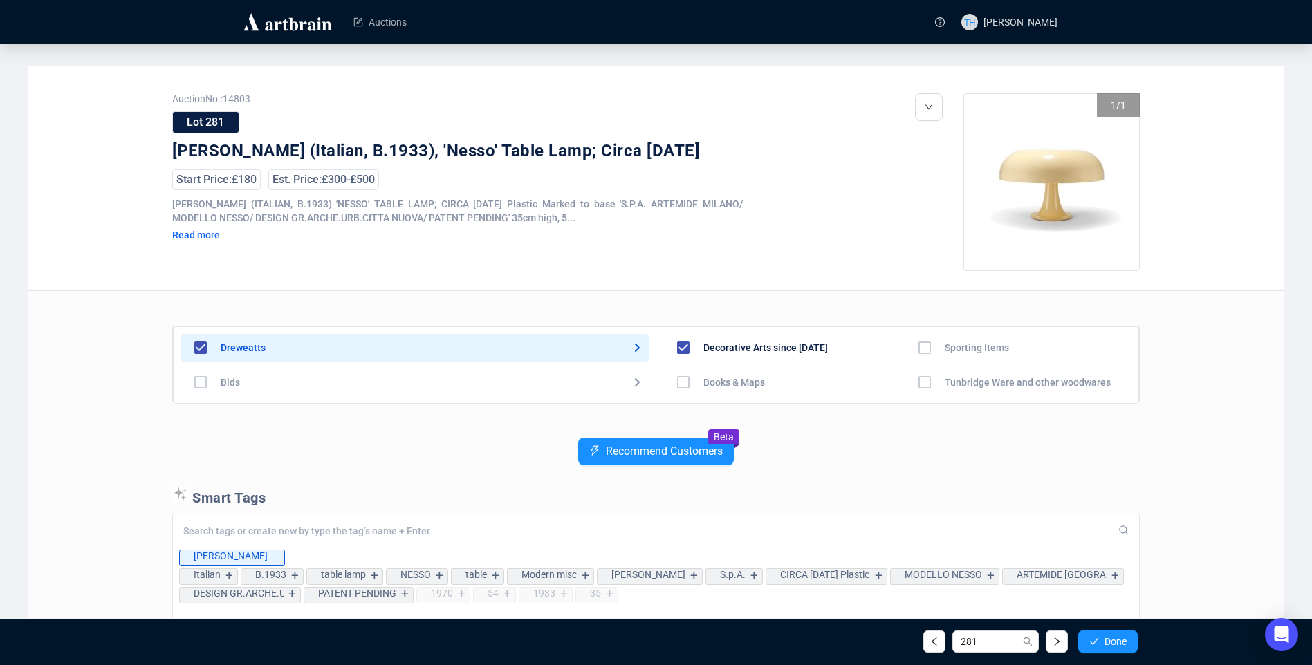
click at [1105, 638] on span "Done" at bounding box center [1116, 641] width 22 height 11
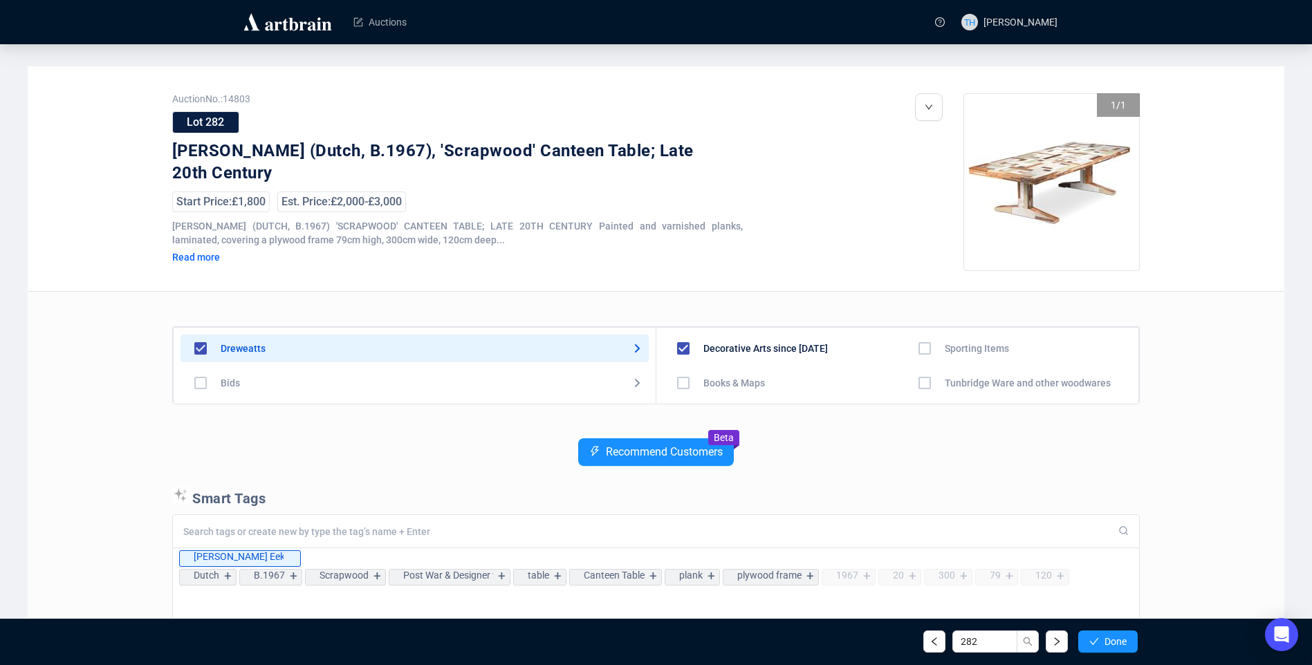
click at [1105, 638] on span "Done" at bounding box center [1116, 641] width 22 height 11
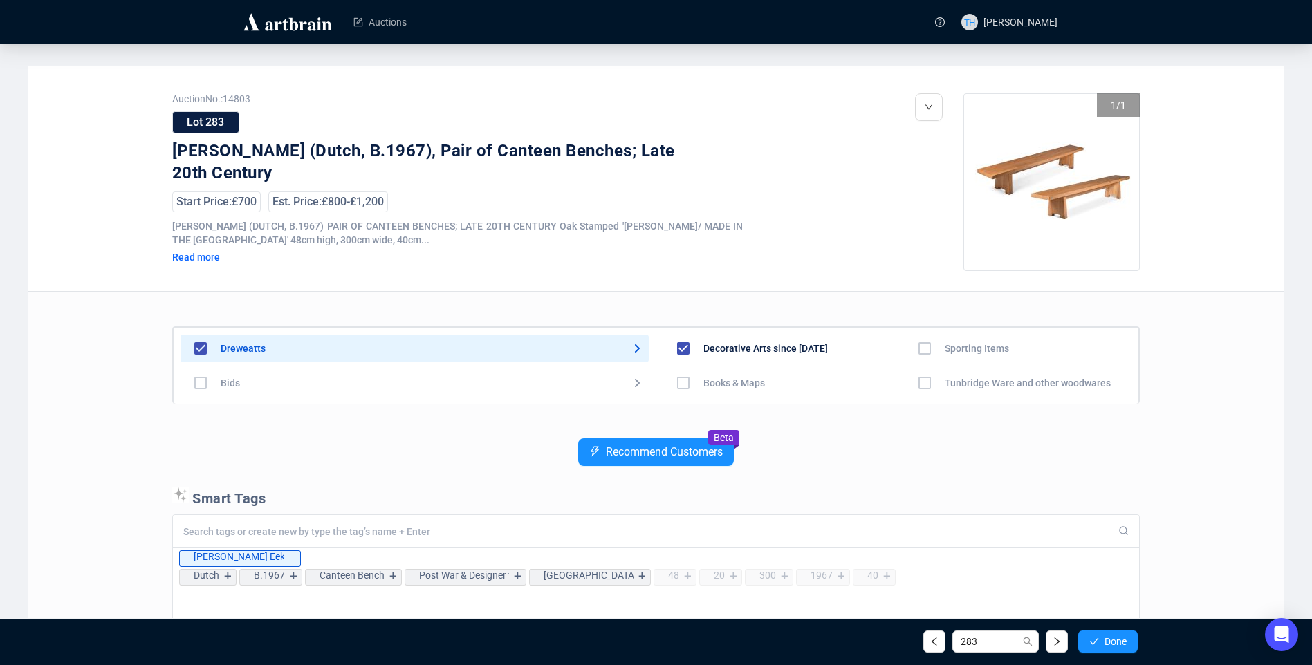
click at [1105, 638] on span "Done" at bounding box center [1116, 641] width 22 height 11
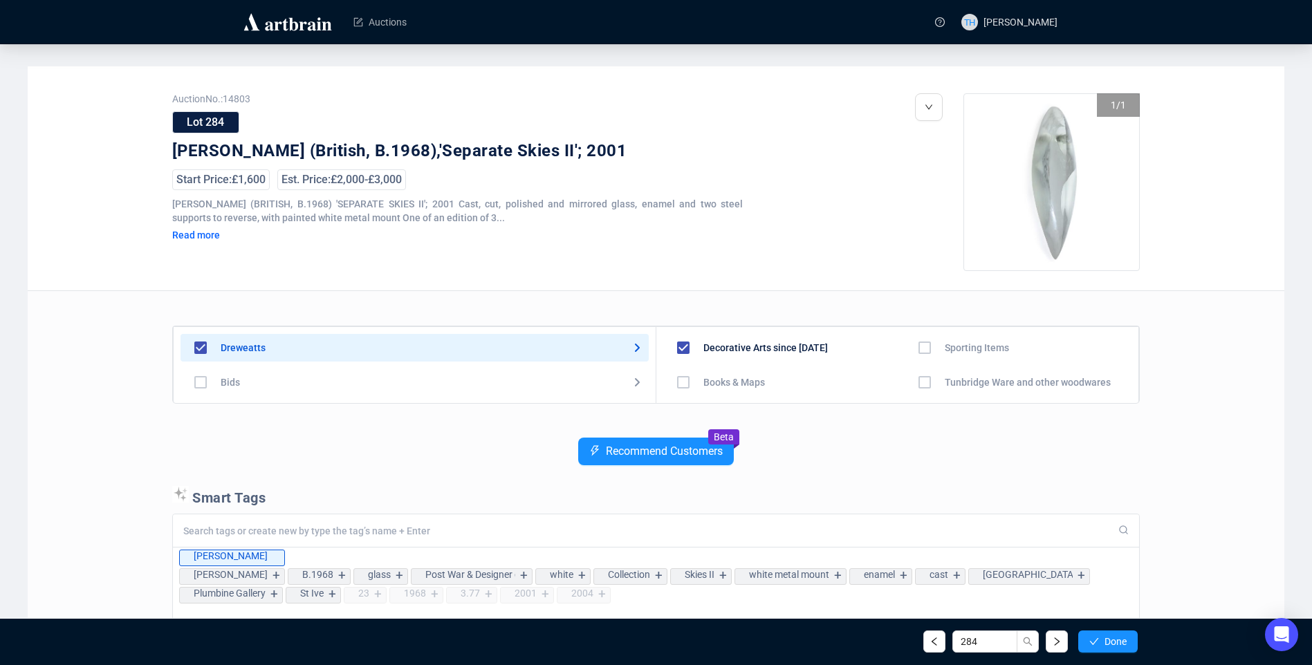
click at [1105, 638] on span "Done" at bounding box center [1116, 641] width 22 height 11
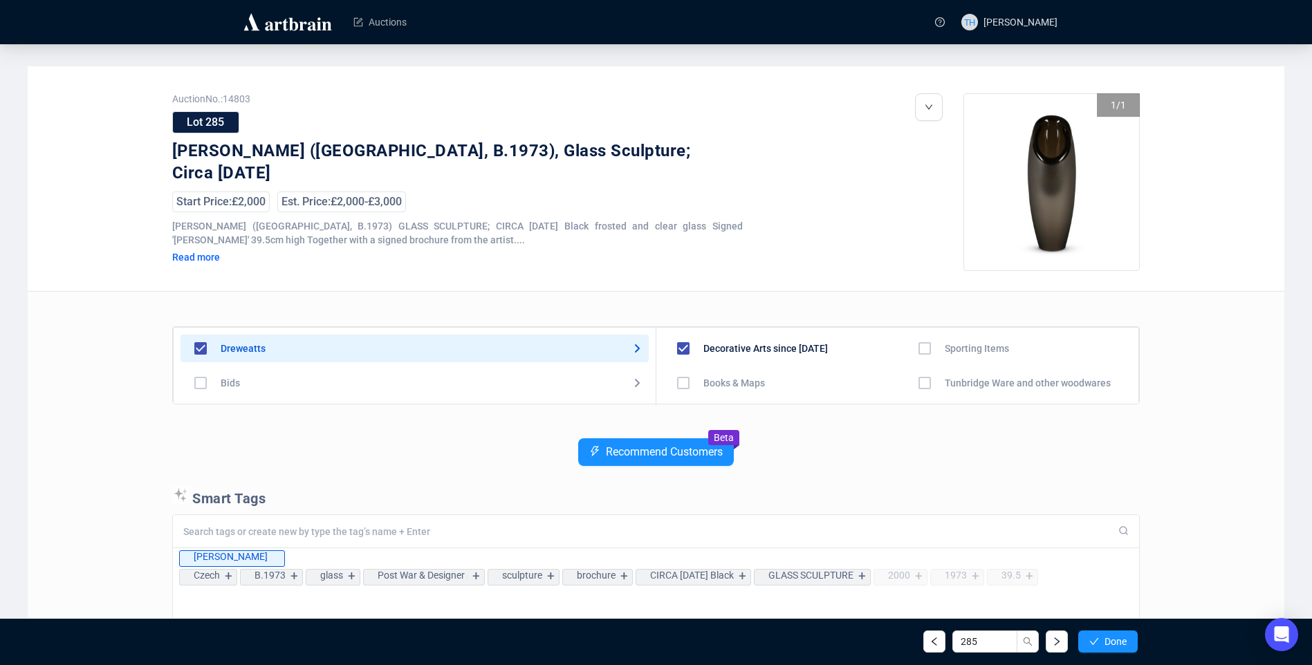
click at [1105, 638] on span "Done" at bounding box center [1116, 641] width 22 height 11
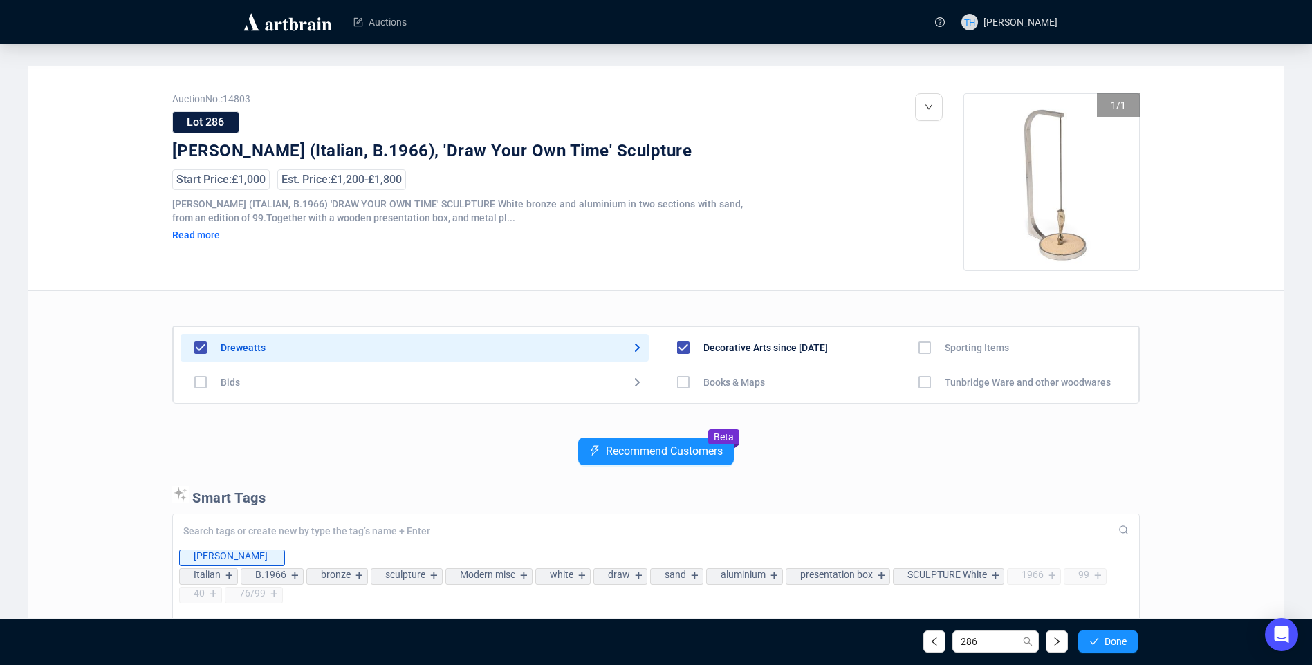
click at [1105, 638] on span "Done" at bounding box center [1116, 641] width 22 height 11
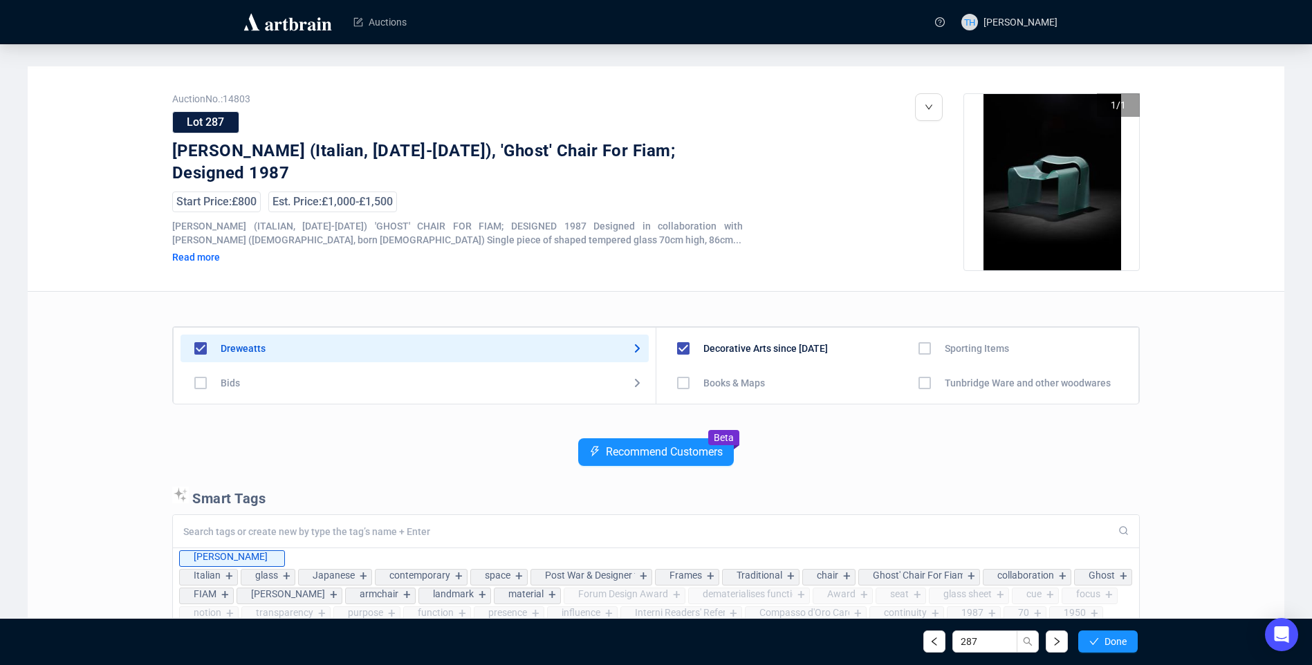
click at [1105, 638] on span "Done" at bounding box center [1116, 641] width 22 height 11
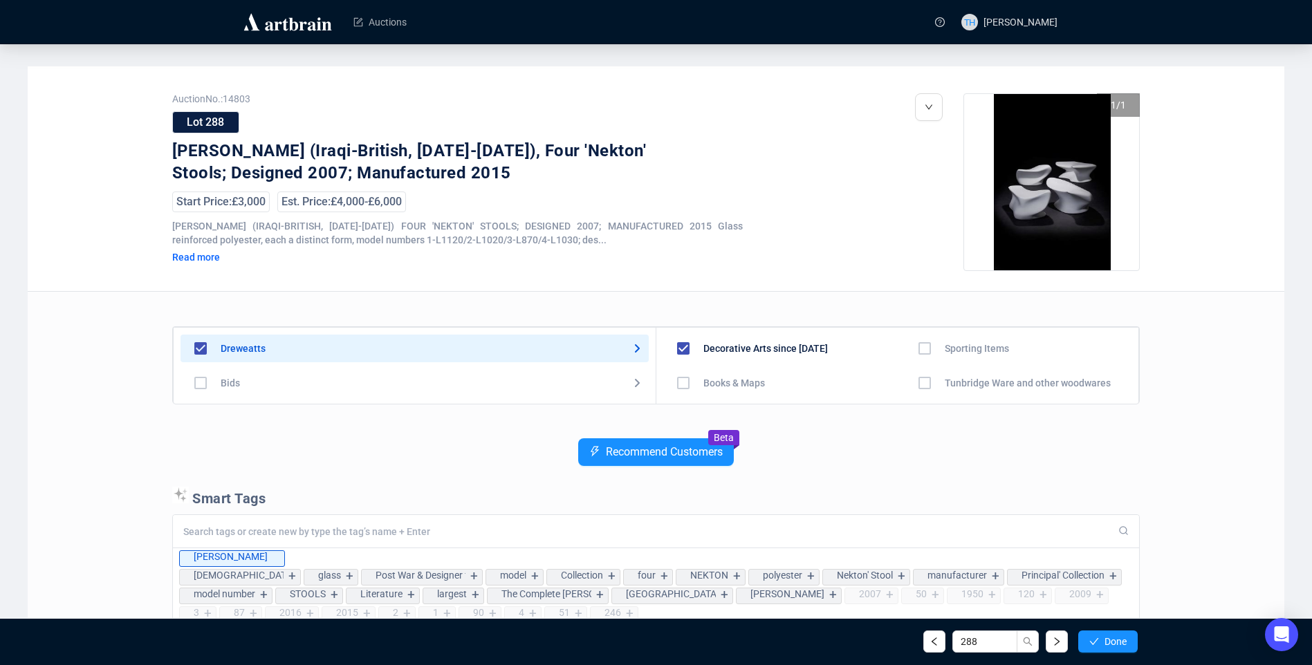
click at [1105, 638] on span "Done" at bounding box center [1116, 641] width 22 height 11
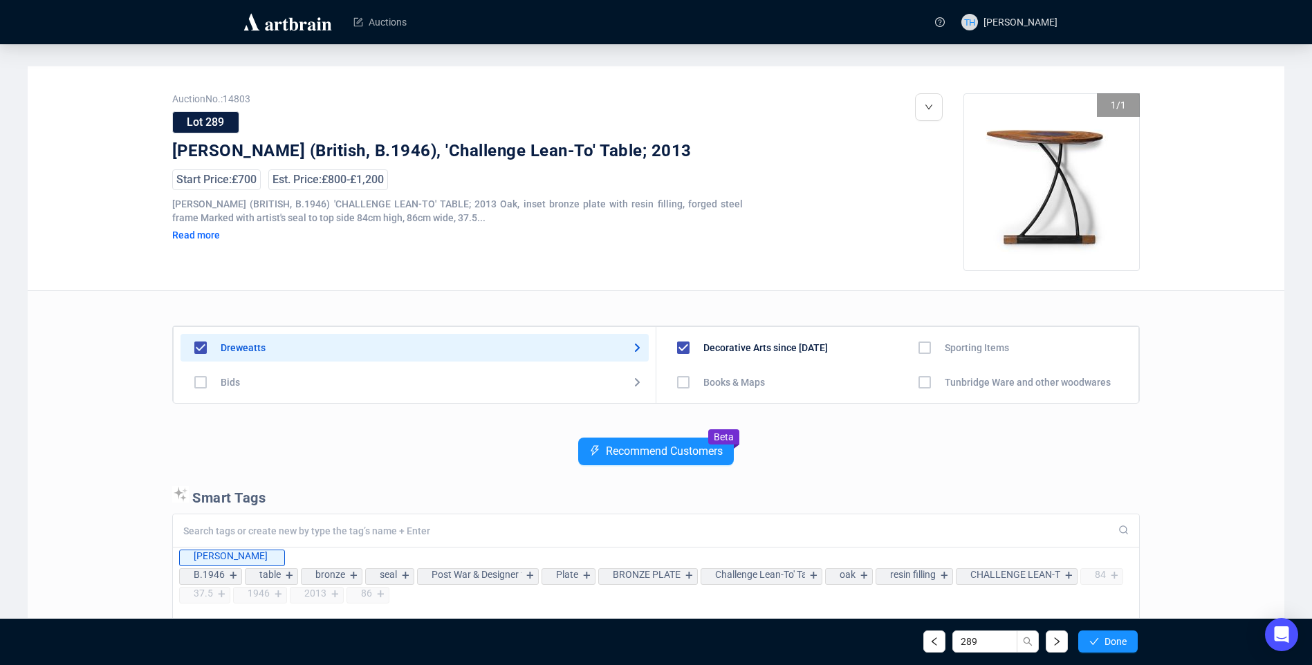
click at [1105, 638] on span "Done" at bounding box center [1116, 641] width 22 height 11
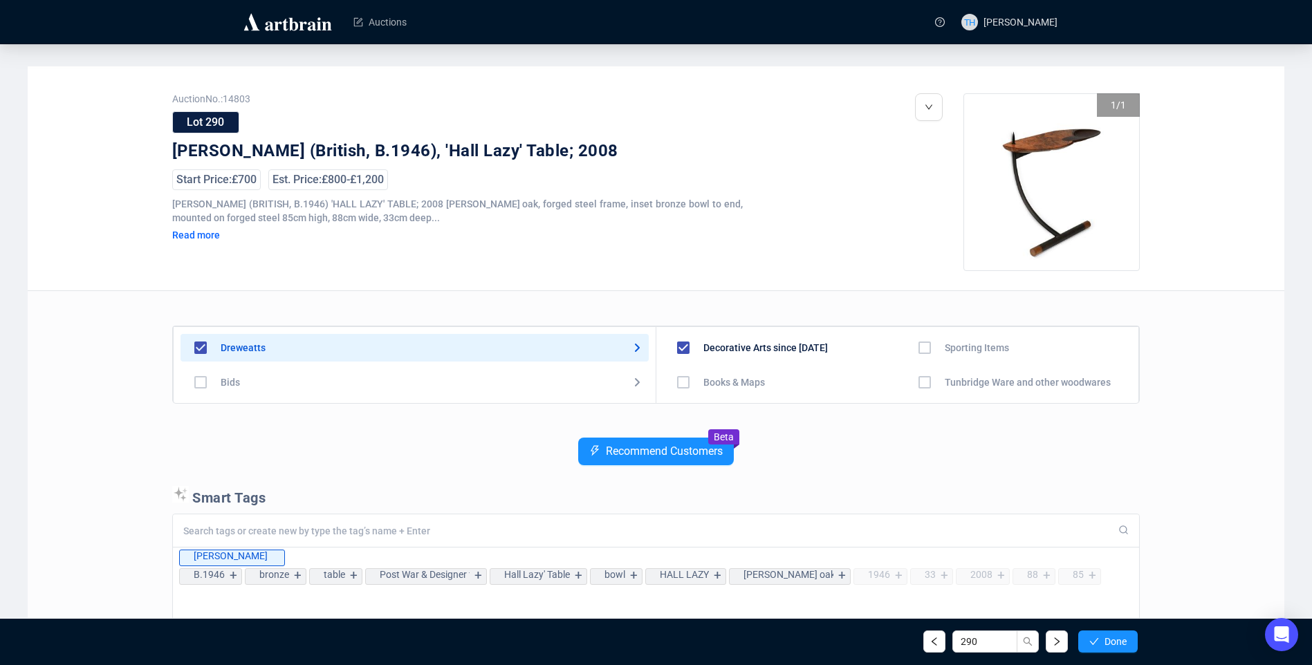
click at [1105, 638] on span "Done" at bounding box center [1116, 641] width 22 height 11
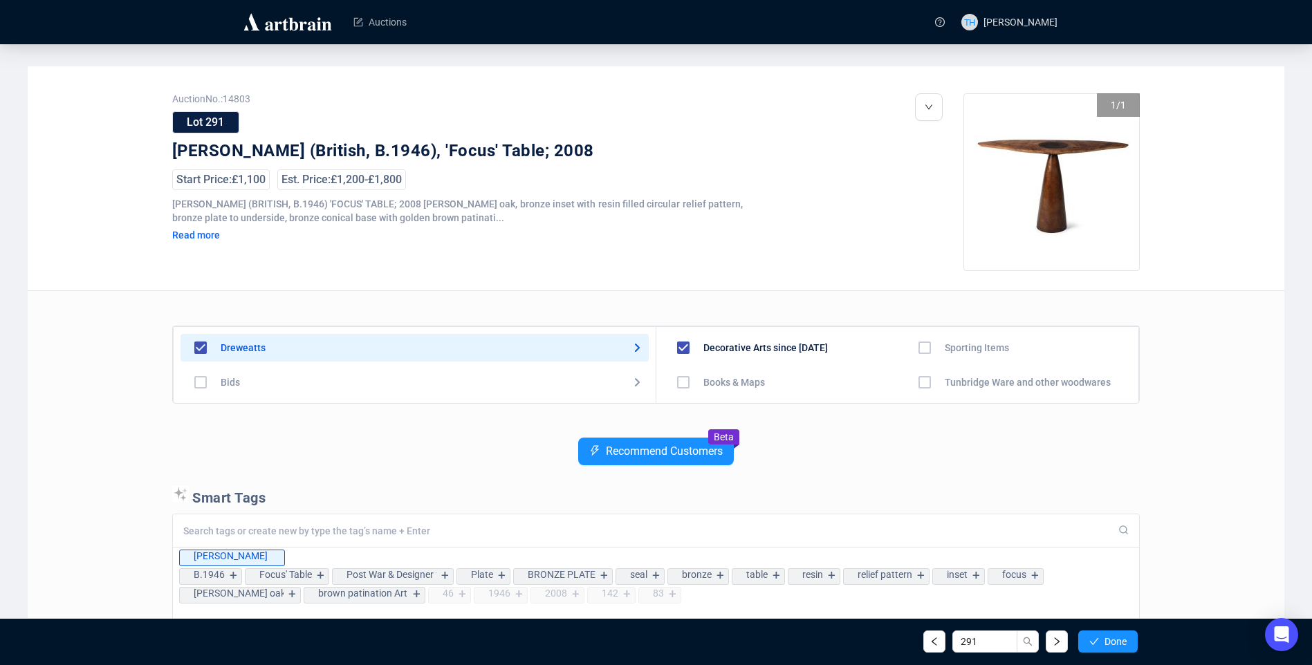
click at [1105, 638] on span "Done" at bounding box center [1116, 641] width 22 height 11
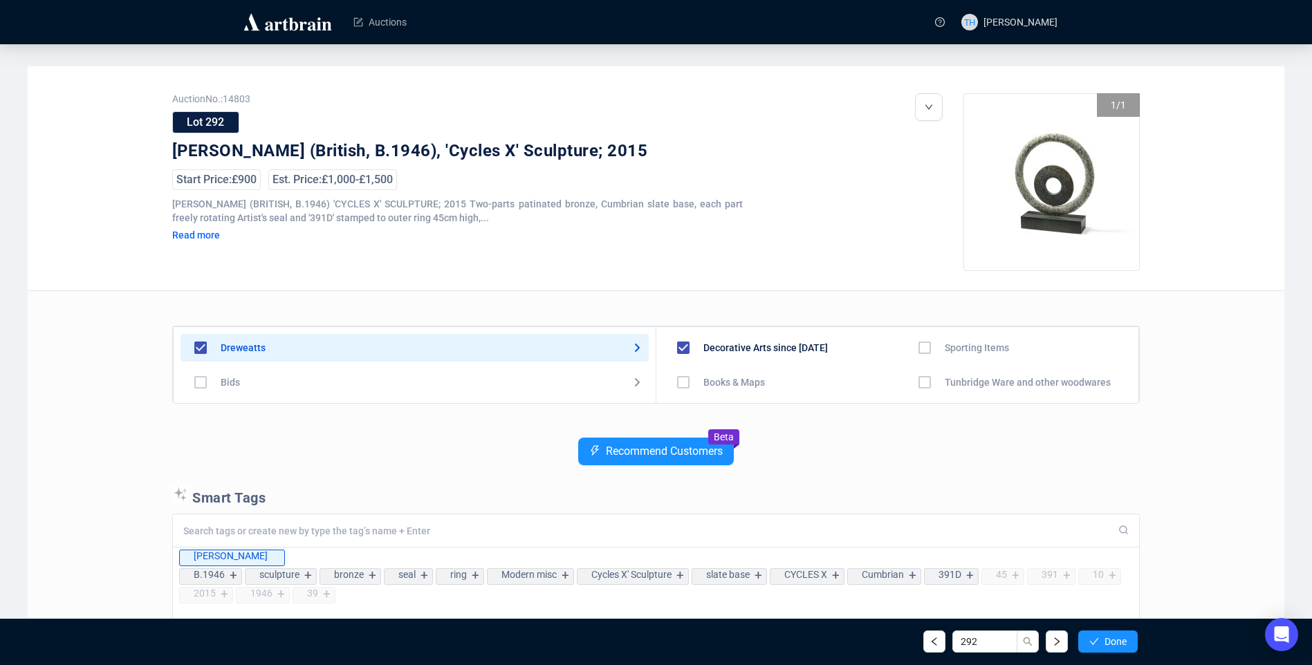
click at [1105, 638] on span "Done" at bounding box center [1116, 641] width 22 height 11
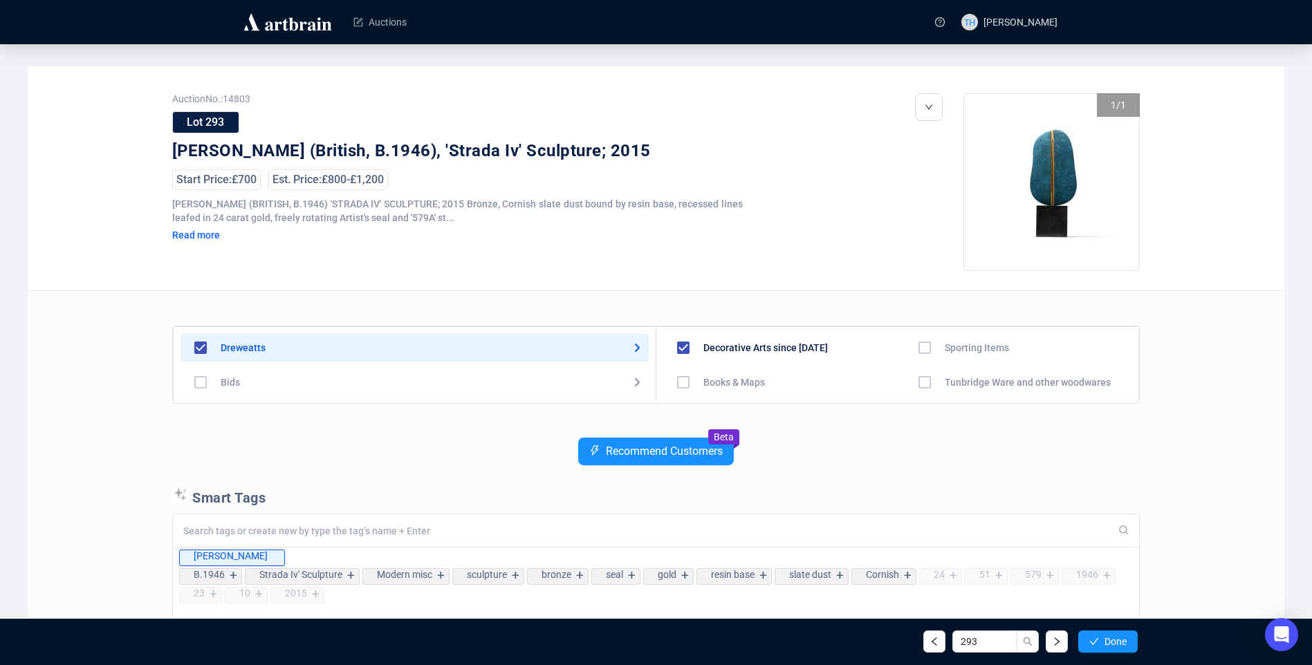
click at [1105, 638] on span "Done" at bounding box center [1116, 641] width 22 height 11
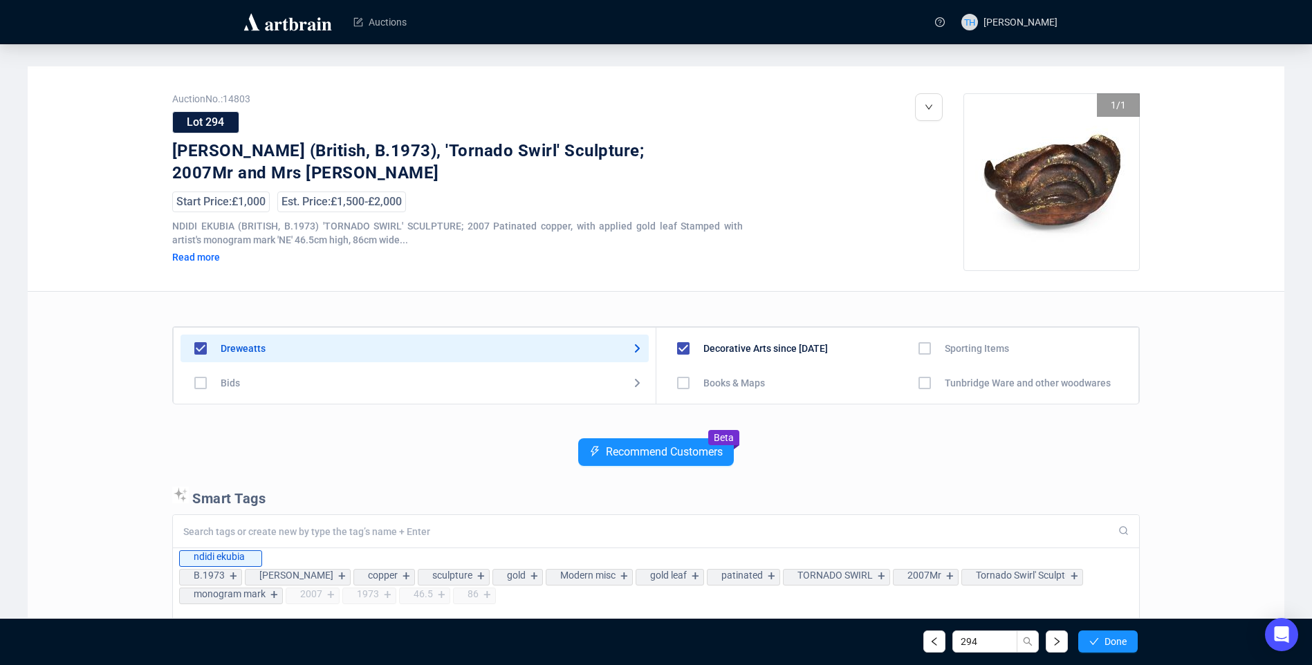
click at [1105, 638] on span "Done" at bounding box center [1116, 641] width 22 height 11
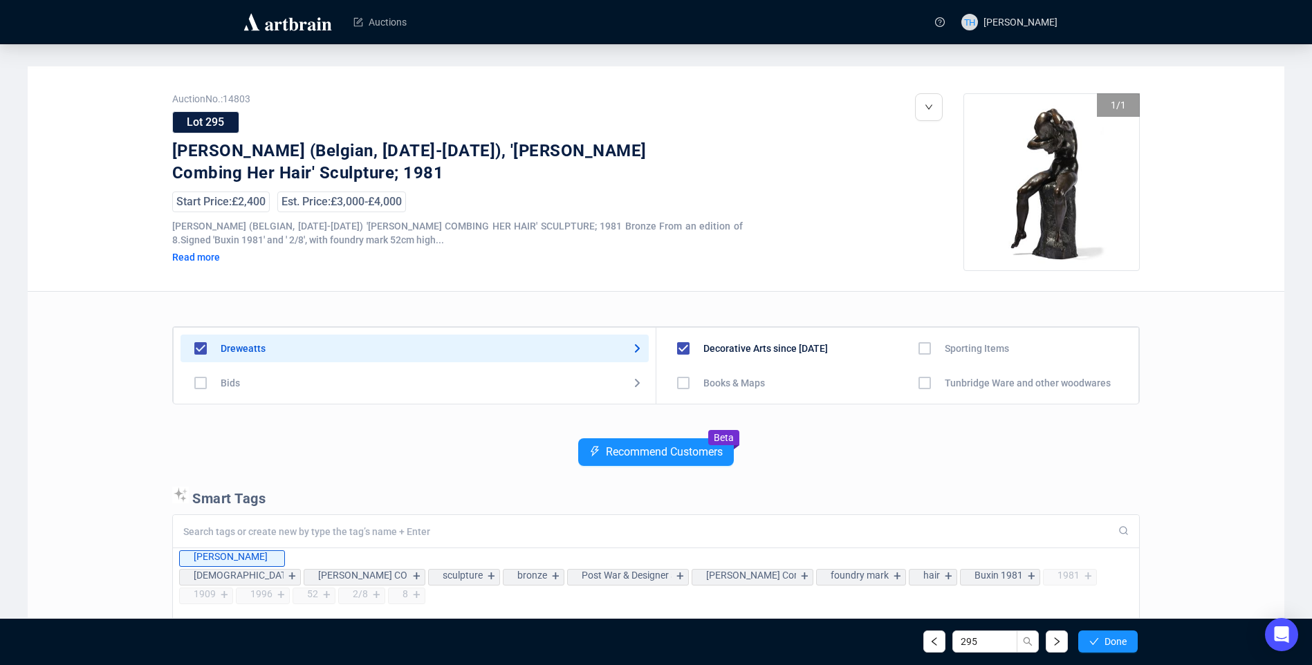
click at [1105, 638] on span "Done" at bounding box center [1116, 641] width 22 height 11
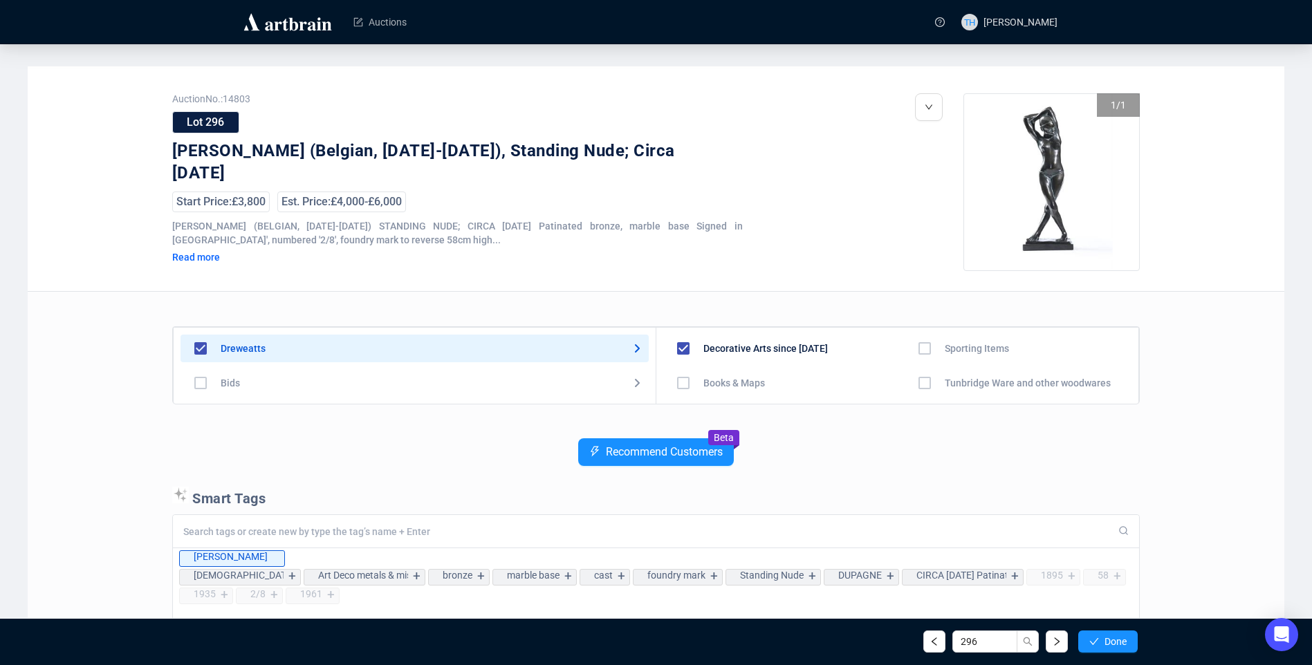
click at [1105, 638] on span "Done" at bounding box center [1116, 641] width 22 height 11
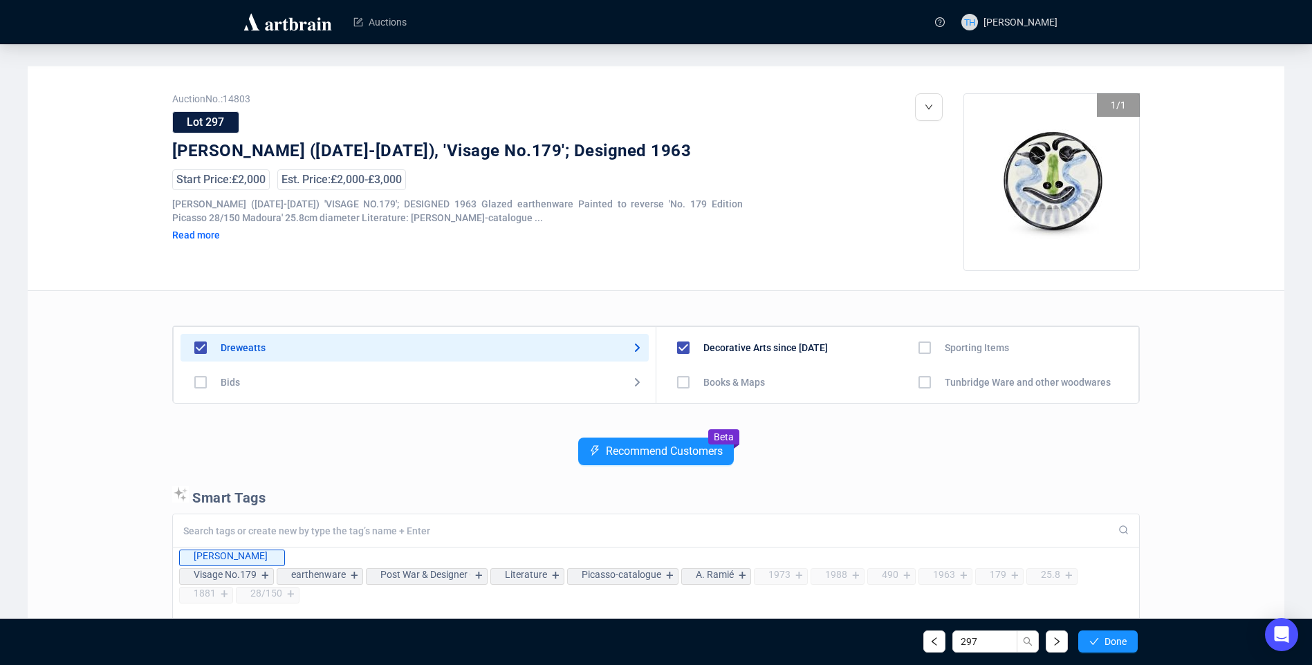
click at [1105, 638] on span "Done" at bounding box center [1116, 641] width 22 height 11
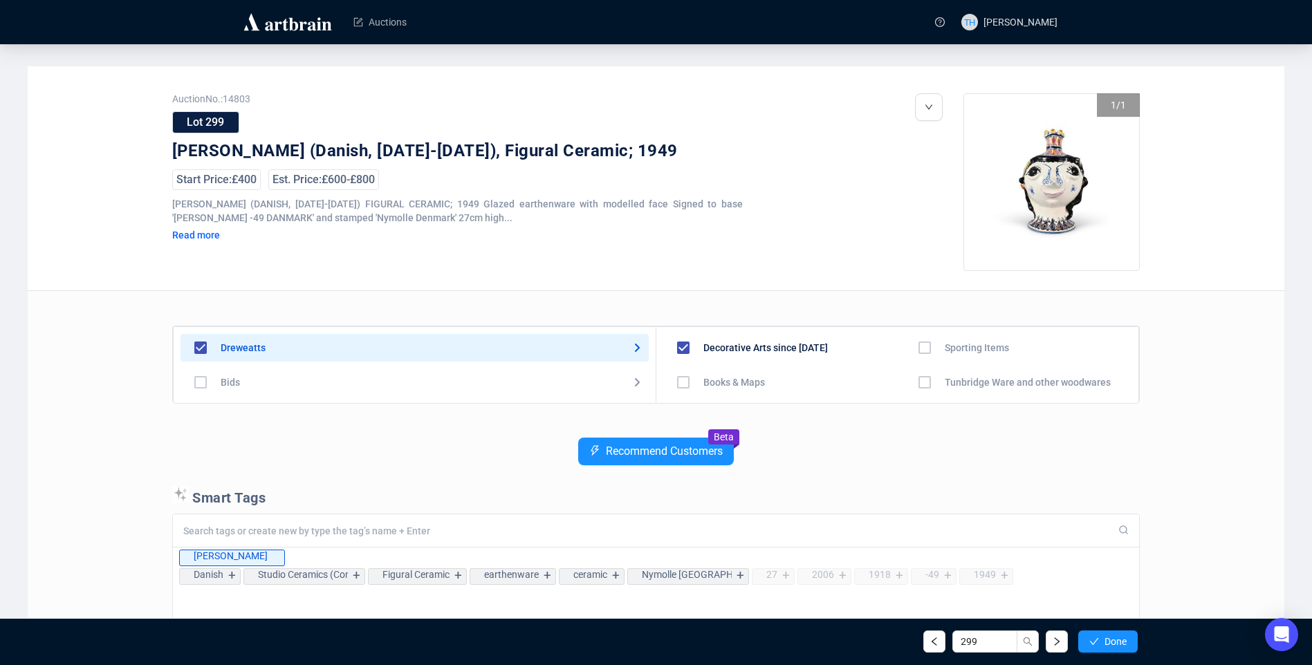
click at [1105, 638] on span "Done" at bounding box center [1116, 641] width 22 height 11
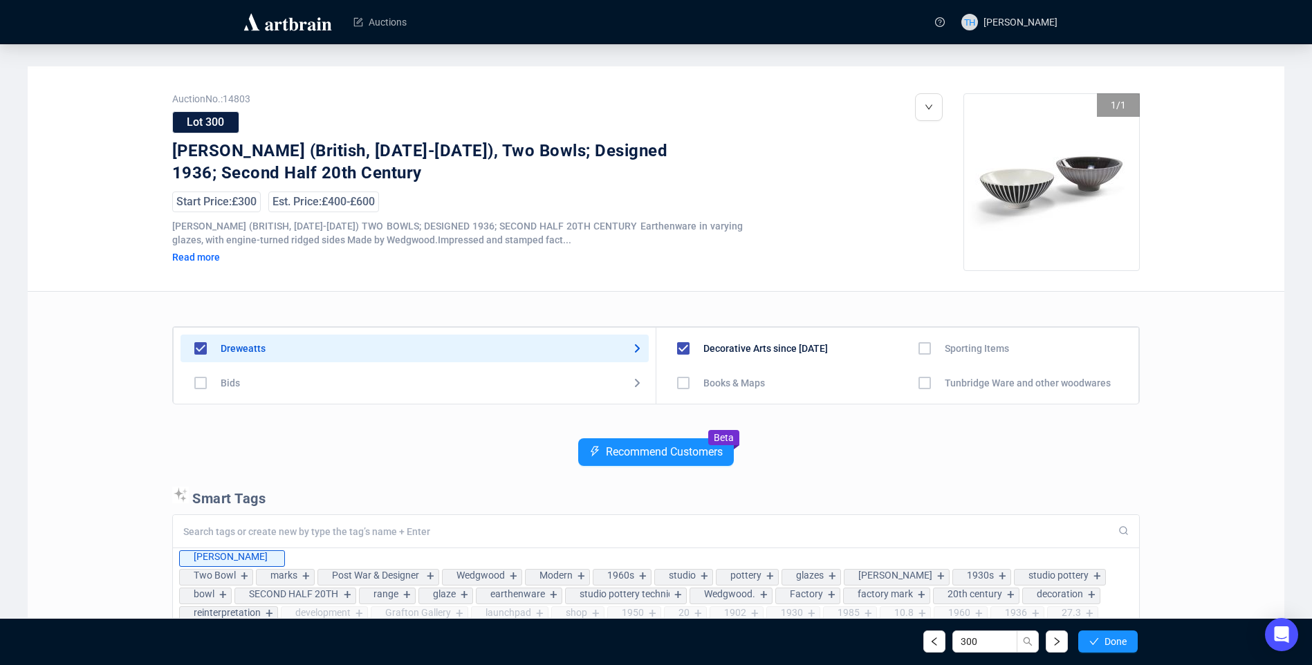
click at [1105, 638] on span "Done" at bounding box center [1116, 641] width 22 height 11
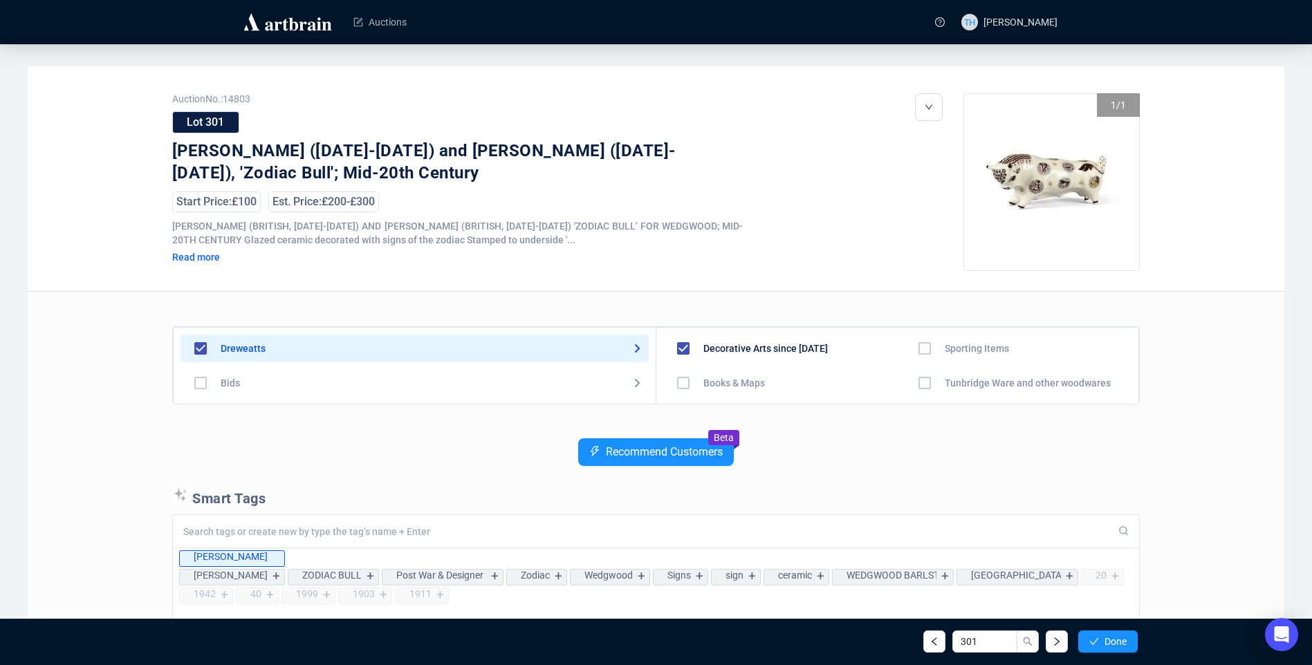
click at [1105, 638] on span "Done" at bounding box center [1116, 641] width 22 height 11
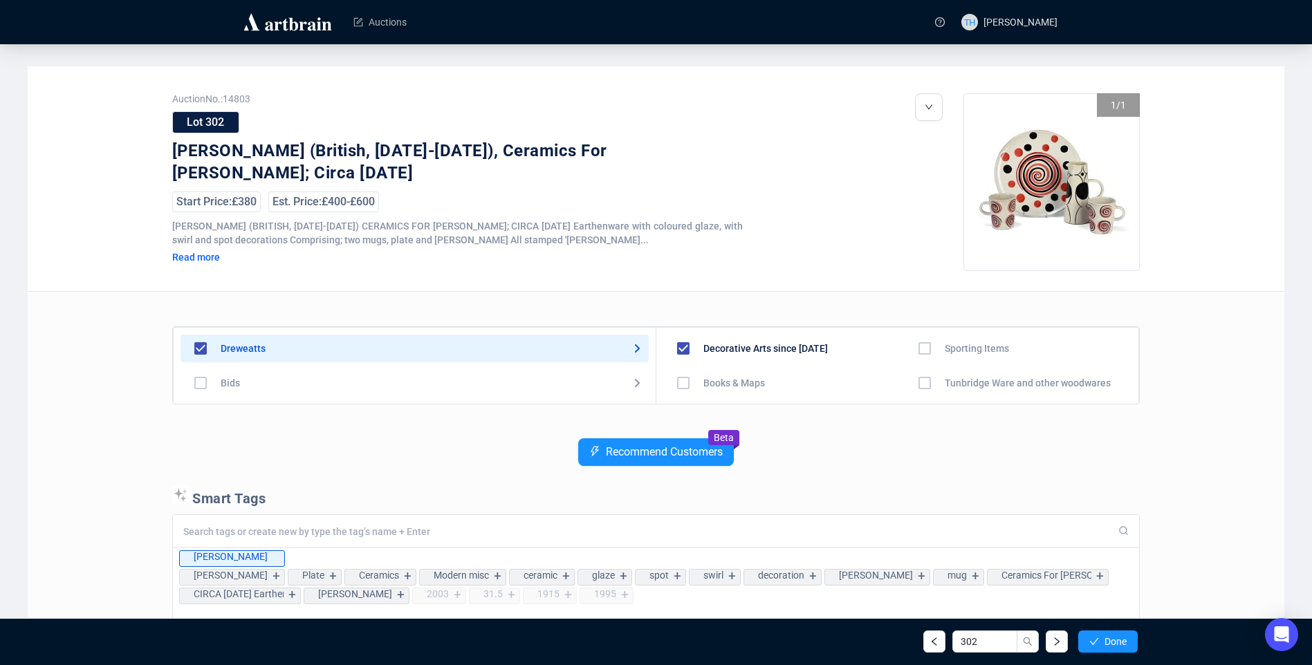
click at [1105, 638] on span "Done" at bounding box center [1116, 641] width 22 height 11
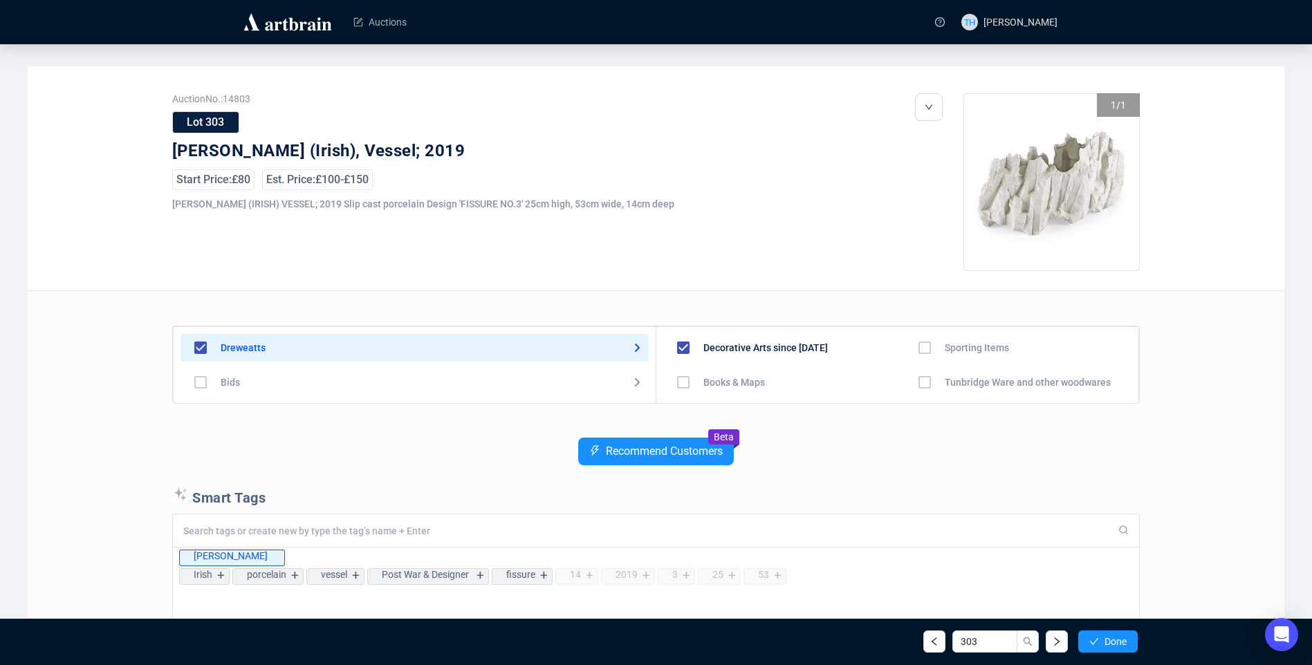
click at [1105, 638] on span "Done" at bounding box center [1116, 641] width 22 height 11
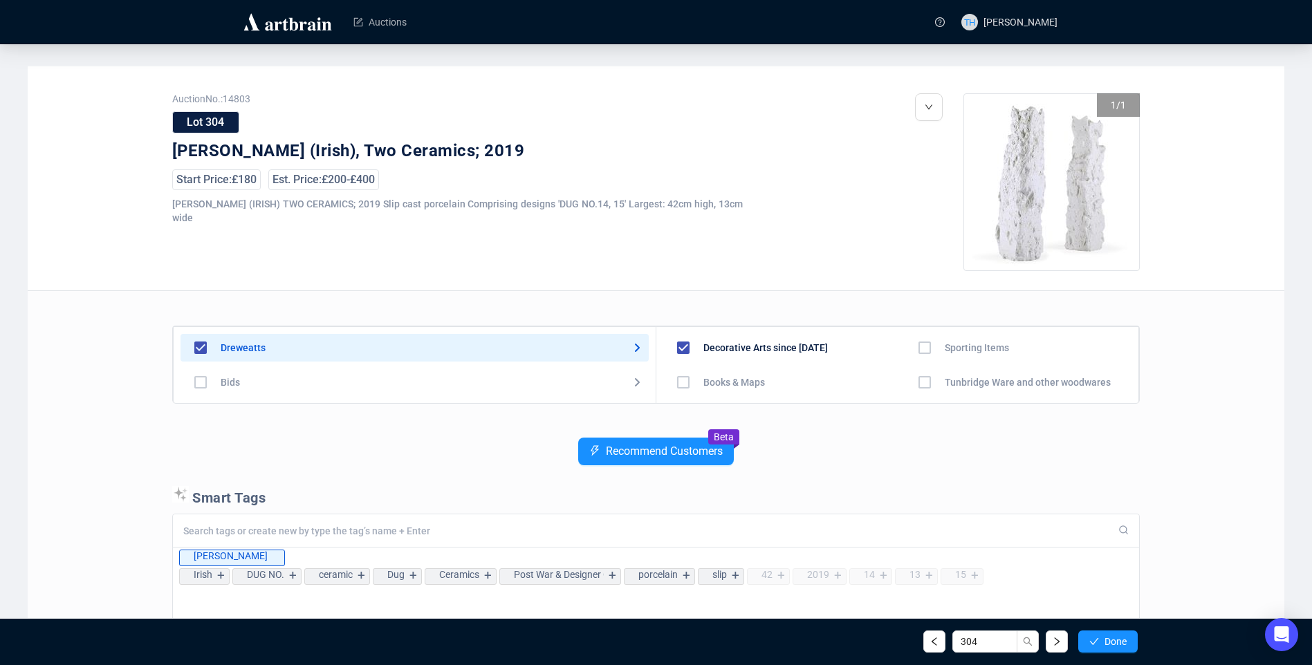
click at [1105, 638] on span "Done" at bounding box center [1116, 641] width 22 height 11
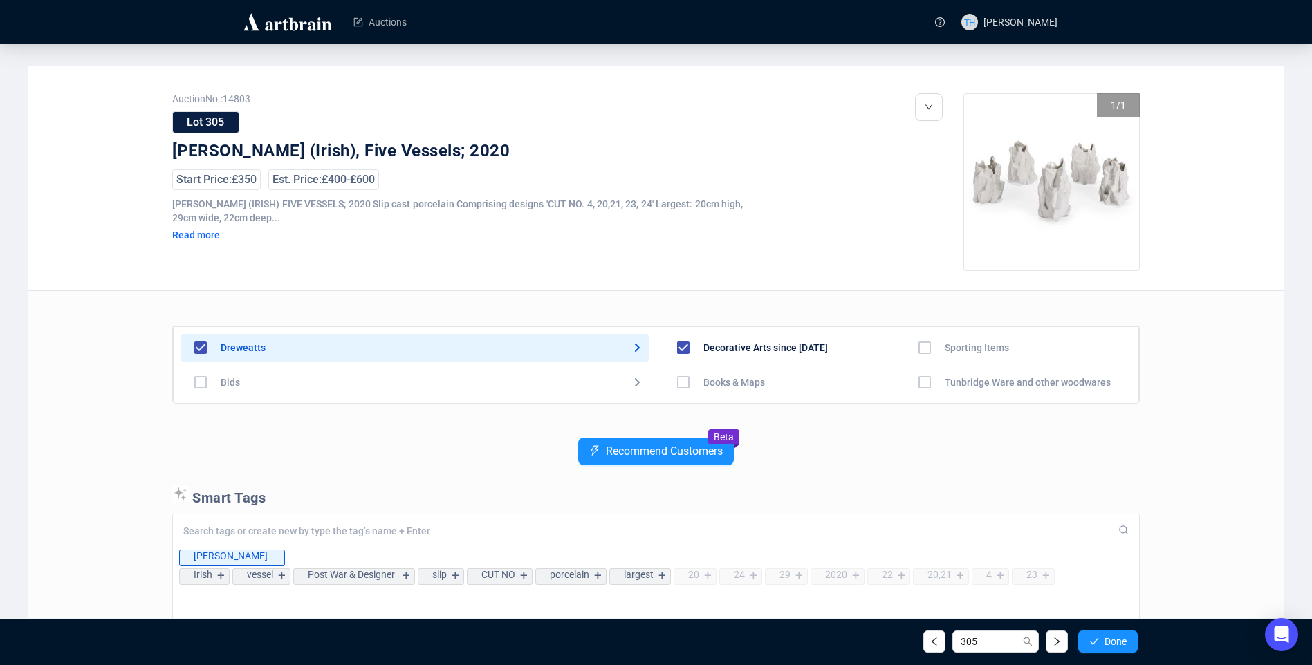
click at [1105, 638] on span "Done" at bounding box center [1116, 641] width 22 height 11
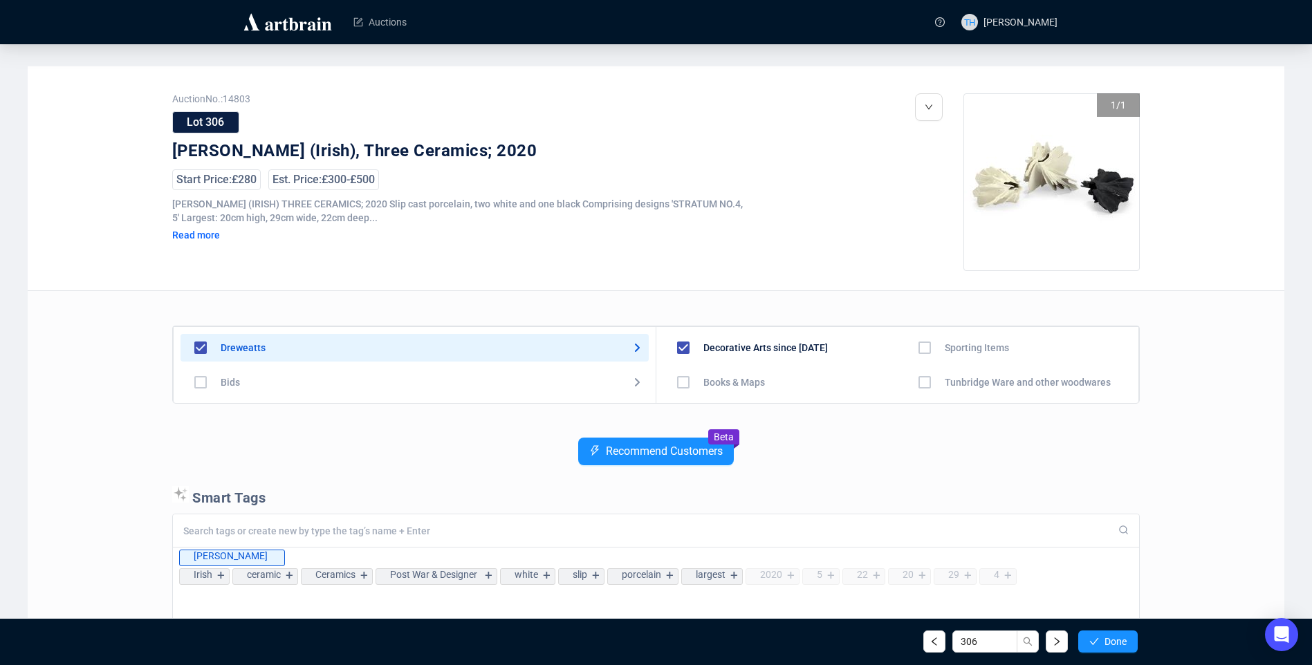
click at [1105, 638] on span "Done" at bounding box center [1116, 641] width 22 height 11
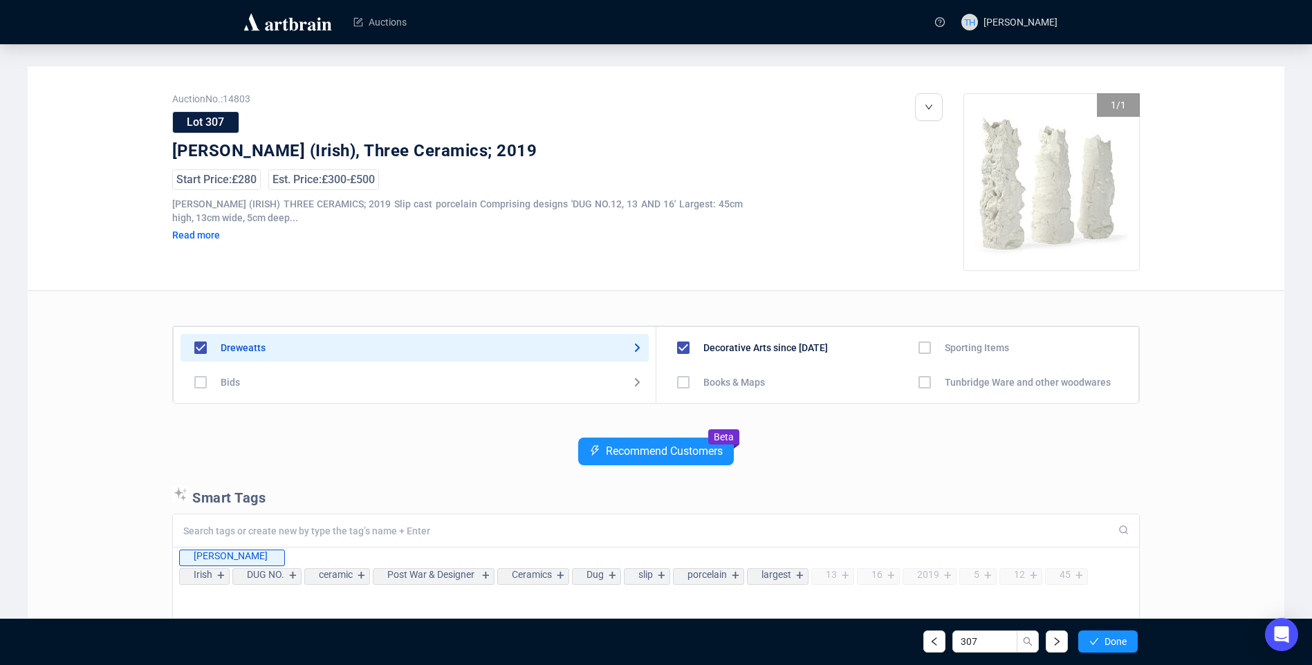
click at [1105, 638] on span "Done" at bounding box center [1116, 641] width 22 height 11
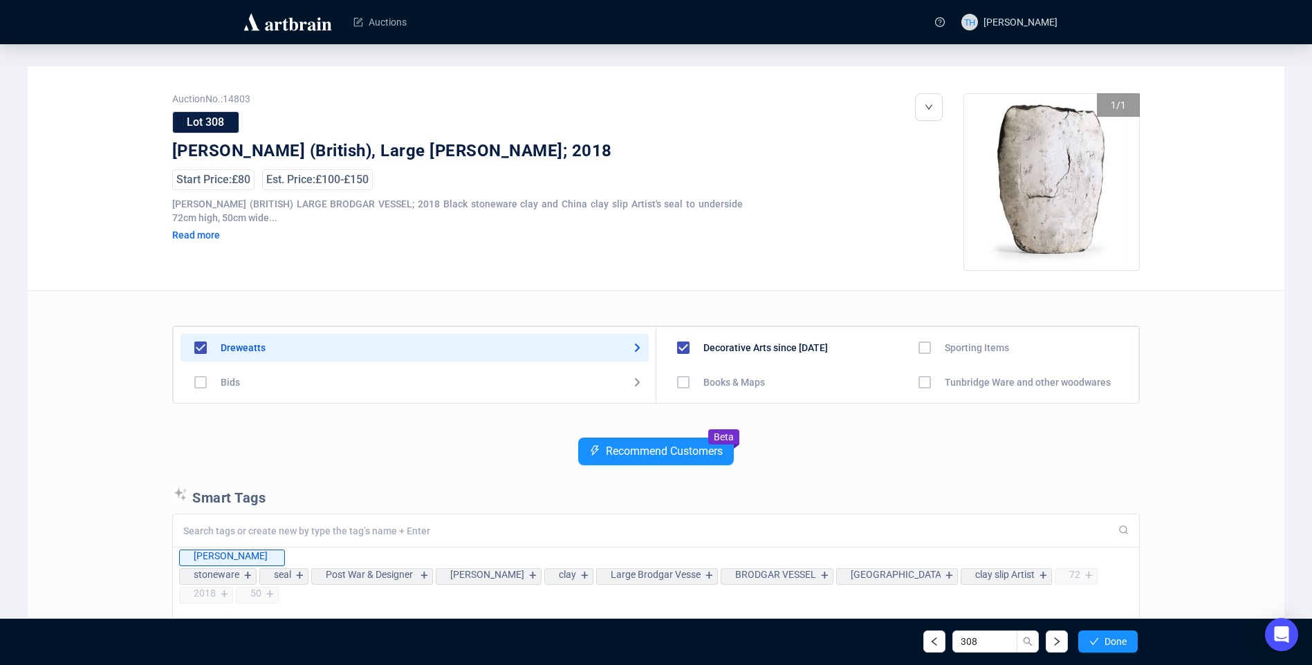
click at [1105, 638] on span "Done" at bounding box center [1116, 641] width 22 height 11
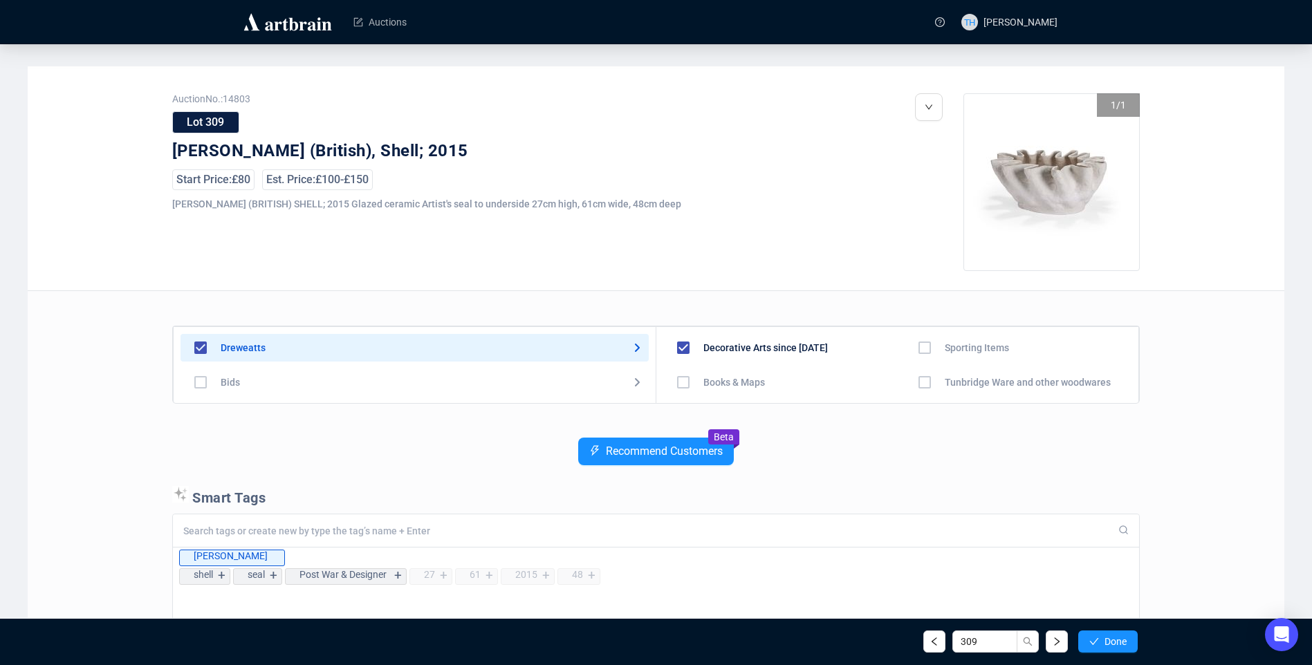
click at [1105, 638] on span "Done" at bounding box center [1116, 641] width 22 height 11
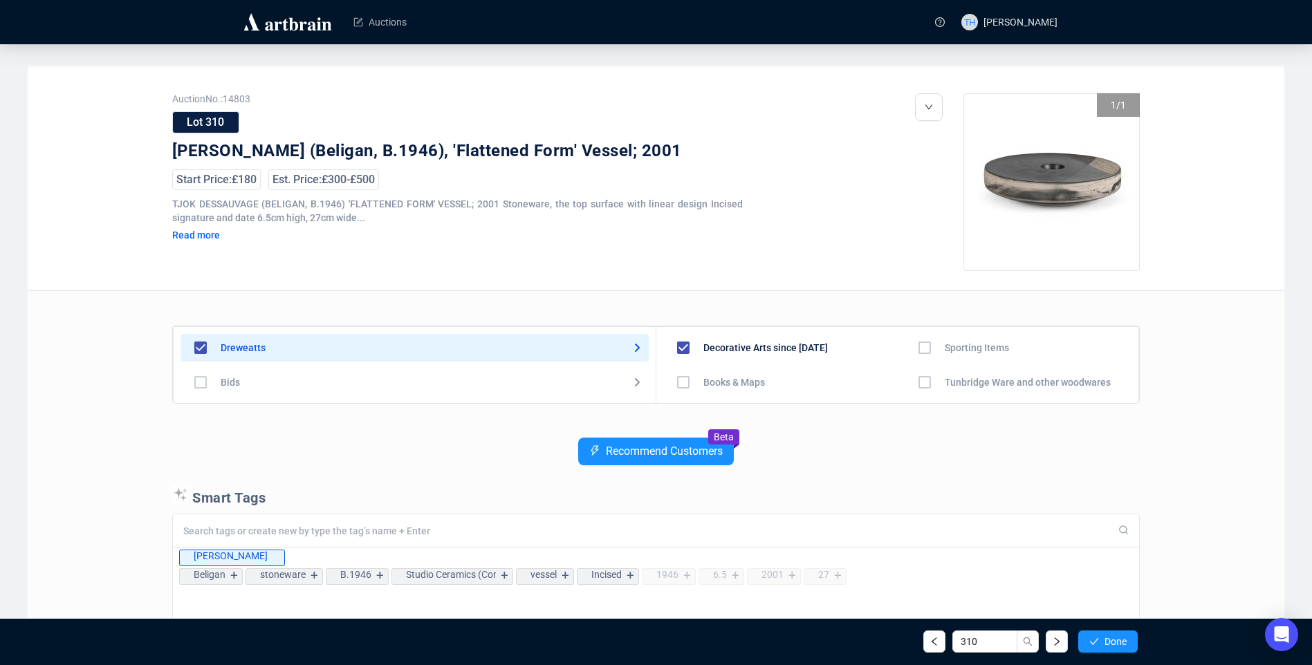
click at [1105, 638] on span "Done" at bounding box center [1116, 641] width 22 height 11
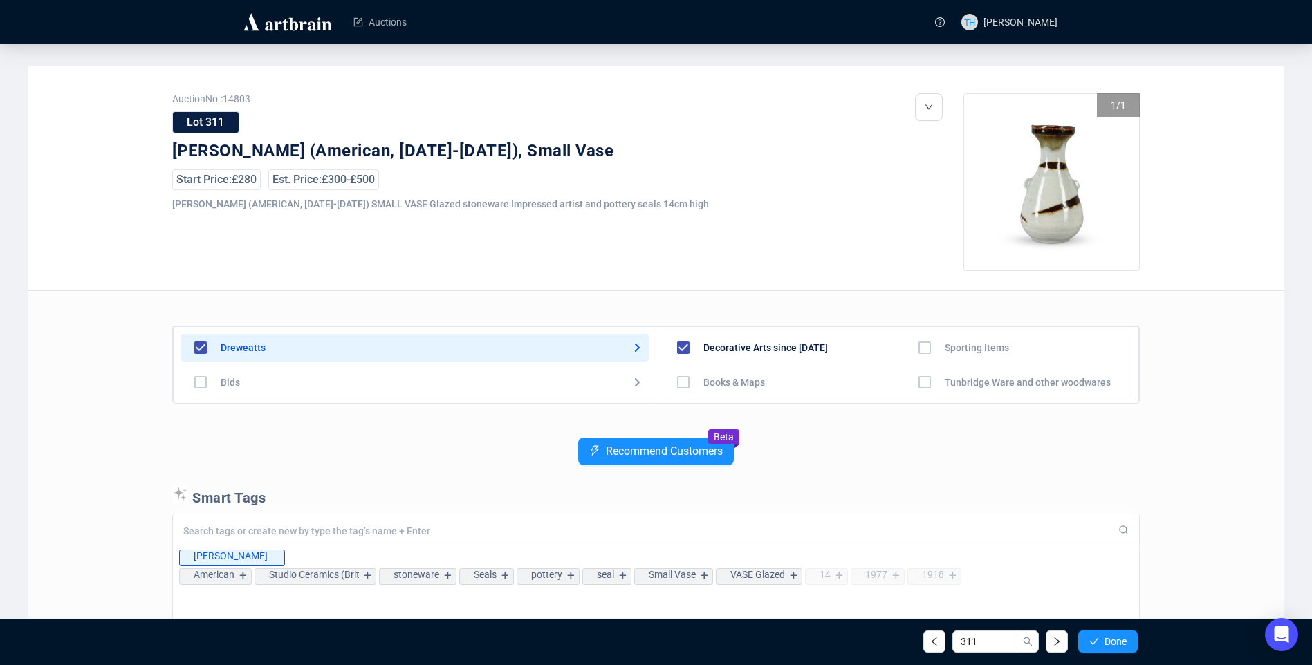
click at [1105, 638] on span "Done" at bounding box center [1116, 641] width 22 height 11
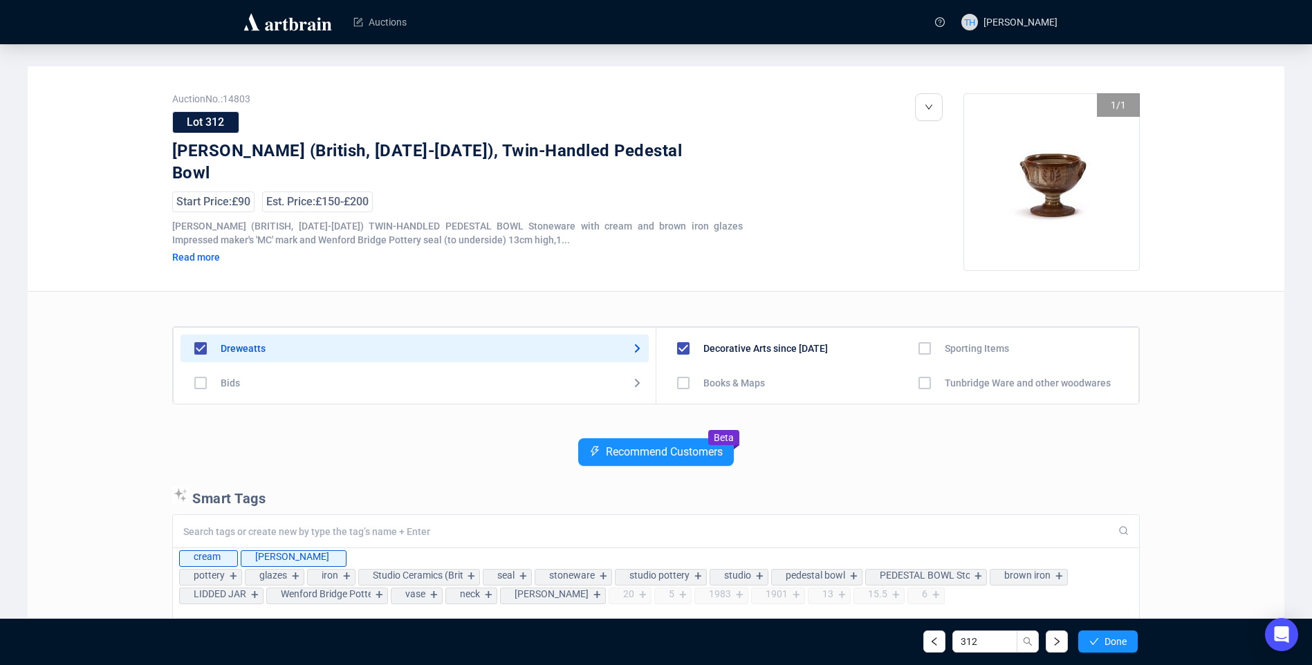
click at [1105, 638] on span "Done" at bounding box center [1116, 641] width 22 height 11
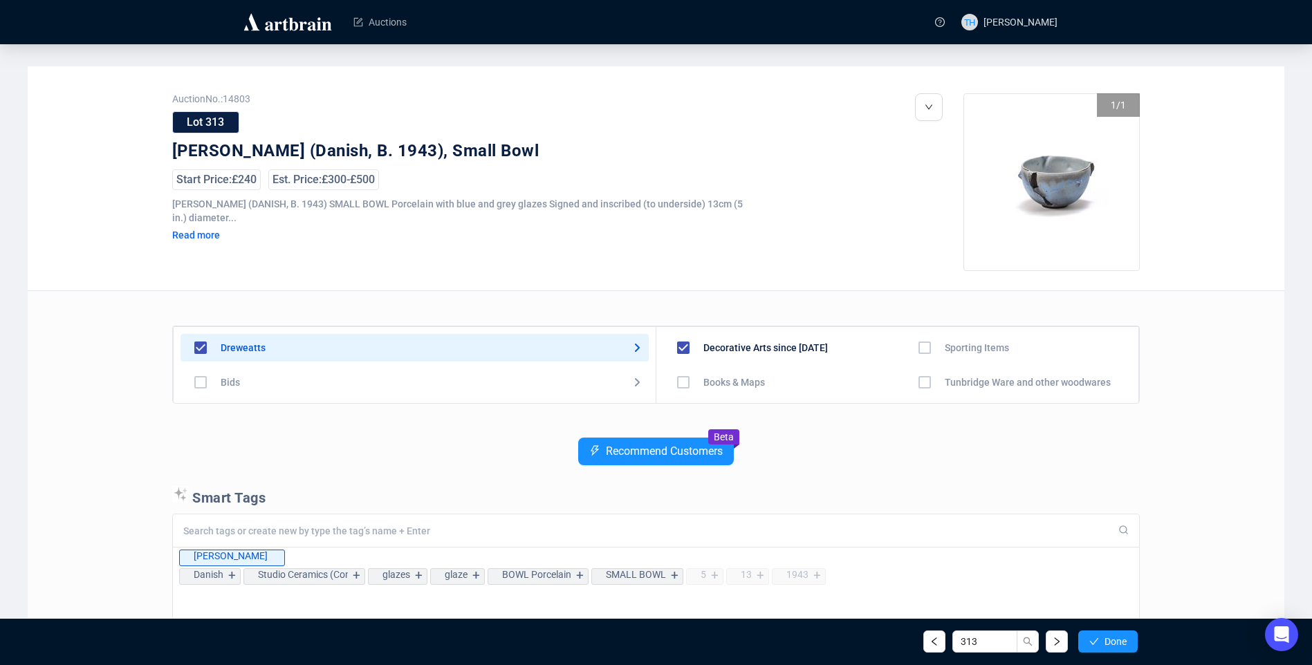
click at [1105, 638] on span "Done" at bounding box center [1116, 641] width 22 height 11
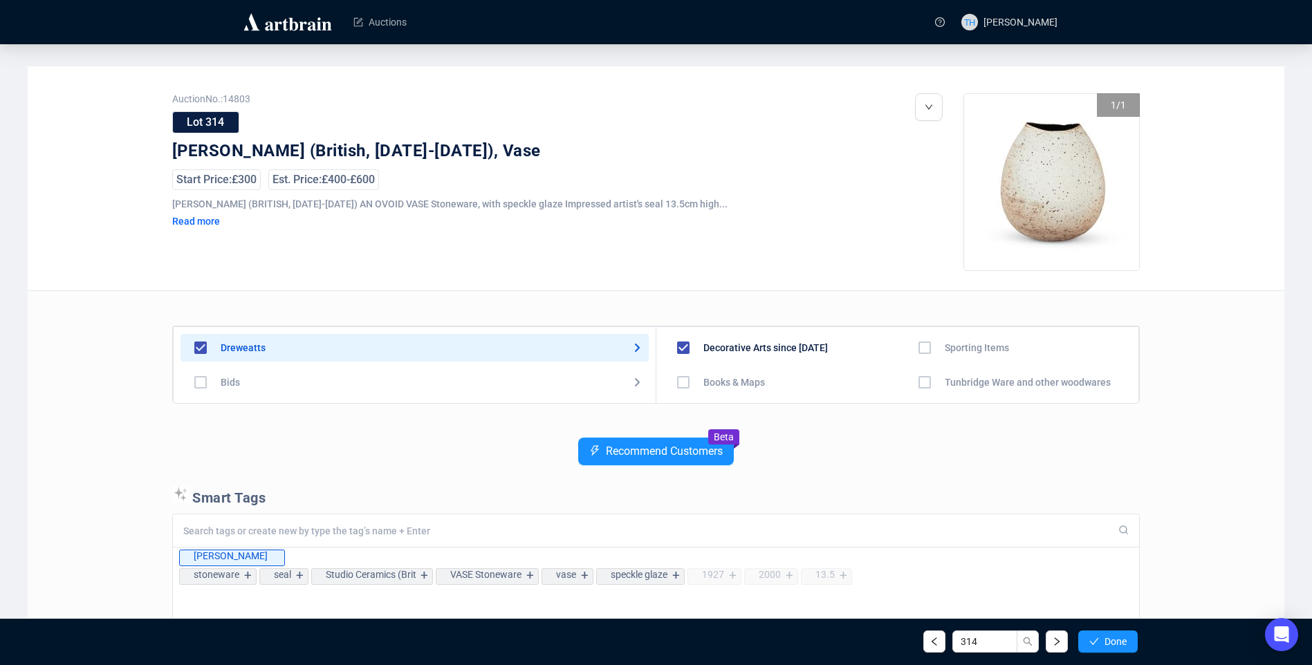
click at [1105, 638] on span "Done" at bounding box center [1116, 641] width 22 height 11
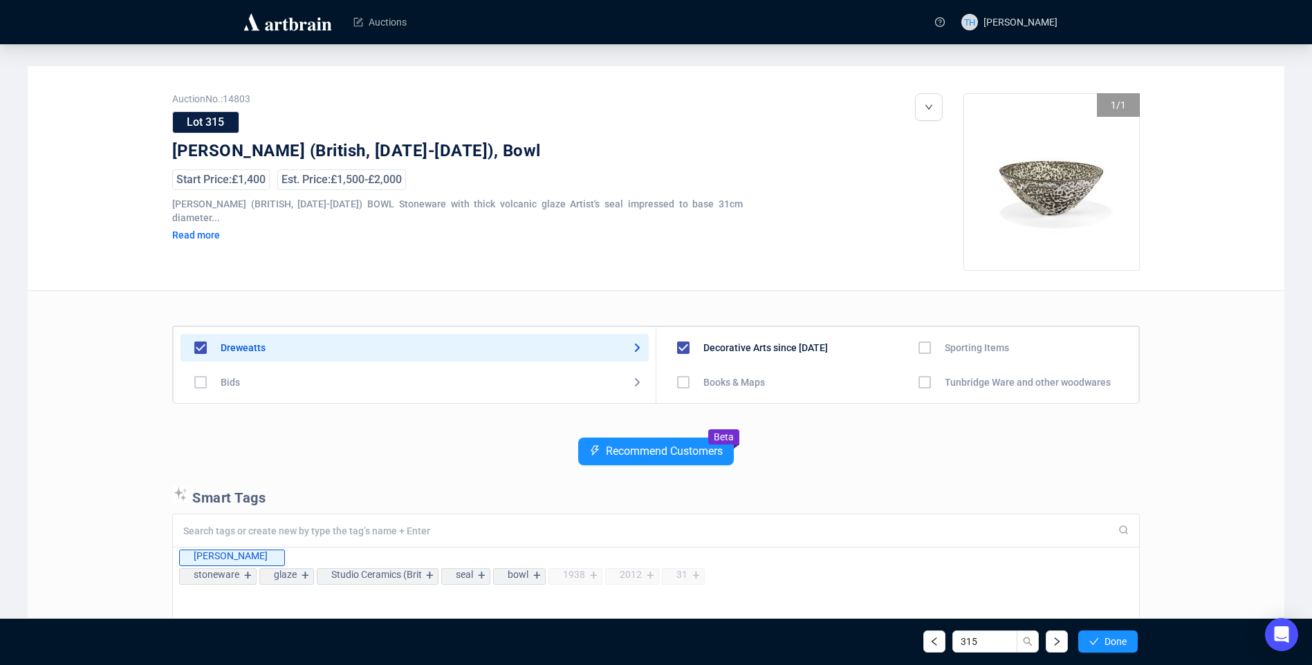
click at [1105, 638] on span "Done" at bounding box center [1116, 641] width 22 height 11
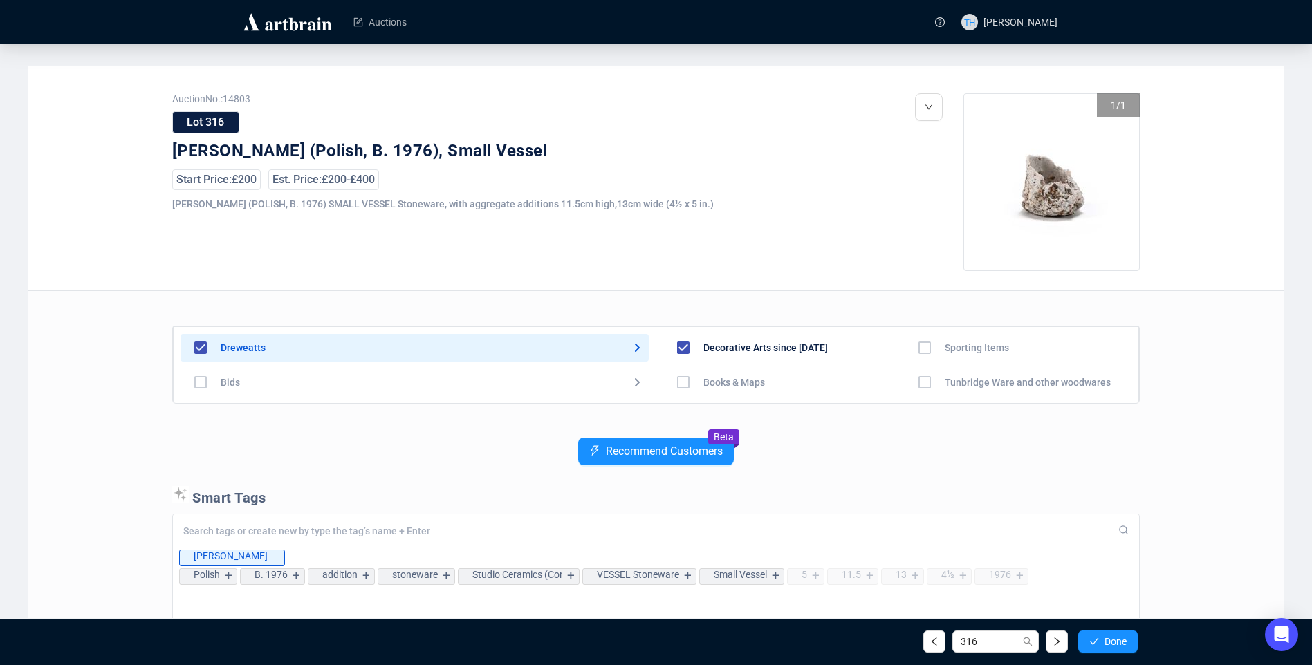
click at [1105, 638] on span "Done" at bounding box center [1116, 641] width 22 height 11
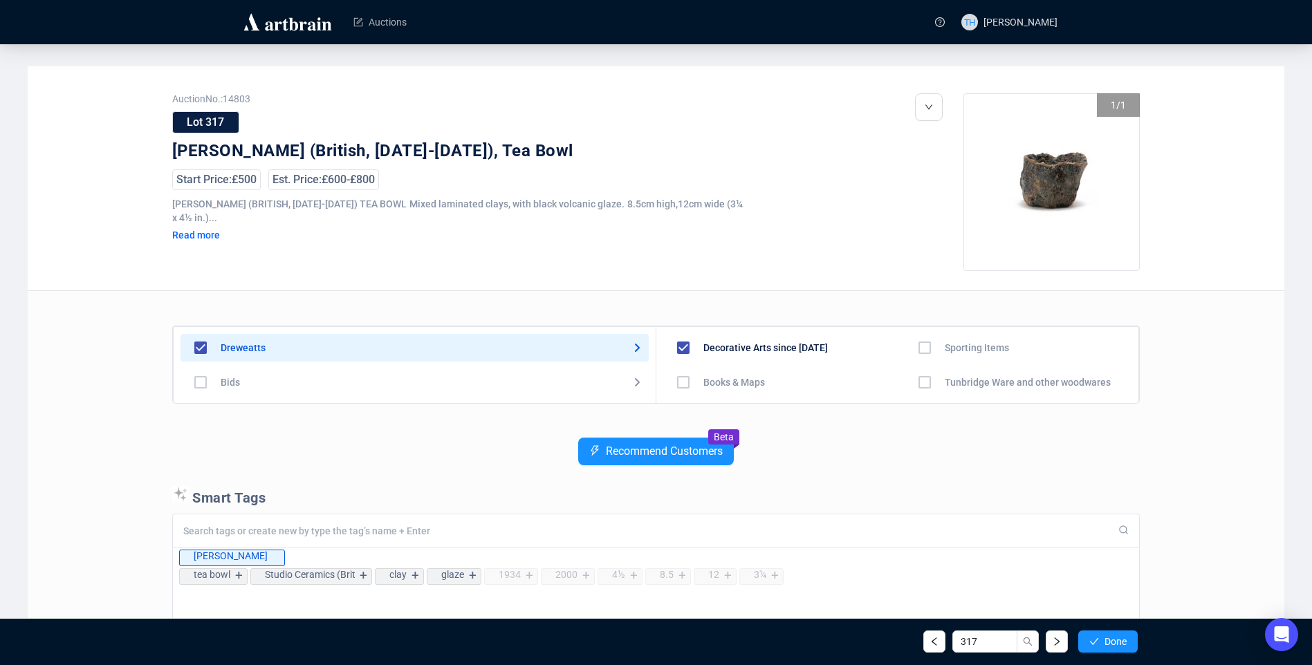
click at [1105, 638] on span "Done" at bounding box center [1116, 641] width 22 height 11
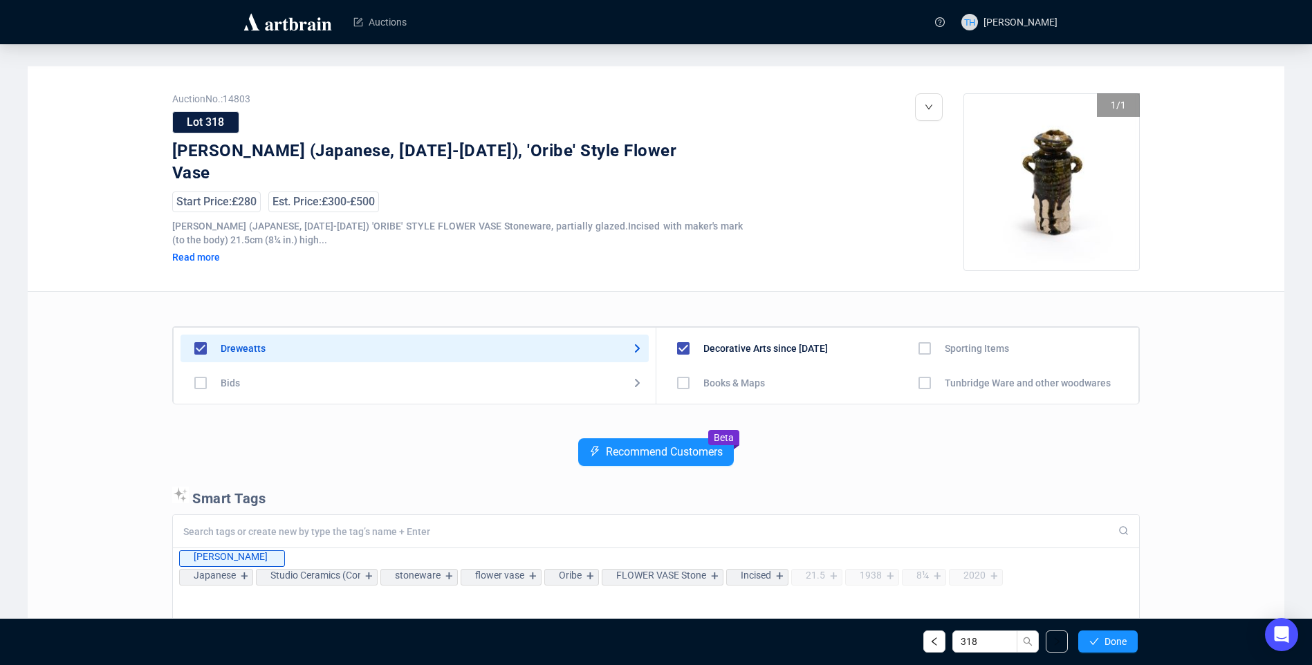
click at [1105, 638] on span "Done" at bounding box center [1116, 641] width 22 height 11
